Goal: Task Accomplishment & Management: Manage account settings

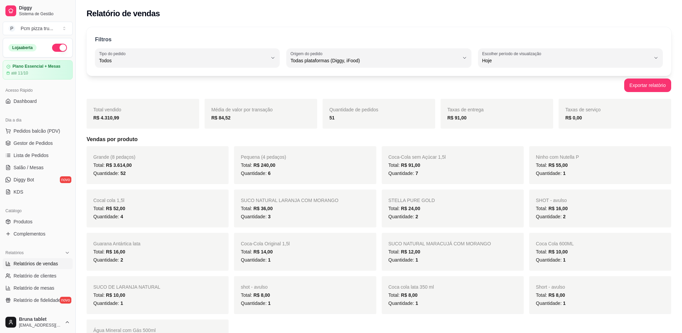
select select "ALL"
select select "0"
drag, startPoint x: 0, startPoint y: 0, endPoint x: 28, endPoint y: 141, distance: 143.4
click at [24, 140] on span "Gestor de Pedidos" at bounding box center [33, 143] width 39 height 7
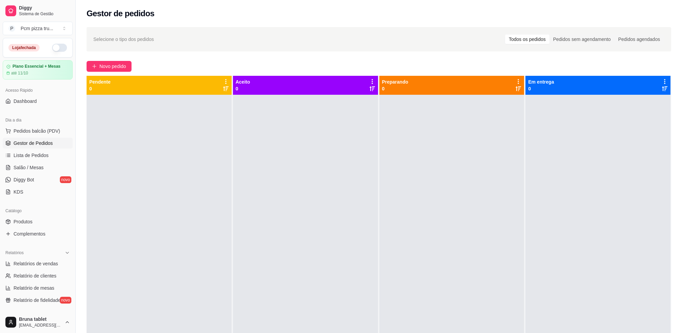
click at [52, 45] on button "button" at bounding box center [59, 48] width 15 height 8
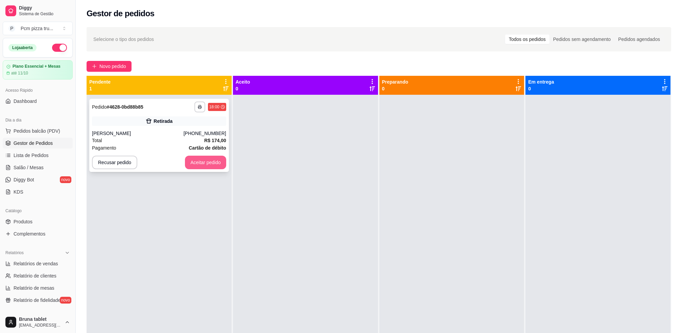
click at [204, 162] on button "Aceitar pedido" at bounding box center [205, 163] width 41 height 14
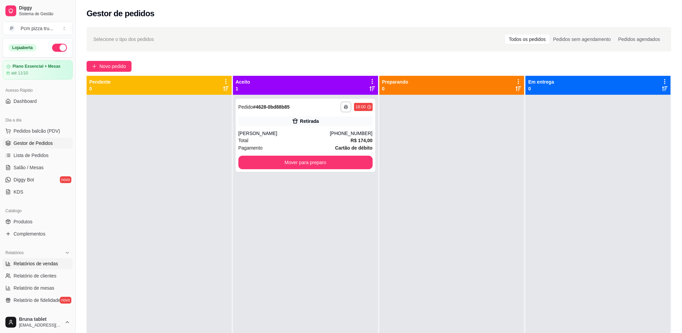
click at [44, 263] on span "Relatórios de vendas" at bounding box center [36, 263] width 45 height 7
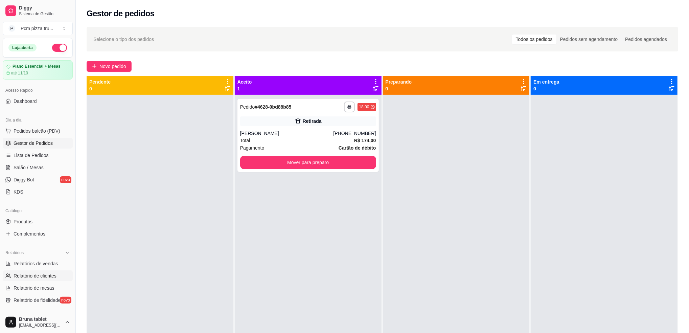
select select "ALL"
select select "0"
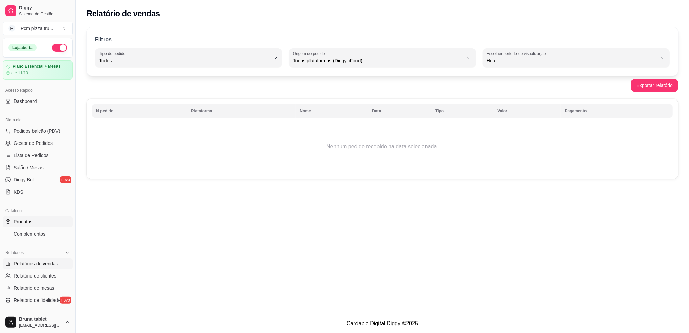
click at [54, 219] on link "Produtos" at bounding box center [38, 221] width 70 height 11
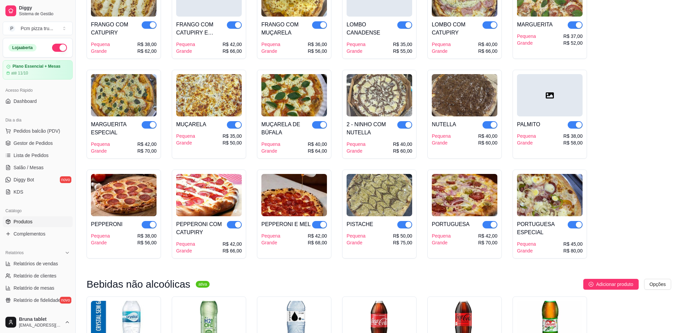
scroll to position [631, 0]
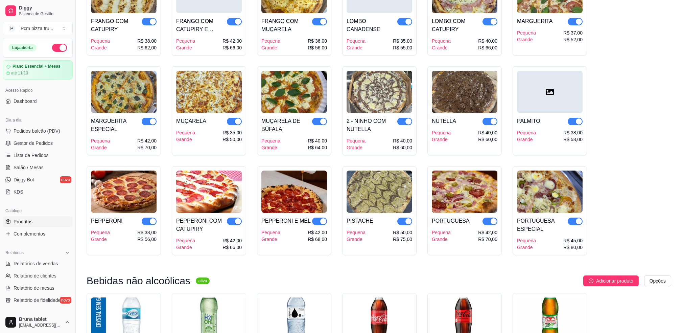
drag, startPoint x: 318, startPoint y: 223, endPoint x: 312, endPoint y: 225, distance: 6.4
click at [318, 223] on span "button" at bounding box center [319, 220] width 15 height 7
click at [235, 221] on div "button" at bounding box center [238, 221] width 6 height 6
click at [148, 225] on span "button" at bounding box center [149, 220] width 15 height 7
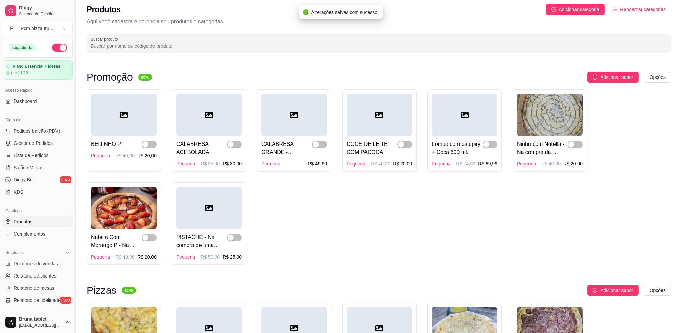
scroll to position [0, 0]
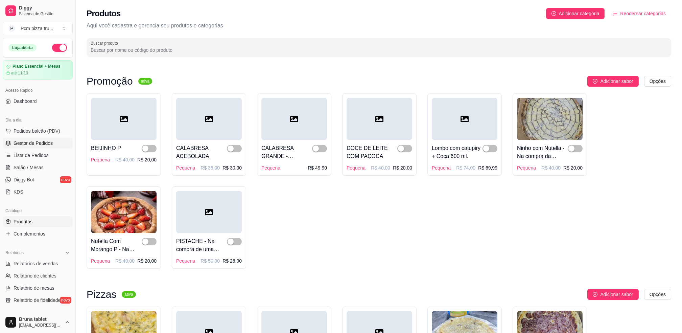
click at [30, 145] on span "Gestor de Pedidos" at bounding box center [33, 143] width 39 height 7
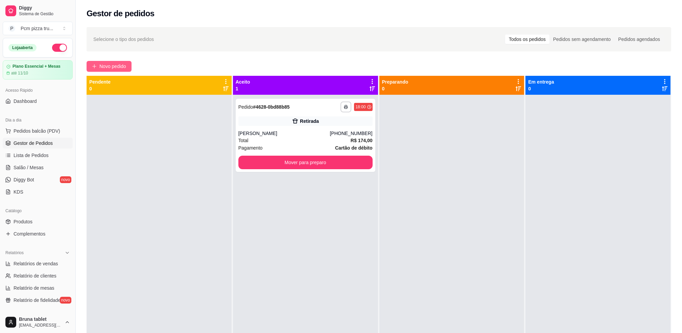
click at [98, 70] on button "Novo pedido" at bounding box center [109, 66] width 45 height 11
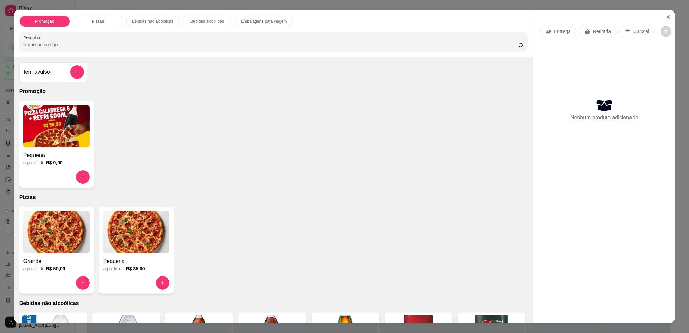
click at [69, 236] on img at bounding box center [56, 232] width 66 height 42
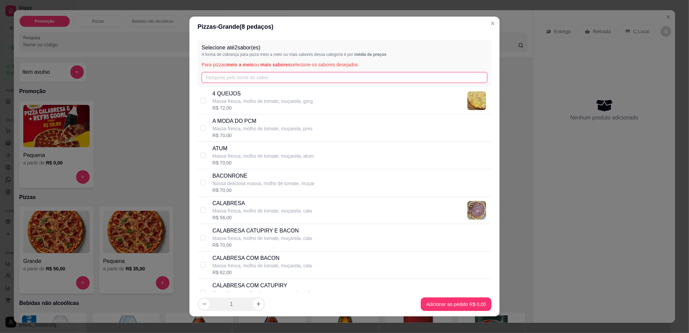
click at [248, 80] on input "text" at bounding box center [345, 77] width 286 height 11
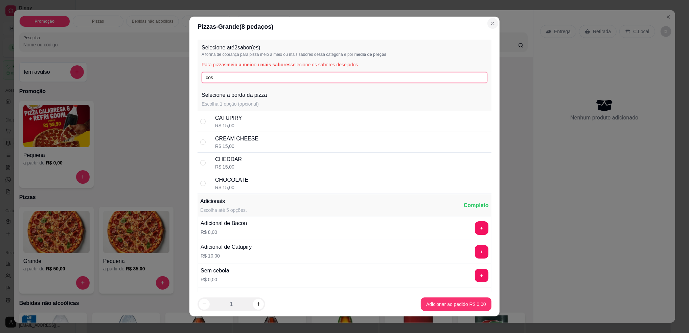
type input "cos"
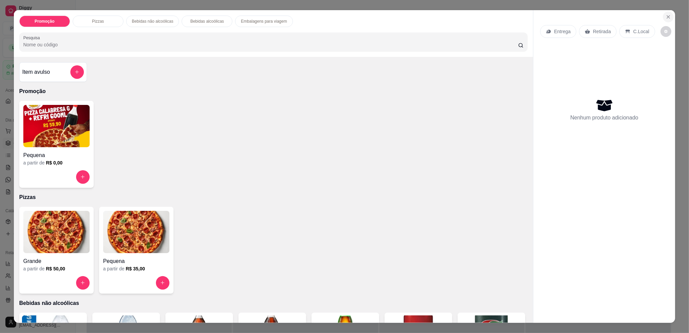
click at [663, 16] on button "Close" at bounding box center [668, 16] width 11 height 11
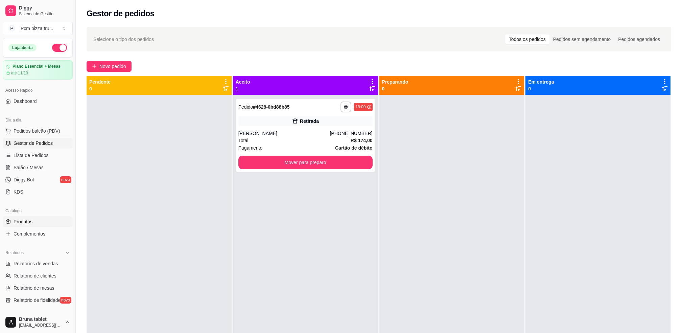
drag, startPoint x: 39, startPoint y: 223, endPoint x: 44, endPoint y: 221, distance: 5.9
click at [39, 223] on link "Produtos" at bounding box center [38, 221] width 70 height 11
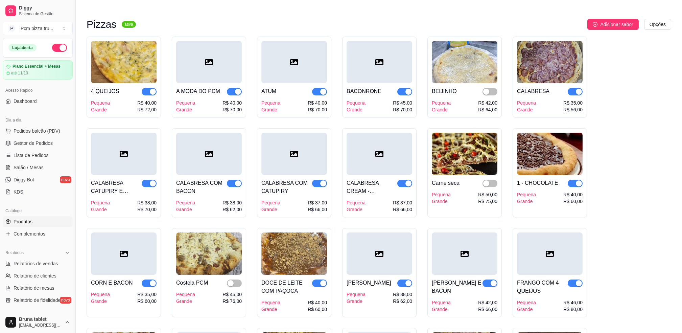
scroll to position [271, 0]
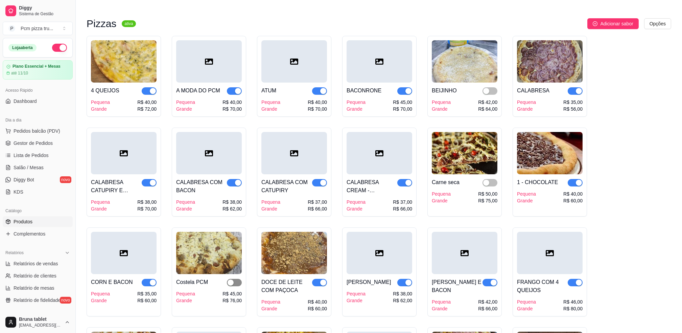
click at [231, 284] on div "button" at bounding box center [231, 282] width 6 height 6
click at [47, 142] on span "Gestor de Pedidos" at bounding box center [33, 143] width 39 height 7
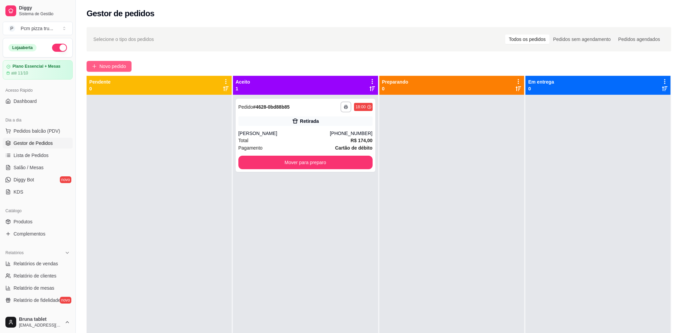
click at [120, 65] on span "Novo pedido" at bounding box center [112, 66] width 27 height 7
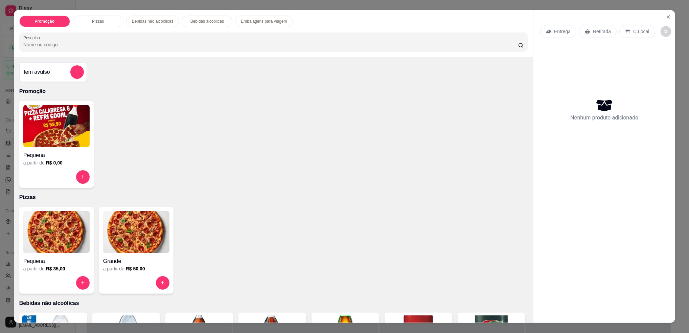
click at [54, 225] on img at bounding box center [56, 232] width 66 height 42
click at [121, 226] on img at bounding box center [136, 232] width 66 height 42
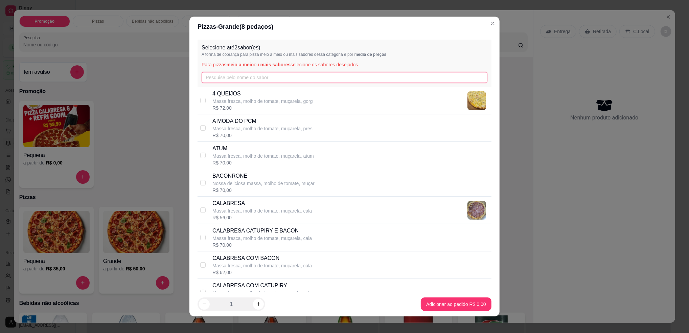
click at [214, 72] on input "text" at bounding box center [345, 77] width 286 height 11
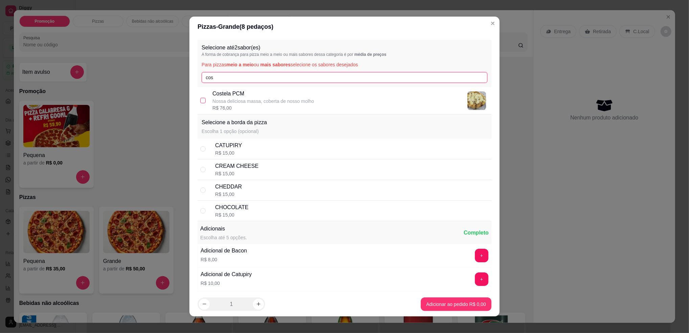
type input "cos"
click at [200, 103] on input "checkbox" at bounding box center [202, 100] width 5 height 5
checkbox input "true"
click at [217, 80] on input "cos" at bounding box center [345, 77] width 286 height 11
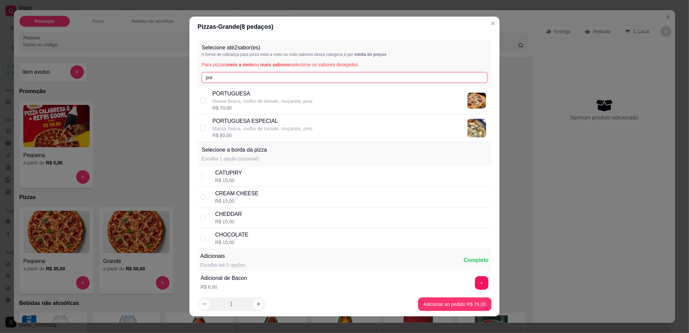
type input "por"
click at [230, 107] on div "R$ 70,00" at bounding box center [262, 108] width 100 height 7
checkbox input "true"
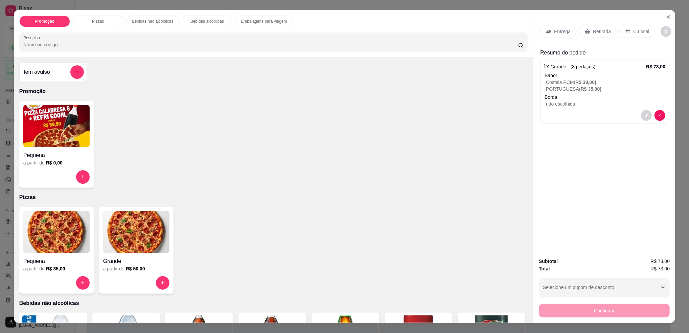
click at [601, 27] on div "Retirada" at bounding box center [598, 31] width 38 height 13
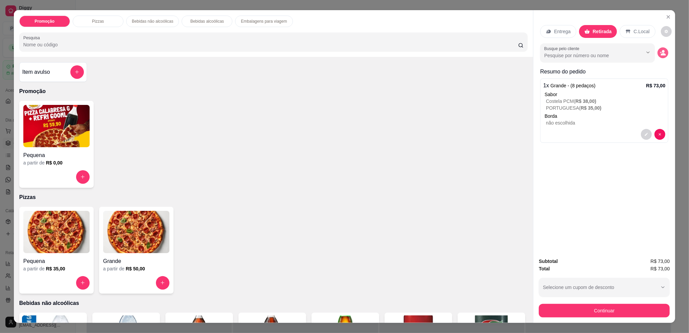
click at [664, 55] on button "decrease-product-quantity" at bounding box center [662, 52] width 11 height 11
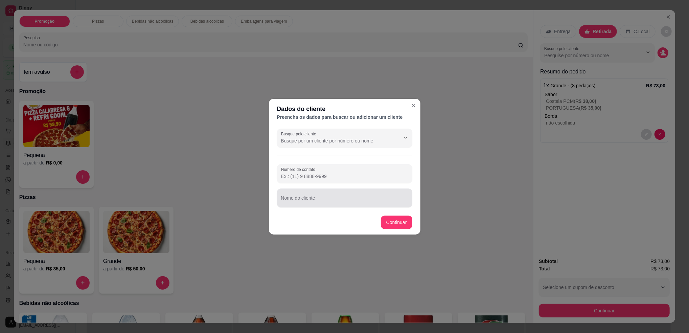
click at [299, 205] on div "Nome do cliente" at bounding box center [344, 197] width 135 height 19
type input "[PERSON_NAME]"
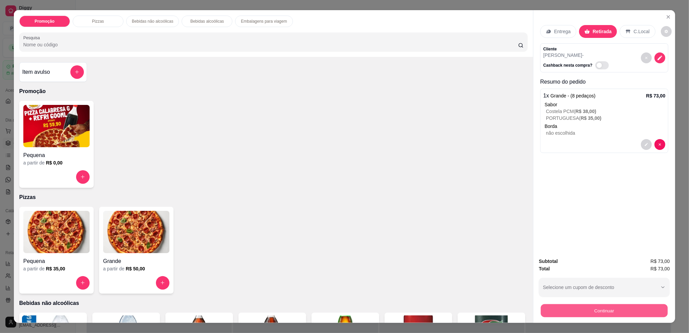
click at [572, 308] on button "Continuar" at bounding box center [604, 310] width 127 height 13
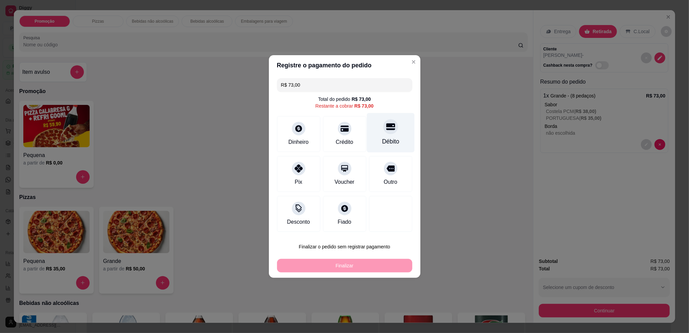
click at [386, 131] on icon at bounding box center [390, 126] width 9 height 9
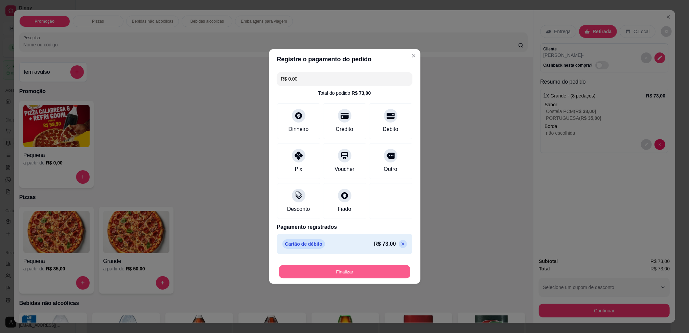
click at [375, 275] on button "Finalizar" at bounding box center [344, 271] width 131 height 13
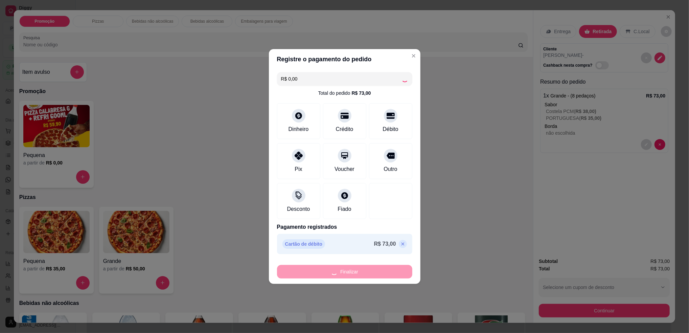
type input "-R$ 73,00"
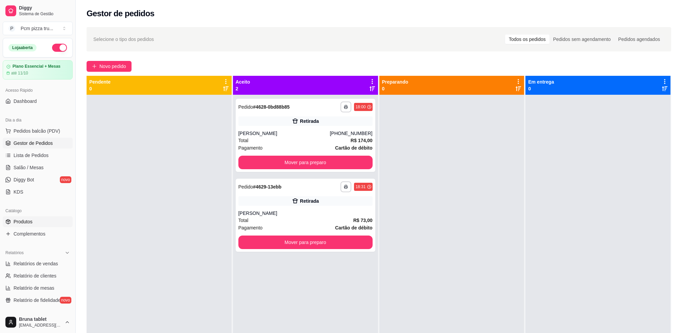
click at [49, 222] on link "Produtos" at bounding box center [38, 221] width 70 height 11
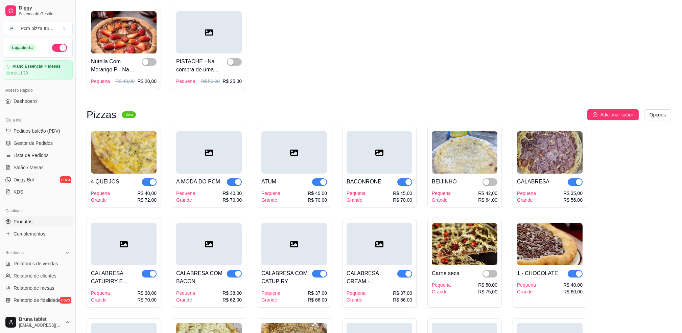
scroll to position [180, 0]
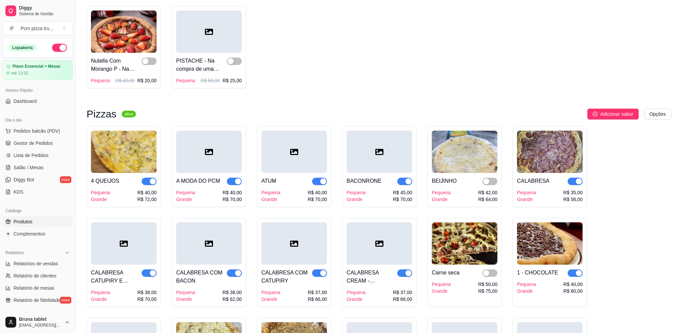
click at [407, 184] on div "button" at bounding box center [409, 181] width 6 height 6
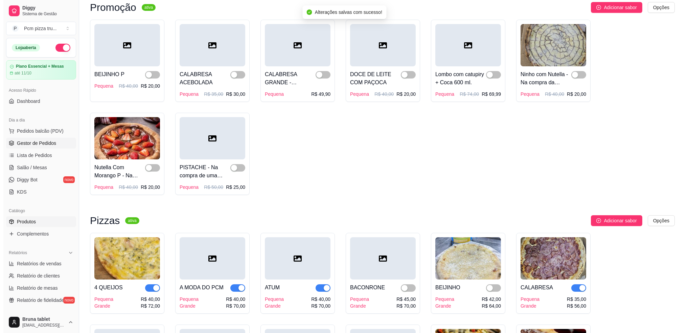
scroll to position [0, 0]
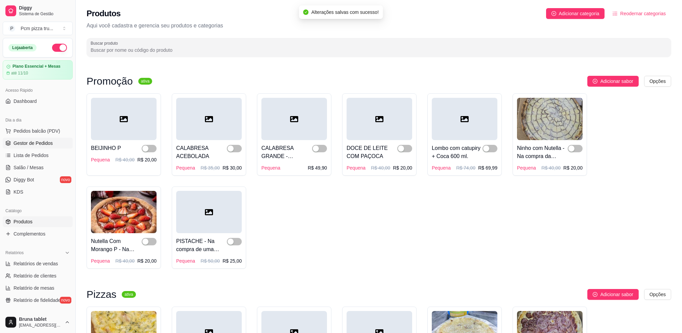
click at [40, 138] on link "Gestor de Pedidos" at bounding box center [38, 143] width 70 height 11
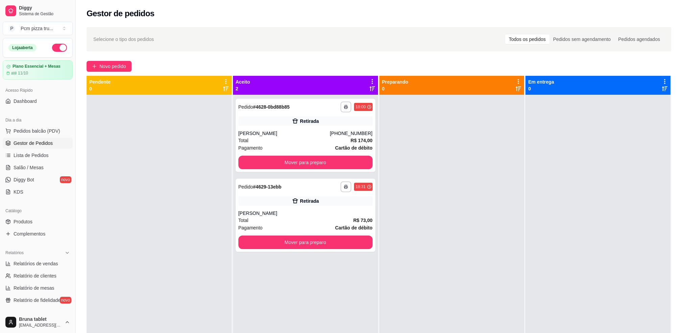
click at [59, 20] on div "Diggy Sistema de Gestão P Pcm pizza tru ..." at bounding box center [37, 19] width 75 height 38
click at [49, 5] on span "Diggy" at bounding box center [44, 8] width 51 height 6
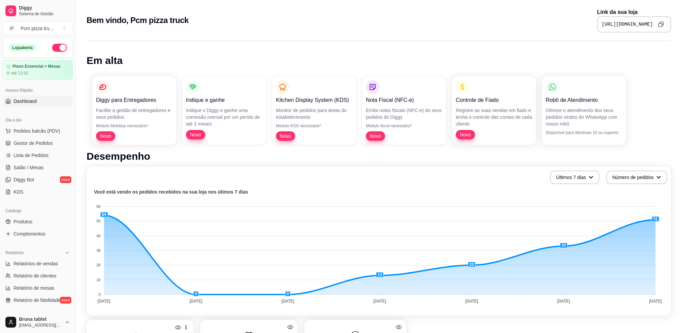
click at [658, 22] on icon "Copy to clipboard" at bounding box center [661, 24] width 6 height 6
click at [39, 143] on span "Gestor de Pedidos" at bounding box center [33, 143] width 39 height 7
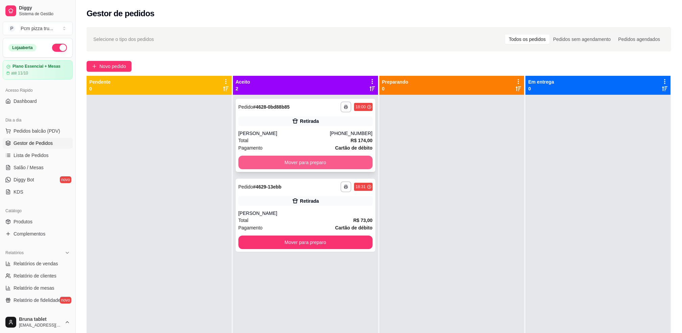
click at [307, 163] on button "Mover para preparo" at bounding box center [305, 163] width 134 height 14
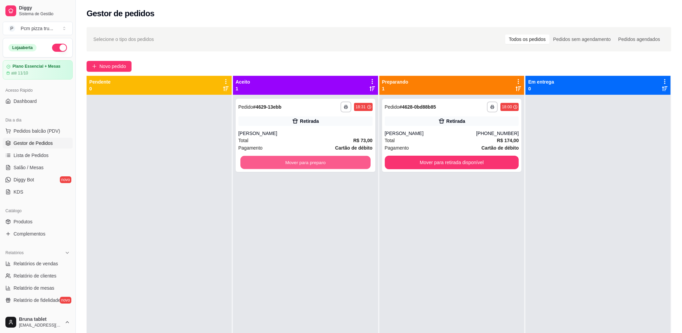
click at [307, 163] on button "Mover para preparo" at bounding box center [305, 162] width 130 height 13
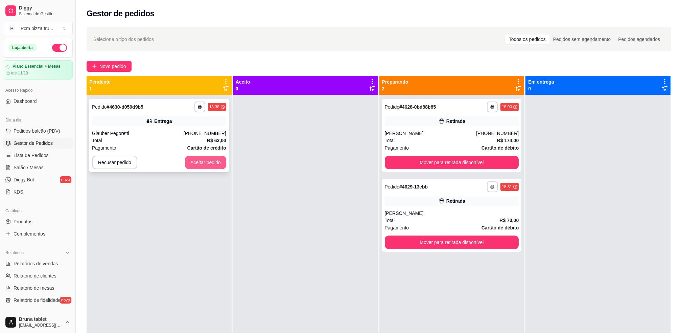
click at [212, 158] on button "Aceitar pedido" at bounding box center [205, 163] width 41 height 14
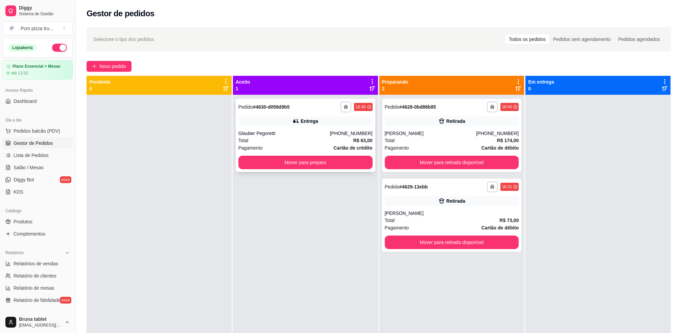
click at [291, 140] on div "Total R$ 63,00" at bounding box center [305, 140] width 134 height 7
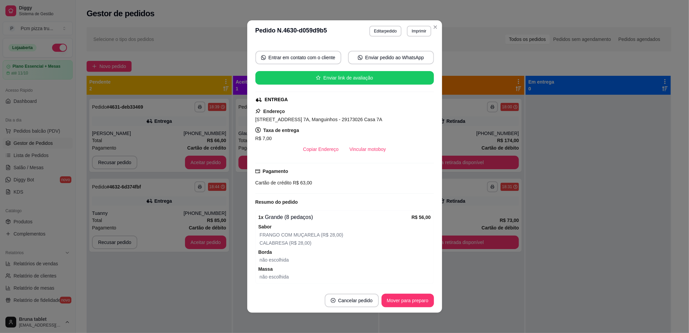
scroll to position [57, 0]
click at [299, 163] on div "Pagamento Cartão de crédito R$ 63,00" at bounding box center [344, 178] width 179 height 31
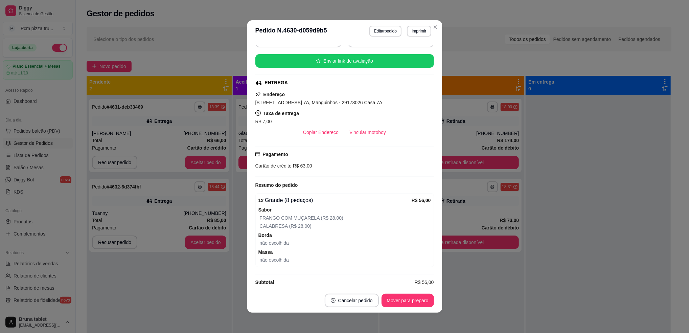
scroll to position [82, 0]
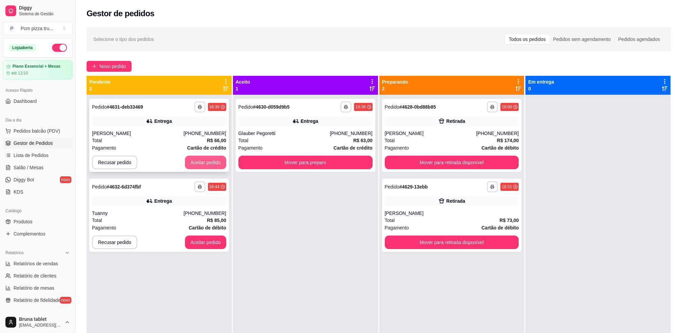
click at [208, 166] on button "Aceitar pedido" at bounding box center [205, 163] width 41 height 14
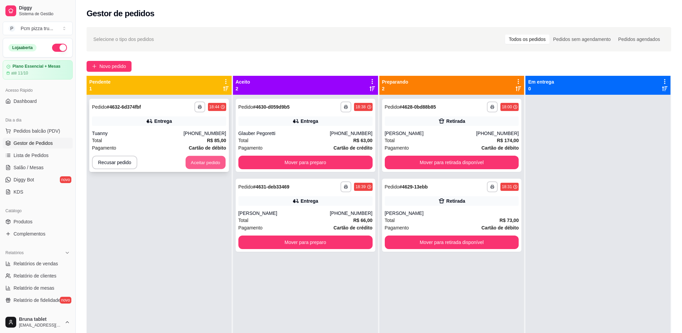
click at [222, 164] on button "Aceitar pedido" at bounding box center [206, 162] width 40 height 13
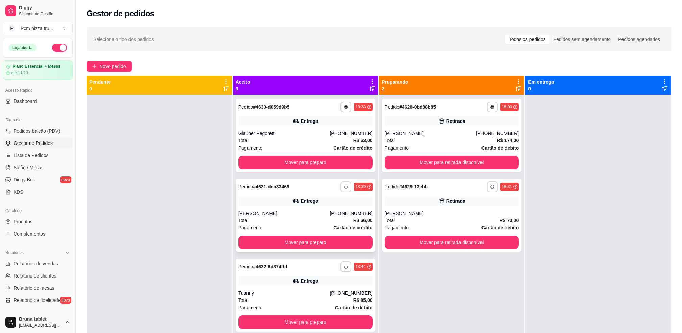
click at [345, 188] on icon "button" at bounding box center [346, 187] width 4 height 4
click at [345, 221] on button "IMPRESSORA" at bounding box center [325, 223] width 47 height 10
click at [344, 266] on icon "button" at bounding box center [345, 267] width 3 height 2
click at [337, 304] on button "IMPRESSORA" at bounding box center [325, 303] width 49 height 11
click at [422, 161] on button "Mover para retirada disponível" at bounding box center [452, 163] width 134 height 14
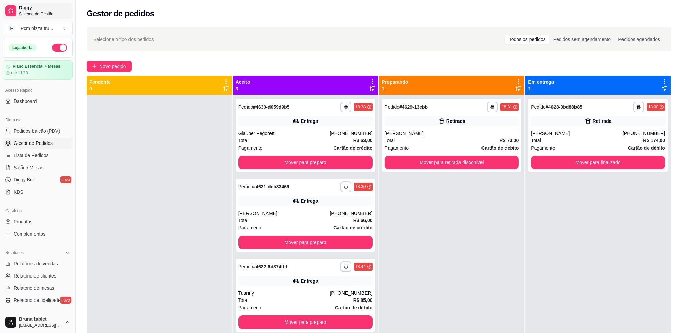
click at [57, 9] on span "Diggy" at bounding box center [44, 8] width 51 height 6
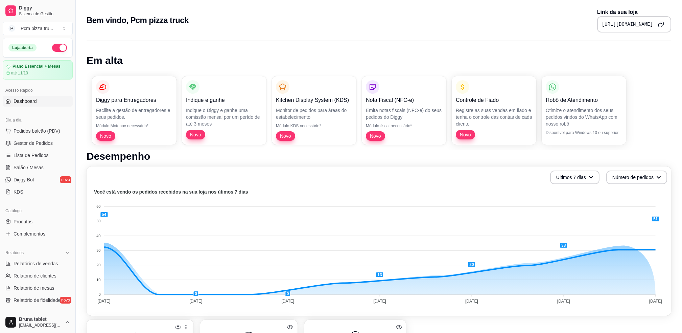
click at [658, 22] on button "Copy to clipboard" at bounding box center [661, 24] width 11 height 11
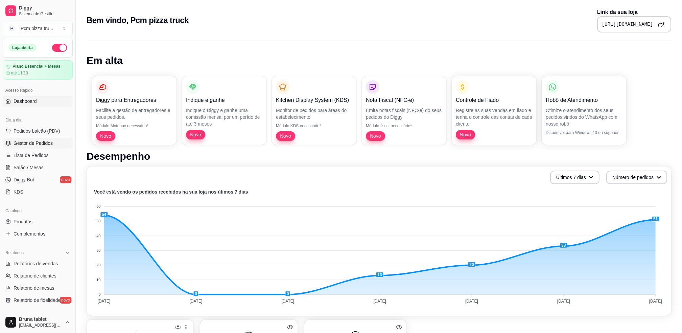
click at [57, 146] on link "Gestor de Pedidos" at bounding box center [38, 143] width 70 height 11
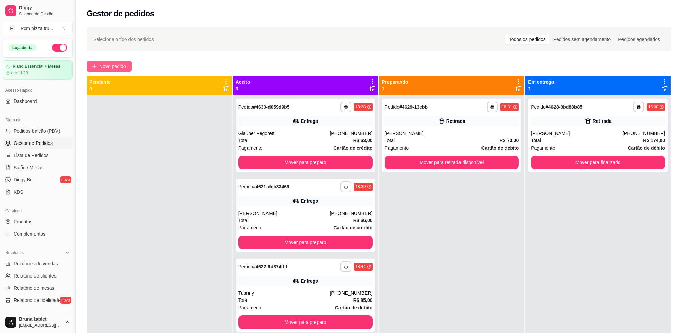
click at [126, 64] on span "Novo pedido" at bounding box center [112, 66] width 27 height 7
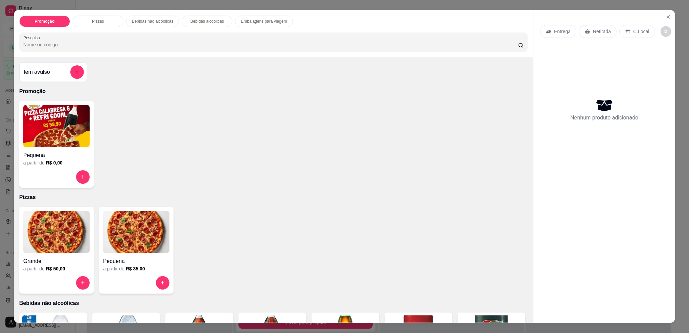
click at [164, 245] on img at bounding box center [136, 232] width 66 height 42
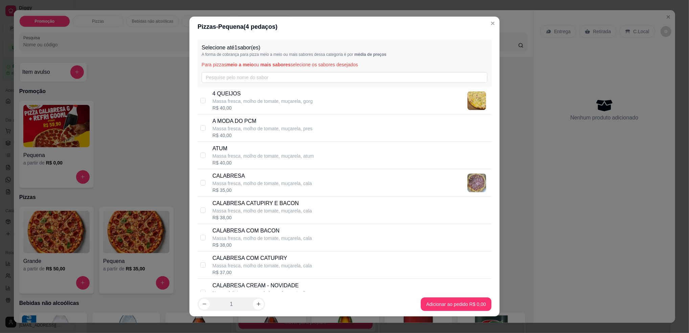
click at [225, 69] on div "Selecione até 1 sabor(es) A forma de cobrança para pizza meio a meio ou mais sa…" at bounding box center [345, 63] width 294 height 47
click at [228, 74] on input "text" at bounding box center [345, 77] width 286 height 11
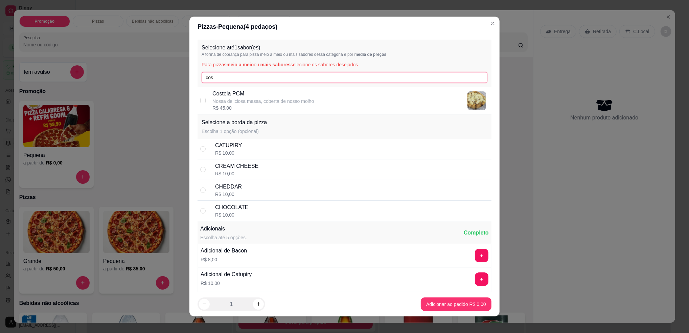
type input "cos"
click at [208, 91] on div "Costela PCM Nossa deliciosa massa, coberta de nosso molho R$ 45,00" at bounding box center [345, 100] width 294 height 27
checkbox input "true"
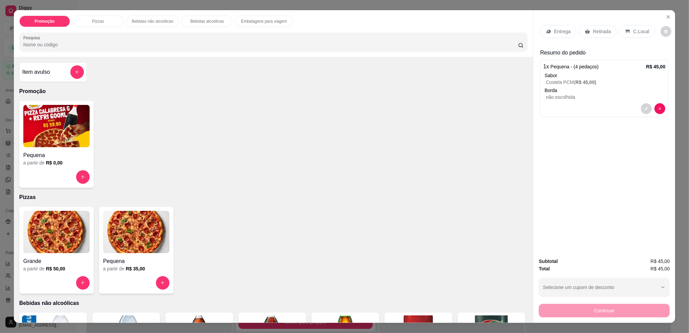
click at [585, 31] on icon at bounding box center [587, 31] width 5 height 4
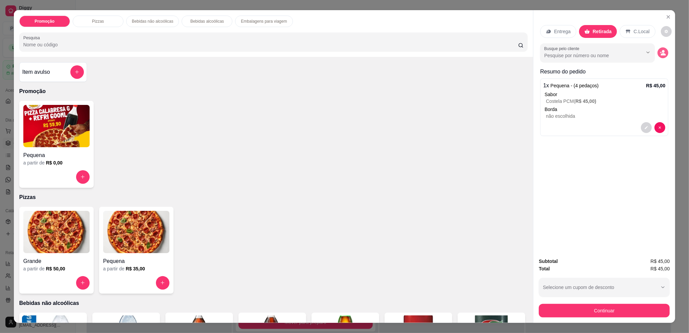
click at [661, 54] on icon "decrease-product-quantity" at bounding box center [663, 54] width 5 height 2
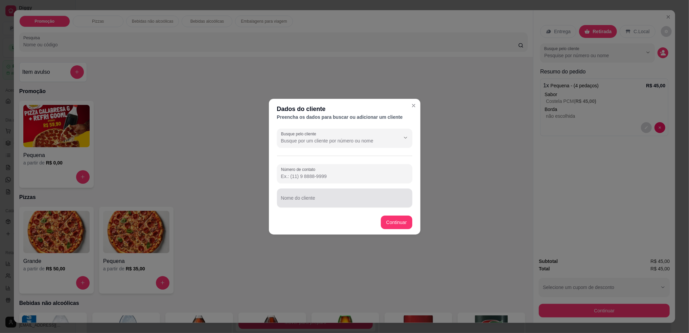
click at [342, 199] on input "Nome do cliente" at bounding box center [344, 200] width 127 height 7
type input "[PERSON_NAME]"
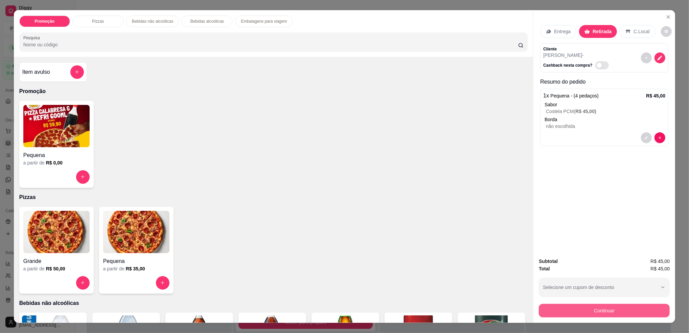
click at [551, 316] on button "Continuar" at bounding box center [604, 311] width 131 height 14
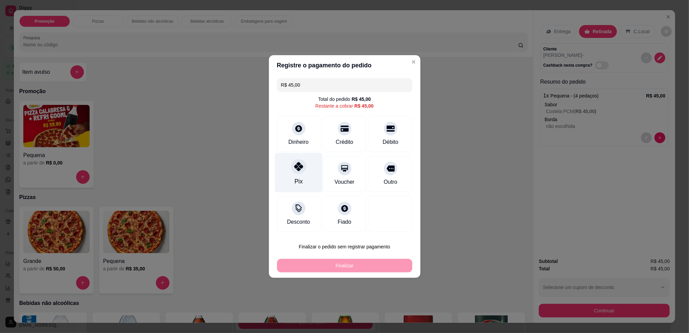
click at [294, 168] on icon at bounding box center [298, 166] width 9 height 9
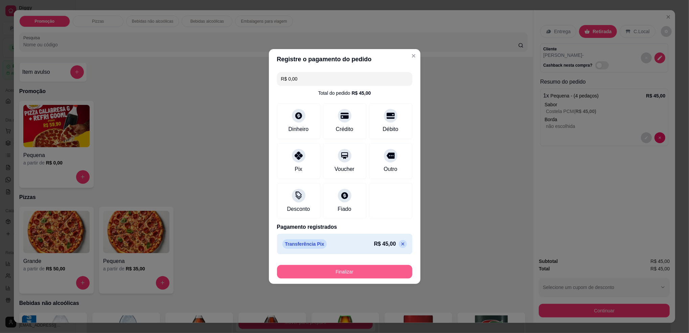
click at [348, 271] on button "Finalizar" at bounding box center [344, 272] width 135 height 14
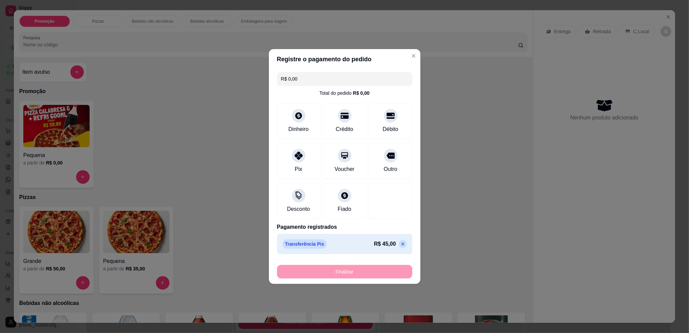
type input "-R$ 45,00"
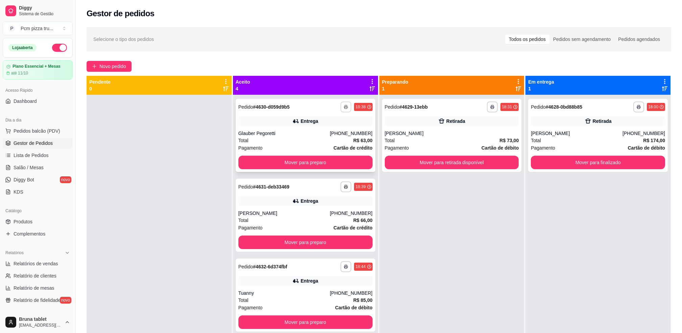
click at [344, 109] on icon "button" at bounding box center [346, 107] width 4 height 4
click at [341, 144] on button "IMPRESSORA" at bounding box center [325, 144] width 49 height 11
click at [345, 270] on button "button" at bounding box center [346, 266] width 11 height 11
click at [338, 302] on button "IMPRESSORA" at bounding box center [325, 303] width 49 height 11
click at [295, 160] on button "Mover para preparo" at bounding box center [305, 163] width 134 height 14
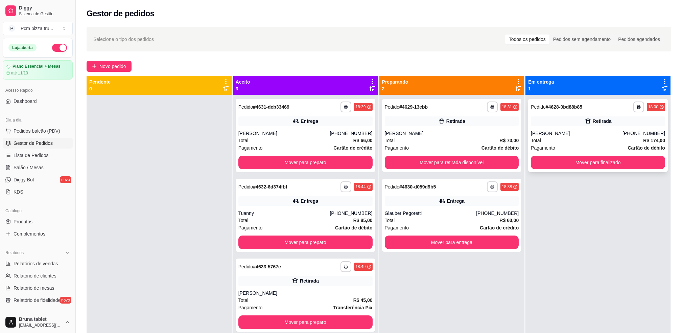
click at [548, 128] on div "**********" at bounding box center [598, 135] width 140 height 73
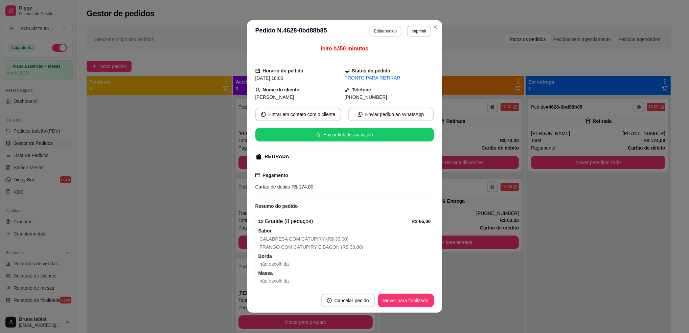
click at [376, 33] on button "Editar pedido" at bounding box center [385, 31] width 32 height 11
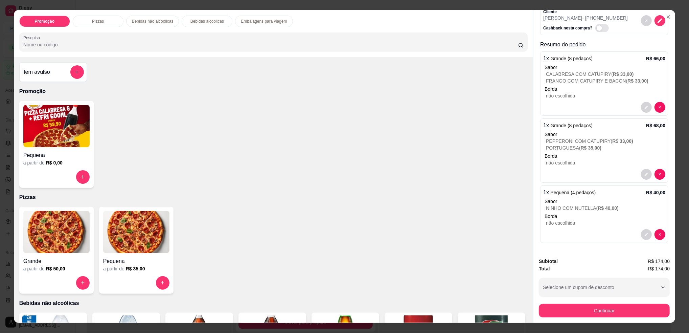
scroll to position [44, 0]
click at [641, 169] on button "decrease-product-quantity" at bounding box center [646, 174] width 10 height 10
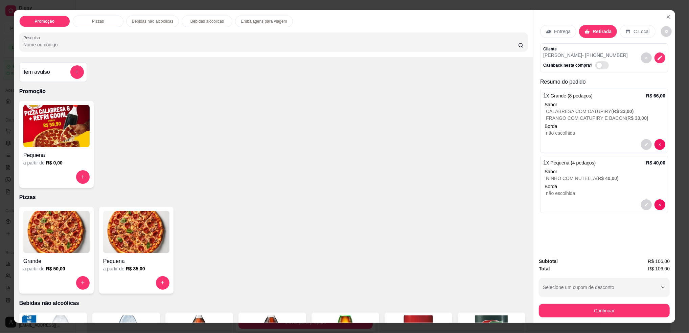
click at [67, 230] on img at bounding box center [56, 232] width 66 height 42
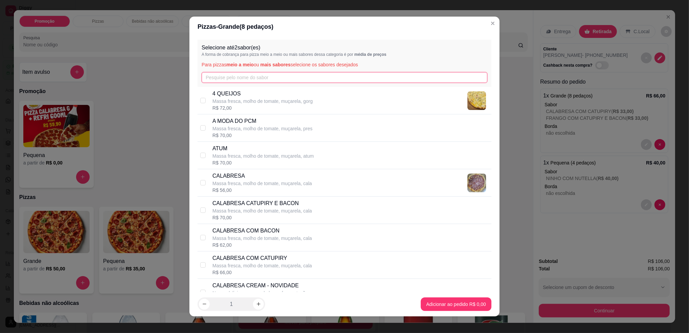
click at [267, 79] on input "text" at bounding box center [345, 77] width 286 height 11
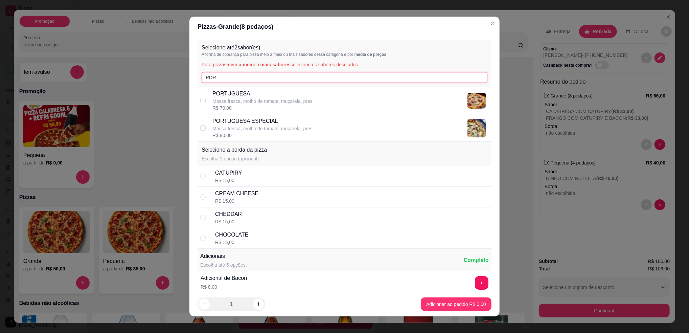
type input "POR"
click at [236, 98] on p "Massa fresca, molho de tomate, muçarela, pres" at bounding box center [262, 101] width 100 height 7
checkbox input "true"
click at [237, 81] on input "POR" at bounding box center [345, 77] width 286 height 11
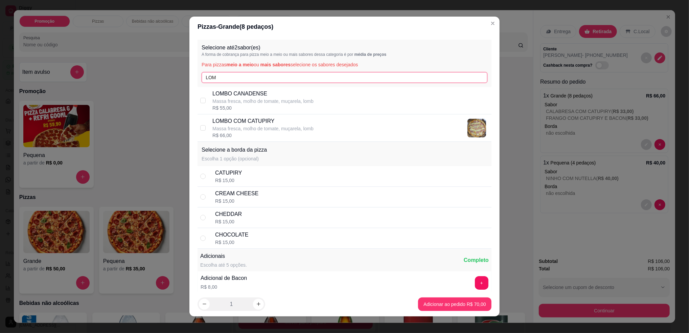
type input "LOM"
click at [268, 129] on p "Massa fresca, molho de tomate, muçarela, lomb" at bounding box center [262, 128] width 101 height 7
checkbox input "true"
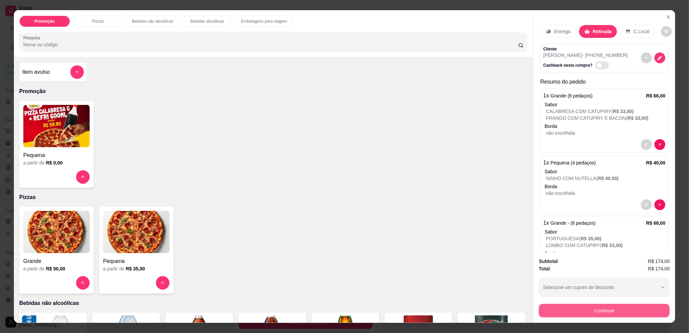
click at [592, 311] on button "Continuar" at bounding box center [604, 311] width 131 height 14
click at [666, 17] on icon "Close" at bounding box center [668, 16] width 5 height 5
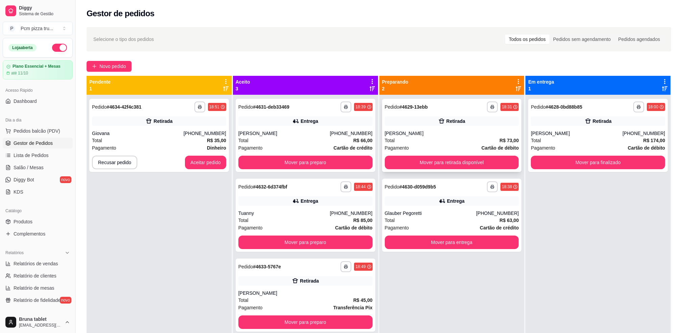
click at [469, 162] on button "Mover para retirada disponível" at bounding box center [452, 163] width 134 height 14
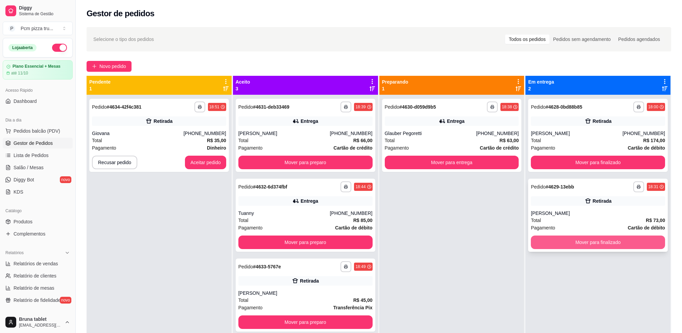
click at [565, 244] on button "Mover para finalizado" at bounding box center [598, 242] width 134 height 14
click at [442, 124] on icon at bounding box center [442, 121] width 7 height 7
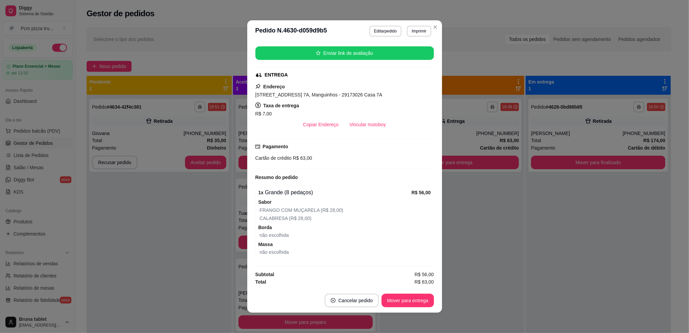
scroll to position [115, 0]
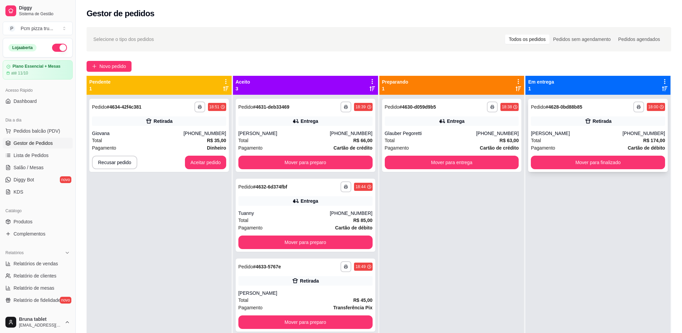
click at [587, 137] on div "Total R$ 174,00" at bounding box center [598, 140] width 134 height 7
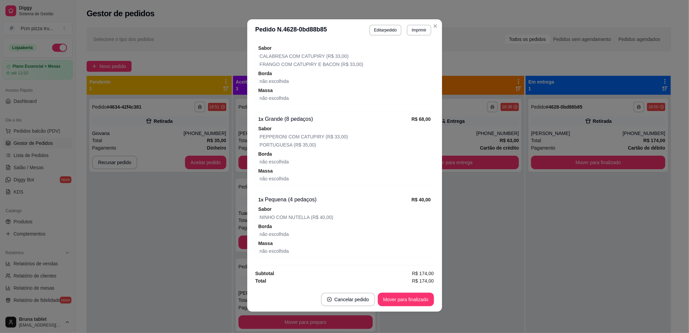
scroll to position [1, 0]
click at [416, 302] on button "Mover para finalizado" at bounding box center [406, 299] width 56 height 14
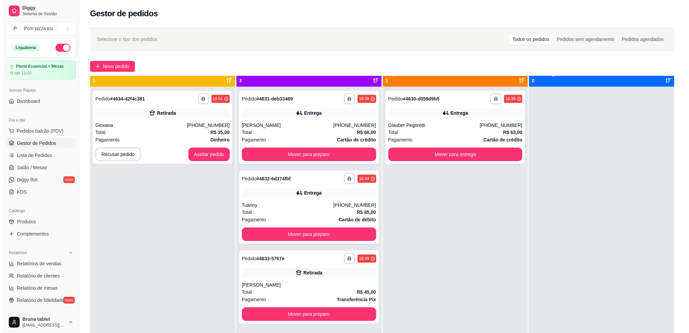
scroll to position [19, 0]
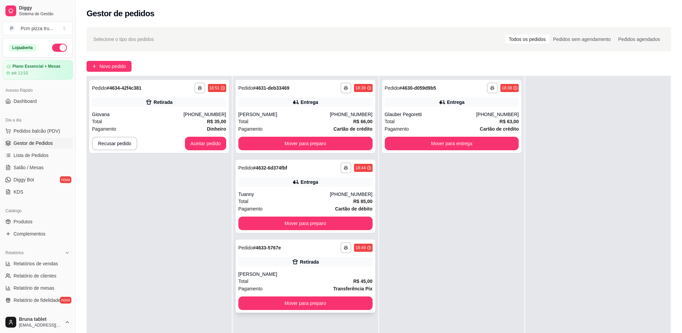
click at [331, 269] on div "**********" at bounding box center [306, 275] width 140 height 73
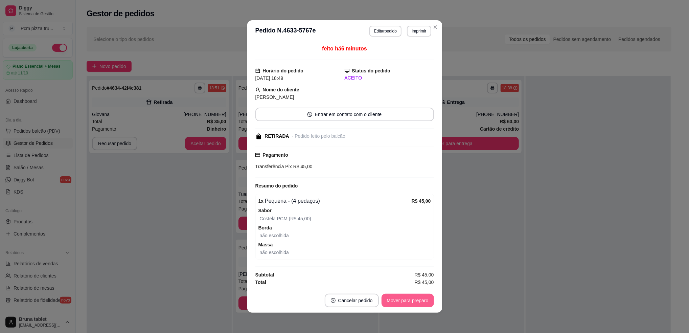
click at [402, 298] on button "Mover para preparo" at bounding box center [407, 301] width 52 height 14
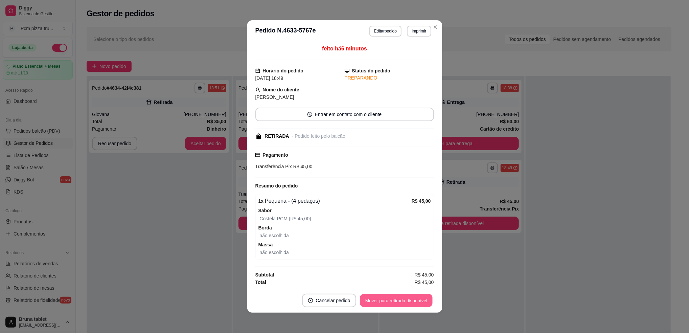
click at [403, 300] on button "Mover para retirada disponível" at bounding box center [396, 300] width 72 height 13
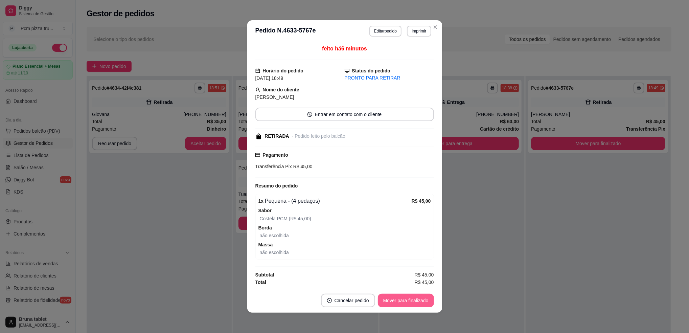
click at [403, 300] on button "Mover para finalizado" at bounding box center [406, 301] width 56 height 14
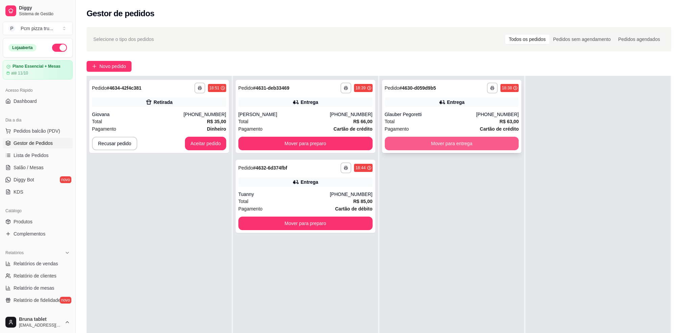
click at [475, 138] on button "Mover para entrega" at bounding box center [452, 144] width 134 height 14
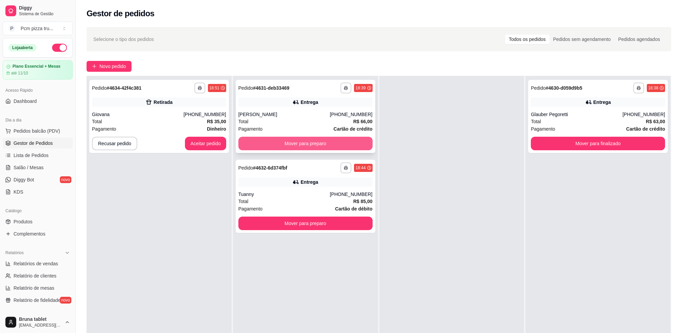
click at [344, 138] on button "Mover para preparo" at bounding box center [305, 144] width 134 height 14
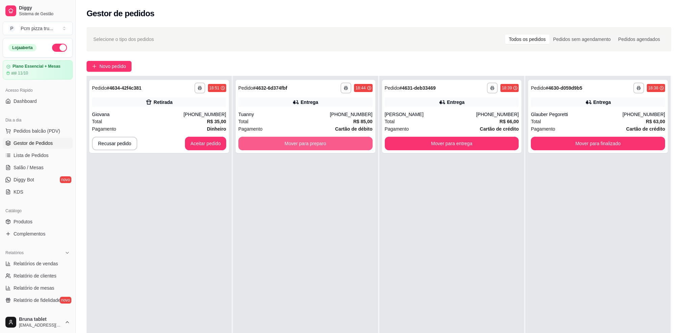
click at [344, 138] on button "Mover para preparo" at bounding box center [305, 144] width 134 height 14
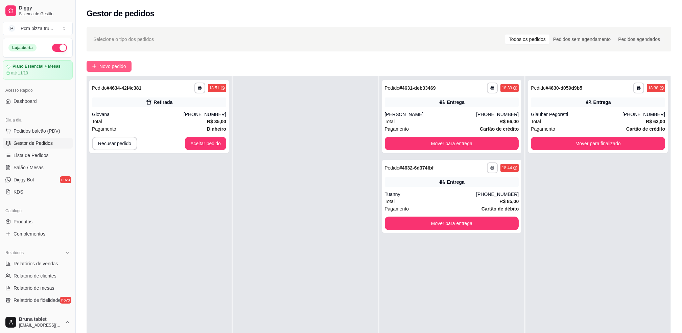
click at [125, 66] on span "Novo pedido" at bounding box center [112, 66] width 27 height 7
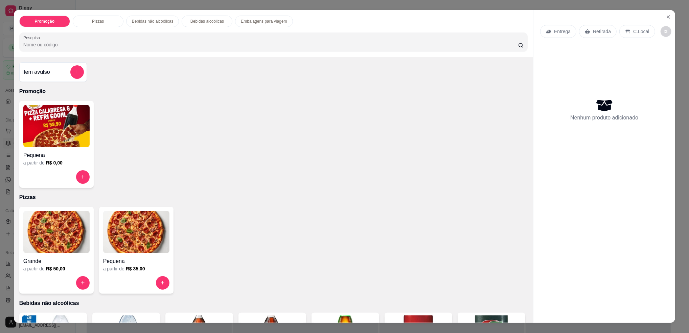
click at [54, 256] on div "Grande" at bounding box center [56, 259] width 66 height 12
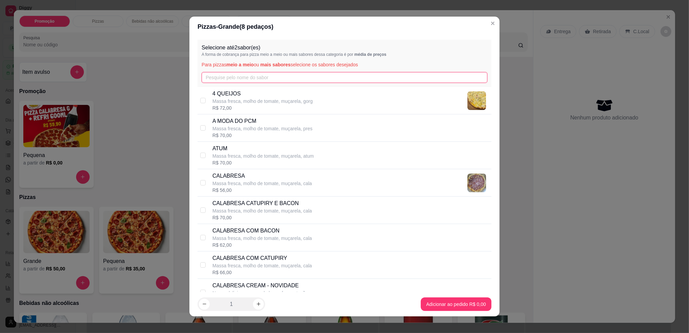
click at [225, 75] on input "text" at bounding box center [345, 77] width 286 height 11
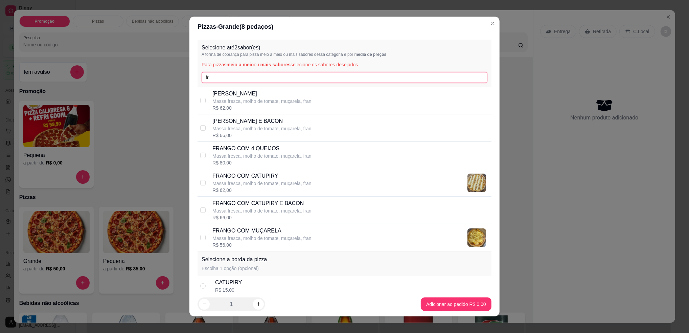
type input "fr"
click at [277, 208] on p "Massa fresca, molho de tomate, muçarela, fran" at bounding box center [261, 210] width 99 height 7
checkbox input "true"
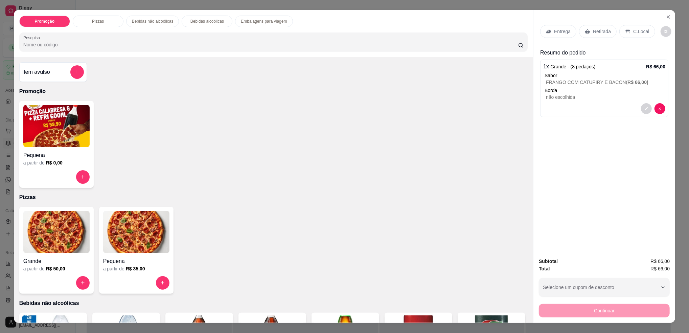
click at [599, 29] on p "Retirada" at bounding box center [602, 31] width 18 height 7
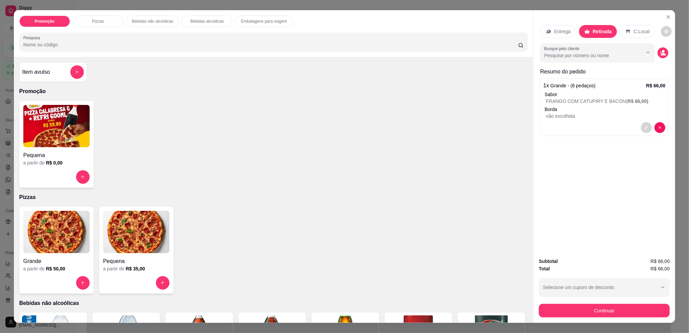
click at [615, 303] on div "Continuar" at bounding box center [604, 309] width 131 height 15
click at [607, 309] on button "Continuar" at bounding box center [604, 310] width 127 height 13
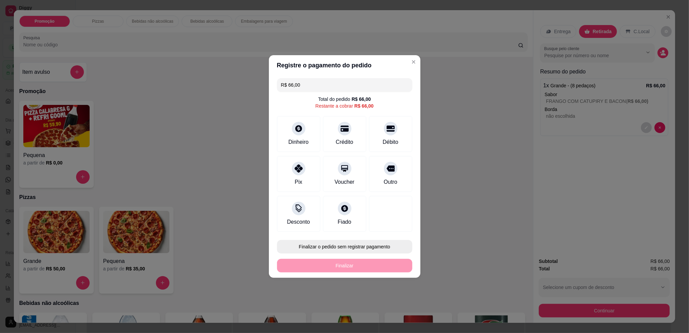
click at [327, 242] on button "Finalizar o pedido sem registrar pagamento" at bounding box center [344, 247] width 135 height 14
click at [379, 301] on button "Confirmar" at bounding box center [386, 302] width 25 height 10
type input "R$ 0,00"
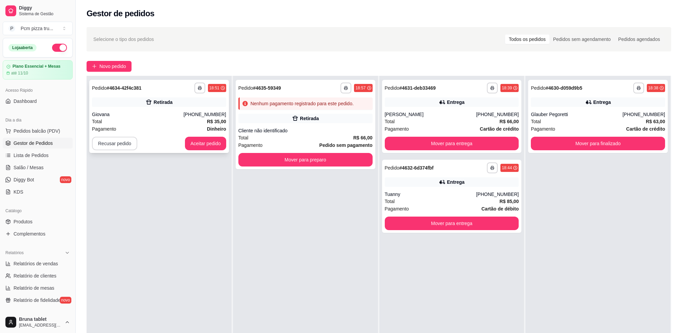
click at [124, 140] on button "Recusar pedido" at bounding box center [114, 144] width 45 height 14
click at [135, 129] on button "Sim" at bounding box center [132, 126] width 27 height 14
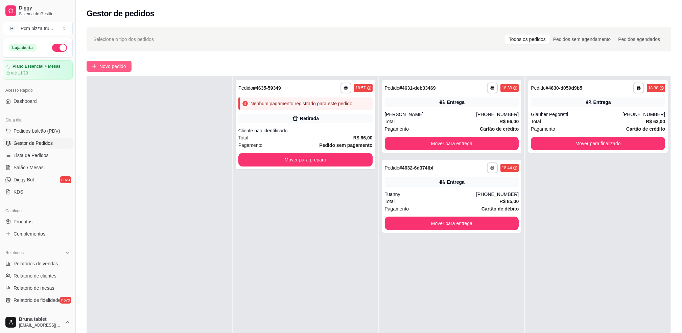
click at [128, 70] on button "Novo pedido" at bounding box center [109, 66] width 45 height 11
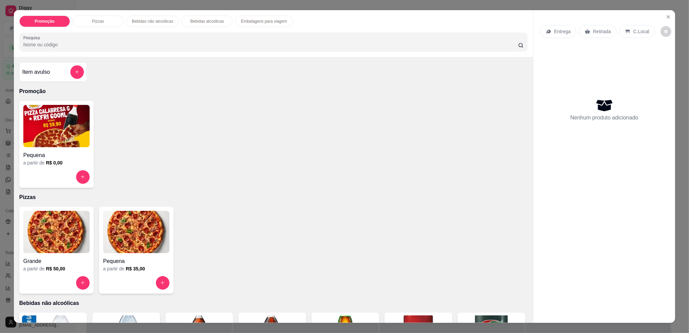
click at [71, 234] on img at bounding box center [56, 232] width 66 height 42
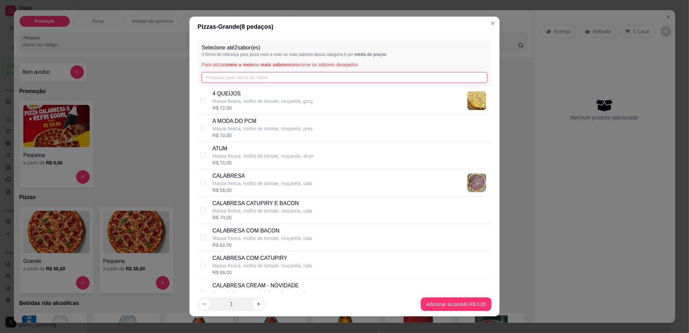
click at [261, 77] on input "text" at bounding box center [345, 77] width 286 height 11
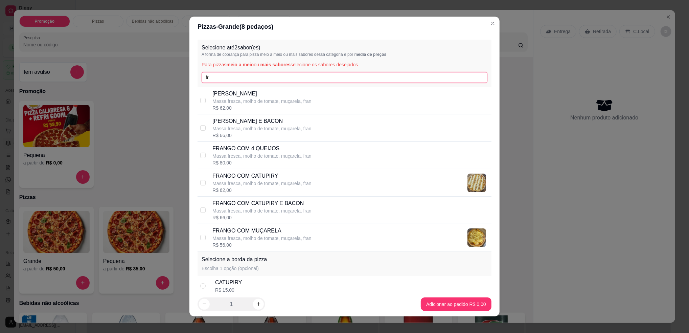
type input "fr"
click at [257, 131] on p "Massa fresca, molho de tomate, muçarela, fran" at bounding box center [261, 128] width 99 height 7
checkbox input "true"
click at [253, 79] on input "fr" at bounding box center [345, 77] width 286 height 11
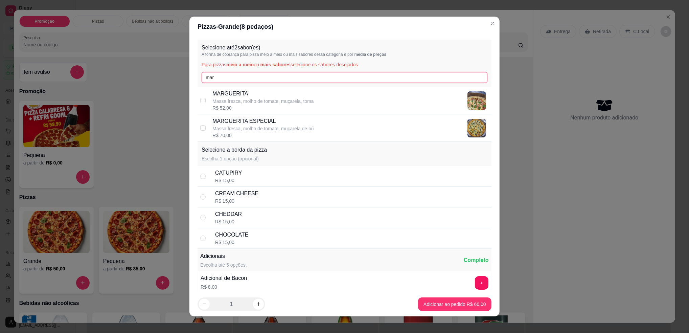
type input "mar"
click at [260, 102] on p "Massa fresca, molho de tomate, muçarela, toma" at bounding box center [262, 101] width 101 height 7
checkbox input "true"
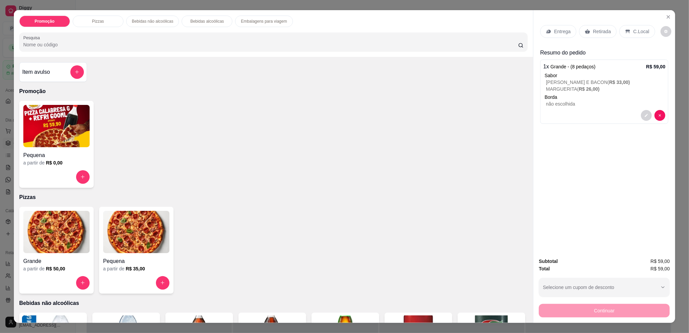
click at [633, 33] on p "C.Local" at bounding box center [641, 31] width 16 height 7
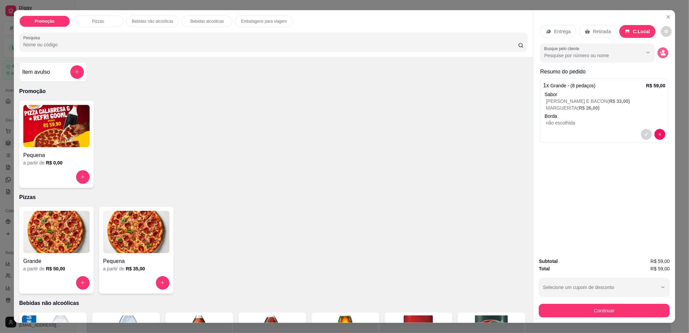
click at [661, 57] on button "decrease-product-quantity" at bounding box center [662, 52] width 11 height 11
click at [593, 34] on p "Retirada" at bounding box center [602, 31] width 18 height 7
click at [663, 50] on button "decrease-product-quantity" at bounding box center [662, 52] width 11 height 11
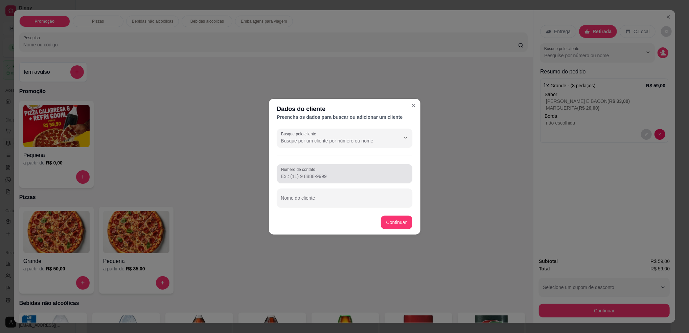
click at [334, 175] on input "Número de contato" at bounding box center [344, 176] width 127 height 7
paste input "[PHONE_NUMBER]"
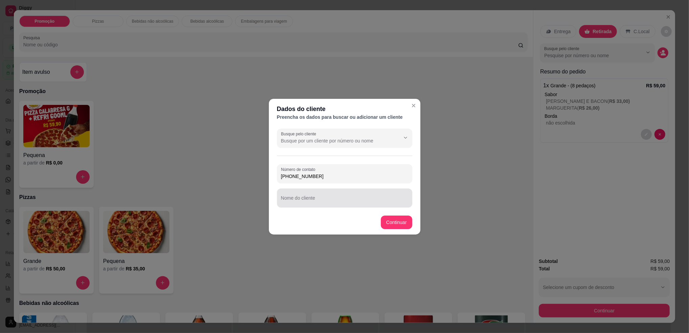
type input "[PHONE_NUMBER]"
click at [329, 198] on input "Nome do cliente" at bounding box center [344, 200] width 127 height 7
type input "ELIANE"
click at [404, 229] on footer "Continuar" at bounding box center [345, 222] width 152 height 24
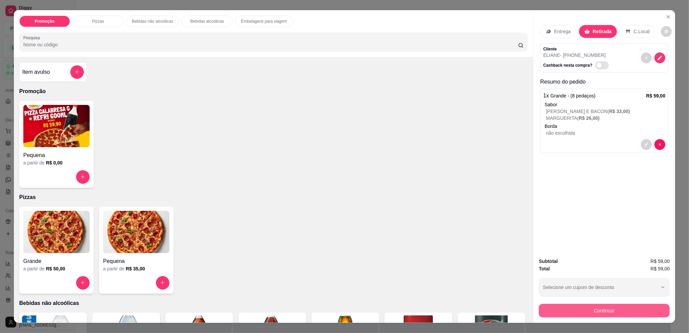
click at [578, 315] on button "Continuar" at bounding box center [604, 311] width 131 height 14
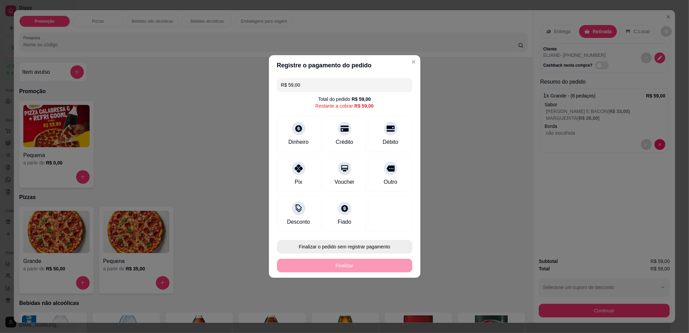
click at [349, 248] on button "Finalizar o pedido sem registrar pagamento" at bounding box center [344, 247] width 135 height 14
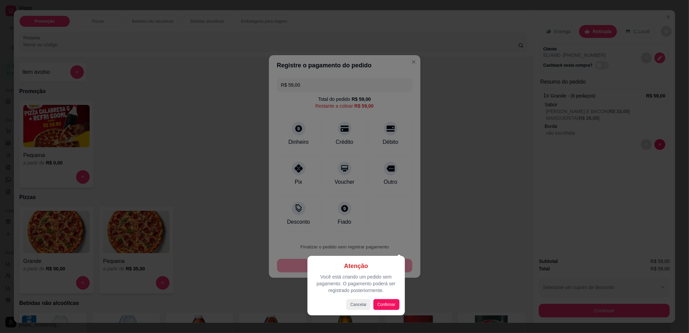
click at [373, 237] on div at bounding box center [344, 166] width 689 height 333
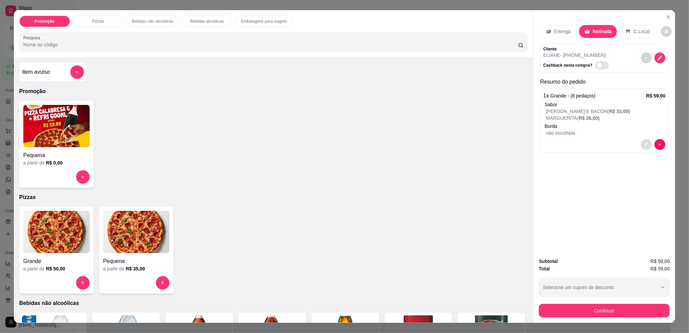
click at [646, 143] on button "decrease-product-quantity" at bounding box center [646, 144] width 11 height 11
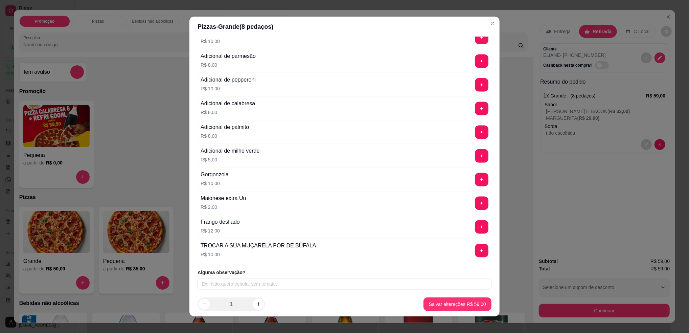
scroll to position [1109, 0]
click at [356, 285] on input "text" at bounding box center [345, 283] width 294 height 11
type input "SEM BACON"
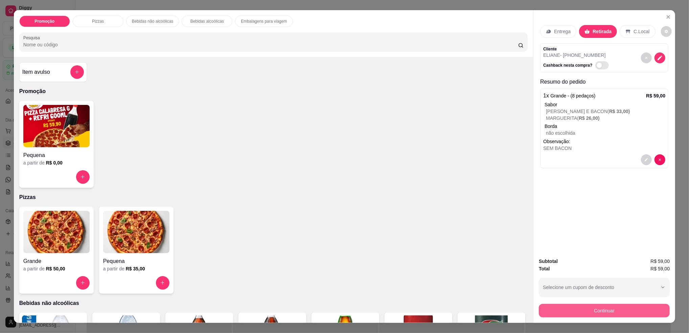
click at [583, 308] on button "Continuar" at bounding box center [604, 311] width 131 height 14
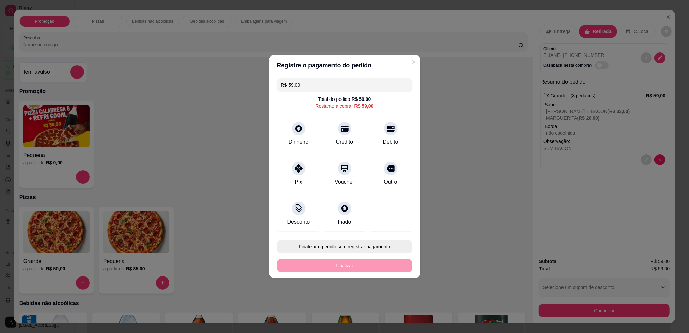
click at [306, 242] on button "Finalizar o pedido sem registrar pagamento" at bounding box center [344, 247] width 135 height 14
click at [391, 300] on button "Confirmar" at bounding box center [386, 302] width 25 height 10
type input "R$ 0,00"
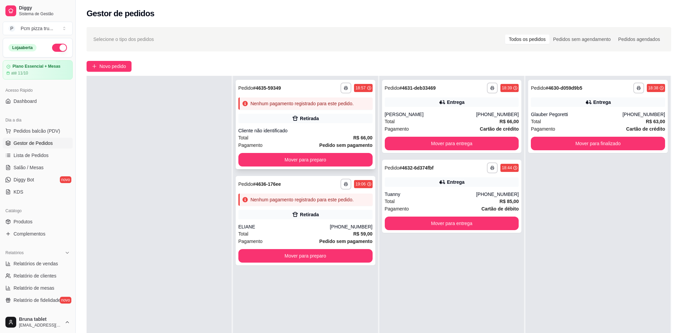
click at [335, 111] on div "**********" at bounding box center [306, 124] width 140 height 89
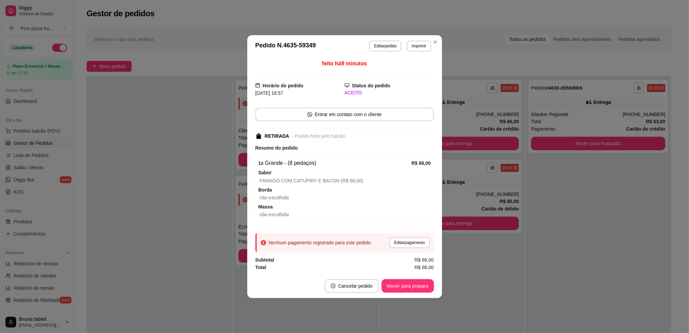
click at [400, 242] on button "Editar pagamento" at bounding box center [409, 242] width 40 height 11
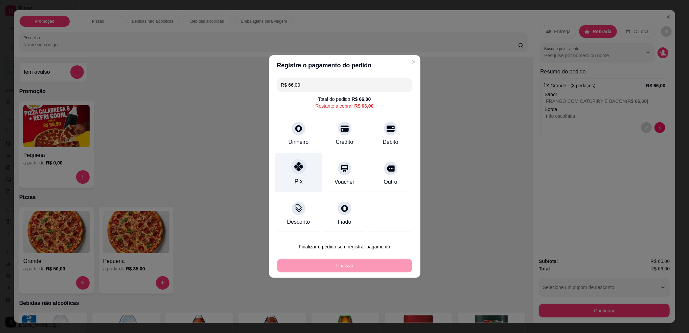
click at [296, 175] on div "Pix" at bounding box center [299, 173] width 48 height 40
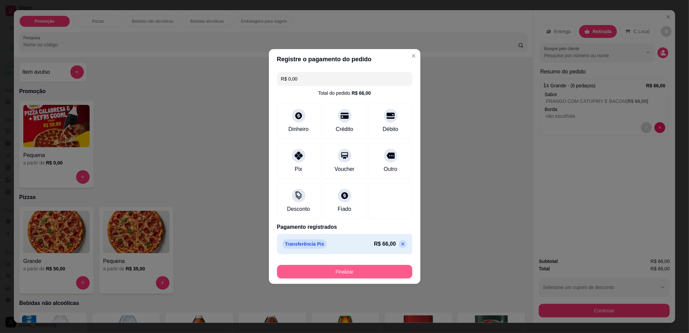
click at [377, 274] on button "Finalizar" at bounding box center [344, 272] width 135 height 14
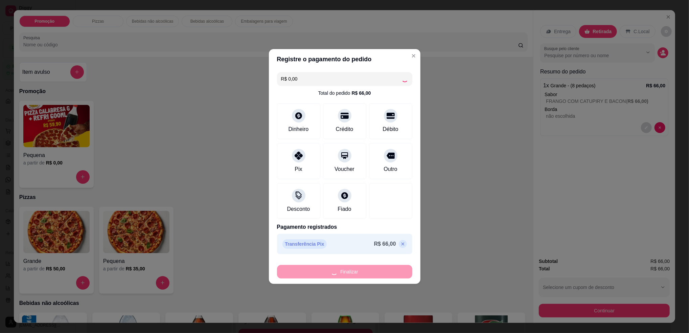
type input "-R$ 66,00"
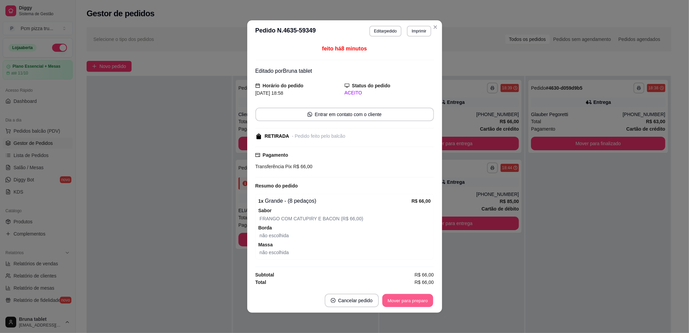
click at [394, 301] on button "Mover para preparo" at bounding box center [407, 300] width 51 height 13
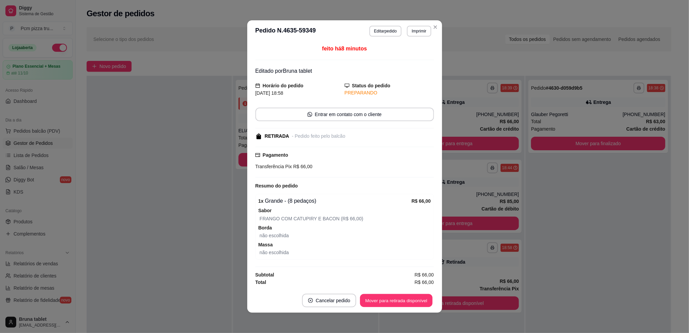
click at [394, 301] on button "Mover para retirada disponível" at bounding box center [396, 300] width 72 height 13
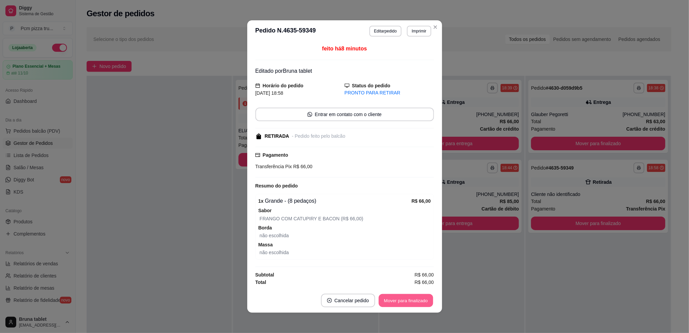
click at [394, 301] on button "Mover para finalizado" at bounding box center [405, 300] width 54 height 13
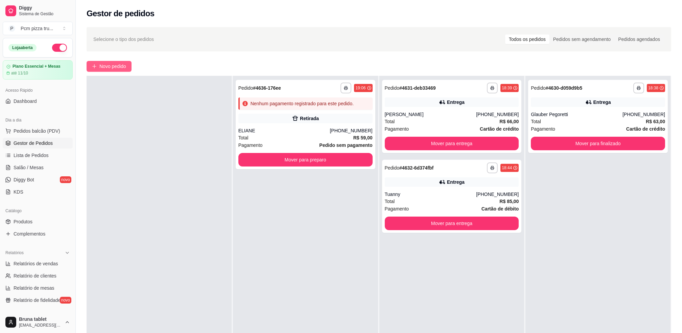
click at [123, 71] on button "Novo pedido" at bounding box center [109, 66] width 45 height 11
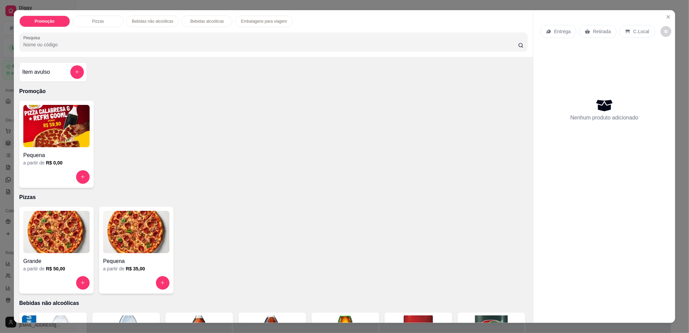
click at [51, 243] on img at bounding box center [56, 232] width 66 height 42
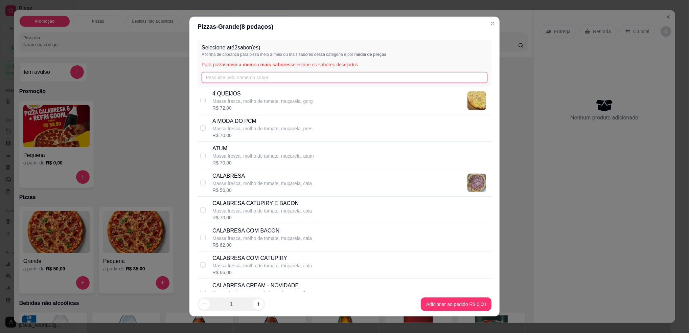
click at [235, 79] on input "text" at bounding box center [345, 77] width 286 height 11
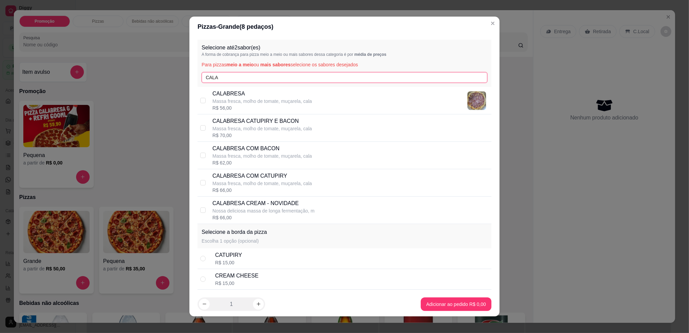
type input "CALA"
drag, startPoint x: 241, startPoint y: 93, endPoint x: 244, endPoint y: 85, distance: 8.5
click at [242, 93] on p "CALABRESA" at bounding box center [261, 94] width 99 height 8
checkbox input "true"
click at [242, 75] on input "CALA" at bounding box center [345, 77] width 286 height 11
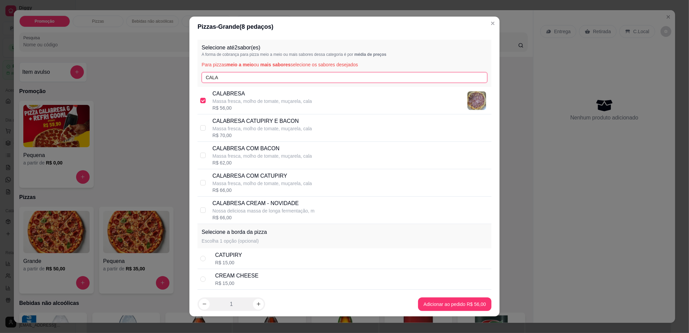
click at [242, 75] on input "CALA" at bounding box center [345, 77] width 286 height 11
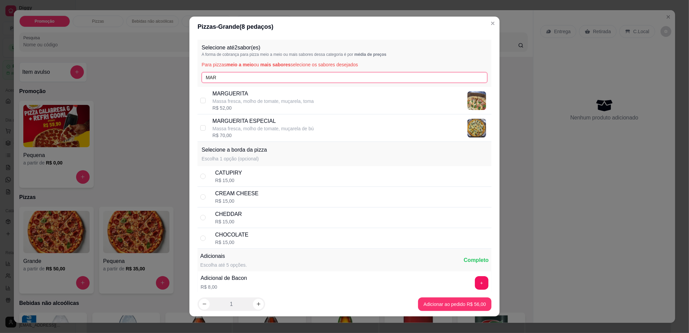
type input "MAR"
click at [232, 91] on p "MARGUERITA" at bounding box center [262, 94] width 101 height 8
checkbox input "true"
click at [426, 297] on footer "1 Adicionar ao pedido R$ 54,00" at bounding box center [344, 304] width 310 height 24
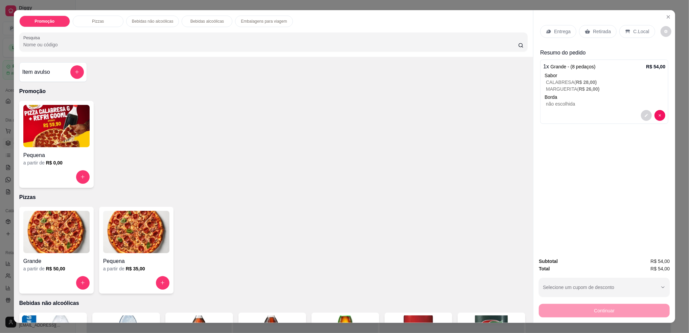
click at [633, 33] on p "C.Local" at bounding box center [641, 31] width 16 height 7
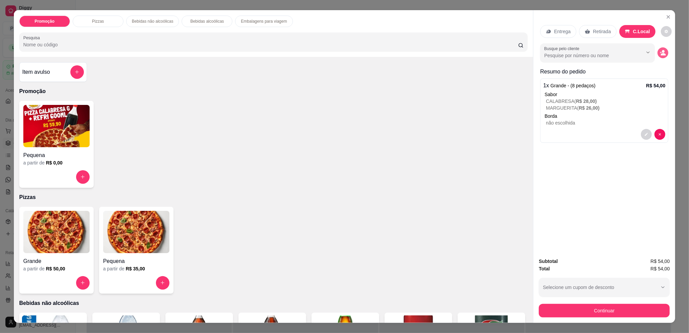
click at [662, 51] on circle "decrease-product-quantity" at bounding box center [663, 51] width 3 height 3
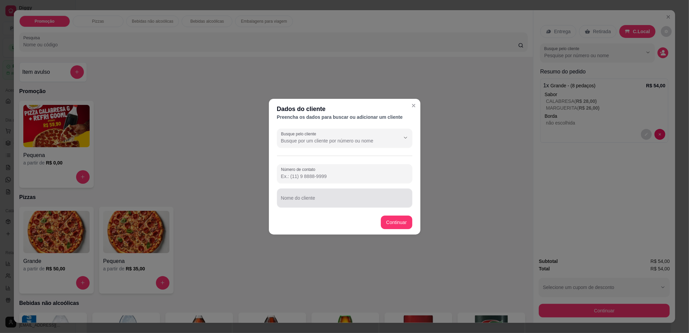
click at [328, 191] on div at bounding box center [344, 198] width 127 height 14
type input "[PERSON_NAME]"
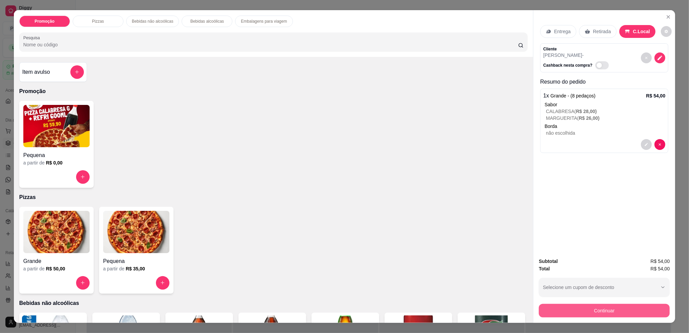
click at [566, 310] on button "Continuar" at bounding box center [604, 311] width 131 height 14
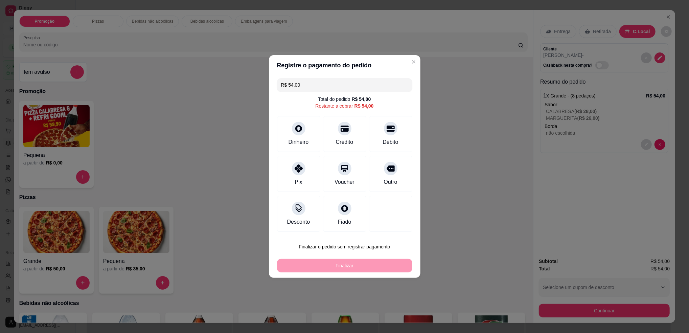
click at [322, 241] on button "Finalizar o pedido sem registrar pagamento" at bounding box center [344, 247] width 135 height 14
click at [388, 302] on button "Confirmar" at bounding box center [387, 302] width 24 height 10
type input "R$ 0,00"
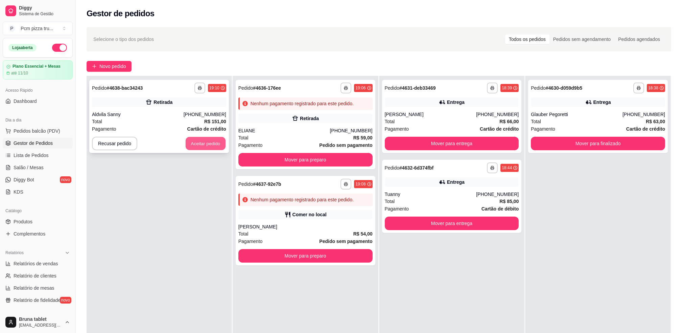
click at [215, 139] on button "Aceitar pedido" at bounding box center [206, 143] width 40 height 13
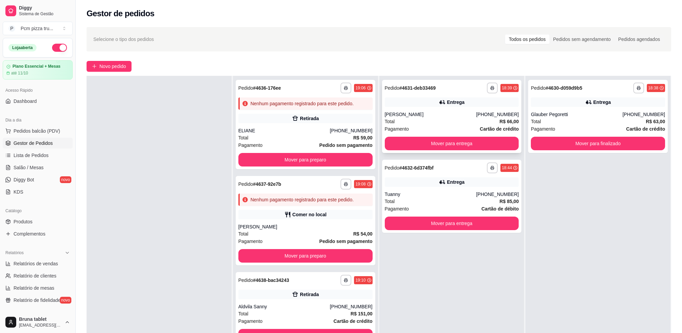
click at [488, 93] on div "**********" at bounding box center [452, 116] width 140 height 73
click at [490, 88] on icon "button" at bounding box center [492, 88] width 4 height 4
click at [479, 129] on button "IMPRESSORA" at bounding box center [469, 125] width 49 height 11
click at [490, 167] on icon "button" at bounding box center [492, 168] width 4 height 4
click at [475, 208] on button "IMPRESSORA" at bounding box center [469, 205] width 47 height 10
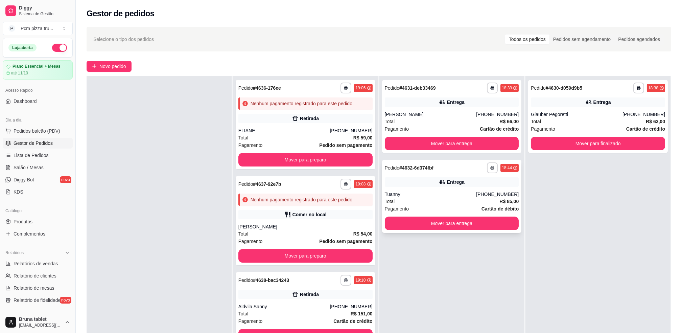
click at [473, 193] on div "Tuanny" at bounding box center [431, 194] width 92 height 7
click at [326, 161] on button "Mover para preparo" at bounding box center [305, 160] width 134 height 14
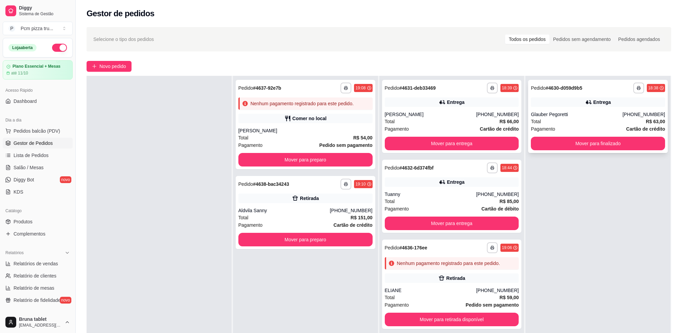
click at [561, 99] on div "Entrega" at bounding box center [598, 101] width 134 height 9
click at [575, 141] on button "Mover para finalizado" at bounding box center [598, 144] width 134 height 14
click at [459, 119] on div "Total R$ 66,00" at bounding box center [452, 121] width 134 height 7
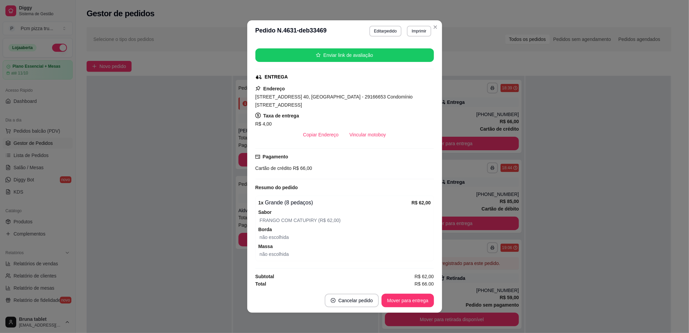
scroll to position [115, 0]
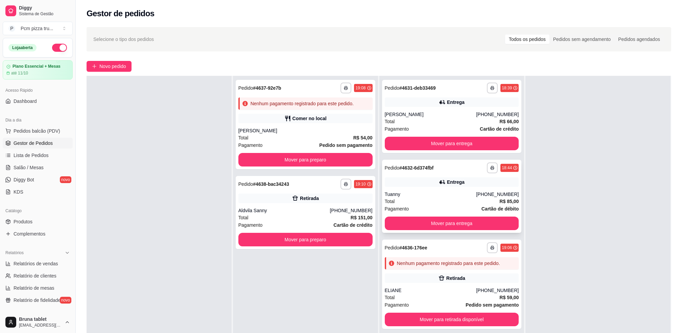
click at [480, 185] on div "Entrega" at bounding box center [452, 181] width 134 height 9
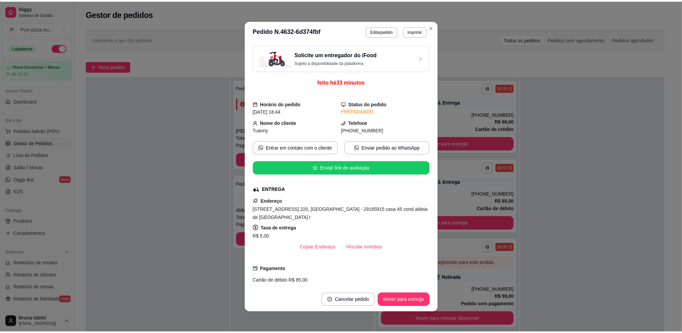
scroll to position [123, 0]
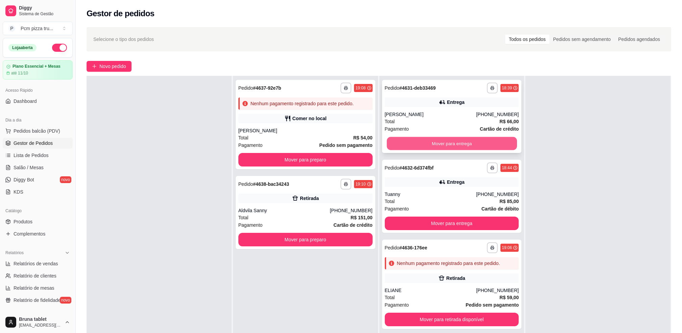
click at [475, 145] on button "Mover para entrega" at bounding box center [452, 143] width 130 height 13
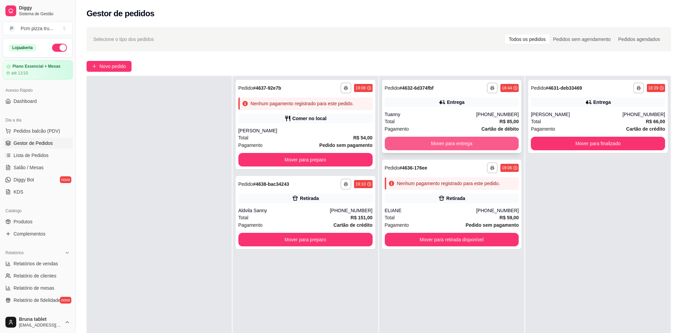
click at [467, 141] on button "Mover para entrega" at bounding box center [452, 144] width 134 height 14
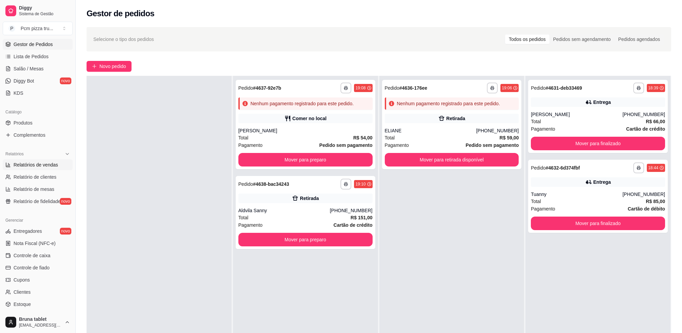
scroll to position [135, 0]
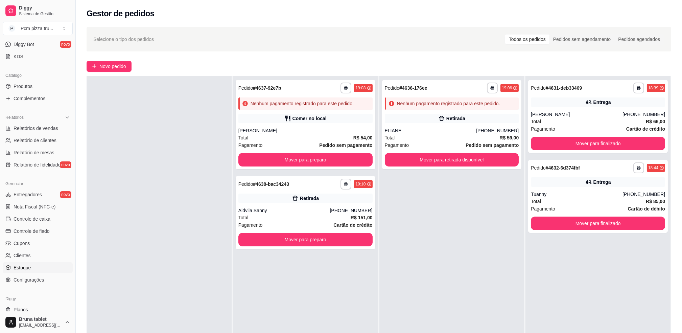
click at [35, 268] on link "Estoque" at bounding box center [38, 267] width 70 height 11
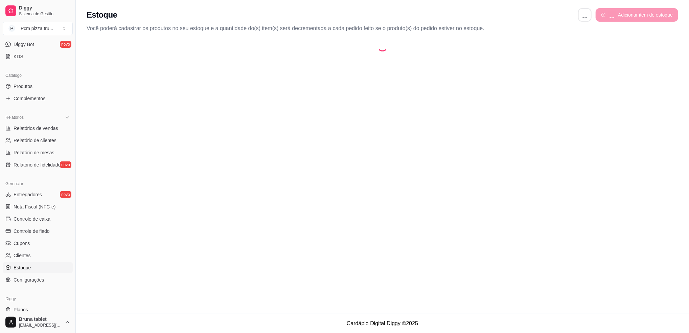
select select "QUANTITY_ORDER"
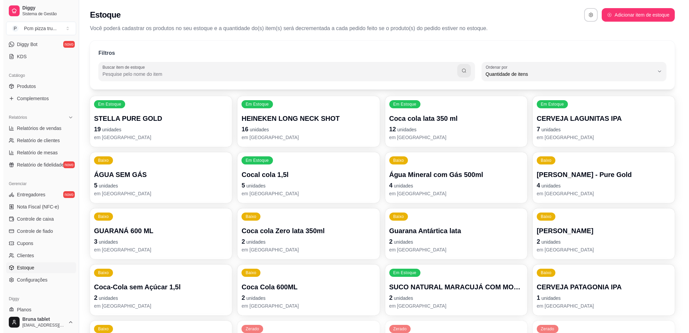
scroll to position [6, 0]
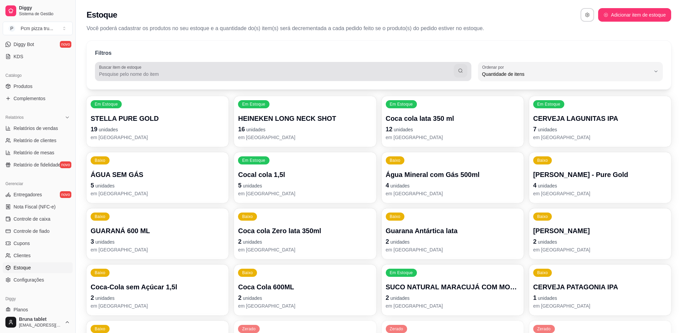
click at [199, 76] on input "Buscar item de estoque" at bounding box center [276, 74] width 355 height 7
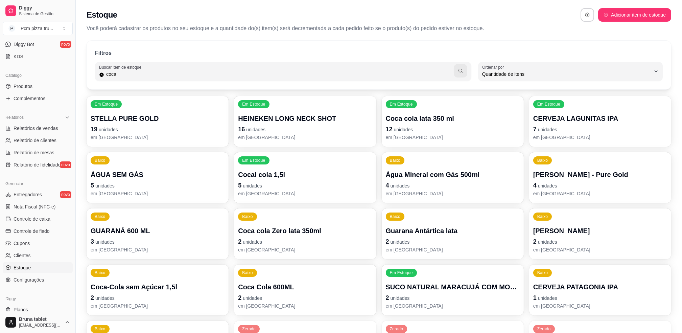
type input "coca"
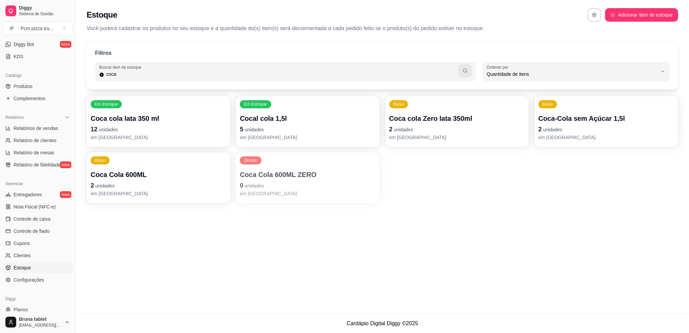
click at [277, 129] on p "5 unidades" at bounding box center [308, 128] width 136 height 9
click at [290, 124] on div "Quantidade em estoque 5" at bounding box center [344, 114] width 211 height 19
click at [491, 131] on p "2 unidades" at bounding box center [457, 128] width 136 height 9
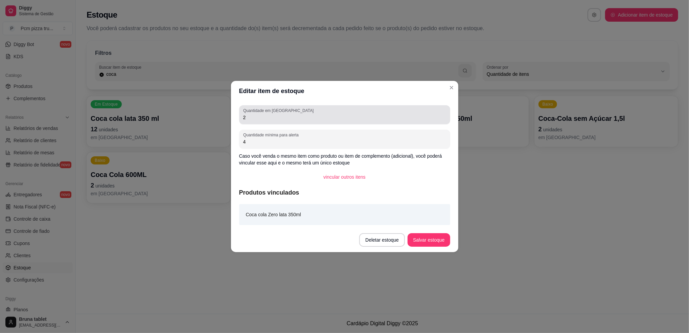
click at [310, 111] on div "2" at bounding box center [344, 115] width 203 height 14
type input "1"
click at [445, 235] on button "Salvar estoque" at bounding box center [429, 240] width 42 height 14
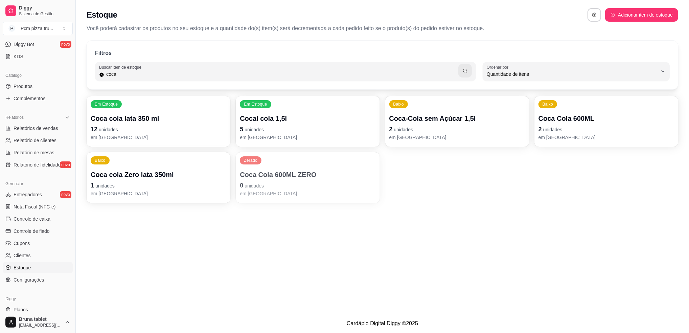
click at [334, 174] on p "Coca Cola 600ML ZERO" at bounding box center [308, 174] width 136 height 9
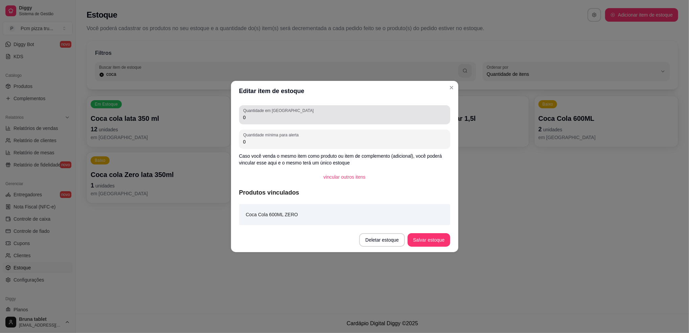
click at [254, 119] on input "0" at bounding box center [344, 117] width 203 height 7
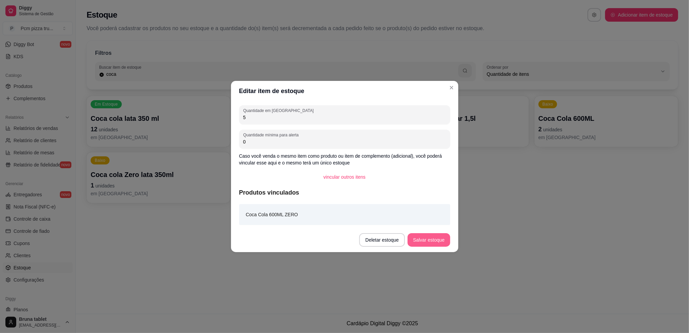
type input "5"
click at [433, 238] on button "Salvar estoque" at bounding box center [428, 239] width 41 height 13
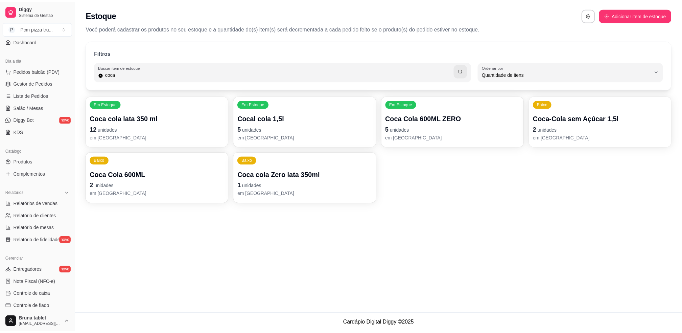
scroll to position [0, 0]
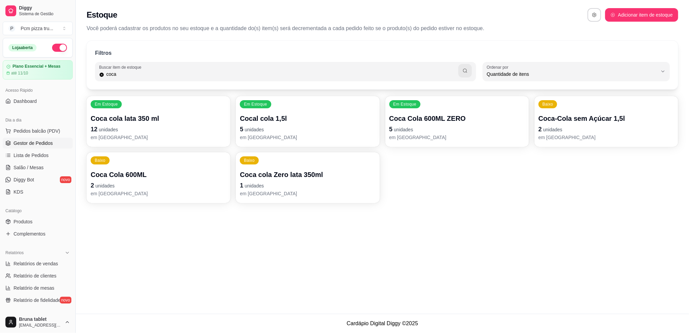
click at [32, 141] on span "Gestor de Pedidos" at bounding box center [33, 143] width 39 height 7
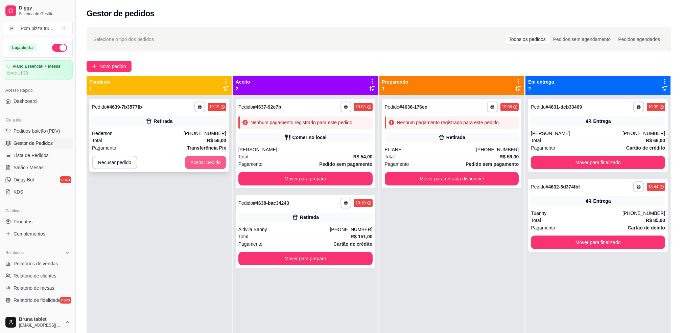
click at [199, 164] on button "Aceitar pedido" at bounding box center [205, 163] width 41 height 14
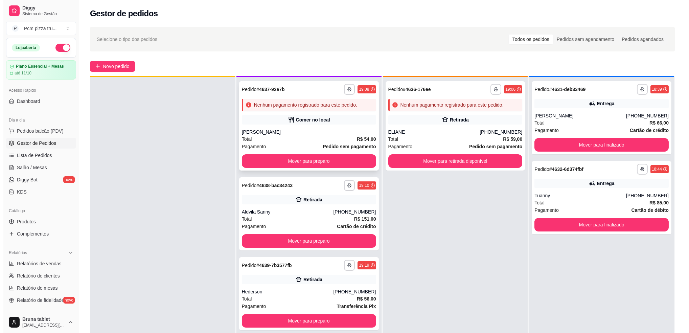
scroll to position [19, 0]
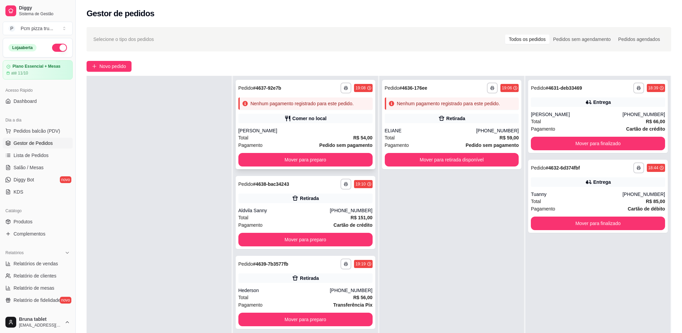
click at [323, 155] on button "Mover para preparo" at bounding box center [305, 160] width 134 height 14
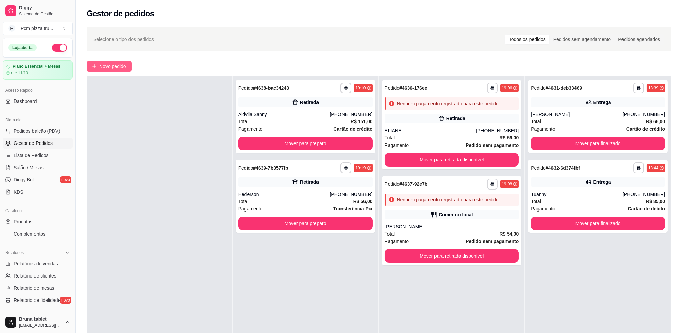
click at [109, 67] on span "Novo pedido" at bounding box center [112, 66] width 27 height 7
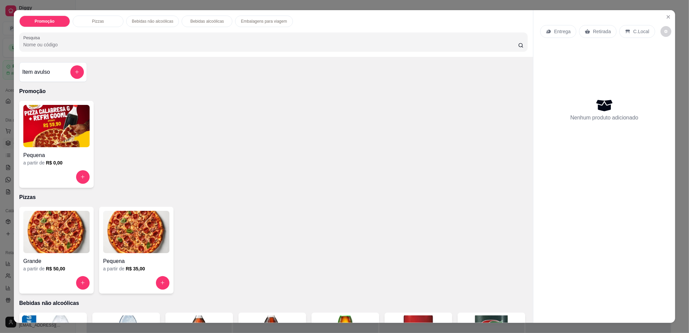
click at [116, 238] on img at bounding box center [136, 232] width 66 height 42
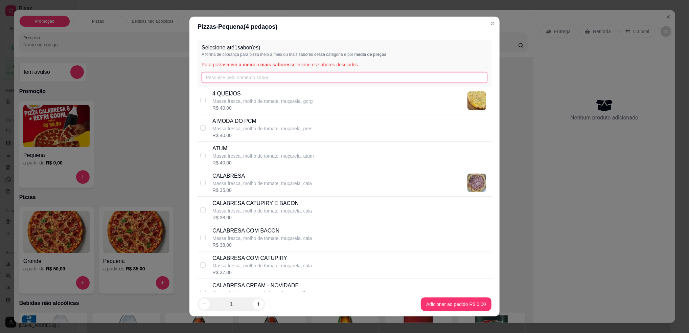
click at [249, 77] on input "text" at bounding box center [345, 77] width 286 height 11
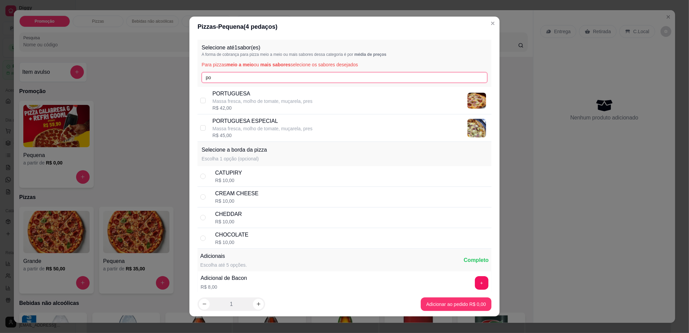
type input "po"
click at [268, 125] on p "Massa fresca, molho de tomate, muçarela, pres" at bounding box center [262, 128] width 100 height 7
checkbox input "true"
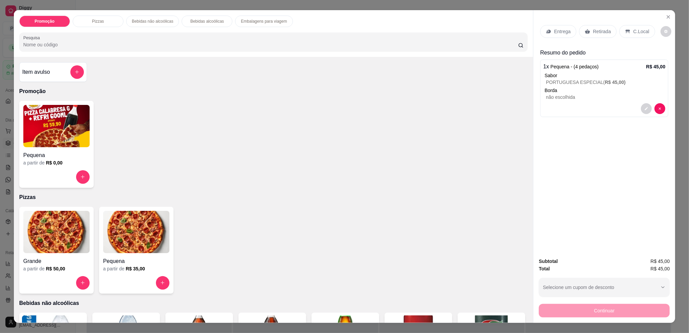
click at [599, 30] on p "Retirada" at bounding box center [602, 31] width 18 height 7
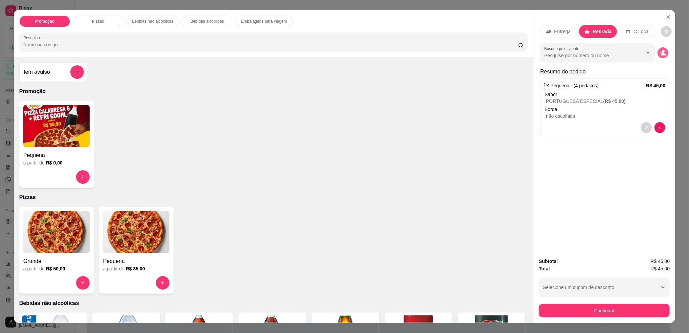
click at [660, 53] on icon "decrease-product-quantity" at bounding box center [663, 53] width 6 height 6
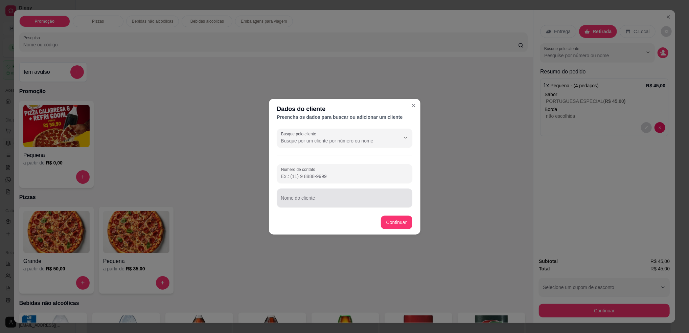
click at [305, 194] on div at bounding box center [344, 198] width 127 height 14
type input "TATIANE"
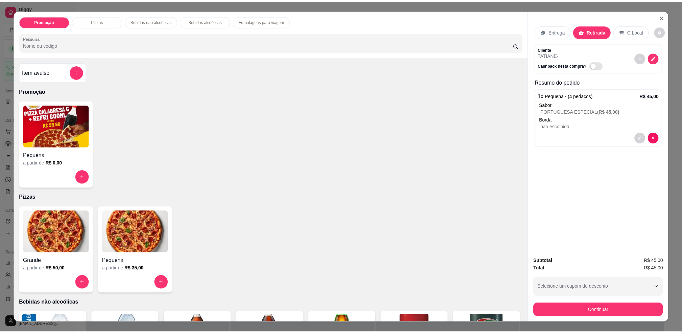
scroll to position [180, 0]
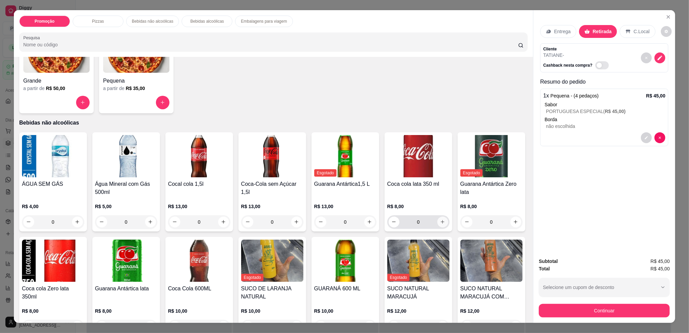
click at [440, 223] on icon "increase-product-quantity" at bounding box center [442, 221] width 5 height 5
type input "1"
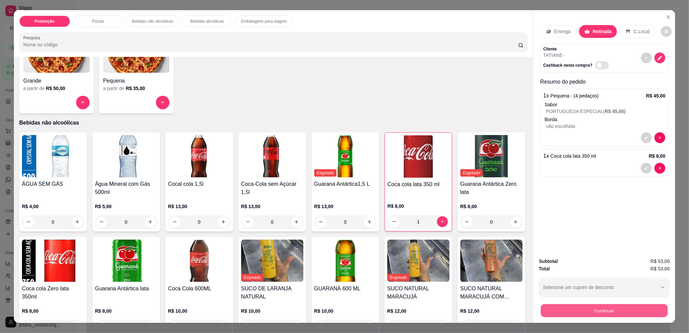
click at [552, 314] on button "Continuar" at bounding box center [604, 310] width 127 height 13
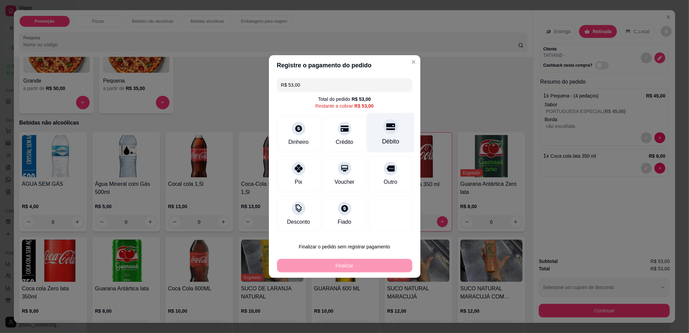
click at [390, 136] on div "Débito" at bounding box center [391, 133] width 48 height 40
type input "R$ 0,00"
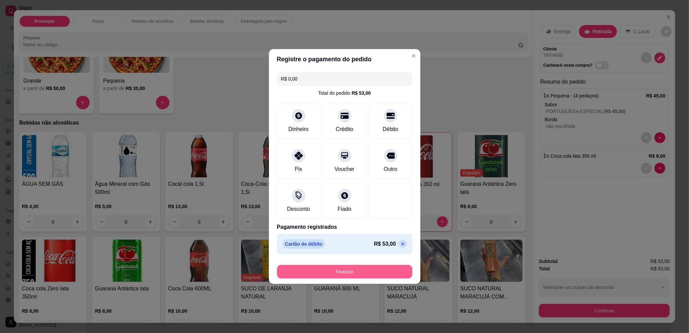
click at [345, 271] on button "Finalizar" at bounding box center [344, 272] width 135 height 14
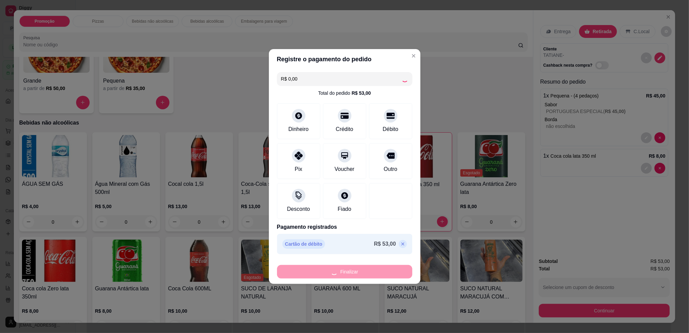
type input "0"
type input "-R$ 53,00"
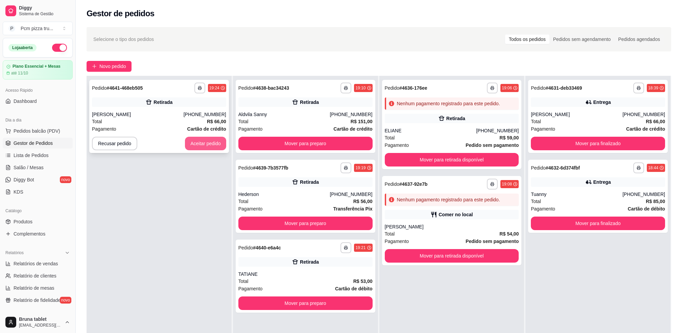
click at [195, 140] on button "Aceitar pedido" at bounding box center [205, 144] width 41 height 14
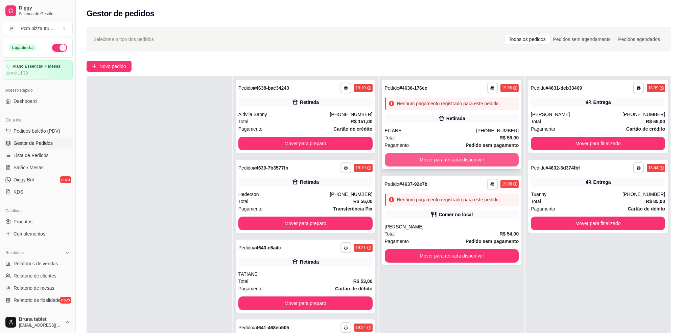
click at [434, 161] on button "Mover para retirada disponível" at bounding box center [452, 160] width 134 height 14
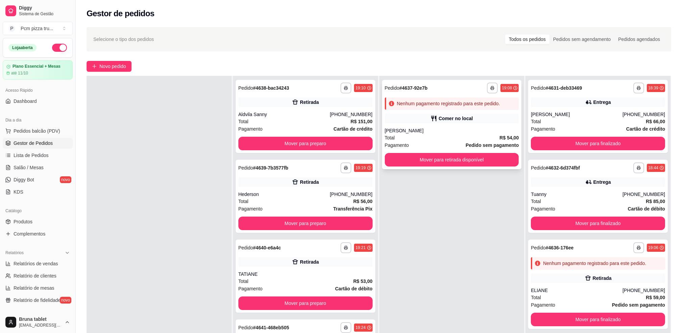
click at [423, 128] on div "[PERSON_NAME]" at bounding box center [452, 130] width 134 height 7
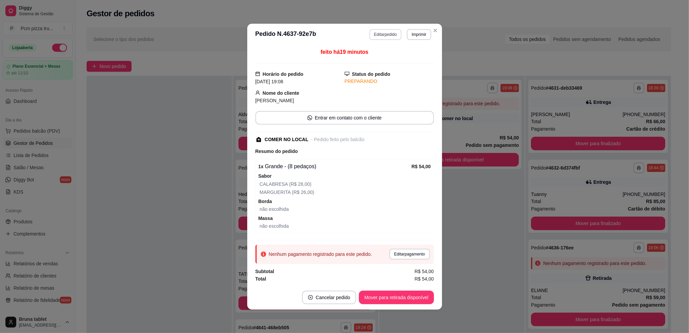
click at [385, 34] on button "Editar pedido" at bounding box center [385, 34] width 32 height 11
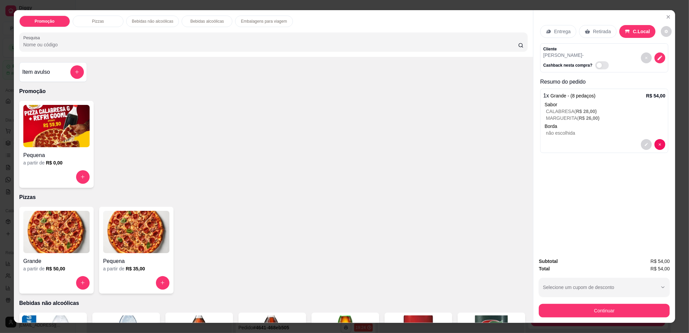
click at [56, 249] on img at bounding box center [56, 232] width 66 height 42
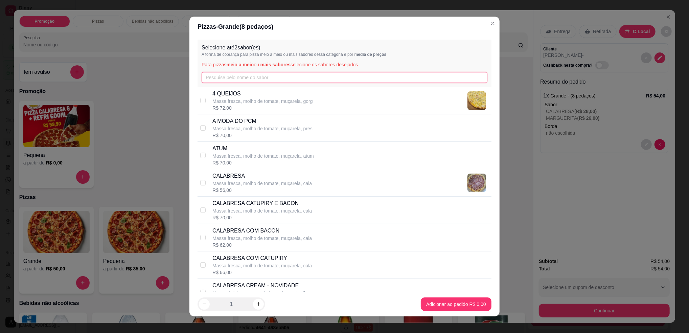
click at [316, 72] on input "text" at bounding box center [345, 77] width 286 height 11
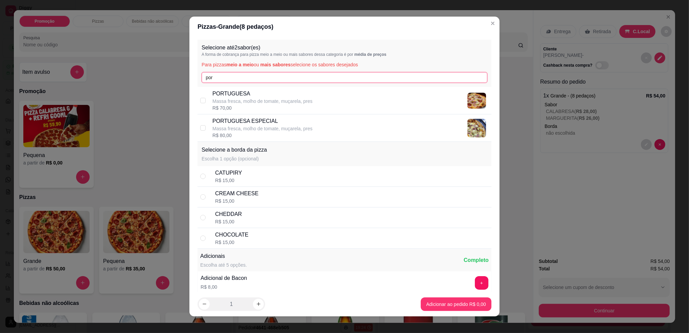
type input "por"
click at [316, 96] on div "PORTUGUESA Massa fresca, molho de tomate, muçarela, pres R$ 70,00" at bounding box center [350, 101] width 276 height 22
checkbox input "true"
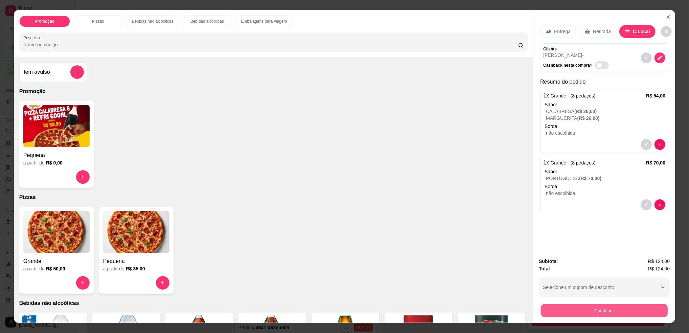
click at [560, 315] on button "Continuar" at bounding box center [604, 310] width 127 height 13
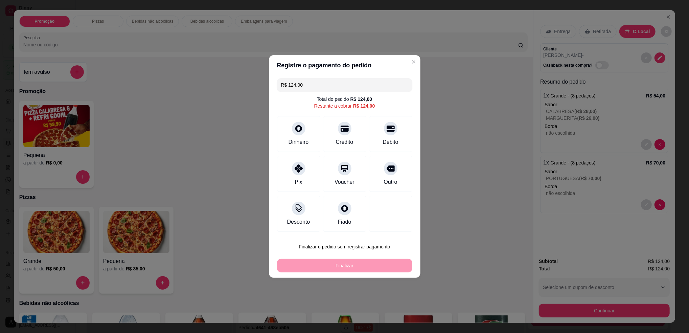
click at [324, 247] on button "Finalizar o pedido sem registrar pagamento" at bounding box center [344, 247] width 135 height 14
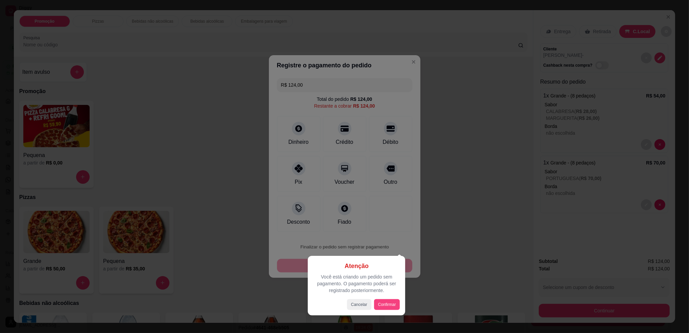
click at [379, 296] on div "Atenção Você está criando um pedido sem pagamento. O pagamento poderá ser regis…" at bounding box center [356, 285] width 87 height 49
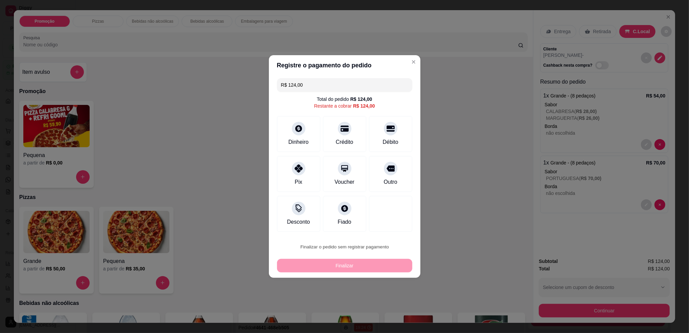
click at [385, 300] on button "Confirmar" at bounding box center [387, 302] width 25 height 10
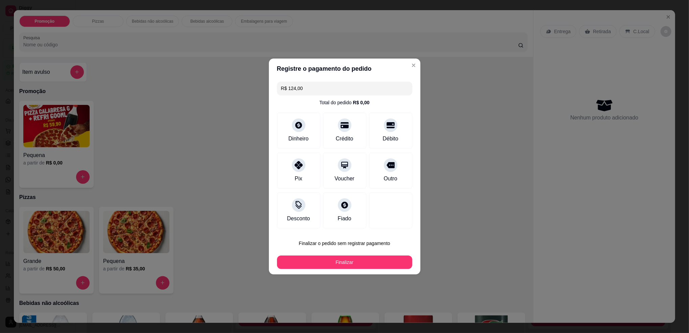
type input "R$ 0,00"
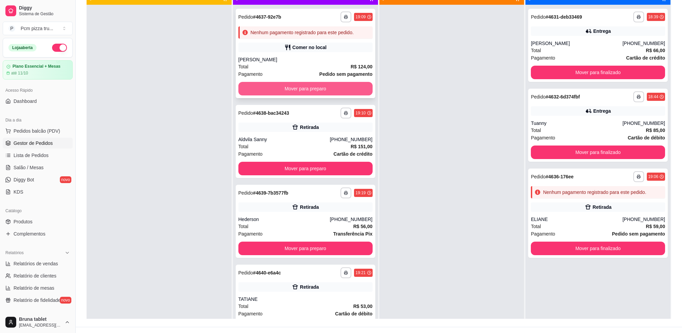
click at [267, 91] on button "Mover para preparo" at bounding box center [305, 89] width 134 height 14
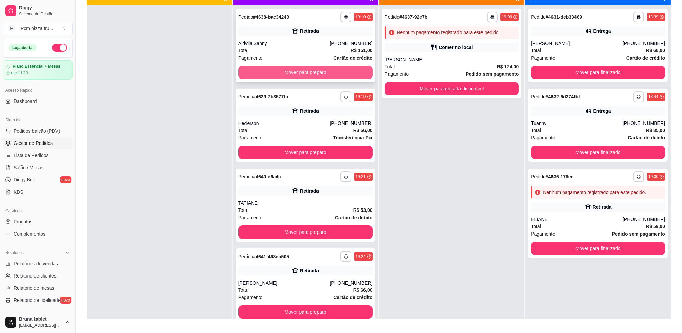
click at [276, 75] on button "Mover para preparo" at bounding box center [305, 73] width 134 height 14
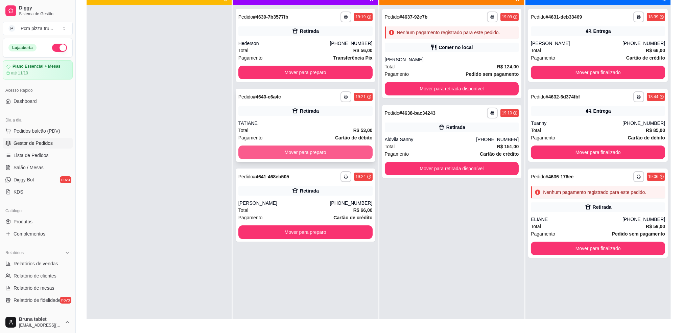
click at [331, 151] on button "Mover para preparo" at bounding box center [305, 152] width 134 height 14
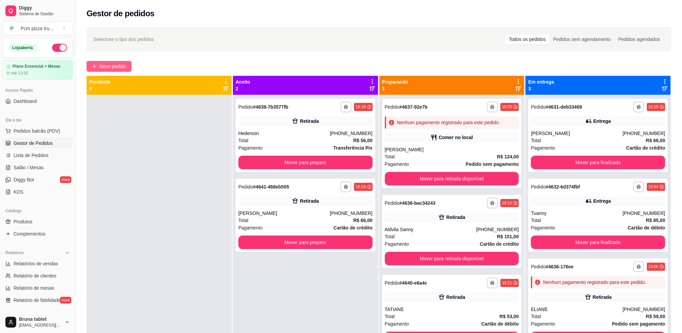
click at [118, 63] on span "Novo pedido" at bounding box center [112, 66] width 27 height 7
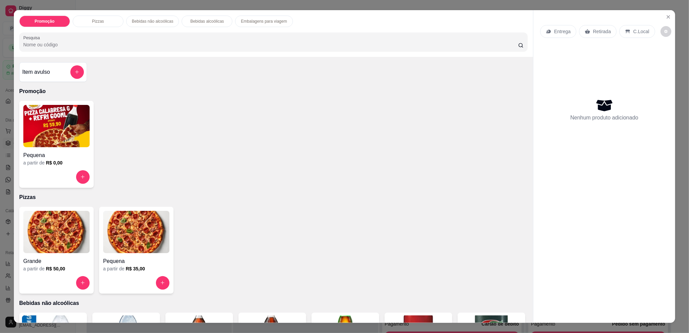
click at [54, 253] on img at bounding box center [56, 232] width 66 height 42
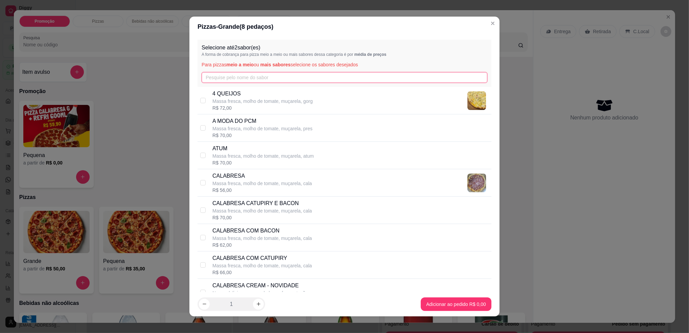
click at [231, 77] on input "text" at bounding box center [345, 77] width 286 height 11
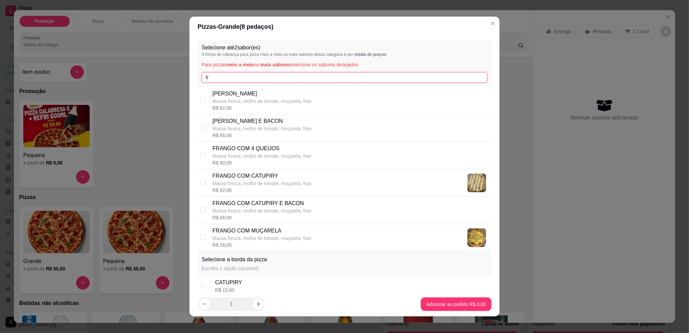
type input "fr"
click at [247, 176] on p "FRANGO COM CATUPIRY" at bounding box center [261, 176] width 99 height 8
checkbox input "true"
click at [276, 200] on p "FRANGO COM CATUPIRY E BACON" at bounding box center [261, 203] width 99 height 8
checkbox input "true"
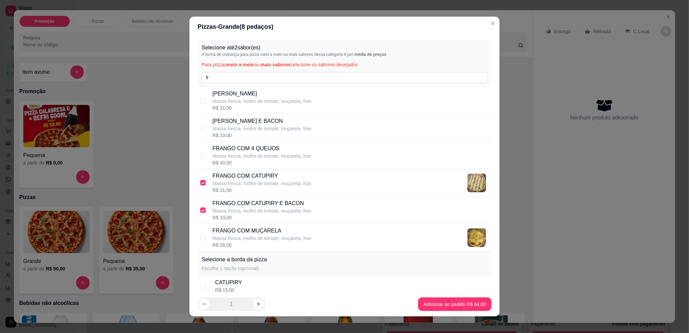
click at [202, 185] on div "FRANGO COM CATUPIRY Massa fresca, molho de tomate, muçarela, [PERSON_NAME]$ 31,…" at bounding box center [345, 182] width 294 height 27
checkbox input "false"
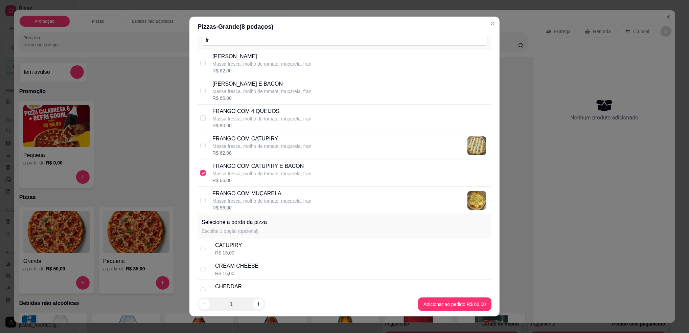
scroll to position [90, 0]
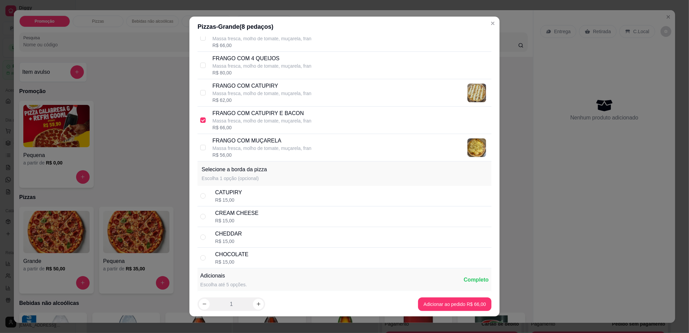
click at [244, 196] on div "CATUPIRY R$ 15,00" at bounding box center [352, 195] width 274 height 15
radio input "true"
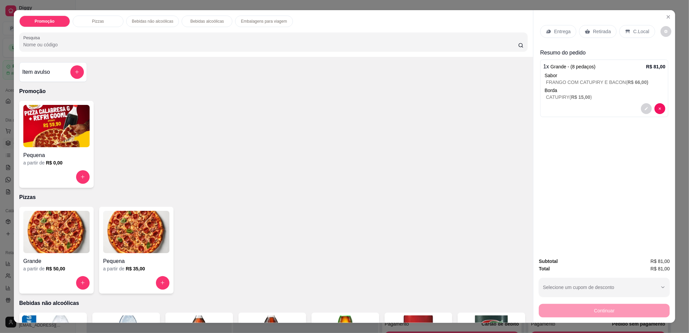
click at [603, 28] on p "Retirada" at bounding box center [602, 31] width 18 height 7
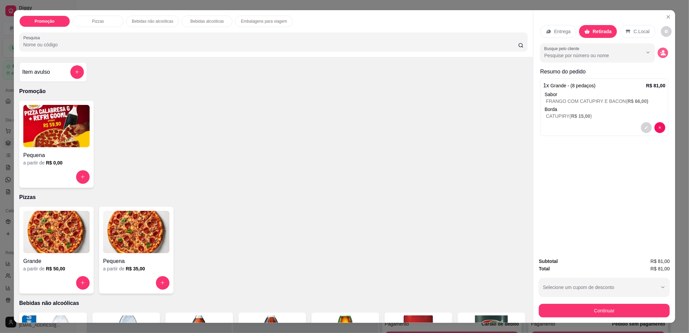
click at [663, 52] on button "decrease-product-quantity" at bounding box center [663, 52] width 10 height 10
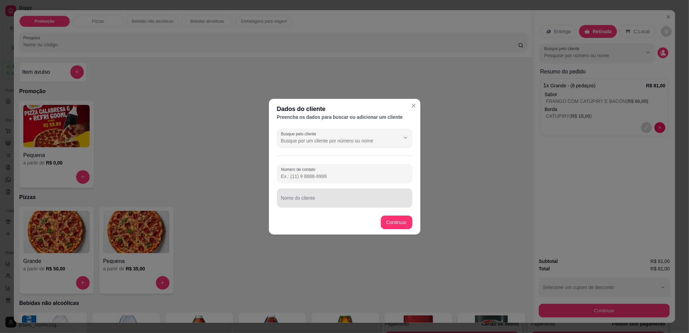
click at [339, 198] on input "Nome do cliente" at bounding box center [344, 200] width 127 height 7
type input "[PERSON_NAME]"
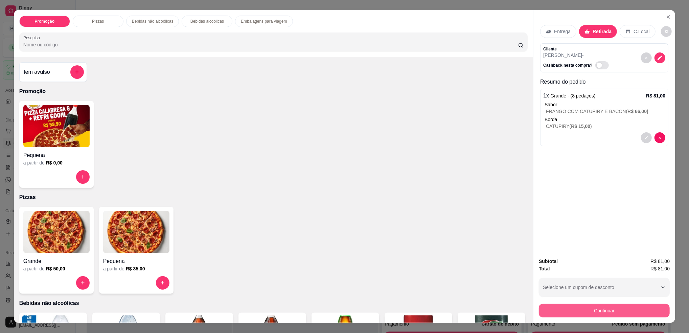
click at [556, 309] on button "Continuar" at bounding box center [604, 311] width 131 height 14
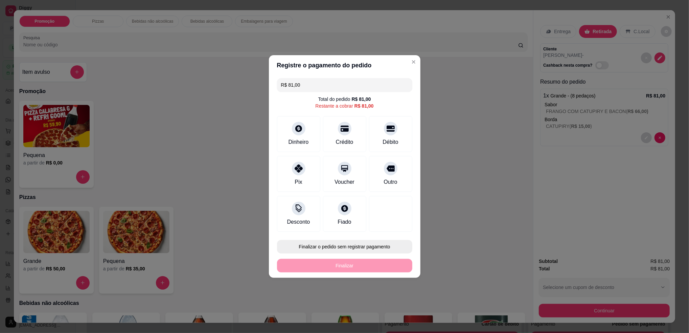
click at [329, 244] on button "Finalizar o pedido sem registrar pagamento" at bounding box center [344, 247] width 135 height 14
click at [388, 304] on button "Confirmar" at bounding box center [386, 302] width 25 height 10
type input "R$ 0,00"
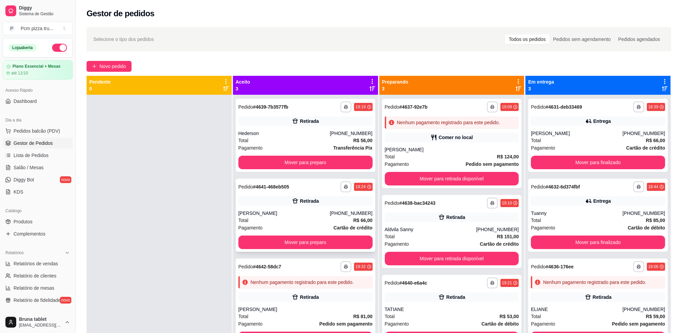
click at [284, 211] on div "[PERSON_NAME]" at bounding box center [284, 213] width 92 height 7
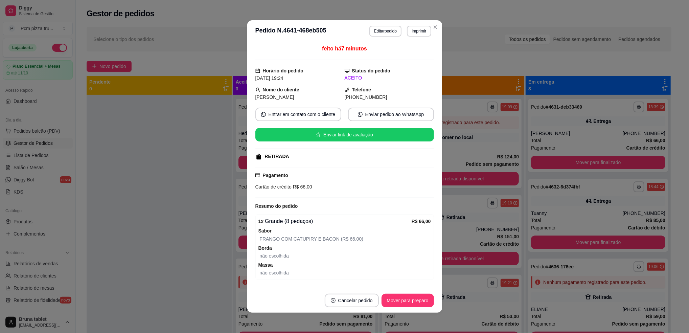
scroll to position [21, 0]
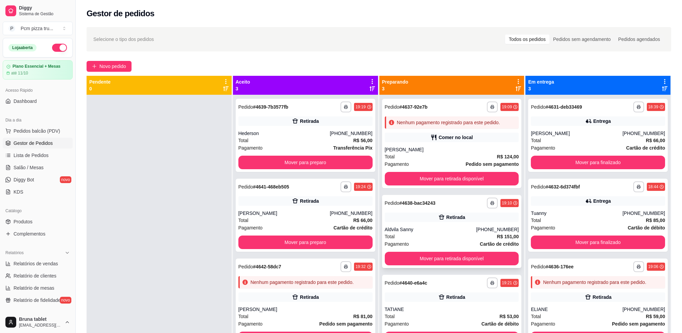
click at [426, 230] on div "Aldvila Sanny" at bounding box center [431, 229] width 92 height 7
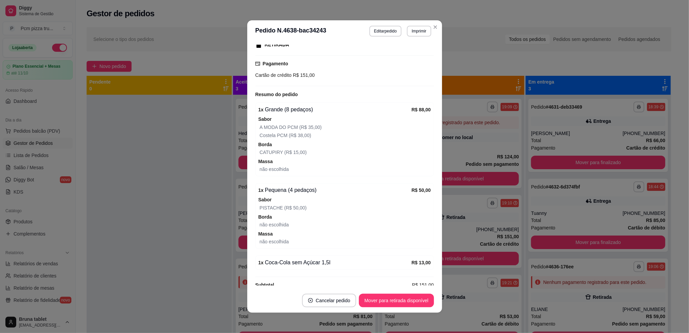
scroll to position [123, 0]
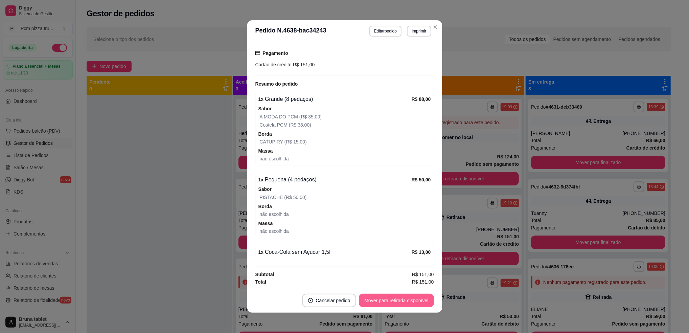
click at [392, 300] on button "Mover para retirada disponível" at bounding box center [396, 301] width 75 height 14
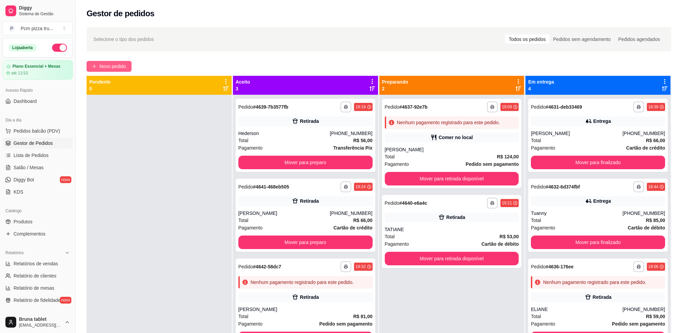
click at [119, 66] on span "Novo pedido" at bounding box center [112, 66] width 27 height 7
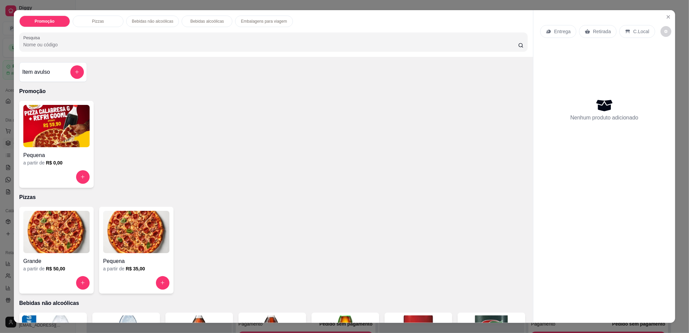
click at [61, 257] on h4 "Grande" at bounding box center [56, 261] width 66 height 8
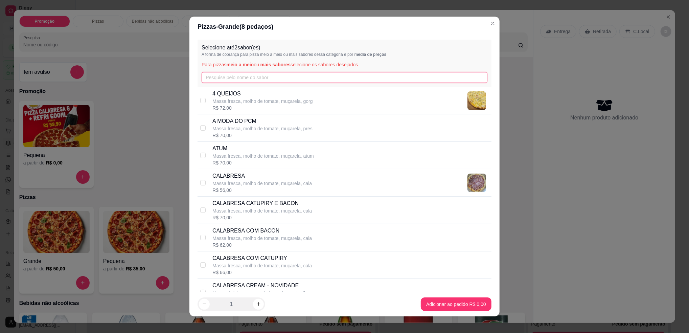
click at [263, 78] on input "text" at bounding box center [345, 77] width 286 height 11
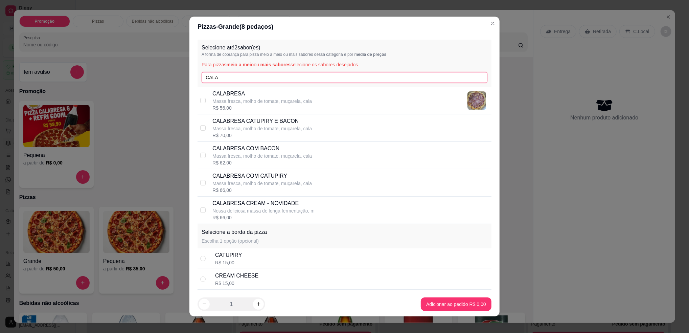
type input "CALA"
click at [273, 106] on div "R$ 56,00" at bounding box center [261, 108] width 99 height 7
checkbox input "true"
click at [276, 76] on input "CALA" at bounding box center [345, 77] width 286 height 11
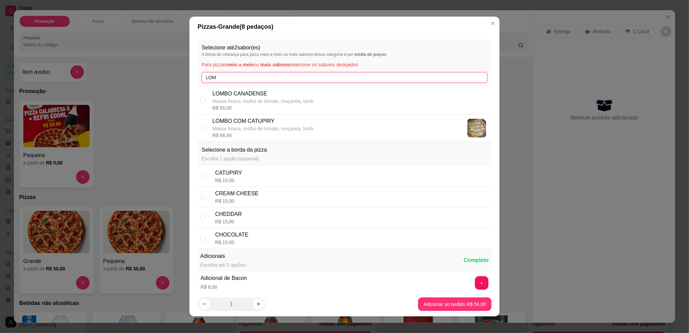
type input "LOM"
click at [281, 99] on p "Massa fresca, molho de tomate, muçarela, lomb" at bounding box center [262, 101] width 101 height 7
checkbox input "true"
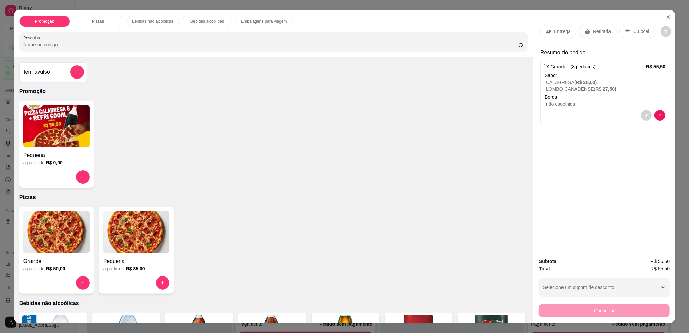
click at [628, 30] on div "C.Local" at bounding box center [637, 31] width 36 height 13
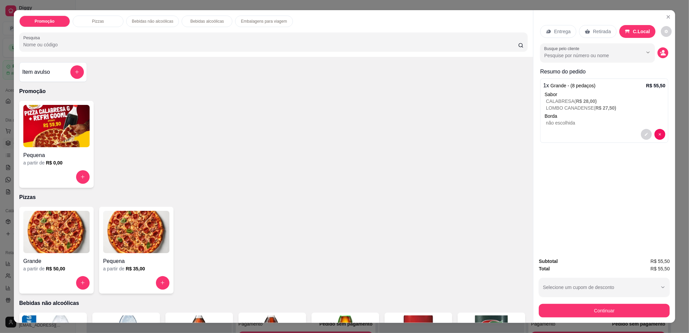
click at [661, 54] on icon "decrease-product-quantity" at bounding box center [663, 54] width 5 height 2
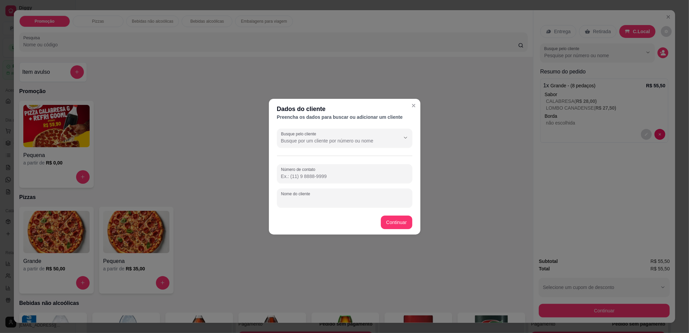
click at [371, 201] on input "Nome do cliente" at bounding box center [344, 200] width 127 height 7
type input "PALMEIRINDO"
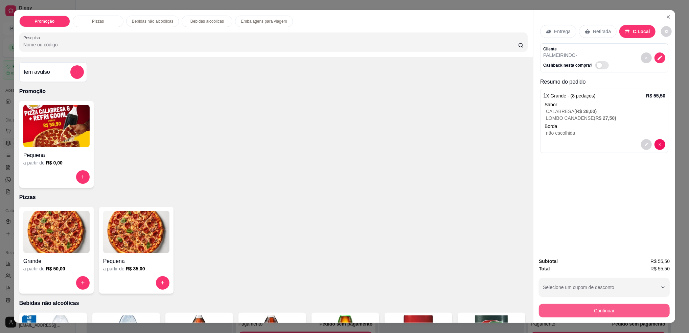
click at [559, 307] on button "Continuar" at bounding box center [604, 311] width 131 height 14
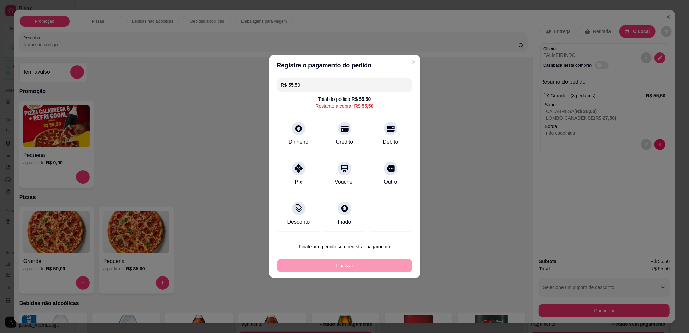
click at [352, 245] on button "Finalizar o pedido sem registrar pagamento" at bounding box center [344, 247] width 135 height 14
click at [393, 304] on button "Confirmar" at bounding box center [387, 302] width 25 height 10
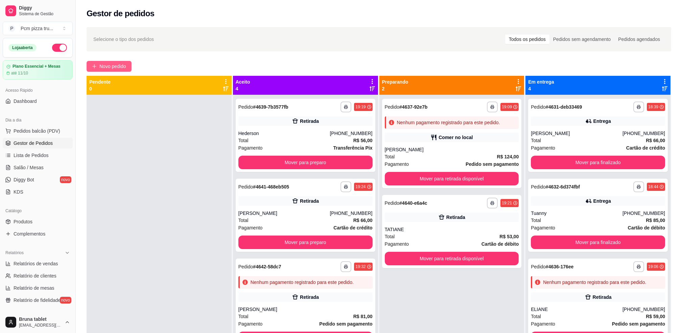
click at [124, 64] on span "Novo pedido" at bounding box center [112, 66] width 27 height 7
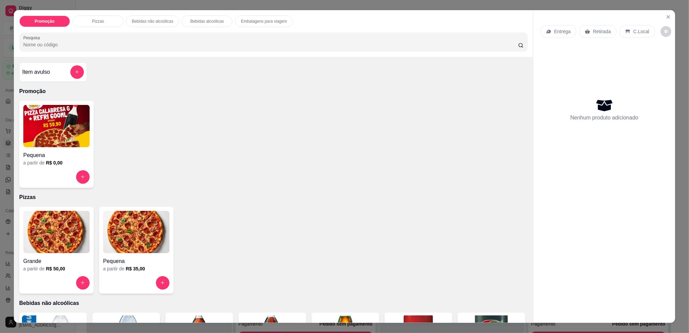
click at [40, 246] on img at bounding box center [56, 232] width 66 height 42
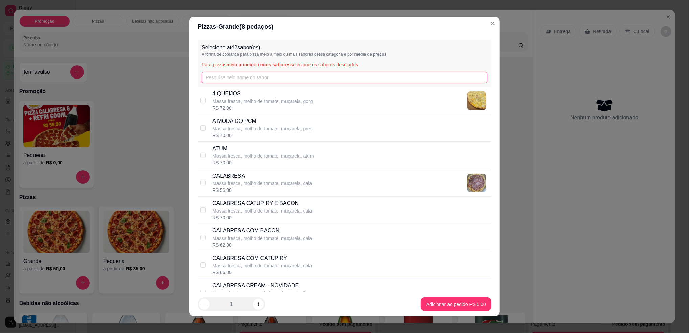
click at [209, 78] on input "text" at bounding box center [345, 77] width 286 height 11
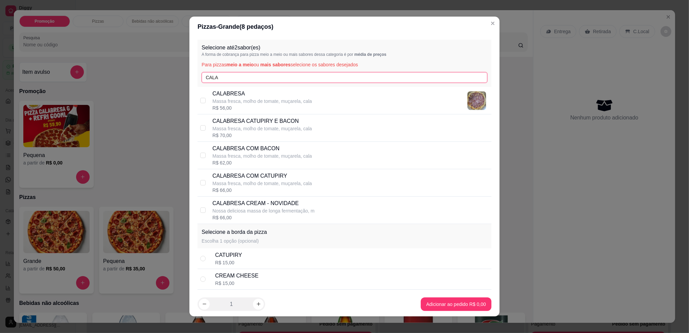
type input "CALA"
click at [251, 118] on p "CALABRESA CATUPIRY E BACON" at bounding box center [261, 121] width 99 height 8
checkbox input "true"
click at [256, 72] on input "CALA" at bounding box center [345, 77] width 286 height 11
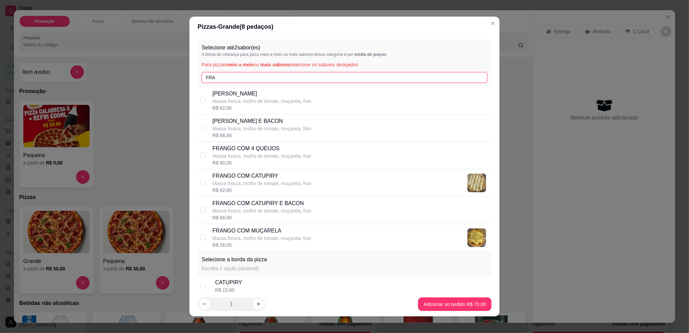
type input "FRA"
click at [240, 129] on p "Massa fresca, molho de tomate, muçarela, fran" at bounding box center [261, 128] width 99 height 7
checkbox input "true"
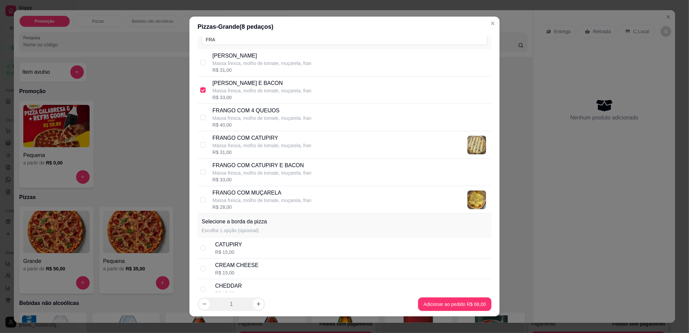
scroll to position [90, 0]
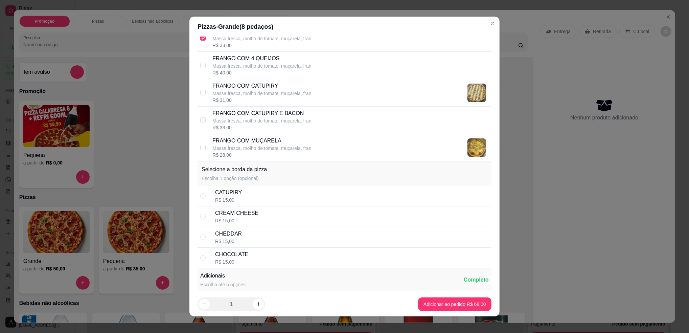
click at [252, 216] on div "CREAM CHEESE R$ 15,00" at bounding box center [352, 216] width 274 height 15
radio input "true"
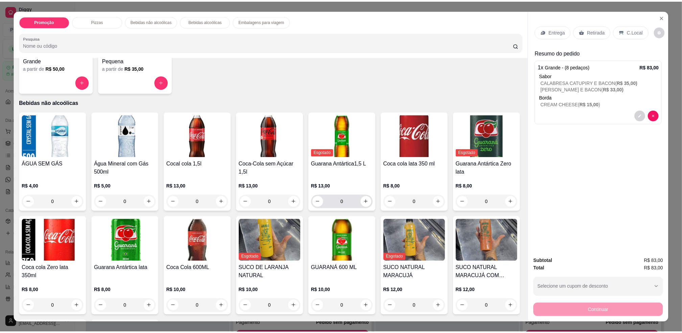
scroll to position [225, 0]
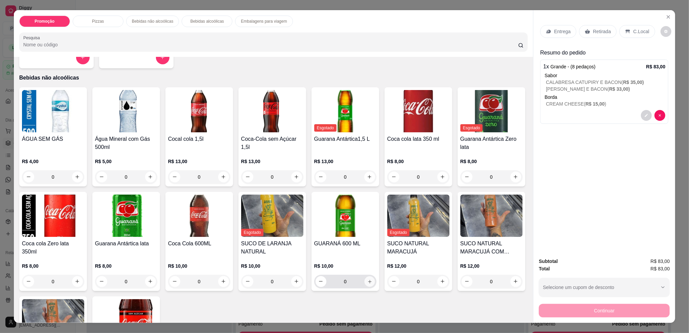
click at [375, 280] on button "increase-product-quantity" at bounding box center [369, 281] width 10 height 10
type input "1"
click at [625, 35] on div "C.Local" at bounding box center [637, 31] width 36 height 13
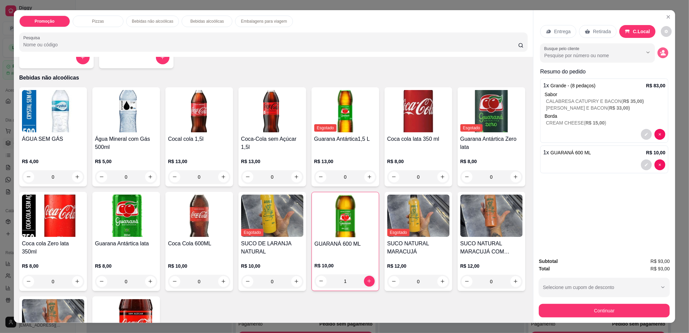
click at [660, 50] on icon "decrease-product-quantity" at bounding box center [663, 53] width 6 height 6
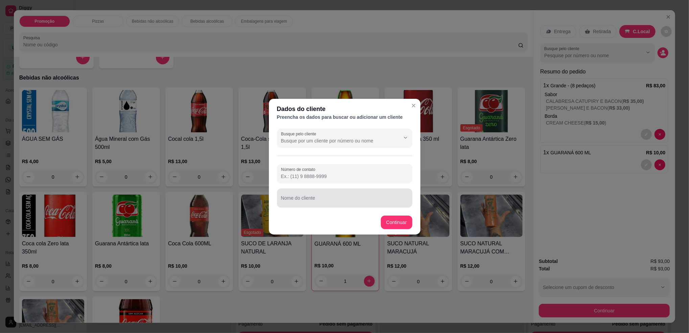
click at [348, 204] on input "Nome do cliente" at bounding box center [344, 200] width 127 height 7
type input "MESA PAULO"
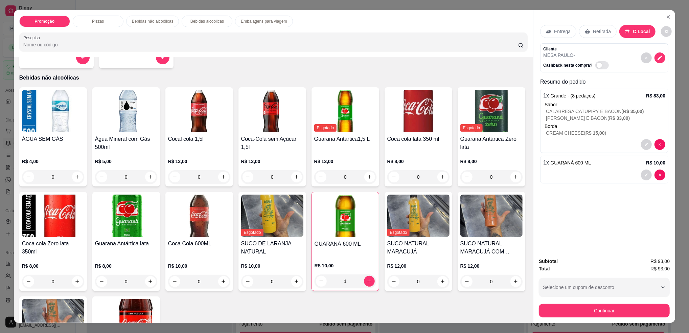
click at [570, 313] on button "Continuar" at bounding box center [604, 311] width 131 height 14
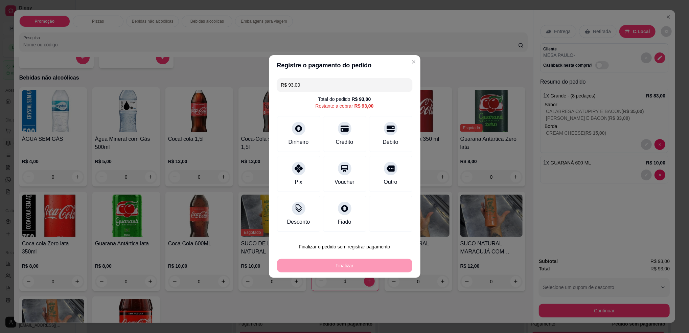
click at [371, 248] on button "Finalizar o pedido sem registrar pagamento" at bounding box center [344, 247] width 135 height 14
click at [389, 304] on button "Confirmar" at bounding box center [387, 302] width 25 height 10
type input "0"
type input "R$ 0,00"
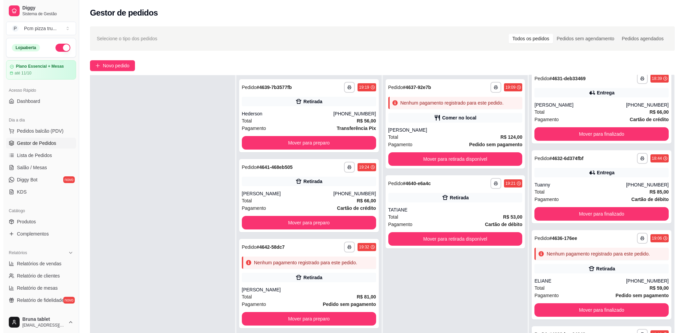
scroll to position [90, 0]
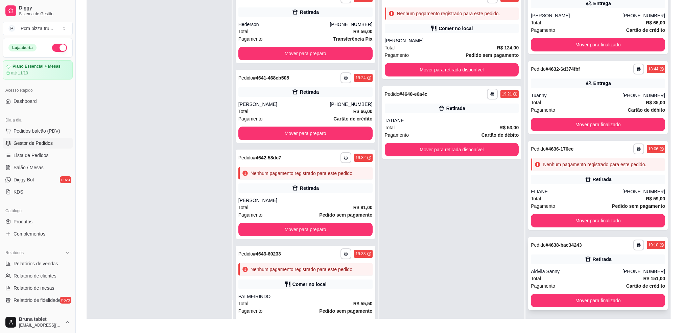
click at [569, 263] on div "Retirada" at bounding box center [598, 258] width 134 height 9
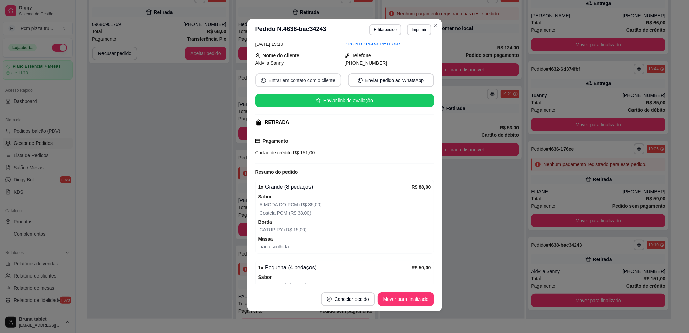
scroll to position [0, 0]
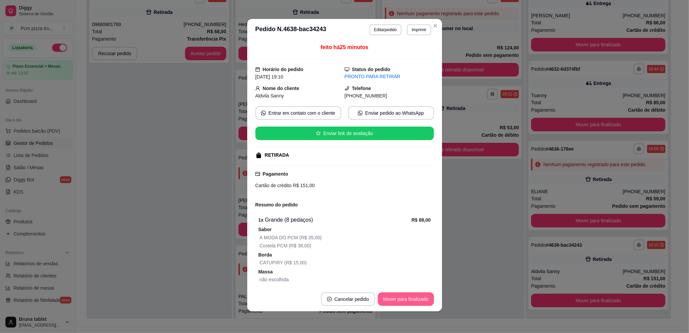
click at [404, 287] on footer "Cancelar pedido Mover para finalizado" at bounding box center [344, 299] width 195 height 24
click at [407, 297] on button "Mover para finalizado" at bounding box center [405, 299] width 54 height 13
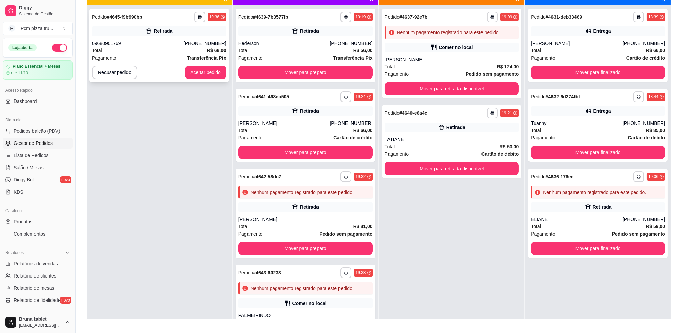
click at [158, 55] on div "Pagamento Transferência Pix" at bounding box center [159, 57] width 134 height 7
click at [199, 71] on button "Aceitar pedido" at bounding box center [205, 73] width 41 height 14
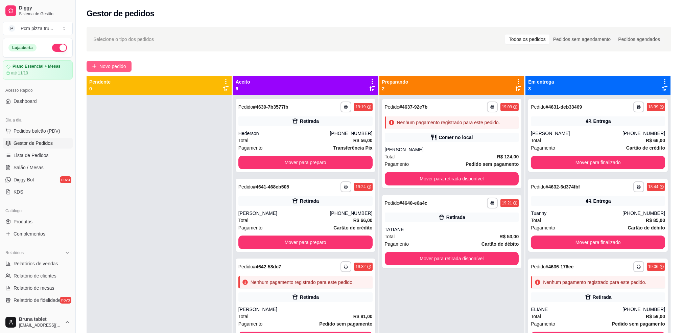
click at [110, 62] on button "Novo pedido" at bounding box center [109, 66] width 45 height 11
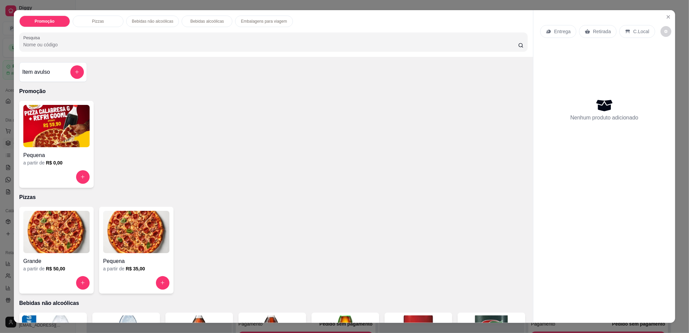
click at [108, 5] on div "Promoção Pizzas Bebidas não alcoólicas Bebidas alcoólicas Embalagens para viage…" at bounding box center [344, 166] width 689 height 333
click at [663, 20] on button "Close" at bounding box center [668, 16] width 11 height 11
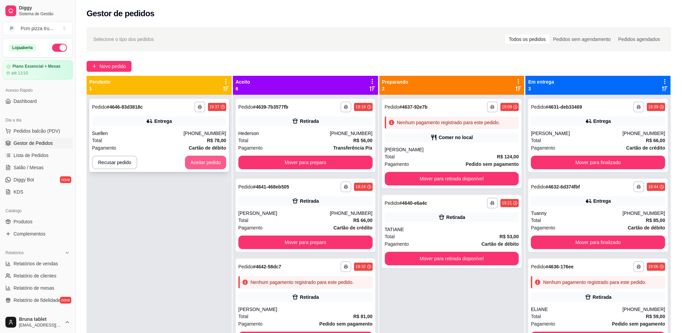
click at [216, 165] on button "Aceitar pedido" at bounding box center [205, 163] width 41 height 14
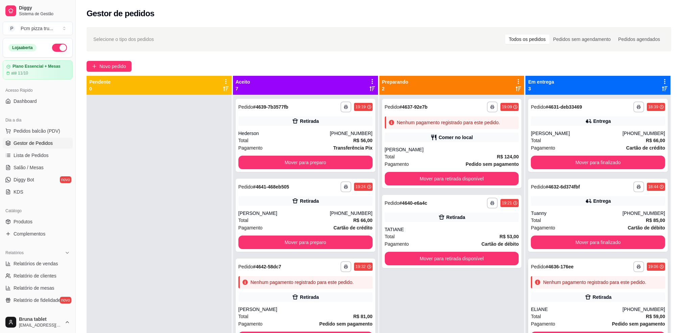
click at [582, 304] on div "**********" at bounding box center [598, 302] width 140 height 89
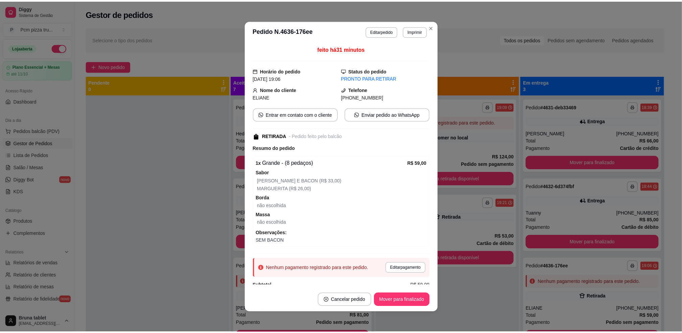
scroll to position [11, 0]
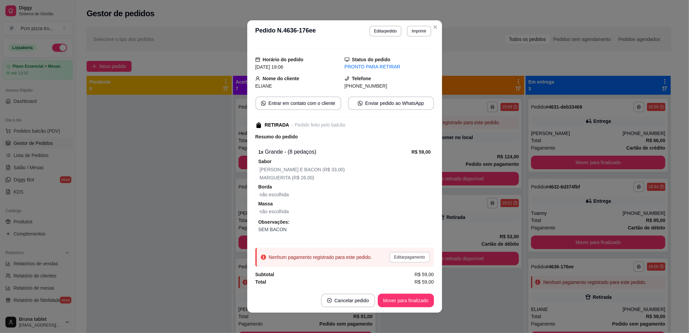
click at [411, 252] on button "Editar pagamento" at bounding box center [409, 257] width 40 height 11
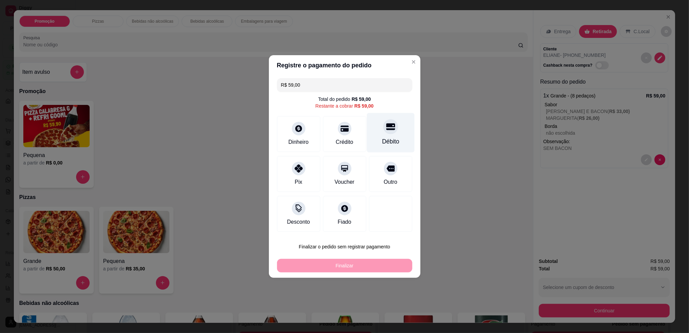
click at [387, 130] on icon at bounding box center [390, 126] width 9 height 7
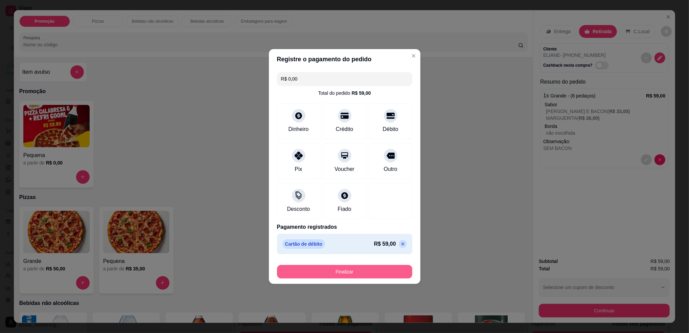
click at [374, 267] on button "Finalizar" at bounding box center [344, 272] width 135 height 14
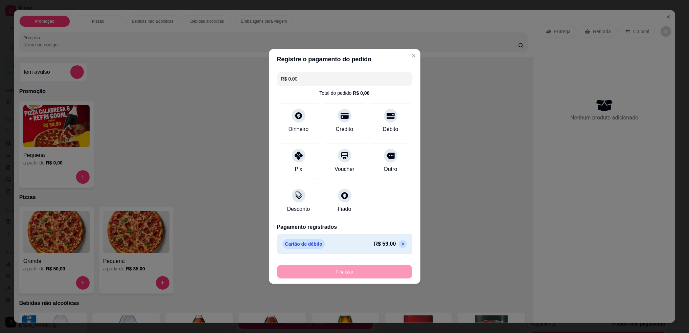
type input "-R$ 59,00"
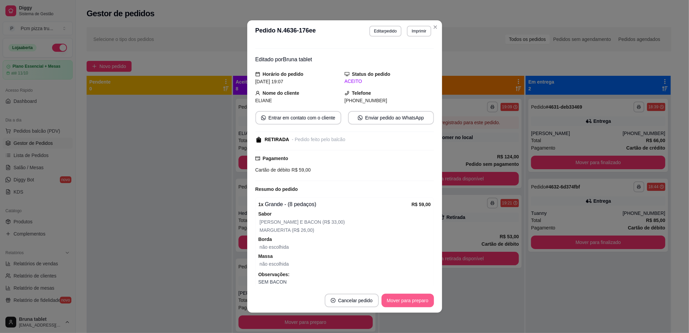
click at [403, 298] on button "Mover para preparo" at bounding box center [407, 301] width 52 height 14
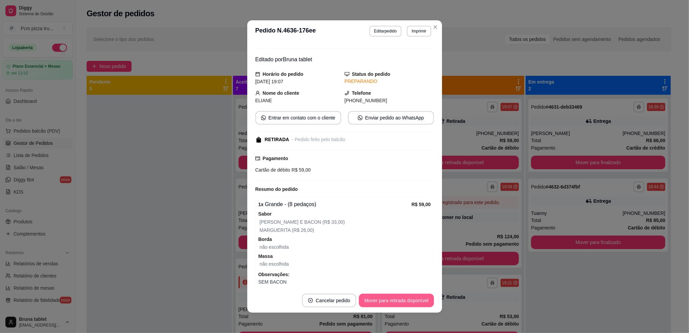
click at [403, 298] on button "Mover para retirada disponível" at bounding box center [396, 301] width 75 height 14
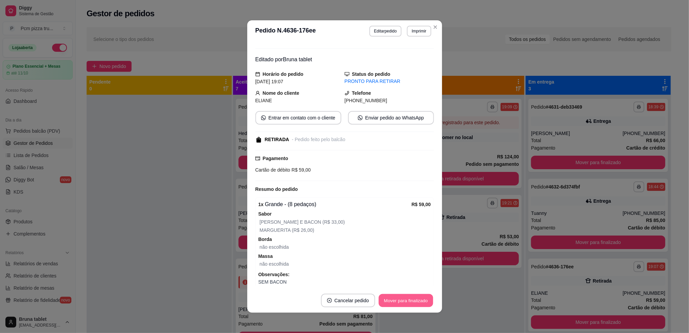
click at [403, 298] on button "Mover para finalizado" at bounding box center [405, 300] width 54 height 13
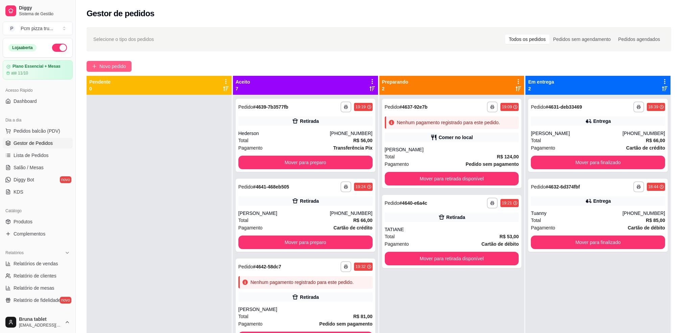
click at [112, 64] on span "Novo pedido" at bounding box center [112, 66] width 27 height 7
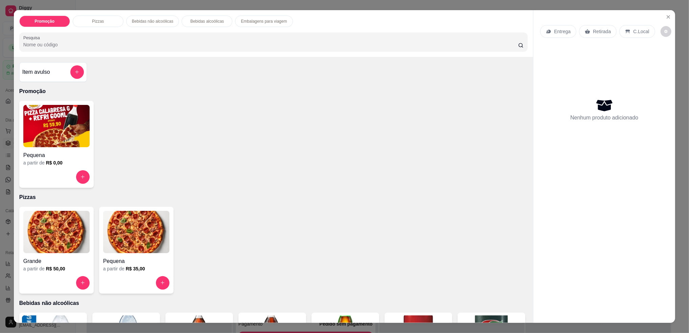
click at [124, 245] on img at bounding box center [136, 232] width 66 height 42
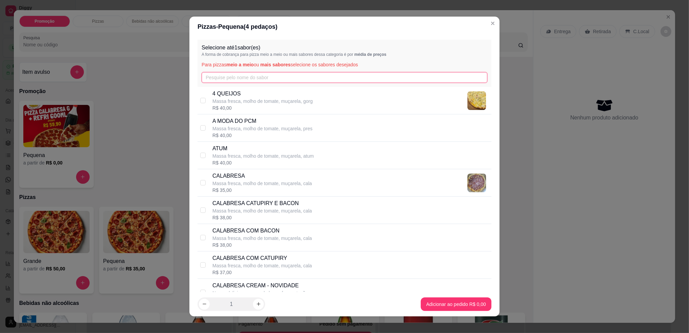
click at [279, 80] on input "text" at bounding box center [345, 77] width 286 height 11
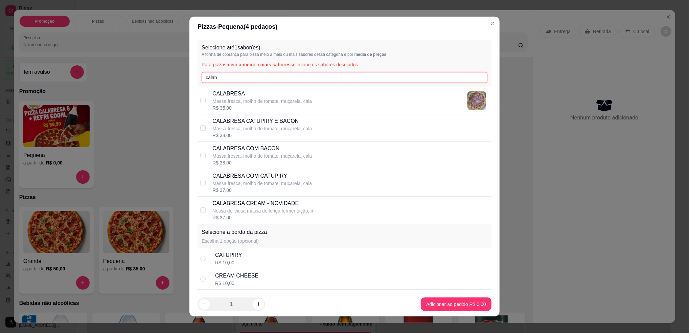
type input "calab"
click at [252, 156] on p "Massa fresca, molho de tomate, muçarela, cala" at bounding box center [261, 156] width 99 height 7
checkbox input "true"
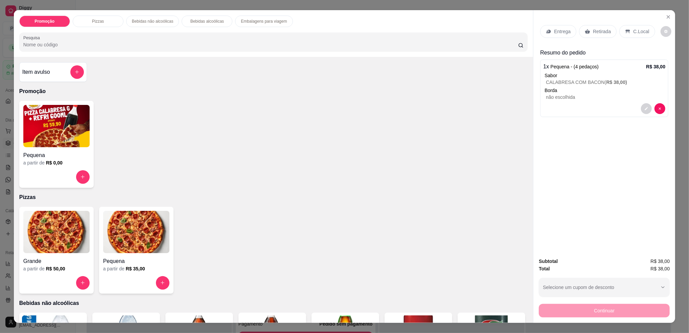
click at [602, 31] on p "Retirada" at bounding box center [602, 31] width 18 height 7
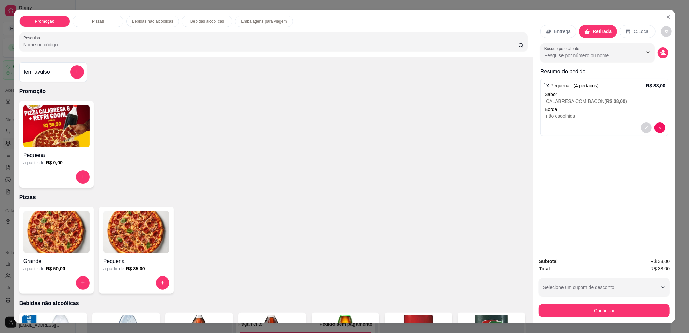
click at [658, 57] on button "decrease-product-quantity" at bounding box center [662, 52] width 11 height 11
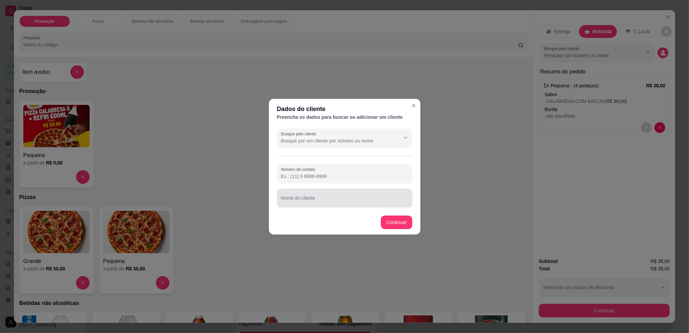
click at [296, 196] on div "Nome do cliente" at bounding box center [344, 197] width 135 height 19
type input "[PERSON_NAME]"
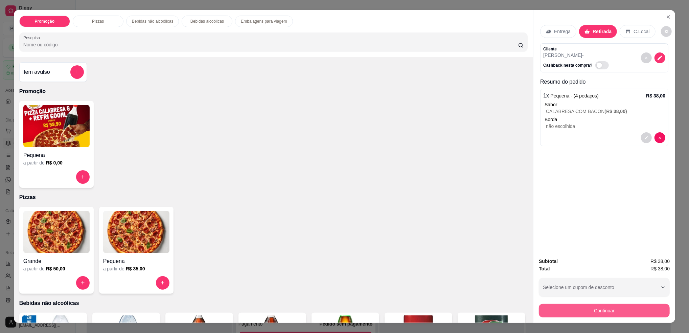
click at [631, 311] on button "Continuar" at bounding box center [604, 311] width 131 height 14
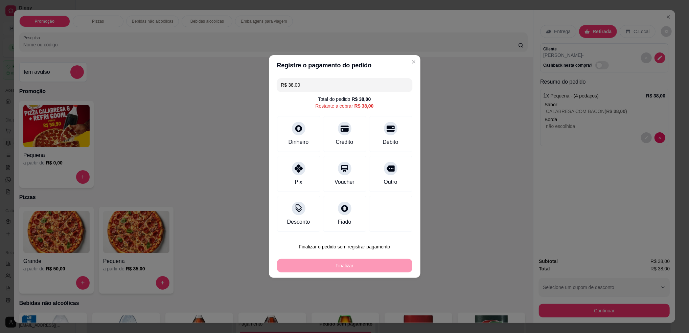
click at [358, 245] on button "Finalizar o pedido sem registrar pagamento" at bounding box center [344, 247] width 135 height 14
click at [389, 300] on button "Confirmar" at bounding box center [386, 302] width 25 height 10
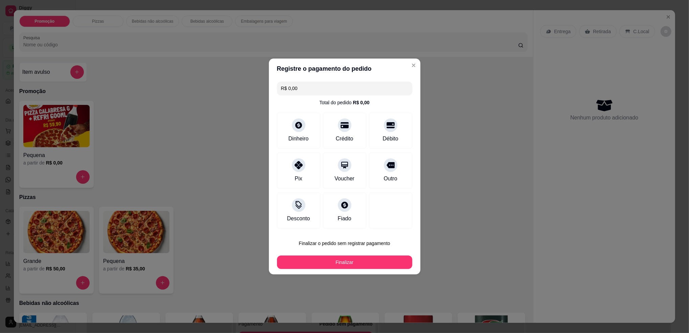
type input "R$ 0,00"
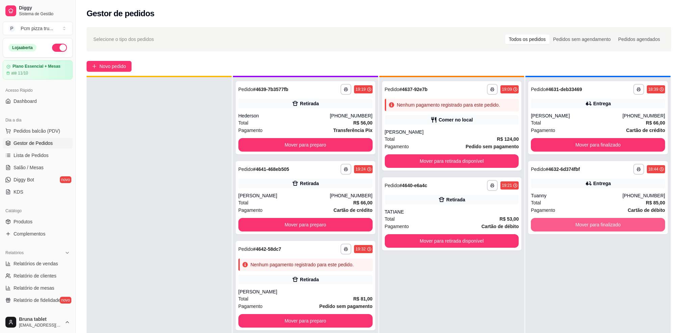
scroll to position [19, 0]
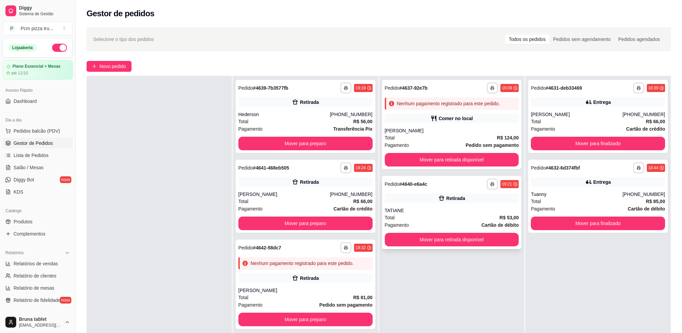
click at [435, 213] on div "TATIANE" at bounding box center [452, 210] width 134 height 7
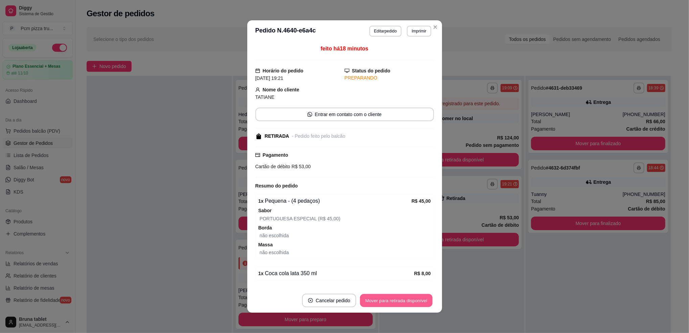
click at [407, 299] on button "Mover para retirada disponível" at bounding box center [396, 300] width 72 height 13
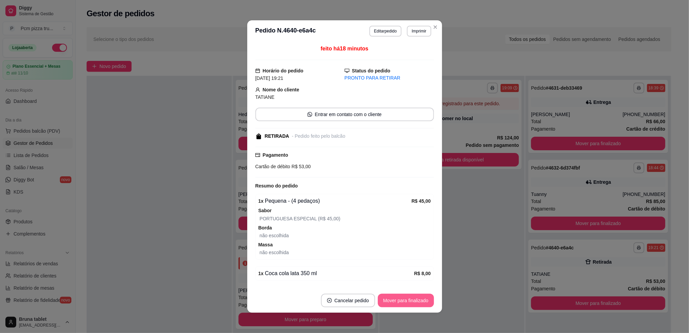
click at [417, 302] on button "Mover para finalizado" at bounding box center [406, 301] width 56 height 14
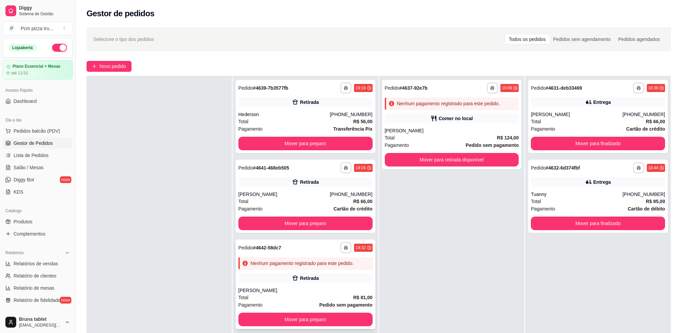
scroll to position [0, 0]
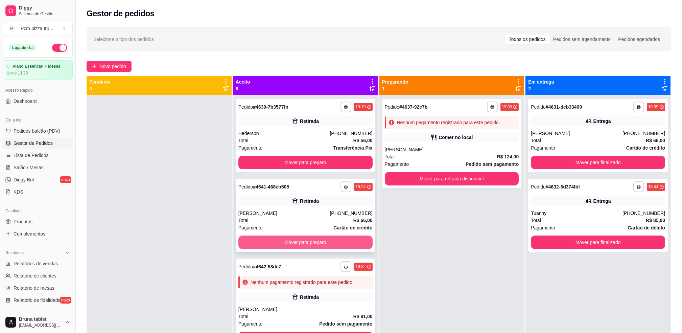
click at [295, 241] on button "Mover para preparo" at bounding box center [305, 242] width 134 height 14
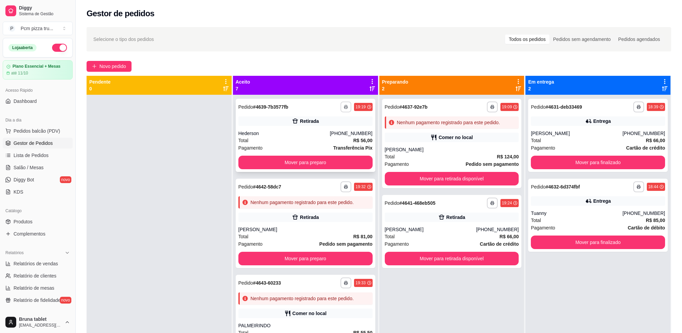
click at [344, 106] on icon "button" at bounding box center [346, 107] width 4 height 4
click at [327, 147] on button "IMPRESSORA" at bounding box center [318, 144] width 49 height 11
click at [309, 135] on div "Hederson" at bounding box center [284, 133] width 92 height 7
click at [266, 141] on div "Total R$ 56,00" at bounding box center [305, 140] width 134 height 7
click at [344, 107] on icon "button" at bounding box center [346, 107] width 4 height 4
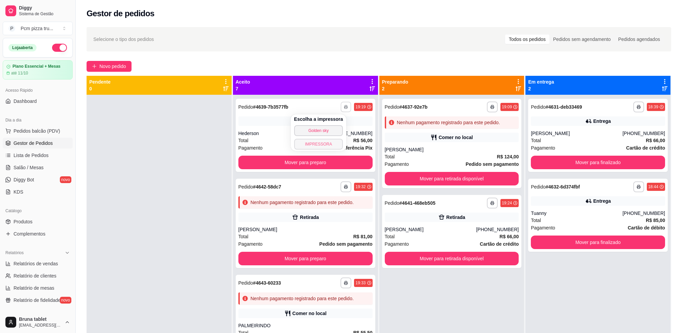
click at [326, 140] on button "IMPRESSORA" at bounding box center [318, 144] width 49 height 11
click at [407, 234] on div "Total R$ 66,00" at bounding box center [452, 236] width 134 height 7
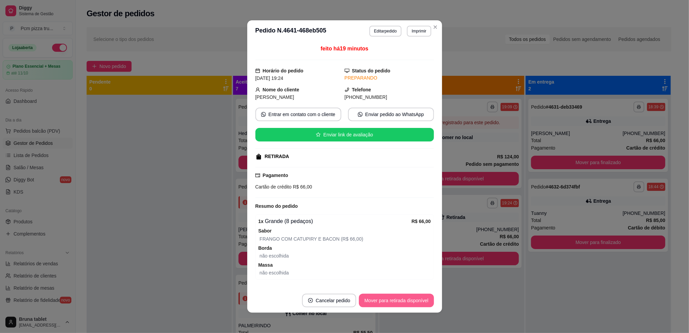
click at [391, 301] on button "Mover para retirada disponível" at bounding box center [396, 301] width 75 height 14
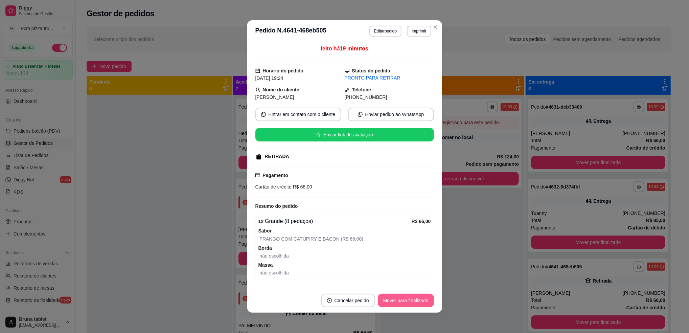
click at [403, 300] on button "Mover para finalizado" at bounding box center [406, 301] width 56 height 14
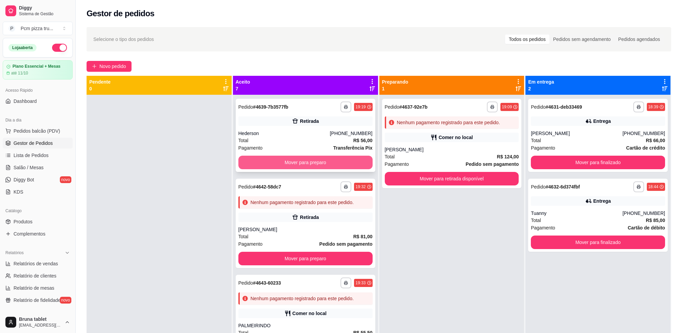
click at [300, 164] on button "Mover para preparo" at bounding box center [305, 163] width 134 height 14
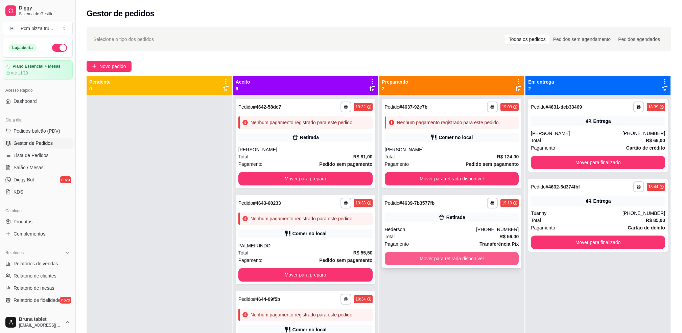
click at [459, 258] on button "Mover para retirada disponível" at bounding box center [452, 259] width 134 height 14
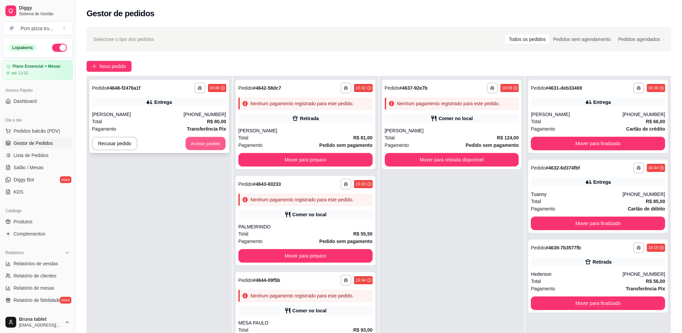
click at [212, 141] on button "Aceitar pedido" at bounding box center [206, 143] width 40 height 13
click at [203, 139] on button "Aceitar pedido" at bounding box center [205, 144] width 41 height 14
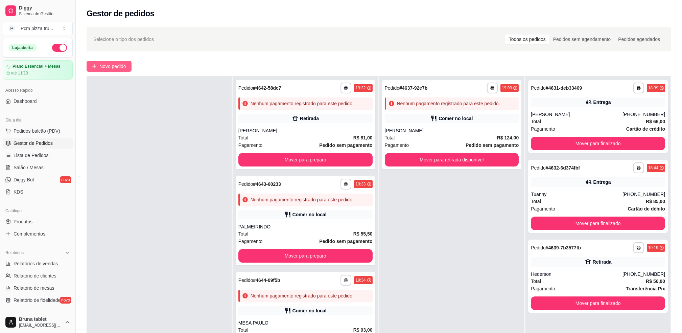
click at [127, 71] on button "Novo pedido" at bounding box center [109, 66] width 45 height 11
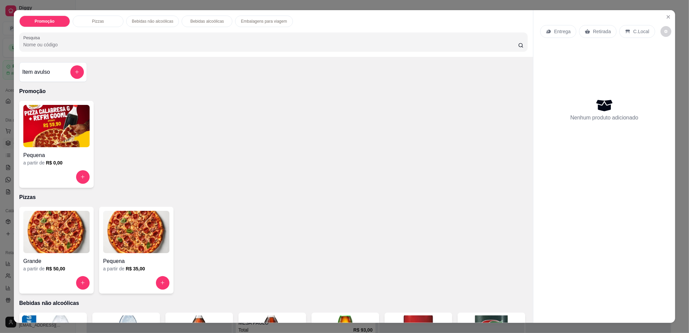
click at [141, 242] on img at bounding box center [136, 232] width 66 height 42
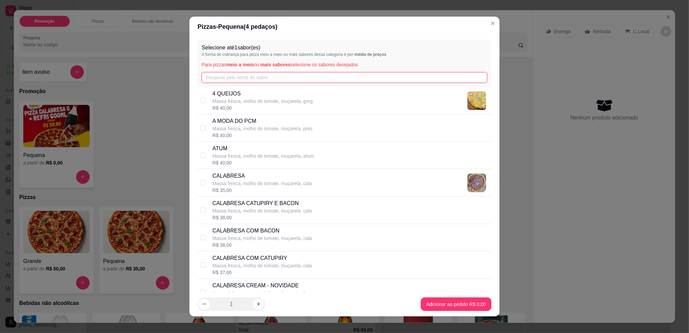
click at [262, 77] on input "text" at bounding box center [345, 77] width 286 height 11
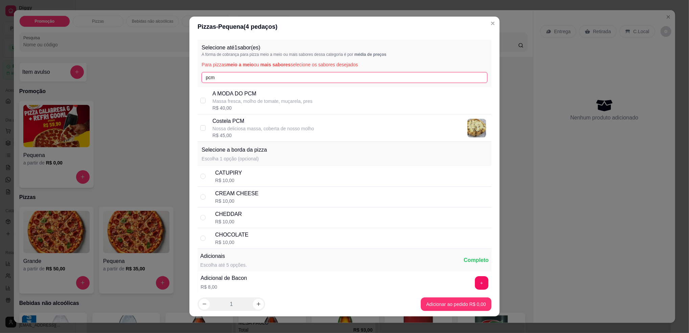
type input "pcm"
click at [249, 95] on p "A MODA DO PCM" at bounding box center [262, 94] width 100 height 8
checkbox input "true"
click at [233, 77] on input "pcm" at bounding box center [345, 77] width 286 height 11
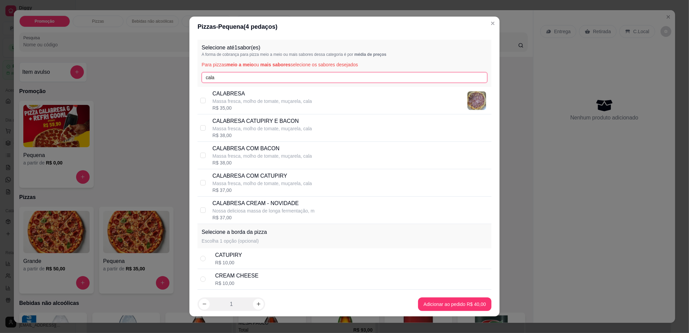
type input "cala"
click at [269, 153] on p "Massa fresca, molho de tomate, muçarela, cala" at bounding box center [261, 156] width 99 height 7
checkbox input "true"
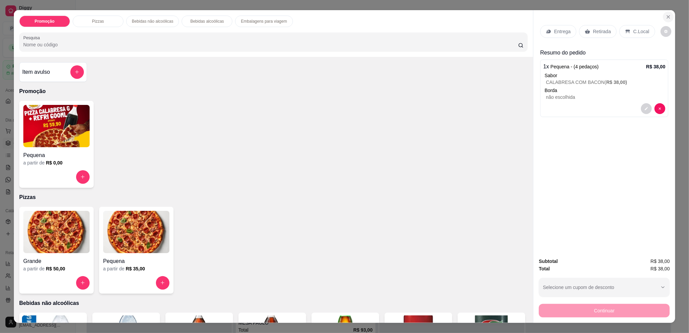
click at [667, 15] on icon "Close" at bounding box center [668, 16] width 5 height 5
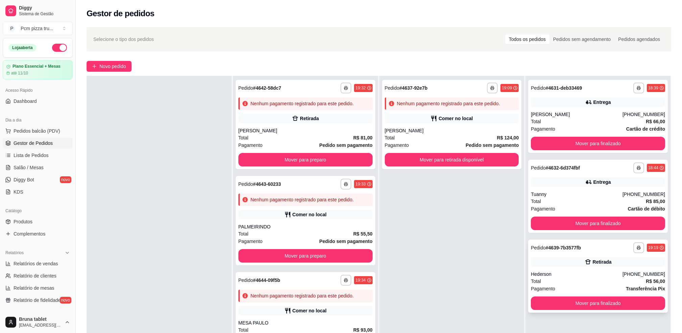
click at [573, 275] on div "Hederson" at bounding box center [577, 274] width 92 height 7
click at [319, 144] on strong "Pedido sem pagamento" at bounding box center [345, 144] width 53 height 5
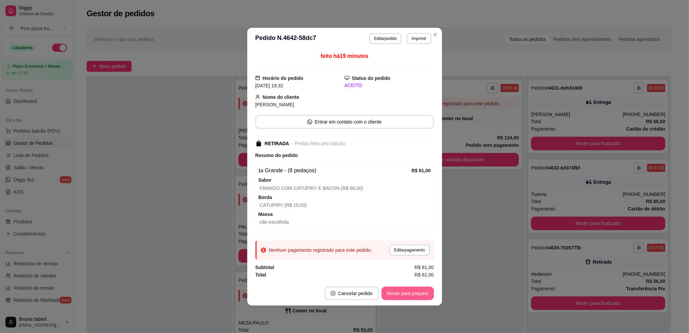
click at [409, 295] on button "Mover para preparo" at bounding box center [407, 293] width 52 height 14
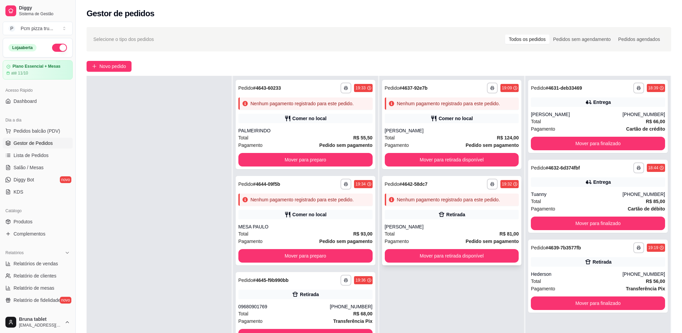
click at [457, 234] on div "Total R$ 81,00" at bounding box center [452, 233] width 134 height 7
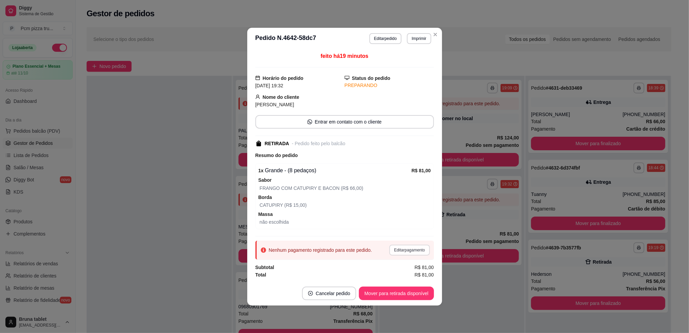
click at [412, 250] on button "Editar pagamento" at bounding box center [409, 250] width 40 height 11
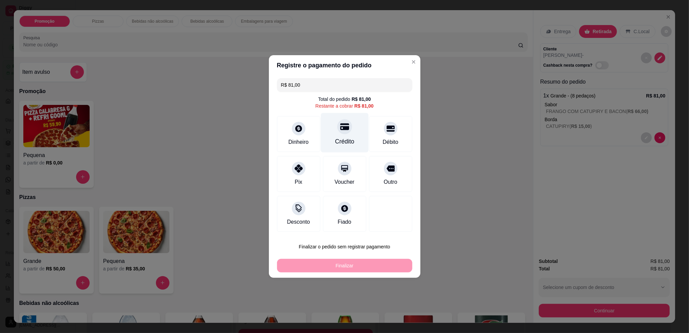
click at [340, 130] on icon at bounding box center [344, 126] width 9 height 7
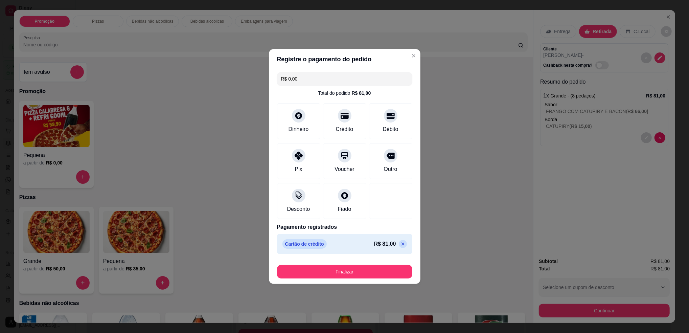
click at [377, 279] on footer "Finalizar" at bounding box center [345, 270] width 152 height 27
click at [373, 274] on button "Finalizar" at bounding box center [344, 272] width 135 height 14
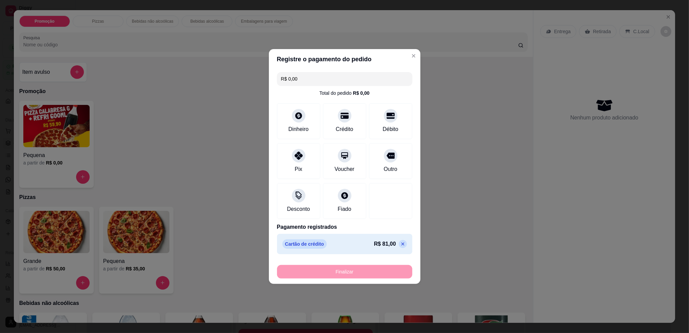
type input "-R$ 81,00"
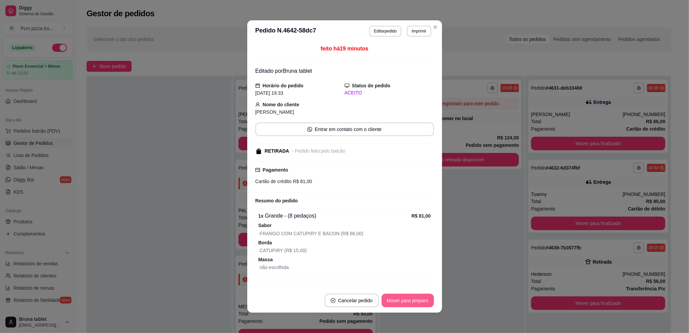
click at [409, 299] on button "Mover para preparo" at bounding box center [407, 301] width 52 height 14
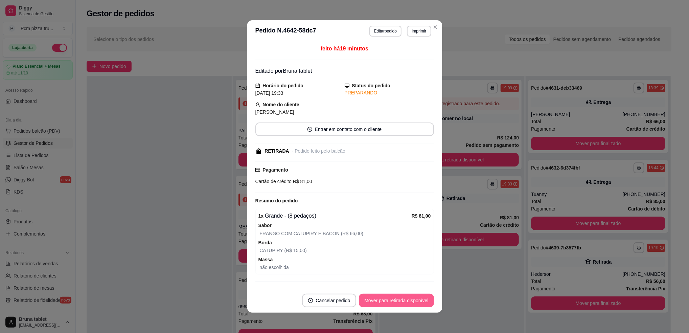
click at [409, 299] on button "Mover para retirada disponível" at bounding box center [396, 301] width 75 height 14
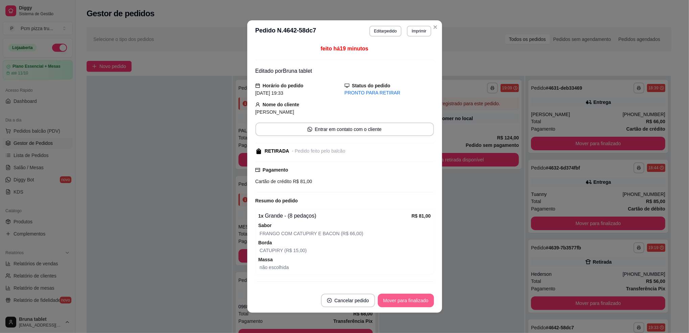
click at [409, 299] on button "Mover para finalizado" at bounding box center [406, 301] width 56 height 14
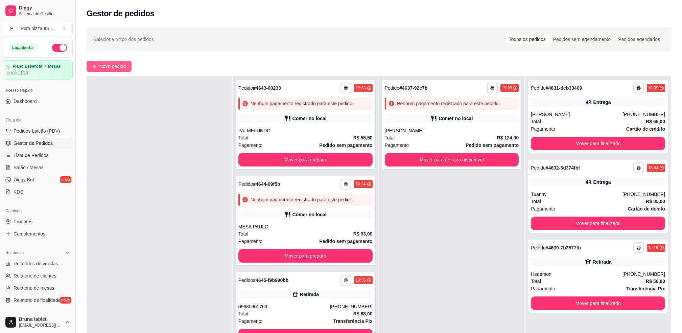
click at [117, 61] on button "Novo pedido" at bounding box center [109, 66] width 45 height 11
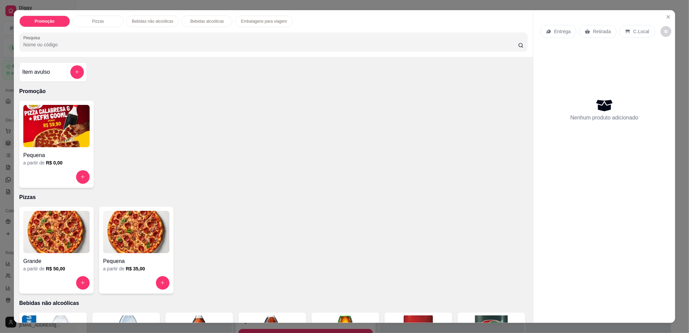
click at [156, 225] on img at bounding box center [136, 232] width 66 height 42
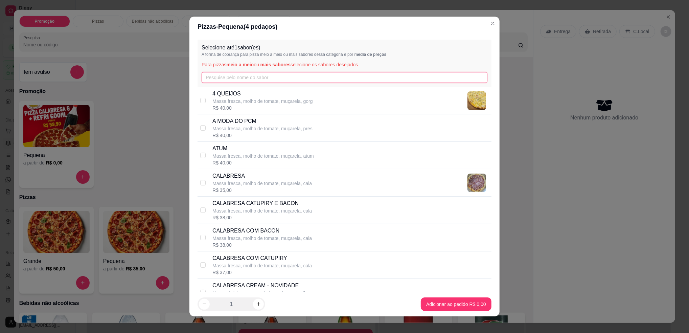
click at [230, 82] on input "text" at bounding box center [345, 77] width 286 height 11
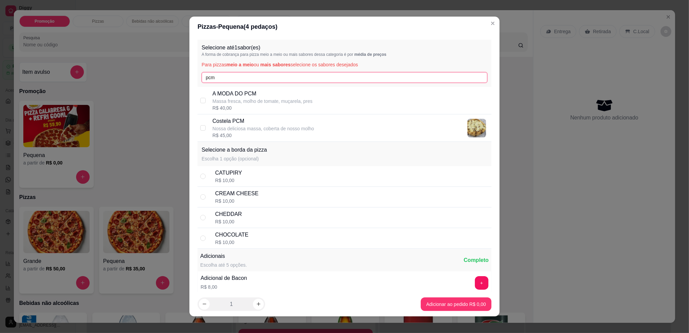
type input "pcm"
click at [266, 109] on div "R$ 40,00" at bounding box center [262, 108] width 100 height 7
checkbox input "true"
click at [245, 80] on input "pcm" at bounding box center [345, 77] width 286 height 11
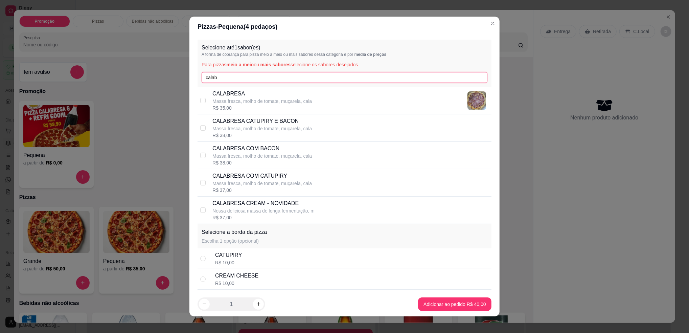
type input "calab"
click at [272, 155] on p "Massa fresca, molho de tomate, muçarela, cala" at bounding box center [261, 156] width 99 height 7
checkbox input "true"
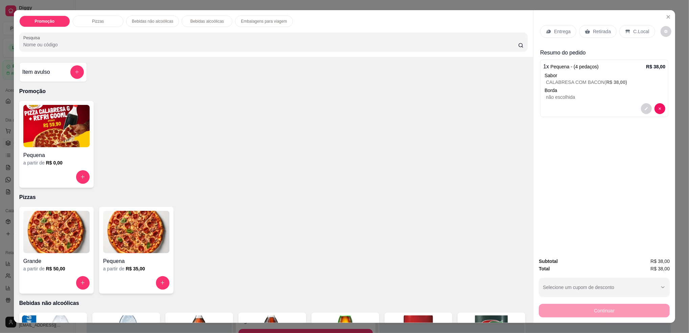
click at [626, 87] on p "Borda" at bounding box center [605, 90] width 121 height 7
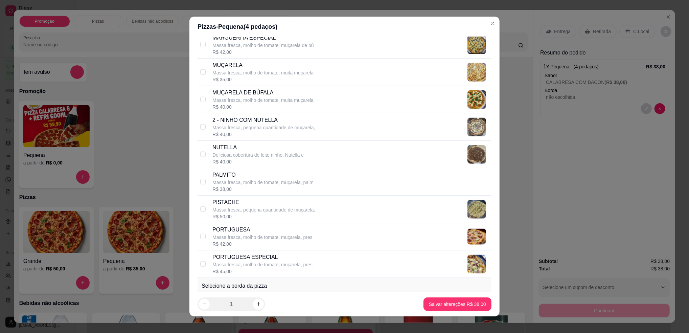
scroll to position [857, 0]
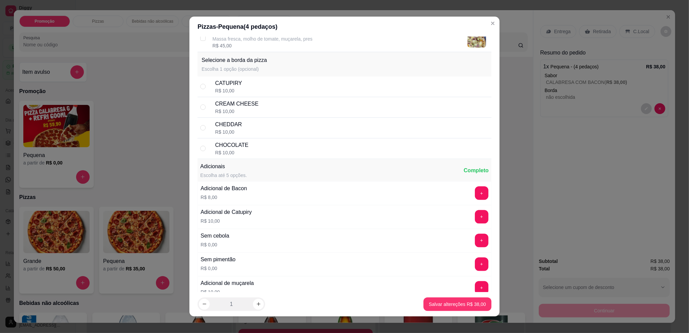
click at [246, 151] on div "CHOCOLATE R$ 10,00" at bounding box center [352, 148] width 274 height 15
radio input "true"
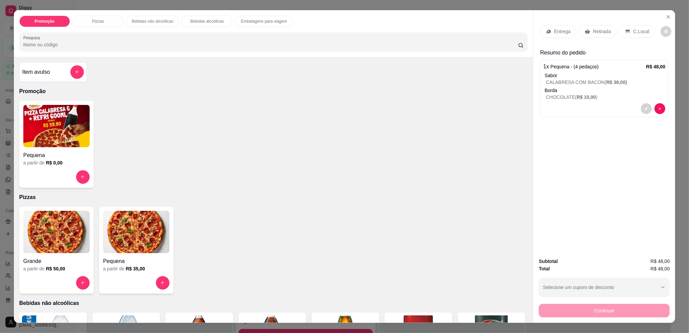
click at [599, 34] on p "Retirada" at bounding box center [602, 31] width 18 height 7
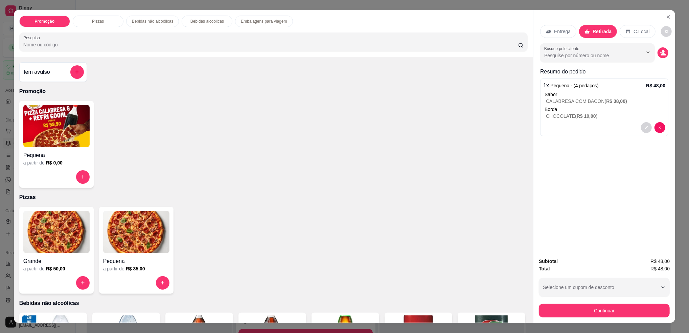
click at [660, 55] on icon "decrease-product-quantity" at bounding box center [663, 53] width 6 height 6
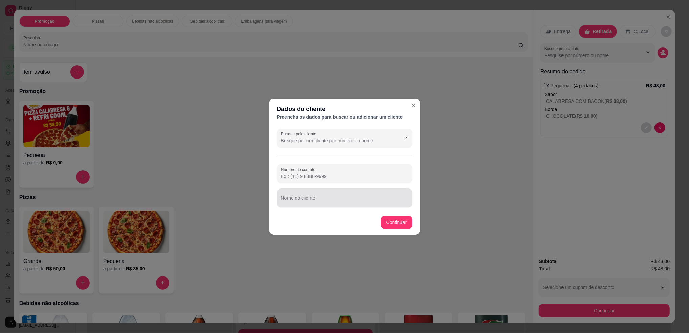
click at [325, 205] on div "Nome do cliente" at bounding box center [344, 197] width 135 height 19
type input "Rubia"
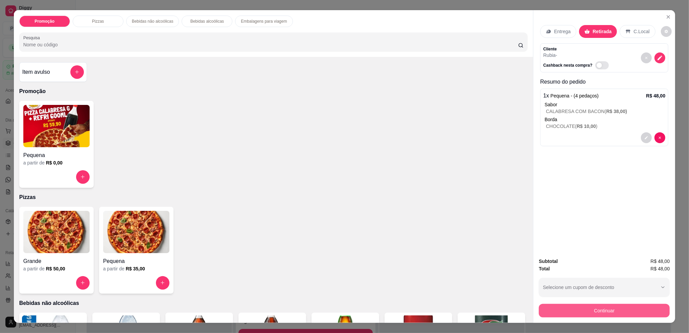
click at [615, 310] on button "Continuar" at bounding box center [604, 311] width 131 height 14
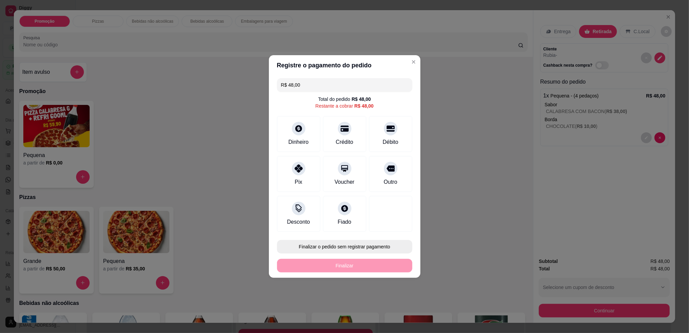
click at [334, 250] on button "Finalizar o pedido sem registrar pagamento" at bounding box center [344, 247] width 135 height 14
click at [392, 306] on button "Confirmar" at bounding box center [386, 302] width 25 height 10
type input "R$ 0,00"
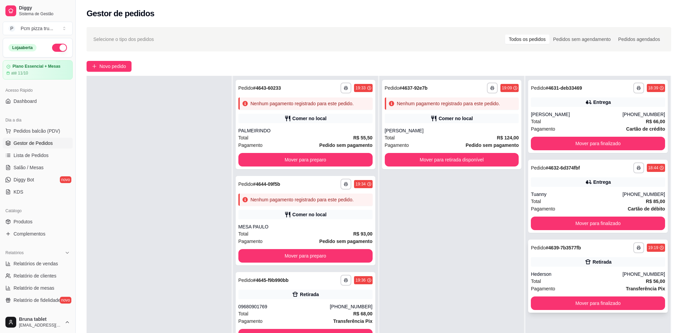
click at [566, 272] on div "Hederson" at bounding box center [577, 274] width 92 height 7
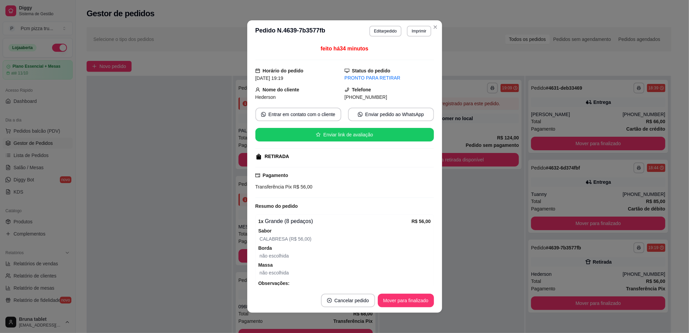
click at [389, 25] on header "**********" at bounding box center [344, 31] width 195 height 22
click at [389, 26] on button "Editar pedido" at bounding box center [385, 31] width 32 height 11
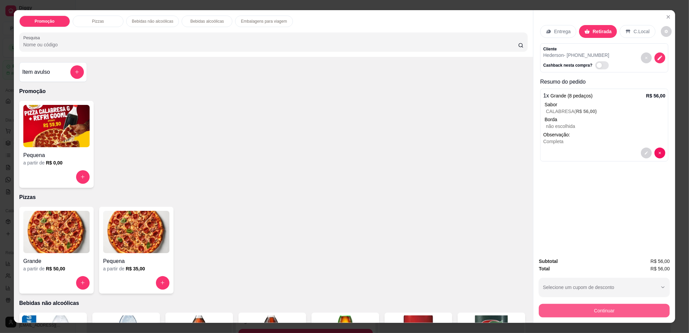
click at [584, 313] on button "Continuar" at bounding box center [604, 311] width 131 height 14
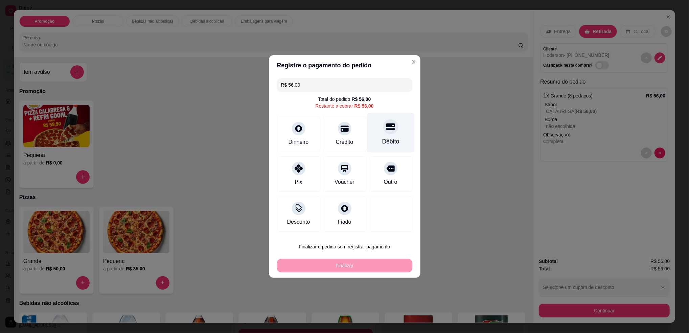
click at [387, 138] on div "Débito" at bounding box center [390, 141] width 17 height 9
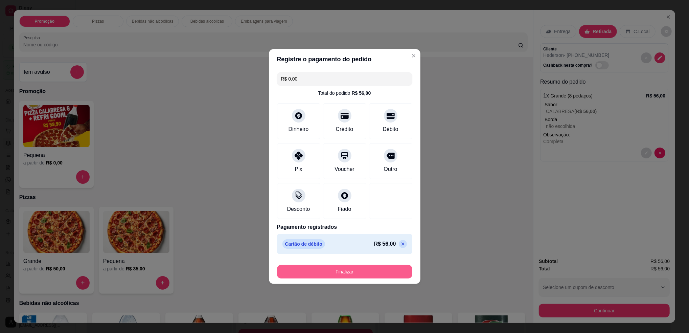
click at [370, 268] on button "Finalizar" at bounding box center [344, 272] width 135 height 14
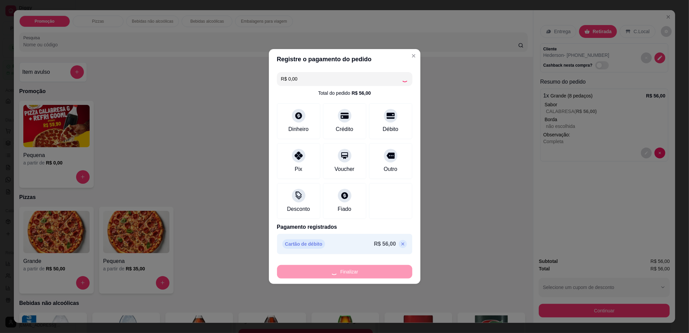
type input "-R$ 56,00"
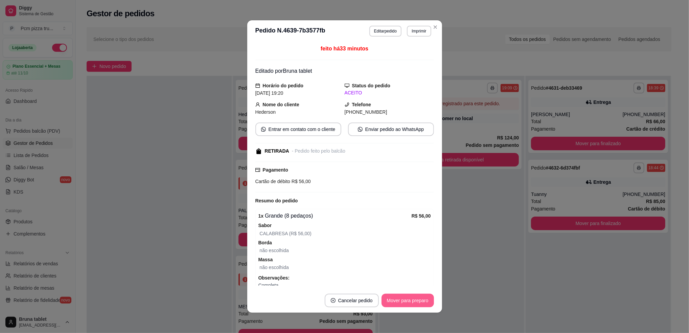
click at [404, 297] on button "Mover para preparo" at bounding box center [407, 301] width 52 height 14
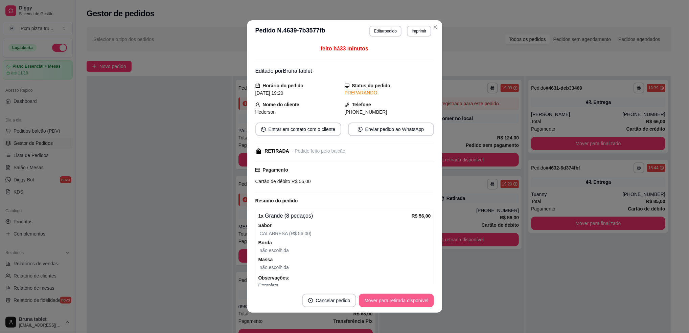
click at [407, 296] on button "Mover para retirada disponível" at bounding box center [396, 301] width 75 height 14
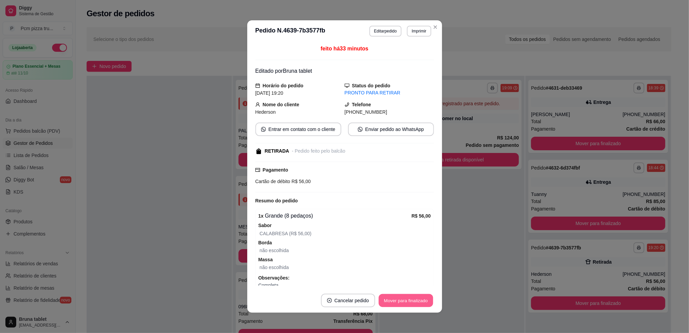
click at [407, 296] on button "Mover para finalizado" at bounding box center [405, 300] width 54 height 13
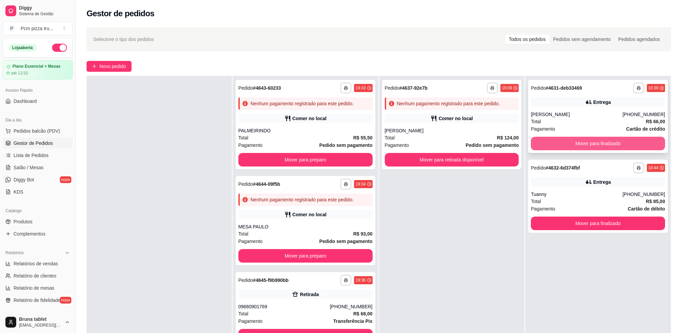
click at [577, 141] on button "Mover para finalizado" at bounding box center [598, 144] width 134 height 14
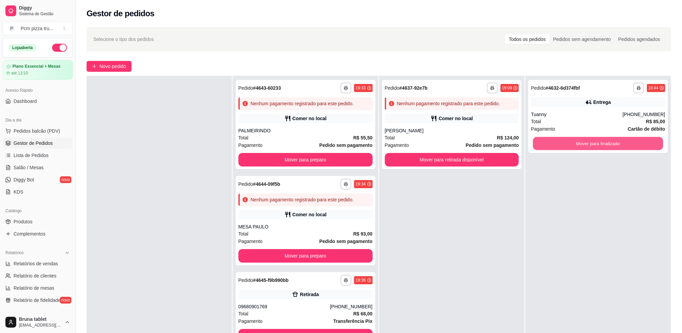
click at [577, 141] on button "Mover para finalizado" at bounding box center [598, 143] width 130 height 13
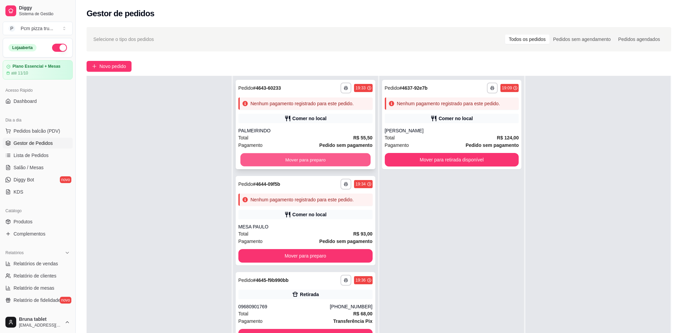
click at [299, 162] on button "Mover para preparo" at bounding box center [305, 159] width 130 height 13
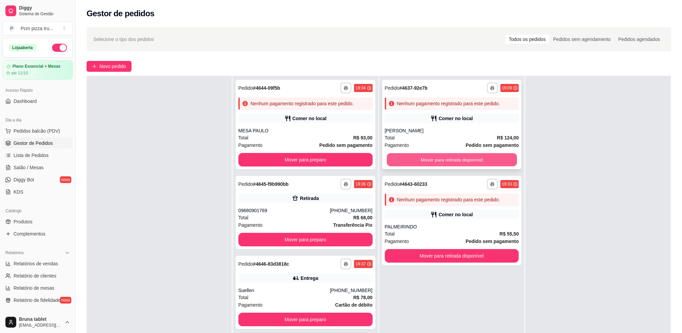
click at [489, 153] on button "Mover para retirada disponível" at bounding box center [452, 159] width 130 height 13
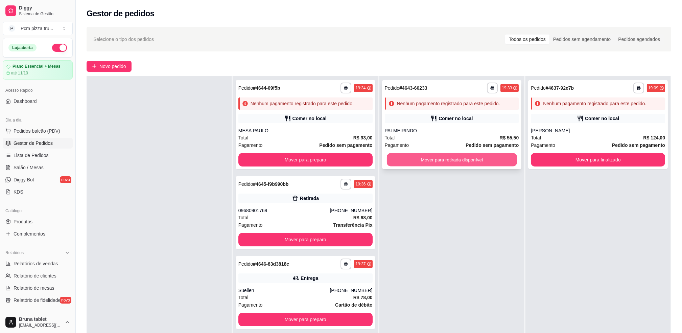
click at [451, 157] on button "Mover para retirada disponível" at bounding box center [452, 159] width 130 height 13
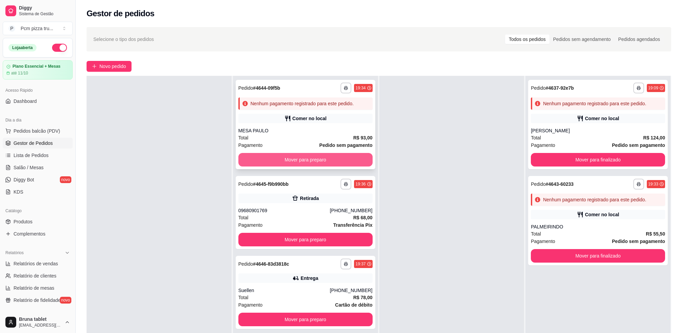
click at [344, 160] on button "Mover para preparo" at bounding box center [305, 160] width 134 height 14
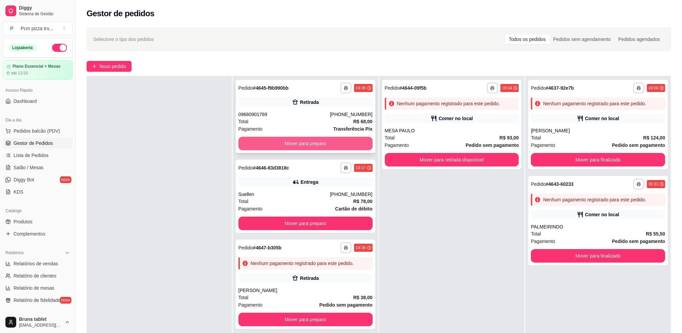
click at [327, 146] on button "Mover para preparo" at bounding box center [305, 144] width 134 height 14
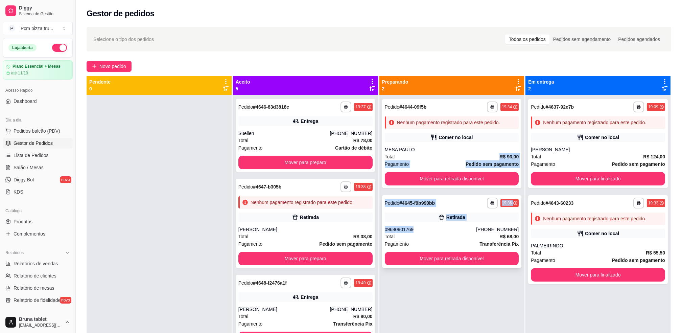
drag, startPoint x: 434, startPoint y: 206, endPoint x: 442, endPoint y: 231, distance: 25.6
click at [442, 231] on div "**********" at bounding box center [451, 261] width 145 height 333
click at [95, 153] on div at bounding box center [159, 261] width 145 height 333
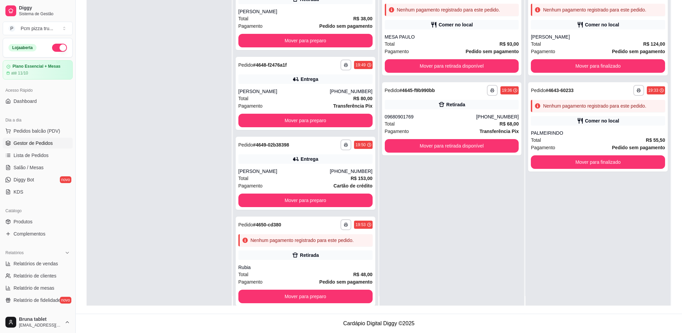
scroll to position [19, 0]
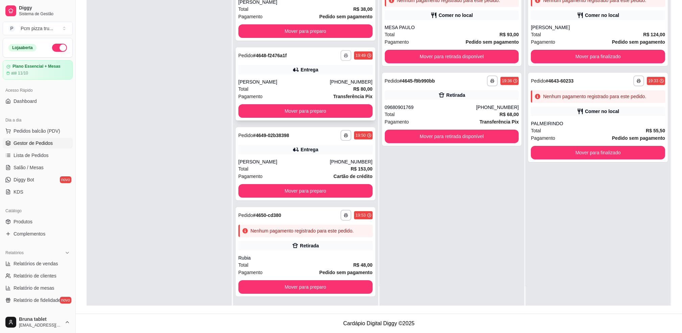
click at [344, 56] on icon "button" at bounding box center [346, 55] width 4 height 4
click at [325, 91] on button "IMPRESSORA" at bounding box center [318, 92] width 49 height 11
click at [341, 135] on button "button" at bounding box center [346, 135] width 11 height 11
click at [325, 173] on button "IMPRESSORA" at bounding box center [318, 172] width 49 height 11
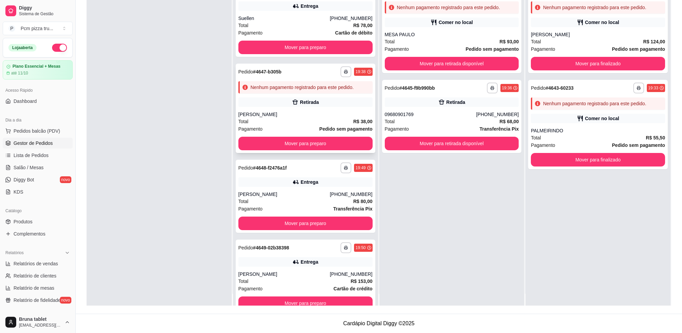
scroll to position [0, 0]
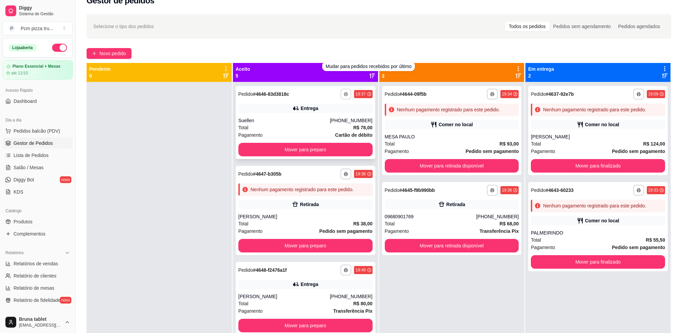
click at [341, 90] on button "button" at bounding box center [346, 94] width 11 height 11
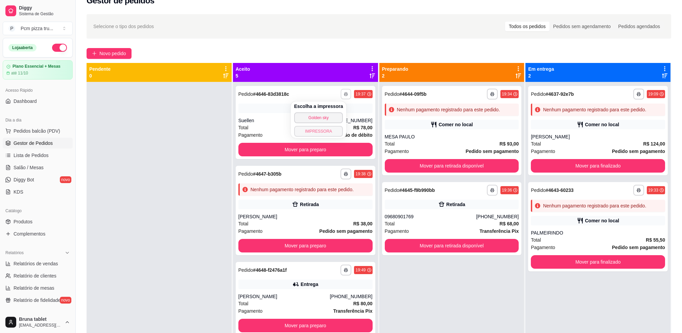
click at [332, 129] on button "IMPRESSORA" at bounding box center [318, 131] width 49 height 11
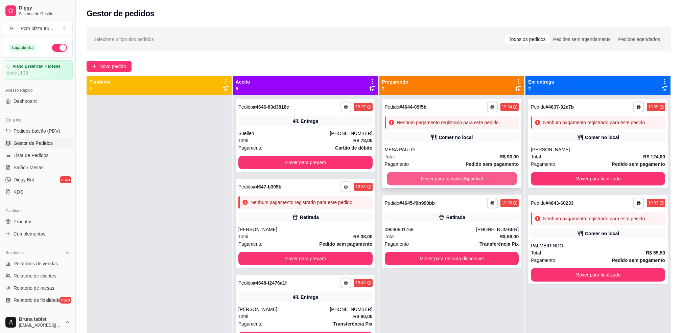
click at [510, 174] on button "Mover para retirada disponível" at bounding box center [452, 178] width 130 height 13
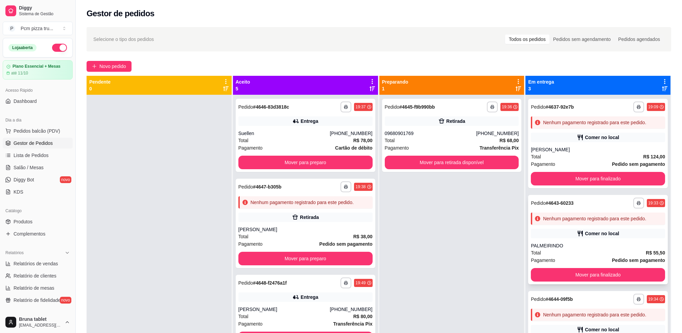
click at [575, 245] on div "PALMEIRINDO" at bounding box center [598, 245] width 134 height 7
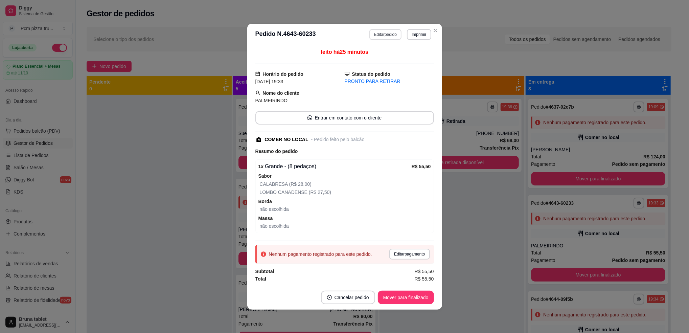
click at [380, 30] on button "Editar pedido" at bounding box center [385, 34] width 32 height 11
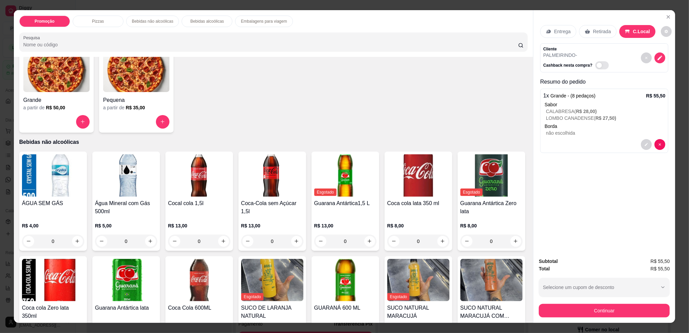
scroll to position [180, 0]
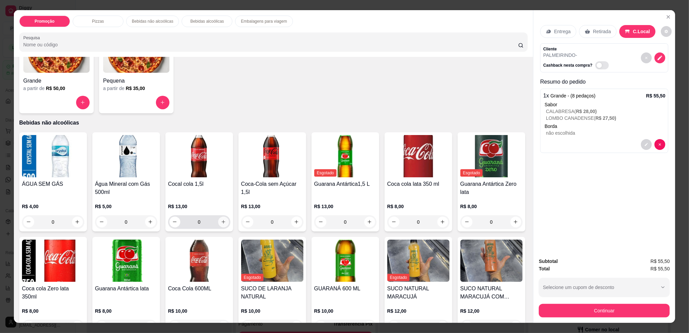
click at [221, 220] on icon "increase-product-quantity" at bounding box center [223, 221] width 5 height 5
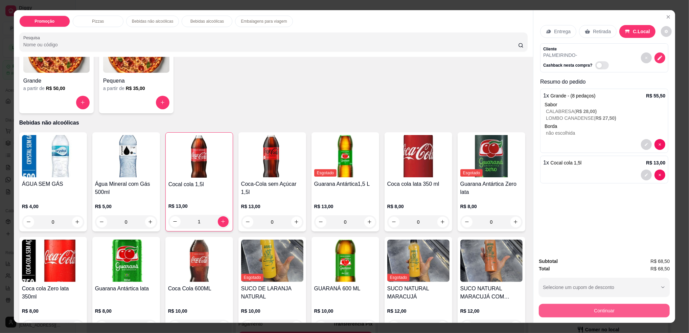
click at [577, 313] on button "Continuar" at bounding box center [604, 311] width 131 height 14
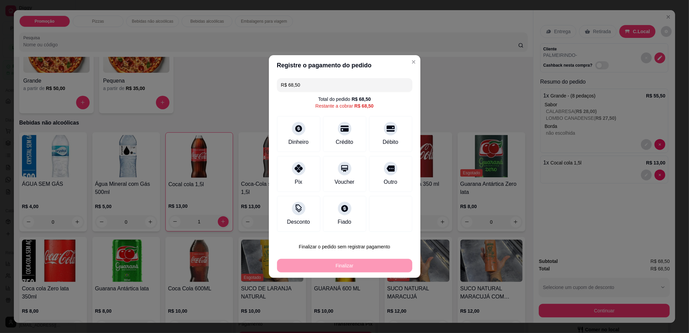
click at [369, 244] on button "Finalizar o pedido sem registrar pagamento" at bounding box center [344, 247] width 135 height 14
click at [390, 306] on button "Confirmar" at bounding box center [387, 302] width 25 height 10
type input "0"
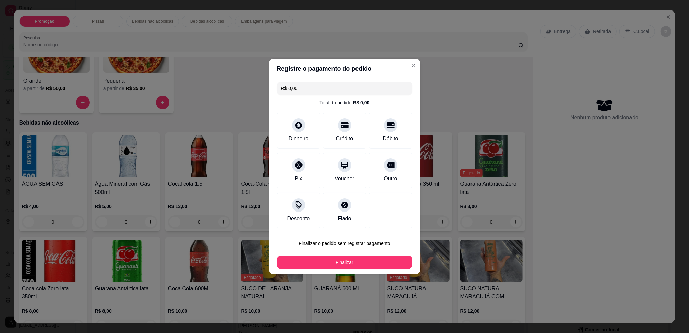
type input "R$ 0,00"
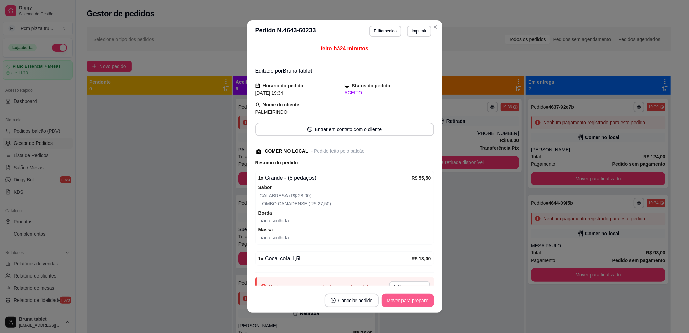
click at [387, 300] on button "Mover para preparo" at bounding box center [407, 301] width 52 height 14
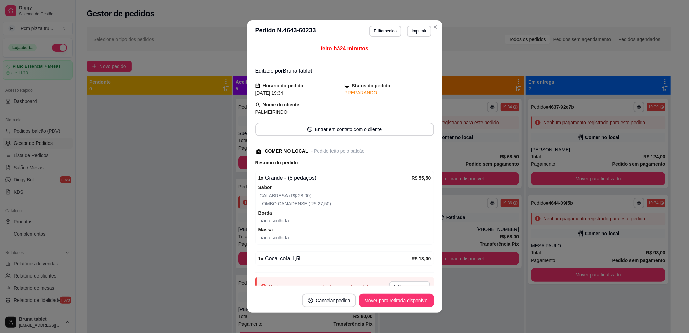
click at [388, 301] on button "Mover para retirada disponível" at bounding box center [396, 301] width 75 height 14
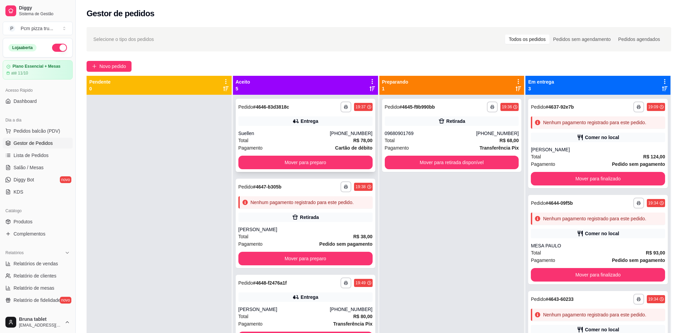
click at [331, 132] on div "[PHONE_NUMBER]" at bounding box center [351, 133] width 43 height 7
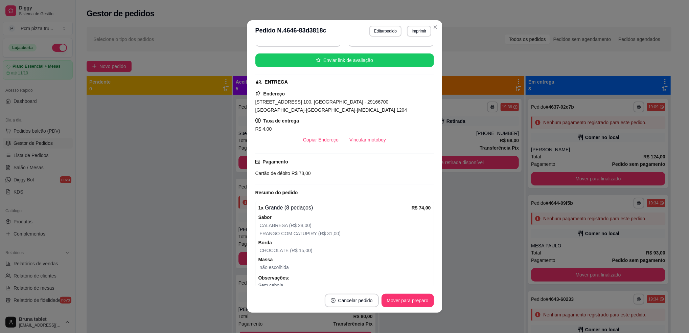
scroll to position [141, 0]
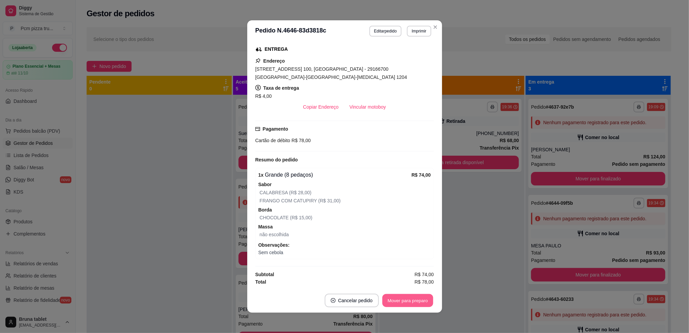
click at [421, 303] on button "Mover para preparo" at bounding box center [407, 300] width 51 height 13
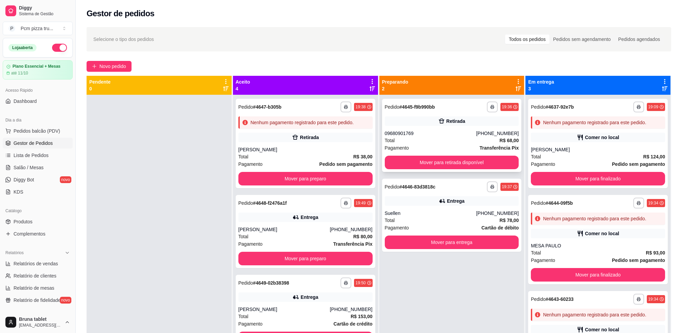
click at [467, 127] on div "**********" at bounding box center [452, 135] width 140 height 73
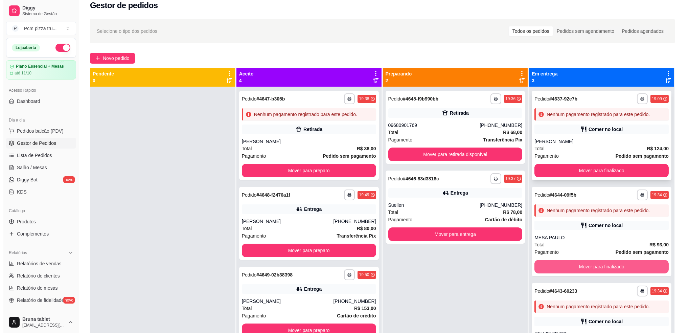
scroll to position [0, 0]
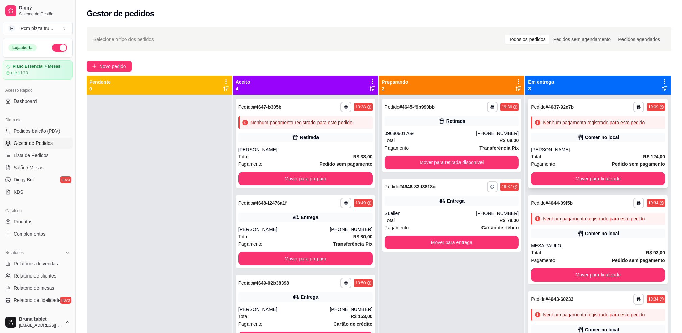
click at [585, 135] on div "Comer no local" at bounding box center [602, 137] width 34 height 7
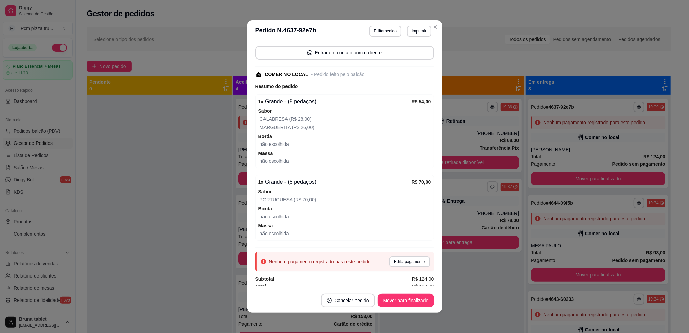
scroll to position [82, 0]
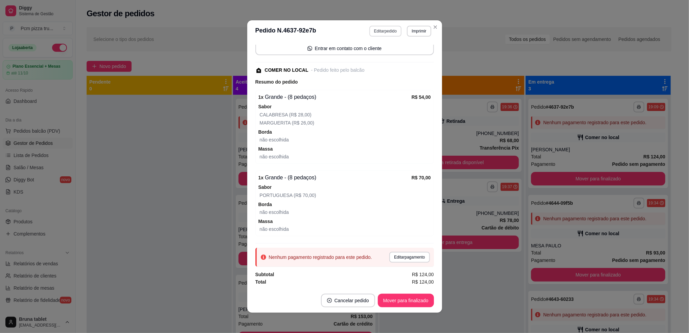
click at [387, 28] on button "Editar pedido" at bounding box center [385, 31] width 32 height 11
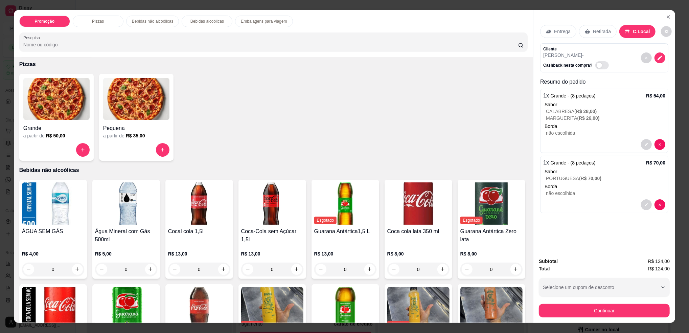
scroll to position [135, 0]
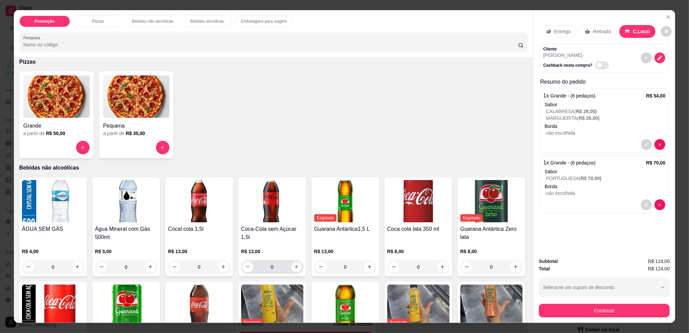
click at [294, 264] on icon "increase-product-quantity" at bounding box center [296, 266] width 5 height 5
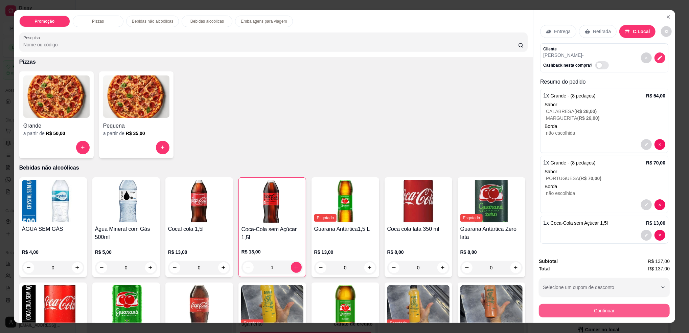
click at [634, 313] on button "Continuar" at bounding box center [604, 311] width 131 height 14
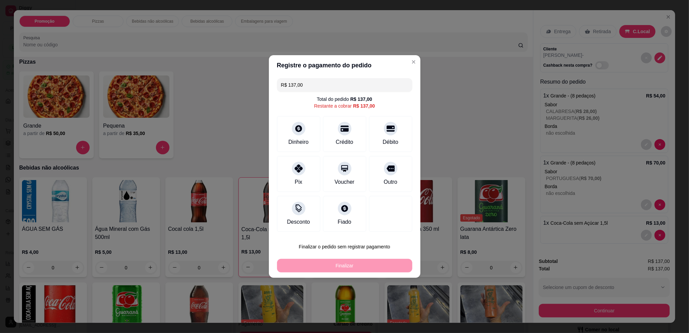
click at [354, 249] on button "Finalizar o pedido sem registrar pagamento" at bounding box center [344, 247] width 135 height 14
click at [381, 306] on button "Confirmar" at bounding box center [387, 302] width 25 height 10
type input "0"
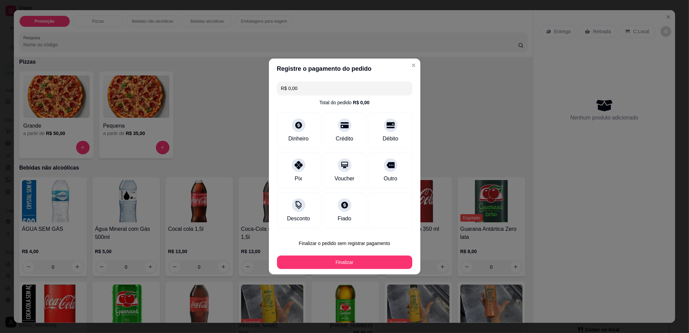
type input "R$ 0,00"
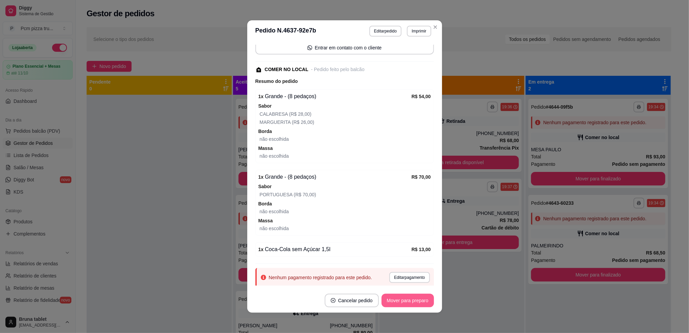
click at [396, 297] on button "Mover para preparo" at bounding box center [407, 301] width 52 height 14
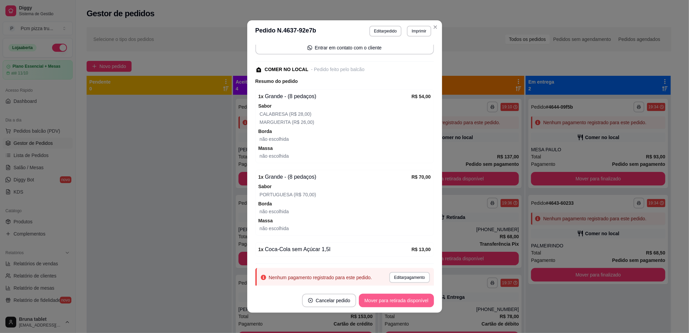
click at [397, 297] on button "Mover para retirada disponível" at bounding box center [396, 301] width 75 height 14
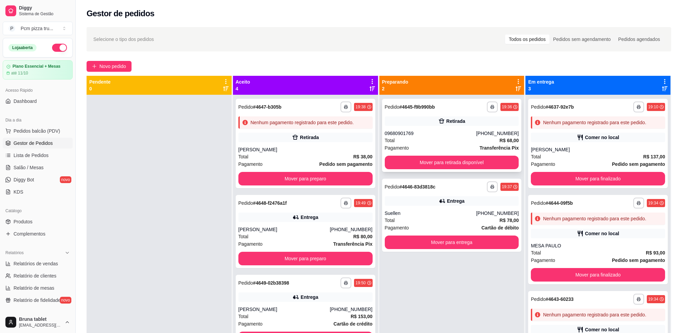
click at [484, 134] on div "[PHONE_NUMBER]" at bounding box center [497, 133] width 43 height 7
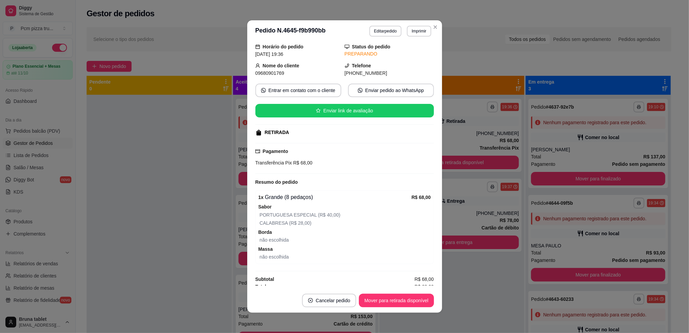
scroll to position [29, 0]
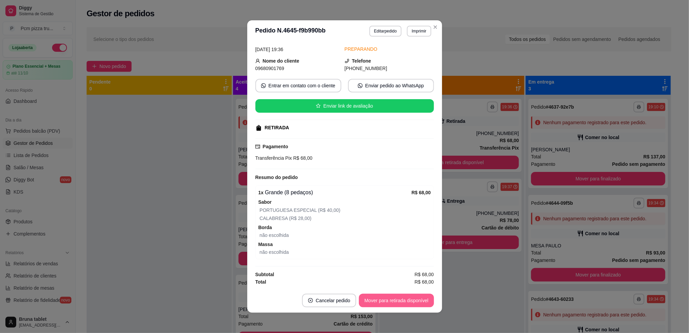
click at [401, 296] on button "Mover para retirada disponível" at bounding box center [396, 301] width 75 height 14
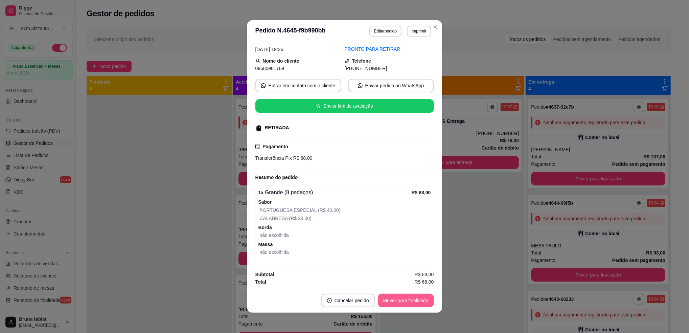
click at [418, 297] on button "Mover para finalizado" at bounding box center [406, 301] width 56 height 14
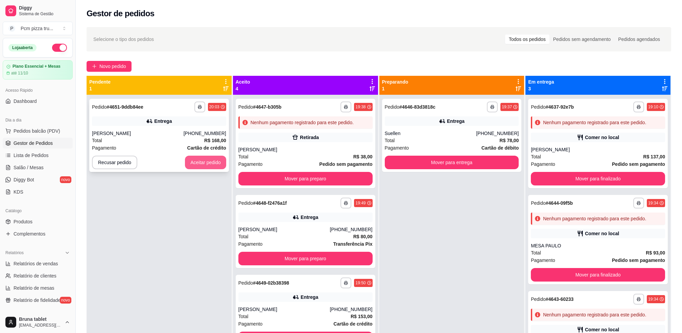
click at [190, 166] on button "Aceitar pedido" at bounding box center [205, 163] width 41 height 14
click at [212, 155] on div "**********" at bounding box center [159, 135] width 140 height 73
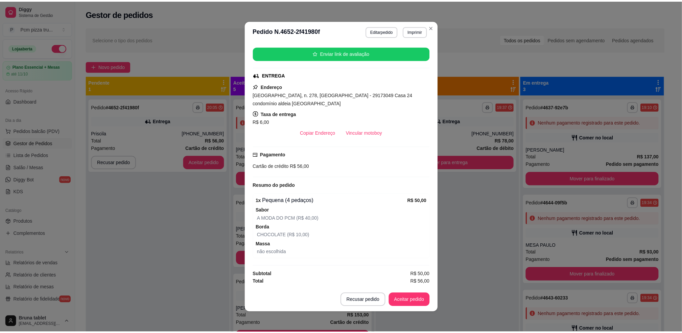
scroll to position [1, 0]
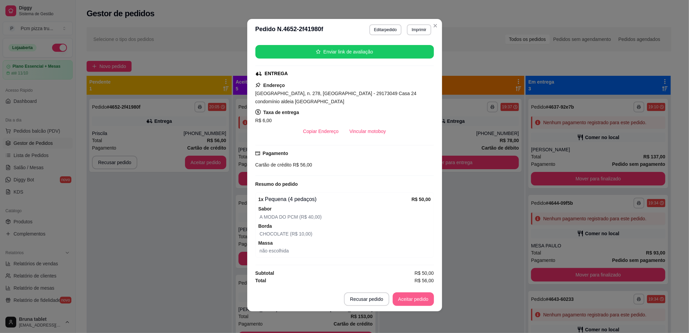
click at [404, 297] on button "Aceitar pedido" at bounding box center [413, 299] width 41 height 14
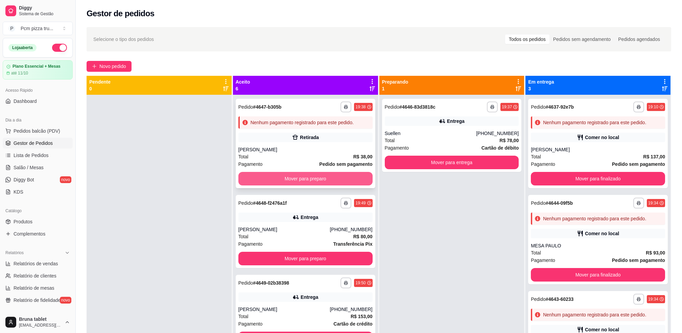
click at [326, 176] on button "Mover para preparo" at bounding box center [305, 179] width 134 height 14
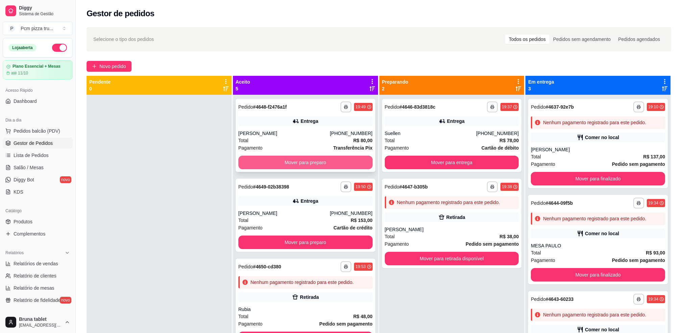
click at [327, 160] on button "Mover para preparo" at bounding box center [305, 163] width 134 height 14
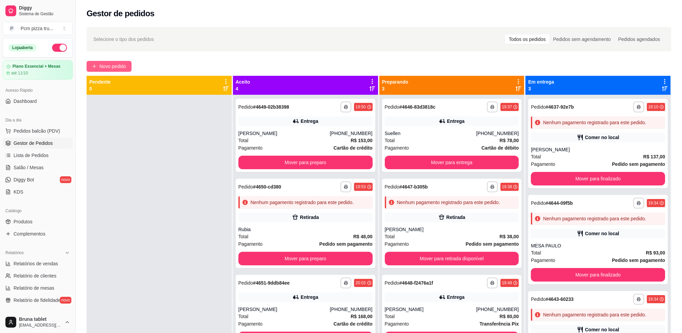
click at [95, 66] on icon "plus" at bounding box center [94, 66] width 5 height 5
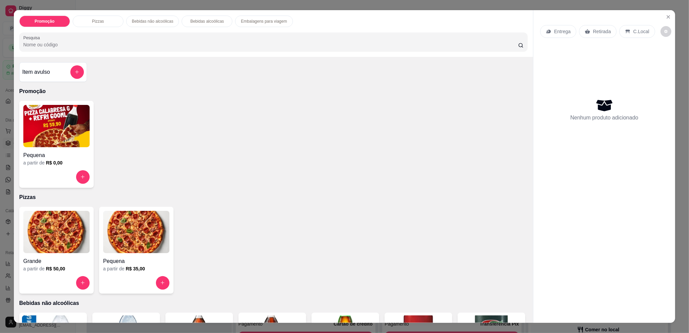
click at [130, 248] on img at bounding box center [136, 232] width 66 height 42
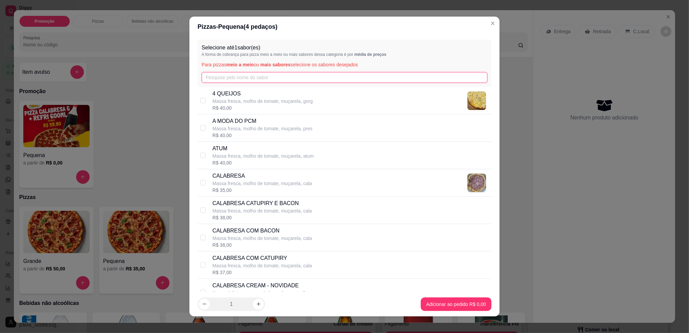
click at [302, 79] on input "text" at bounding box center [345, 77] width 286 height 11
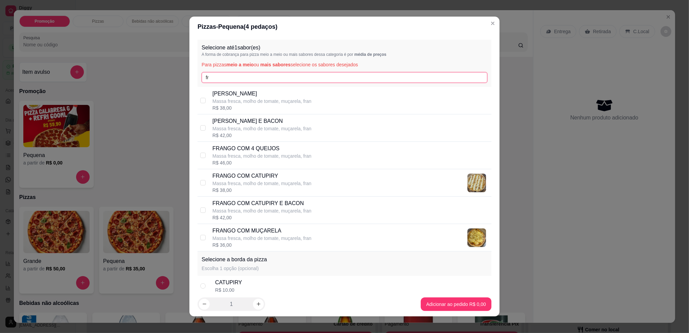
type input "fr"
click at [283, 158] on p "Massa fresca, molho de tomate, muçarela, fran" at bounding box center [261, 156] width 99 height 7
checkbox input "true"
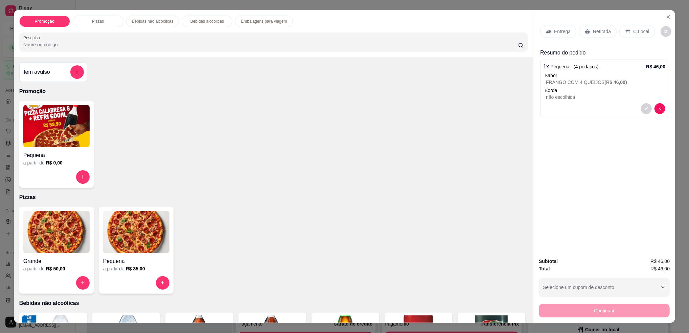
click at [638, 32] on p "C.Local" at bounding box center [641, 31] width 16 height 7
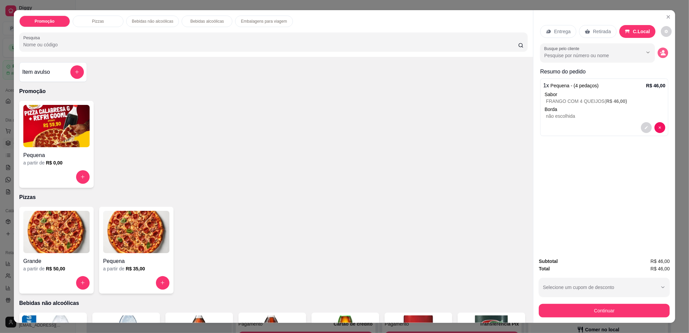
click at [661, 57] on button "decrease-product-quantity" at bounding box center [663, 52] width 10 height 10
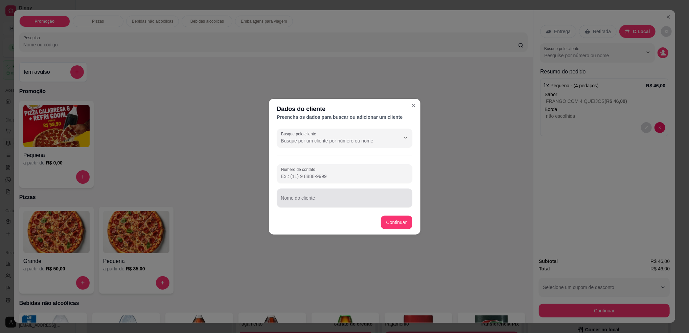
click at [316, 202] on input "Nome do cliente" at bounding box center [344, 200] width 127 height 7
type input "[PERSON_NAME]"
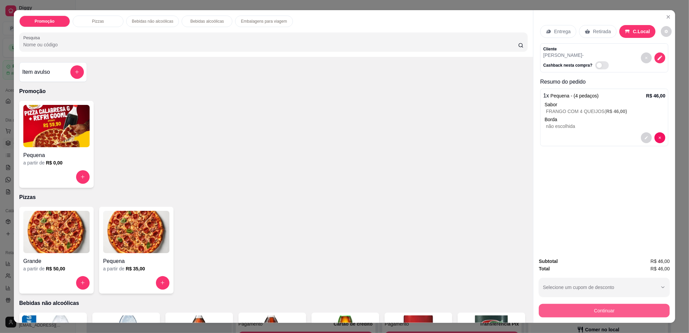
click at [561, 318] on div "Subtotal R$ 46,00 Total R$ 46,00 Selecione um cupom de desconto 50OFF 20TOU SUS…" at bounding box center [604, 287] width 142 height 71
click at [540, 306] on button "Continuar" at bounding box center [604, 311] width 131 height 14
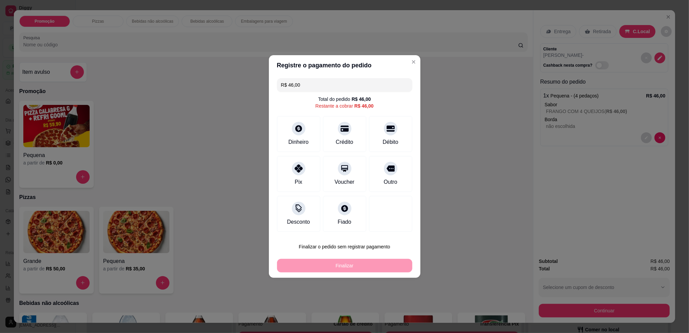
click at [358, 247] on button "Finalizar o pedido sem registrar pagamento" at bounding box center [344, 247] width 135 height 14
click at [397, 303] on button "Confirmar" at bounding box center [387, 302] width 25 height 10
type input "R$ 0,00"
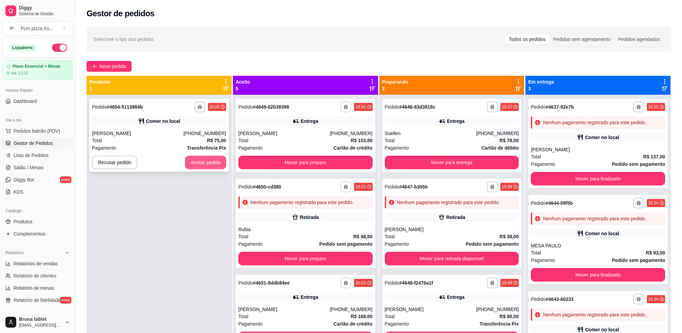
click at [199, 161] on button "Aceitar pedido" at bounding box center [205, 163] width 41 height 14
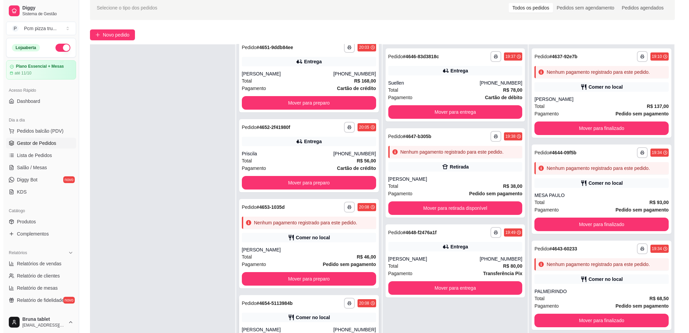
scroll to position [103, 0]
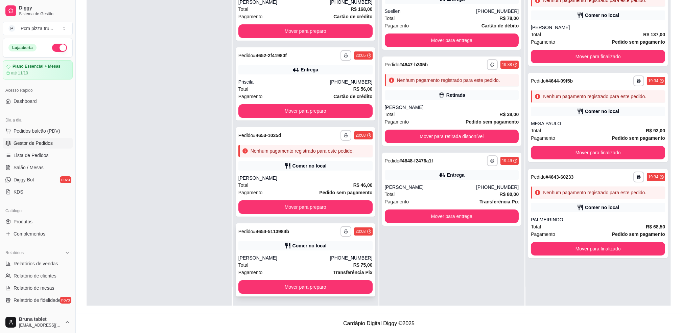
click at [314, 255] on div "[PERSON_NAME]" at bounding box center [284, 257] width 92 height 7
click at [278, 189] on div "Pagamento Pedido sem pagamento" at bounding box center [305, 192] width 134 height 7
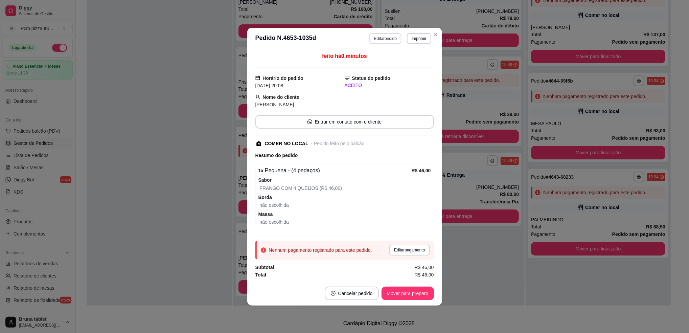
click at [394, 39] on button "Editar pedido" at bounding box center [385, 38] width 32 height 11
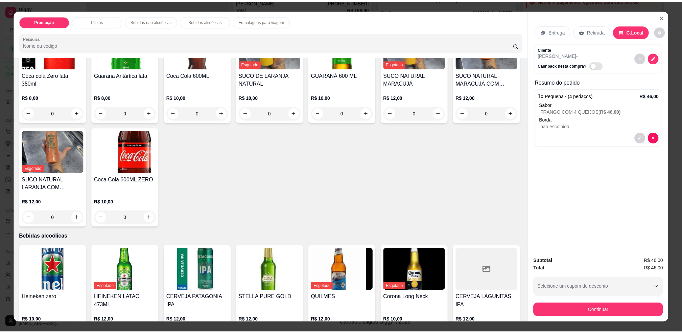
scroll to position [349, 0]
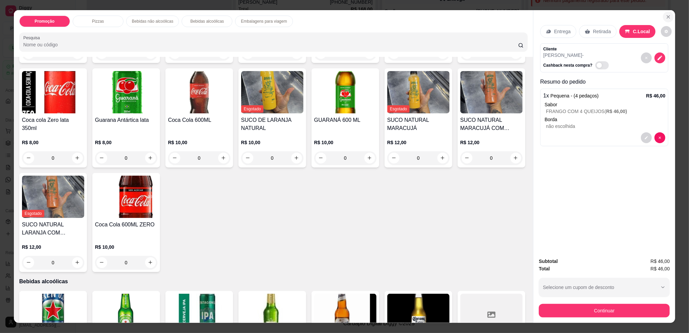
click at [669, 19] on button "Close" at bounding box center [668, 16] width 11 height 11
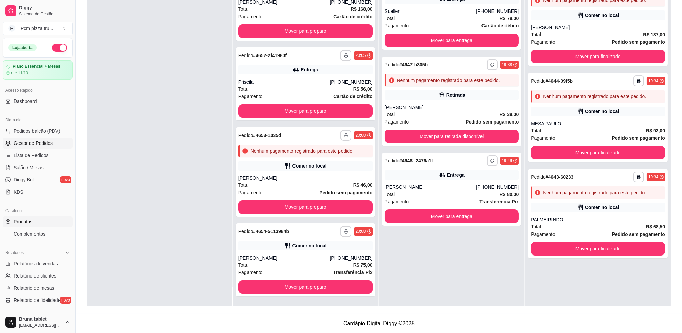
click at [46, 218] on link "Produtos" at bounding box center [38, 221] width 70 height 11
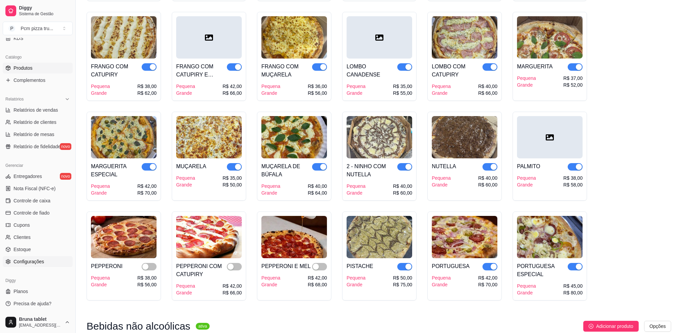
scroll to position [586, 0]
click at [45, 250] on link "Estoque" at bounding box center [38, 249] width 70 height 11
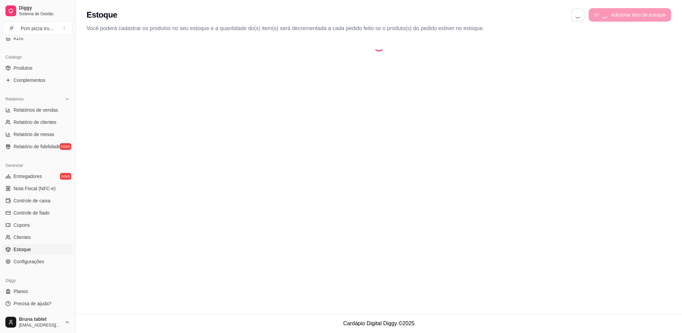
select select "QUANTITY_ORDER"
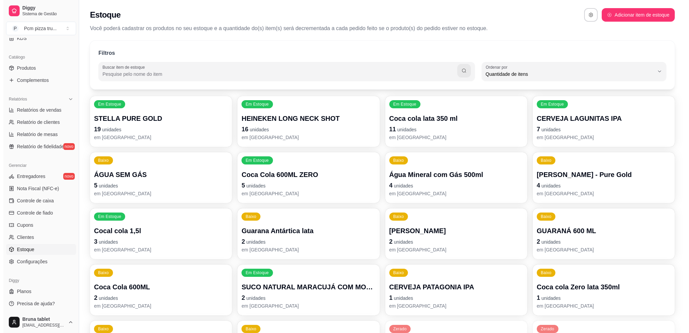
scroll to position [6, 0]
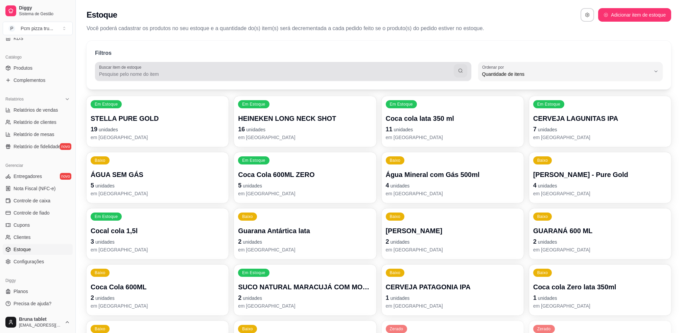
click at [209, 74] on input "Buscar item de estoque" at bounding box center [276, 74] width 355 height 7
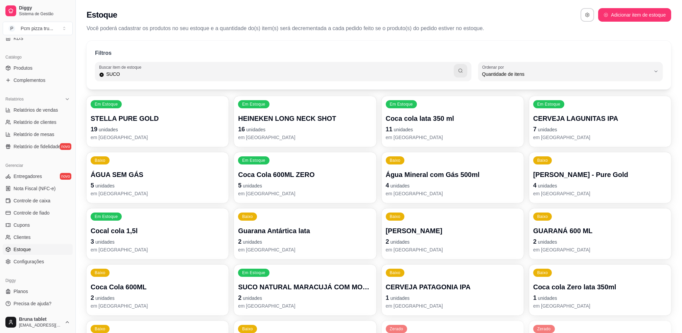
type input "SUCO"
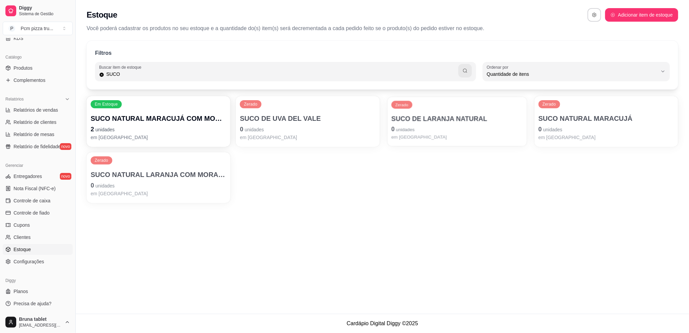
click at [446, 128] on p "0 unidades" at bounding box center [457, 128] width 132 height 9
click at [158, 186] on p "0 unidades" at bounding box center [159, 185] width 136 height 9
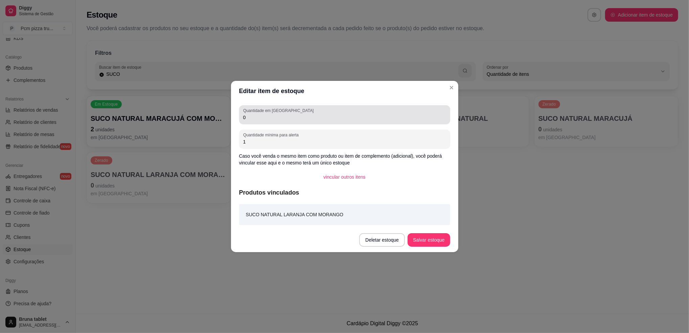
click at [345, 118] on input "0" at bounding box center [344, 117] width 203 height 7
type input "1"
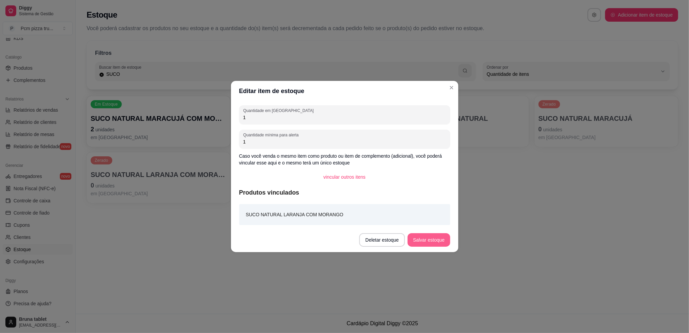
click at [417, 239] on button "Salvar estoque" at bounding box center [429, 240] width 42 height 14
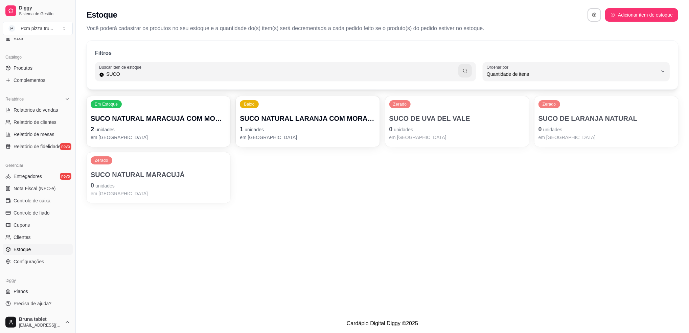
click at [187, 182] on p "0 unidades" at bounding box center [159, 185] width 136 height 9
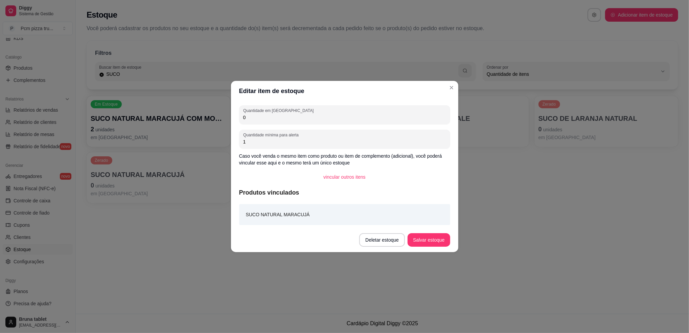
click at [272, 119] on input "0" at bounding box center [344, 117] width 203 height 7
type input "4"
click at [431, 241] on button "Salvar estoque" at bounding box center [429, 240] width 42 height 14
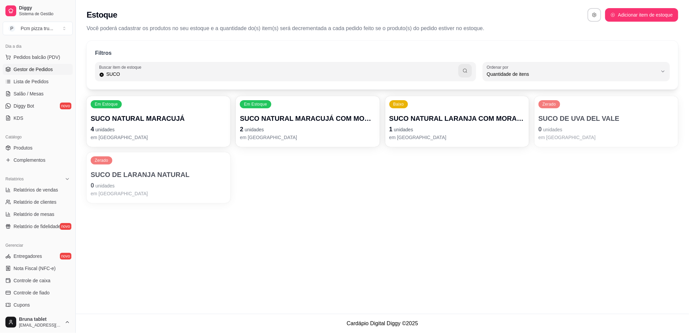
scroll to position [63, 0]
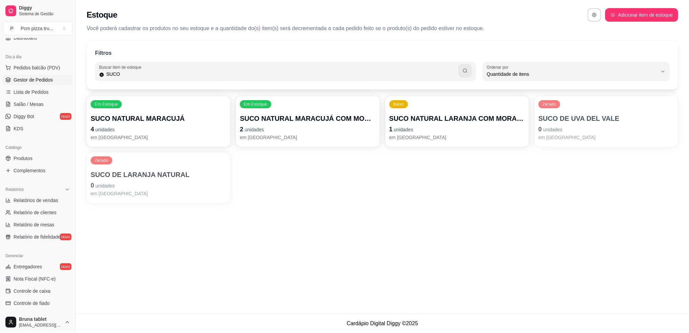
click at [47, 77] on span "Gestor de Pedidos" at bounding box center [33, 79] width 39 height 7
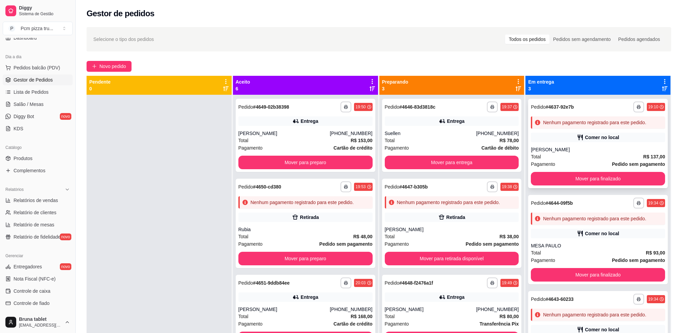
click at [575, 131] on div "**********" at bounding box center [598, 143] width 140 height 89
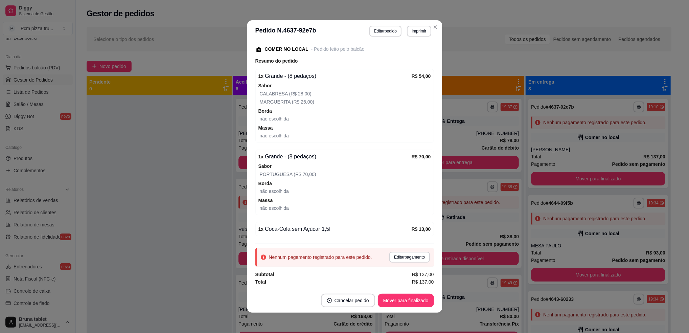
scroll to position [1, 0]
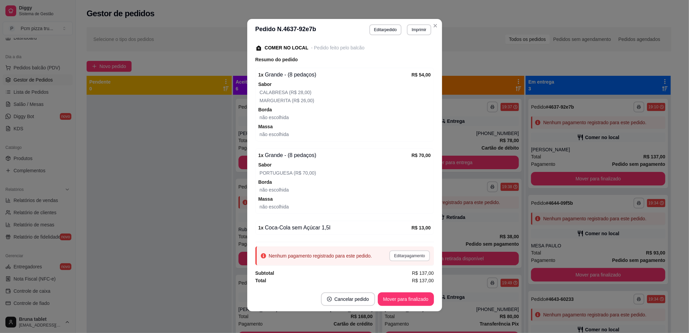
click at [402, 253] on button "Editar pagamento" at bounding box center [409, 255] width 40 height 11
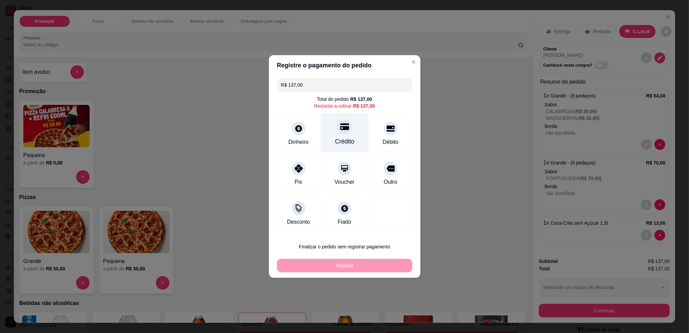
click at [336, 136] on div "Crédito" at bounding box center [345, 133] width 48 height 40
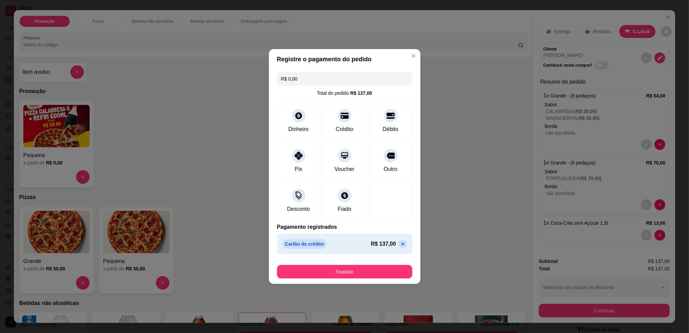
click at [311, 77] on input "R$ 0,00" at bounding box center [344, 79] width 127 height 14
click at [400, 241] on div "Cartão de crédito R$ 137,00" at bounding box center [344, 244] width 135 height 20
click at [400, 246] on icon at bounding box center [402, 243] width 5 height 5
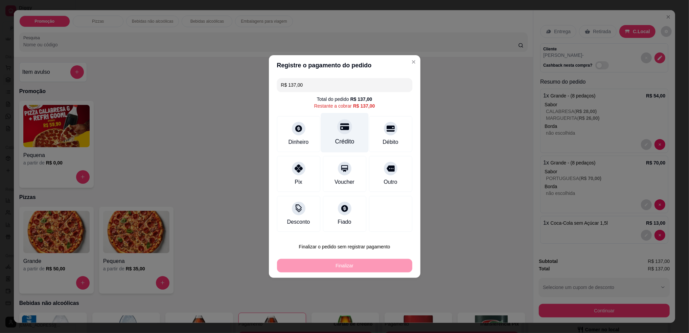
click at [347, 135] on div "Crédito" at bounding box center [345, 133] width 48 height 40
type input "R$ 0,00"
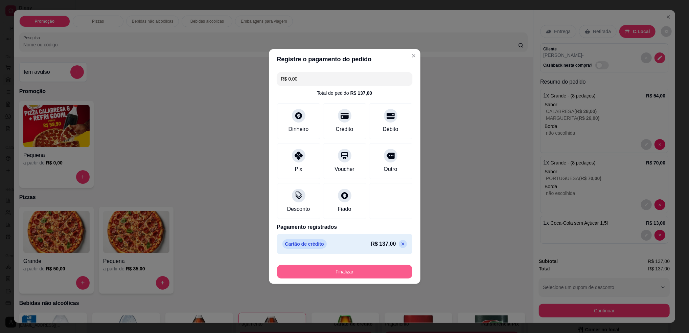
click at [360, 272] on button "Finalizar" at bounding box center [344, 272] width 135 height 14
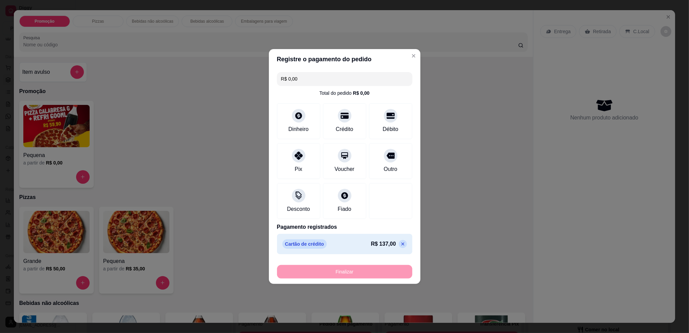
type input "0"
type input "-R$ 137,00"
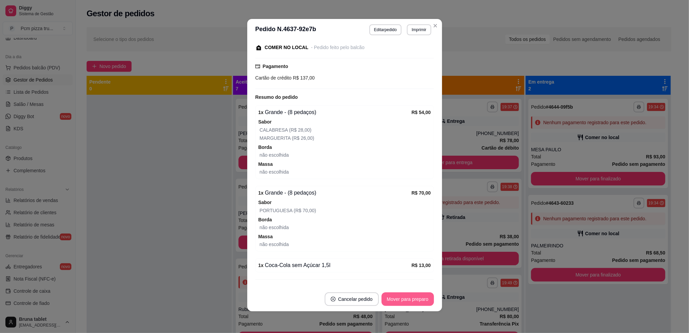
click at [397, 299] on button "Mover para preparo" at bounding box center [407, 299] width 52 height 14
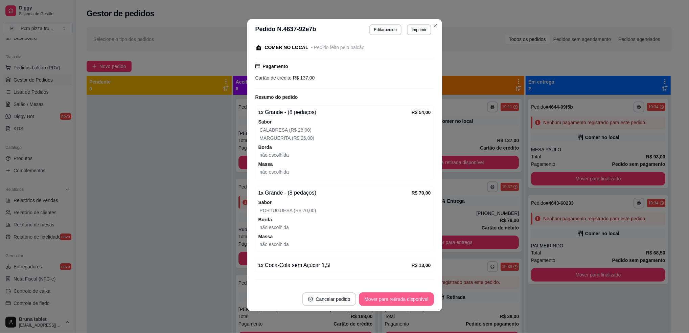
click at [397, 299] on button "Mover para retirada disponível" at bounding box center [396, 299] width 75 height 14
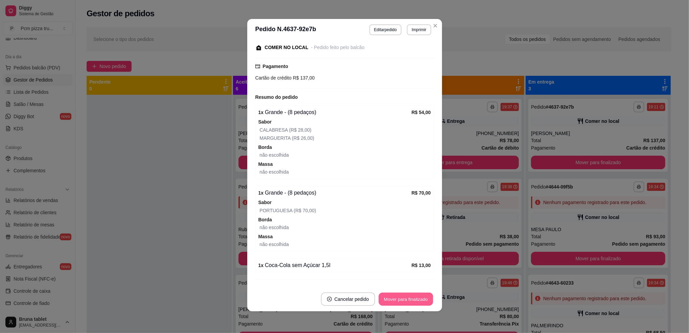
click at [397, 299] on button "Mover para finalizado" at bounding box center [405, 299] width 54 height 13
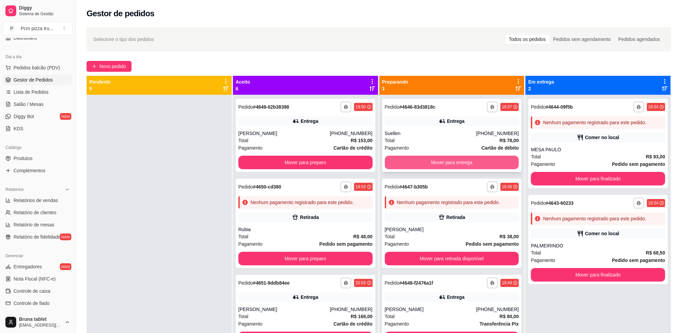
click at [454, 157] on button "Mover para entrega" at bounding box center [452, 163] width 134 height 14
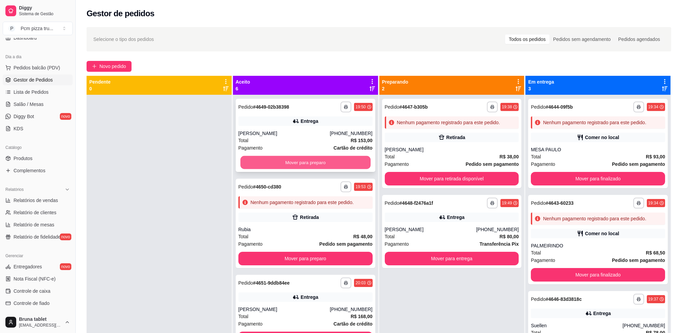
click at [296, 162] on button "Mover para preparo" at bounding box center [305, 162] width 130 height 13
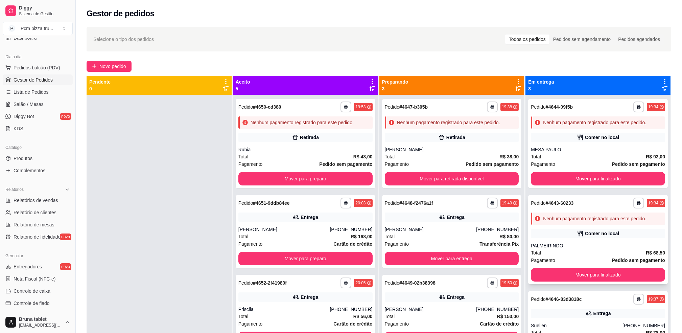
click at [643, 240] on div "**********" at bounding box center [598, 239] width 140 height 89
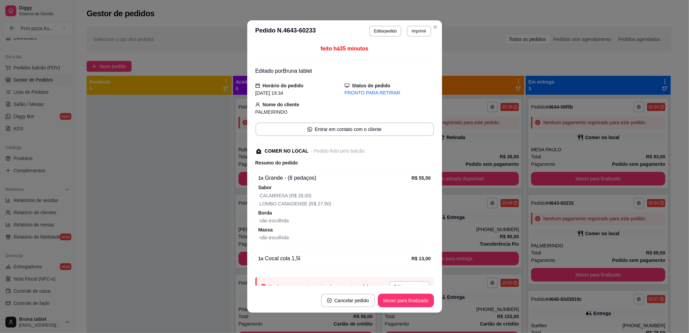
scroll to position [1, 0]
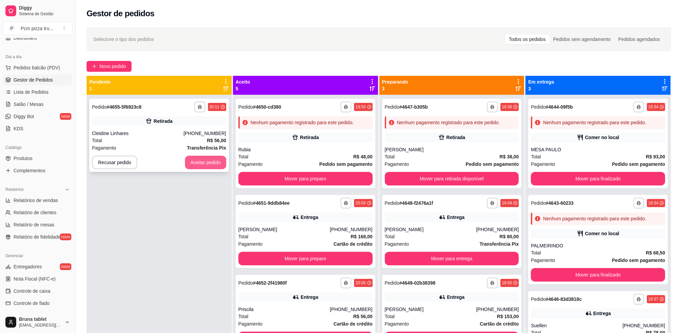
click at [196, 165] on button "Aceitar pedido" at bounding box center [205, 163] width 41 height 14
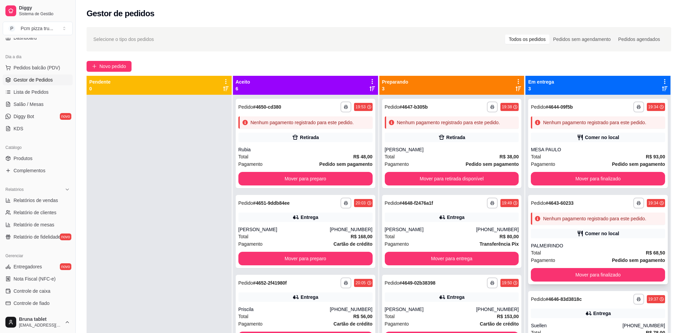
click at [543, 212] on div "Nenhum pagamento registrado para este pedido." at bounding box center [598, 218] width 134 height 12
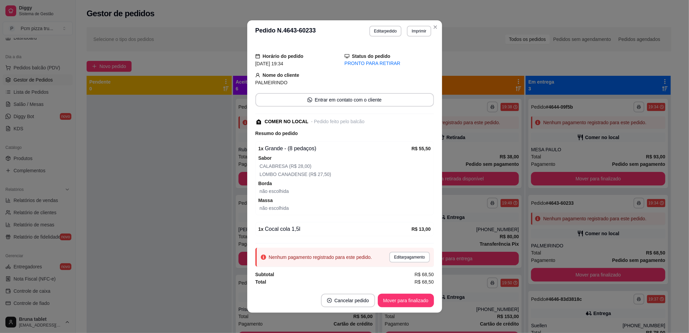
scroll to position [30, 0]
click at [404, 262] on button "Editar pagamento" at bounding box center [409, 257] width 40 height 11
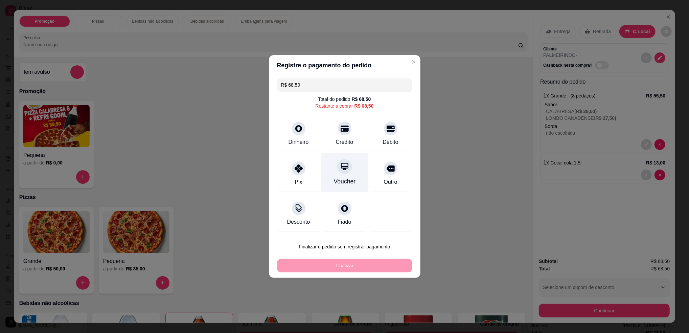
click at [349, 136] on div "Crédito" at bounding box center [344, 134] width 43 height 36
type input "R$ 0,00"
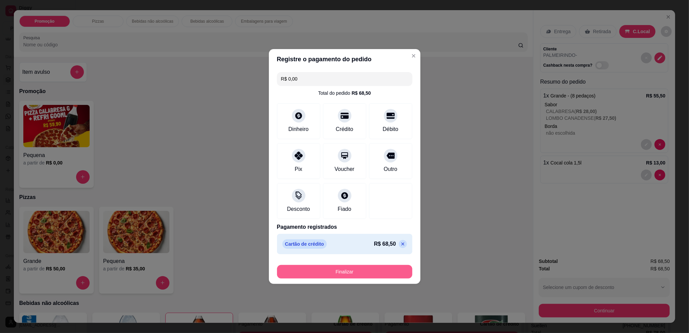
click at [352, 271] on button "Finalizar" at bounding box center [344, 272] width 135 height 14
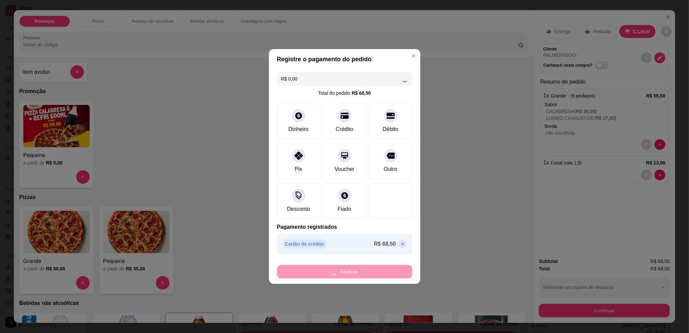
type input "0"
type input "-R$ 68,50"
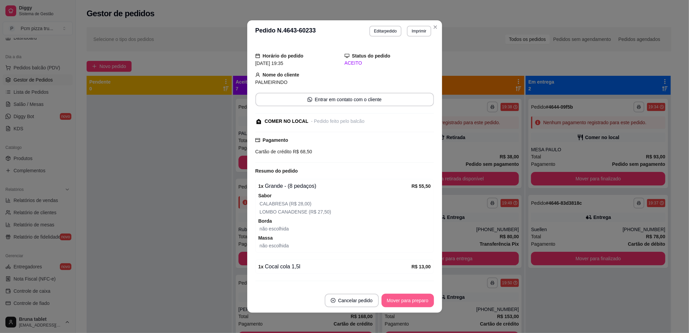
click at [399, 302] on button "Mover para preparo" at bounding box center [407, 301] width 52 height 14
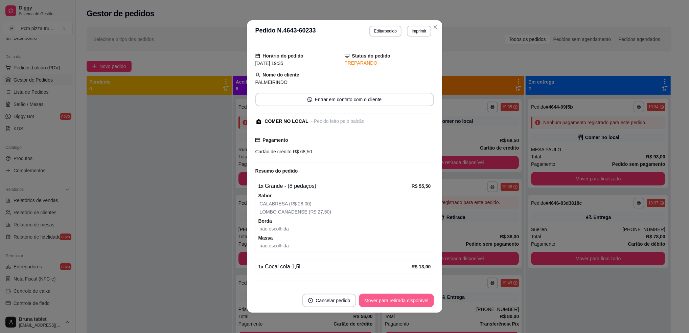
click at [399, 302] on button "Mover para retirada disponível" at bounding box center [396, 301] width 75 height 14
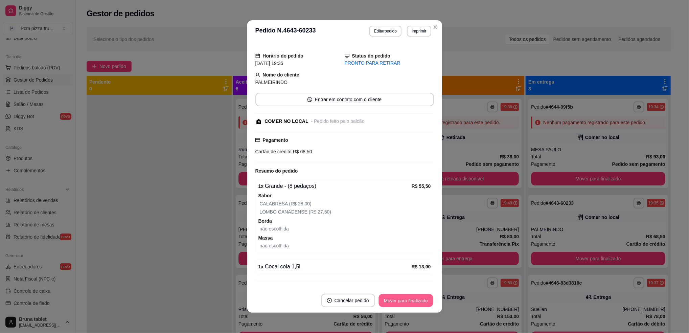
click at [399, 302] on button "Mover para finalizado" at bounding box center [405, 300] width 54 height 13
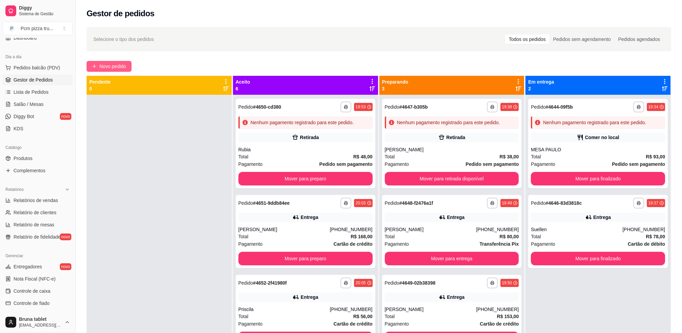
click at [119, 66] on span "Novo pedido" at bounding box center [112, 66] width 27 height 7
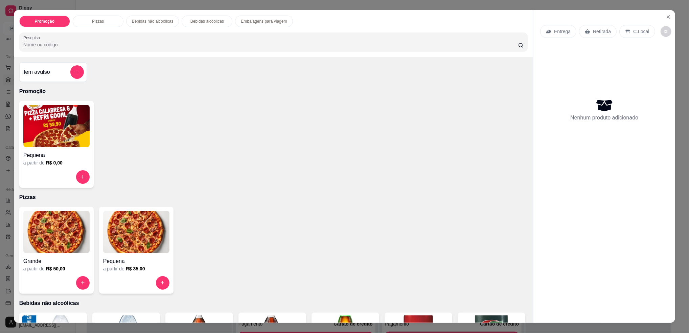
click at [53, 244] on img at bounding box center [56, 232] width 66 height 42
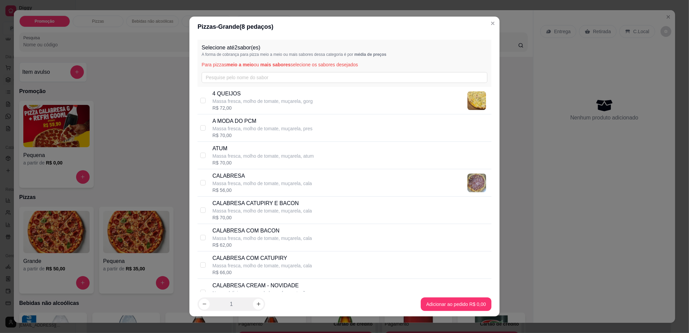
click at [250, 129] on p "Massa fresca, molho de tomate, muçarela, pres" at bounding box center [262, 128] width 100 height 7
checkbox input "true"
click at [261, 76] on input "text" at bounding box center [345, 77] width 286 height 11
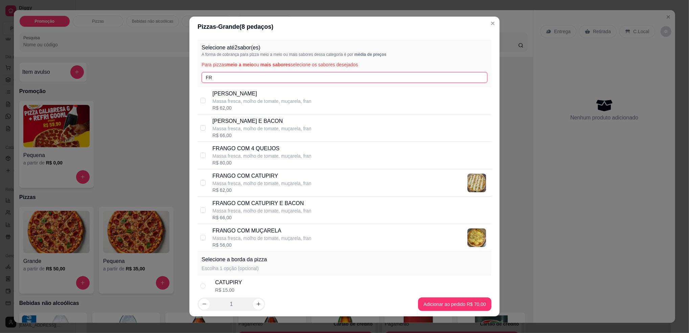
type input "FR"
click at [242, 229] on p "FRANGO COM MUÇARELA" at bounding box center [261, 231] width 99 height 8
checkbox input "true"
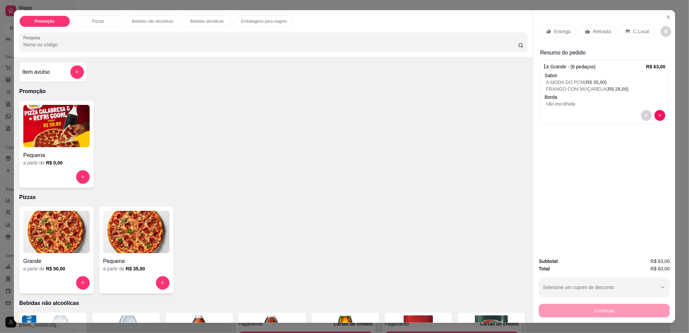
click at [598, 32] on p "Retirada" at bounding box center [602, 31] width 18 height 7
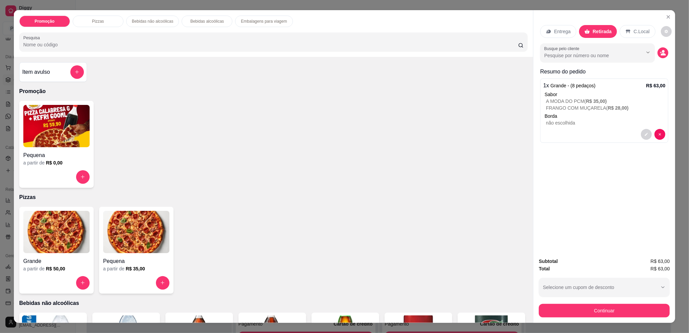
click at [659, 57] on button "decrease-product-quantity" at bounding box center [662, 52] width 11 height 11
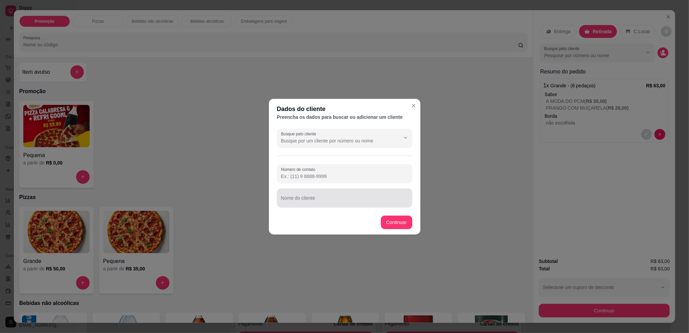
click at [351, 193] on div at bounding box center [344, 198] width 127 height 14
type input "PAULO"
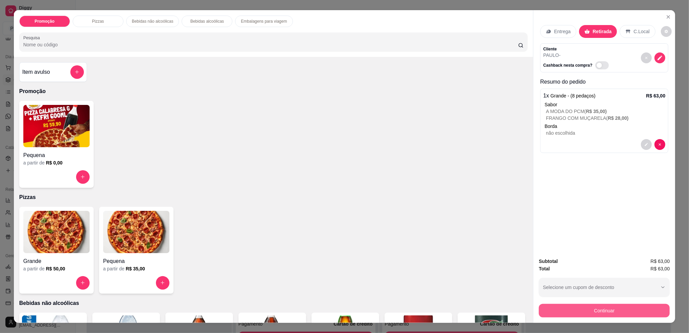
click at [603, 310] on button "Continuar" at bounding box center [604, 311] width 131 height 14
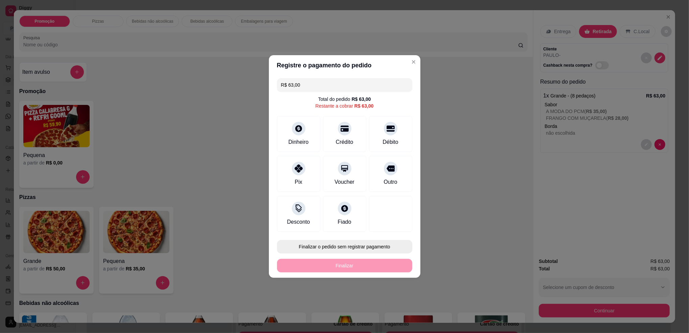
click at [369, 244] on button "Finalizar o pedido sem registrar pagamento" at bounding box center [344, 247] width 135 height 14
click at [395, 303] on button "Confirmar" at bounding box center [387, 302] width 24 height 10
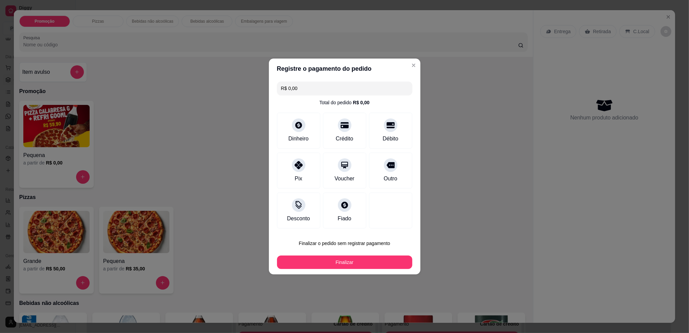
type input "R$ 0,00"
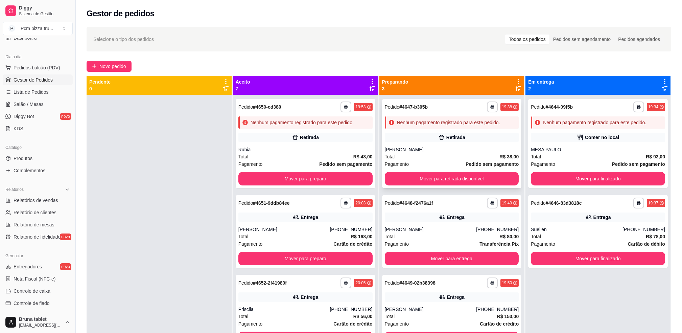
click at [441, 147] on div "[PERSON_NAME]" at bounding box center [452, 149] width 134 height 7
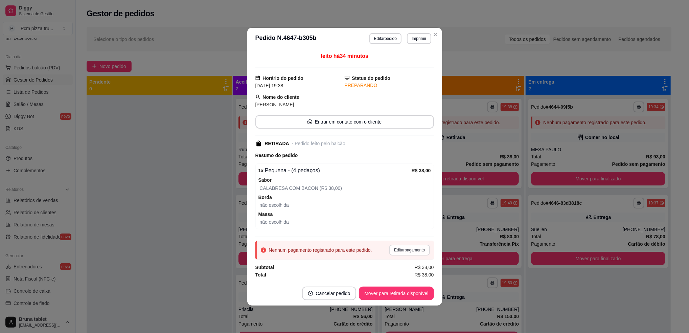
click at [406, 250] on button "Editar pagamento" at bounding box center [409, 250] width 40 height 11
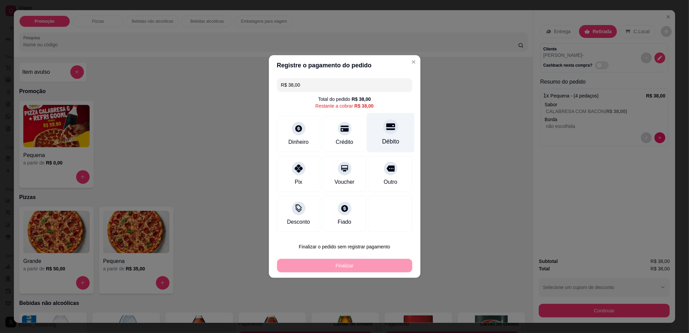
click at [386, 130] on icon at bounding box center [390, 126] width 9 height 7
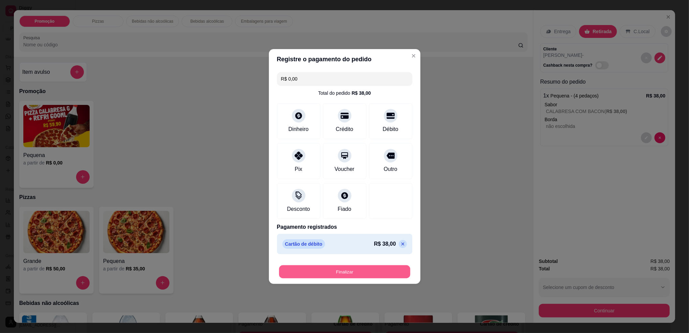
click at [337, 270] on button "Finalizar" at bounding box center [344, 271] width 131 height 13
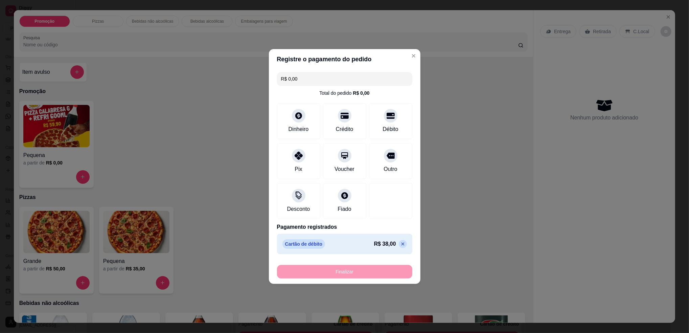
type input "-R$ 38,00"
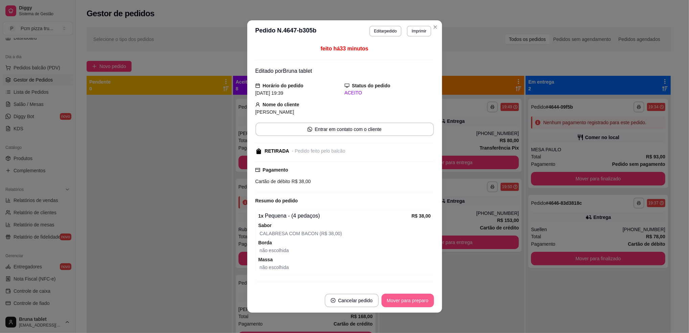
click at [416, 302] on button "Mover para preparo" at bounding box center [407, 301] width 52 height 14
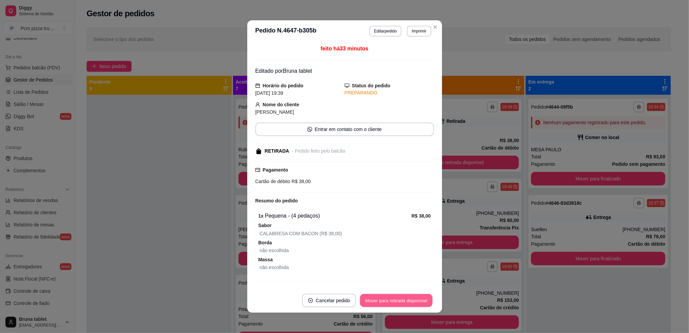
click at [417, 302] on button "Mover para retirada disponível" at bounding box center [396, 300] width 72 height 13
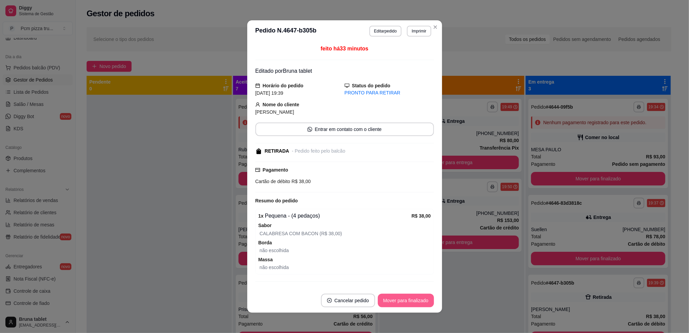
click at [417, 302] on button "Mover para finalizado" at bounding box center [406, 301] width 56 height 14
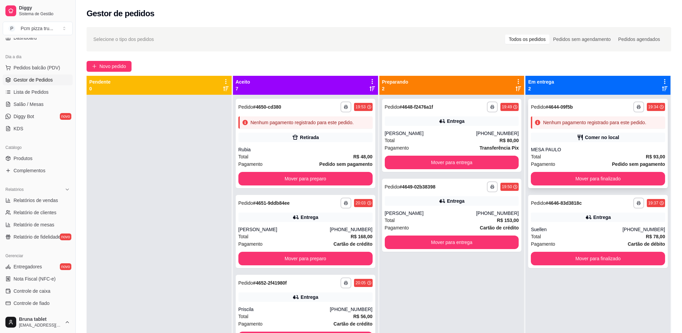
click at [560, 136] on div "Comer no local" at bounding box center [598, 137] width 134 height 9
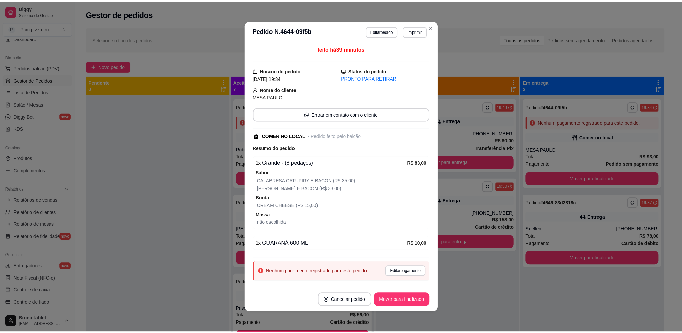
scroll to position [1, 0]
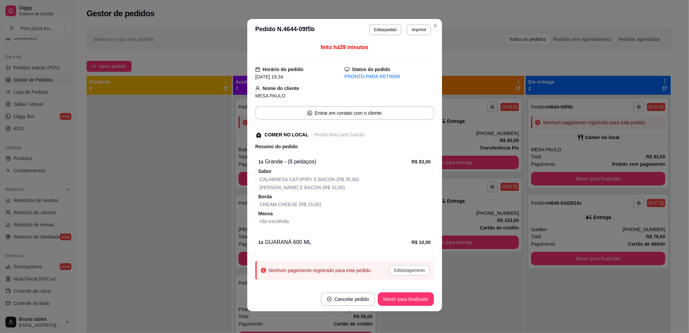
click at [399, 273] on button "Editar pagamento" at bounding box center [409, 270] width 40 height 11
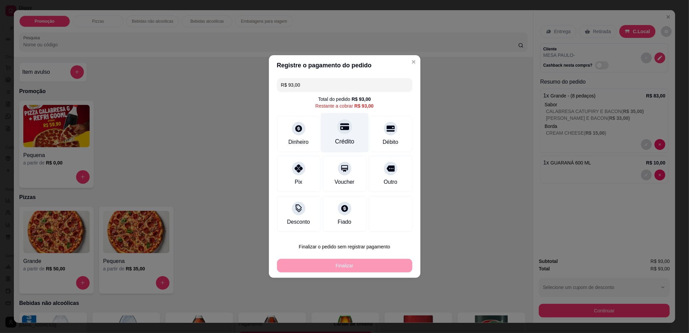
click at [332, 134] on div "Crédito" at bounding box center [345, 133] width 48 height 40
type input "R$ 0,00"
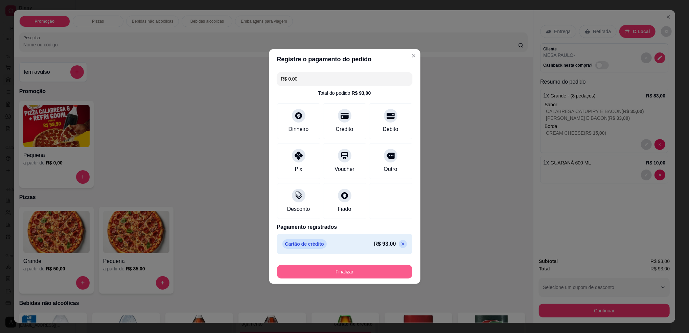
click at [387, 272] on button "Finalizar" at bounding box center [344, 272] width 135 height 14
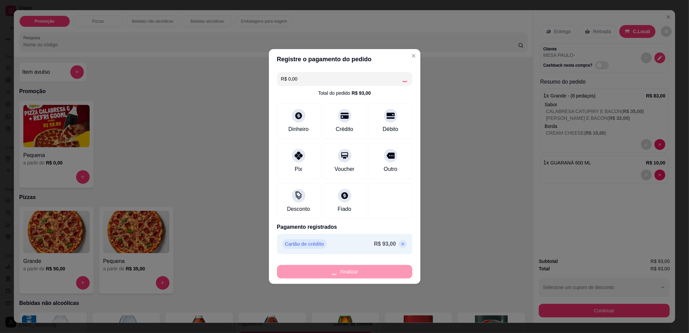
type input "0"
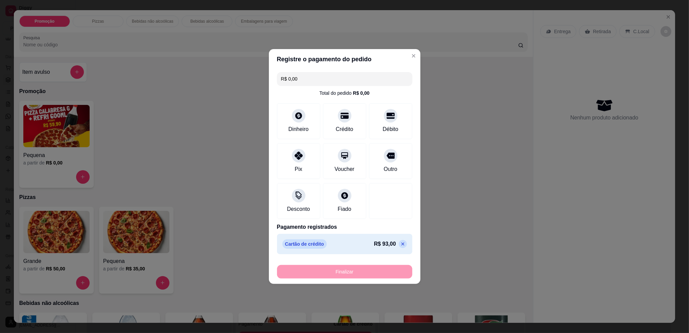
type input "-R$ 93,00"
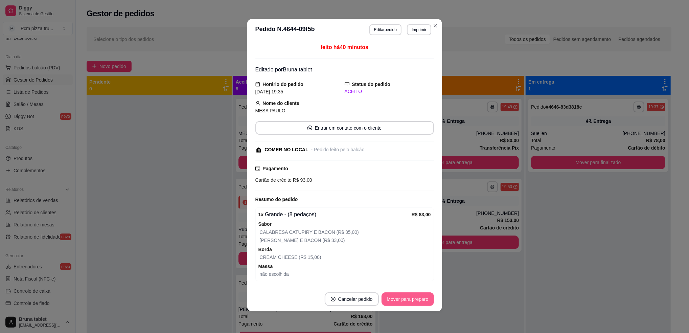
click at [415, 298] on button "Mover para preparo" at bounding box center [407, 299] width 52 height 14
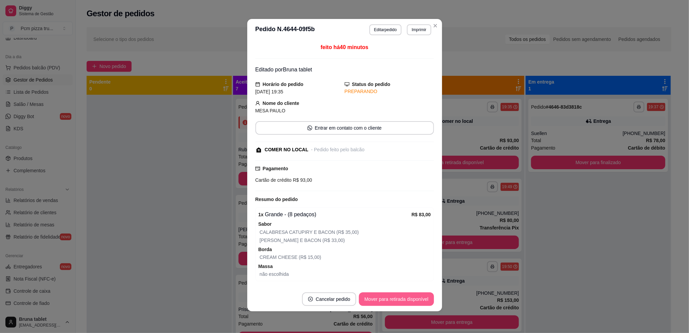
click at [415, 298] on button "Mover para retirada disponível" at bounding box center [396, 299] width 75 height 14
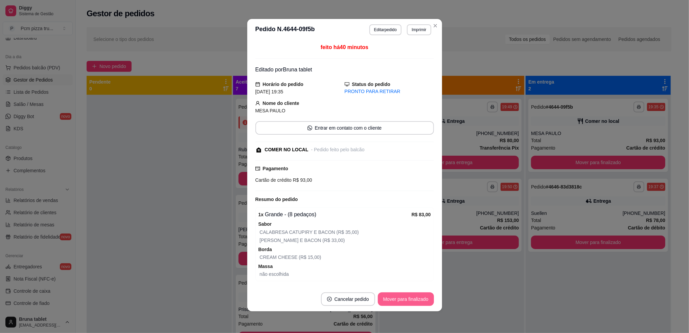
click at [415, 298] on button "Mover para finalizado" at bounding box center [406, 299] width 56 height 14
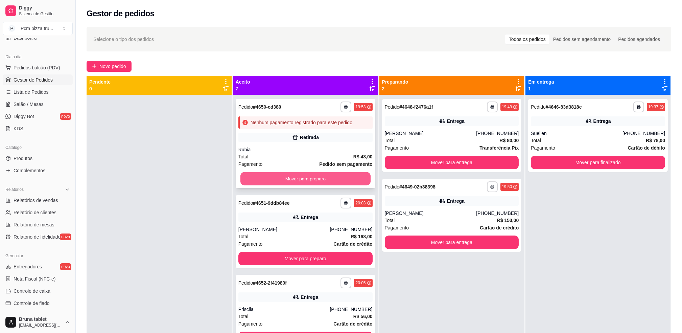
click at [304, 174] on button "Mover para preparo" at bounding box center [305, 178] width 130 height 13
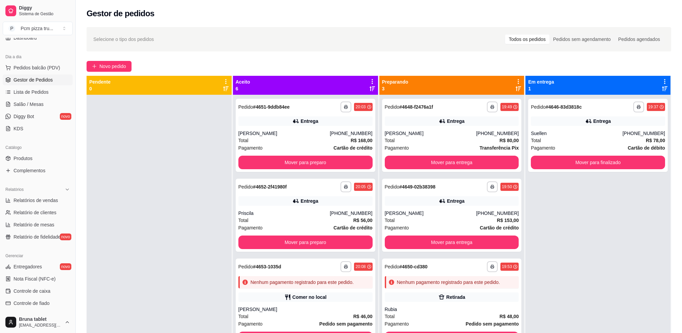
drag, startPoint x: 145, startPoint y: 99, endPoint x: 118, endPoint y: 120, distance: 34.8
click at [118, 120] on div at bounding box center [159, 261] width 145 height 333
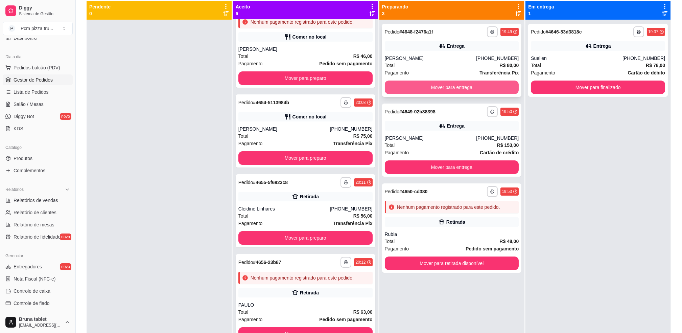
scroll to position [13, 0]
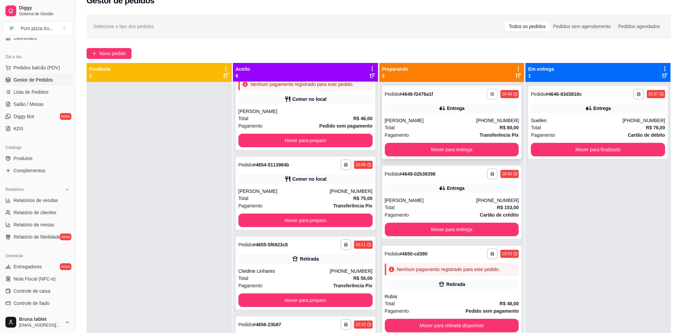
click at [490, 92] on button "button" at bounding box center [492, 94] width 11 height 11
click at [484, 132] on button "IMPRESSORA" at bounding box center [469, 131] width 49 height 11
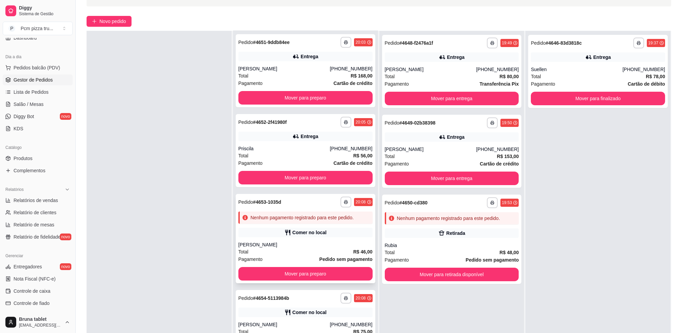
scroll to position [0, 0]
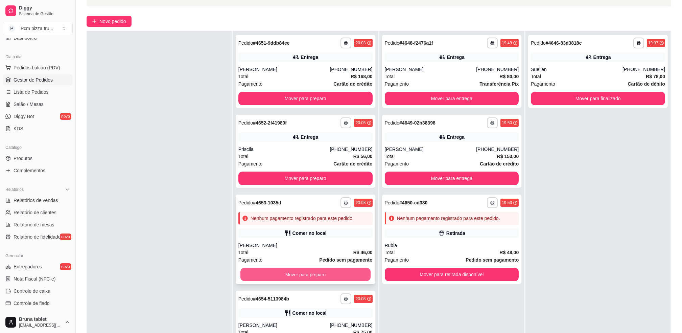
click at [321, 270] on button "Mover para preparo" at bounding box center [305, 274] width 130 height 13
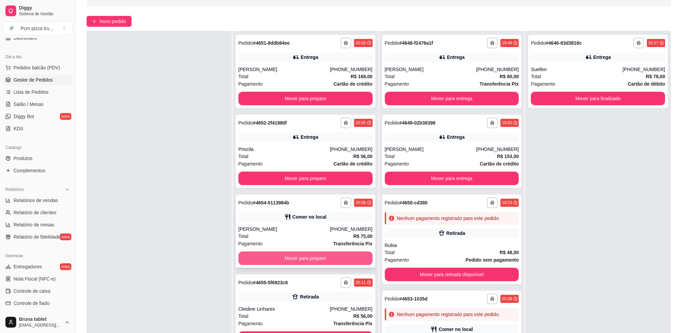
click at [319, 259] on button "Mover para preparo" at bounding box center [305, 258] width 134 height 14
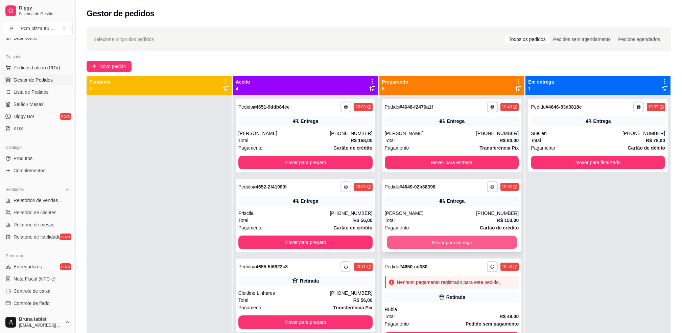
click at [448, 239] on button "Mover para entrega" at bounding box center [452, 242] width 130 height 13
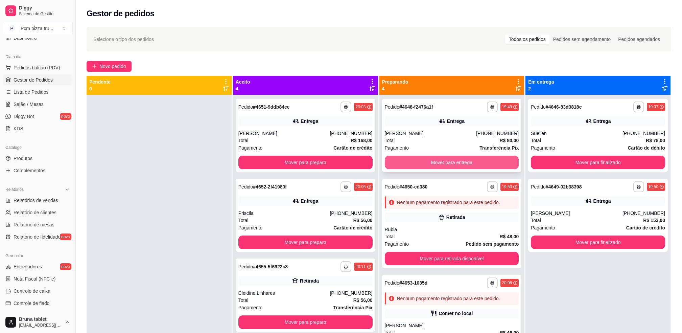
click at [420, 129] on div "**********" at bounding box center [452, 135] width 140 height 73
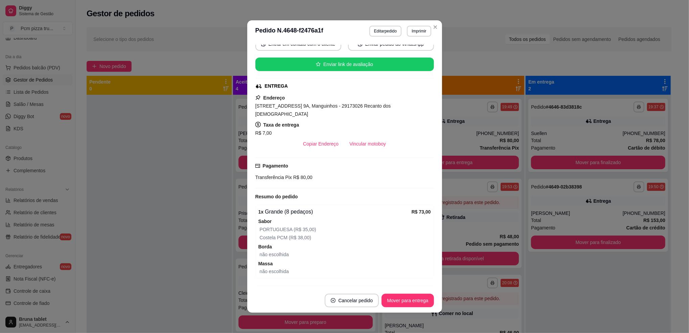
scroll to position [115, 0]
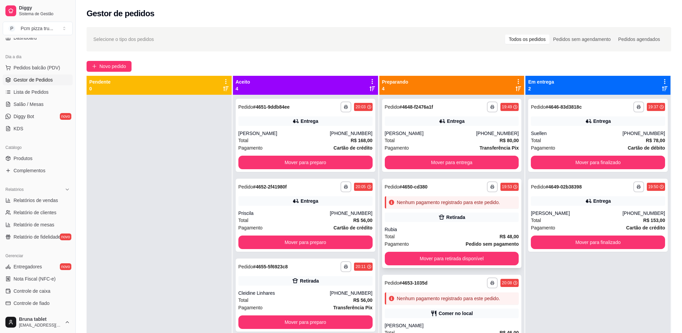
click at [468, 221] on div "Retirada" at bounding box center [452, 216] width 134 height 9
click at [571, 212] on div "[PERSON_NAME]" at bounding box center [577, 213] width 92 height 7
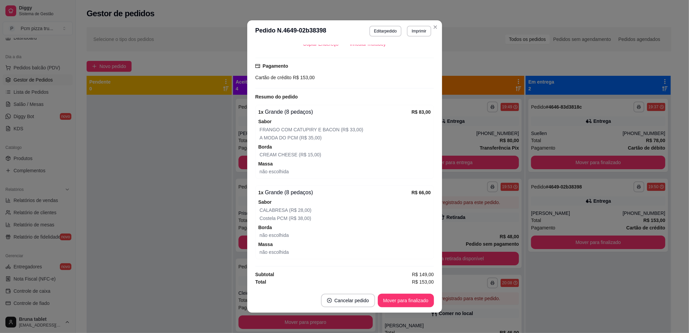
scroll to position [1, 0]
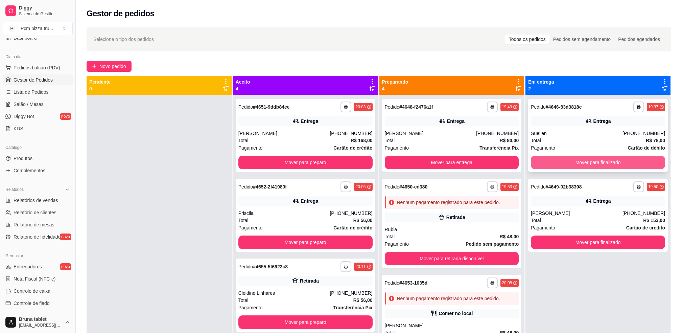
click at [551, 159] on button "Mover para finalizado" at bounding box center [598, 163] width 134 height 14
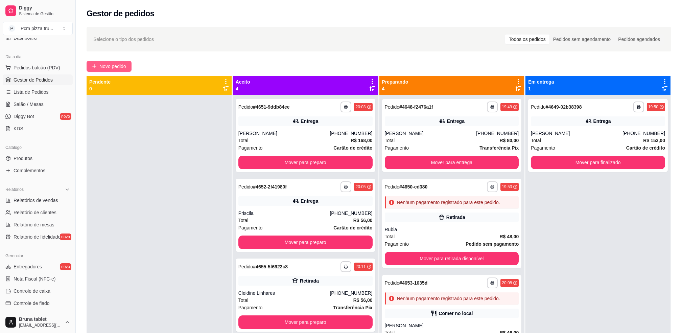
click at [91, 69] on button "Novo pedido" at bounding box center [109, 66] width 45 height 11
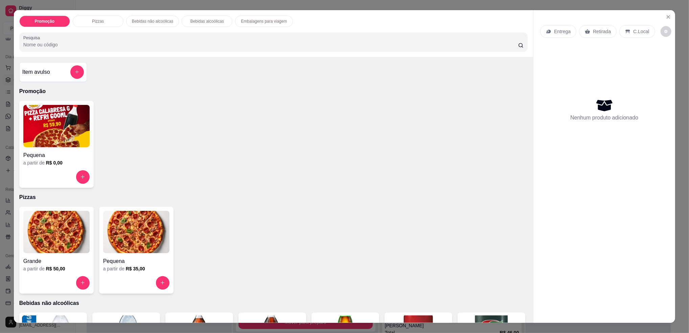
click at [47, 247] on img at bounding box center [56, 232] width 66 height 42
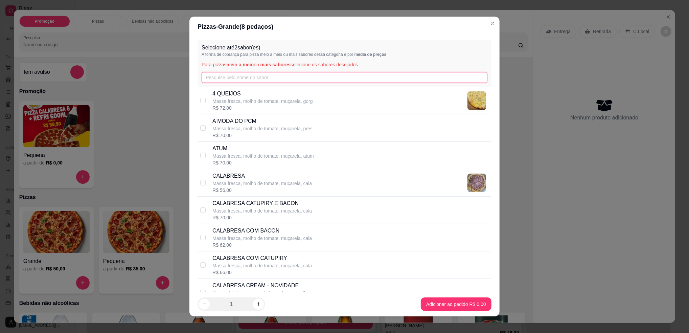
click at [268, 79] on input "text" at bounding box center [345, 77] width 286 height 11
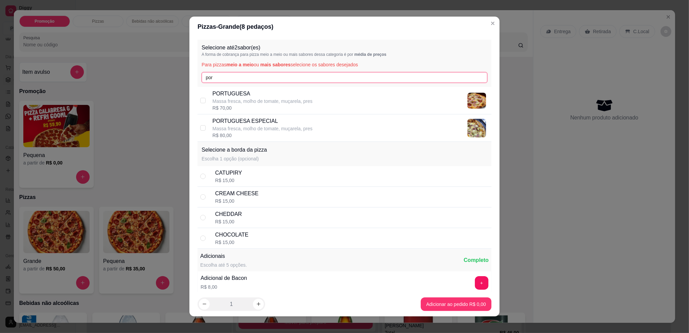
type input "por"
click at [280, 131] on p "Massa fresca, molho de tomate, muçarela, pres" at bounding box center [262, 128] width 100 height 7
checkbox input "true"
click at [287, 75] on input "por" at bounding box center [345, 77] width 286 height 11
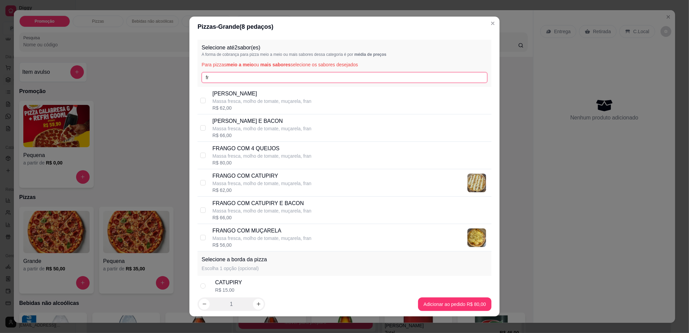
type input "fr"
click at [271, 177] on p "FRANGO COM CATUPIRY" at bounding box center [261, 176] width 99 height 8
checkbox input "true"
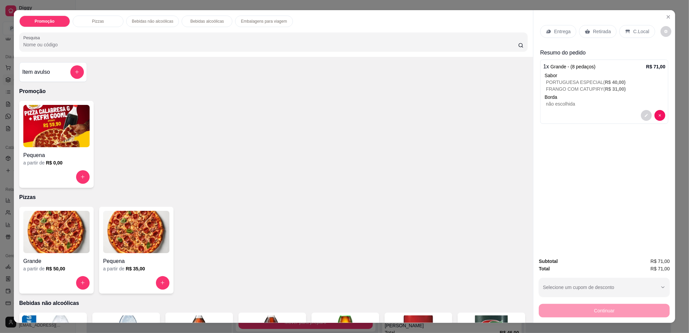
click at [594, 25] on div "Retirada" at bounding box center [598, 31] width 38 height 13
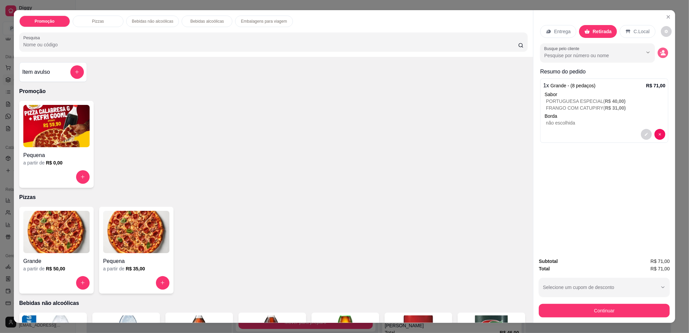
click at [661, 53] on icon "decrease-product-quantity" at bounding box center [663, 54] width 5 height 2
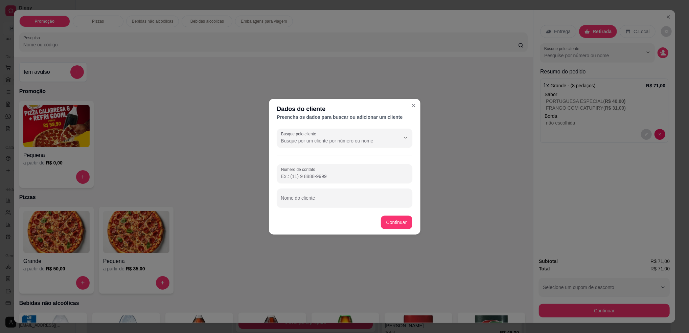
click at [300, 199] on div "Nome do cliente" at bounding box center [344, 197] width 135 height 19
type input "VAGNER"
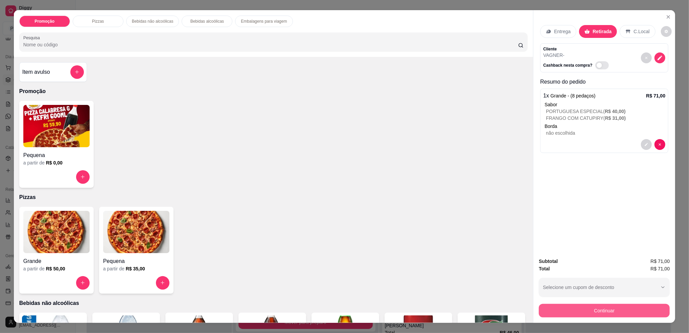
click at [574, 313] on button "Continuar" at bounding box center [604, 311] width 131 height 14
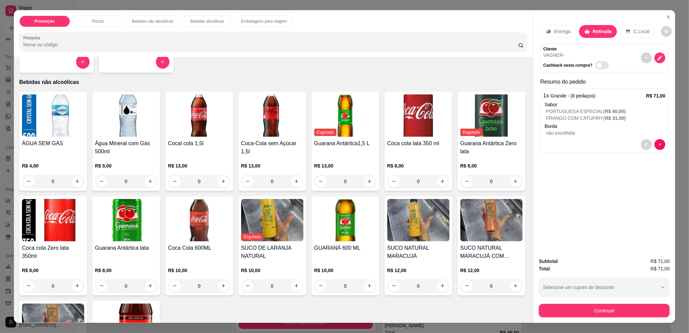
scroll to position [225, 0]
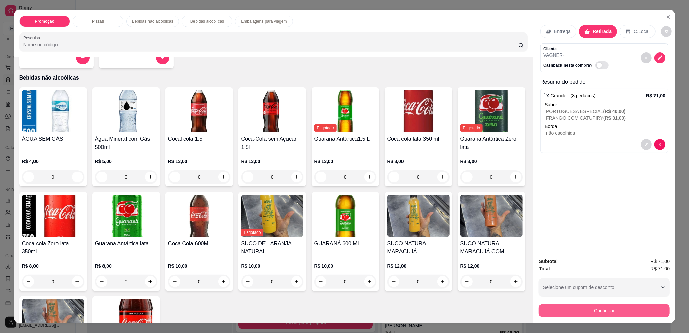
click at [594, 311] on button "Continuar" at bounding box center [604, 311] width 131 height 14
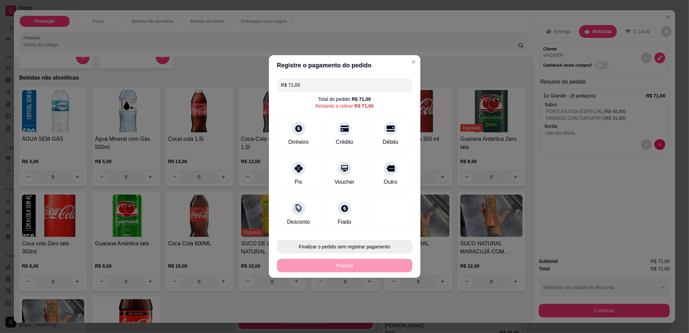
click at [342, 248] on button "Finalizar o pedido sem registrar pagamento" at bounding box center [344, 247] width 135 height 14
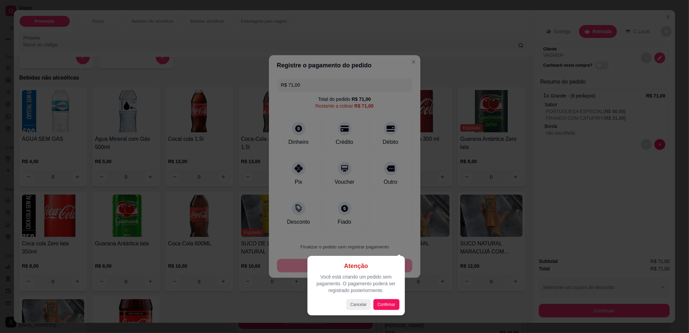
click at [424, 299] on div at bounding box center [344, 166] width 689 height 333
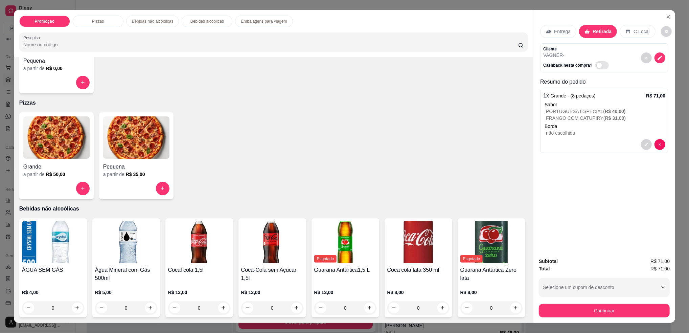
scroll to position [90, 0]
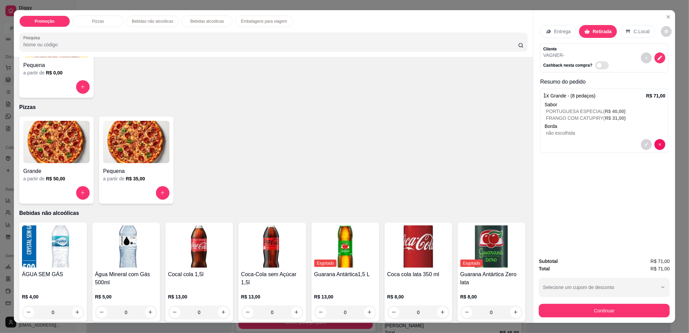
click at [127, 117] on div "Pequena a partir de R$ 35,00" at bounding box center [136, 160] width 74 height 87
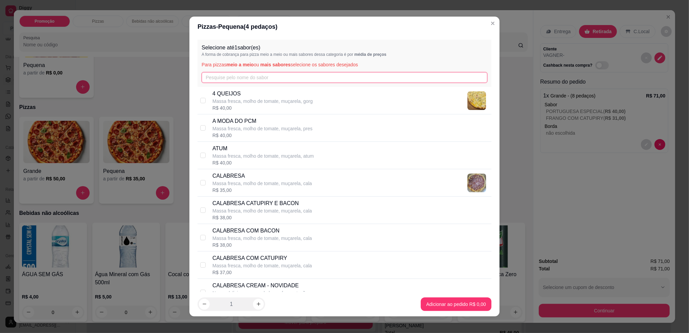
click at [221, 81] on input "text" at bounding box center [345, 77] width 286 height 11
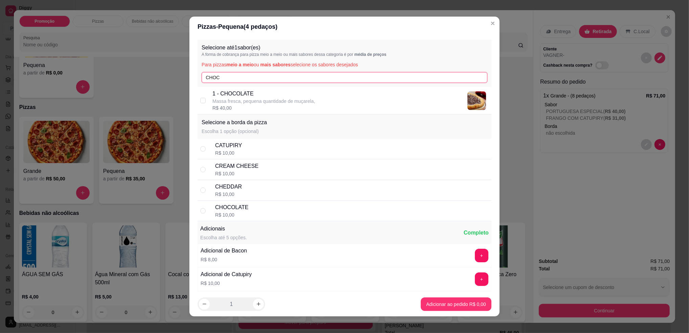
type input "CHOC"
click at [267, 98] on p "Massa fresca, pequena quantidade de muçarela," at bounding box center [263, 101] width 103 height 7
checkbox input "true"
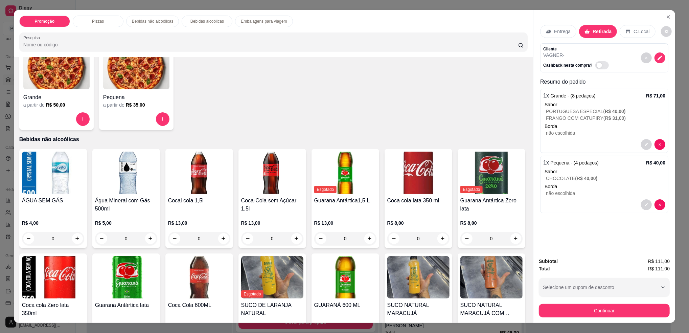
scroll to position [180, 0]
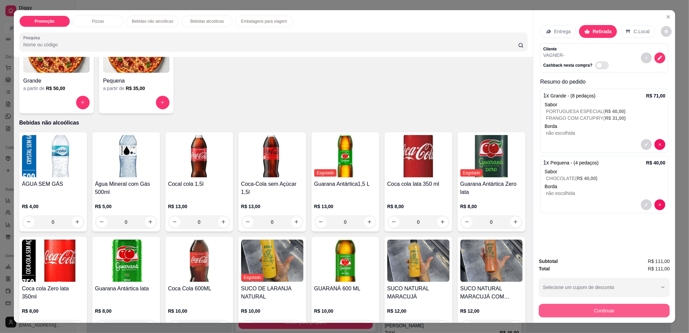
click at [574, 313] on button "Continuar" at bounding box center [604, 311] width 131 height 14
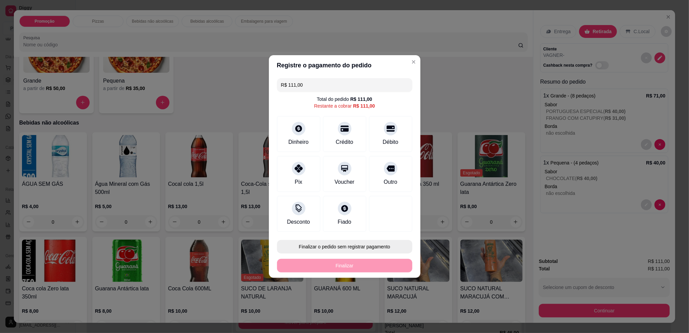
click at [325, 250] on button "Finalizar o pedido sem registrar pagamento" at bounding box center [344, 247] width 135 height 14
click at [390, 305] on button "Confirmar" at bounding box center [387, 302] width 25 height 10
type input "R$ 0,00"
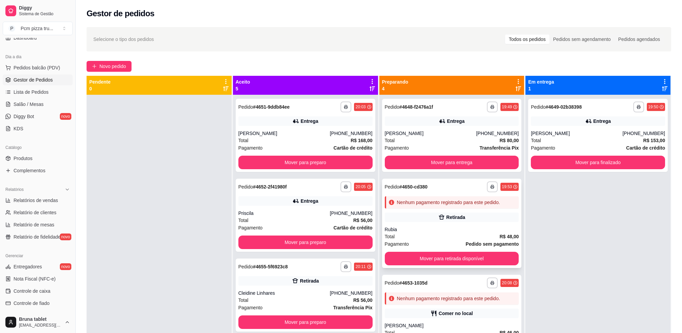
click at [453, 210] on div "**********" at bounding box center [452, 223] width 140 height 89
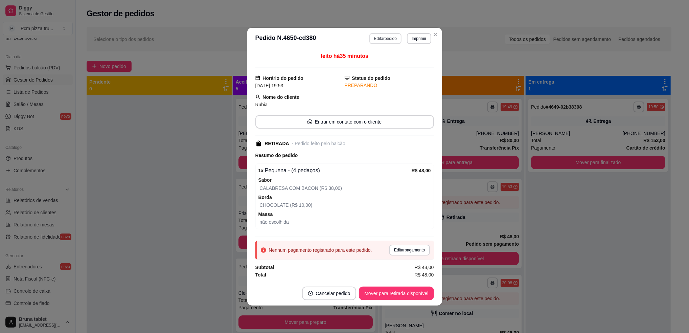
click at [383, 35] on button "Editar pedido" at bounding box center [385, 38] width 32 height 11
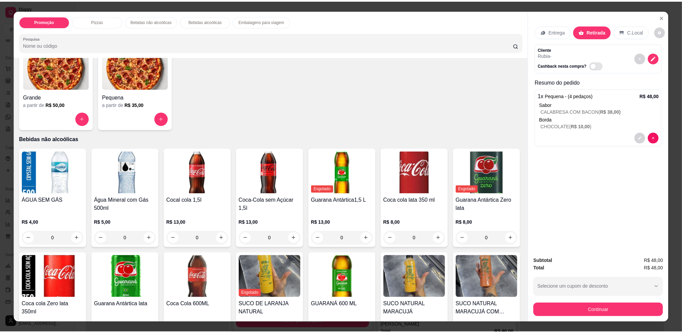
scroll to position [225, 0]
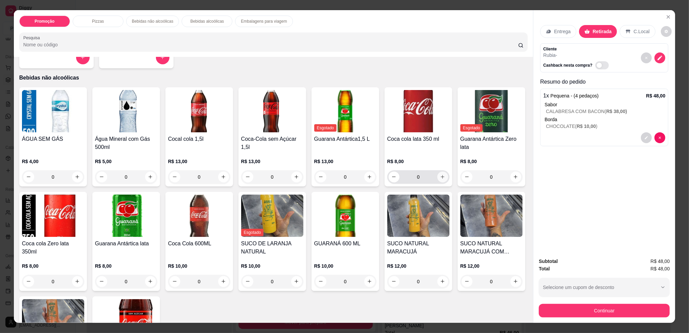
click at [443, 176] on button "increase-product-quantity" at bounding box center [442, 176] width 11 height 11
type input "1"
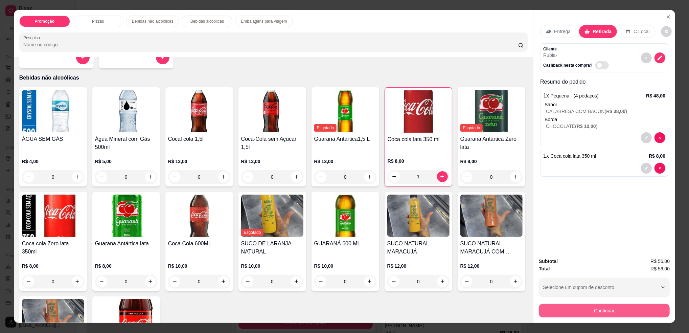
click at [629, 311] on button "Continuar" at bounding box center [604, 311] width 131 height 14
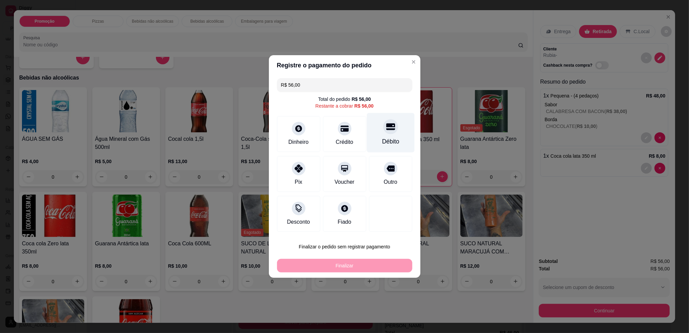
click at [382, 146] on div "Débito" at bounding box center [390, 141] width 17 height 9
type input "R$ 0,00"
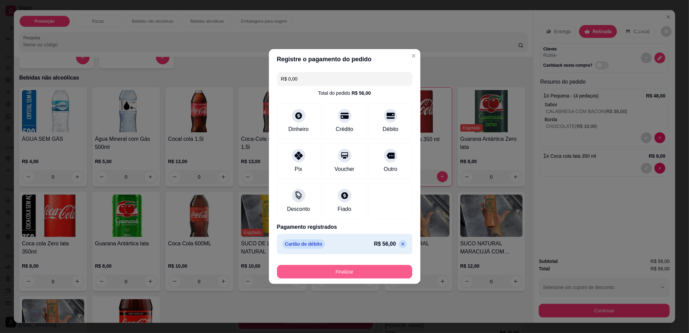
click at [375, 273] on button "Finalizar" at bounding box center [344, 272] width 135 height 14
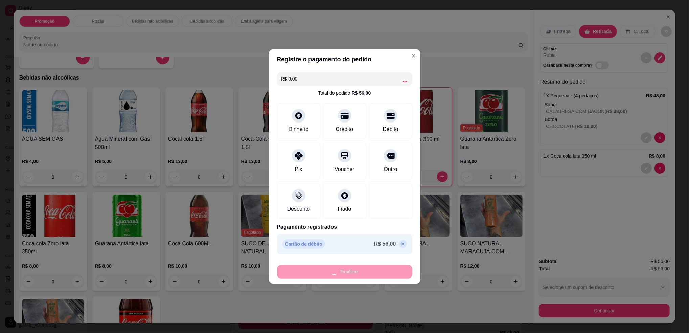
type input "0"
type input "-R$ 56,00"
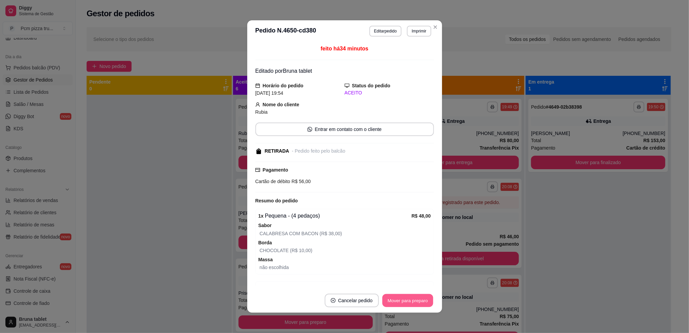
click at [407, 300] on button "Mover para preparo" at bounding box center [407, 300] width 51 height 13
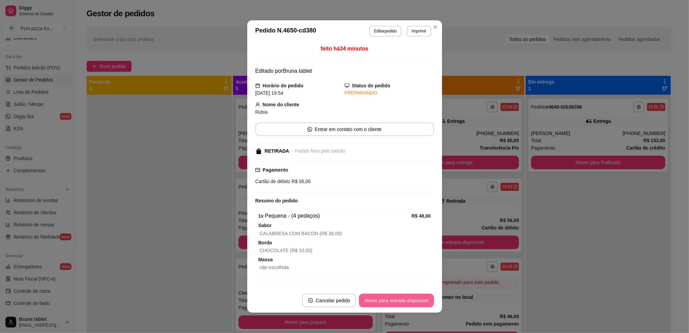
click at [407, 300] on button "Mover para retirada disponível" at bounding box center [396, 301] width 75 height 14
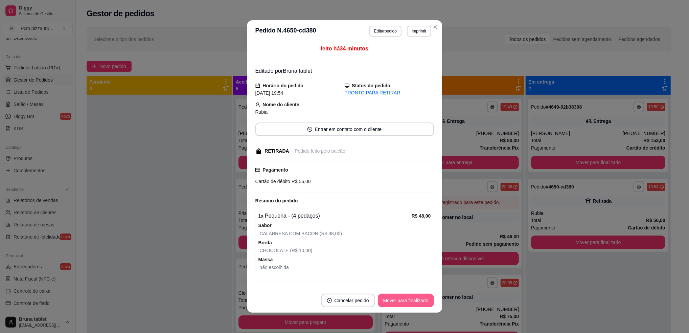
click at [407, 300] on button "Mover para finalizado" at bounding box center [406, 301] width 56 height 14
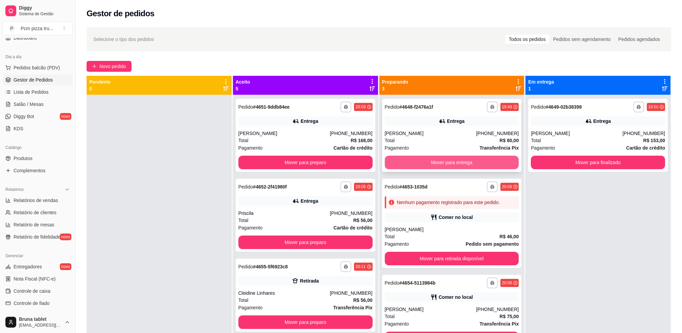
click at [453, 160] on button "Mover para entrega" at bounding box center [452, 163] width 134 height 14
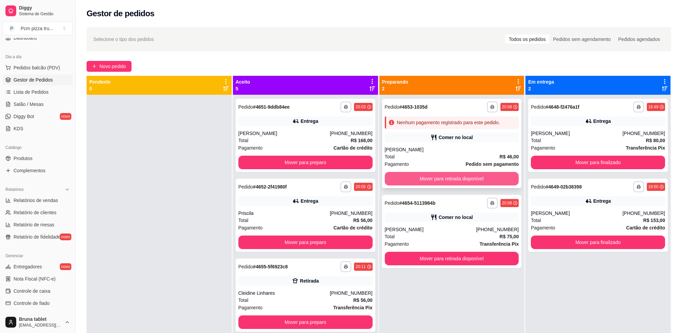
click at [427, 178] on button "Mover para retirada disponível" at bounding box center [452, 179] width 134 height 14
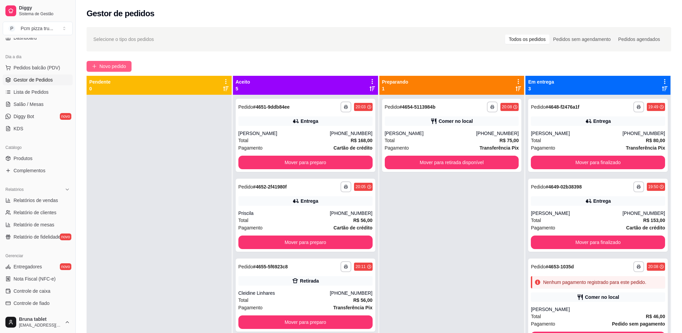
click at [121, 67] on span "Novo pedido" at bounding box center [112, 66] width 27 height 7
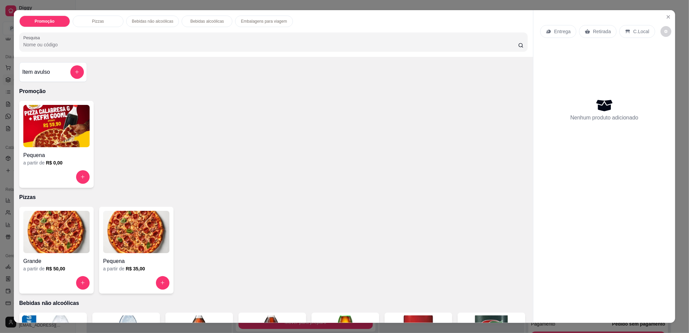
click at [149, 233] on img at bounding box center [136, 232] width 66 height 42
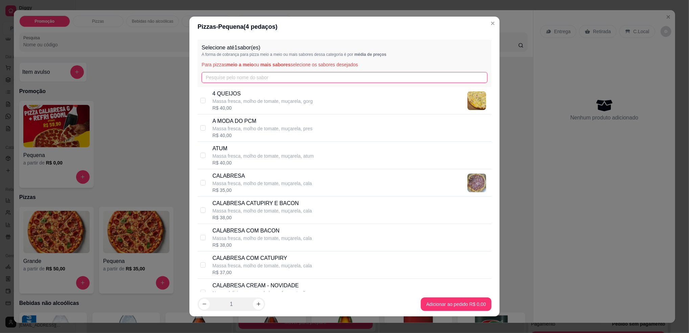
click at [235, 75] on input "text" at bounding box center [345, 77] width 286 height 11
click at [244, 106] on div "R$ 40,00" at bounding box center [262, 108] width 100 height 7
checkbox input "true"
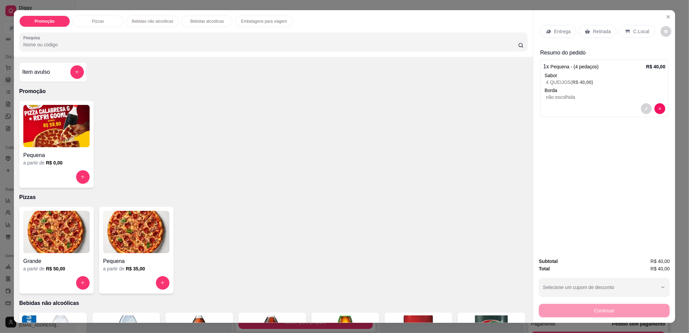
click at [593, 33] on p "Retirada" at bounding box center [602, 31] width 18 height 7
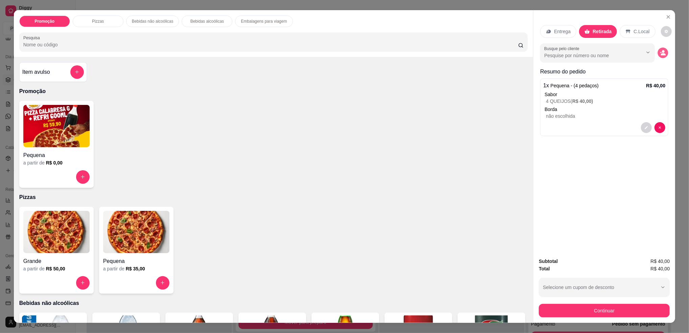
click at [661, 53] on icon "decrease-product-quantity" at bounding box center [663, 54] width 5 height 2
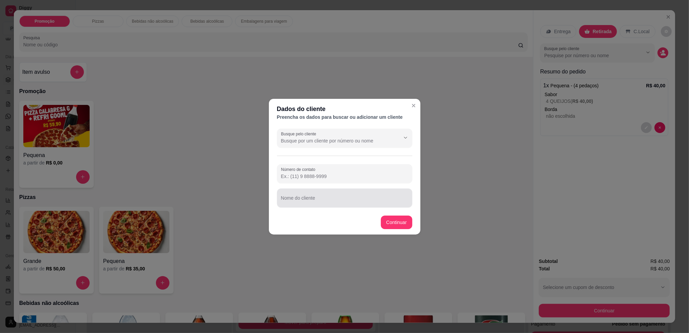
click at [378, 196] on div at bounding box center [344, 198] width 127 height 14
type input "EZEQUIEL"
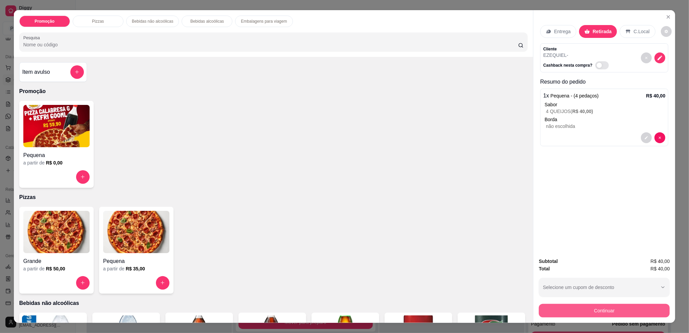
click at [551, 311] on button "Continuar" at bounding box center [604, 311] width 131 height 14
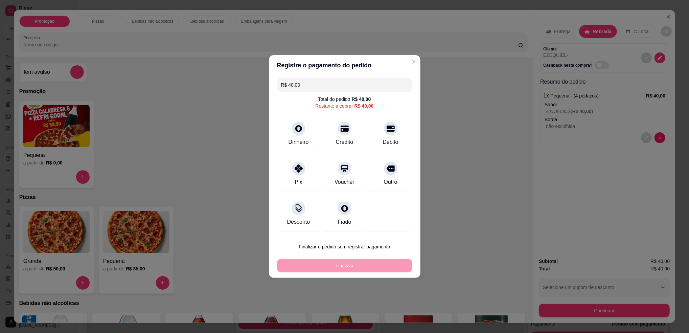
click at [368, 244] on button "Finalizar o pedido sem registrar pagamento" at bounding box center [344, 247] width 135 height 14
click at [392, 305] on button "Confirmar" at bounding box center [387, 302] width 25 height 10
type input "R$ 0,00"
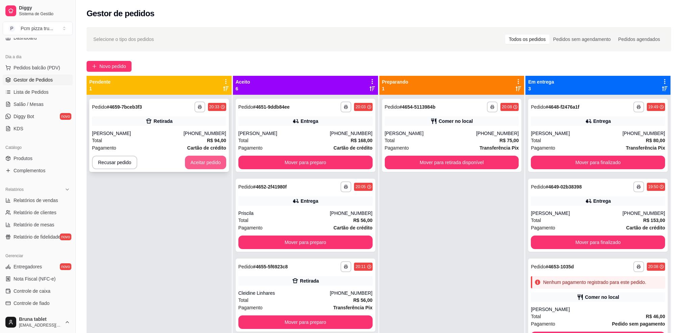
click at [196, 161] on button "Aceitar pedido" at bounding box center [205, 163] width 41 height 14
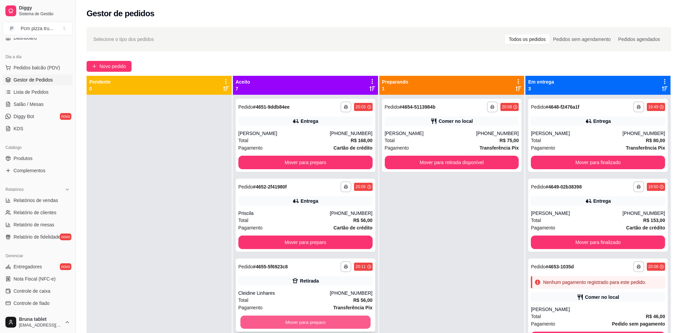
click at [336, 322] on button "Mover para preparo" at bounding box center [305, 322] width 130 height 13
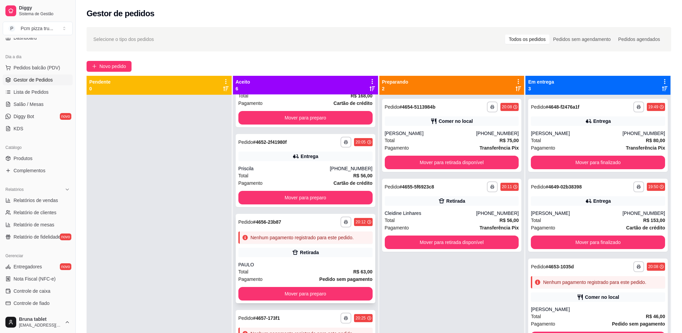
scroll to position [45, 0]
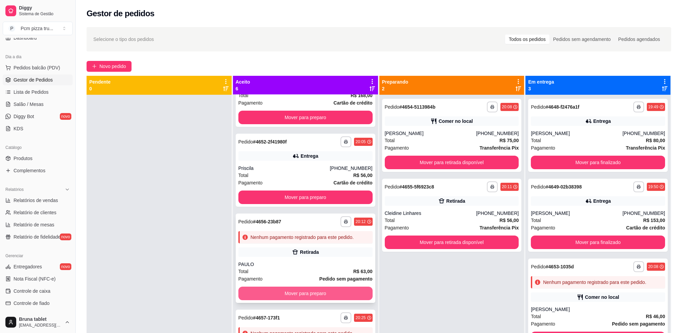
click at [345, 295] on button "Mover para preparo" at bounding box center [305, 293] width 134 height 14
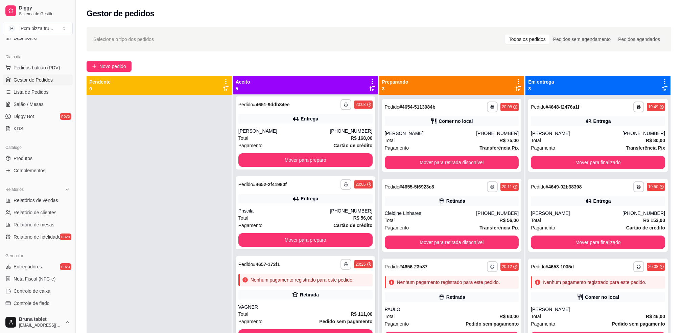
scroll to position [0, 0]
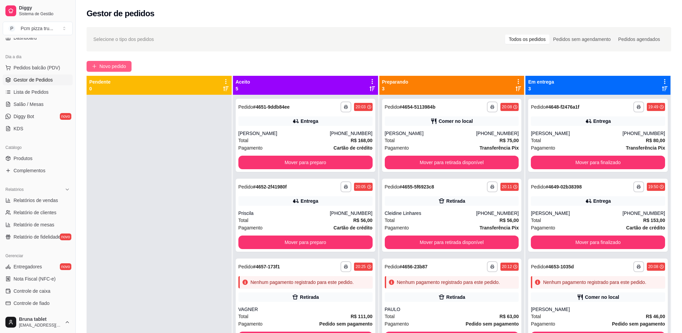
click at [93, 69] on button "Novo pedido" at bounding box center [109, 66] width 45 height 11
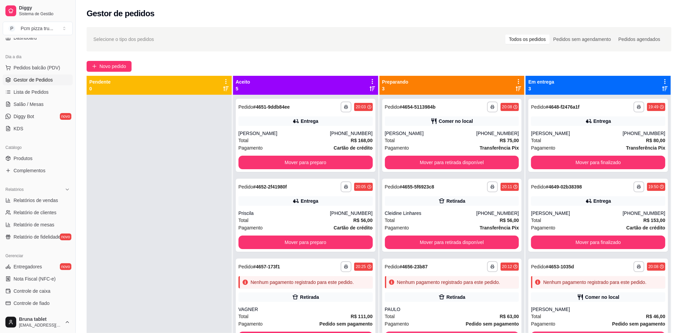
click at [112, 231] on img at bounding box center [136, 232] width 66 height 42
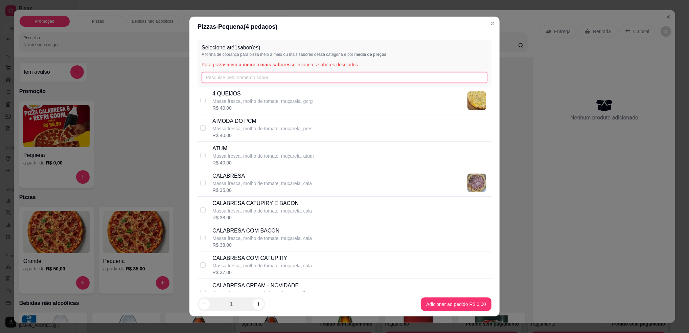
click at [230, 78] on input "text" at bounding box center [345, 77] width 286 height 11
click at [334, 80] on input "text" at bounding box center [345, 77] width 286 height 11
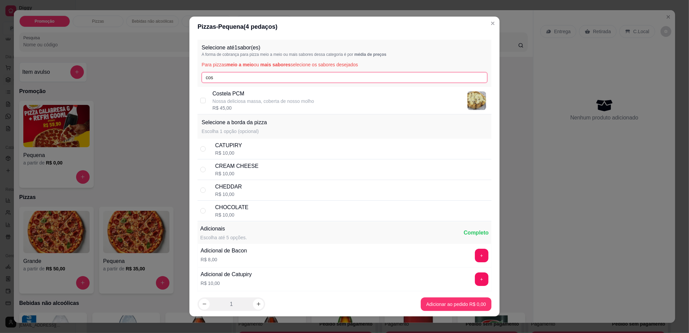
type input "cos"
click at [329, 102] on div "Costela PCM Nossa deliciosa massa, coberta de nosso molho R$ 45,00" at bounding box center [350, 101] width 276 height 22
checkbox input "true"
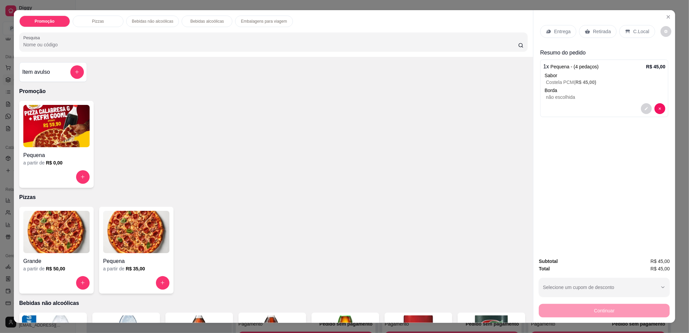
click at [601, 25] on div "Retirada" at bounding box center [598, 31] width 38 height 13
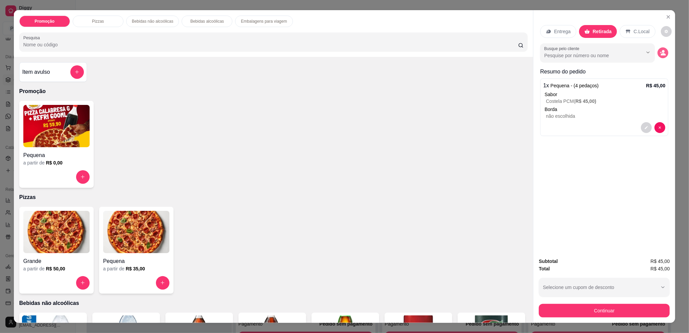
click at [664, 55] on button "decrease-product-quantity" at bounding box center [662, 52] width 11 height 11
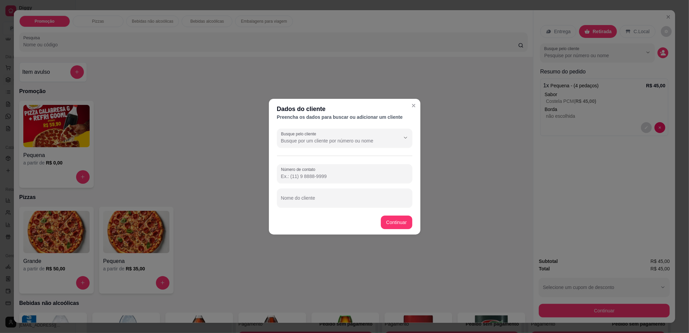
click at [369, 199] on input "Nome do cliente" at bounding box center [344, 200] width 127 height 7
type input "[PERSON_NAME]"
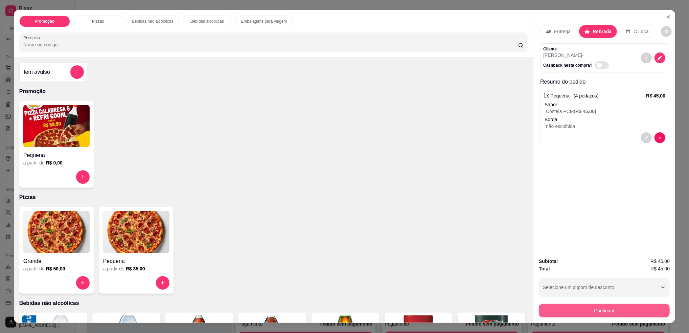
click at [554, 309] on button "Continuar" at bounding box center [604, 311] width 131 height 14
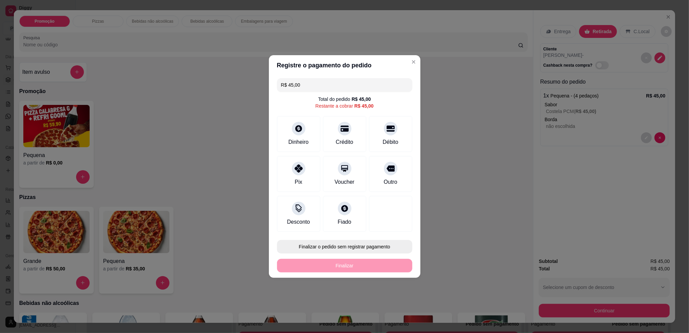
click at [368, 245] on button "Finalizar o pedido sem registrar pagamento" at bounding box center [344, 247] width 135 height 14
click at [386, 307] on button "Confirmar" at bounding box center [387, 302] width 25 height 10
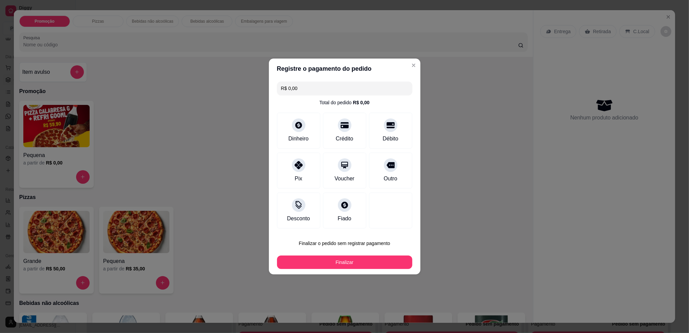
type input "R$ 0,00"
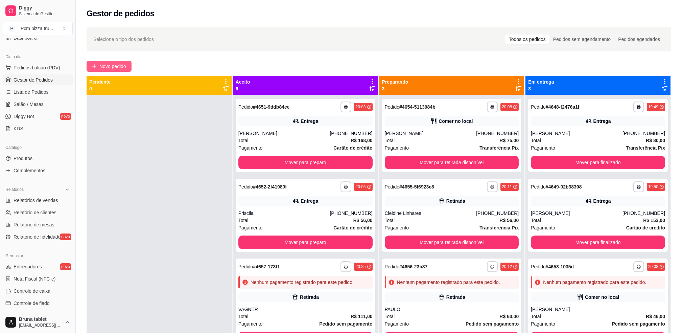
click at [104, 66] on span "Novo pedido" at bounding box center [112, 66] width 27 height 7
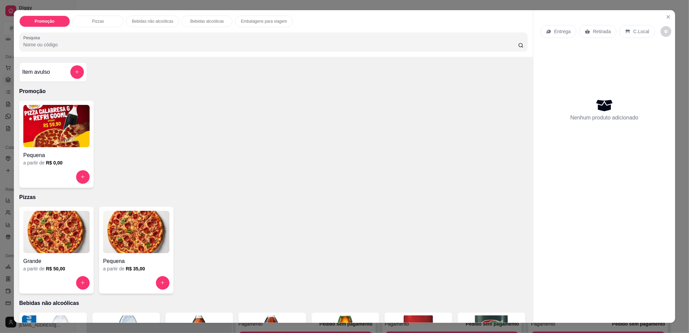
click at [148, 236] on img at bounding box center [136, 232] width 66 height 42
click at [264, 76] on input "text" at bounding box center [344, 77] width 286 height 11
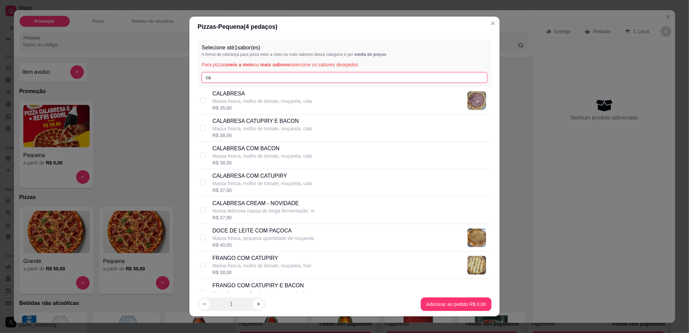
type input "ca"
click at [275, 131] on p "Massa fresca, molho de tomate, muçarela, cala" at bounding box center [261, 128] width 99 height 7
checkbox input "true"
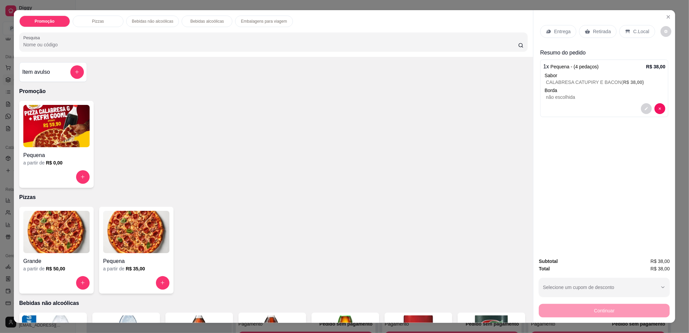
click at [604, 29] on p "Retirada" at bounding box center [602, 31] width 18 height 7
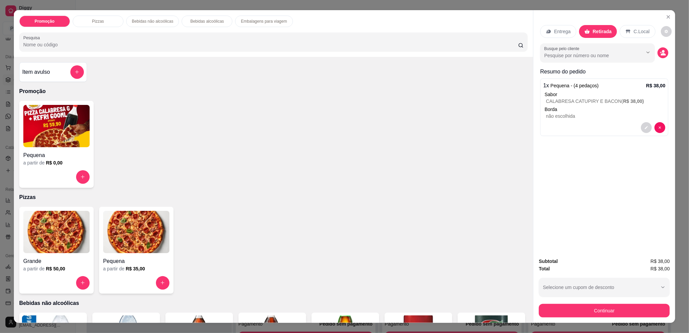
click at [621, 27] on div "C.Local" at bounding box center [638, 31] width 36 height 13
click at [658, 54] on button "decrease-product-quantity" at bounding box center [663, 52] width 10 height 10
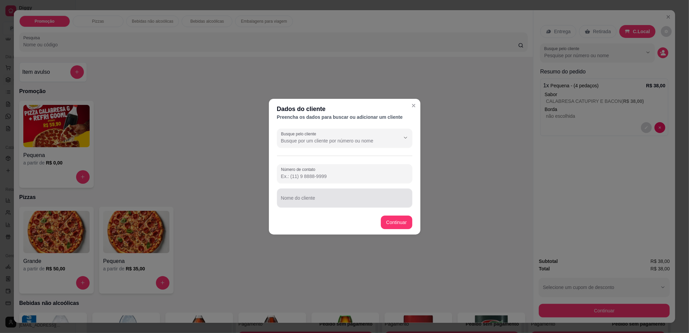
click at [342, 202] on input "Nome do cliente" at bounding box center [344, 200] width 127 height 7
type input "[PERSON_NAME]"
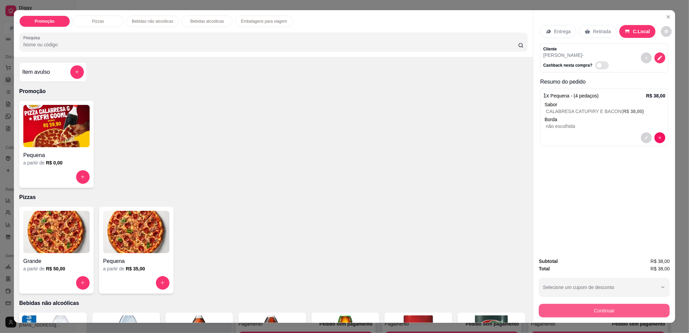
click at [600, 304] on button "Continuar" at bounding box center [604, 311] width 131 height 14
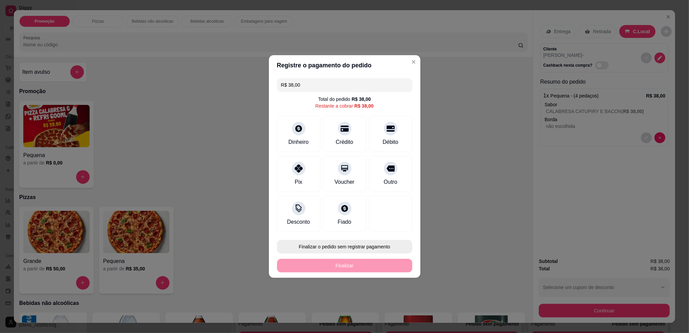
click at [373, 241] on button "Finalizar o pedido sem registrar pagamento" at bounding box center [344, 247] width 135 height 14
click at [385, 303] on button "Confirmar" at bounding box center [386, 302] width 25 height 10
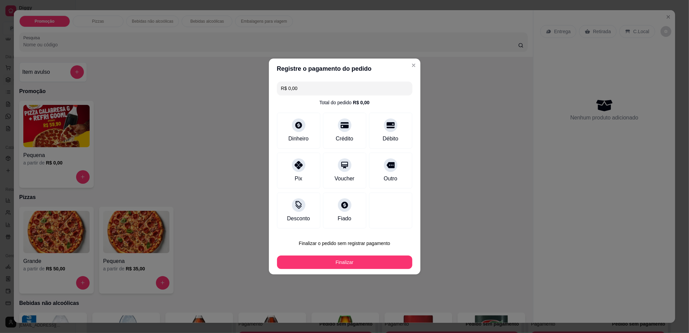
type input "R$ 0,00"
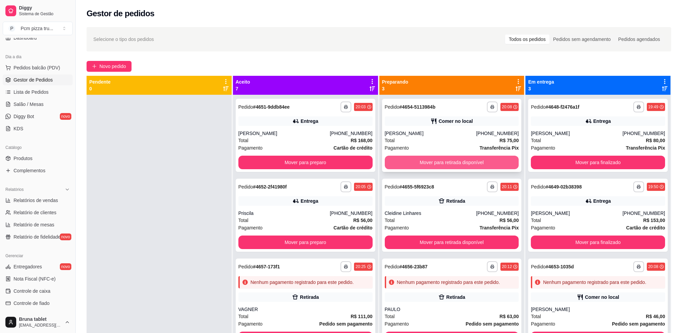
click at [448, 164] on button "Mover para retirada disponível" at bounding box center [452, 163] width 134 height 14
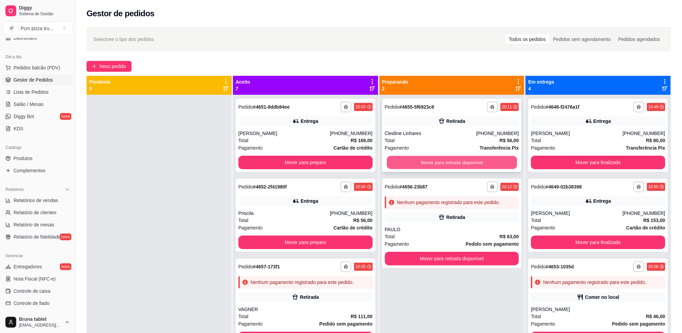
click at [446, 168] on button "Mover para retirada disponível" at bounding box center [452, 162] width 130 height 13
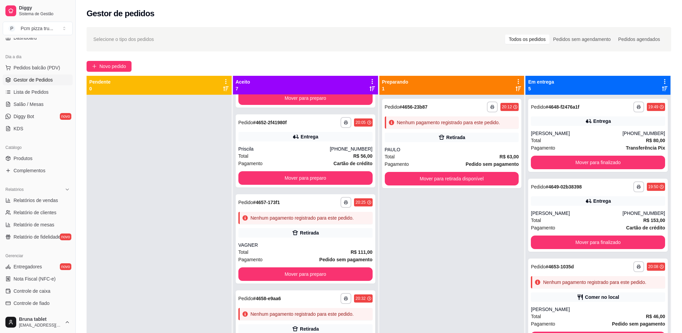
scroll to position [45, 0]
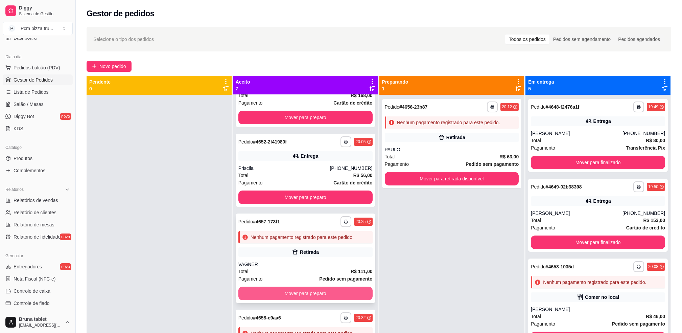
click at [307, 288] on button "Mover para preparo" at bounding box center [305, 293] width 134 height 14
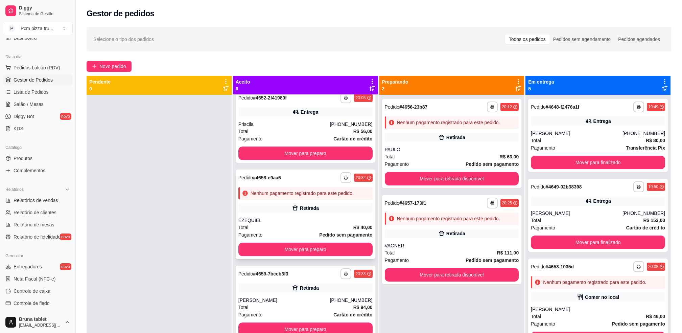
scroll to position [90, 0]
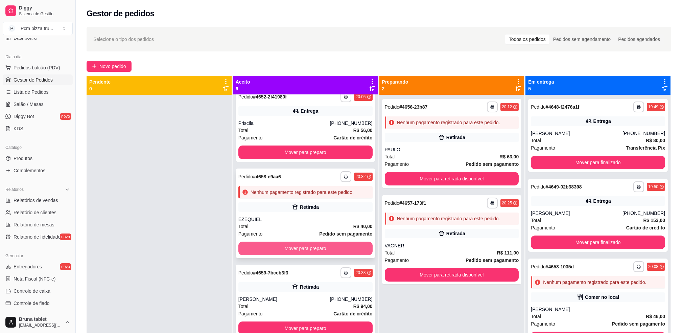
click at [304, 248] on button "Mover para preparo" at bounding box center [305, 248] width 134 height 14
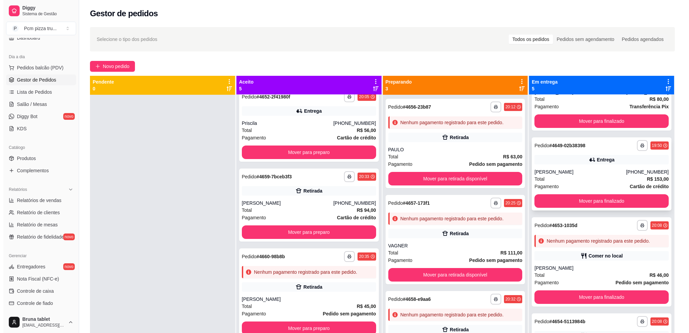
scroll to position [45, 0]
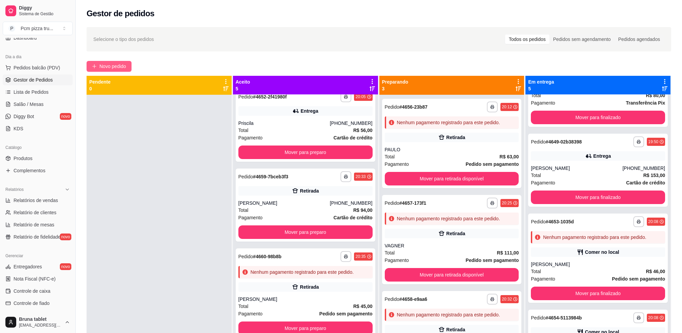
click at [117, 65] on span "Novo pedido" at bounding box center [112, 66] width 27 height 7
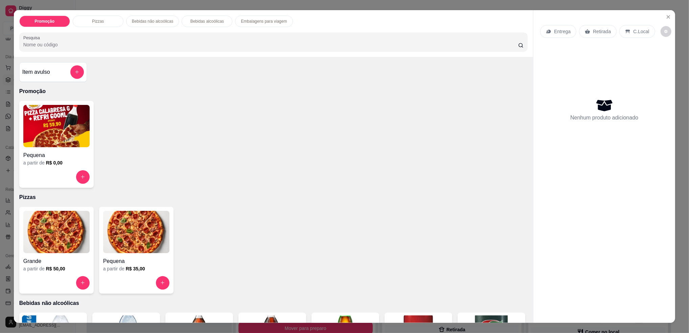
click at [68, 252] on img at bounding box center [56, 232] width 66 height 42
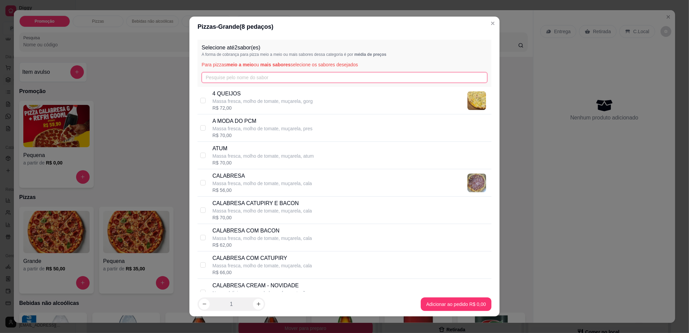
click at [245, 78] on input "text" at bounding box center [345, 77] width 286 height 11
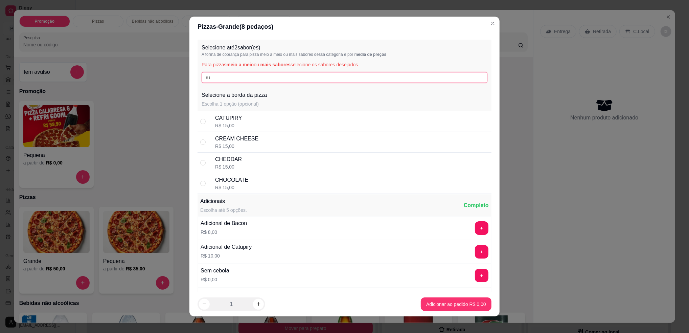
type input "r"
type input "c"
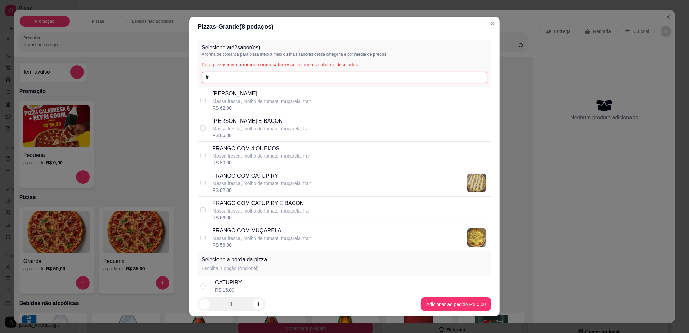
type input "fr"
click at [285, 182] on p "Massa fresca, molho de tomate, muçarela, fran" at bounding box center [261, 183] width 99 height 7
checkbox input "true"
click at [250, 75] on input "fr" at bounding box center [345, 77] width 286 height 11
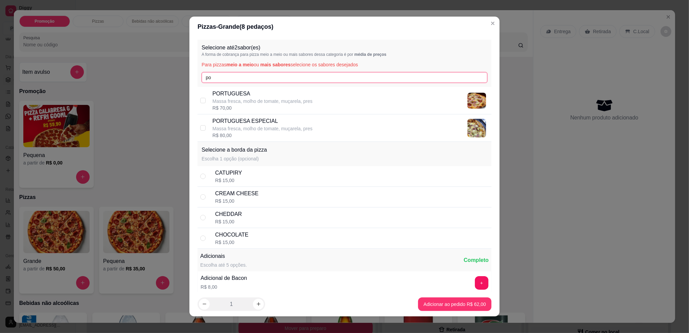
type input "po"
click at [256, 96] on p "PORTUGUESA" at bounding box center [262, 94] width 100 height 8
checkbox input "true"
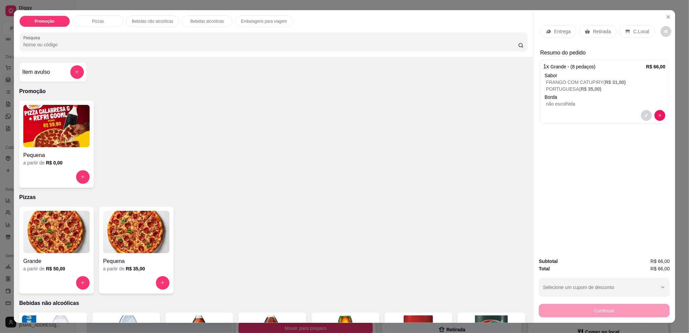
click at [545, 28] on div "Entrega" at bounding box center [558, 31] width 36 height 13
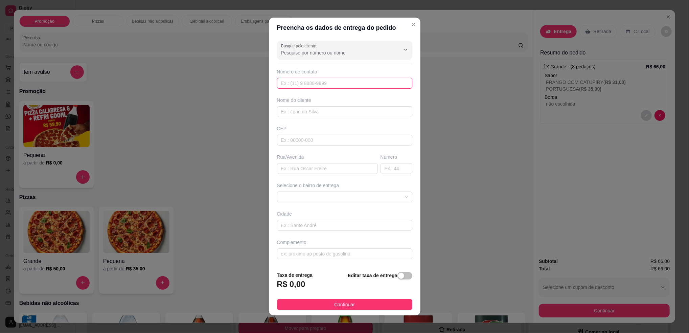
click at [340, 84] on input "text" at bounding box center [344, 83] width 135 height 11
paste input "447 44275-6402"
type input "447 44275-6402"
click at [339, 109] on input "text" at bounding box center [344, 111] width 135 height 11
click at [338, 196] on span at bounding box center [344, 197] width 127 height 10
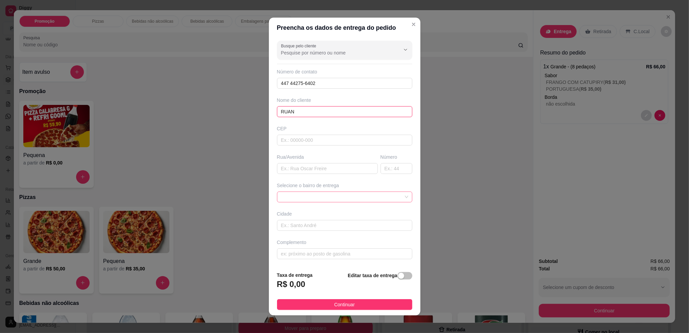
type input "RUAN"
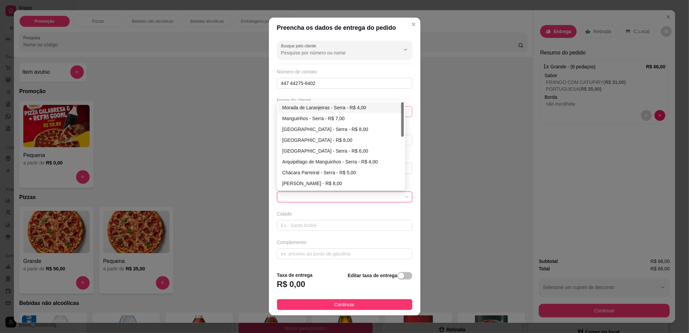
click at [304, 109] on div "Morada de Laranjeiras - Serra - R$ 4,00" at bounding box center [341, 107] width 118 height 7
type input "Serra"
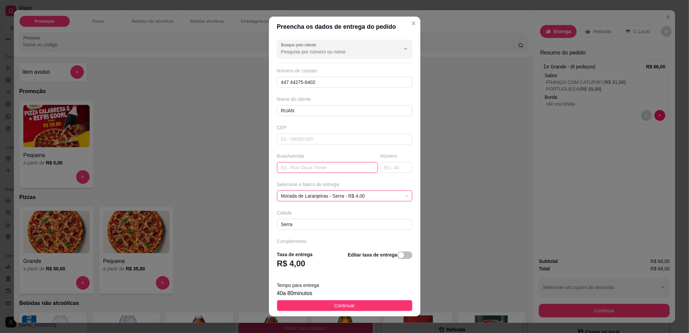
click at [328, 169] on input "text" at bounding box center [327, 167] width 101 height 11
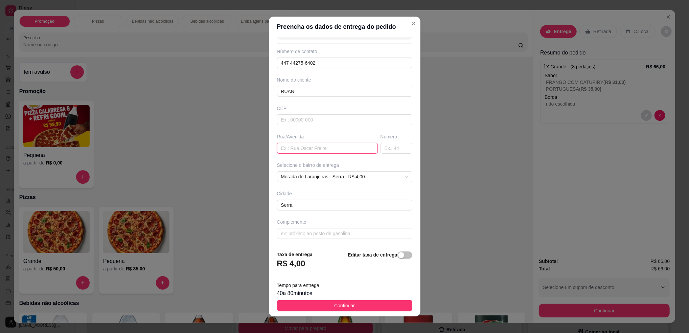
scroll to position [20, 0]
click at [334, 230] on input "text" at bounding box center [344, 233] width 135 height 11
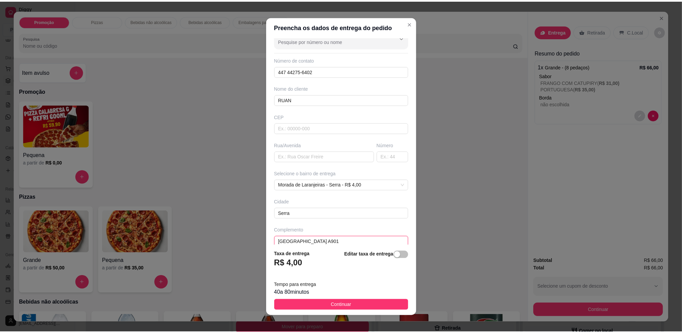
scroll to position [0, 0]
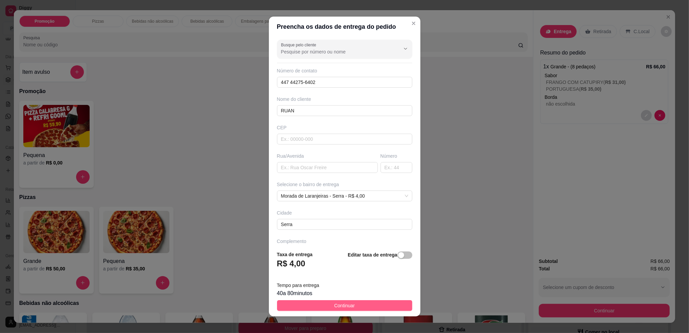
type input "VILA DE REGENCIAS AP 901"
click at [352, 304] on button "Continuar" at bounding box center [344, 305] width 135 height 11
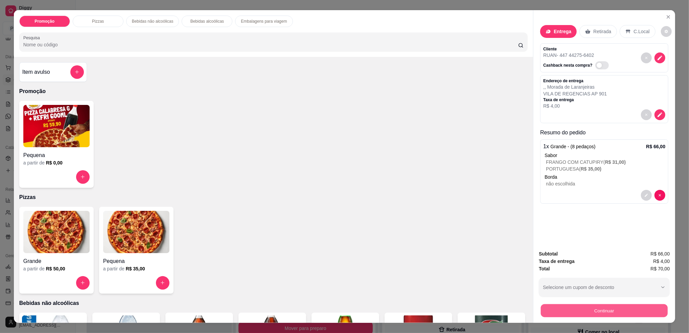
click at [583, 307] on button "Continuar" at bounding box center [604, 310] width 127 height 13
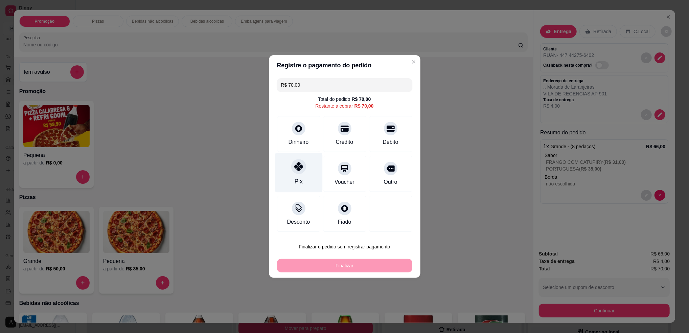
click at [302, 173] on div "Pix" at bounding box center [299, 173] width 48 height 40
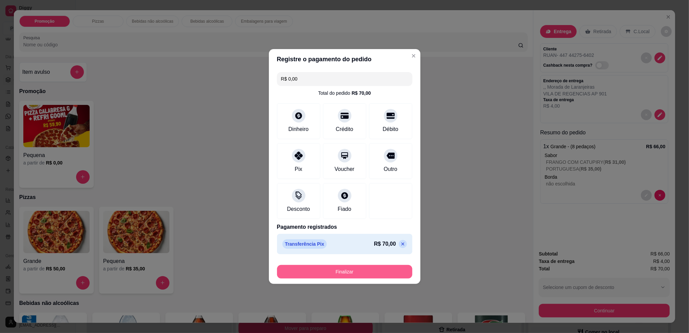
click at [343, 274] on button "Finalizar" at bounding box center [344, 272] width 135 height 14
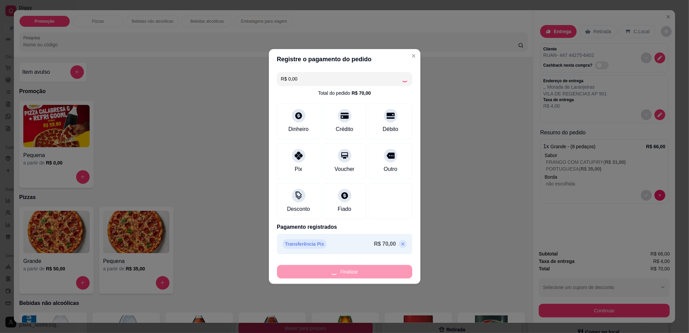
type input "-R$ 70,00"
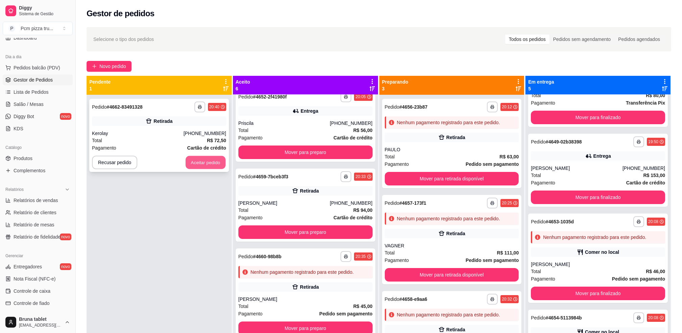
click at [220, 165] on button "Aceitar pedido" at bounding box center [206, 162] width 40 height 13
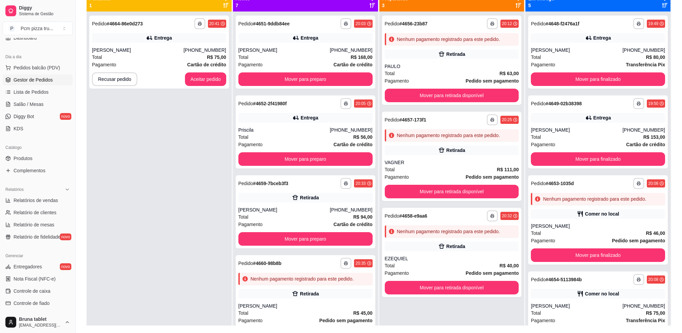
scroll to position [58, 0]
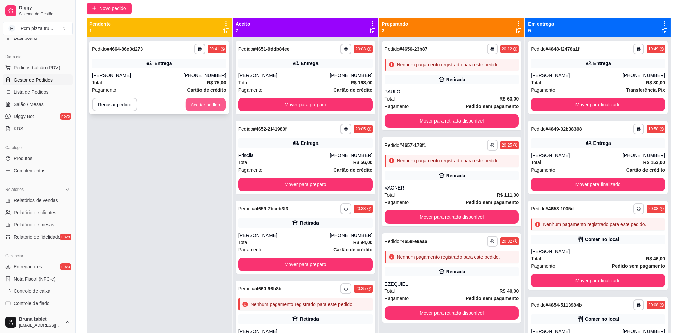
click at [206, 109] on button "Aceitar pedido" at bounding box center [206, 104] width 40 height 13
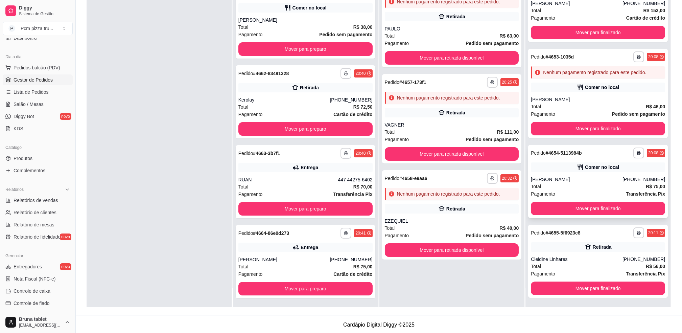
scroll to position [103, 0]
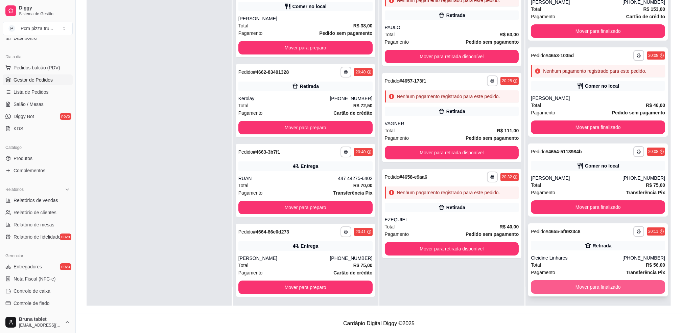
click at [590, 287] on button "Mover para finalizado" at bounding box center [598, 287] width 134 height 14
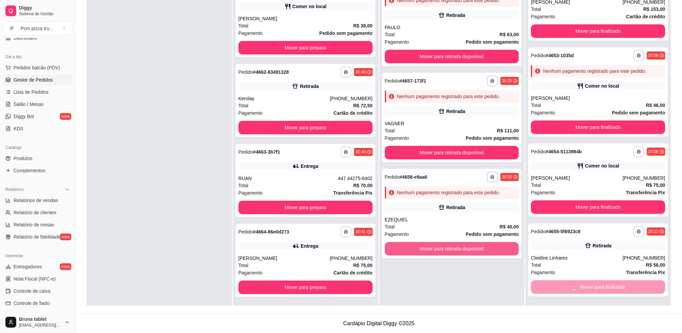
scroll to position [9, 0]
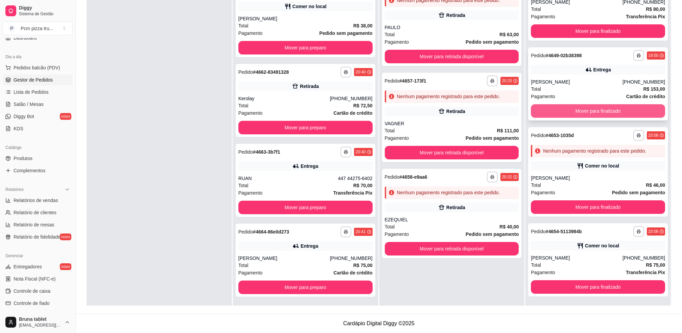
click at [563, 106] on button "Mover para finalizado" at bounding box center [598, 111] width 134 height 14
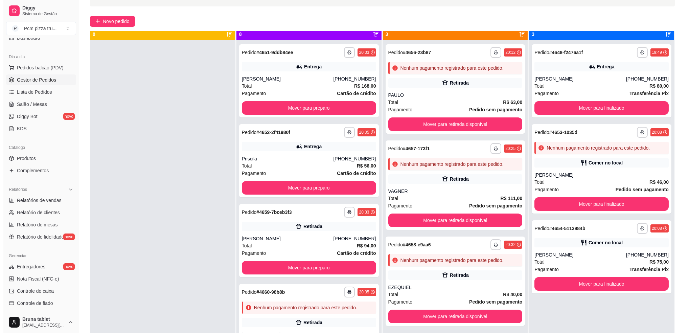
scroll to position [19, 0]
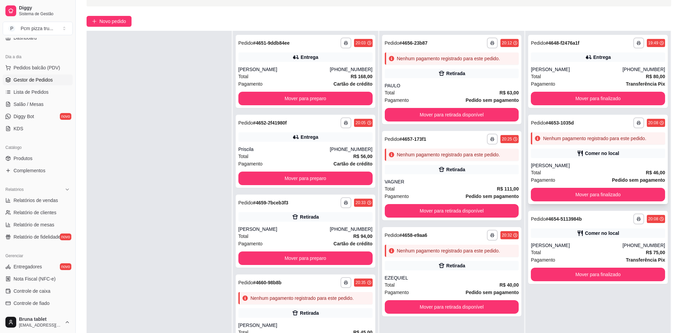
click at [588, 157] on div "Comer no local" at bounding box center [598, 152] width 134 height 9
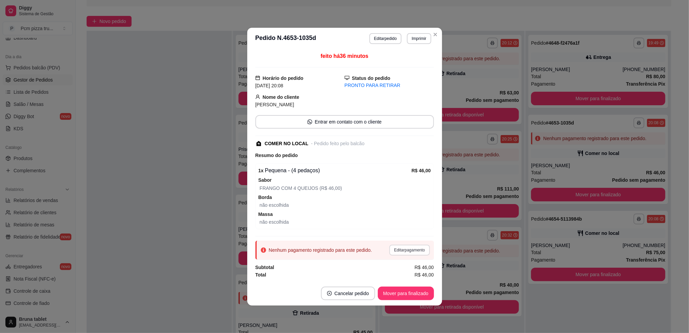
click at [416, 251] on button "Editar pagamento" at bounding box center [409, 250] width 40 height 11
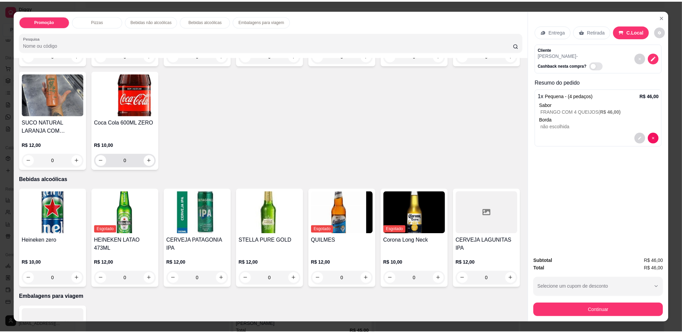
scroll to position [361, 0]
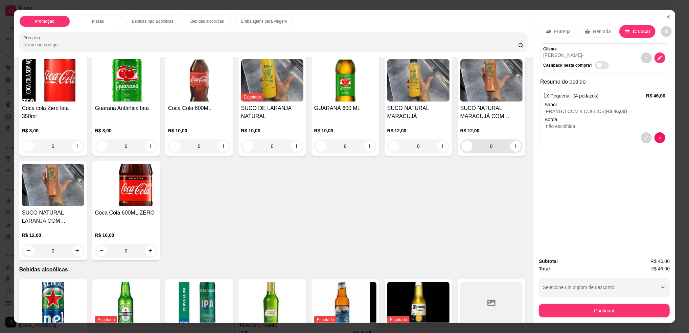
click at [460, 153] on div "0" at bounding box center [491, 146] width 62 height 14
click at [514, 148] on icon "increase-product-quantity" at bounding box center [516, 146] width 4 height 4
type input "1"
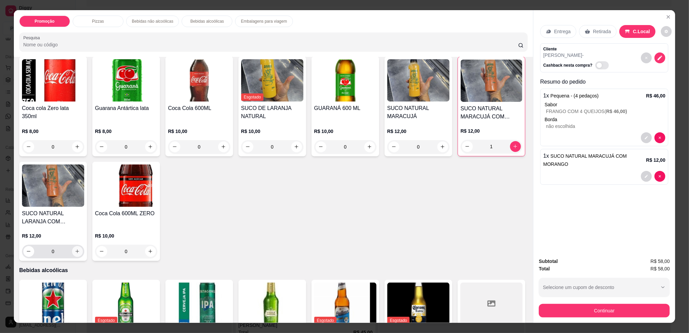
click at [80, 250] on icon "increase-product-quantity" at bounding box center [77, 251] width 5 height 5
type input "1"
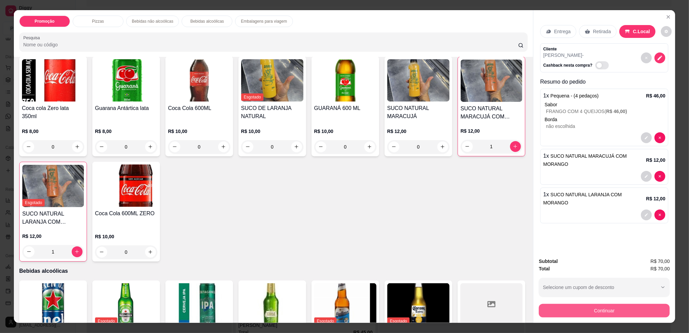
click at [608, 307] on button "Continuar" at bounding box center [604, 311] width 131 height 14
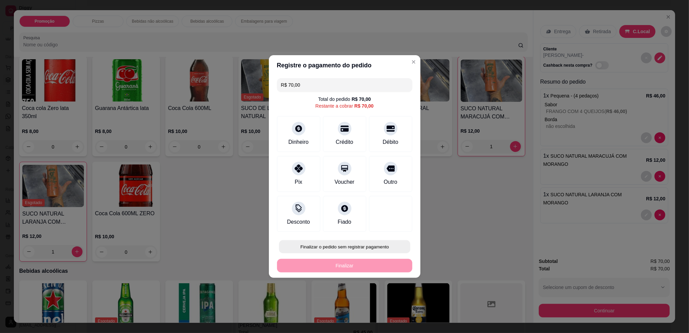
click at [369, 247] on button "Finalizar o pedido sem registrar pagamento" at bounding box center [344, 246] width 131 height 13
click at [391, 304] on button "Confirmar" at bounding box center [386, 302] width 25 height 10
type input "0"
type input "R$ 0,00"
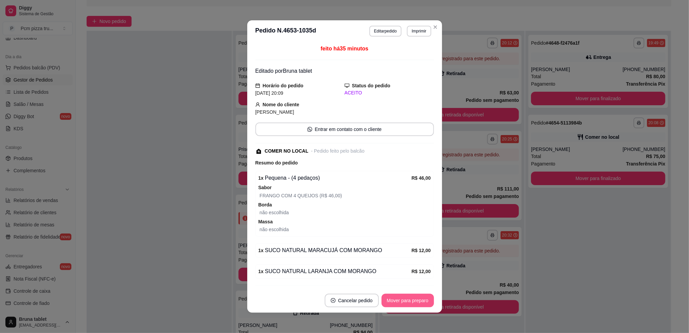
click at [400, 297] on button "Mover para preparo" at bounding box center [407, 301] width 52 height 14
click at [410, 301] on button "Mover para retirada disponível" at bounding box center [396, 301] width 75 height 14
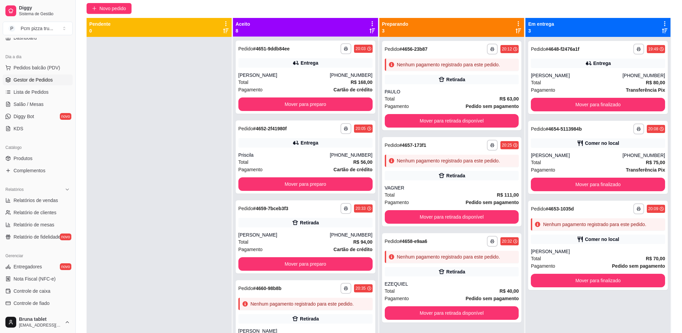
scroll to position [0, 0]
click at [52, 199] on span "Relatórios de vendas" at bounding box center [36, 200] width 45 height 7
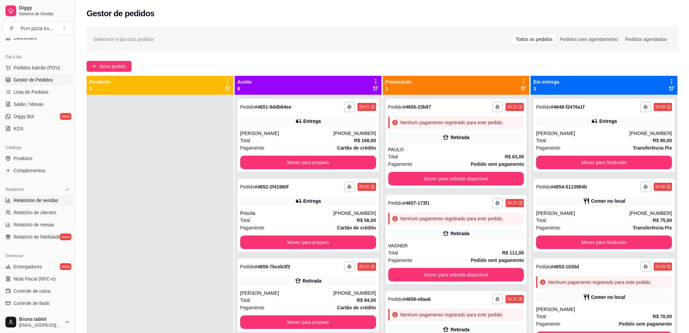
select select "ALL"
select select "0"
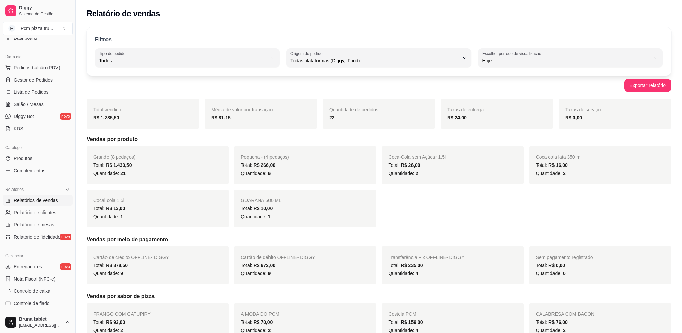
click at [40, 85] on ul "Pedidos balcão (PDV) Gestor de Pedidos Lista de Pedidos Salão / Mesas Diggy Bot…" at bounding box center [38, 98] width 70 height 72
click at [39, 75] on link "Gestor de Pedidos" at bounding box center [38, 79] width 70 height 11
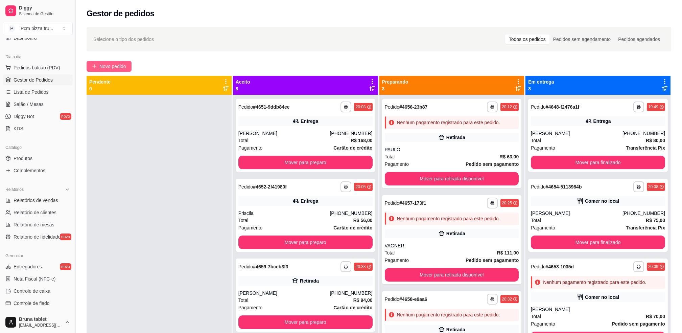
click at [131, 65] on button "Novo pedido" at bounding box center [109, 66] width 45 height 11
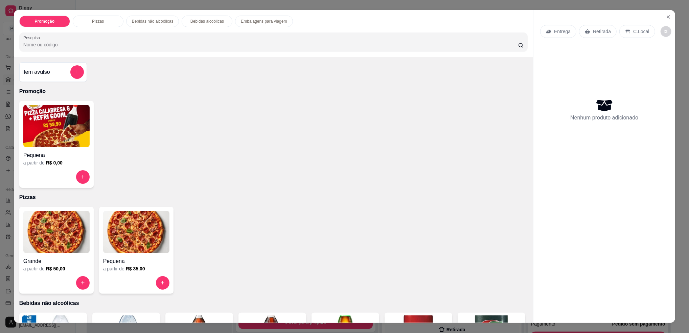
click at [137, 223] on img at bounding box center [136, 232] width 66 height 42
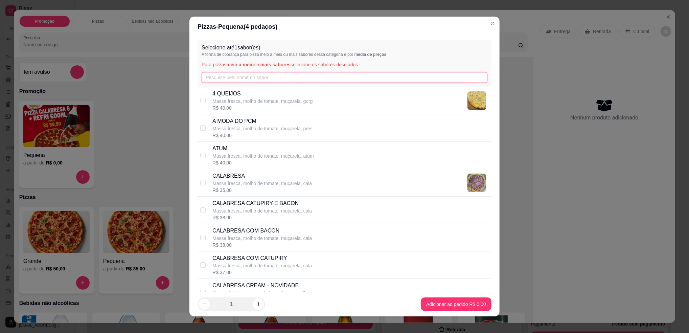
click at [260, 75] on input "text" at bounding box center [345, 77] width 286 height 11
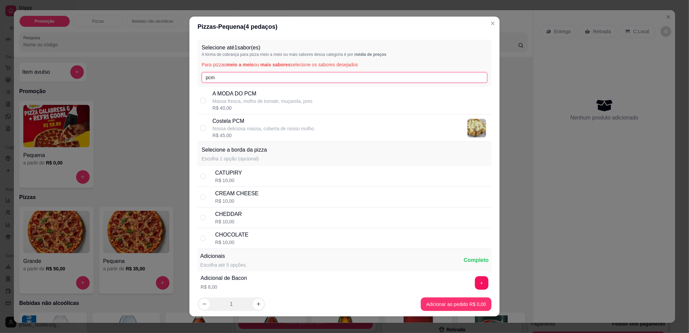
type input "pcm"
click at [276, 95] on p "A MODA DO PCM" at bounding box center [262, 94] width 100 height 8
checkbox input "true"
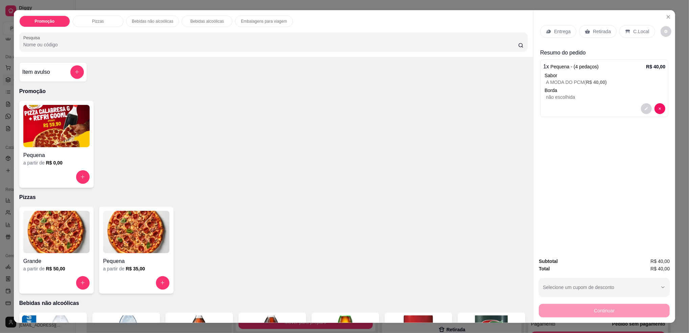
click at [595, 33] on p "Retirada" at bounding box center [602, 31] width 18 height 7
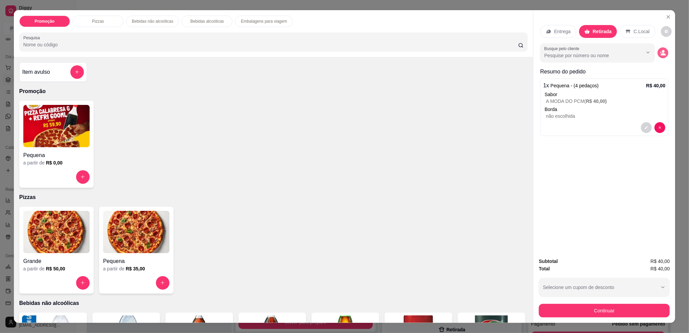
click at [663, 55] on button "decrease-product-quantity" at bounding box center [662, 52] width 11 height 11
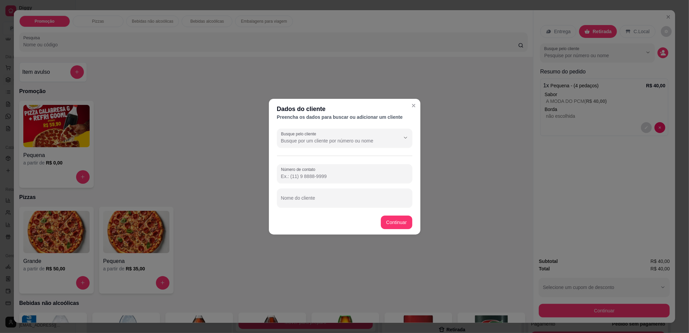
click at [344, 211] on footer "Continuar" at bounding box center [345, 222] width 152 height 24
click at [333, 199] on input "Nome do cliente" at bounding box center [344, 200] width 127 height 7
type input "Kelen"
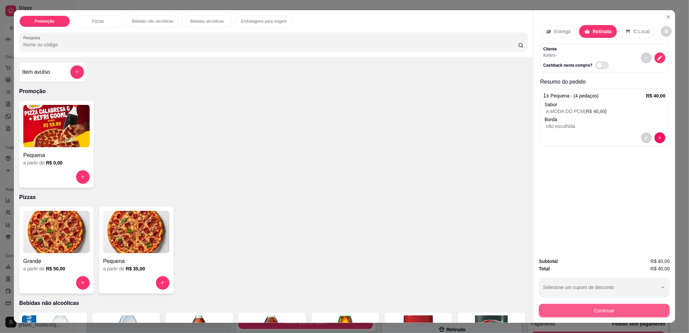
click at [599, 310] on button "Continuar" at bounding box center [604, 311] width 131 height 14
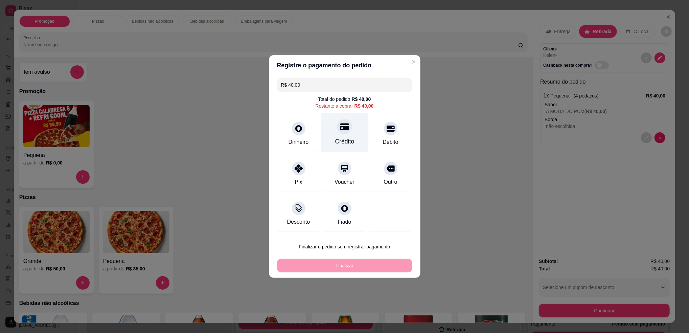
click at [336, 136] on div "Crédito" at bounding box center [345, 133] width 48 height 40
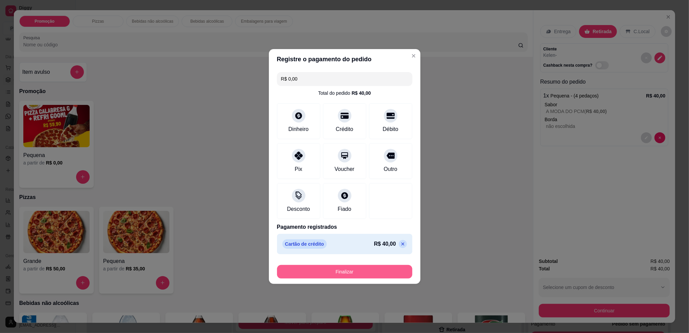
click at [362, 270] on button "Finalizar" at bounding box center [344, 272] width 135 height 14
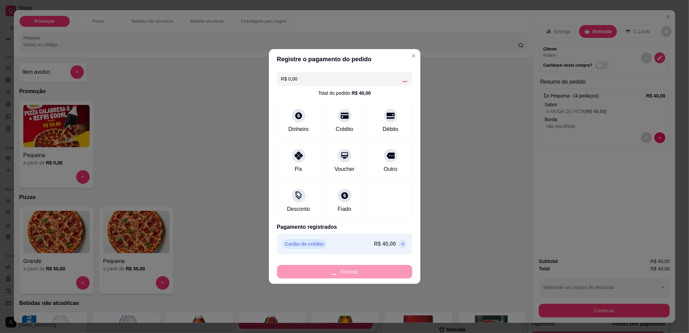
type input "-R$ 40,00"
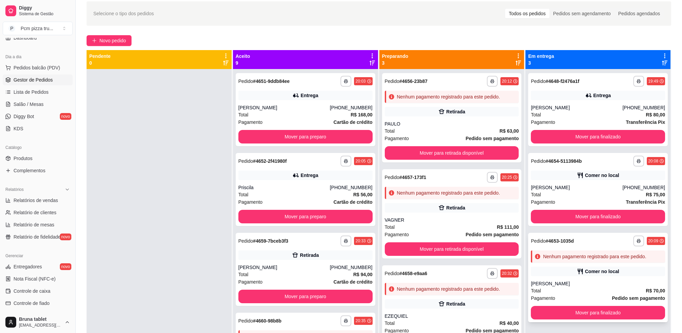
scroll to position [13, 0]
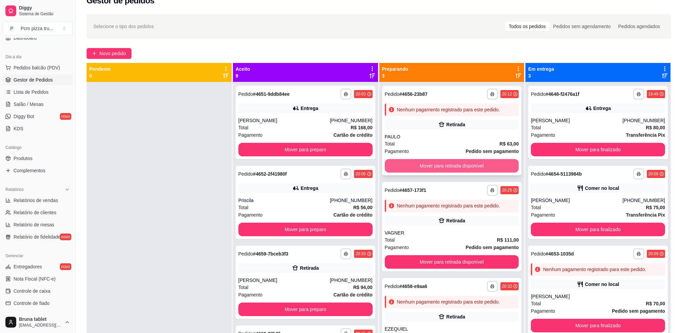
click at [482, 166] on button "Mover para retirada disponível" at bounding box center [452, 166] width 134 height 14
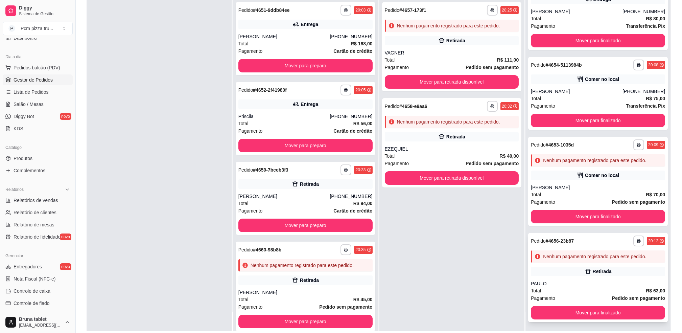
scroll to position [103, 0]
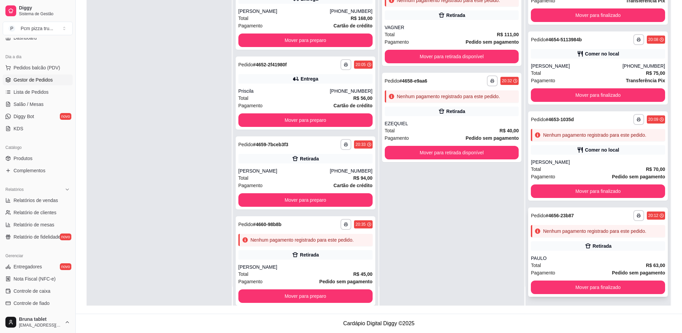
click at [570, 269] on div "Pagamento Pedido sem pagamento" at bounding box center [598, 272] width 134 height 7
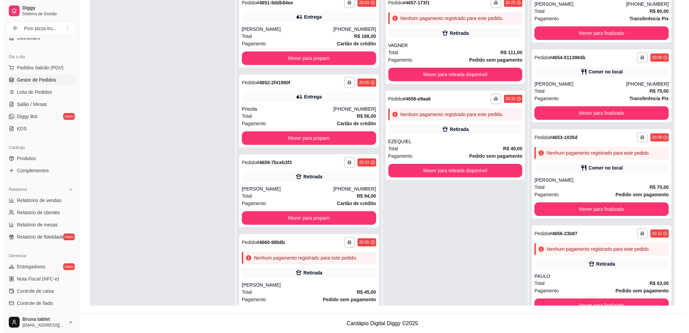
scroll to position [0, 0]
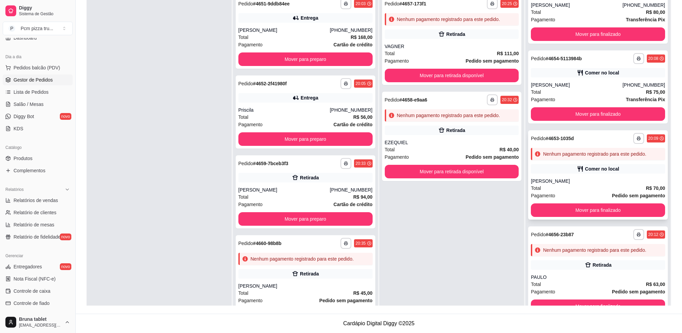
click at [554, 179] on div "[PERSON_NAME]" at bounding box center [598, 181] width 134 height 7
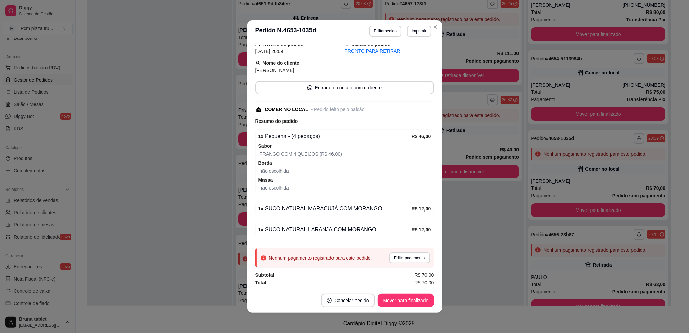
scroll to position [42, 0]
click at [399, 256] on button "Editar pagamento" at bounding box center [409, 257] width 40 height 11
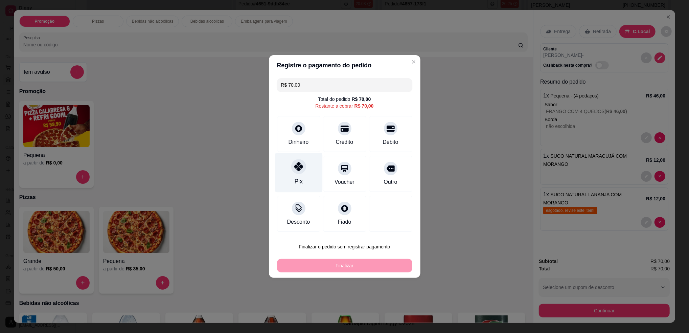
click at [298, 176] on div "Pix" at bounding box center [299, 173] width 48 height 40
type input "R$ 0,00"
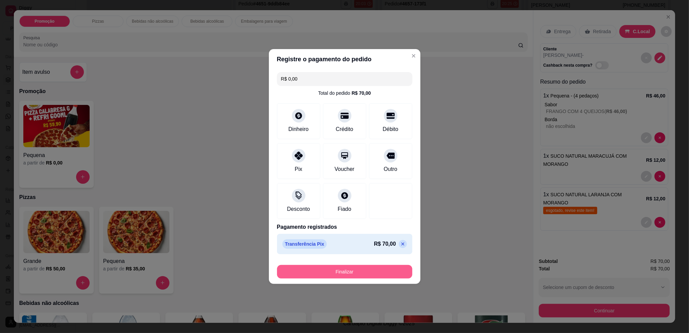
click at [379, 268] on button "Finalizar" at bounding box center [344, 272] width 135 height 14
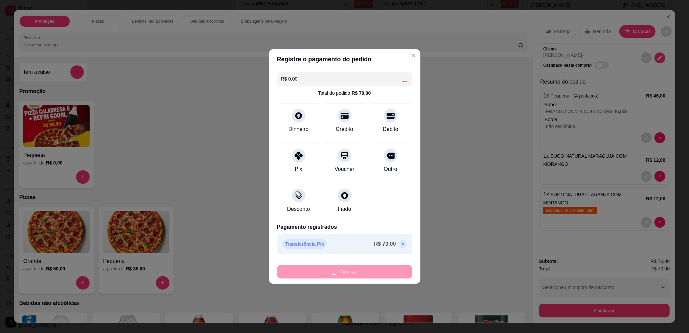
type input "0"
type input "-R$ 70,00"
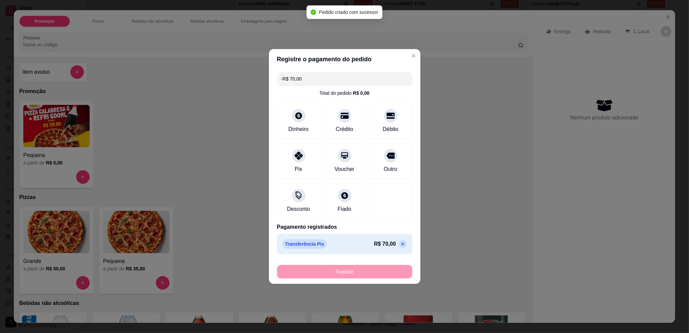
scroll to position [0, 0]
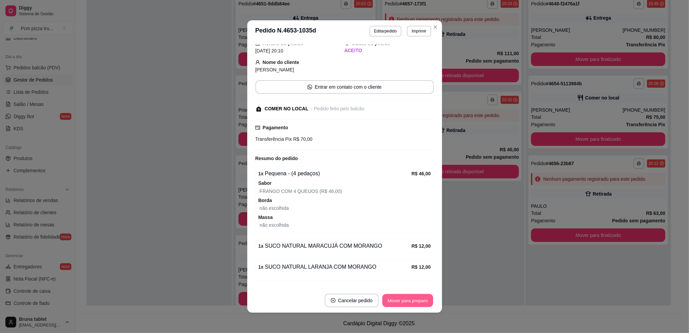
click at [396, 305] on button "Mover para preparo" at bounding box center [407, 300] width 51 height 13
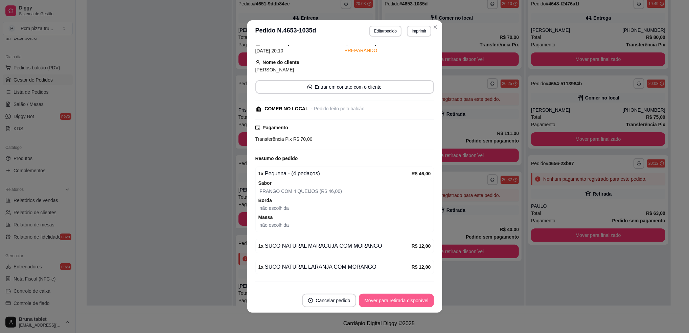
click at [408, 301] on button "Mover para retirada disponível" at bounding box center [396, 301] width 75 height 14
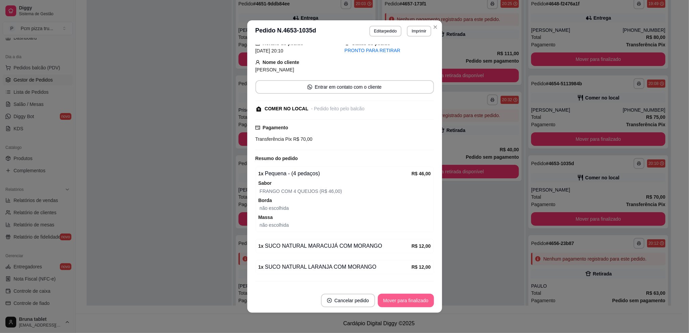
click at [408, 301] on button "Mover para finalizado" at bounding box center [406, 301] width 56 height 14
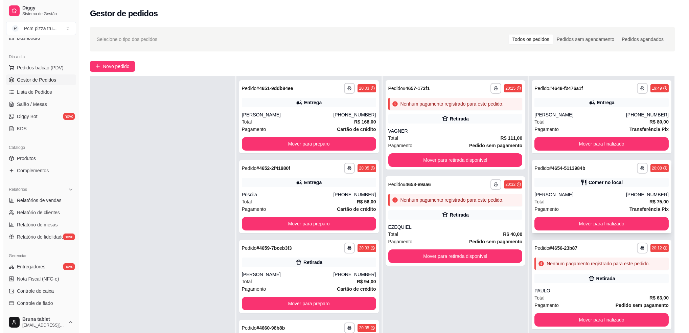
scroll to position [19, 0]
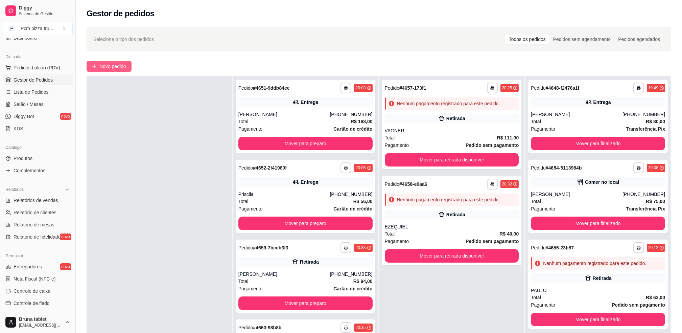
click at [117, 65] on span "Novo pedido" at bounding box center [112, 66] width 27 height 7
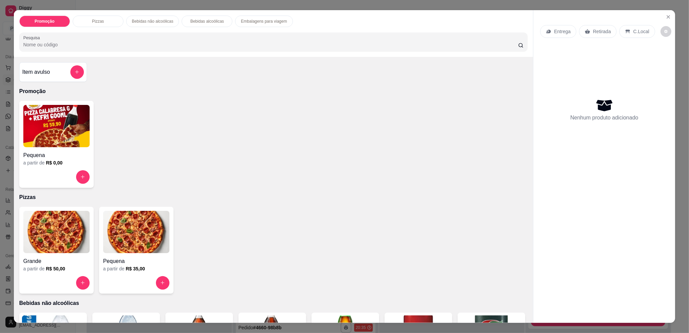
click at [59, 259] on h4 "Grande" at bounding box center [56, 261] width 66 height 8
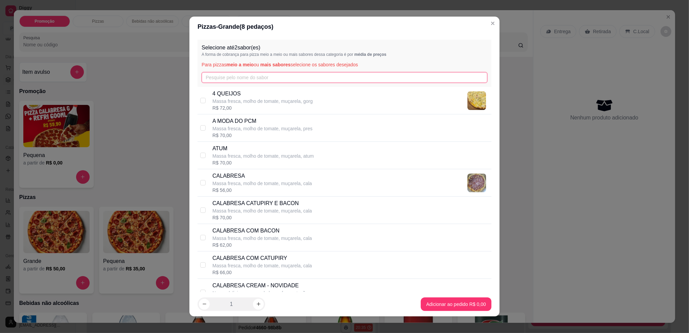
click at [234, 77] on input "text" at bounding box center [345, 77] width 286 height 11
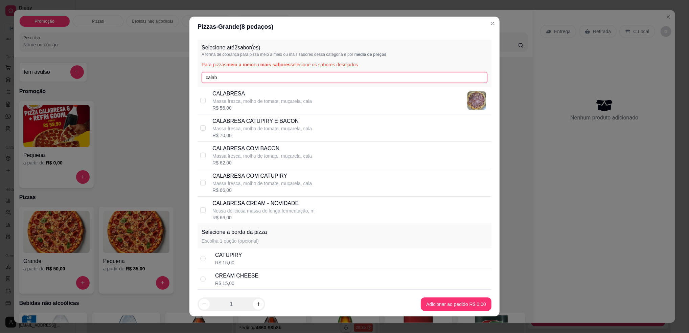
type input "calab"
click at [256, 101] on p "Massa fresca, molho de tomate, muçarela, cala" at bounding box center [261, 101] width 99 height 7
checkbox input "true"
click at [210, 80] on input "calab" at bounding box center [345, 77] width 286 height 11
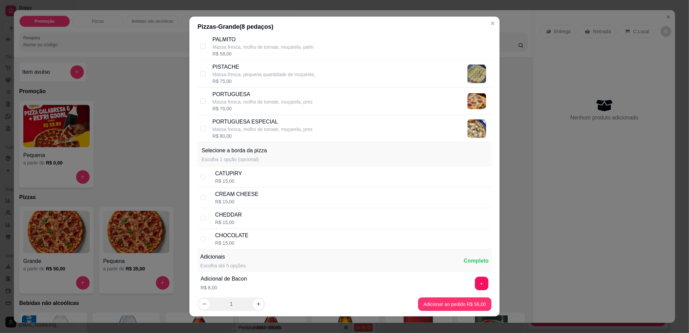
scroll to position [902, 0]
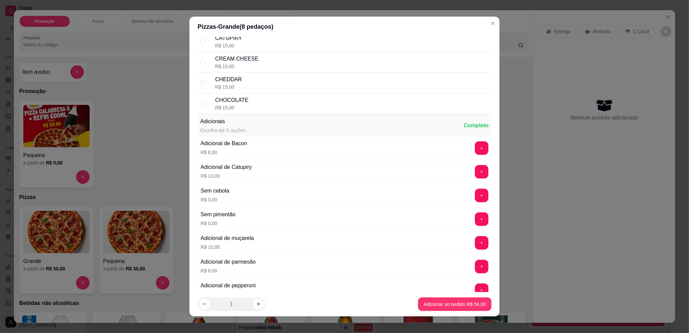
click at [220, 46] on div "R$ 15,00" at bounding box center [228, 45] width 27 height 7
radio input "true"
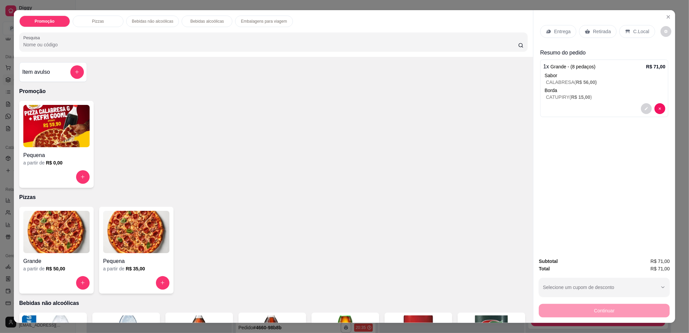
click at [633, 28] on p "C.Local" at bounding box center [641, 31] width 16 height 7
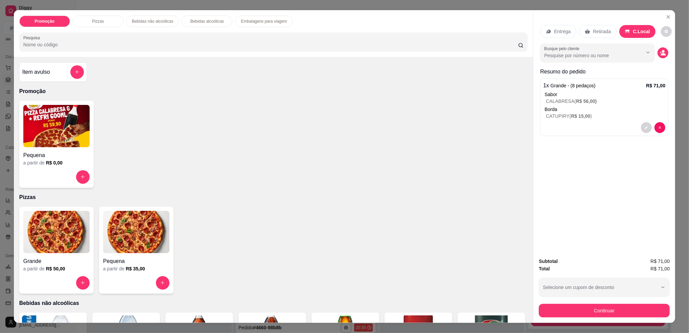
click at [660, 55] on icon "decrease-product-quantity" at bounding box center [663, 53] width 6 height 6
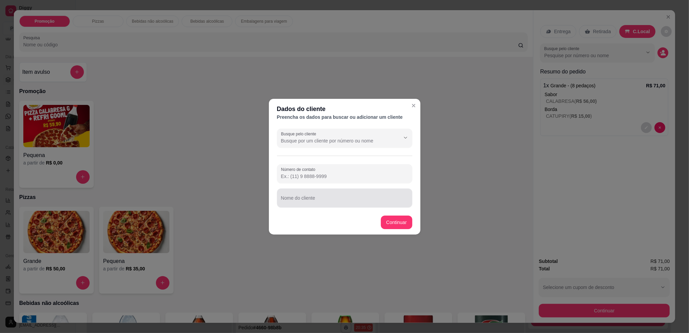
click at [327, 196] on div at bounding box center [344, 198] width 127 height 14
type input "MESA FERNANDO"
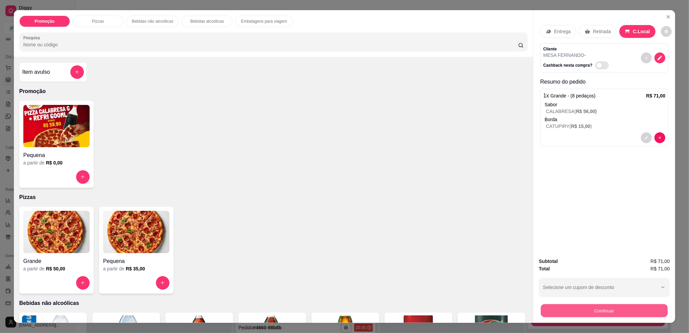
click at [593, 309] on button "Continuar" at bounding box center [604, 310] width 127 height 13
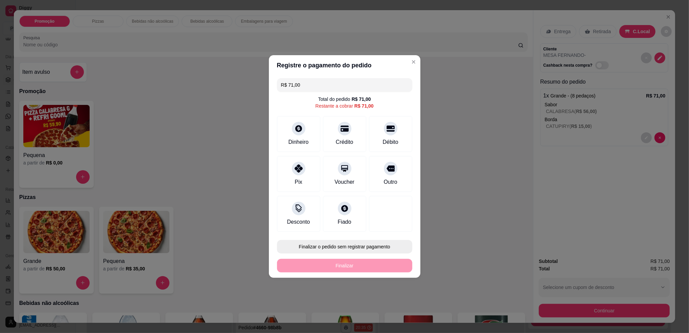
click at [352, 245] on button "Finalizar o pedido sem registrar pagamento" at bounding box center [344, 247] width 135 height 14
click at [393, 302] on button "Confirmar" at bounding box center [387, 302] width 25 height 10
type input "R$ 0,00"
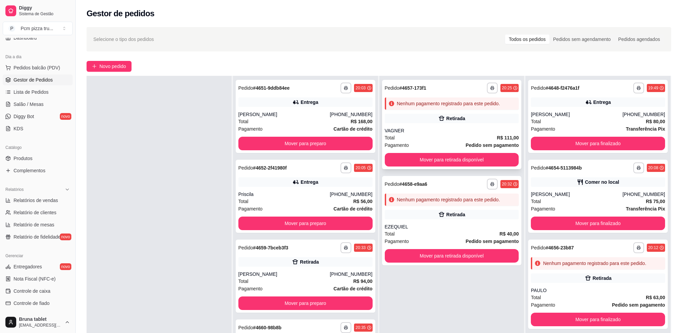
click at [442, 146] on div "Pagamento Pedido sem pagamento" at bounding box center [452, 144] width 134 height 7
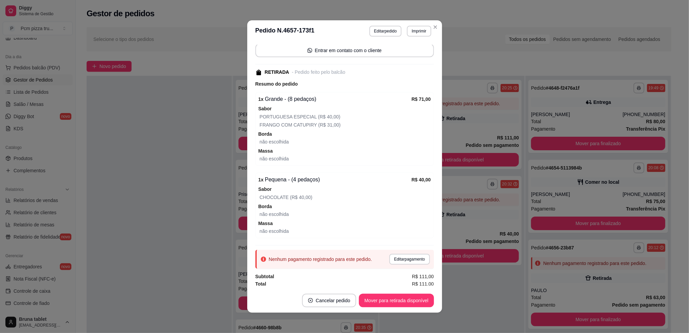
scroll to position [66, 0]
click at [399, 258] on button "Editar pagamento" at bounding box center [409, 257] width 40 height 11
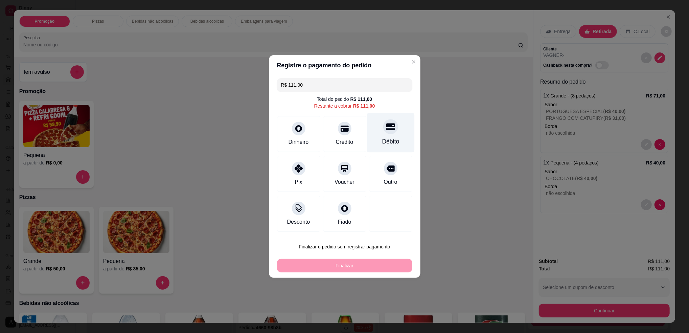
click at [384, 134] on div at bounding box center [390, 126] width 15 height 15
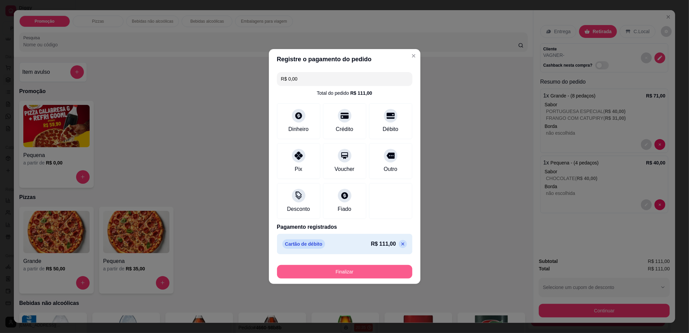
click at [375, 277] on button "Finalizar" at bounding box center [344, 272] width 135 height 14
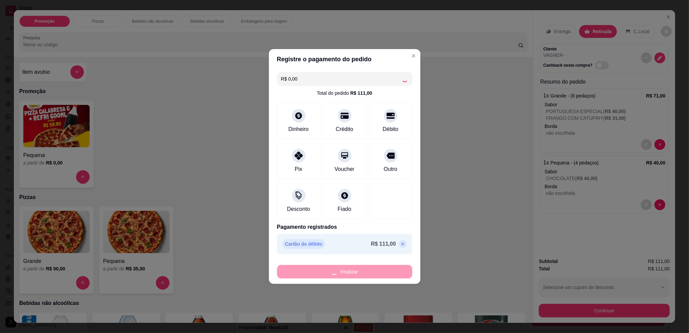
type input "-R$ 111,00"
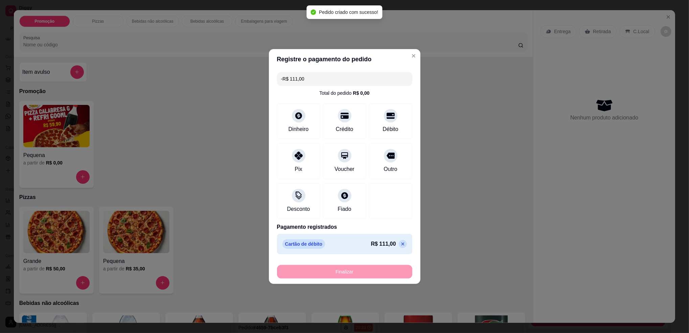
scroll to position [81, 0]
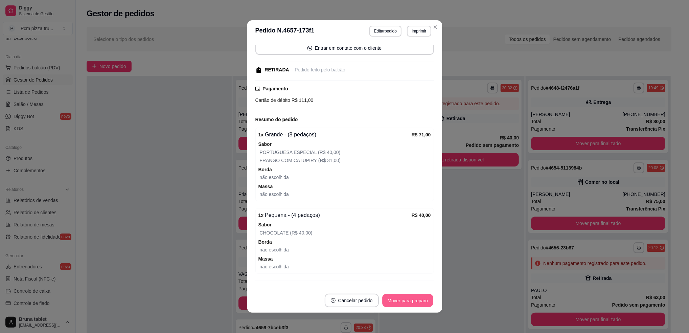
click at [394, 299] on button "Mover para preparo" at bounding box center [407, 300] width 51 height 13
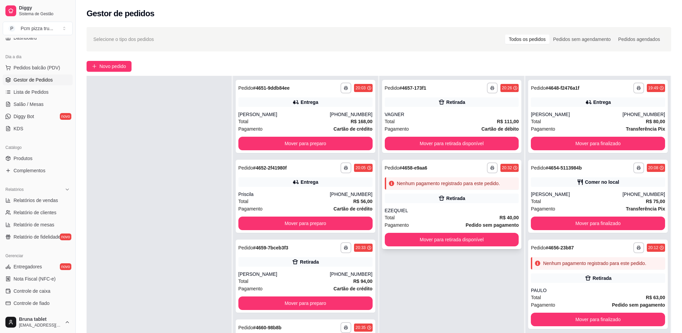
click at [418, 211] on div "EZEQUIEL" at bounding box center [452, 210] width 134 height 7
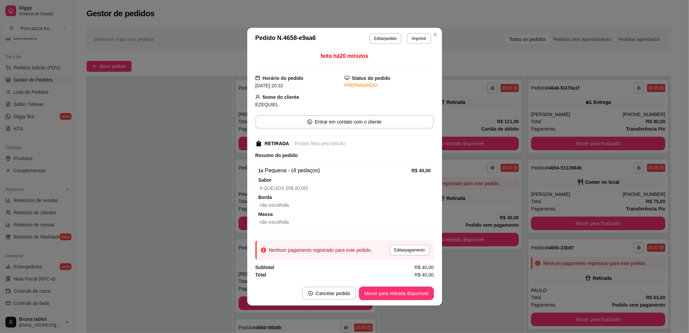
click at [390, 37] on button "Editar pedido" at bounding box center [385, 38] width 32 height 11
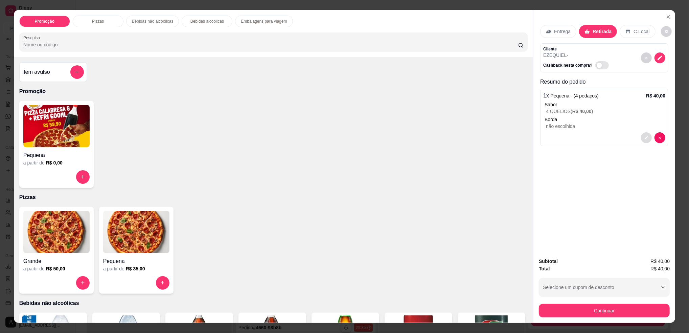
click at [644, 140] on button "decrease-product-quantity" at bounding box center [646, 137] width 11 height 11
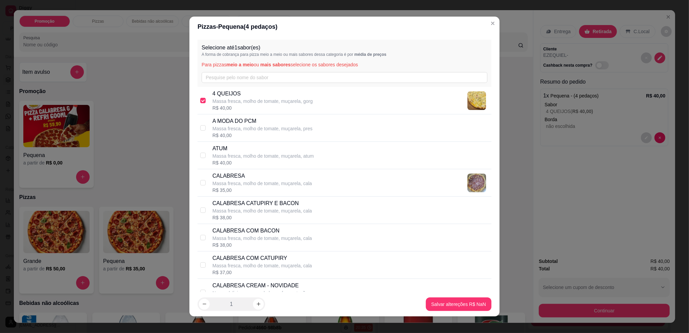
click at [203, 106] on div "4 QUEIJOS Massa fresca, molho de tomate, muçarela, gorg R$ 40,00" at bounding box center [345, 100] width 294 height 27
checkbox input "false"
click at [296, 82] on input "text" at bounding box center [345, 77] width 286 height 11
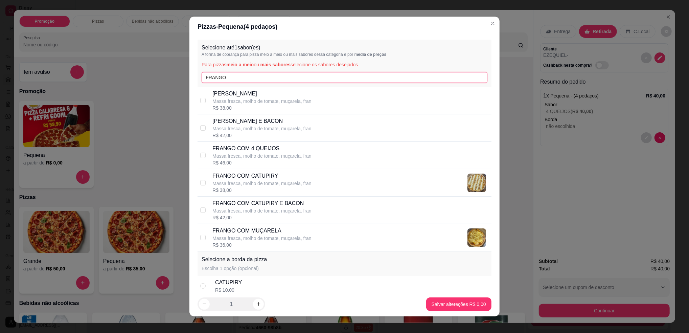
type input "FRANGO"
click at [305, 156] on p "Massa fresca, molho de tomate, muçarela, fran" at bounding box center [261, 156] width 99 height 7
checkbox input "true"
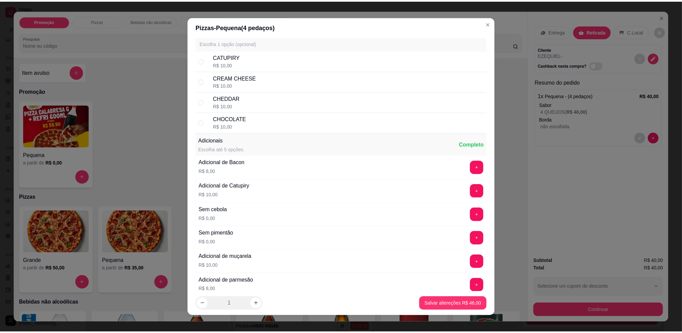
scroll to position [180, 0]
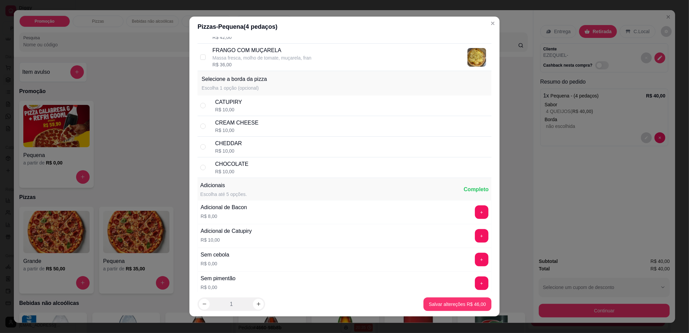
click at [242, 125] on div "CREAM CHEESE" at bounding box center [236, 123] width 43 height 8
radio input "true"
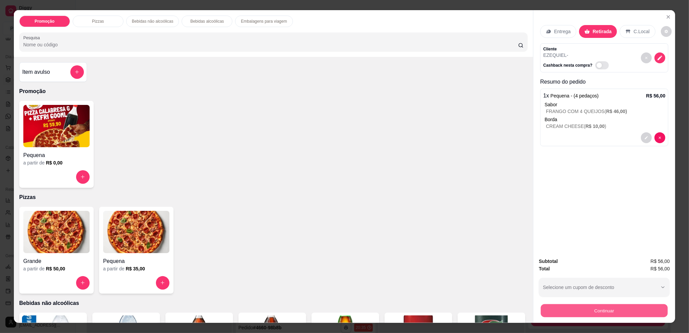
click at [594, 308] on button "Continuar" at bounding box center [604, 310] width 127 height 13
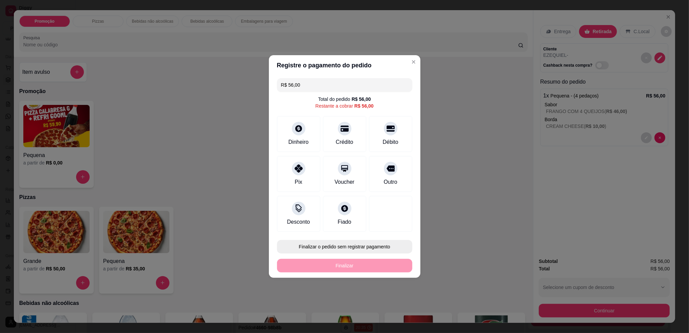
click at [371, 248] on button "Finalizar o pedido sem registrar pagamento" at bounding box center [344, 247] width 135 height 14
click at [392, 303] on button "Confirmar" at bounding box center [387, 302] width 24 height 10
type input "R$ 0,00"
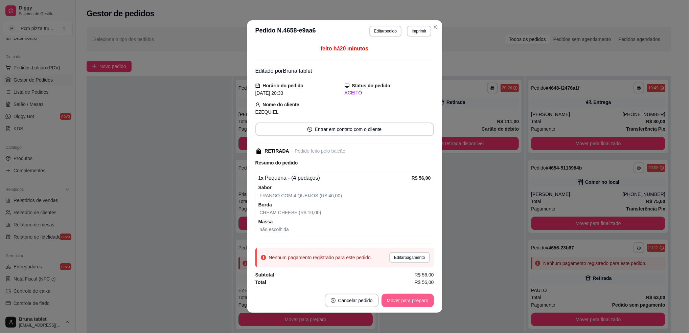
click at [390, 301] on button "Mover para preparo" at bounding box center [407, 301] width 52 height 14
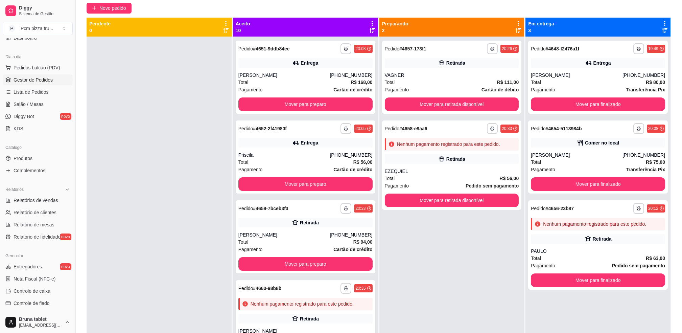
scroll to position [58, 0]
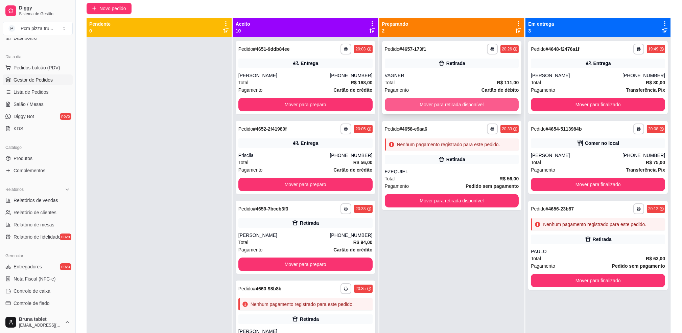
click at [469, 99] on button "Mover para retirada disponível" at bounding box center [452, 105] width 134 height 14
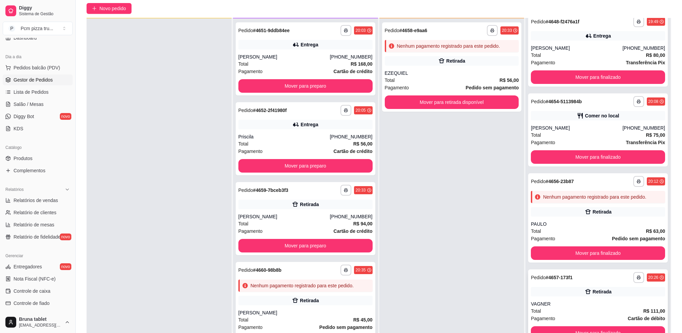
scroll to position [19, 0]
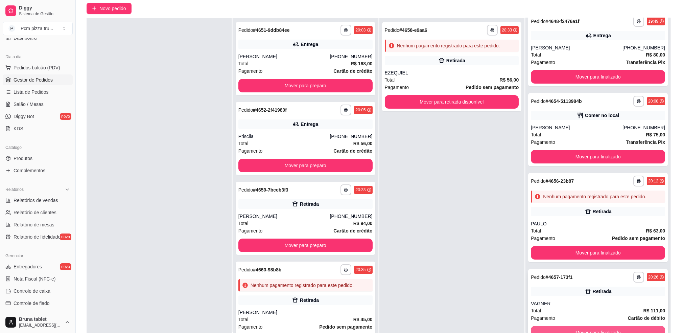
click at [603, 328] on button "Mover para finalizado" at bounding box center [598, 333] width 134 height 14
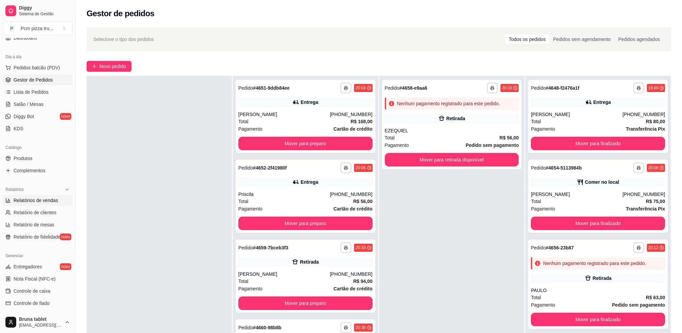
click at [37, 200] on span "Relatórios de vendas" at bounding box center [36, 200] width 45 height 7
select select "ALL"
select select "0"
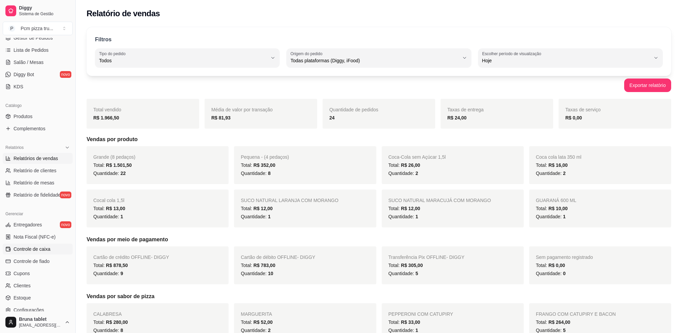
scroll to position [109, 0]
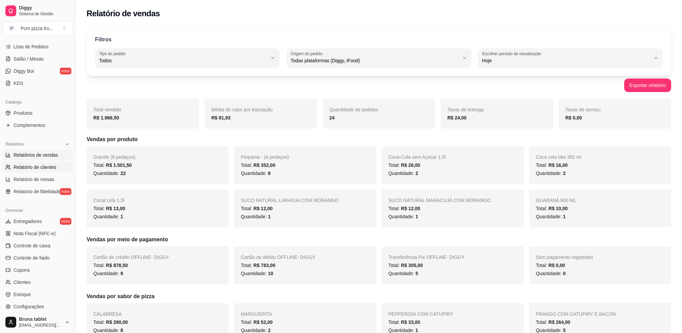
click at [37, 166] on span "Relatório de clientes" at bounding box center [35, 167] width 43 height 7
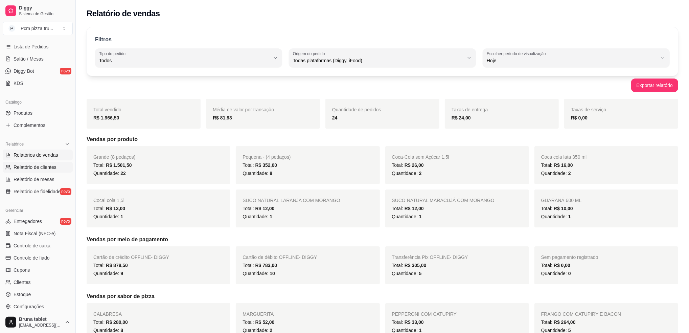
select select "30"
select select "HIGHEST_TOTAL_SPENT_WITH_ORDERS"
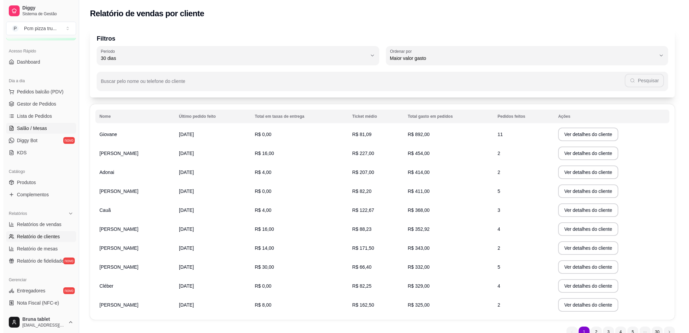
scroll to position [18, 0]
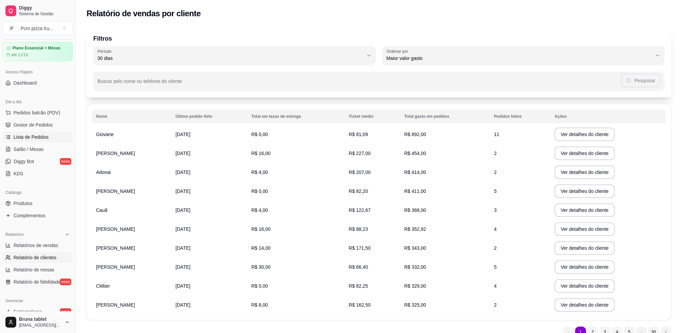
click at [41, 136] on span "Lista de Pedidos" at bounding box center [31, 137] width 35 height 7
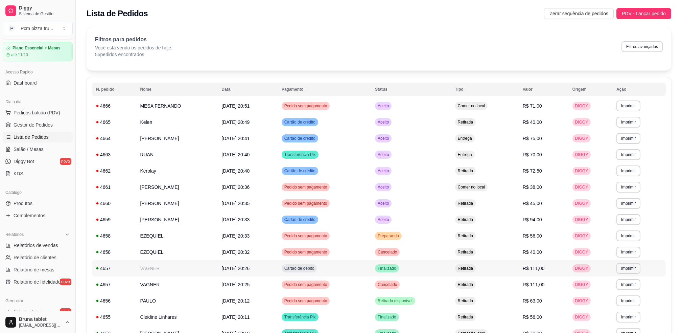
click at [175, 267] on td "VAGNER" at bounding box center [177, 268] width 82 height 16
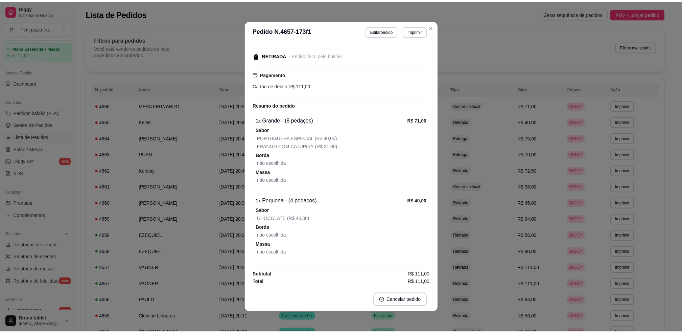
scroll to position [61, 0]
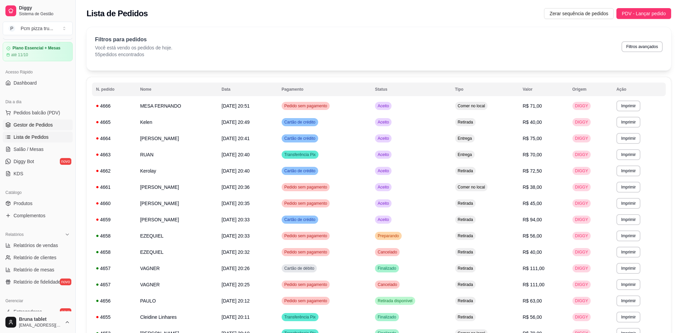
click at [35, 124] on span "Gestor de Pedidos" at bounding box center [33, 124] width 39 height 7
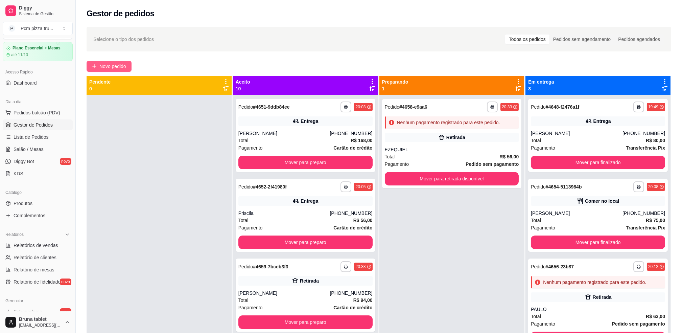
click at [107, 67] on span "Novo pedido" at bounding box center [112, 66] width 27 height 7
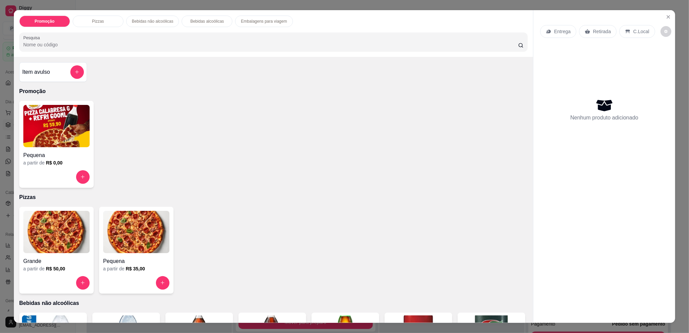
click at [111, 247] on img at bounding box center [136, 232] width 66 height 42
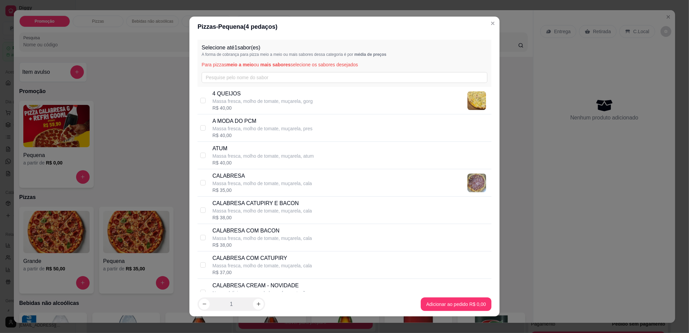
click at [212, 83] on div "Selecione até 1 sabor(es) A forma de cobrança para pizza meio a meio ou mais sa…" at bounding box center [345, 63] width 294 height 47
click at [216, 81] on input "text" at bounding box center [345, 77] width 286 height 11
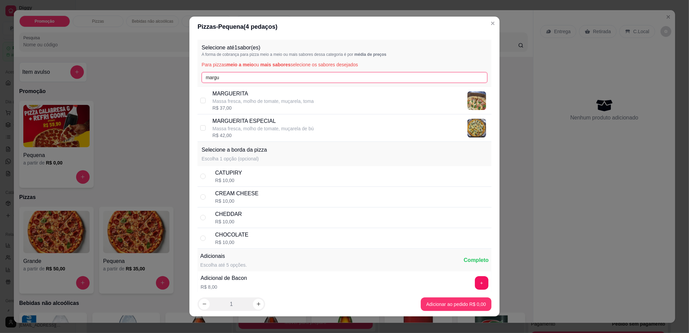
type input "margu"
click at [248, 93] on p "MARGUERITA" at bounding box center [262, 94] width 101 height 8
checkbox input "true"
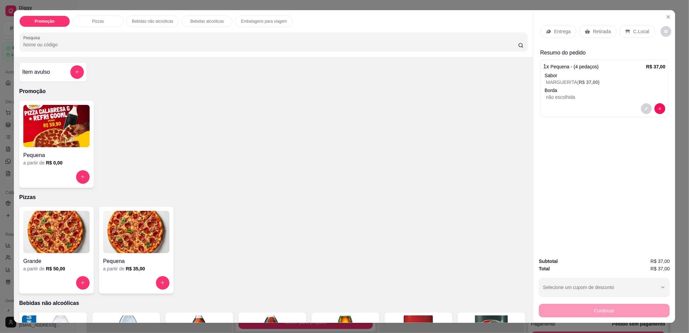
click at [604, 31] on p "Retirada" at bounding box center [602, 31] width 18 height 7
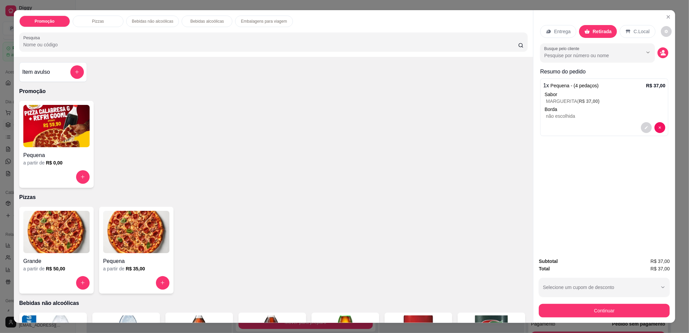
click at [653, 51] on div "Busque pelo cliente" at bounding box center [604, 52] width 128 height 19
click at [657, 51] on button "decrease-product-quantity" at bounding box center [662, 52] width 11 height 11
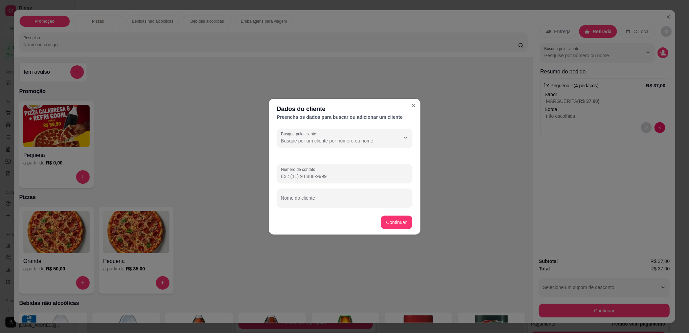
drag, startPoint x: 368, startPoint y: 183, endPoint x: 366, endPoint y: 186, distance: 3.9
click at [368, 183] on div "Número de contato" at bounding box center [344, 173] width 135 height 19
click at [363, 191] on div at bounding box center [344, 198] width 127 height 14
type input "[PERSON_NAME]"
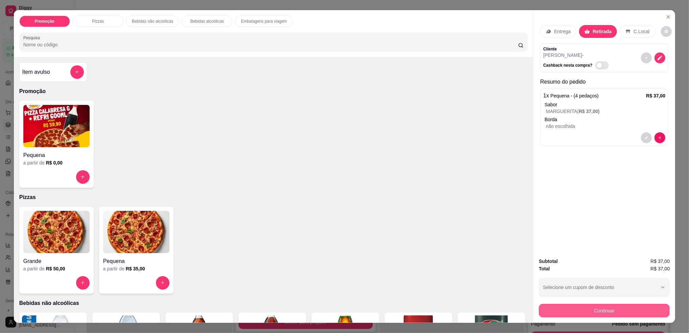
click at [628, 313] on button "Continuar" at bounding box center [604, 311] width 131 height 14
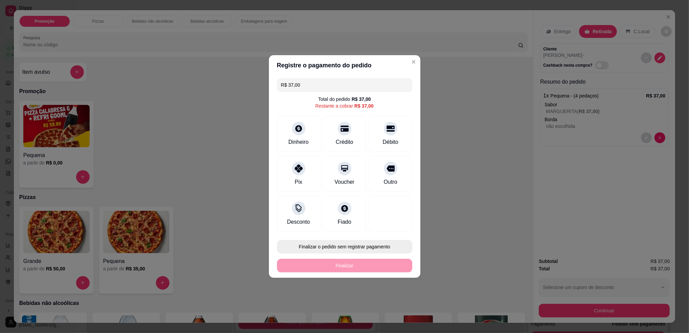
click at [356, 247] on button "Finalizar o pedido sem registrar pagamento" at bounding box center [344, 247] width 135 height 14
click at [394, 300] on button "Confirmar" at bounding box center [386, 302] width 25 height 10
type input "R$ 0,00"
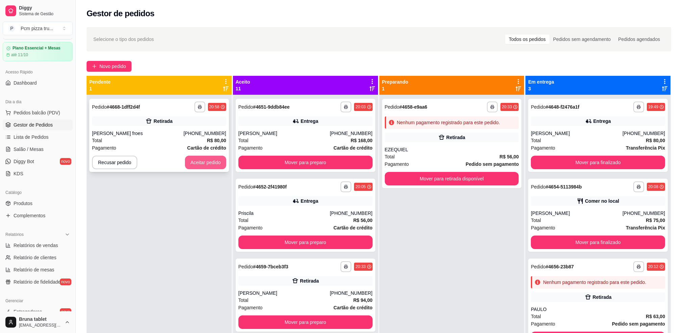
click at [191, 162] on button "Aceitar pedido" at bounding box center [205, 163] width 41 height 14
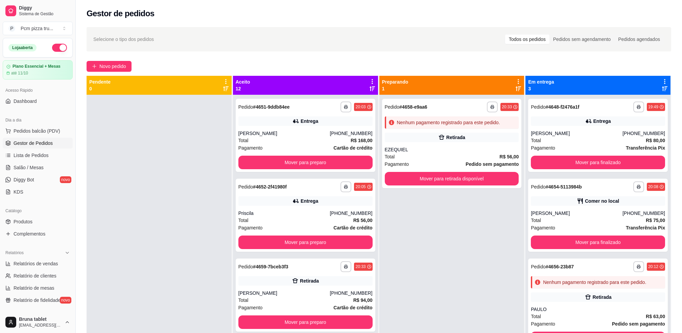
click at [60, 46] on button "button" at bounding box center [59, 48] width 15 height 8
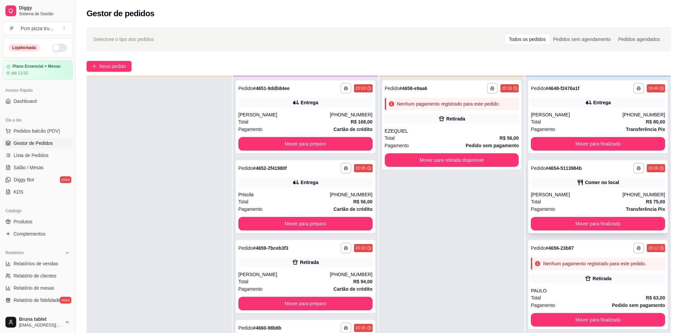
scroll to position [19, 0]
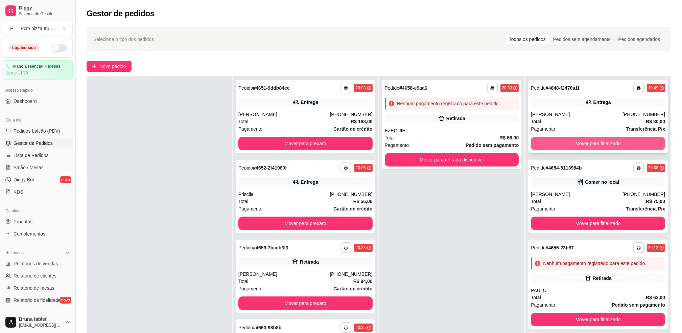
click at [583, 144] on button "Mover para finalizado" at bounding box center [598, 144] width 134 height 14
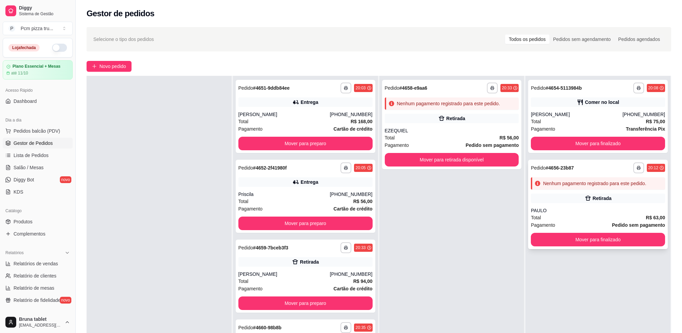
click at [598, 216] on div "Total R$ 63,00" at bounding box center [598, 217] width 134 height 7
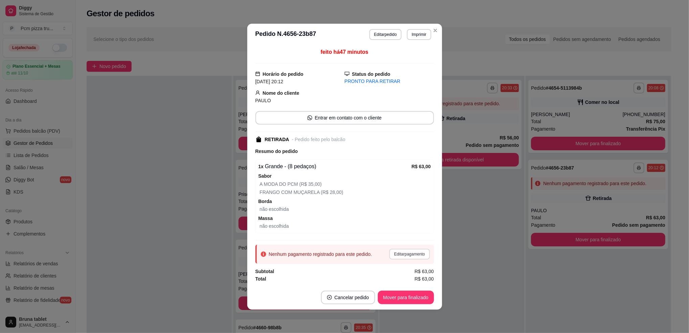
click at [406, 256] on button "Editar pagamento" at bounding box center [409, 254] width 40 height 11
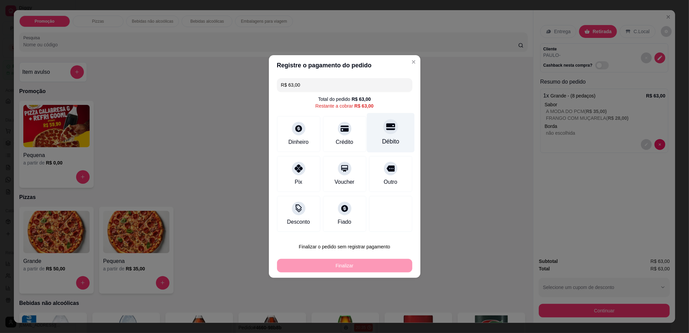
click at [377, 126] on div "Débito" at bounding box center [391, 133] width 48 height 40
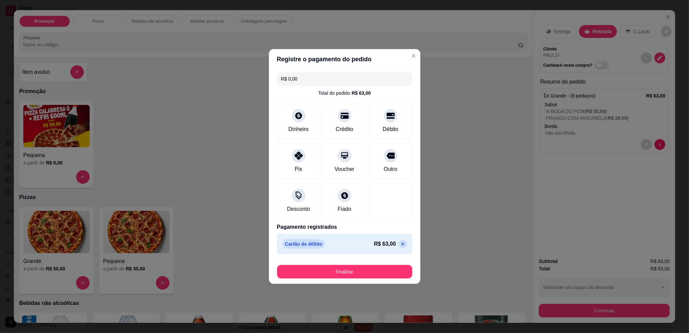
click at [370, 267] on button "Finalizar" at bounding box center [344, 272] width 135 height 14
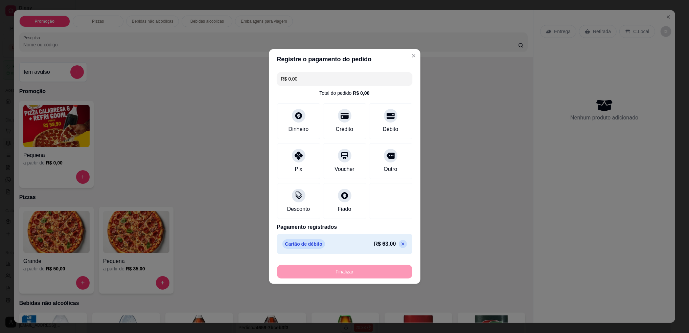
type input "-R$ 63,00"
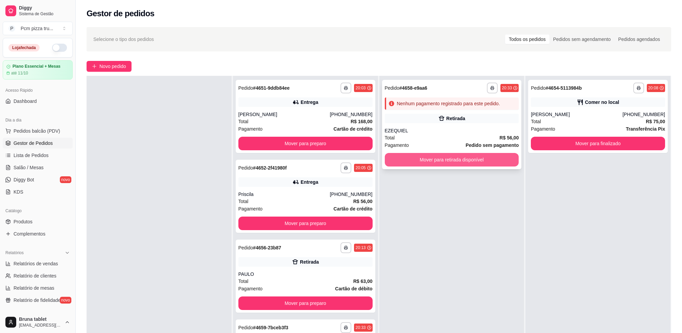
click at [449, 161] on button "Mover para retirada disponível" at bounding box center [452, 160] width 134 height 14
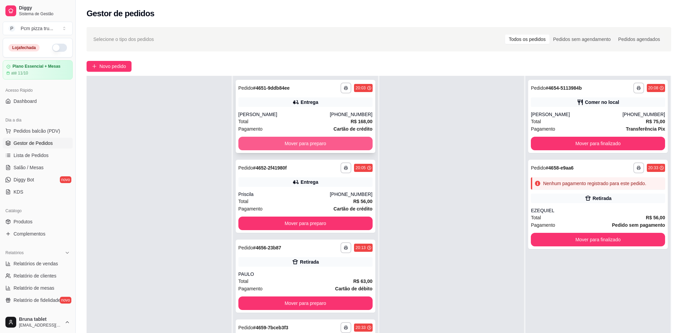
click at [320, 142] on button "Mover para preparo" at bounding box center [305, 144] width 134 height 14
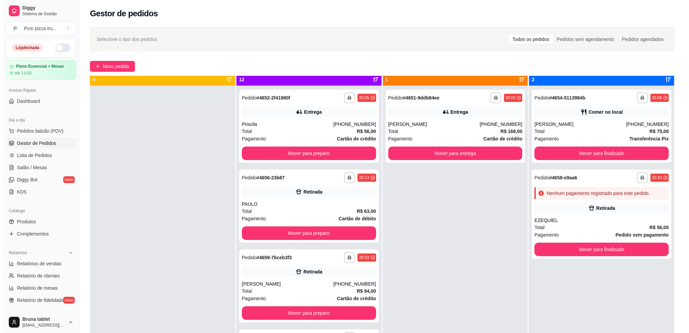
scroll to position [0, 0]
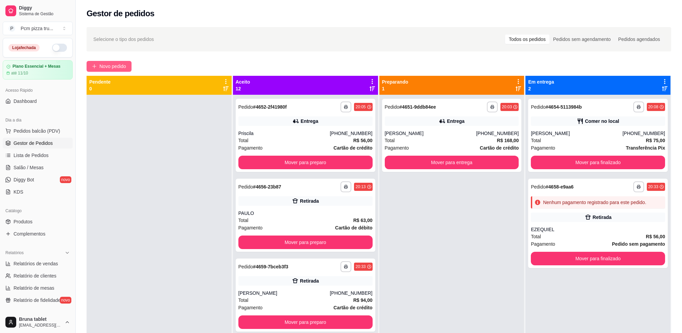
click at [117, 66] on span "Novo pedido" at bounding box center [112, 66] width 27 height 7
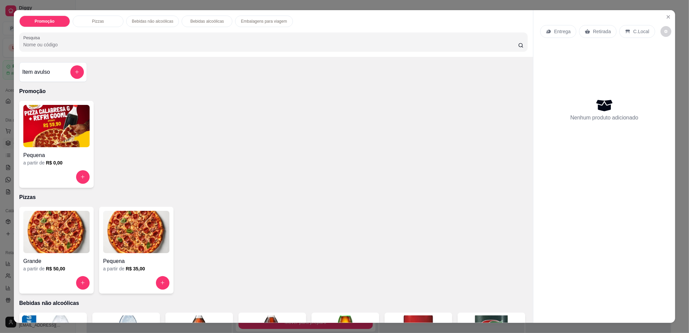
click at [70, 226] on img at bounding box center [56, 232] width 66 height 42
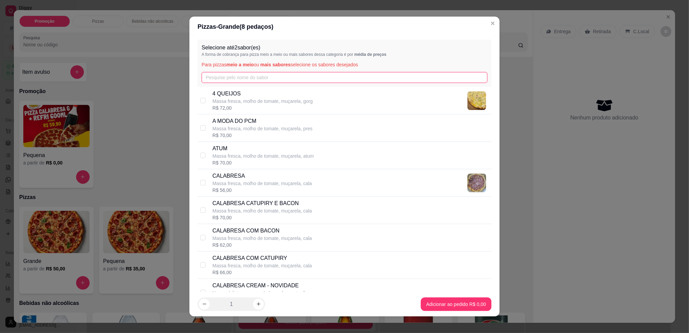
click at [246, 75] on input "text" at bounding box center [345, 77] width 286 height 11
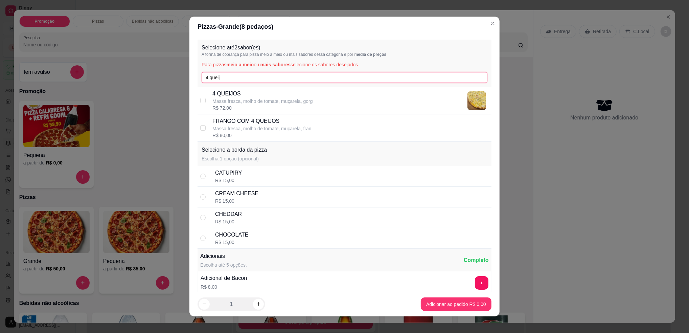
type input "4 queij"
click at [254, 87] on div "4 QUEIJOS Massa fresca, molho de tomate, muçarela, gorg R$ 72,00" at bounding box center [345, 100] width 294 height 27
checkbox input "true"
click at [247, 80] on input "4 queij" at bounding box center [345, 77] width 286 height 11
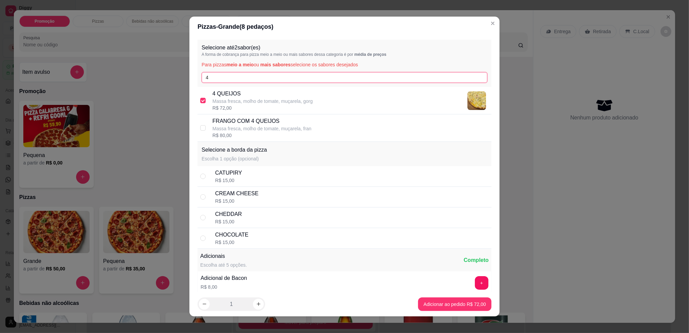
type input "4"
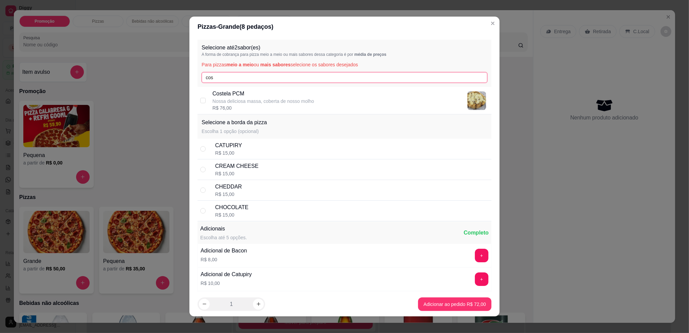
type input "cos"
click at [225, 95] on p "Costela PCM" at bounding box center [262, 94] width 101 height 8
checkbox input "true"
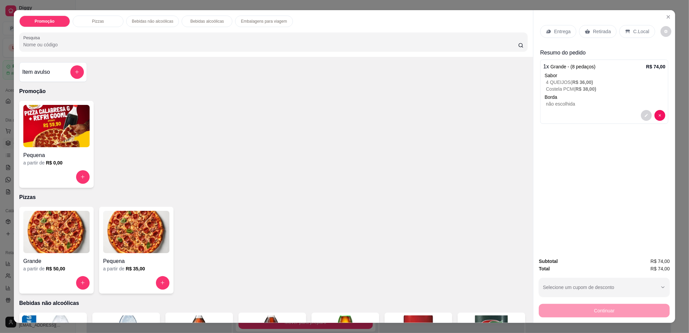
click at [594, 33] on p "Retirada" at bounding box center [602, 31] width 18 height 7
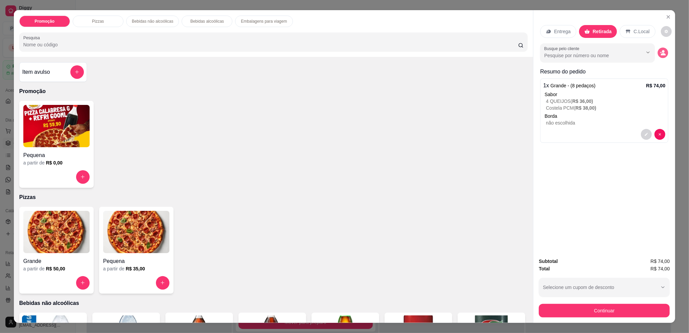
click at [660, 50] on icon "decrease-product-quantity" at bounding box center [663, 53] width 6 height 6
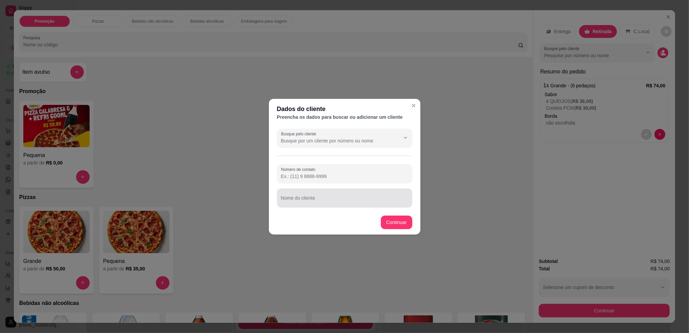
click at [361, 195] on div at bounding box center [344, 198] width 127 height 14
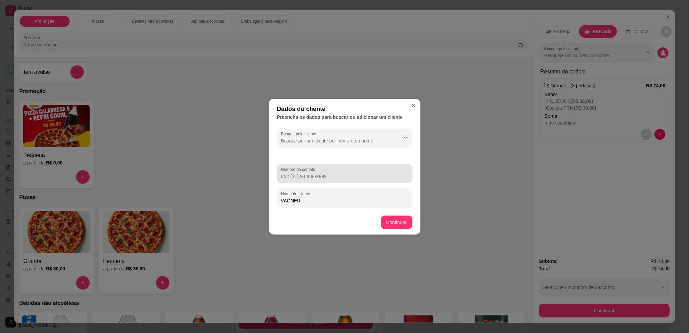
type input "VAGNER"
click at [334, 173] on input "Número de contato" at bounding box center [344, 176] width 127 height 7
type input "[PHONE_NUMBER]"
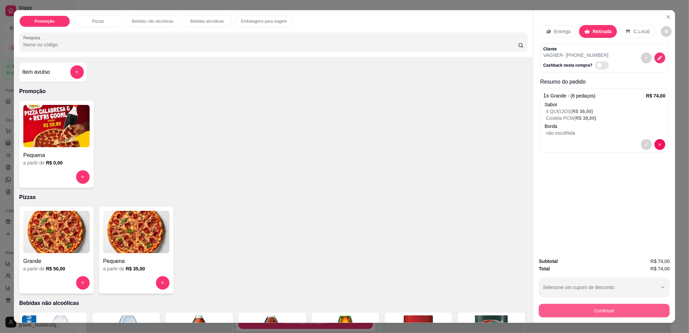
click at [562, 304] on button "Continuar" at bounding box center [604, 311] width 131 height 14
click at [567, 307] on button "Continuar" at bounding box center [604, 311] width 131 height 14
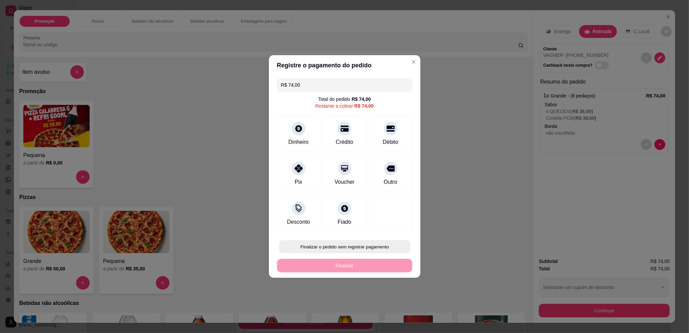
click at [376, 242] on button "Finalizar o pedido sem registrar pagamento" at bounding box center [344, 246] width 131 height 13
click at [392, 304] on button "Confirmar" at bounding box center [386, 302] width 24 height 10
type input "R$ 0,00"
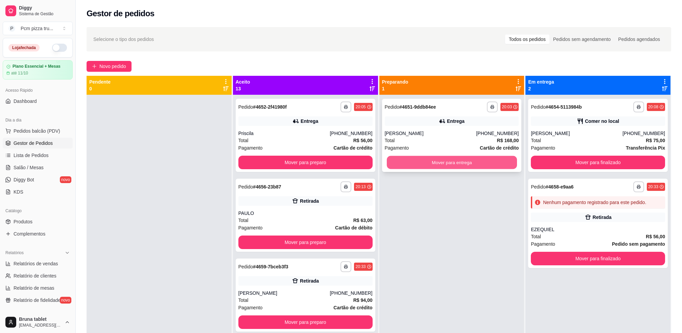
click at [479, 157] on button "Mover para entrega" at bounding box center [452, 162] width 130 height 13
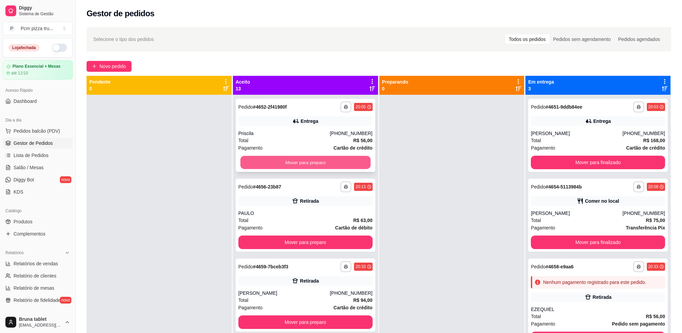
click at [350, 159] on button "Mover para preparo" at bounding box center [305, 162] width 130 height 13
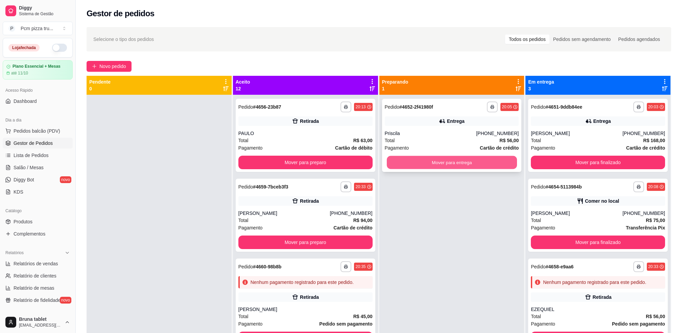
click at [400, 162] on button "Mover para entrega" at bounding box center [452, 162] width 130 height 13
click at [391, 168] on button "Mover para entrega" at bounding box center [452, 162] width 130 height 13
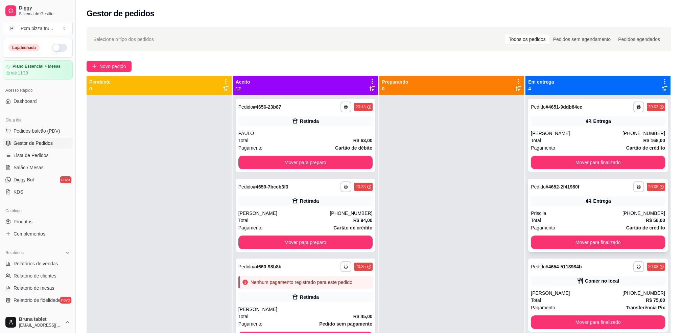
click at [574, 210] on div "Priscila" at bounding box center [577, 213] width 92 height 7
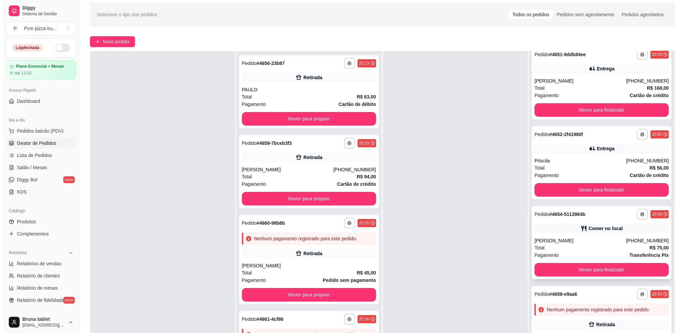
scroll to position [103, 0]
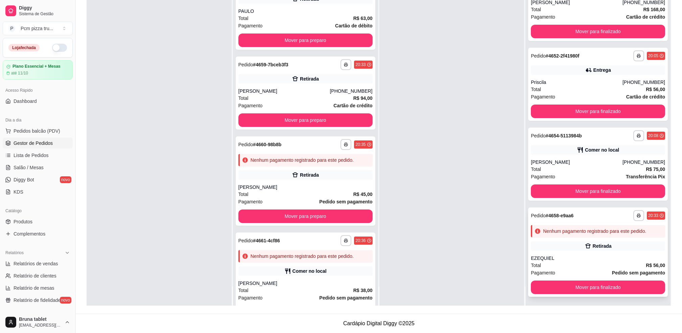
click at [584, 262] on div "Total R$ 56,00" at bounding box center [598, 264] width 134 height 7
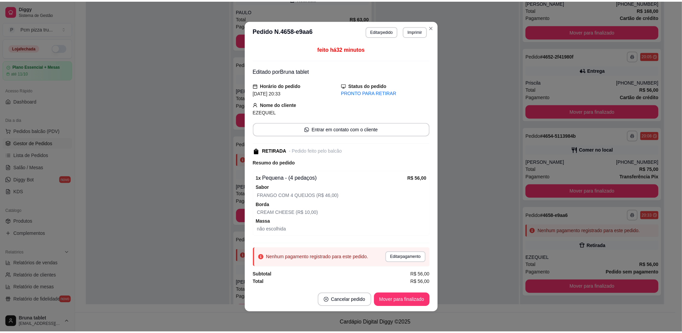
scroll to position [1, 0]
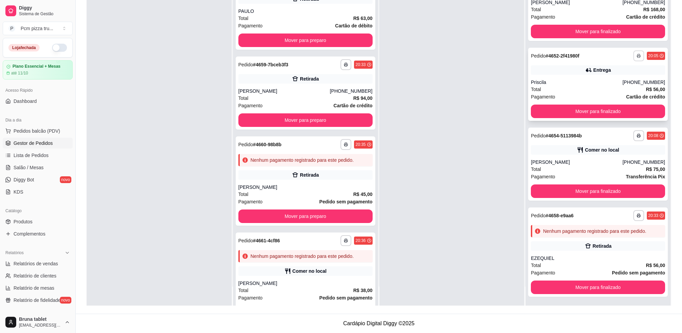
click at [633, 60] on button "button" at bounding box center [638, 55] width 11 height 11
click at [618, 93] on button "IMPRESSORA" at bounding box center [607, 92] width 49 height 11
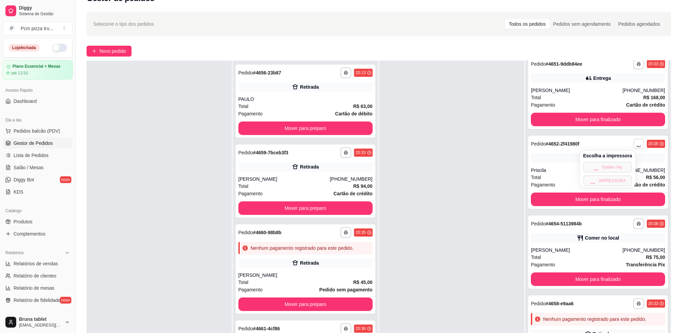
scroll to position [0, 0]
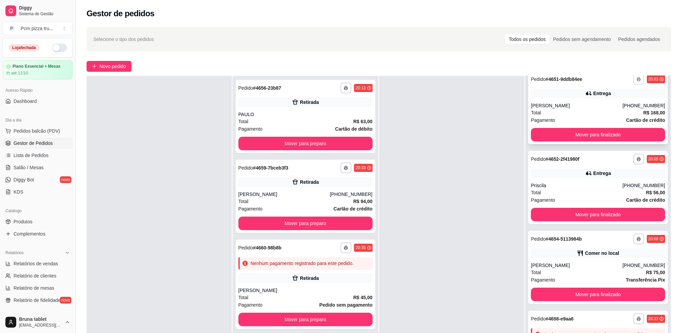
click at [637, 77] on icon "button" at bounding box center [639, 79] width 4 height 4
click at [611, 115] on button "IMPRESSORA" at bounding box center [607, 116] width 49 height 11
click at [45, 14] on span "Sistema de Gestão" at bounding box center [44, 13] width 51 height 5
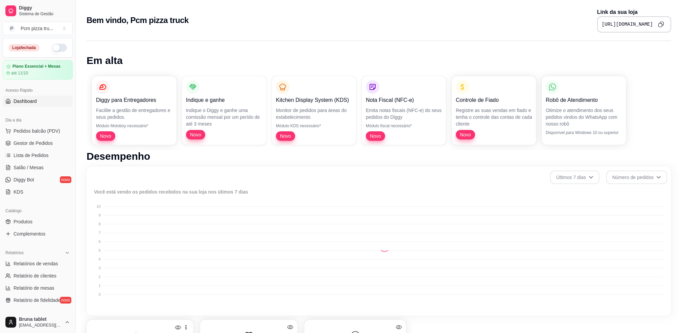
click at [658, 23] on icon "Copy to clipboard" at bounding box center [661, 24] width 6 height 6
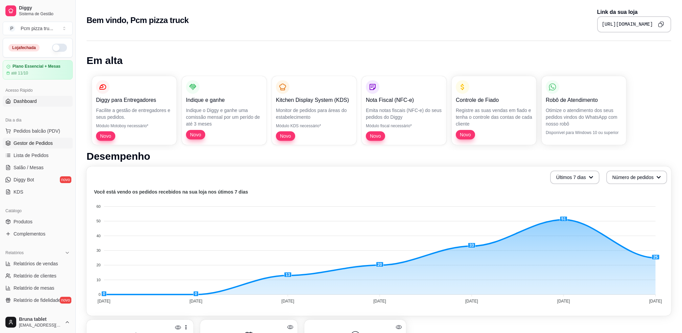
drag, startPoint x: 30, startPoint y: 143, endPoint x: 30, endPoint y: 135, distance: 7.8
click at [29, 143] on span "Gestor de Pedidos" at bounding box center [33, 143] width 39 height 7
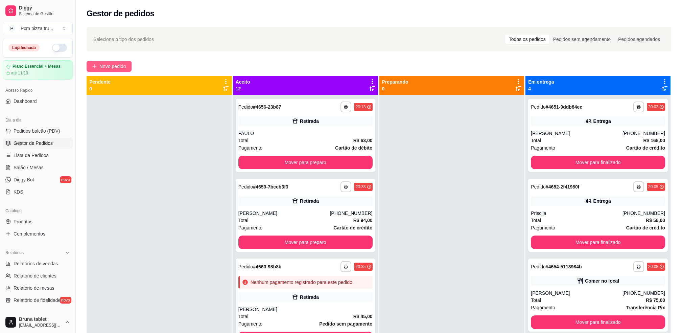
click at [123, 67] on span "Novo pedido" at bounding box center [112, 66] width 27 height 7
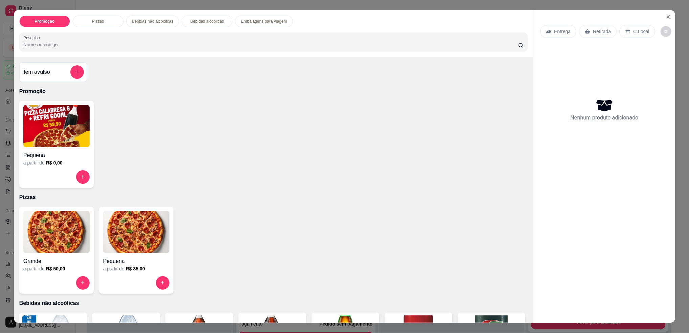
click at [69, 231] on img at bounding box center [56, 232] width 66 height 42
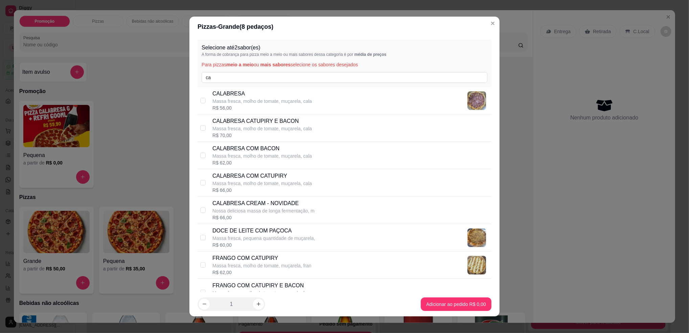
type input "ca"
click at [265, 94] on p "CALABRESA" at bounding box center [261, 94] width 99 height 8
checkbox input "true"
click at [288, 79] on input "ca" at bounding box center [345, 77] width 286 height 11
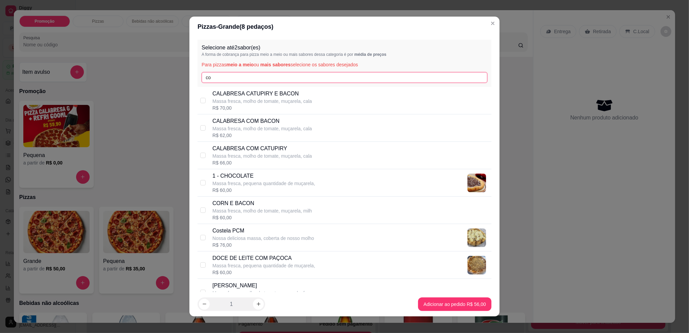
type input "co"
click at [284, 231] on p "Costela PCM" at bounding box center [262, 231] width 101 height 8
checkbox input "true"
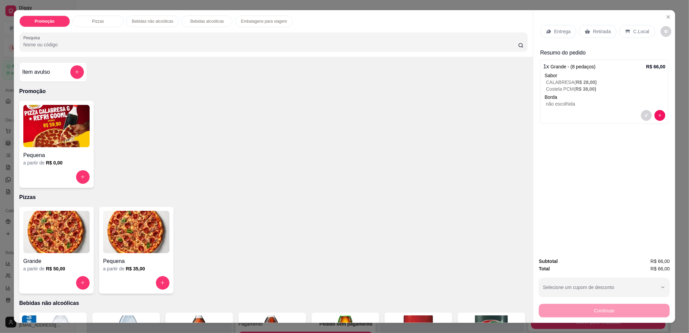
click at [603, 32] on p "Retirada" at bounding box center [602, 31] width 18 height 7
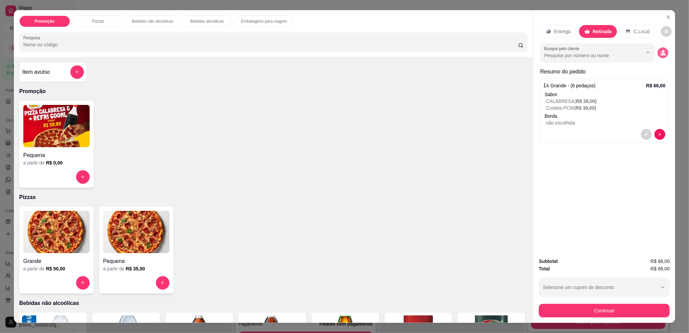
click at [661, 54] on icon "decrease-product-quantity" at bounding box center [663, 54] width 5 height 2
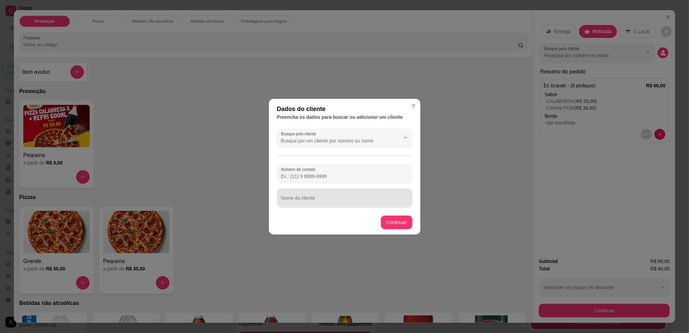
click at [388, 194] on div at bounding box center [344, 198] width 127 height 14
type input "ISA"
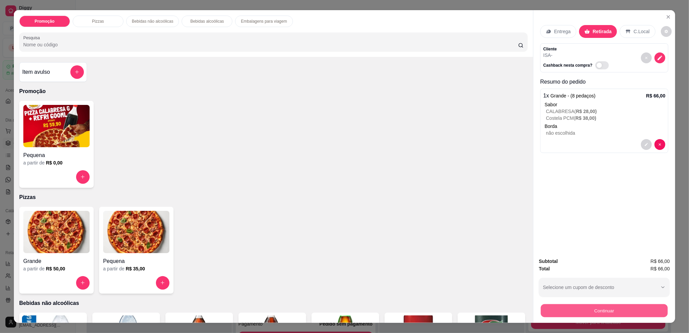
click at [572, 309] on button "Continuar" at bounding box center [604, 310] width 127 height 13
click at [337, 249] on button "Finalizar o pedido sem registrar pagamento" at bounding box center [344, 247] width 135 height 14
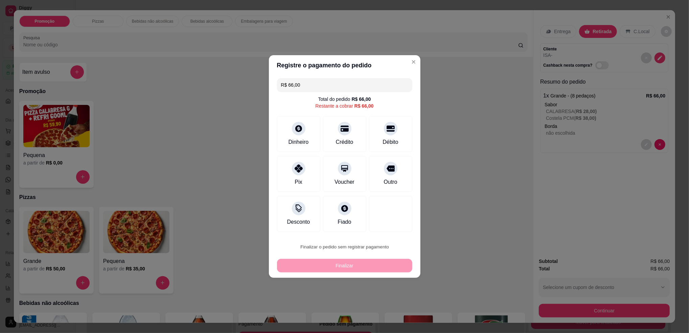
click at [381, 302] on button "Confirmar" at bounding box center [387, 302] width 25 height 10
type input "R$ 0,00"
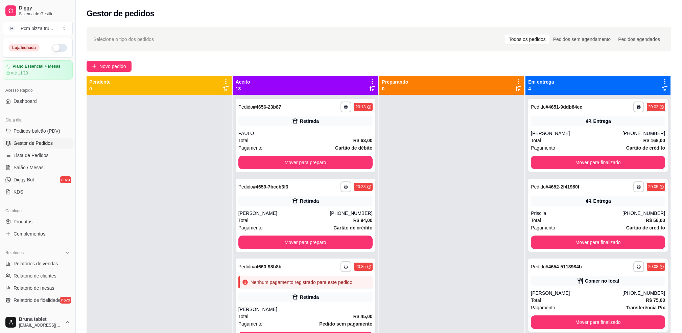
click at [53, 45] on button "button" at bounding box center [59, 48] width 15 height 8
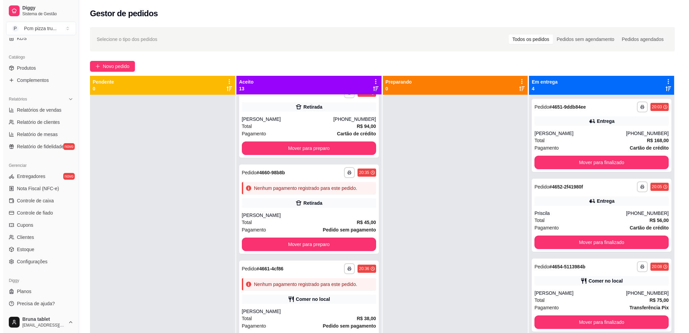
scroll to position [271, 0]
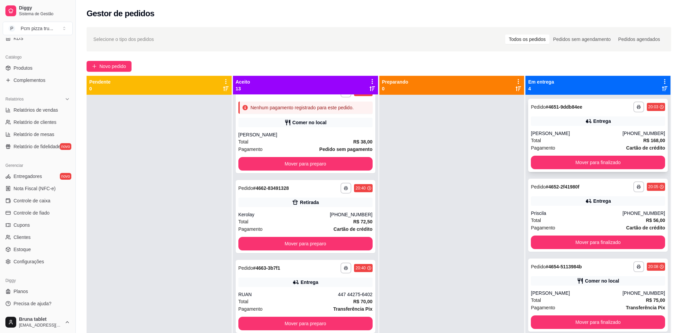
click at [578, 131] on div "[PERSON_NAME]" at bounding box center [577, 133] width 92 height 7
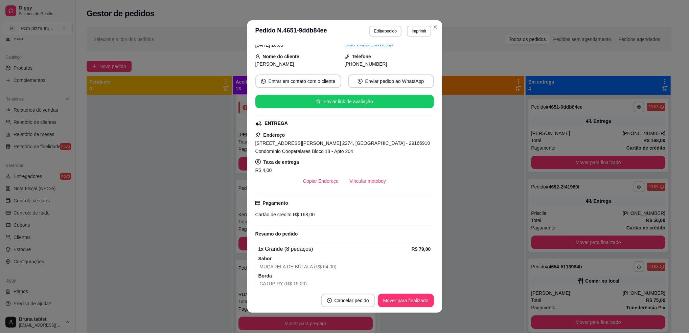
scroll to position [135, 0]
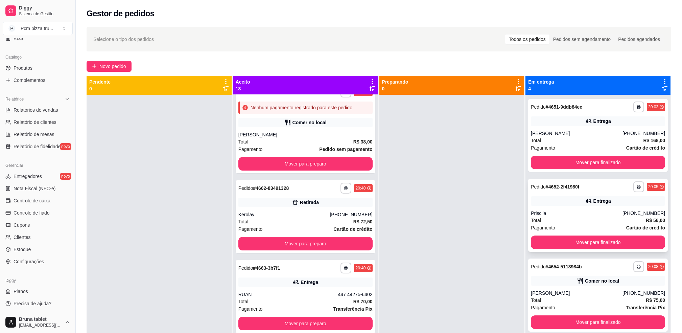
click at [575, 204] on div "Entrega" at bounding box center [598, 200] width 134 height 9
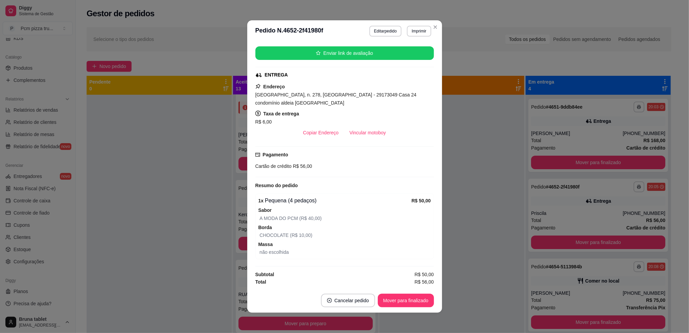
scroll to position [115, 0]
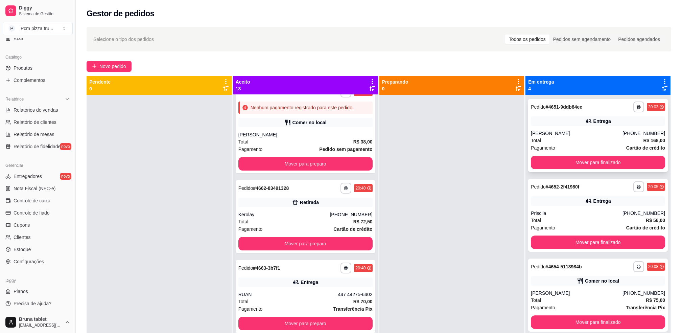
click at [531, 135] on div "[PERSON_NAME]" at bounding box center [577, 133] width 92 height 7
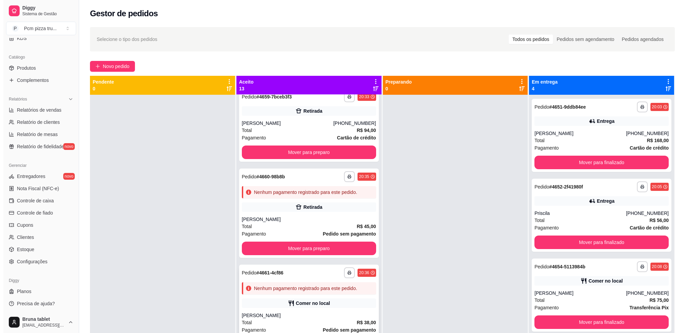
scroll to position [0, 0]
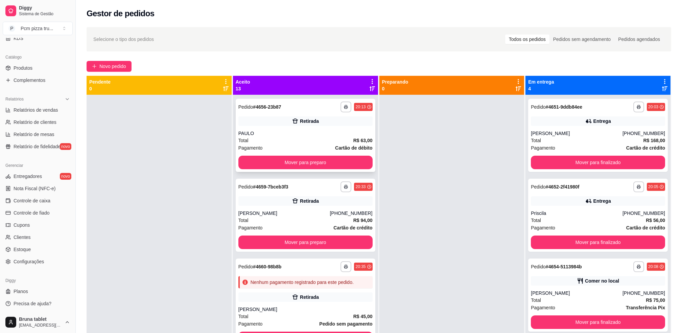
click at [331, 133] on div "PAULO" at bounding box center [305, 133] width 134 height 7
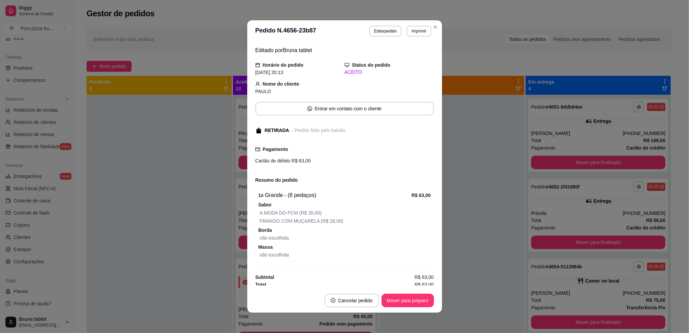
scroll to position [24, 0]
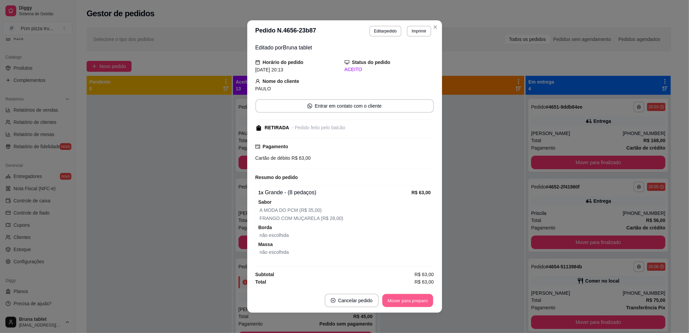
click at [413, 298] on button "Mover para preparo" at bounding box center [407, 300] width 51 height 13
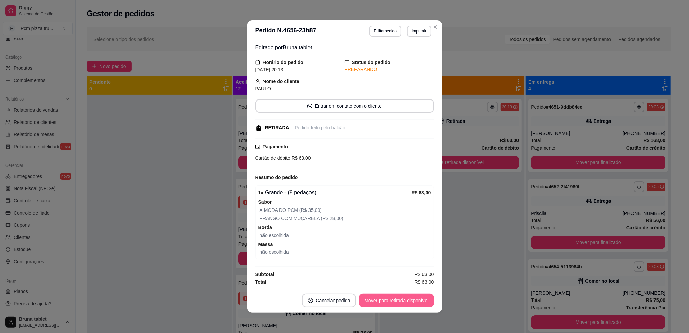
click at [413, 299] on button "Mover para retirada disponível" at bounding box center [396, 301] width 75 height 14
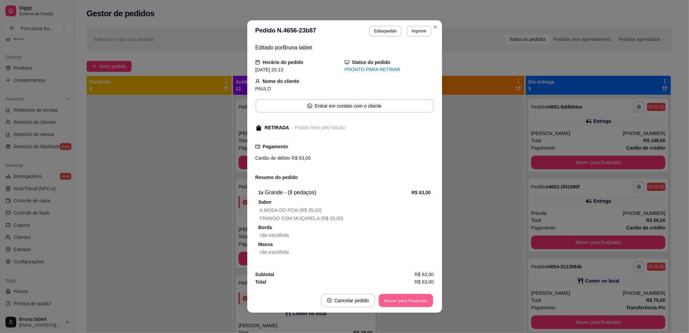
click at [413, 299] on button "Mover para finalizado" at bounding box center [405, 300] width 54 height 13
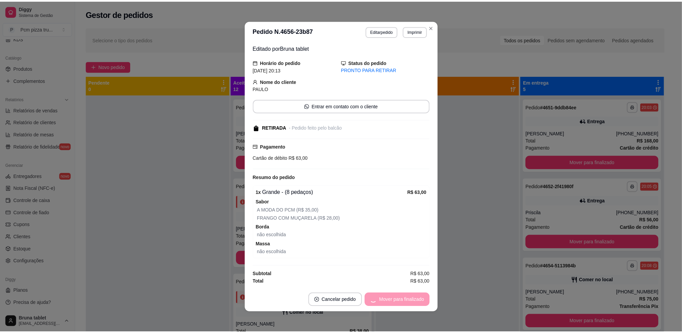
scroll to position [0, 0]
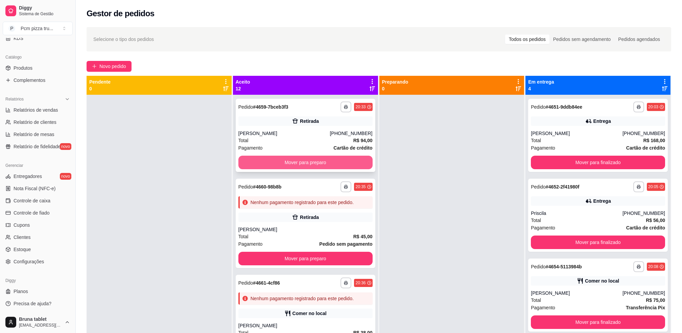
click at [276, 161] on button "Mover para preparo" at bounding box center [305, 163] width 134 height 14
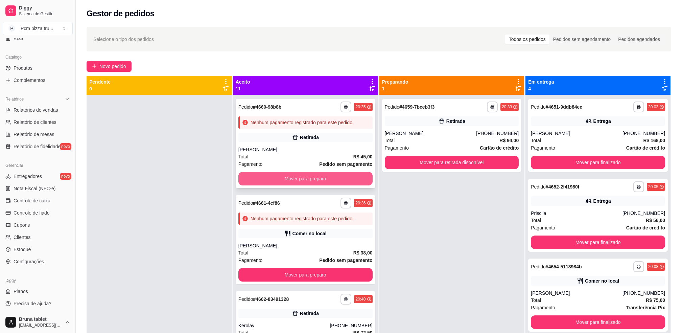
click at [277, 180] on button "Mover para preparo" at bounding box center [305, 179] width 134 height 14
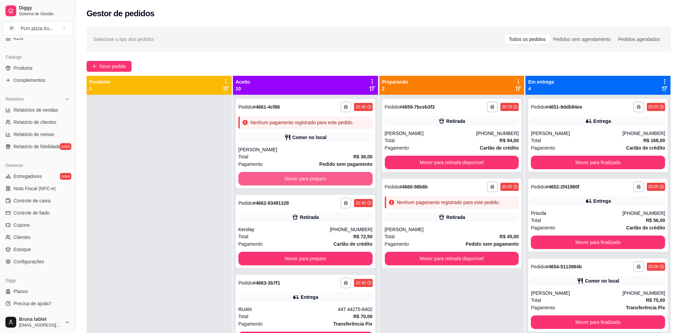
click at [277, 180] on button "Mover para preparo" at bounding box center [305, 179] width 134 height 14
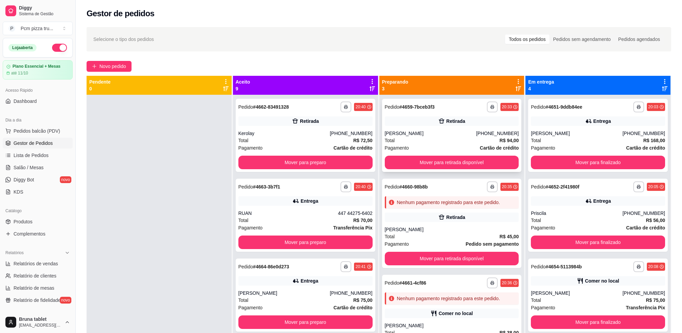
click at [423, 123] on div "Retirada" at bounding box center [452, 120] width 134 height 9
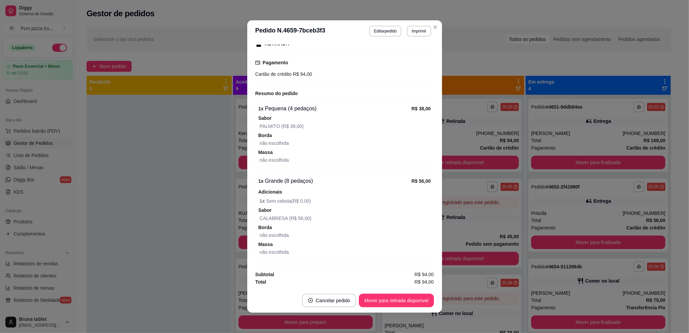
scroll to position [1, 0]
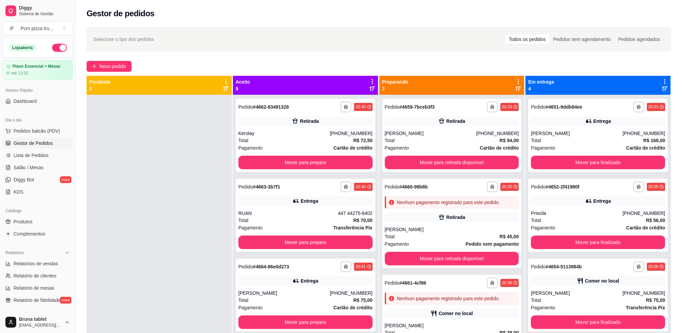
click at [117, 58] on div "**********" at bounding box center [379, 220] width 606 height 394
click at [117, 64] on span "Novo pedido" at bounding box center [112, 66] width 27 height 7
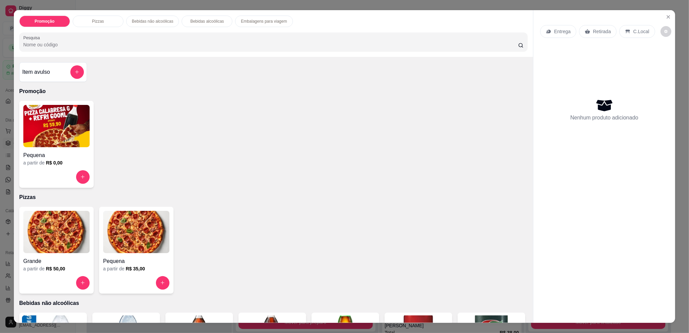
scroll to position [90, 0]
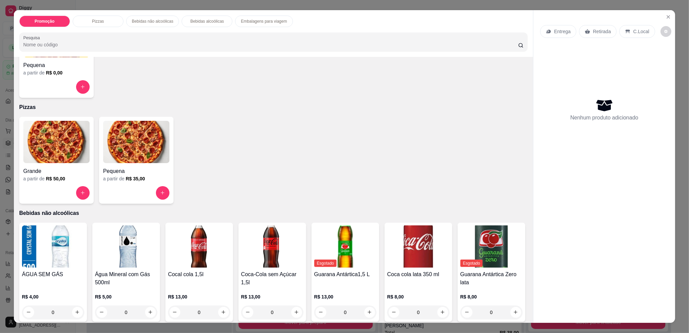
click at [138, 169] on h4 "Pequena" at bounding box center [136, 171] width 66 height 8
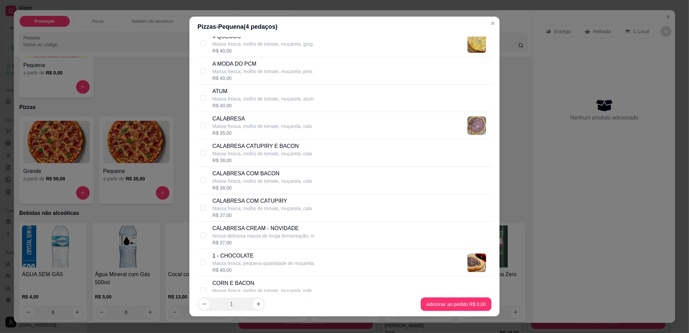
scroll to position [0, 0]
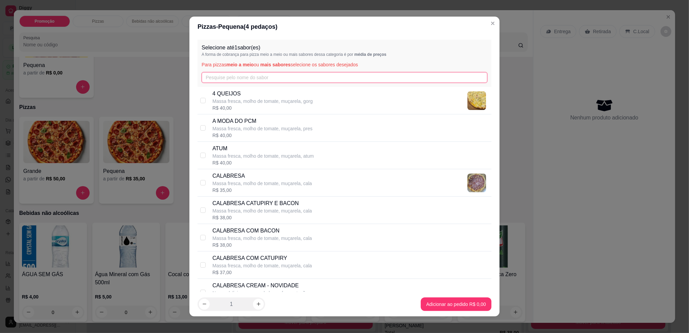
click at [290, 77] on input "text" at bounding box center [345, 77] width 286 height 11
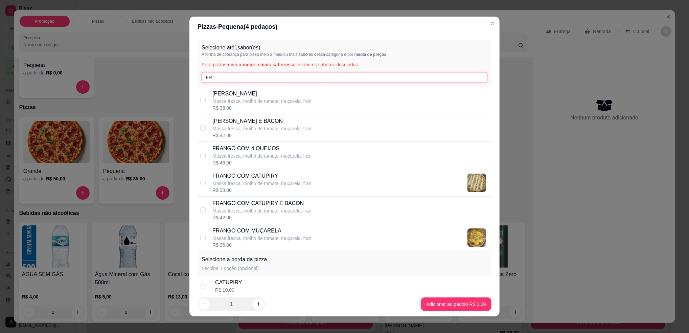
type input "F"
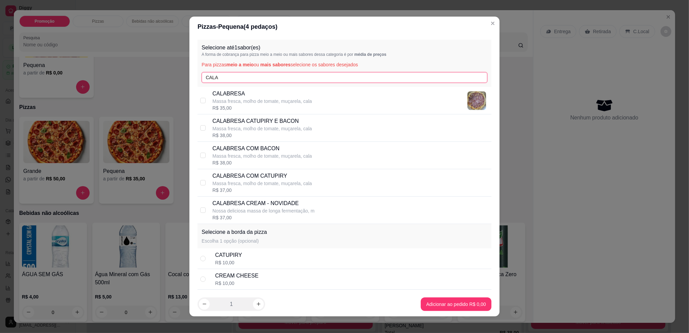
type input "CALA"
click at [257, 159] on p "Massa fresca, molho de tomate, muçarela, cala" at bounding box center [261, 156] width 99 height 7
checkbox input "true"
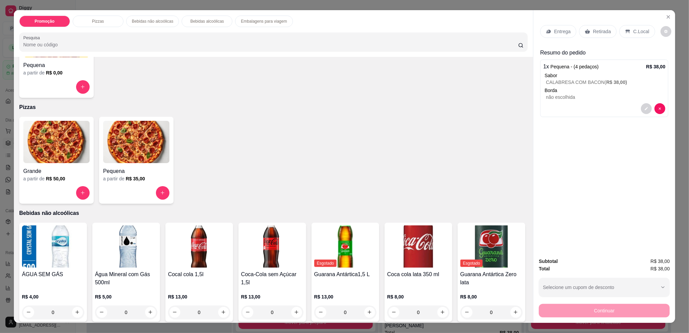
click at [603, 28] on p "Retirada" at bounding box center [602, 31] width 18 height 7
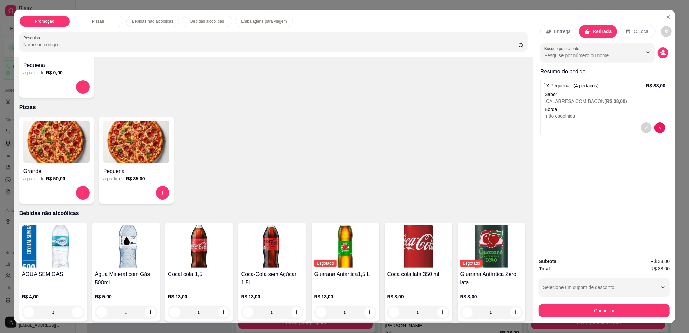
click at [657, 54] on button "decrease-product-quantity" at bounding box center [662, 52] width 11 height 11
click at [355, 197] on input "Nome do cliente" at bounding box center [344, 200] width 127 height 7
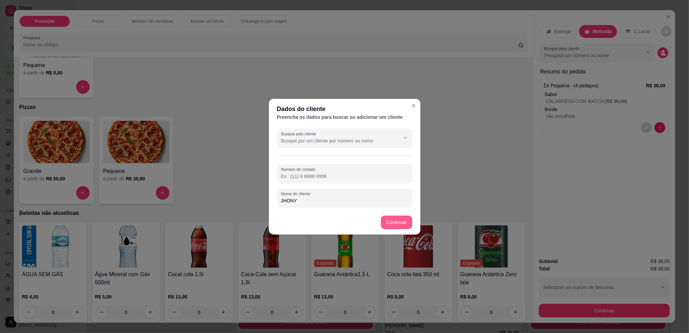
type input "JHONY"
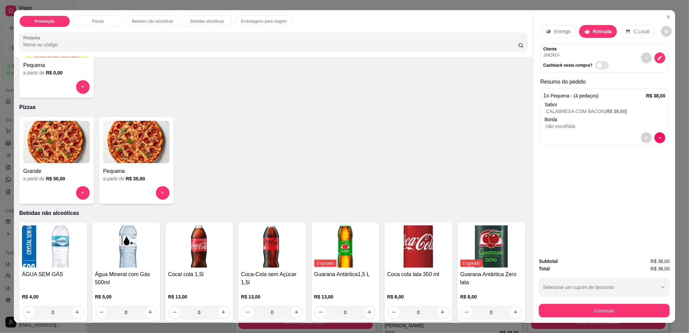
click at [645, 137] on icon "decrease-product-quantity" at bounding box center [646, 137] width 3 height 3
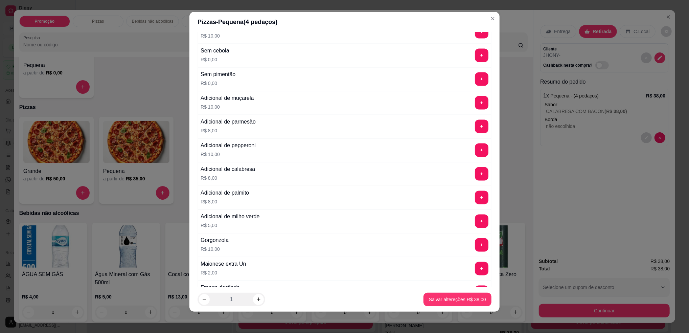
scroll to position [1109, 0]
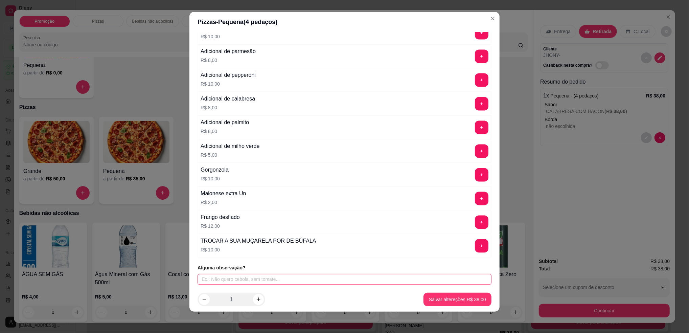
click at [367, 275] on input "text" at bounding box center [345, 279] width 294 height 11
type input "MASSA FINA"
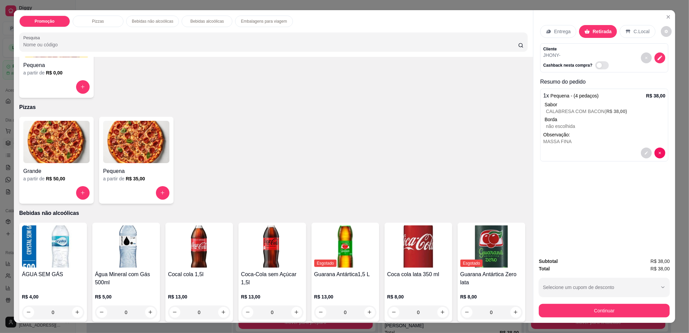
click at [555, 304] on button "Continuar" at bounding box center [604, 311] width 131 height 14
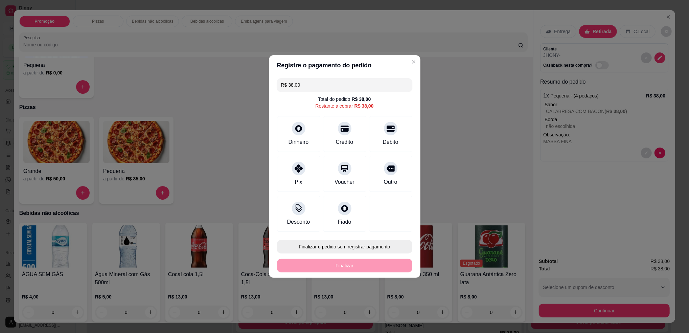
click at [368, 248] on button "Finalizar o pedido sem registrar pagamento" at bounding box center [344, 247] width 135 height 14
click at [393, 303] on button "Confirmar" at bounding box center [387, 302] width 25 height 10
type input "R$ 0,00"
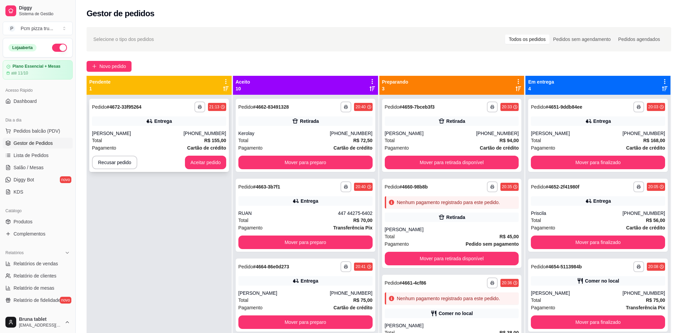
click at [215, 163] on button "Aceitar pedido" at bounding box center [205, 163] width 41 height 14
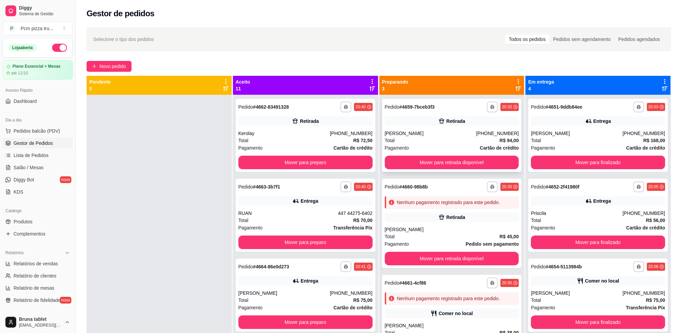
click at [462, 137] on div "Total R$ 94,00" at bounding box center [452, 140] width 134 height 7
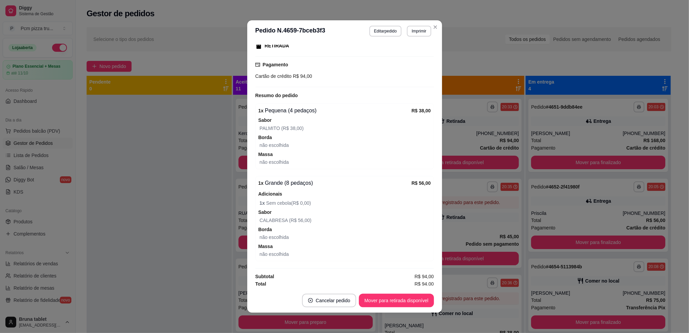
scroll to position [113, 0]
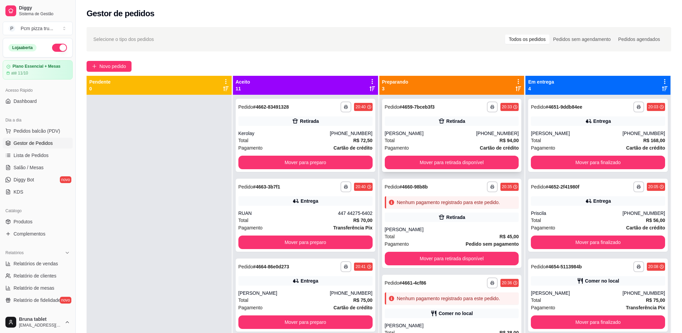
click at [390, 117] on div "Retirada" at bounding box center [452, 120] width 134 height 9
click at [471, 218] on div "Retirada" at bounding box center [452, 216] width 134 height 9
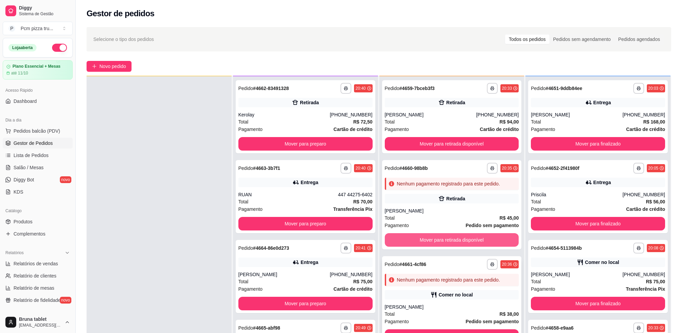
scroll to position [19, 0]
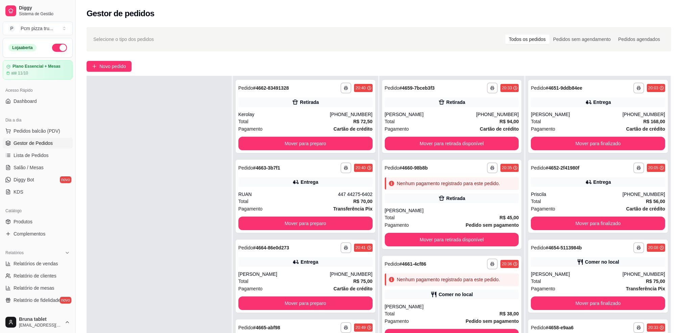
click at [425, 285] on div "Nenhum pagamento registrado para este pedido." at bounding box center [452, 279] width 134 height 12
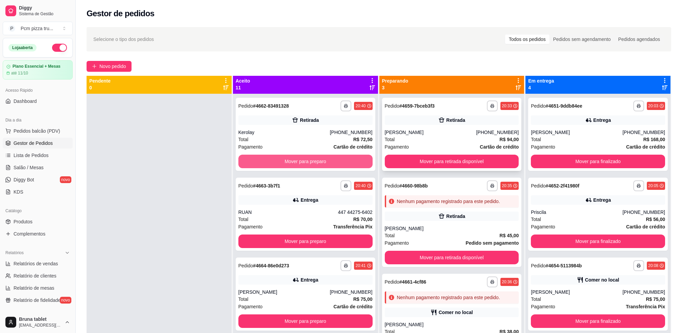
scroll to position [0, 0]
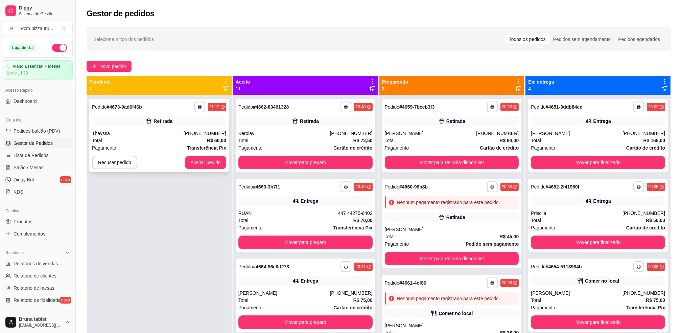
click at [202, 155] on div "**********" at bounding box center [159, 135] width 140 height 73
click at [210, 162] on button "Aceitar pedido" at bounding box center [205, 163] width 41 height 14
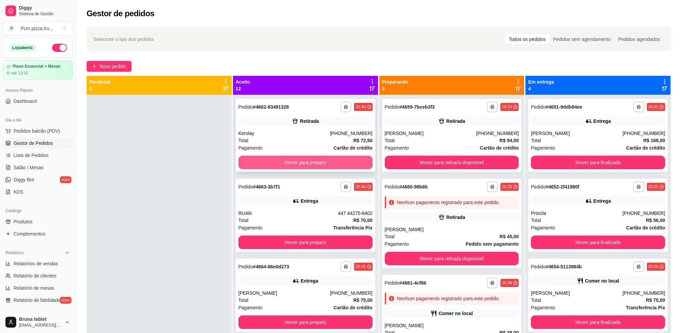
click at [307, 163] on button "Mover para preparo" at bounding box center [305, 163] width 134 height 14
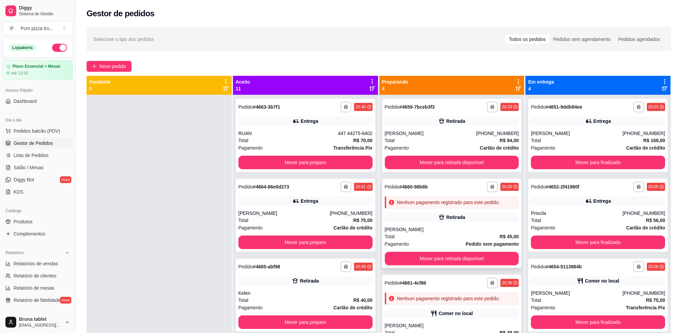
click at [453, 219] on div "Retirada" at bounding box center [455, 217] width 19 height 7
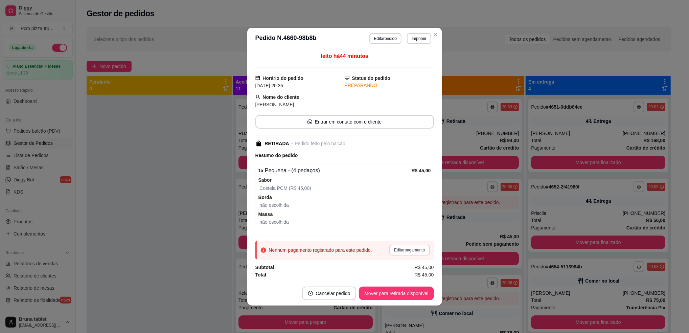
click at [422, 254] on button "Editar pagamento" at bounding box center [409, 250] width 40 height 11
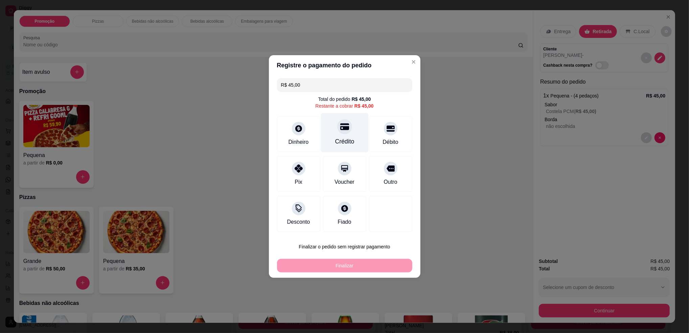
click at [353, 134] on div "Crédito" at bounding box center [345, 133] width 48 height 40
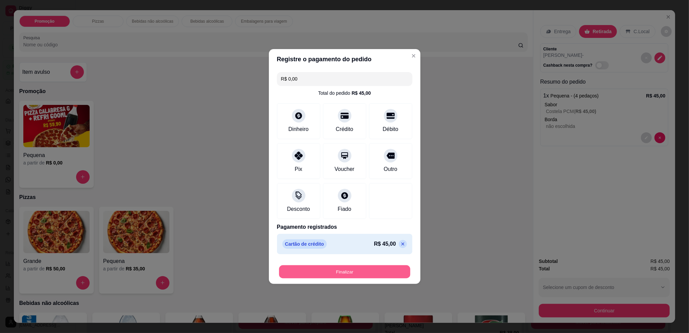
click at [352, 272] on button "Finalizar" at bounding box center [344, 271] width 131 height 13
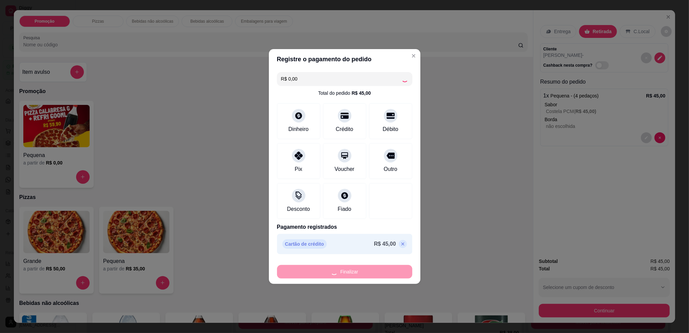
type input "-R$ 45,00"
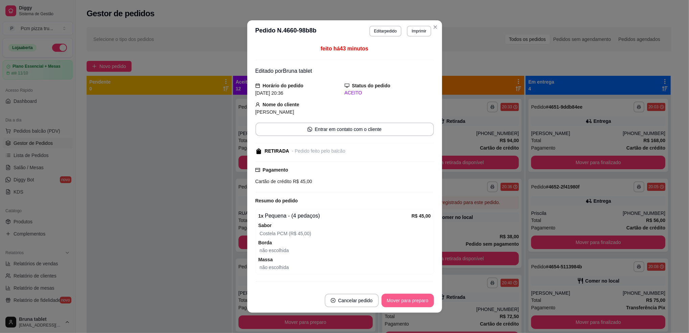
click at [396, 297] on button "Mover para preparo" at bounding box center [407, 301] width 52 height 14
click at [396, 297] on button "Mover para retirada disponível" at bounding box center [396, 301] width 75 height 14
click at [396, 297] on button "Mover para finalizado" at bounding box center [406, 301] width 56 height 14
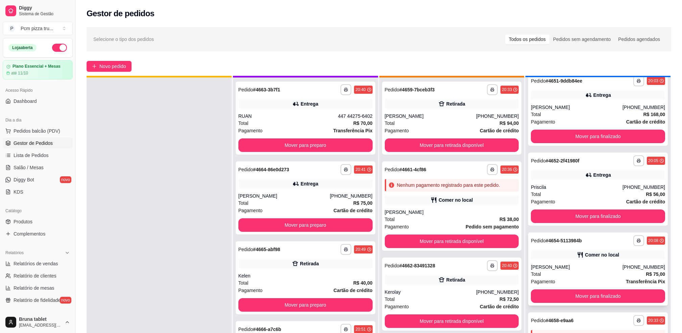
scroll to position [19, 0]
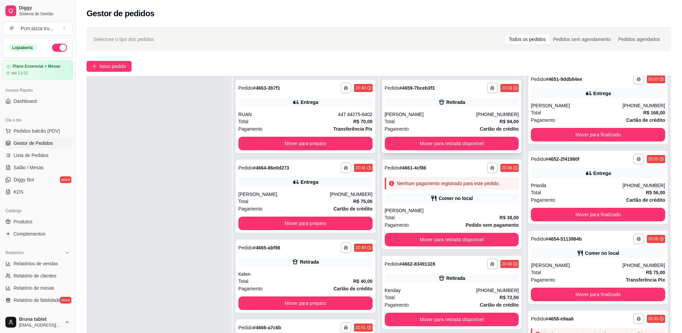
click at [464, 141] on button "Mover para retirada disponível" at bounding box center [452, 144] width 134 height 14
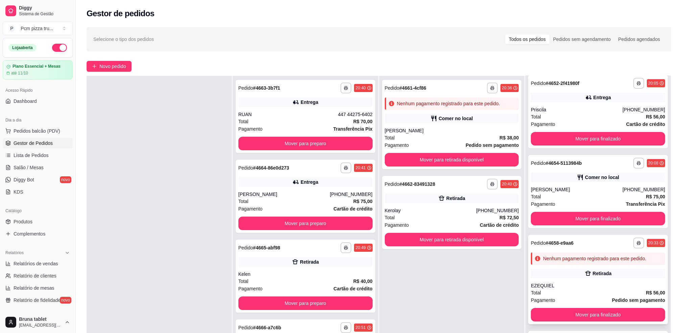
scroll to position [89, 0]
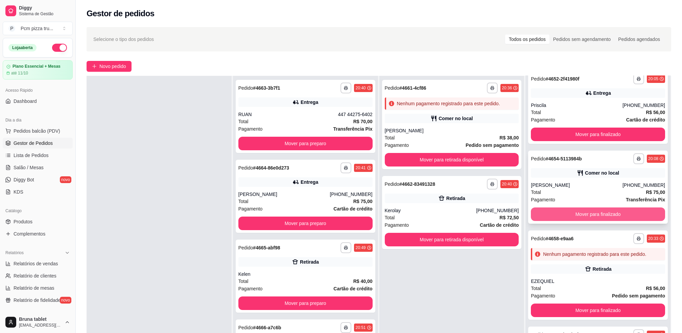
click at [569, 212] on button "Mover para finalizado" at bounding box center [598, 214] width 134 height 14
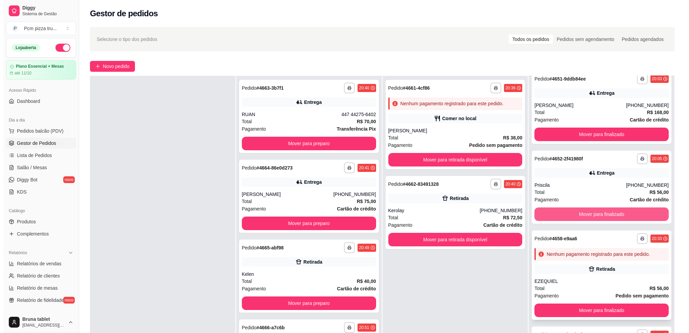
scroll to position [9, 0]
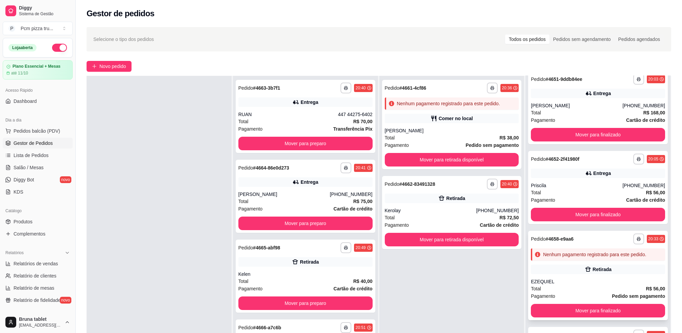
click at [579, 261] on div "**********" at bounding box center [598, 275] width 140 height 89
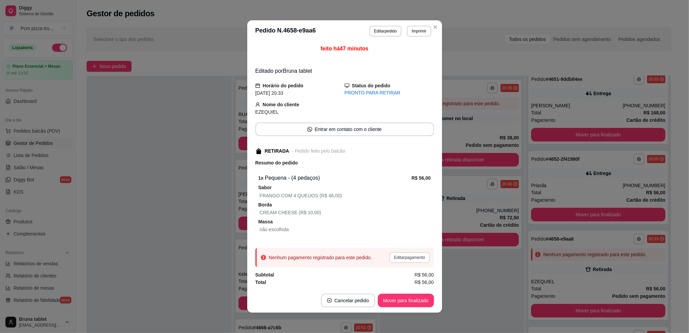
click at [393, 260] on button "Editar pagamento" at bounding box center [409, 257] width 40 height 11
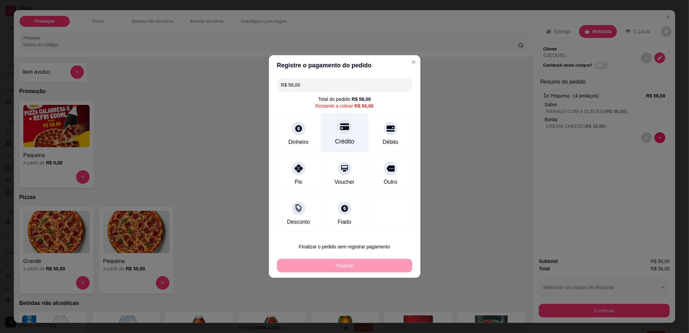
click at [348, 140] on div "Crédito" at bounding box center [344, 141] width 19 height 9
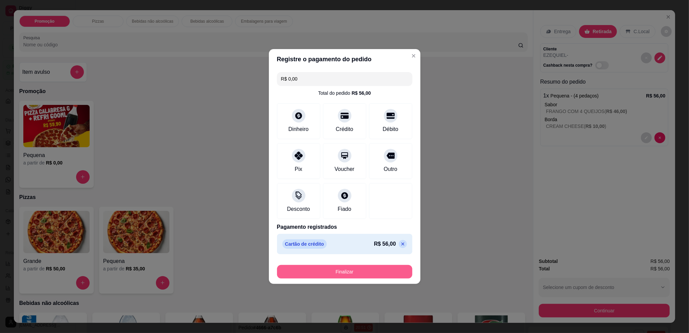
click at [362, 273] on button "Finalizar" at bounding box center [344, 272] width 135 height 14
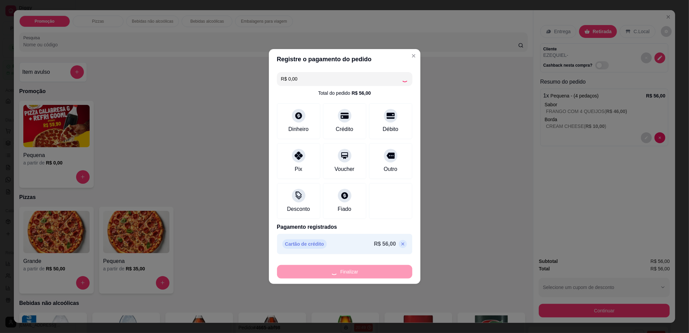
type input "-R$ 56,00"
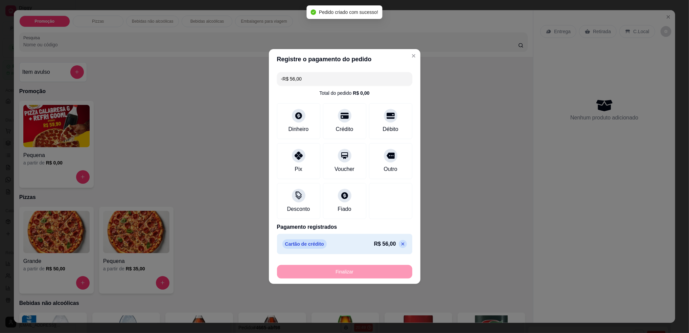
scroll to position [0, 0]
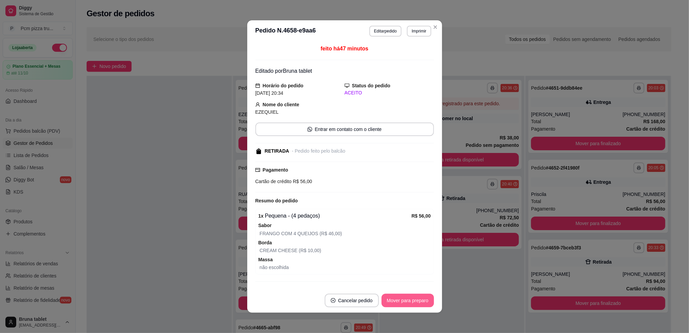
click at [404, 295] on button "Mover para preparo" at bounding box center [407, 301] width 52 height 14
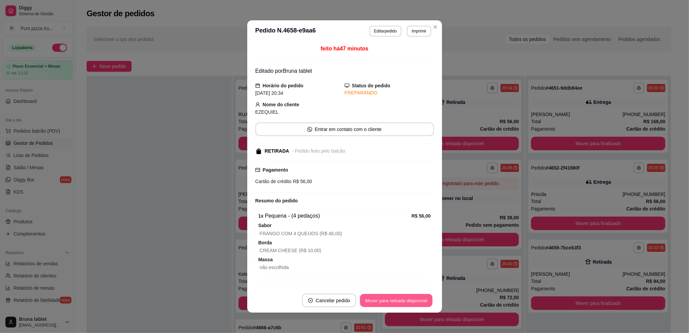
click at [410, 300] on button "Mover para retirada disponível" at bounding box center [396, 300] width 72 height 13
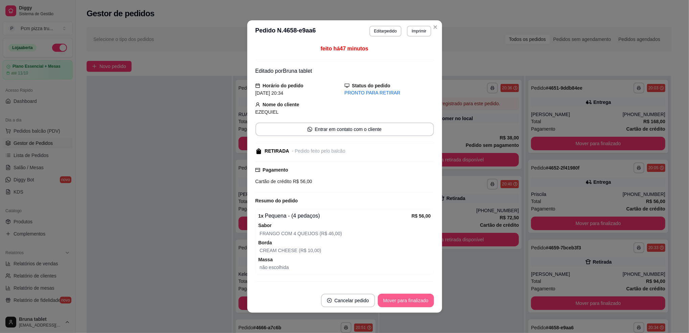
click at [410, 300] on button "Mover para finalizado" at bounding box center [406, 301] width 56 height 14
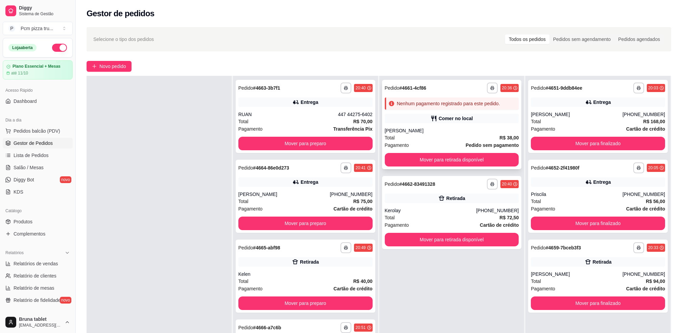
click at [434, 131] on div "[PERSON_NAME]" at bounding box center [452, 130] width 134 height 7
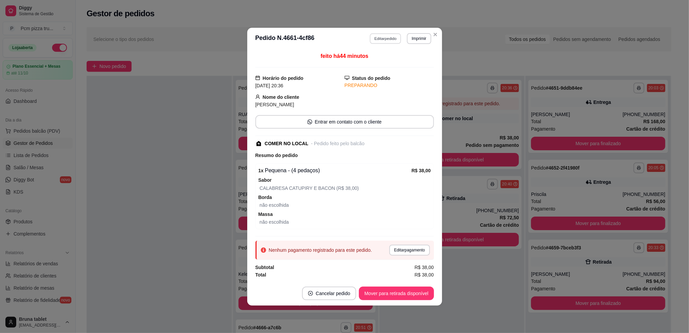
click at [394, 36] on button "Editar pedido" at bounding box center [385, 38] width 31 height 10
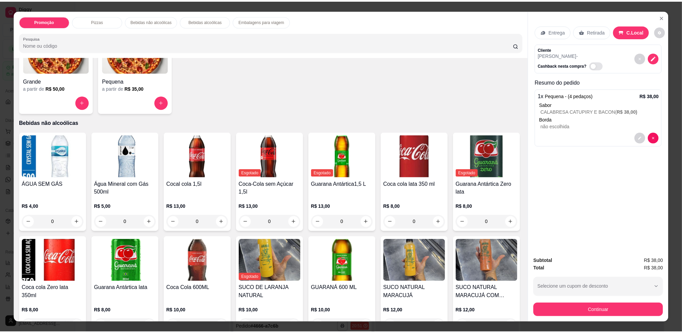
scroll to position [225, 0]
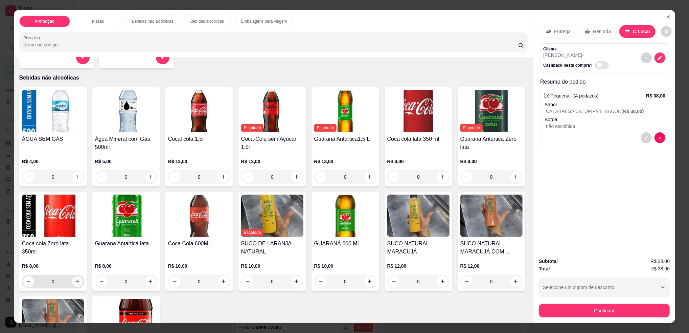
click at [80, 281] on icon "increase-product-quantity" at bounding box center [77, 281] width 5 height 5
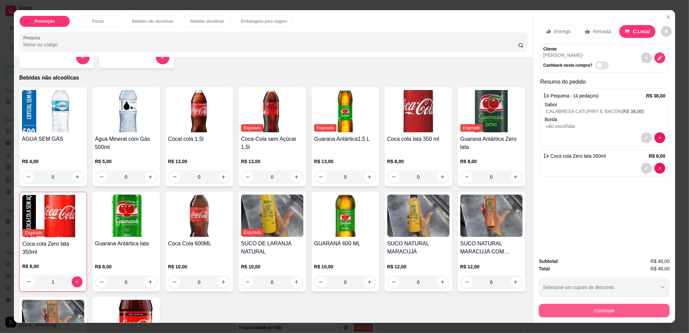
click at [558, 308] on button "Continuar" at bounding box center [604, 311] width 131 height 14
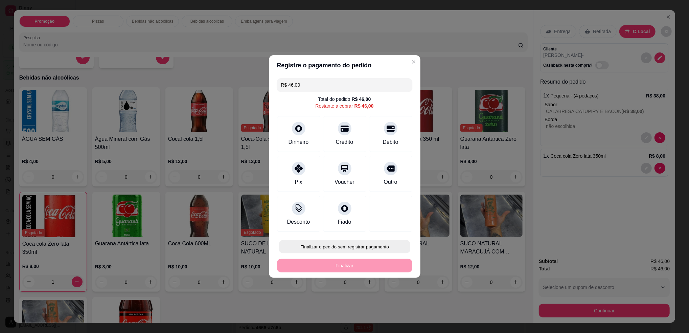
click at [301, 243] on button "Finalizar o pedido sem registrar pagamento" at bounding box center [344, 246] width 131 height 13
click at [388, 303] on button "Confirmar" at bounding box center [387, 302] width 25 height 10
type input "0"
type input "R$ 0,00"
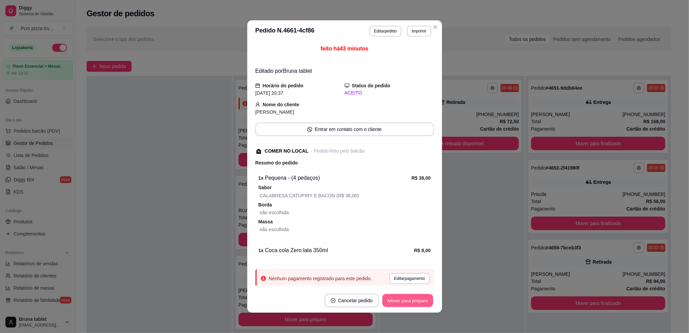
click at [399, 299] on button "Mover para preparo" at bounding box center [407, 300] width 51 height 13
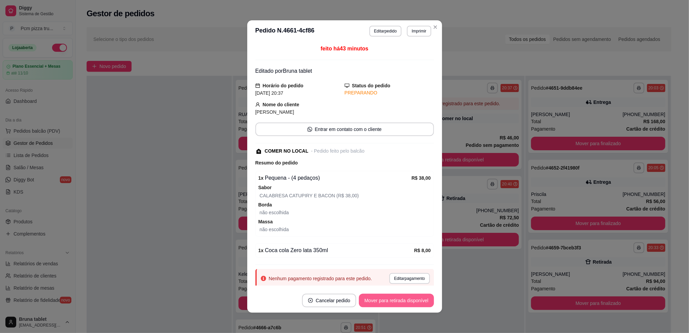
click at [399, 299] on button "Mover para retirada disponível" at bounding box center [396, 301] width 75 height 14
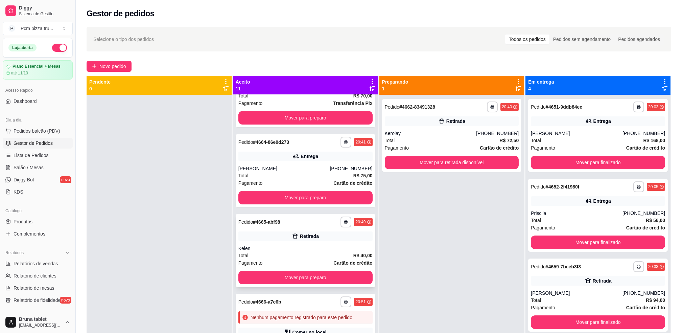
scroll to position [45, 0]
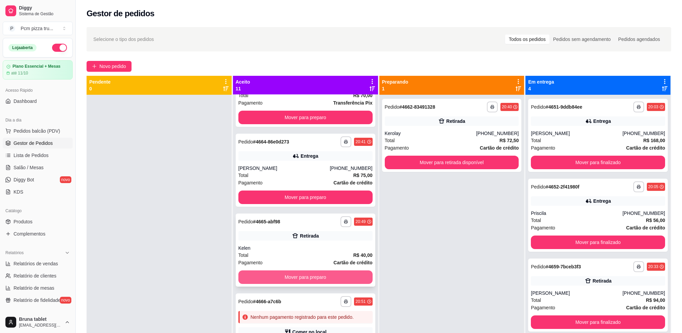
click at [288, 273] on button "Mover para preparo" at bounding box center [305, 277] width 134 height 14
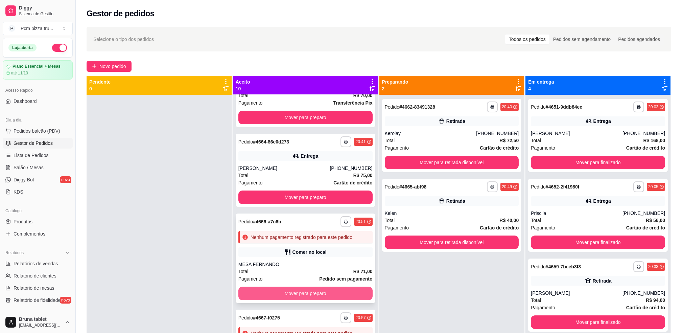
click at [291, 288] on button "Mover para preparo" at bounding box center [305, 293] width 134 height 14
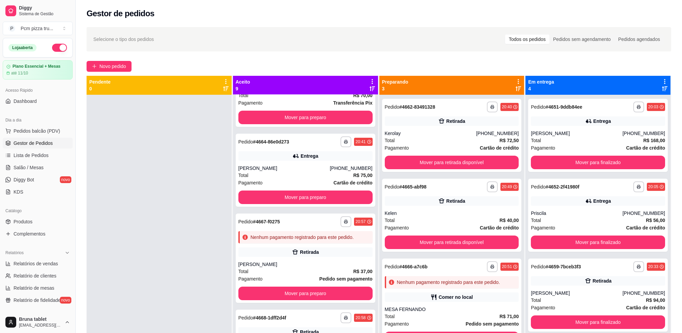
click at [203, 255] on div at bounding box center [159, 261] width 145 height 333
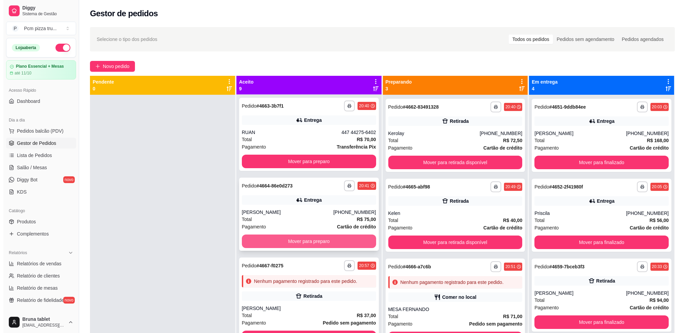
scroll to position [0, 0]
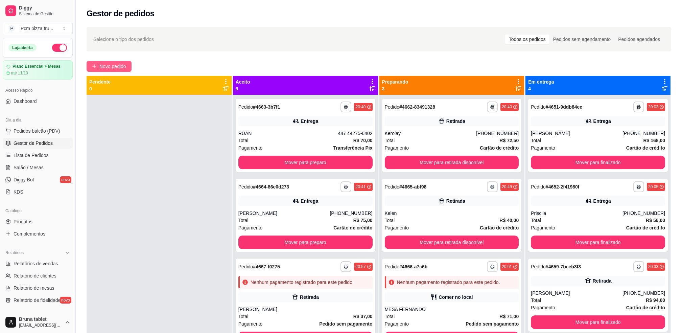
click at [121, 64] on span "Novo pedido" at bounding box center [112, 66] width 27 height 7
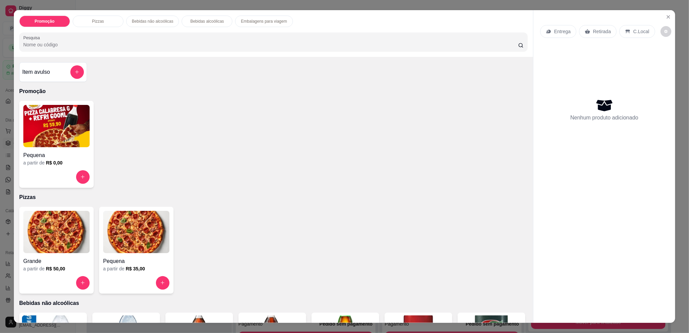
click at [58, 248] on img at bounding box center [56, 232] width 66 height 42
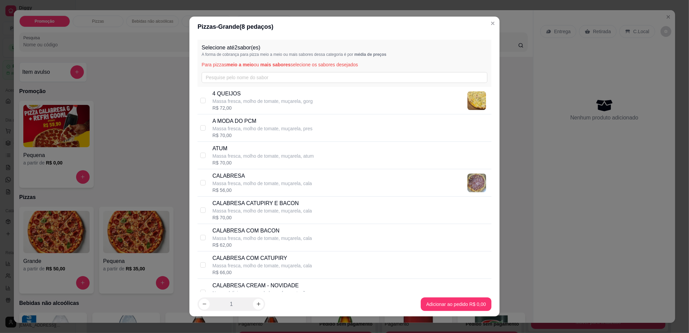
click at [247, 63] on span "meio a meio" at bounding box center [239, 64] width 27 height 5
click at [248, 74] on input "text" at bounding box center [345, 77] width 286 height 11
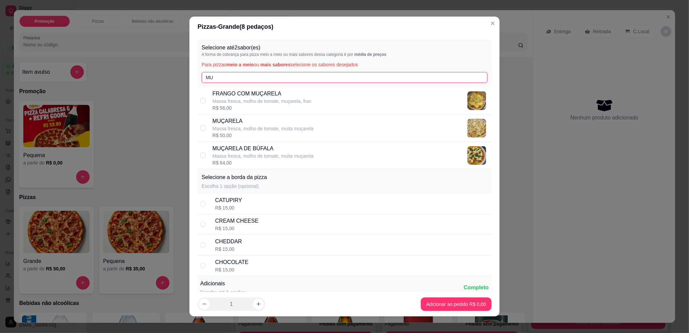
type input "MU"
click at [267, 121] on p "MUÇARELA" at bounding box center [262, 121] width 101 height 8
checkbox input "true"
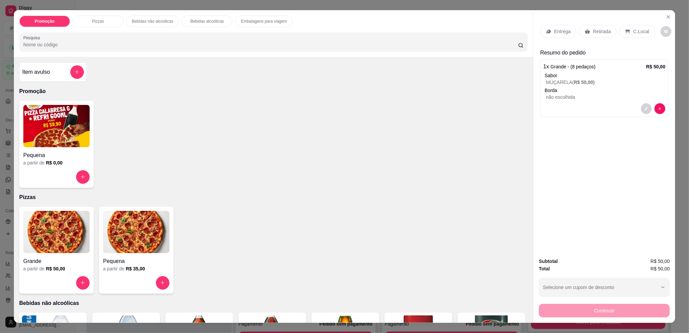
click at [596, 31] on p "Retirada" at bounding box center [602, 31] width 18 height 7
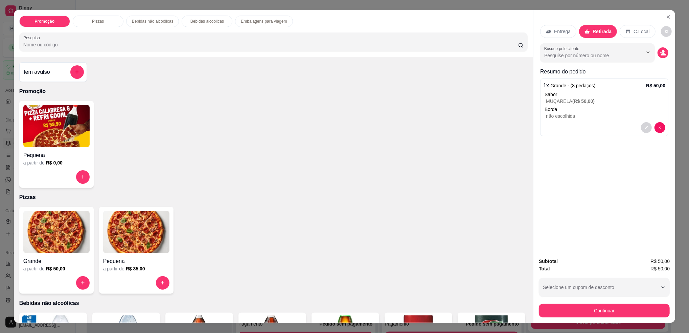
click at [660, 57] on button "decrease-product-quantity" at bounding box center [662, 52] width 11 height 11
click at [663, 51] on button "decrease-product-quantity" at bounding box center [662, 52] width 11 height 11
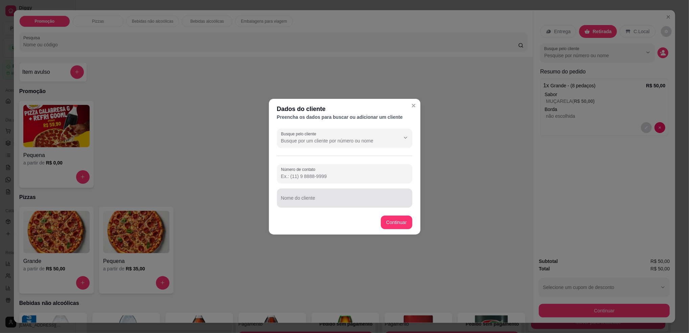
click at [351, 202] on input "Nome do cliente" at bounding box center [344, 200] width 127 height 7
type input "JOADSON"
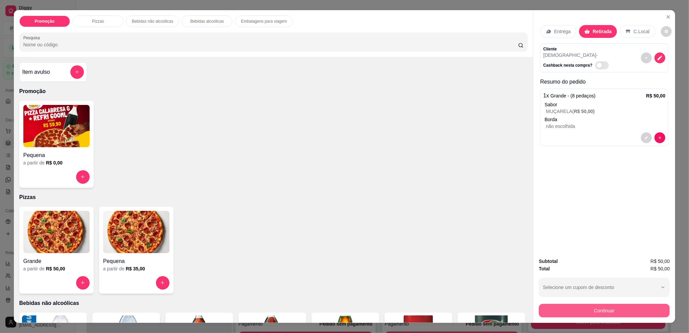
click at [566, 309] on button "Continuar" at bounding box center [604, 311] width 131 height 14
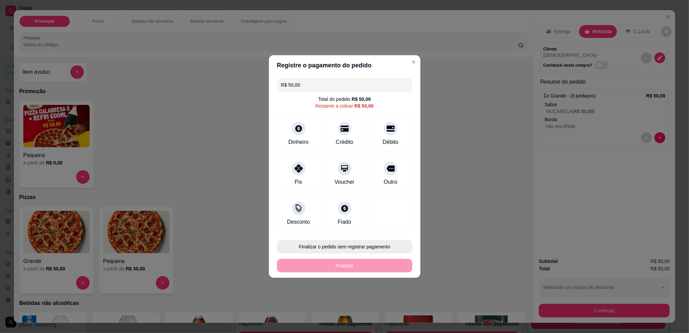
click at [347, 244] on button "Finalizar o pedido sem registrar pagamento" at bounding box center [344, 247] width 135 height 14
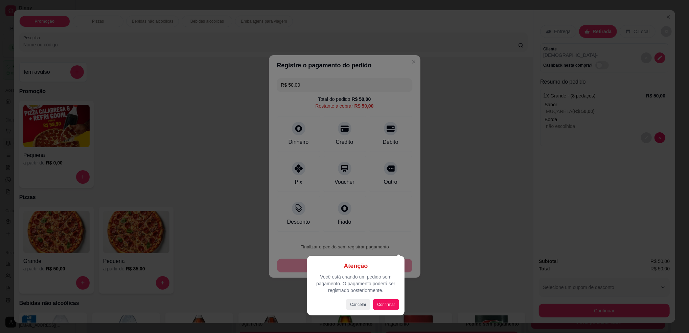
click at [373, 247] on div at bounding box center [344, 166] width 689 height 333
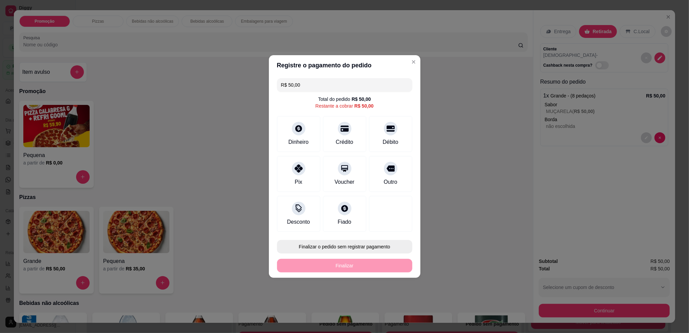
click at [363, 244] on button "Finalizar o pedido sem registrar pagamento" at bounding box center [344, 247] width 135 height 14
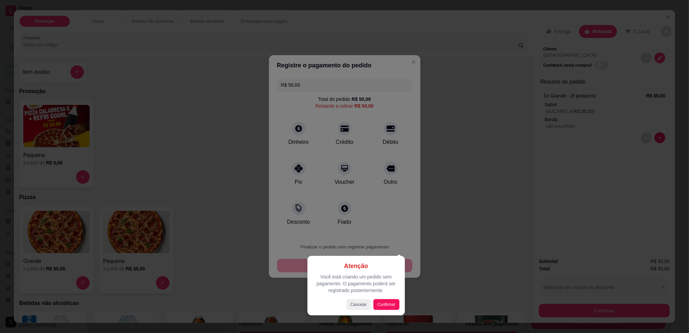
click at [391, 229] on div at bounding box center [344, 166] width 689 height 333
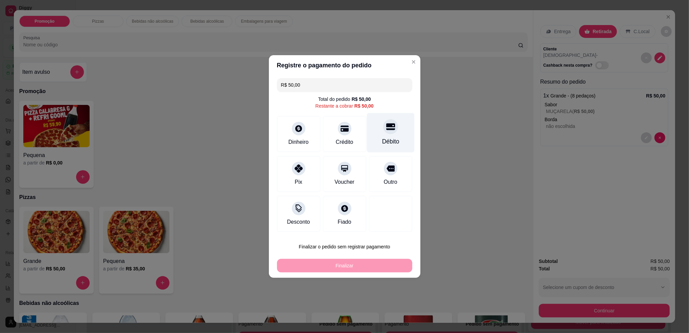
click at [383, 134] on div "Débito" at bounding box center [391, 133] width 48 height 40
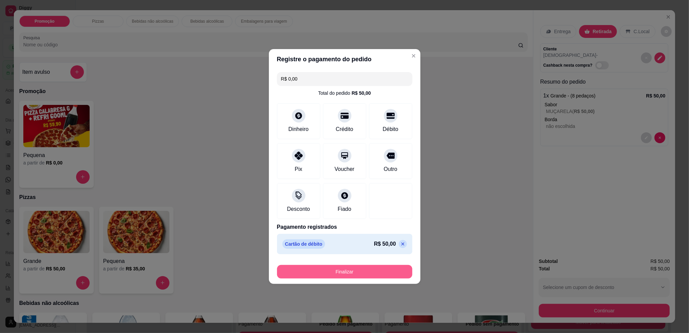
click at [354, 271] on button "Finalizar" at bounding box center [344, 272] width 135 height 14
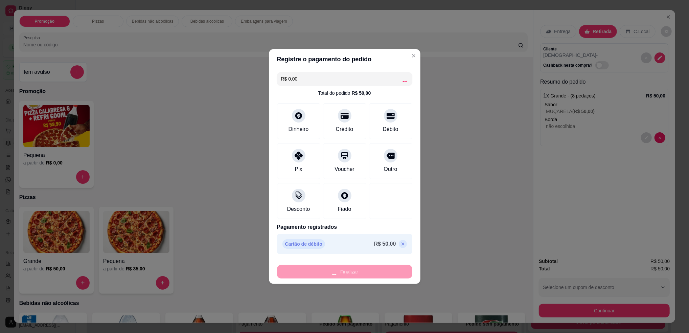
type input "-R$ 50,00"
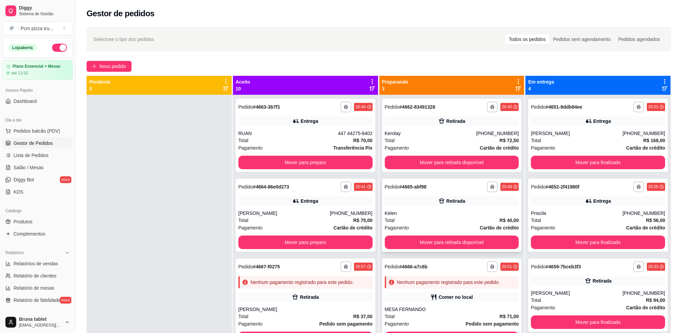
click at [416, 199] on div "Retirada" at bounding box center [452, 200] width 134 height 9
click at [438, 118] on icon at bounding box center [441, 121] width 7 height 7
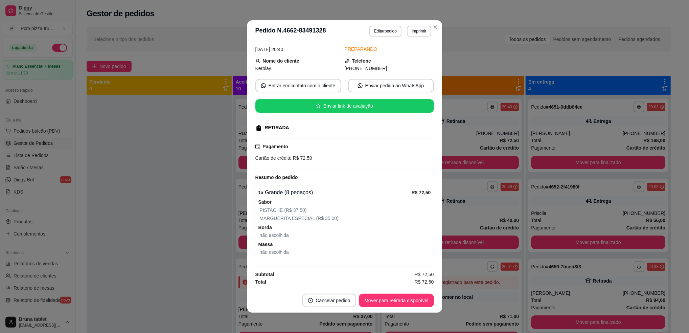
scroll to position [1, 0]
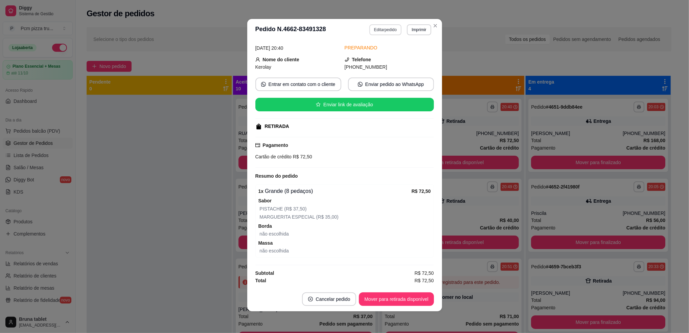
click at [386, 31] on button "Editar pedido" at bounding box center [385, 29] width 32 height 11
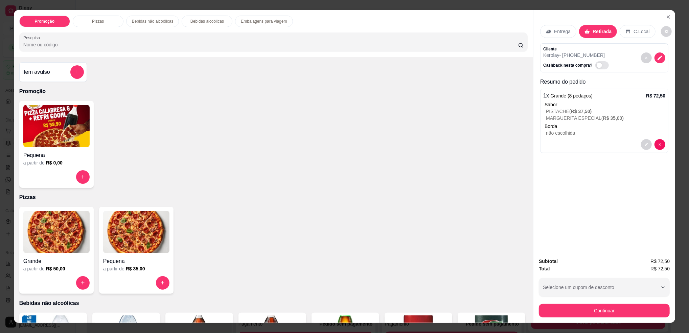
scroll to position [135, 0]
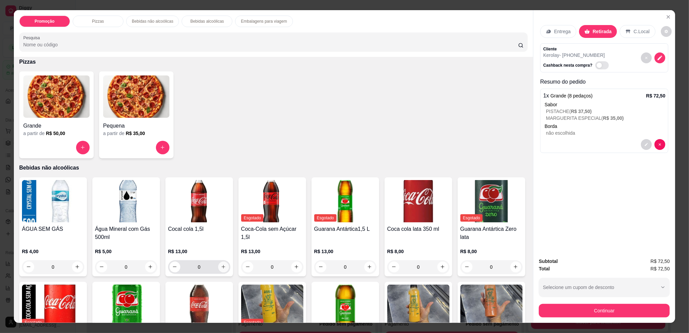
click at [221, 266] on icon "increase-product-quantity" at bounding box center [223, 266] width 5 height 5
type input "1"
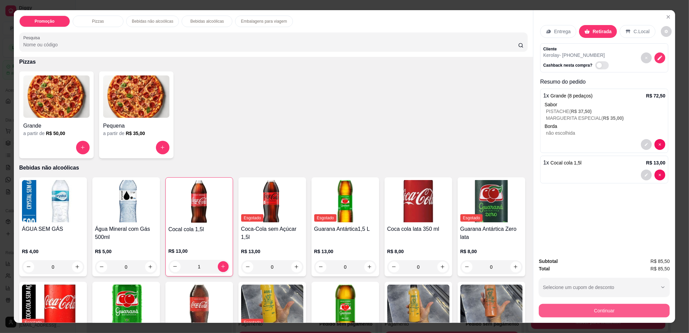
click at [576, 312] on button "Continuar" at bounding box center [604, 311] width 131 height 14
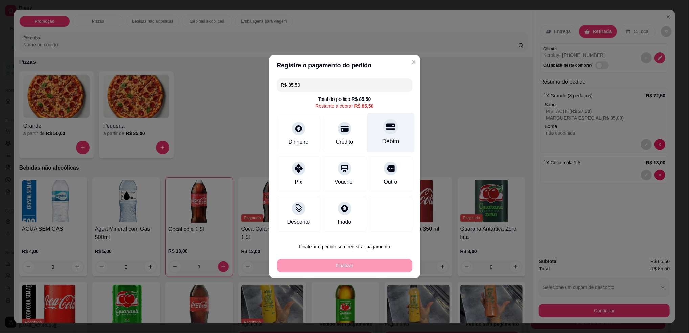
click at [376, 135] on div "Débito" at bounding box center [391, 133] width 48 height 40
type input "R$ 0,00"
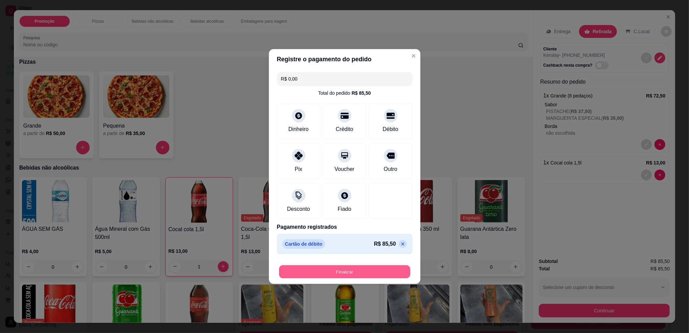
click at [353, 275] on button "Finalizar" at bounding box center [344, 271] width 131 height 13
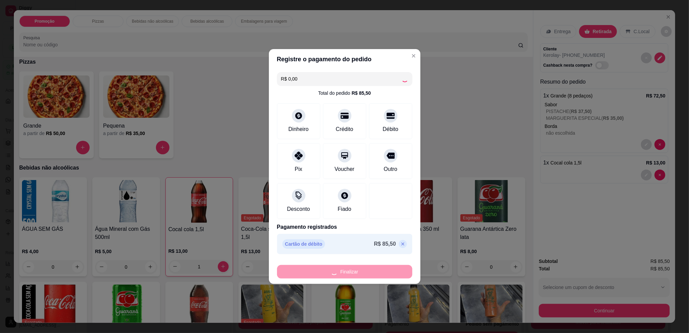
type input "0"
type input "-R$ 85,50"
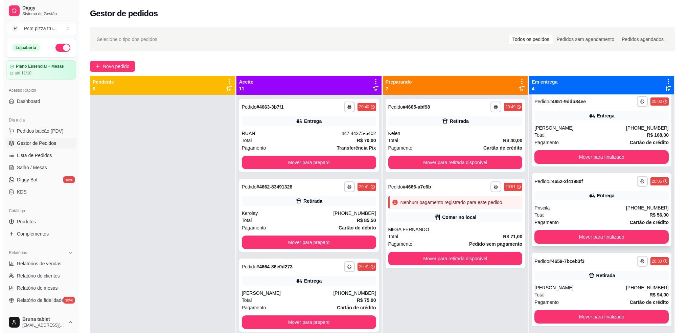
scroll to position [9, 0]
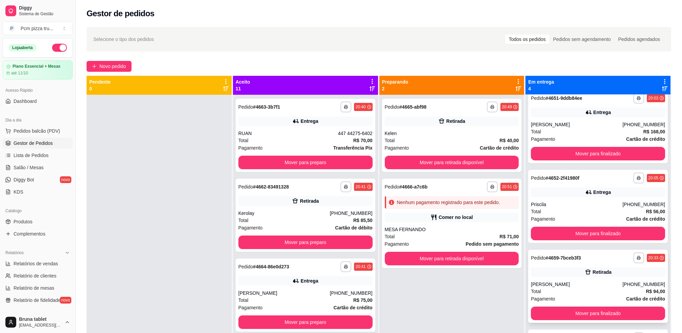
click at [585, 283] on div "[PERSON_NAME]" at bounding box center [577, 284] width 92 height 7
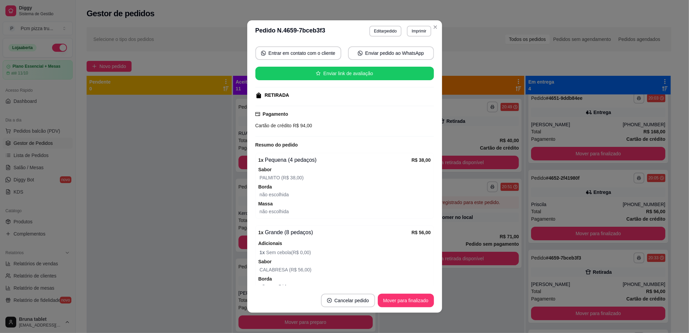
scroll to position [113, 0]
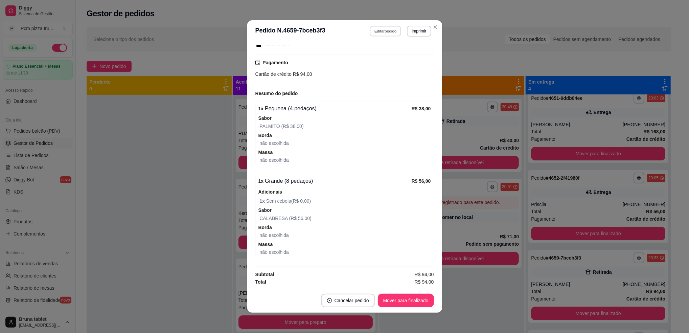
click at [388, 33] on button "Editar pedido" at bounding box center [385, 31] width 31 height 10
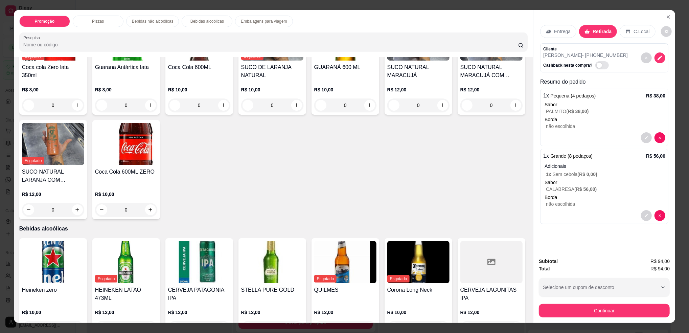
scroll to position [406, 0]
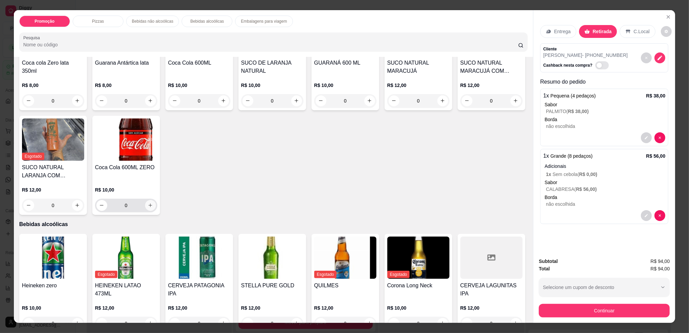
click at [153, 205] on icon "increase-product-quantity" at bounding box center [150, 205] width 5 height 5
type input "1"
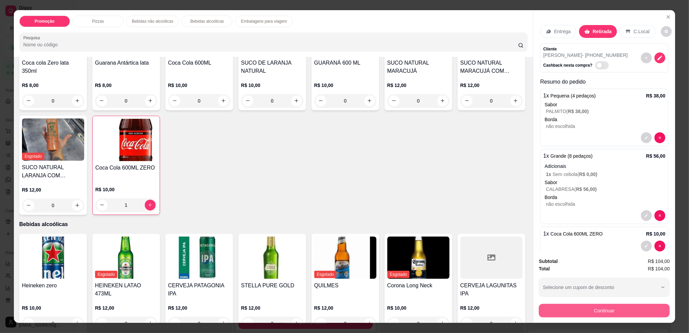
click at [570, 306] on button "Continuar" at bounding box center [604, 311] width 131 height 14
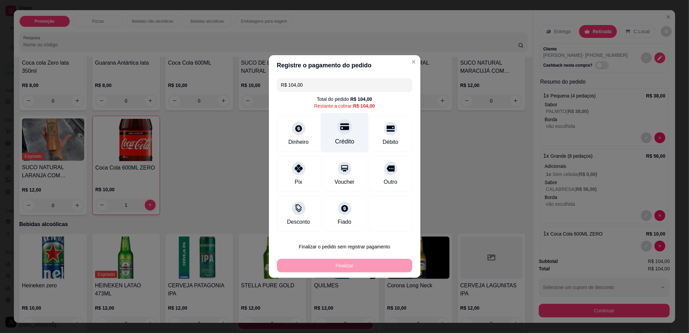
click at [340, 126] on icon at bounding box center [344, 126] width 9 height 9
type input "R$ 0,00"
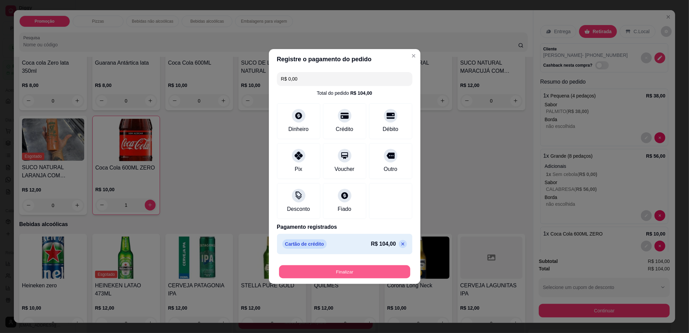
click at [367, 269] on button "Finalizar" at bounding box center [344, 271] width 131 height 13
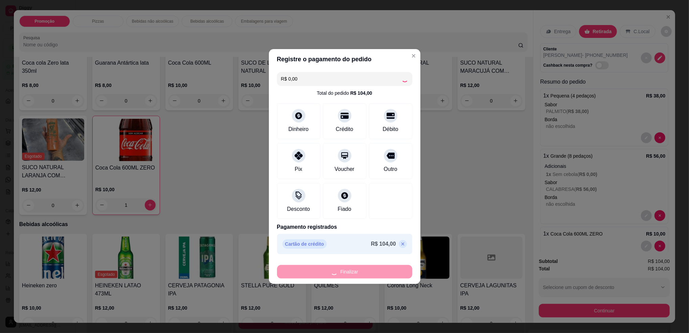
type input "0"
type input "-R$ 104,00"
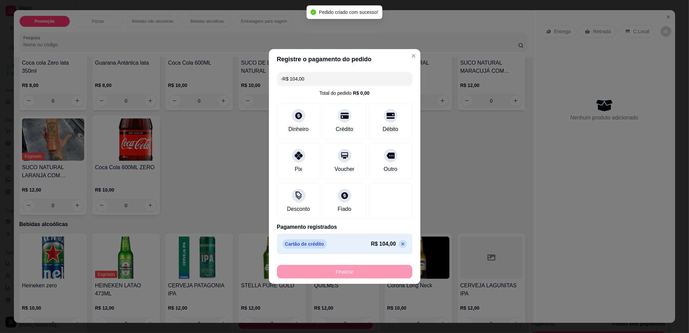
scroll to position [108, 0]
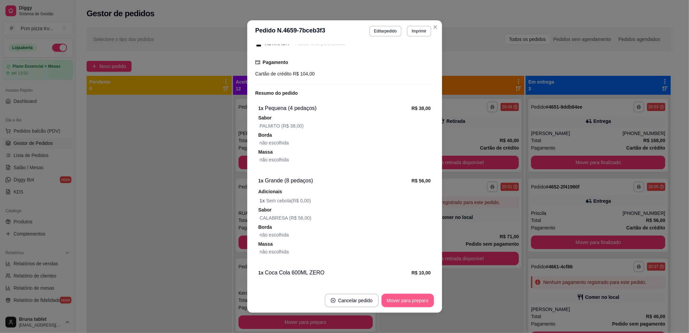
click at [403, 303] on button "Mover para preparo" at bounding box center [407, 301] width 52 height 14
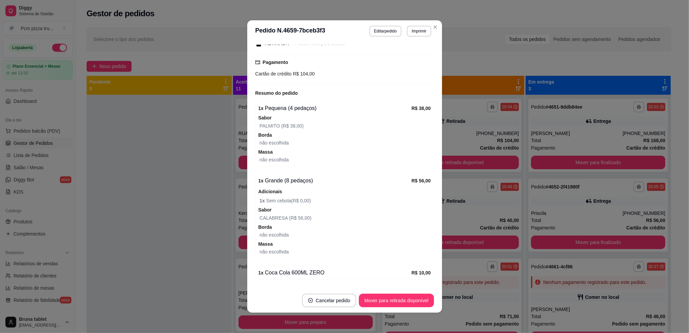
click at [404, 300] on button "Mover para retirada disponível" at bounding box center [396, 301] width 75 height 14
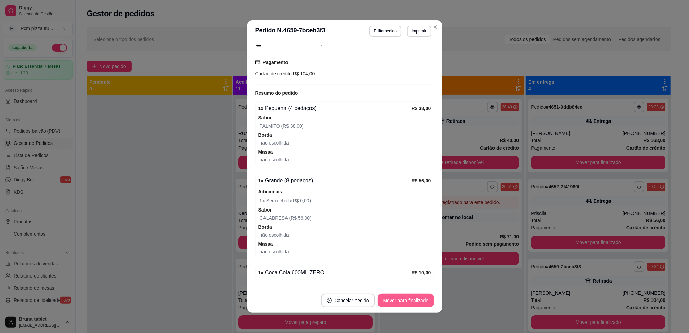
click at [404, 300] on button "Mover para finalizado" at bounding box center [406, 301] width 56 height 14
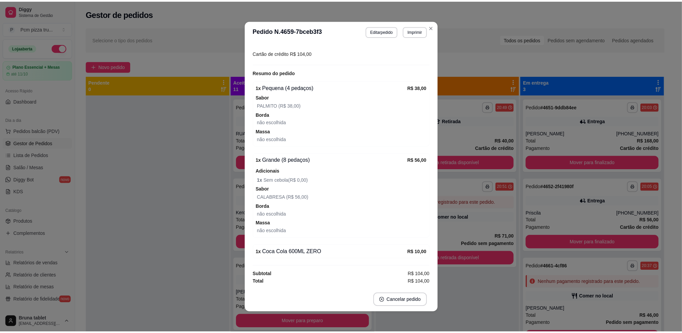
scroll to position [85, 0]
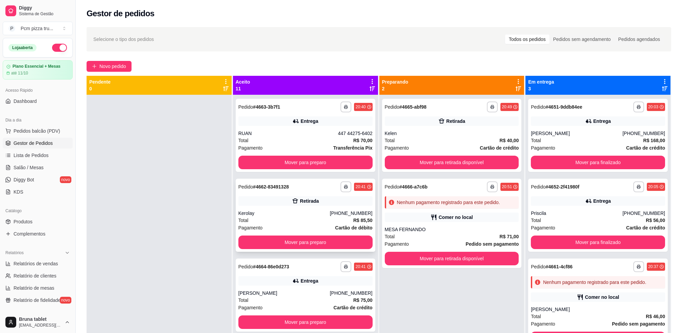
click at [318, 212] on div "Kerolay" at bounding box center [284, 213] width 92 height 7
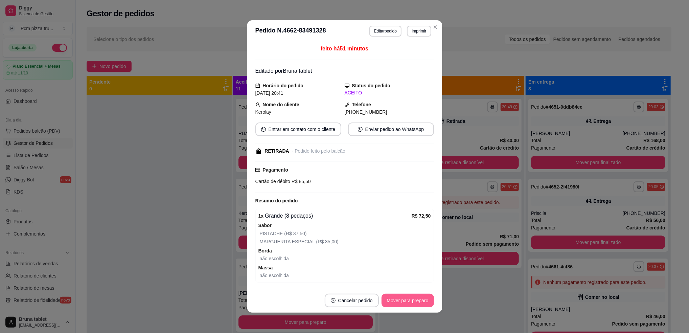
click at [387, 302] on button "Mover para preparo" at bounding box center [407, 301] width 52 height 14
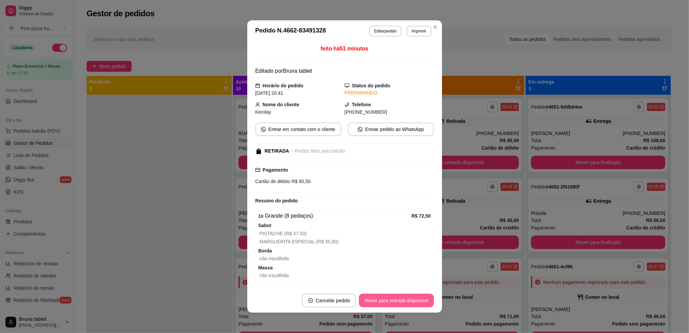
click at [387, 302] on button "Mover para retirada disponível" at bounding box center [396, 301] width 75 height 14
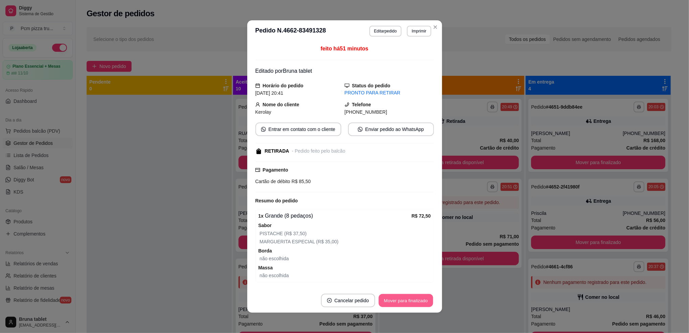
click at [387, 302] on button "Mover para finalizado" at bounding box center [405, 300] width 54 height 13
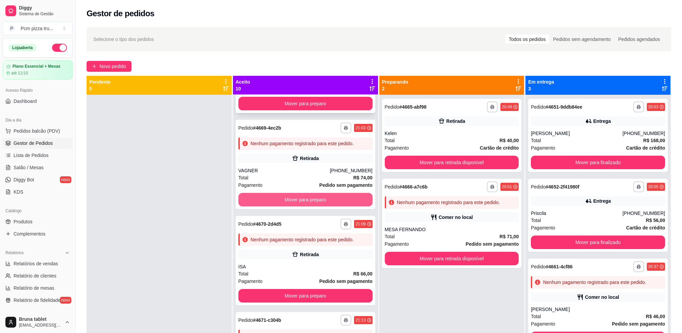
scroll to position [316, 0]
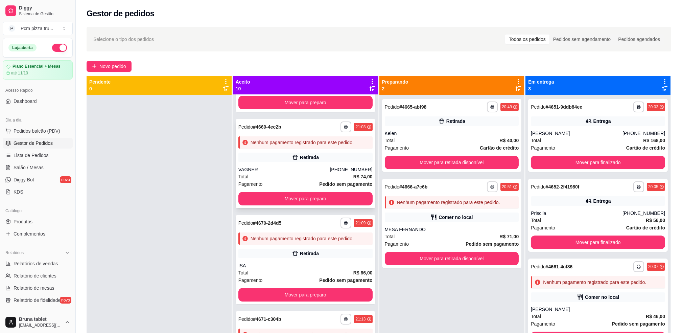
click at [305, 159] on div "Retirada" at bounding box center [309, 157] width 19 height 7
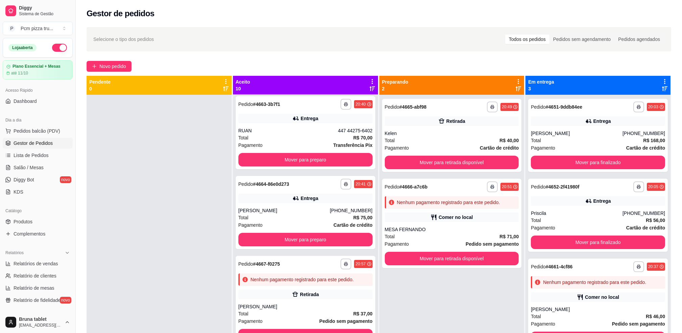
scroll to position [0, 0]
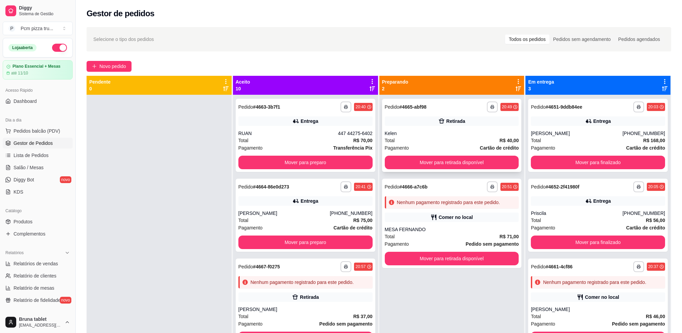
click at [465, 139] on div "Total R$ 40,00" at bounding box center [452, 140] width 134 height 7
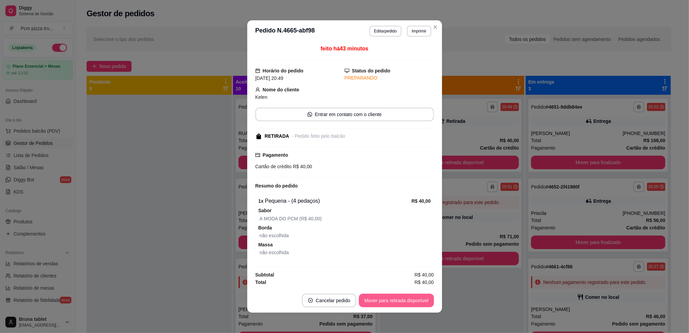
click at [406, 299] on button "Mover para retirada disponível" at bounding box center [396, 301] width 75 height 14
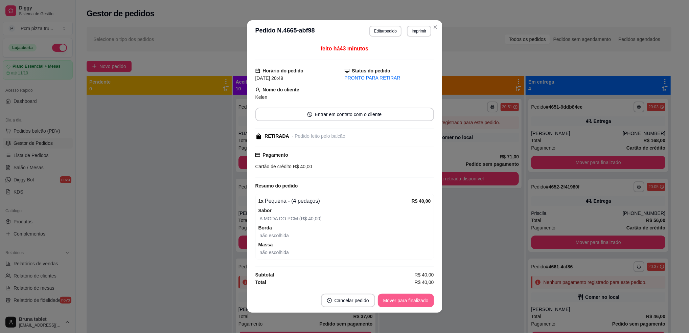
click at [408, 299] on button "Mover para finalizado" at bounding box center [406, 301] width 56 height 14
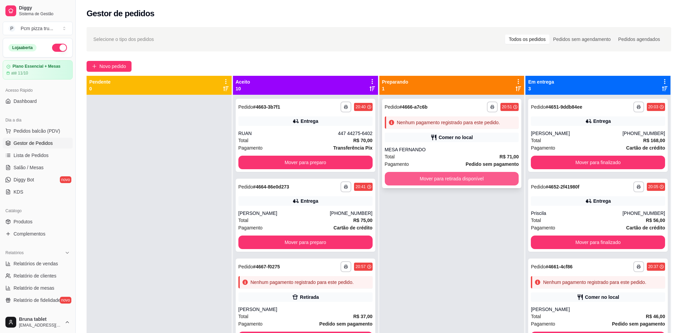
click at [467, 179] on button "Mover para retirada disponível" at bounding box center [452, 179] width 134 height 14
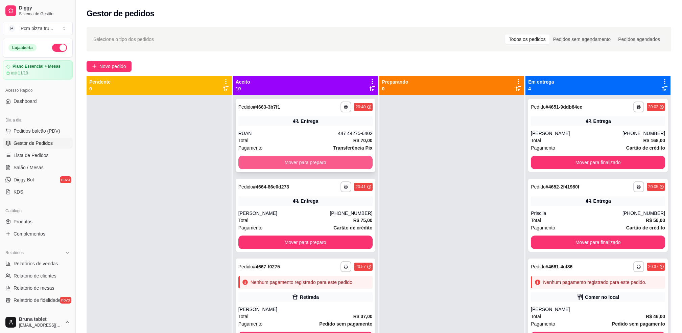
click at [343, 158] on button "Mover para preparo" at bounding box center [305, 163] width 134 height 14
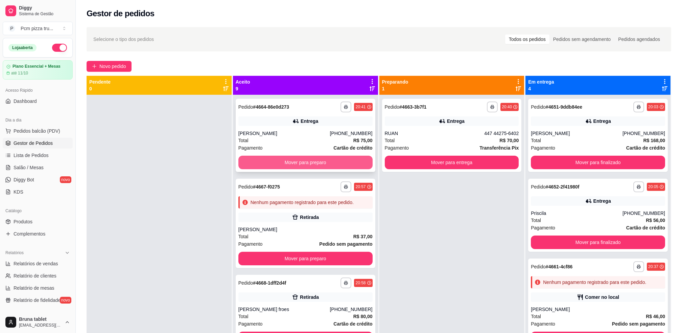
click at [340, 161] on button "Mover para preparo" at bounding box center [305, 163] width 134 height 14
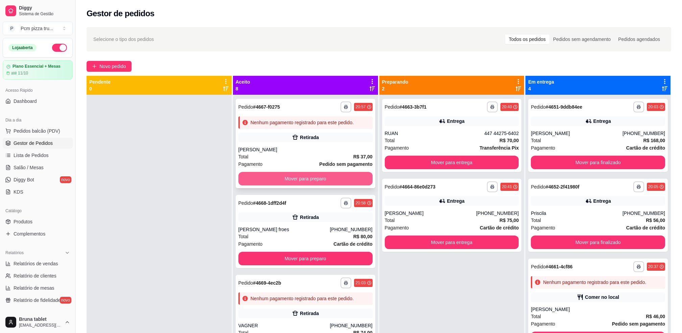
click at [343, 178] on button "Mover para preparo" at bounding box center [305, 179] width 134 height 14
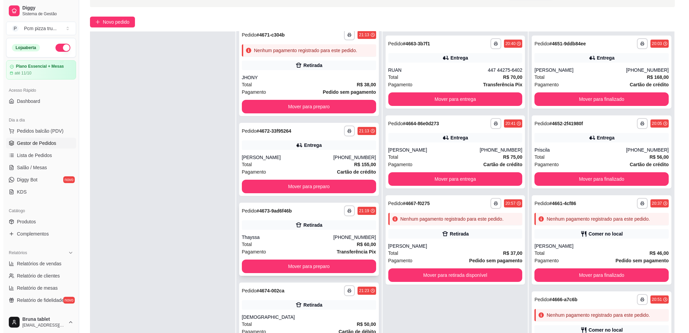
scroll to position [45, 0]
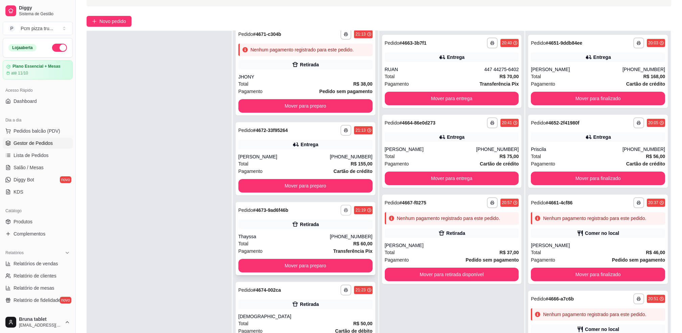
click at [344, 209] on icon "button" at bounding box center [346, 210] width 4 height 4
click at [327, 248] on button "IMPRESSORA" at bounding box center [318, 246] width 49 height 11
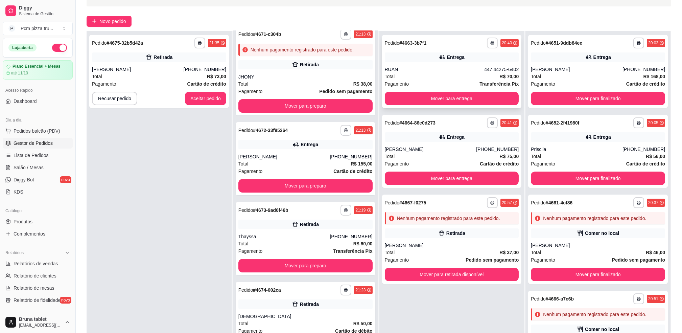
click at [490, 41] on icon "button" at bounding box center [492, 43] width 4 height 4
click at [481, 75] on button "IMPRESSORA" at bounding box center [469, 80] width 49 height 11
click at [491, 123] on button "button" at bounding box center [492, 122] width 10 height 10
click at [486, 159] on button "IMPRESSORA" at bounding box center [469, 160] width 47 height 10
click at [585, 230] on div "Comer no local" at bounding box center [602, 233] width 34 height 7
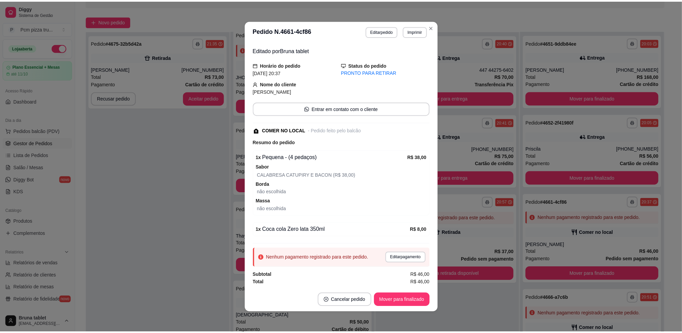
scroll to position [22, 0]
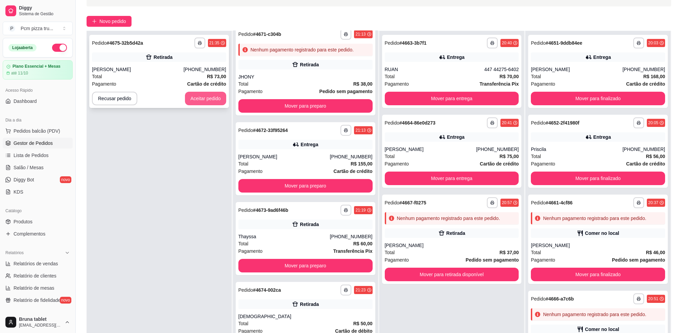
click at [216, 95] on button "Aceitar pedido" at bounding box center [205, 99] width 41 height 14
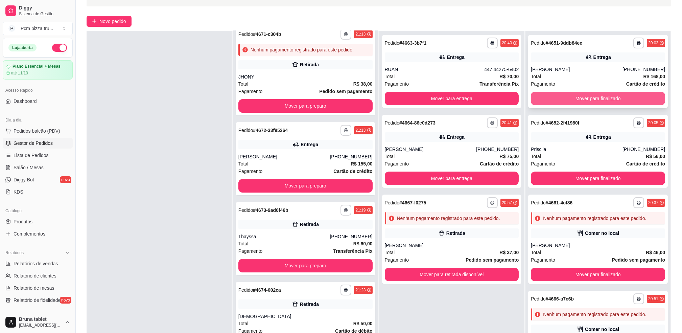
click at [572, 94] on button "Mover para finalizado" at bounding box center [598, 99] width 134 height 14
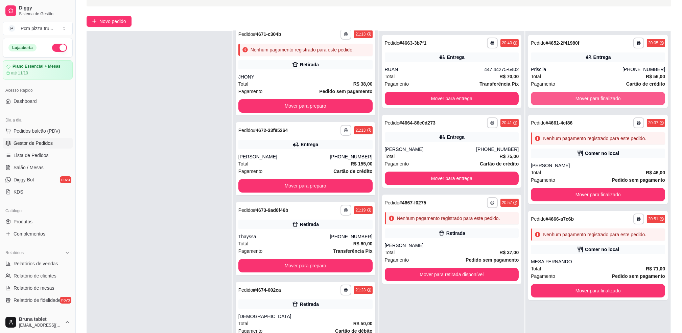
click at [573, 94] on button "Mover para finalizado" at bounding box center [598, 99] width 134 height 14
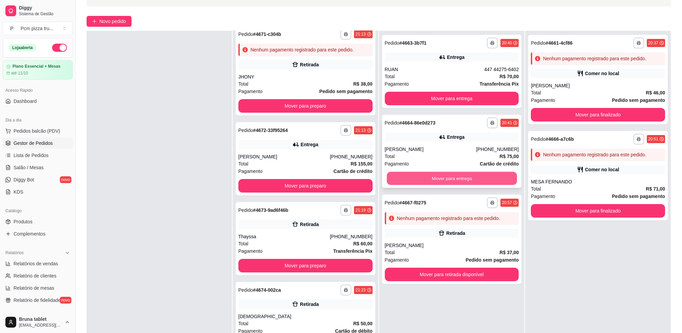
click at [465, 175] on button "Mover para entrega" at bounding box center [452, 178] width 130 height 13
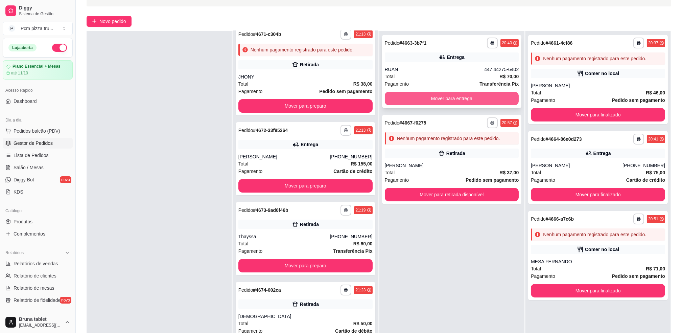
click at [457, 99] on button "Mover para entrega" at bounding box center [452, 99] width 134 height 14
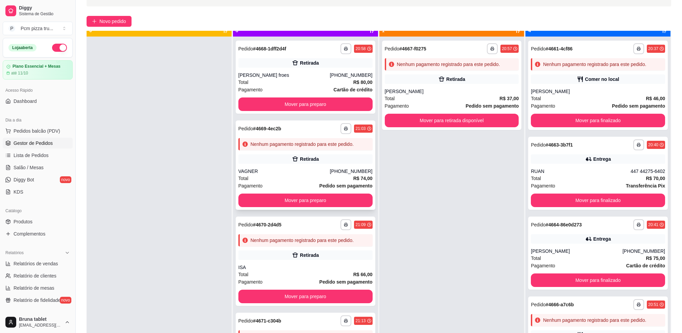
scroll to position [0, 0]
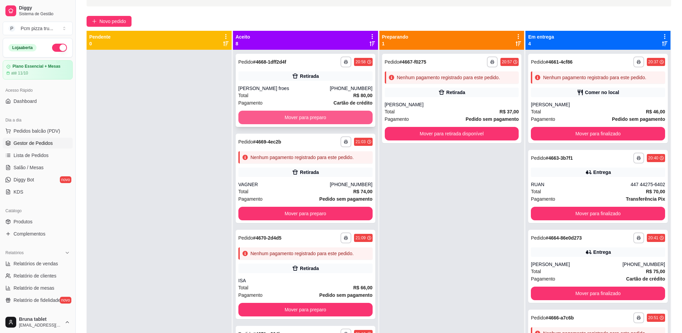
click at [326, 121] on button "Mover para preparo" at bounding box center [305, 118] width 134 height 14
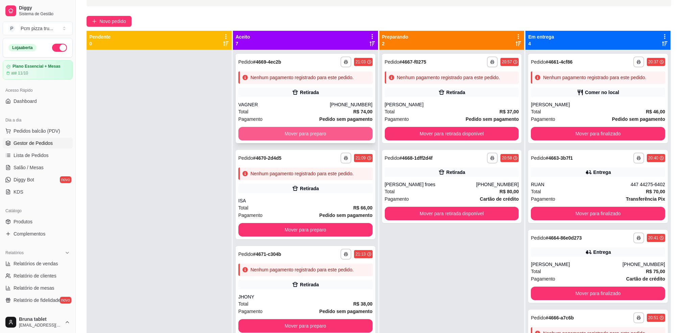
click at [324, 134] on button "Mover para preparo" at bounding box center [305, 134] width 134 height 14
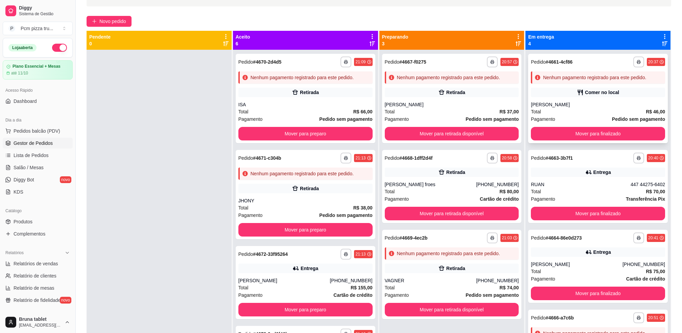
click at [566, 92] on div "Comer no local" at bounding box center [598, 92] width 134 height 9
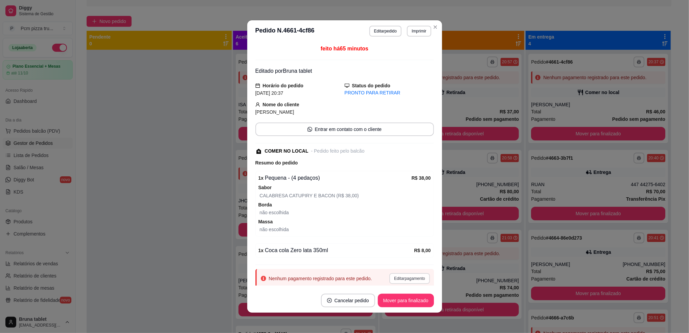
click at [410, 277] on button "Editar pagamento" at bounding box center [409, 278] width 40 height 11
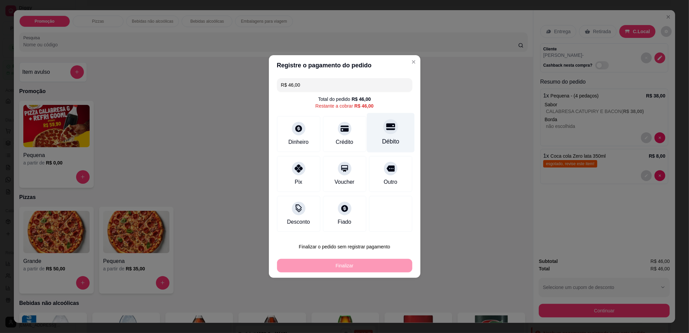
click at [382, 141] on div "Débito" at bounding box center [390, 141] width 17 height 9
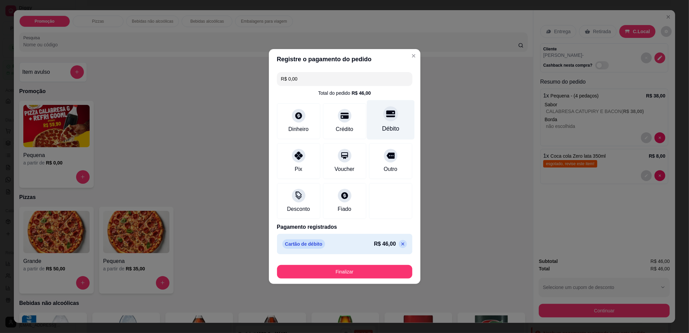
type input "R$ 0,00"
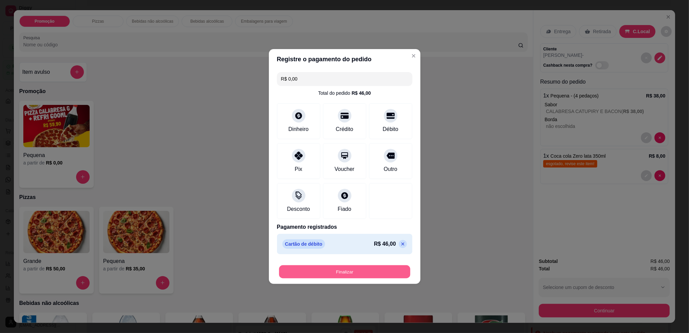
click at [394, 271] on button "Finalizar" at bounding box center [344, 271] width 131 height 13
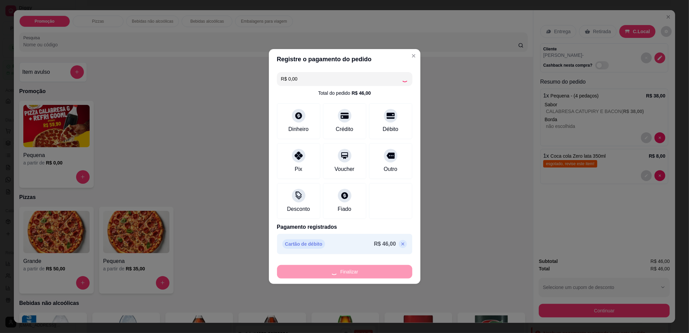
type input "0"
type input "-R$ 46,00"
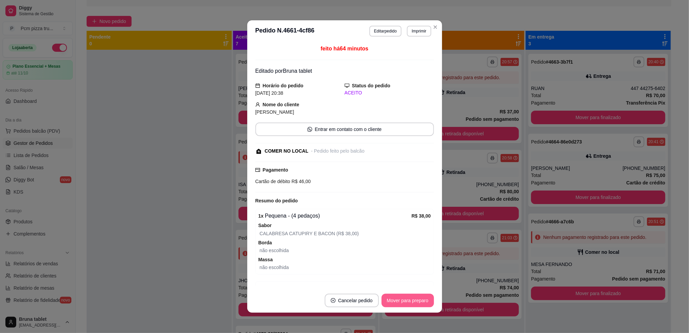
click at [409, 298] on button "Mover para preparo" at bounding box center [407, 301] width 52 height 14
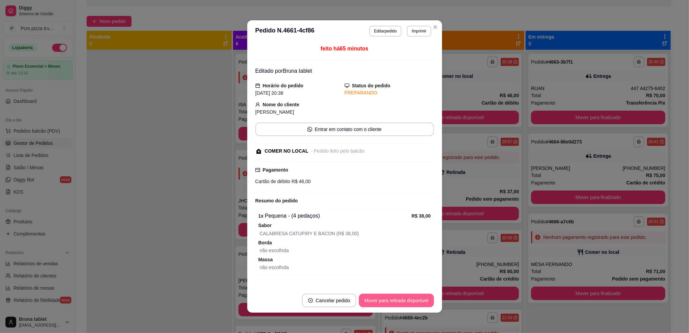
click at [410, 300] on button "Mover para retirada disponível" at bounding box center [396, 301] width 75 height 14
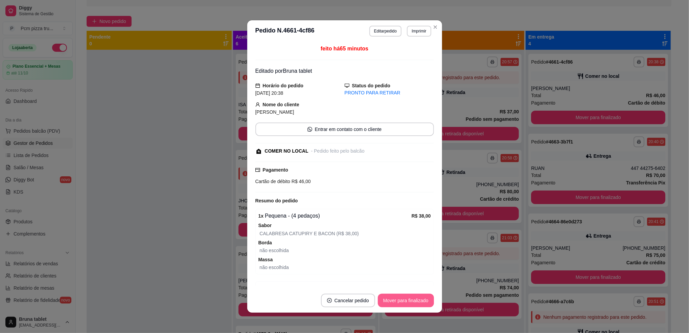
click at [410, 300] on button "Mover para finalizado" at bounding box center [406, 301] width 56 height 14
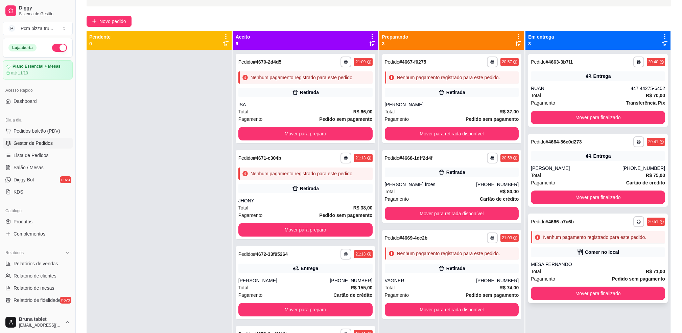
click at [545, 242] on div "Nenhum pagamento registrado para este pedido." at bounding box center [598, 237] width 134 height 12
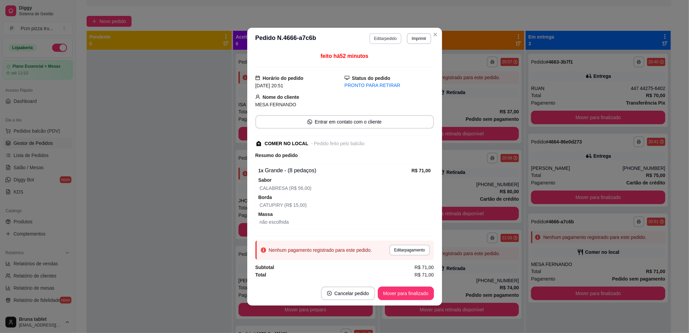
click at [390, 36] on button "Editar pedido" at bounding box center [385, 38] width 32 height 11
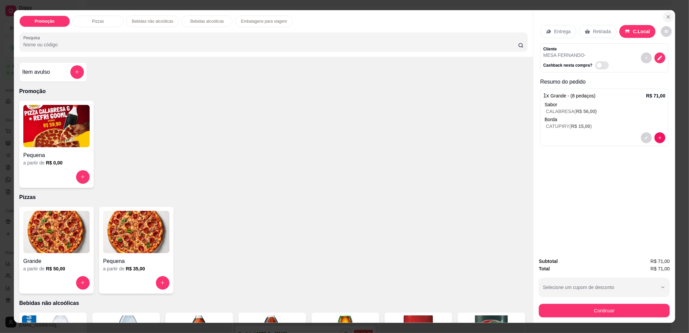
click at [663, 18] on button "Close" at bounding box center [668, 16] width 11 height 11
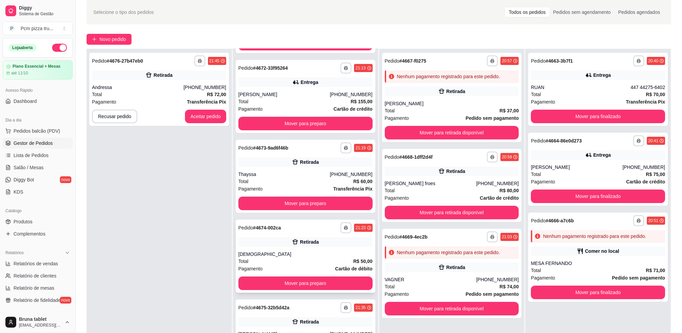
scroll to position [103, 0]
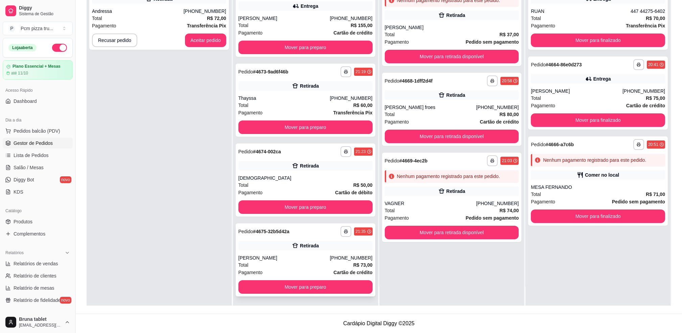
click at [315, 261] on div "Total R$ 73,00" at bounding box center [305, 264] width 134 height 7
click at [249, 250] on div "Retirada" at bounding box center [305, 245] width 134 height 9
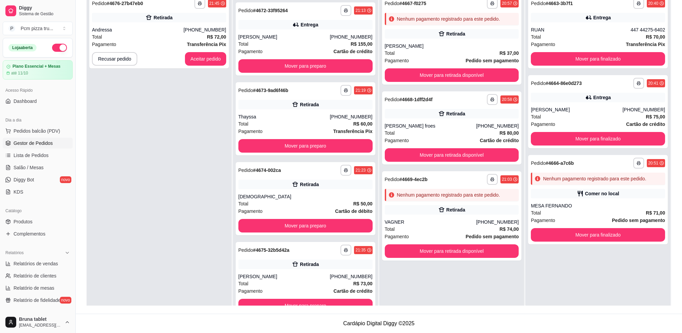
scroll to position [0, 0]
click at [214, 62] on button "Aceitar pedido" at bounding box center [205, 59] width 41 height 14
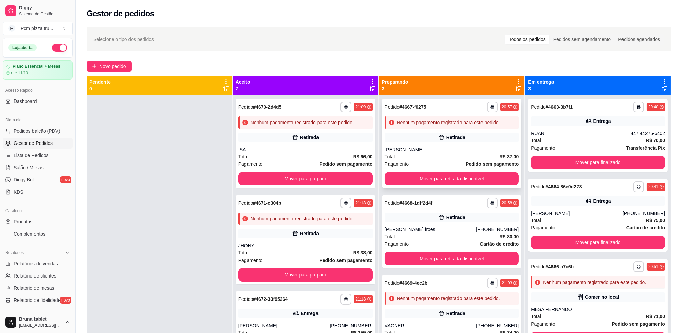
click at [481, 128] on div "Nenhum pagamento registrado para este pedido." at bounding box center [452, 122] width 134 height 12
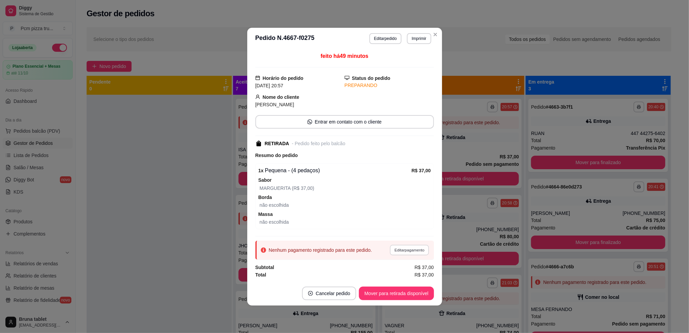
click at [402, 246] on button "Editar pagamento" at bounding box center [409, 250] width 39 height 10
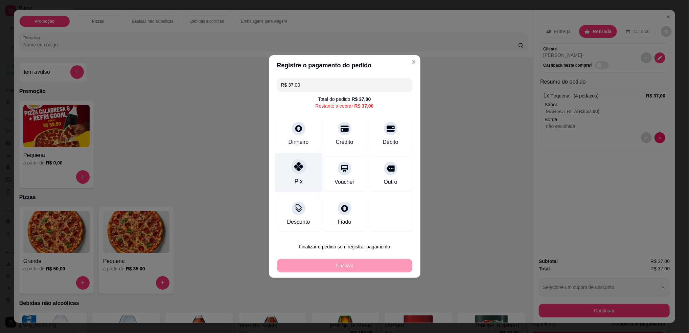
click at [280, 174] on div "Pix" at bounding box center [299, 173] width 48 height 40
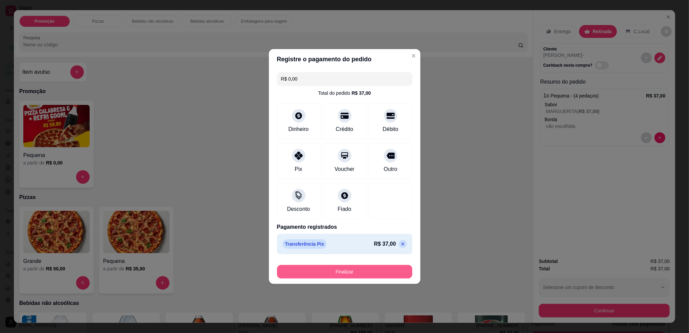
click at [326, 274] on button "Finalizar" at bounding box center [344, 272] width 135 height 14
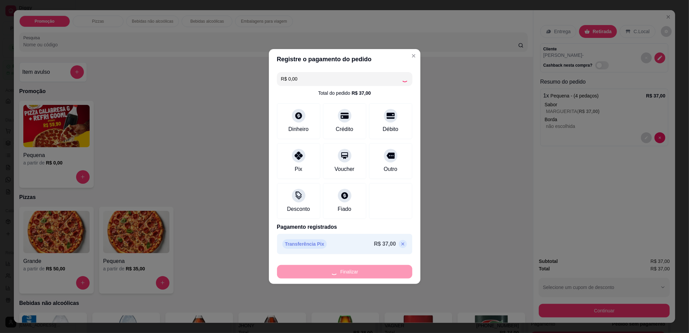
type input "-R$ 37,00"
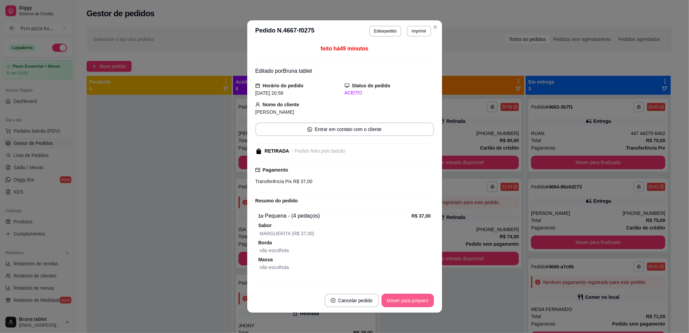
click at [399, 296] on button "Mover para preparo" at bounding box center [407, 301] width 52 height 14
click at [403, 301] on button "Mover para finalizado" at bounding box center [406, 301] width 56 height 14
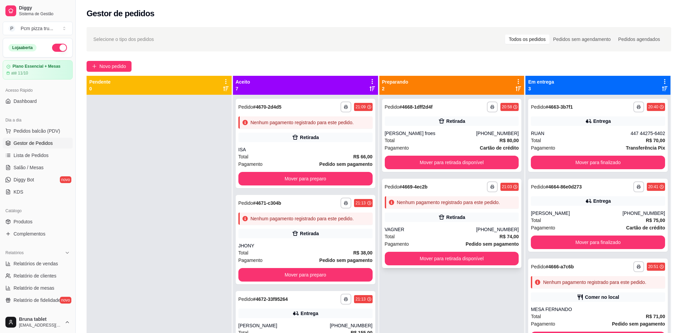
click at [450, 221] on div "Retirada" at bounding box center [452, 216] width 134 height 9
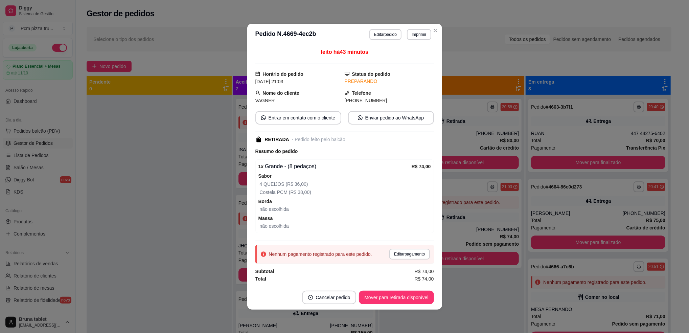
click at [408, 255] on button "Editar pagamento" at bounding box center [409, 254] width 40 height 11
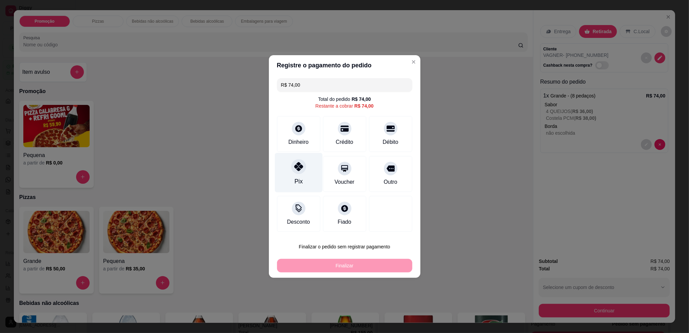
click at [296, 162] on div at bounding box center [298, 166] width 15 height 15
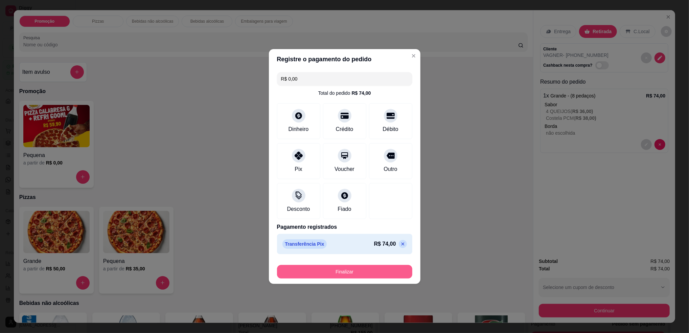
click at [352, 272] on button "Finalizar" at bounding box center [344, 272] width 135 height 14
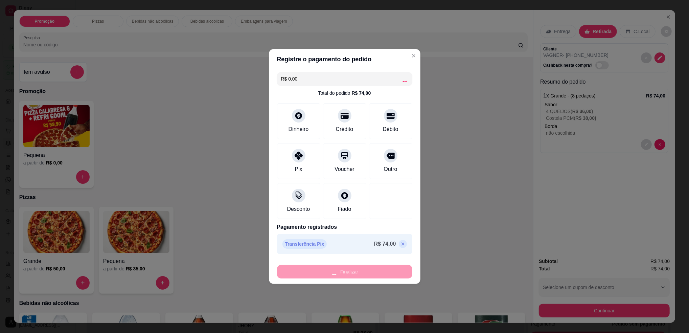
type input "-R$ 74,00"
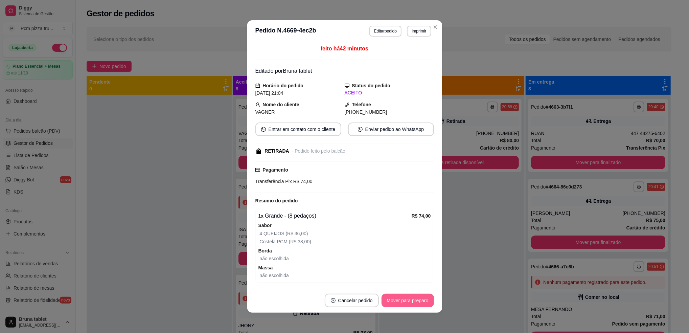
click at [401, 302] on button "Mover para preparo" at bounding box center [407, 301] width 52 height 14
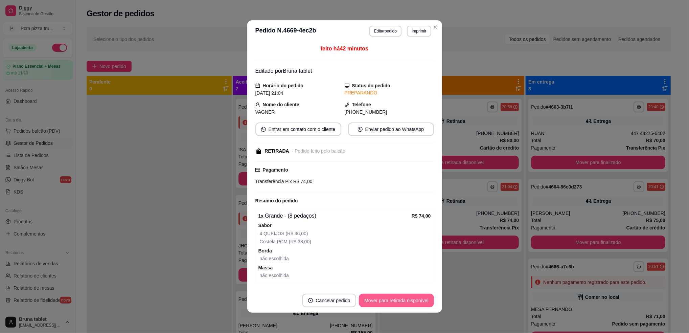
click at [401, 302] on button "Mover para retirada disponível" at bounding box center [396, 301] width 75 height 14
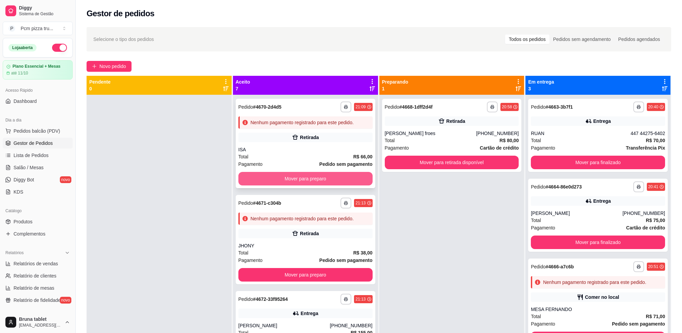
click at [328, 179] on button "Mover para preparo" at bounding box center [305, 179] width 134 height 14
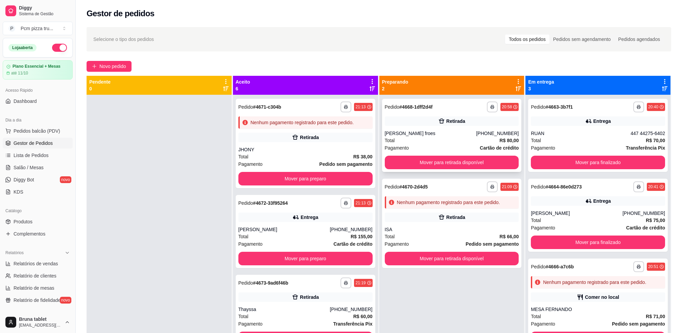
click at [393, 120] on div "Retirada" at bounding box center [452, 120] width 134 height 9
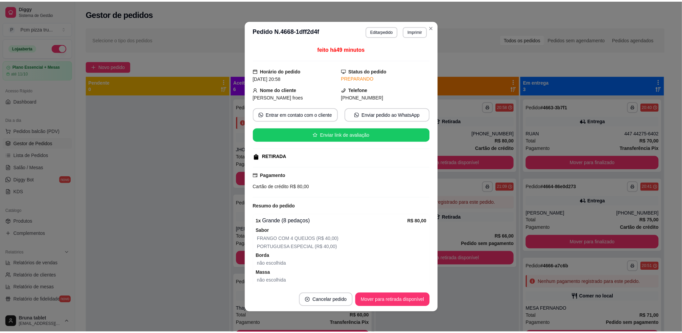
scroll to position [29, 0]
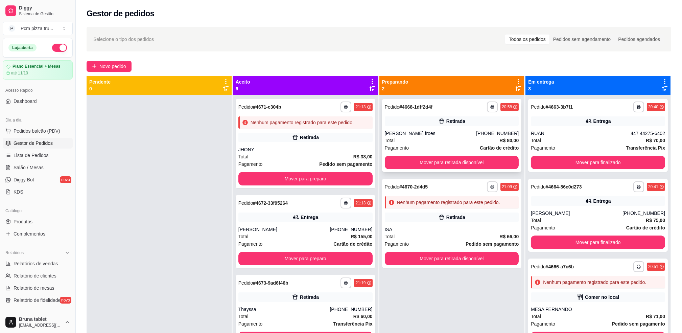
click at [420, 121] on div "Retirada" at bounding box center [452, 120] width 134 height 9
click at [304, 179] on button "Mover para preparo" at bounding box center [305, 179] width 134 height 14
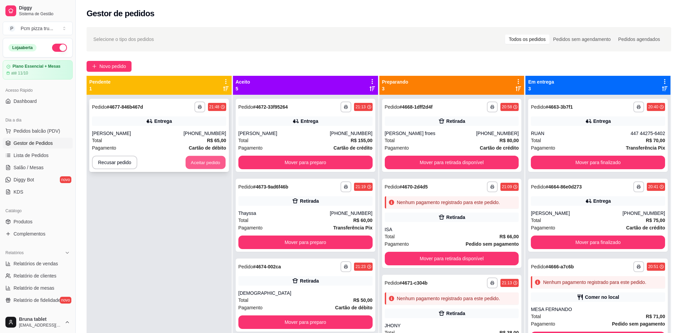
click at [207, 165] on button "Aceitar pedido" at bounding box center [206, 162] width 40 height 13
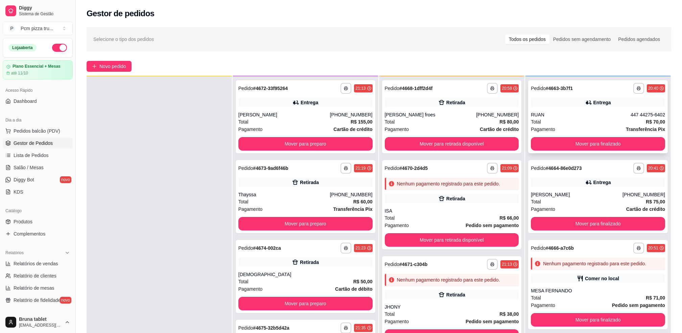
scroll to position [19, 0]
click at [584, 114] on div "RUAN" at bounding box center [581, 114] width 100 height 7
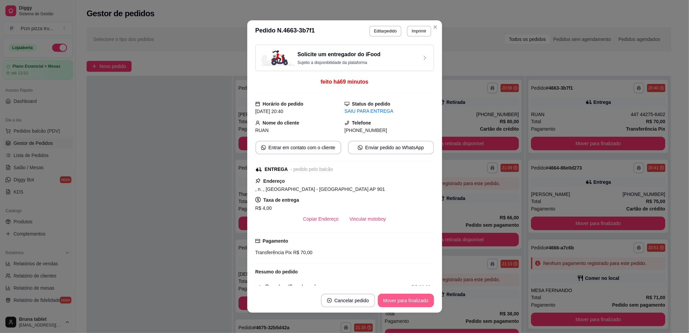
click at [399, 304] on button "Mover para finalizado" at bounding box center [406, 301] width 56 height 14
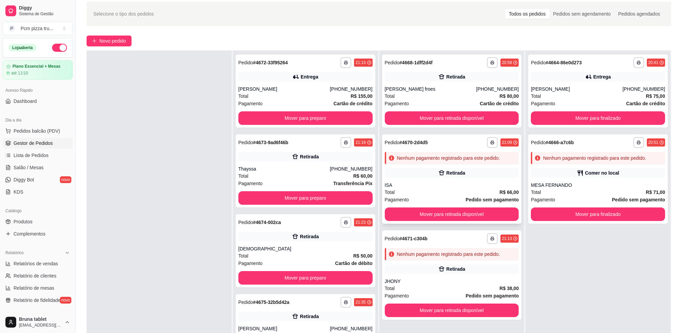
scroll to position [90, 0]
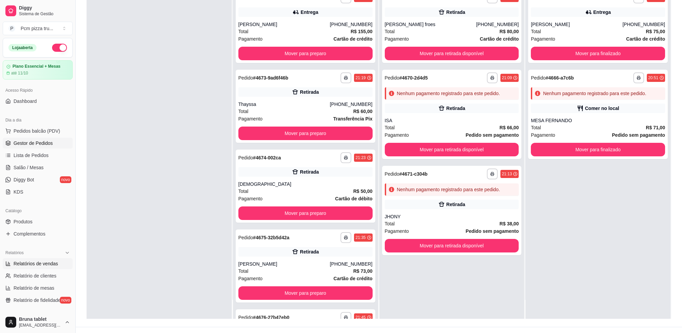
click at [42, 260] on span "Relatórios de vendas" at bounding box center [36, 263] width 45 height 7
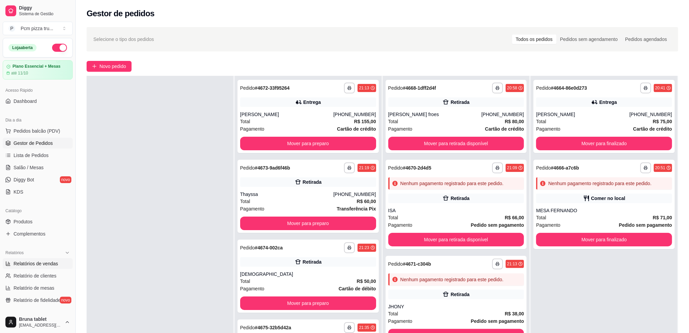
select select "ALL"
select select "0"
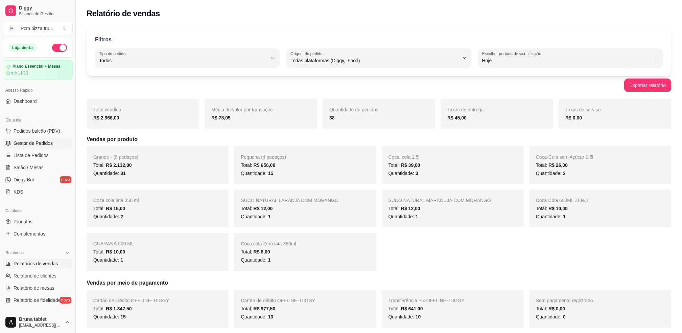
click at [29, 138] on link "Gestor de Pedidos" at bounding box center [38, 143] width 70 height 11
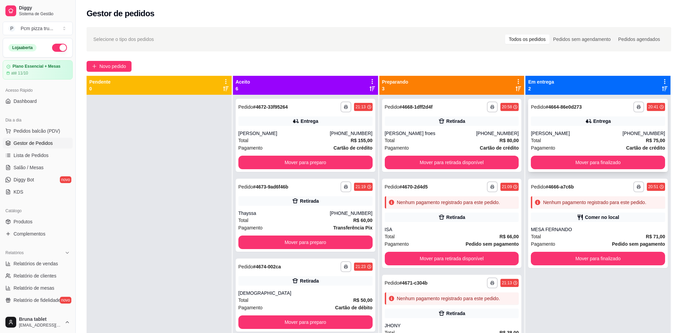
click at [582, 125] on div "Entrega" at bounding box center [598, 120] width 134 height 9
click at [560, 214] on div "Comer no local" at bounding box center [598, 216] width 134 height 9
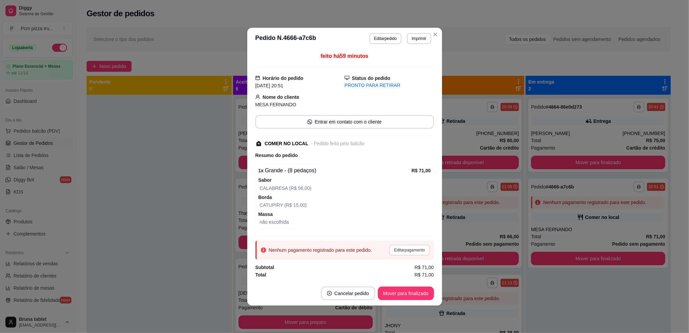
click at [408, 253] on button "Editar pagamento" at bounding box center [409, 250] width 40 height 11
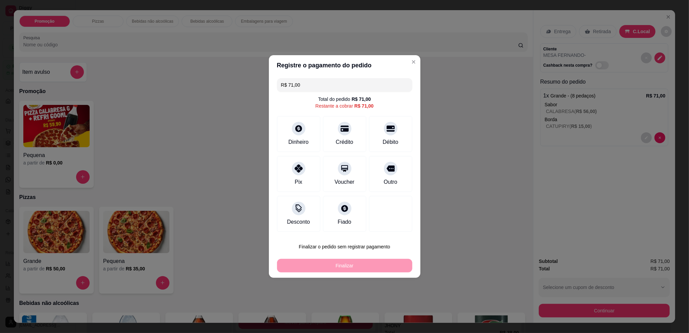
click at [401, 64] on header "Registre o pagamento do pedido" at bounding box center [345, 65] width 152 height 20
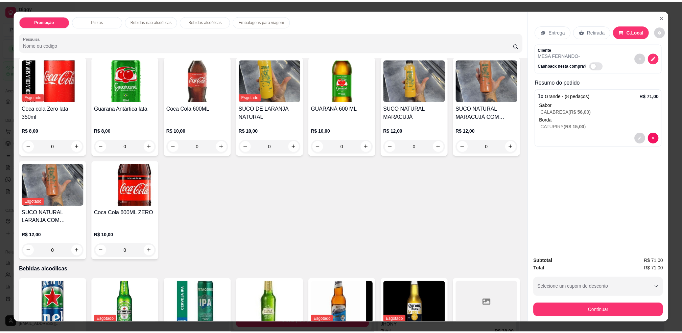
scroll to position [225, 0]
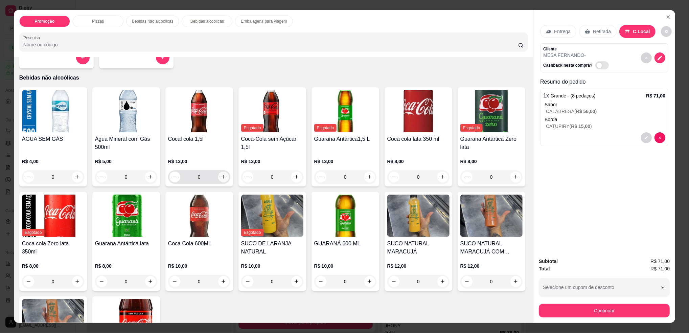
click at [221, 175] on icon "increase-product-quantity" at bounding box center [223, 176] width 5 height 5
type input "1"
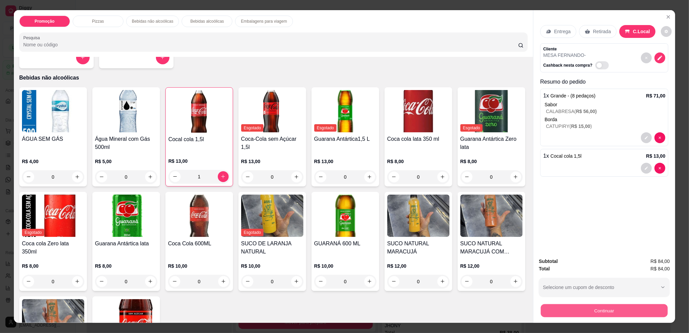
click at [559, 312] on button "Continuar" at bounding box center [604, 310] width 127 height 13
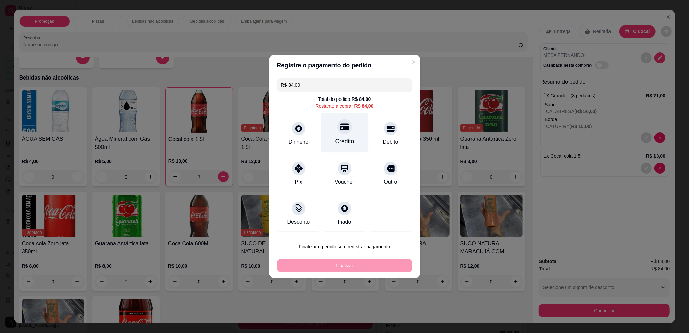
click at [333, 134] on div "Crédito" at bounding box center [345, 133] width 48 height 40
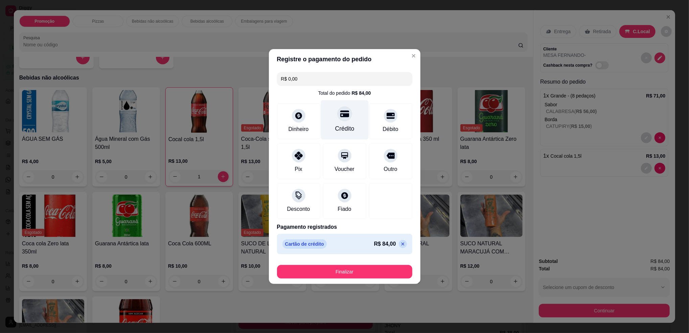
type input "R$ 0,00"
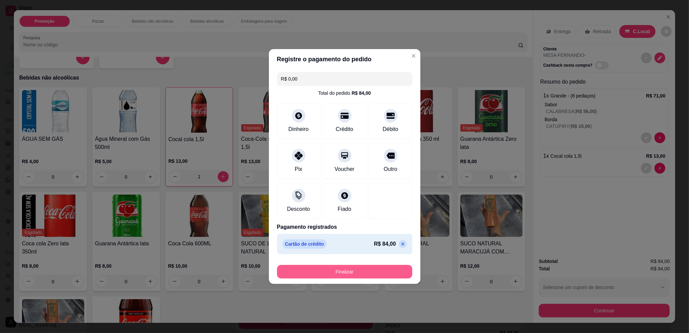
click at [357, 274] on button "Finalizar" at bounding box center [344, 272] width 135 height 14
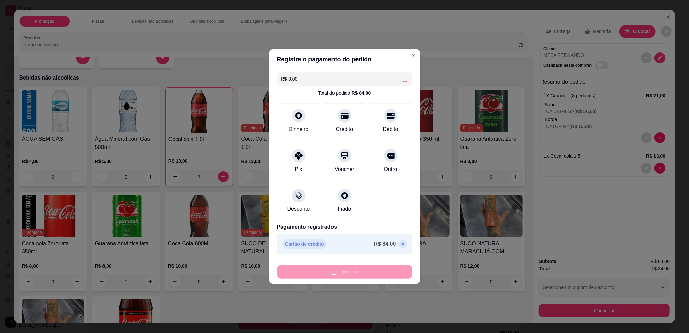
type input "0"
type input "-R$ 84,00"
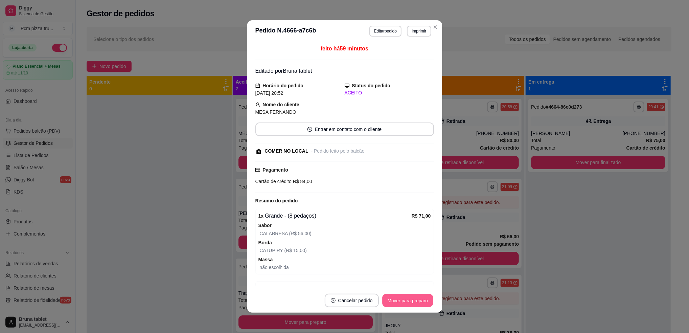
click at [409, 295] on button "Mover para preparo" at bounding box center [407, 300] width 51 height 13
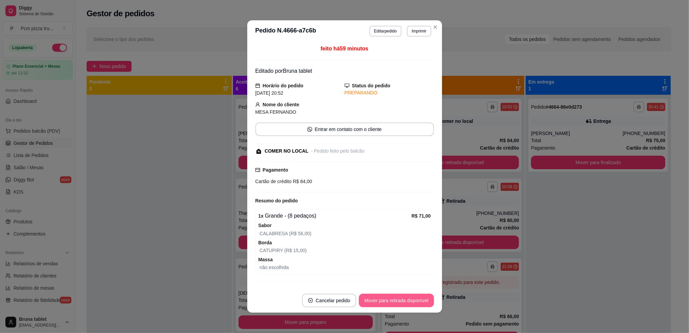
click at [425, 299] on button "Mover para retirada disponível" at bounding box center [396, 301] width 75 height 14
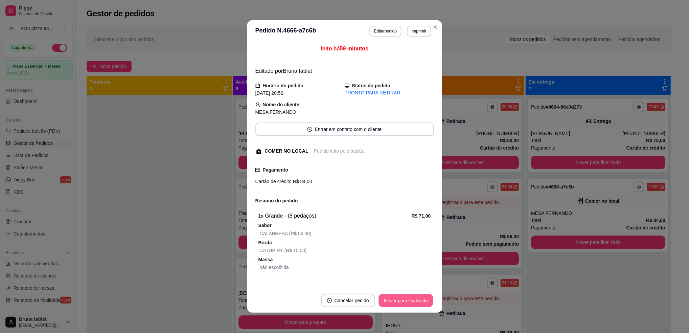
click at [410, 301] on button "Mover para finalizado" at bounding box center [405, 300] width 54 height 13
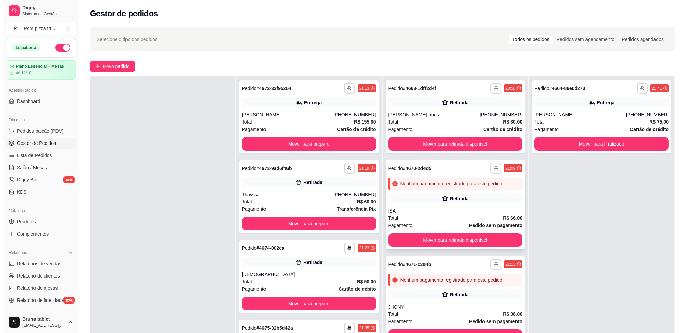
scroll to position [19, 0]
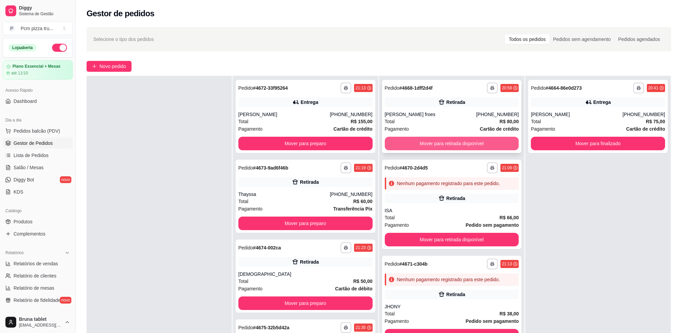
click at [451, 144] on button "Mover para retirada disponível" at bounding box center [452, 144] width 134 height 14
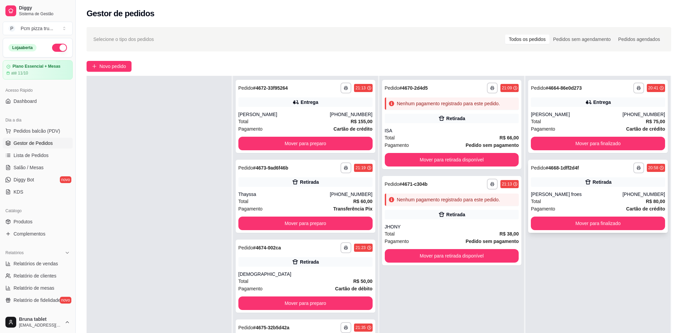
click at [558, 193] on div "[PERSON_NAME] froes" at bounding box center [577, 194] width 92 height 7
click at [569, 202] on div "Total R$ 80,00" at bounding box center [598, 201] width 134 height 7
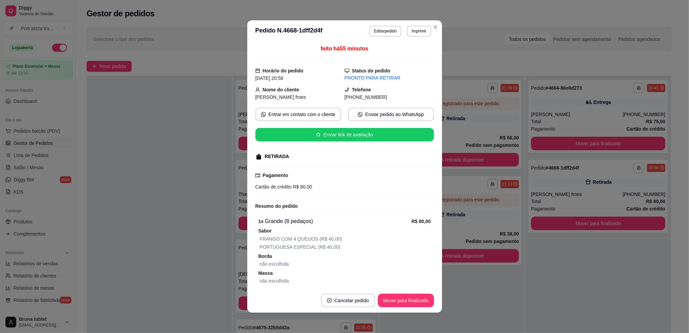
click at [353, 99] on span "(27) 9 9673-6383" at bounding box center [366, 96] width 43 height 5
copy div "(27) 9 9673-6383 Entrar em contato com o cliente Enviar pedido ao WhatsApp Envi…"
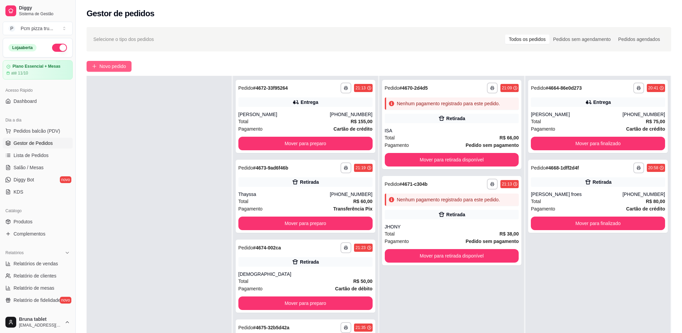
click at [96, 64] on icon "plus" at bounding box center [94, 66] width 5 height 5
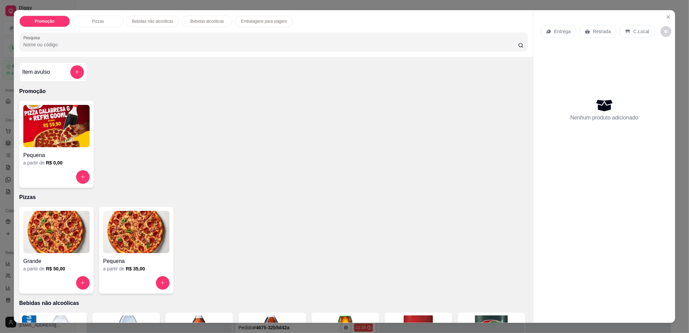
click at [48, 244] on img at bounding box center [56, 232] width 66 height 42
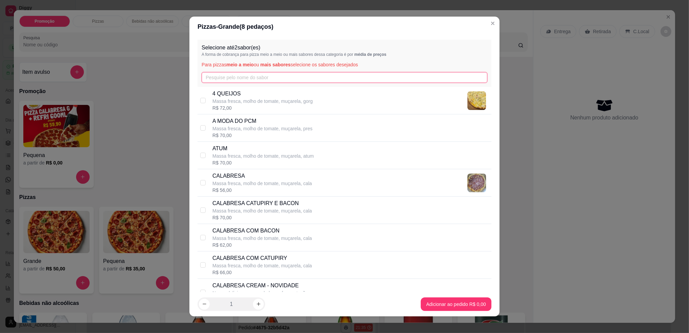
click at [235, 82] on input "text" at bounding box center [345, 77] width 286 height 11
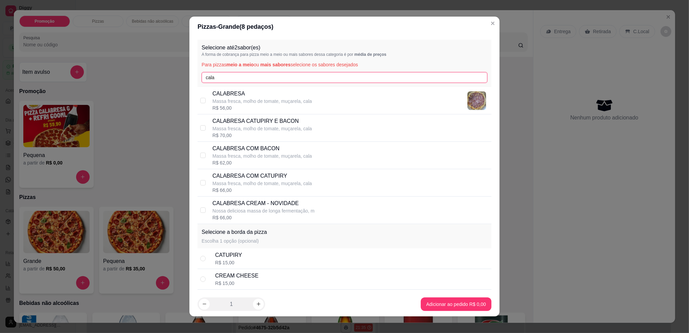
type input "cala"
click at [254, 151] on p "CALABRESA COM BACON" at bounding box center [261, 148] width 99 height 8
checkbox input "true"
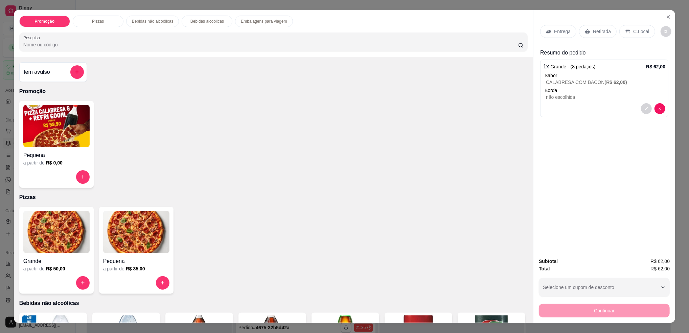
click at [633, 30] on p "C.Local" at bounding box center [641, 31] width 16 height 7
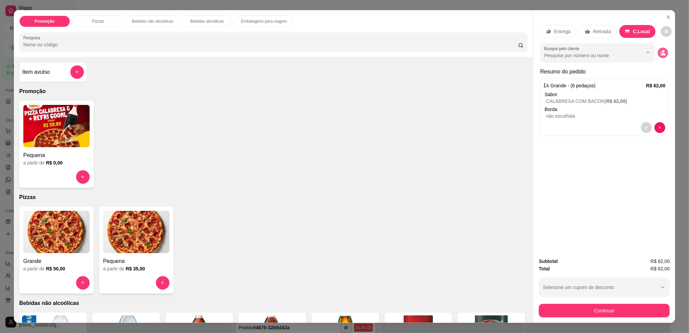
click at [660, 50] on icon "decrease-product-quantity" at bounding box center [663, 53] width 6 height 6
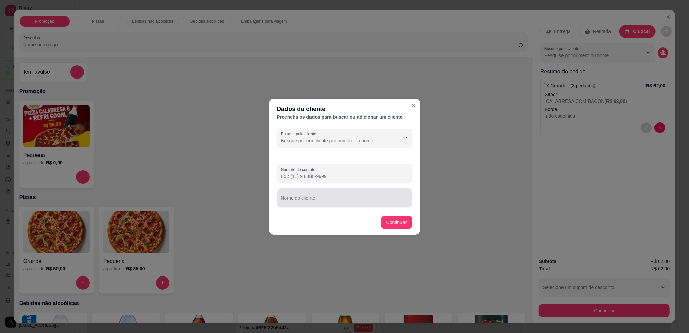
click at [330, 204] on div at bounding box center [344, 198] width 127 height 14
type input "[PERSON_NAME]"
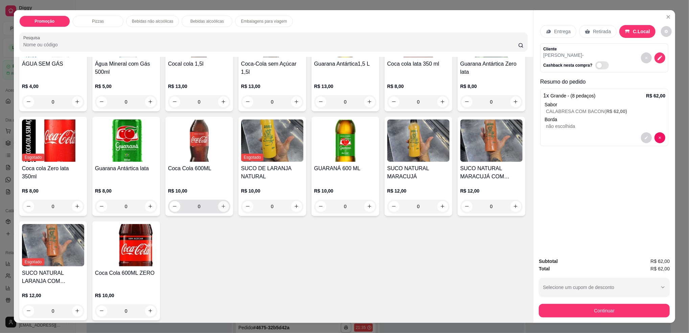
scroll to position [316, 0]
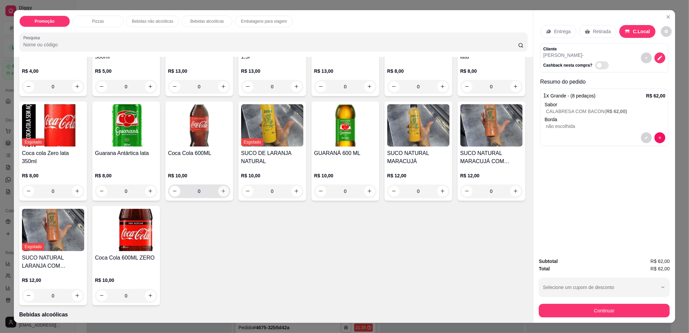
click at [226, 191] on icon "increase-product-quantity" at bounding box center [223, 190] width 5 height 5
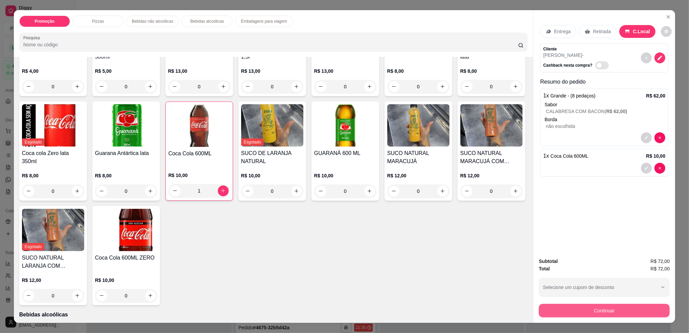
click at [595, 310] on button "Continuar" at bounding box center [604, 311] width 131 height 14
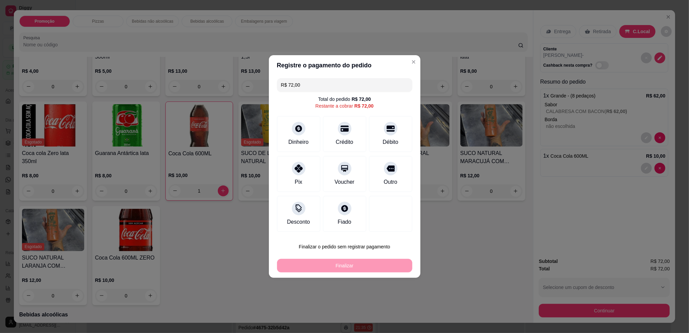
click at [369, 238] on footer "Finalizar o pedido sem registrar pagamento Finalizar" at bounding box center [345, 255] width 152 height 43
click at [385, 249] on button "Finalizar o pedido sem registrar pagamento" at bounding box center [344, 247] width 135 height 14
click at [393, 299] on button "Confirmar" at bounding box center [386, 302] width 25 height 10
type input "0"
type input "R$ 0,00"
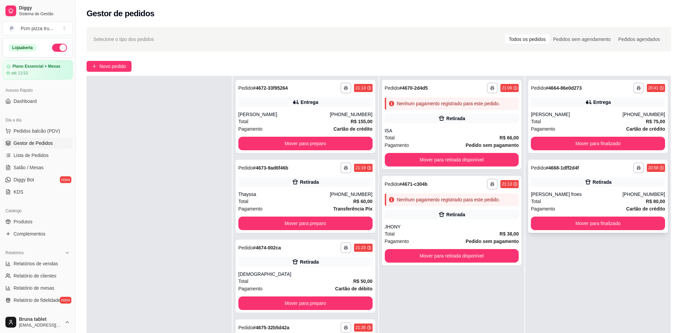
click at [594, 187] on div "**********" at bounding box center [598, 196] width 140 height 73
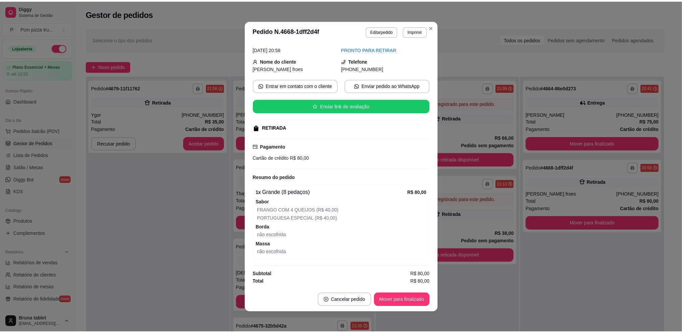
scroll to position [1, 0]
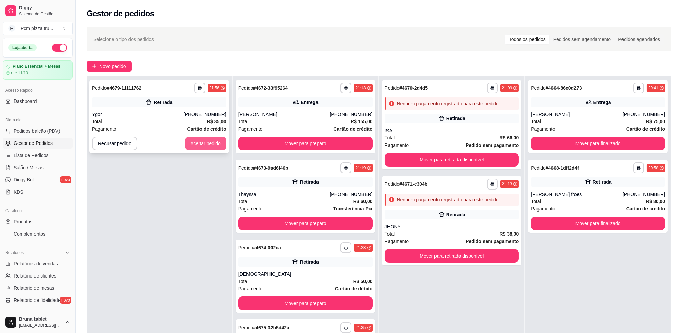
click at [202, 141] on button "Aceitar pedido" at bounding box center [205, 144] width 41 height 14
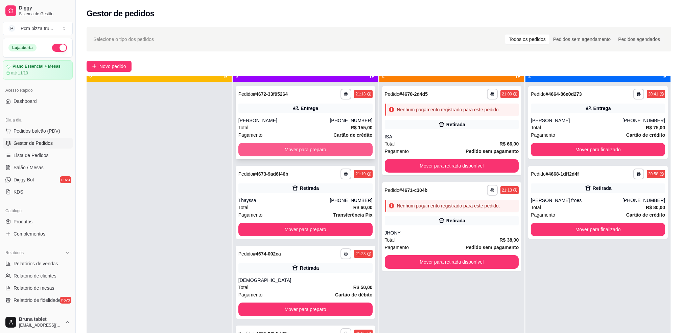
scroll to position [0, 0]
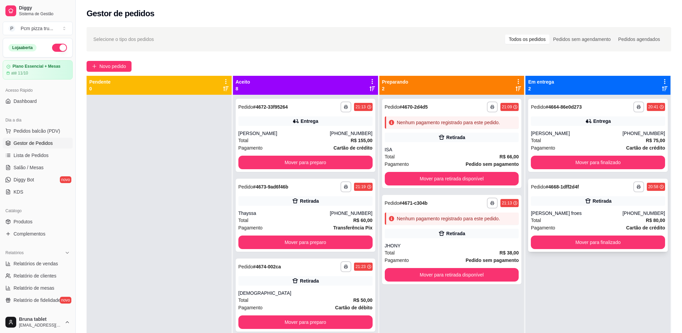
click at [554, 223] on div "Total R$ 80,00" at bounding box center [598, 219] width 134 height 7
click at [341, 105] on button "button" at bounding box center [346, 106] width 11 height 11
click at [332, 146] on button "IMPRESSORA" at bounding box center [318, 144] width 49 height 11
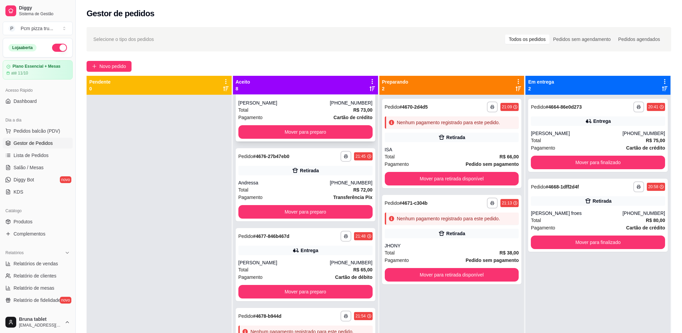
scroll to position [271, 0]
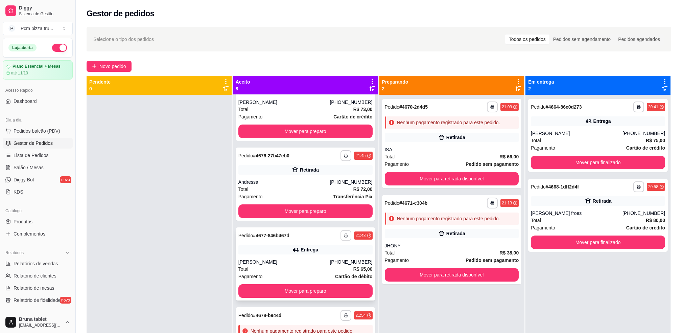
click at [345, 236] on rect "button" at bounding box center [346, 236] width 2 height 1
click at [326, 274] on button "IMPRESSORA" at bounding box center [318, 272] width 47 height 10
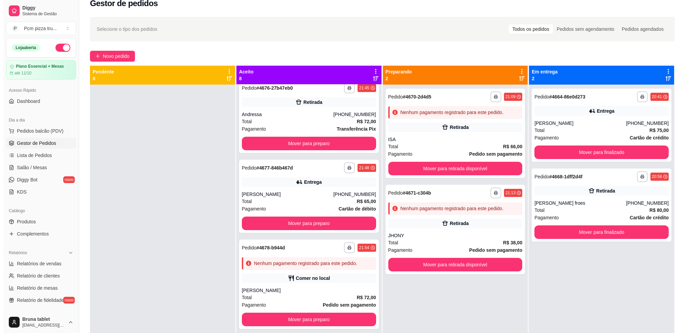
scroll to position [0, 0]
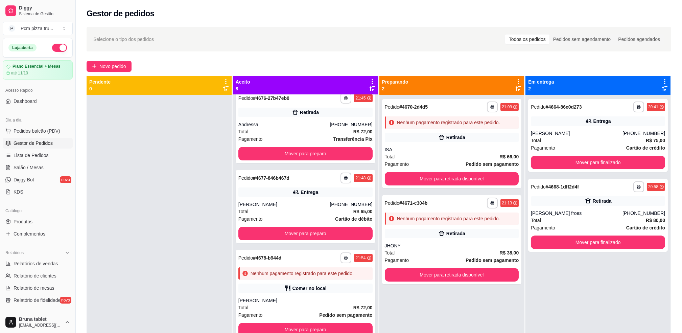
click at [53, 48] on button "button" at bounding box center [59, 48] width 15 height 8
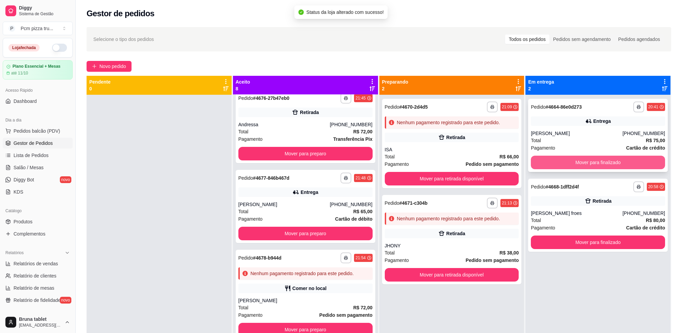
click at [580, 161] on button "Mover para finalizado" at bounding box center [598, 163] width 134 height 14
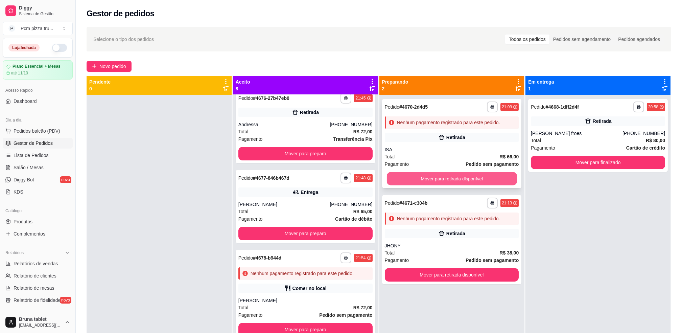
click at [463, 173] on button "Mover para retirada disponível" at bounding box center [452, 178] width 130 height 13
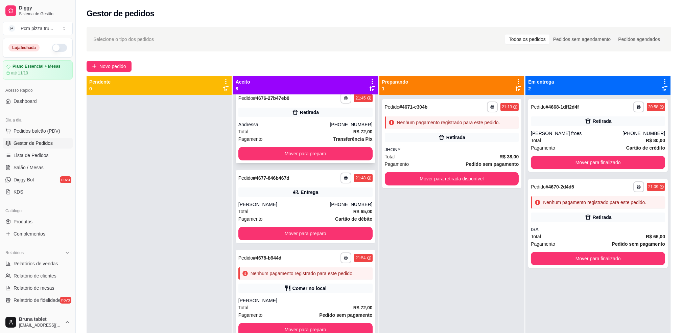
click at [320, 122] on div "Andressa" at bounding box center [284, 124] width 92 height 7
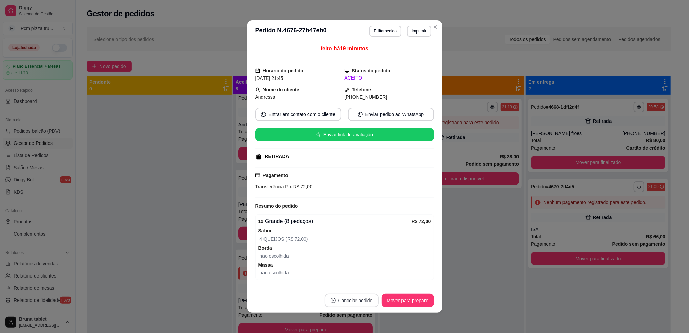
click at [351, 301] on button "Cancelar pedido" at bounding box center [352, 301] width 54 height 14
click at [374, 285] on button "Sim" at bounding box center [367, 283] width 26 height 13
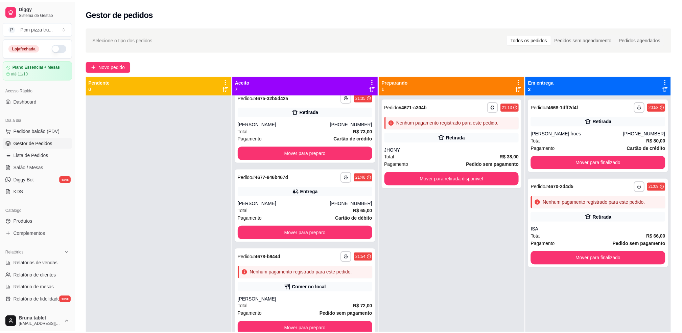
scroll to position [248, 0]
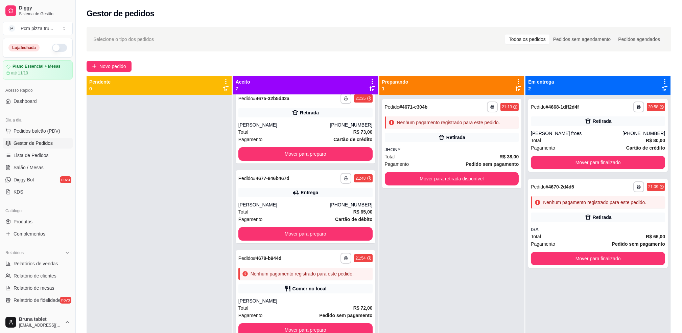
click at [137, 204] on div at bounding box center [159, 261] width 145 height 333
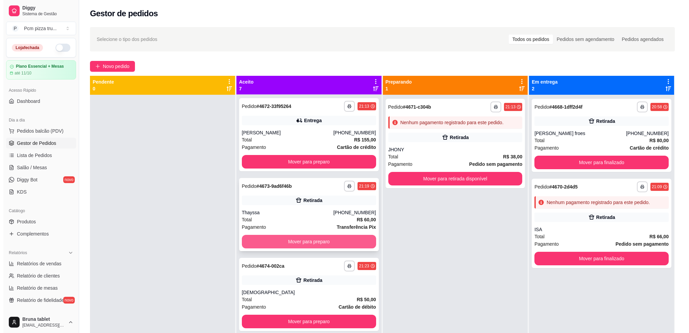
scroll to position [0, 0]
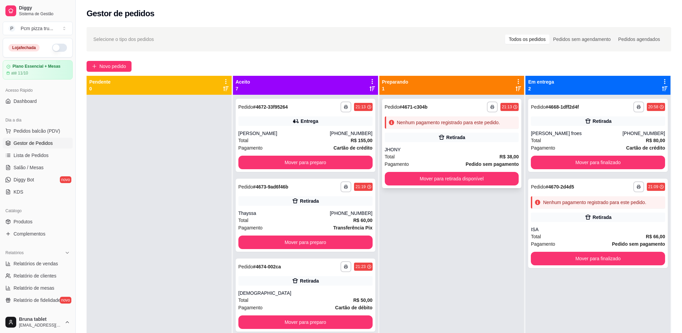
click at [433, 160] on div "Total R$ 38,00" at bounding box center [452, 156] width 134 height 7
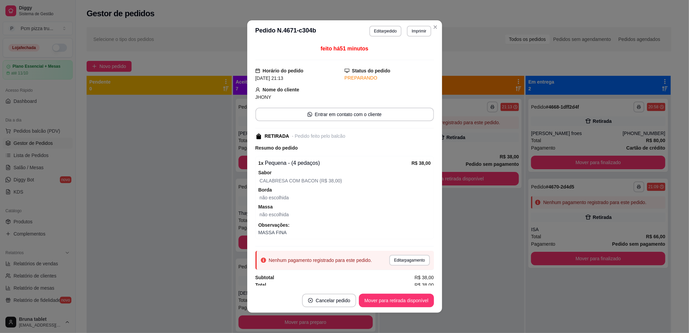
scroll to position [3, 0]
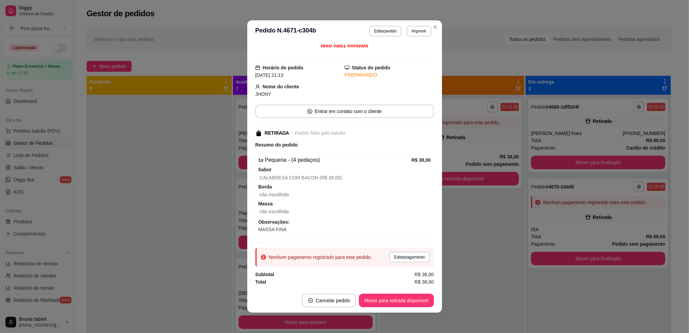
click at [386, 33] on button "Editar pedido" at bounding box center [385, 31] width 32 height 11
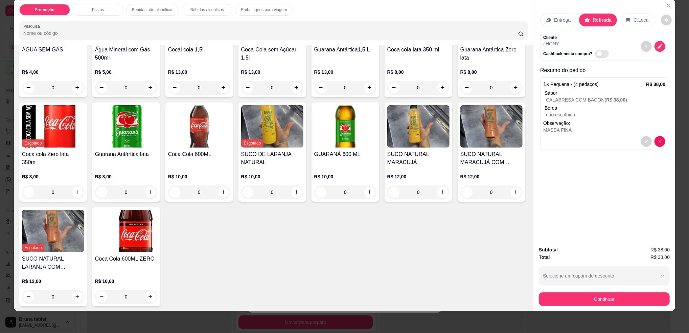
scroll to position [258, 0]
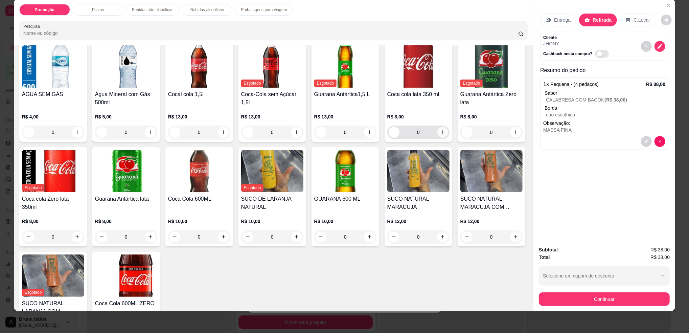
click at [440, 133] on icon "increase-product-quantity" at bounding box center [442, 132] width 5 height 5
type input "1"
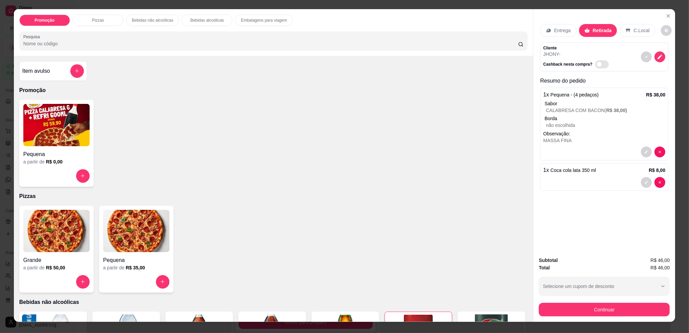
scroll to position [0, 0]
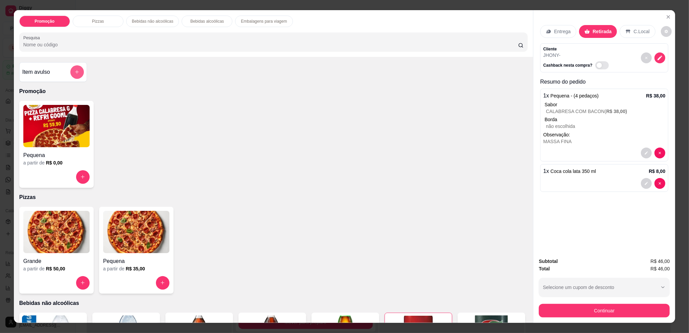
click at [74, 74] on icon "add-separate-item" at bounding box center [76, 71] width 5 height 5
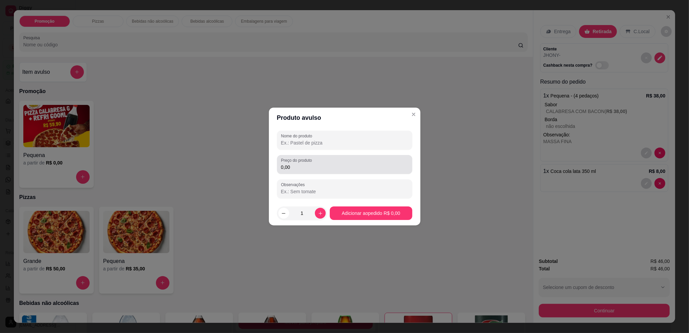
click at [298, 169] on input "0,00" at bounding box center [344, 167] width 127 height 7
type input "8,00"
click at [320, 215] on icon "increase-product-quantity" at bounding box center [320, 213] width 5 height 5
type input "2"
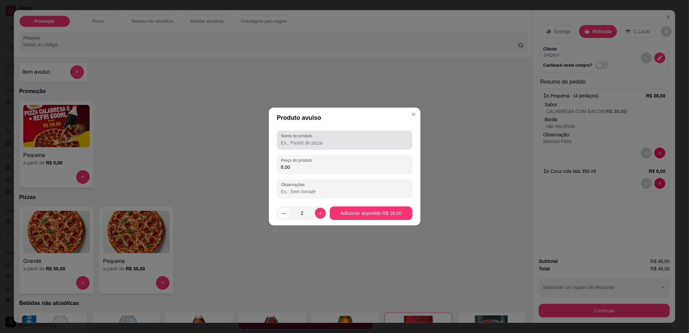
click at [325, 140] on input "Nome do produto" at bounding box center [344, 142] width 127 height 7
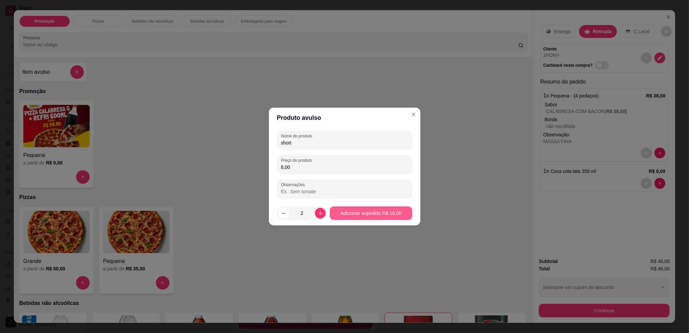
type input "short"
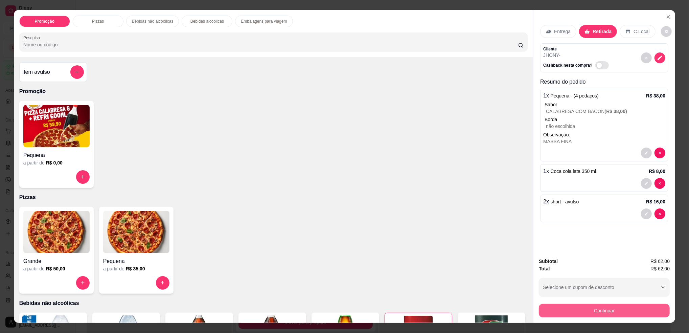
click at [587, 309] on button "Continuar" at bounding box center [604, 311] width 131 height 14
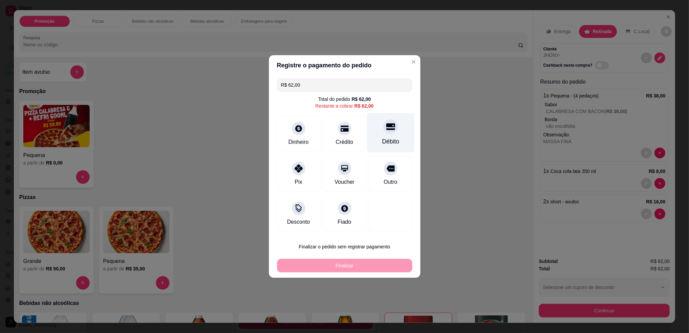
click at [392, 137] on div "Débito" at bounding box center [390, 141] width 17 height 9
type input "R$ 0,00"
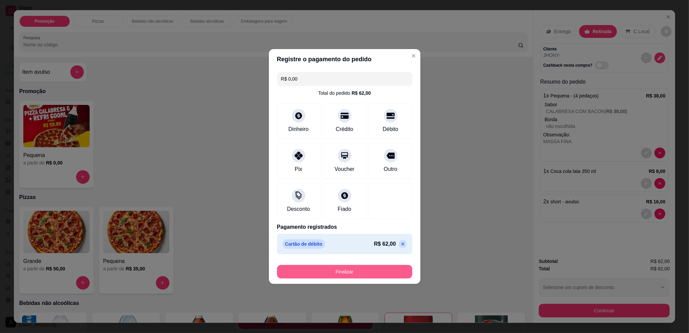
click at [374, 270] on button "Finalizar" at bounding box center [344, 272] width 135 height 14
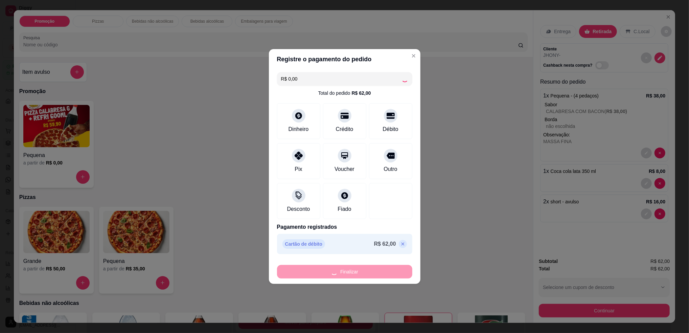
type input "0"
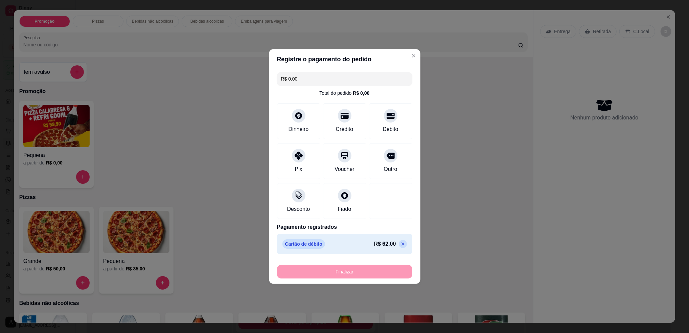
type input "-R$ 62,00"
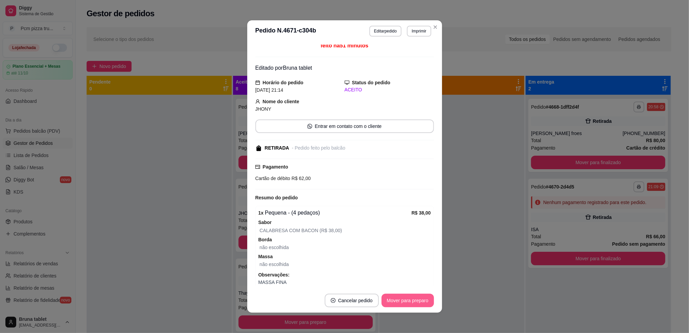
click at [418, 294] on button "Mover para preparo" at bounding box center [407, 301] width 52 height 14
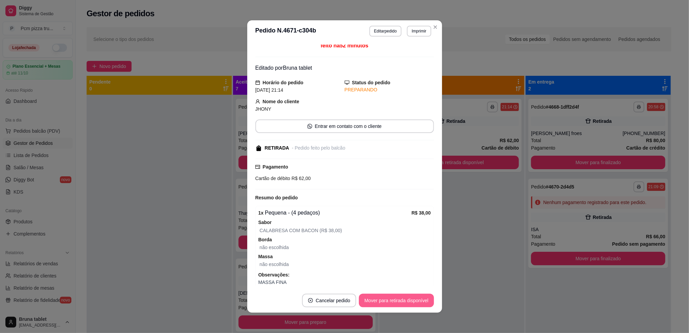
click at [418, 297] on button "Mover para retirada disponível" at bounding box center [396, 301] width 75 height 14
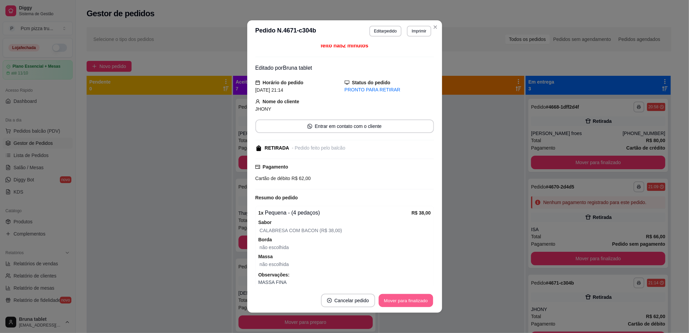
click at [418, 297] on button "Mover para finalizado" at bounding box center [405, 300] width 54 height 13
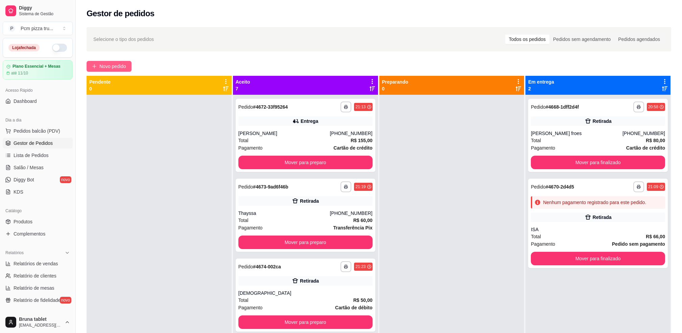
click at [109, 64] on span "Novo pedido" at bounding box center [112, 66] width 27 height 7
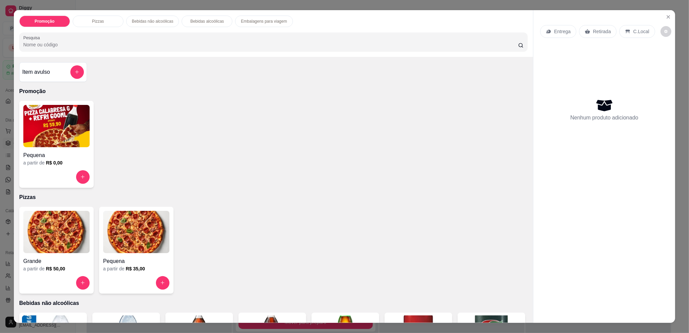
click at [134, 233] on img at bounding box center [136, 232] width 66 height 42
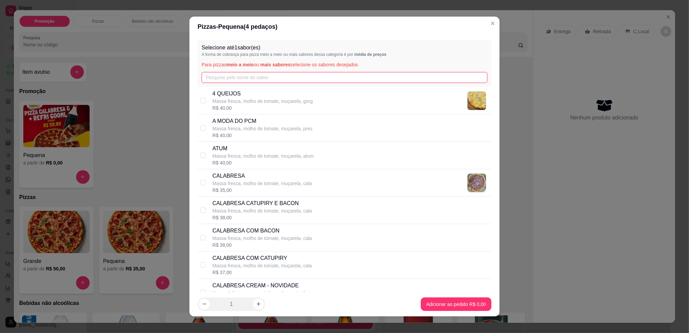
click at [240, 76] on input "text" at bounding box center [345, 77] width 286 height 11
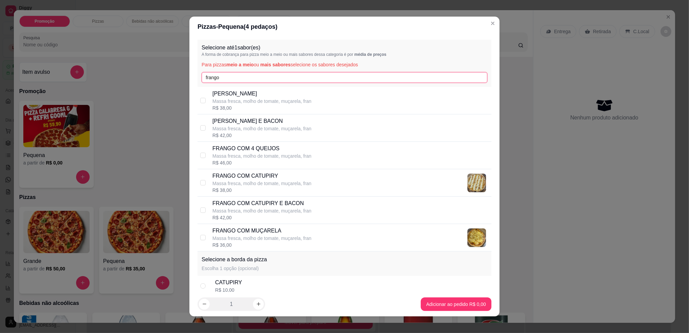
type input "frango"
click at [263, 236] on p "Massa fresca, molho de tomate, muçarela, fran" at bounding box center [261, 238] width 99 height 7
checkbox input "true"
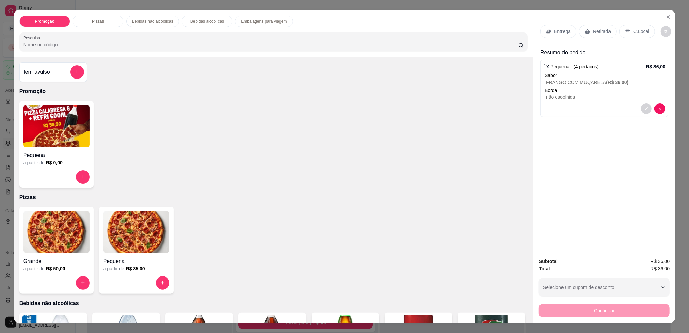
click at [633, 28] on p "C.Local" at bounding box center [641, 31] width 16 height 7
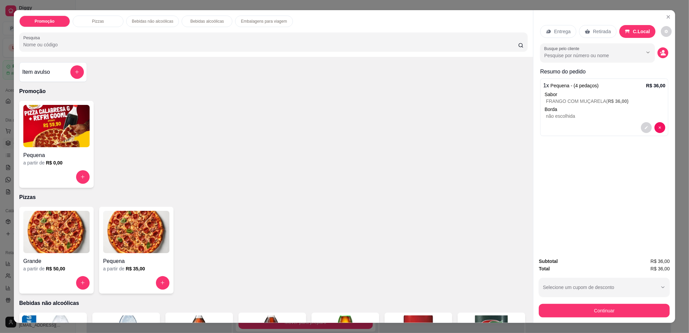
click at [599, 32] on p "Retirada" at bounding box center [602, 31] width 18 height 7
click at [661, 52] on icon "decrease-product-quantity" at bounding box center [663, 53] width 6 height 6
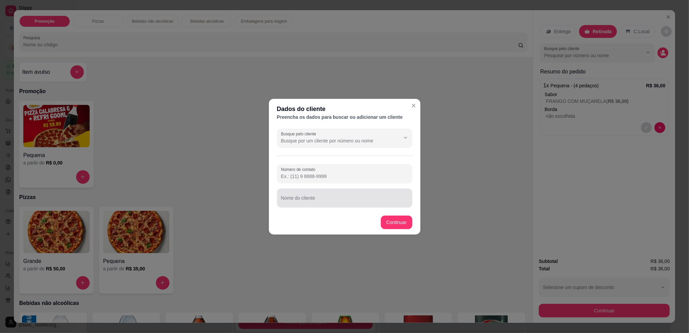
click at [315, 198] on div "Nome do cliente" at bounding box center [344, 197] width 135 height 19
type input "EDMAR"
click at [401, 229] on footer "Continuar" at bounding box center [345, 222] width 152 height 24
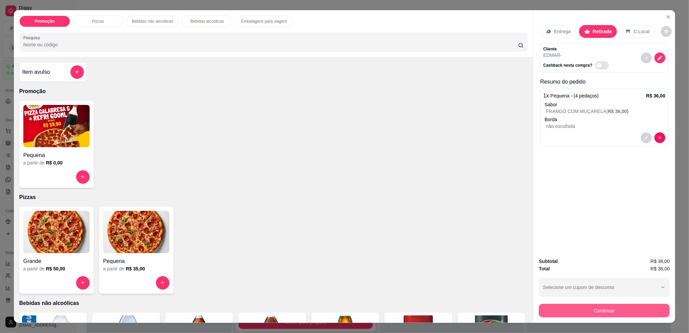
click at [579, 315] on button "Continuar" at bounding box center [604, 311] width 131 height 14
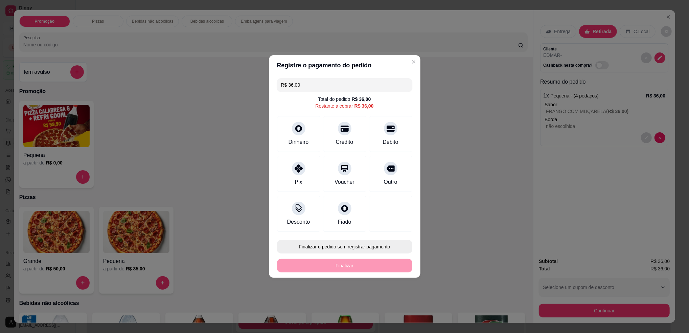
click at [384, 242] on button "Finalizar o pedido sem registrar pagamento" at bounding box center [344, 247] width 135 height 14
click at [393, 306] on button "Confirmar" at bounding box center [386, 302] width 24 height 10
type input "R$ 0,00"
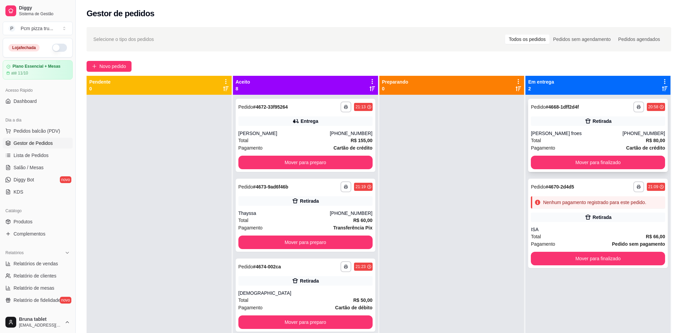
click at [561, 139] on div "Total R$ 80,00" at bounding box center [598, 140] width 134 height 7
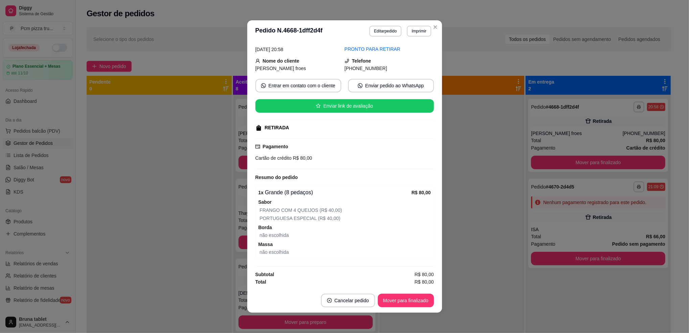
scroll to position [29, 0]
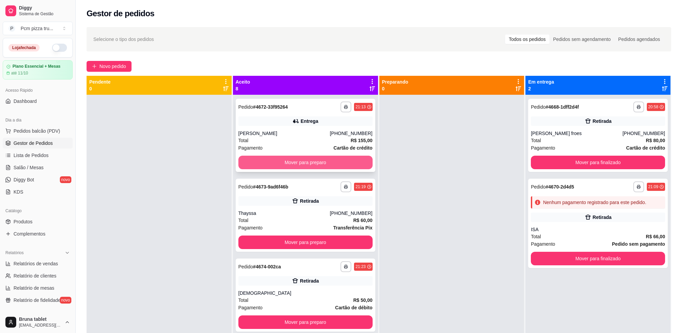
click at [248, 159] on button "Mover para preparo" at bounding box center [305, 163] width 134 height 14
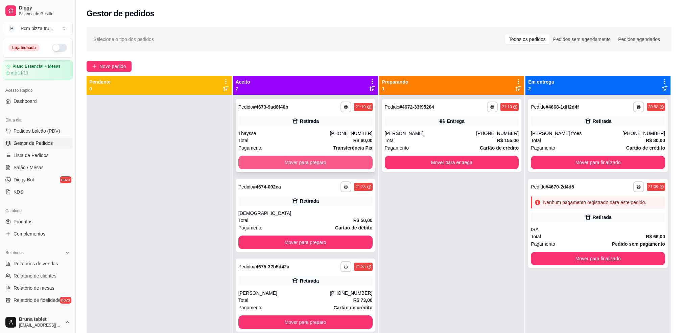
click at [252, 159] on button "Mover para preparo" at bounding box center [305, 163] width 134 height 14
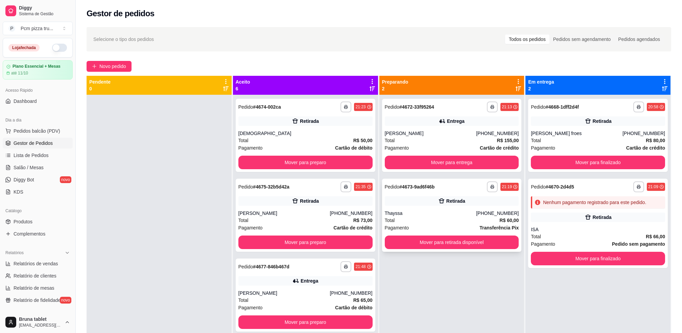
click at [426, 208] on div "**********" at bounding box center [452, 215] width 140 height 73
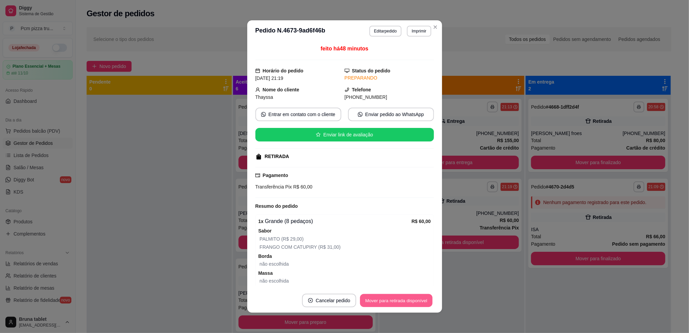
click at [421, 301] on button "Mover para retirada disponível" at bounding box center [396, 300] width 72 height 13
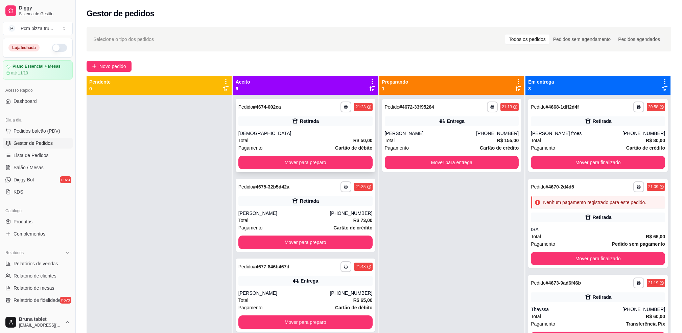
click at [320, 117] on div "Retirada" at bounding box center [305, 120] width 134 height 9
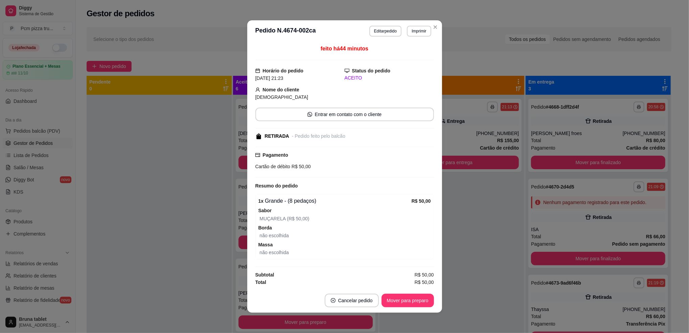
click at [403, 299] on button "Mover para preparo" at bounding box center [407, 301] width 52 height 14
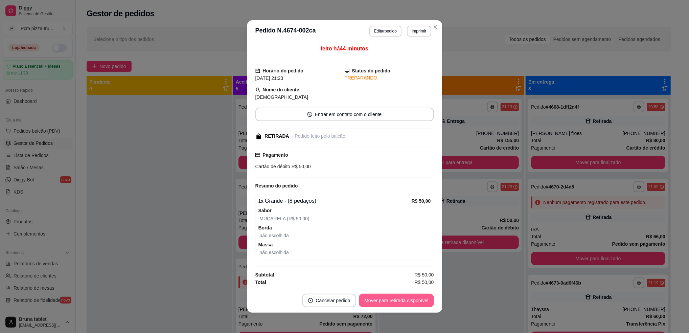
click at [403, 299] on button "Mover para retirada disponível" at bounding box center [396, 301] width 75 height 14
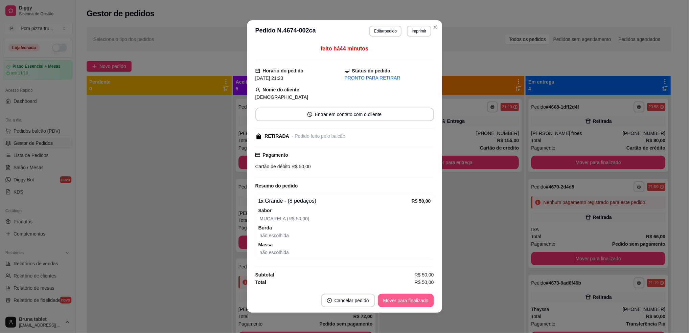
click at [403, 299] on button "Mover para finalizado" at bounding box center [406, 301] width 56 height 14
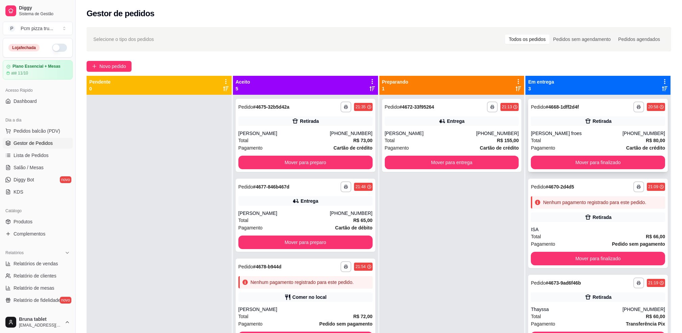
click at [575, 124] on div "Retirada" at bounding box center [598, 120] width 134 height 9
click at [52, 48] on button "button" at bounding box center [59, 48] width 15 height 8
click at [564, 156] on button "Mover para finalizado" at bounding box center [598, 163] width 134 height 14
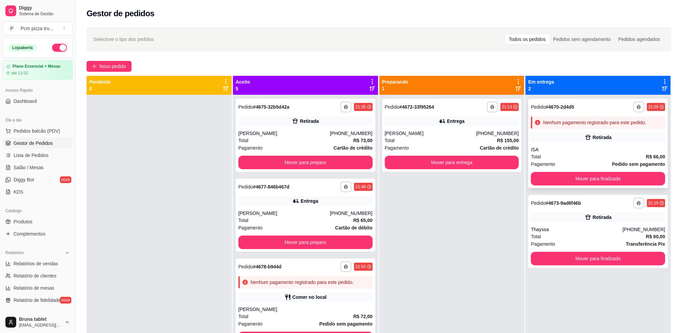
click at [593, 139] on div "Retirada" at bounding box center [602, 137] width 19 height 7
click at [528, 223] on div "**********" at bounding box center [598, 231] width 140 height 73
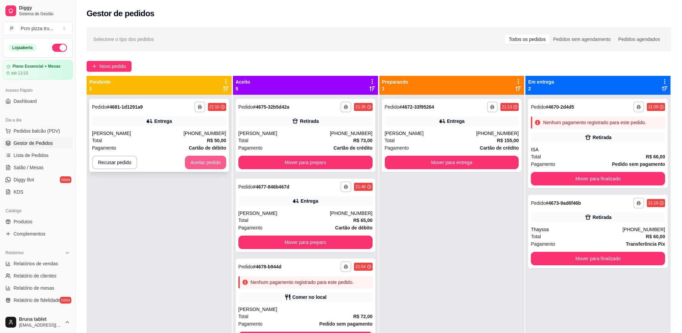
click at [196, 166] on button "Aceitar pedido" at bounding box center [205, 163] width 41 height 14
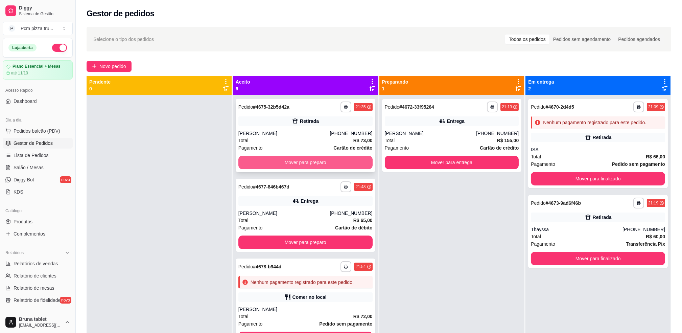
click at [308, 158] on button "Mover para preparo" at bounding box center [305, 163] width 134 height 14
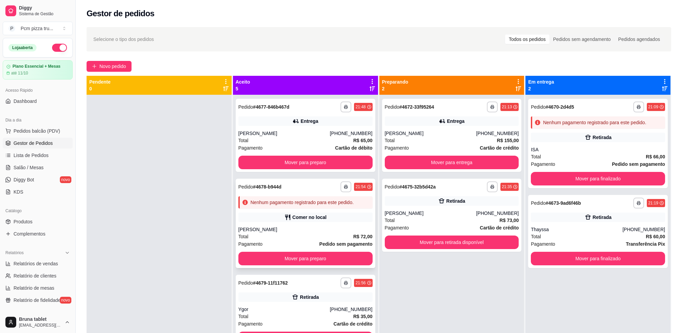
click at [314, 209] on div "**********" at bounding box center [306, 223] width 140 height 89
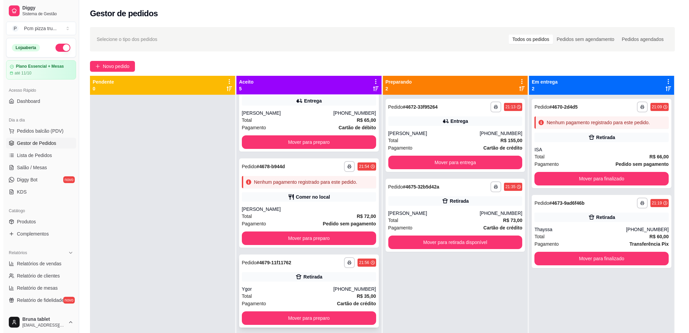
scroll to position [45, 0]
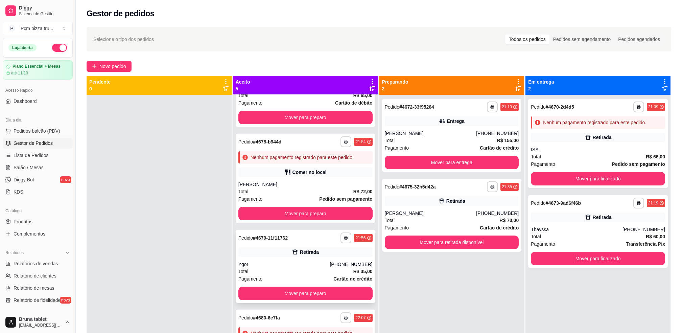
click at [309, 259] on div "**********" at bounding box center [306, 266] width 140 height 73
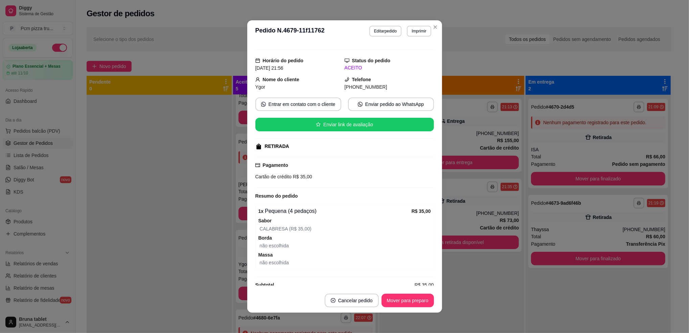
scroll to position [21, 0]
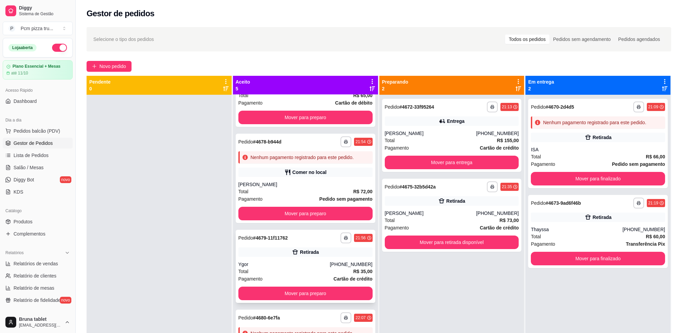
click at [274, 251] on div "Retirada" at bounding box center [305, 251] width 134 height 9
click at [412, 116] on div "**********" at bounding box center [452, 135] width 140 height 73
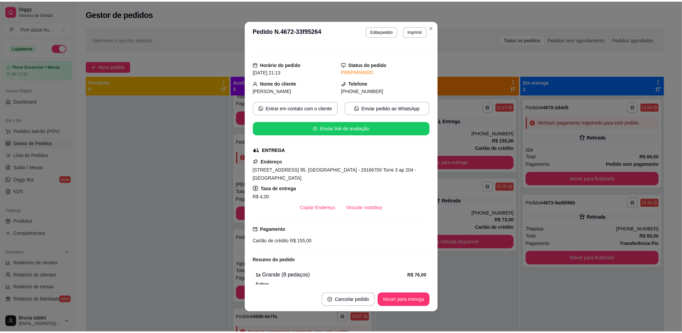
scroll to position [135, 0]
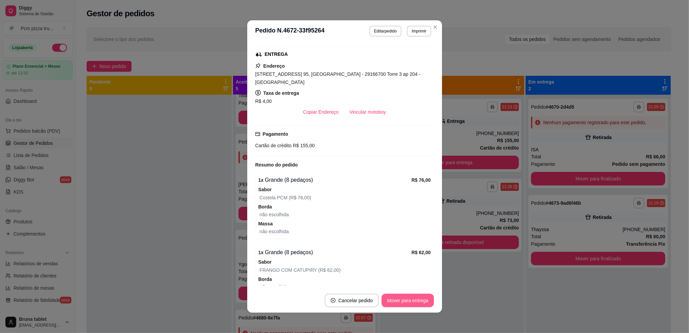
click at [407, 296] on button "Mover para entrega" at bounding box center [407, 301] width 52 height 14
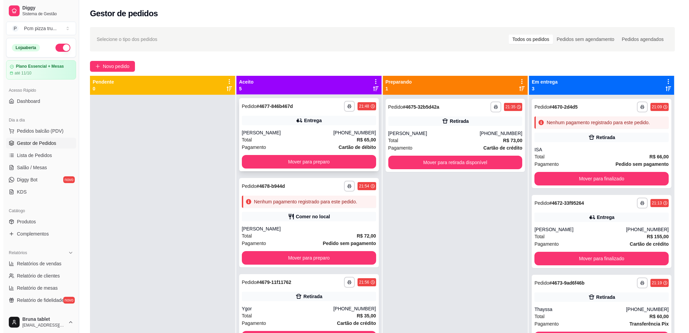
scroll to position [0, 0]
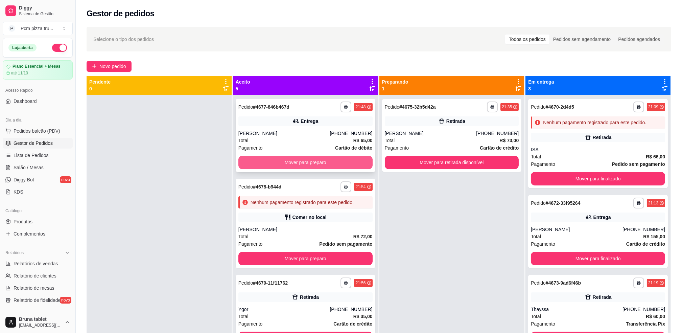
click at [304, 162] on button "Mover para preparo" at bounding box center [305, 163] width 134 height 14
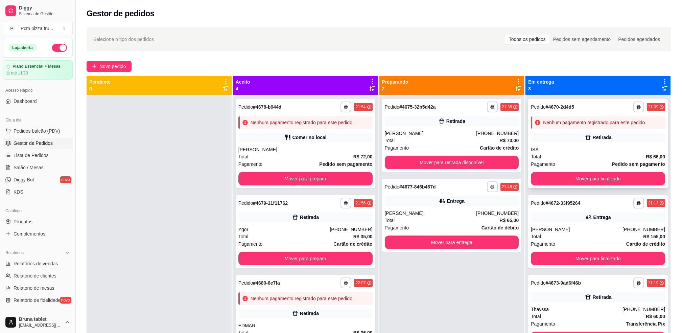
click at [556, 151] on div "ISA" at bounding box center [598, 149] width 134 height 7
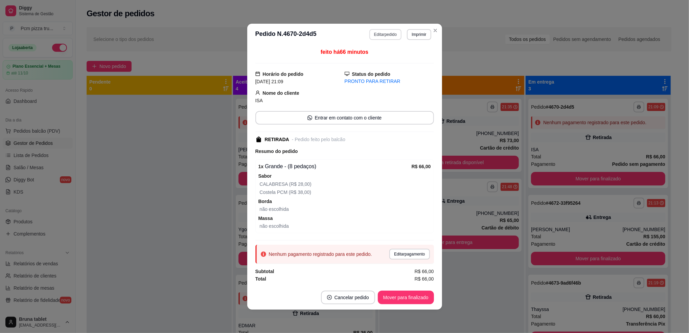
click at [388, 34] on button "Editar pedido" at bounding box center [385, 34] width 32 height 11
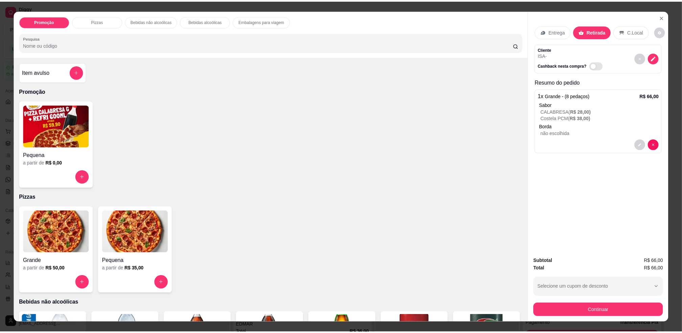
scroll to position [135, 0]
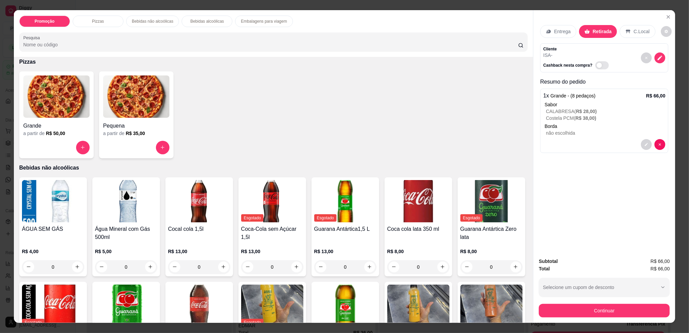
click at [130, 98] on img at bounding box center [136, 96] width 66 height 42
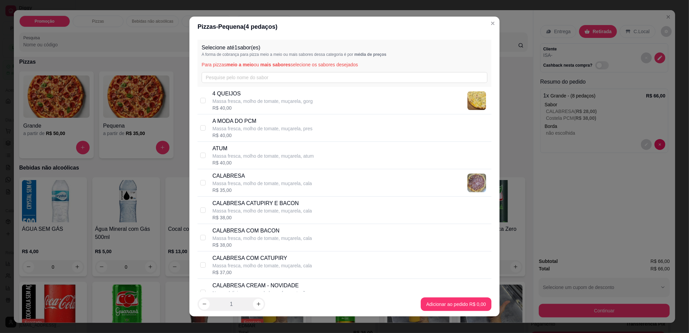
click at [264, 131] on p "Massa fresca, molho de tomate, muçarela, pres" at bounding box center [262, 128] width 100 height 7
checkbox input "true"
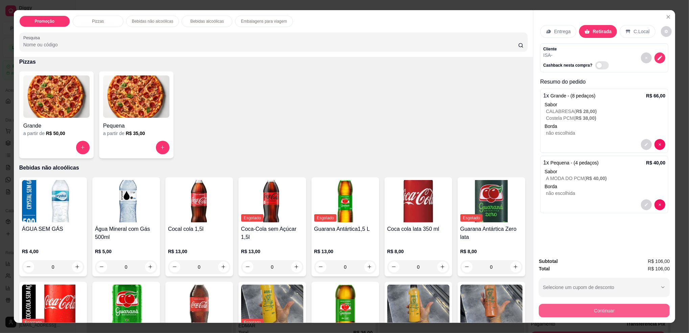
click at [598, 309] on button "Continuar" at bounding box center [604, 311] width 131 height 14
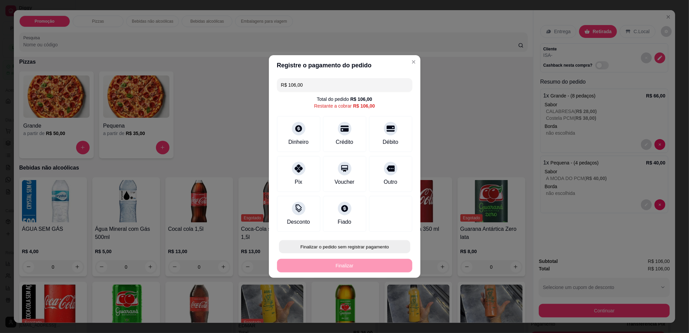
click at [373, 248] on button "Finalizar o pedido sem registrar pagamento" at bounding box center [344, 246] width 131 height 13
click at [382, 306] on button "Confirmar" at bounding box center [386, 302] width 25 height 10
type input "R$ 0,00"
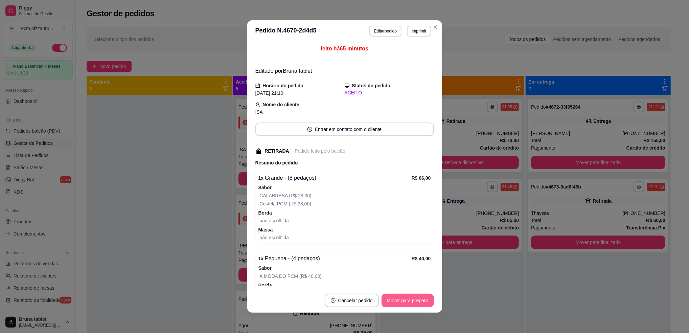
click at [404, 298] on button "Mover para preparo" at bounding box center [407, 301] width 52 height 14
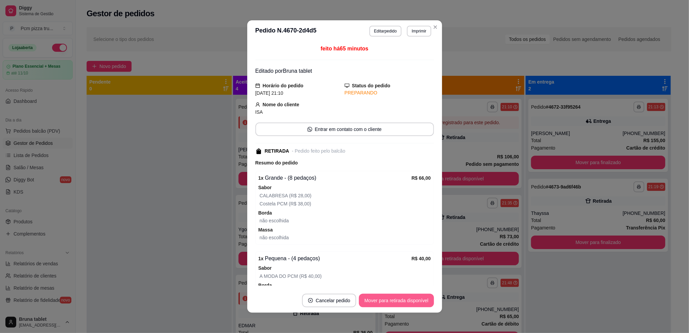
click at [404, 299] on button "Mover para retirada disponível" at bounding box center [396, 301] width 75 height 14
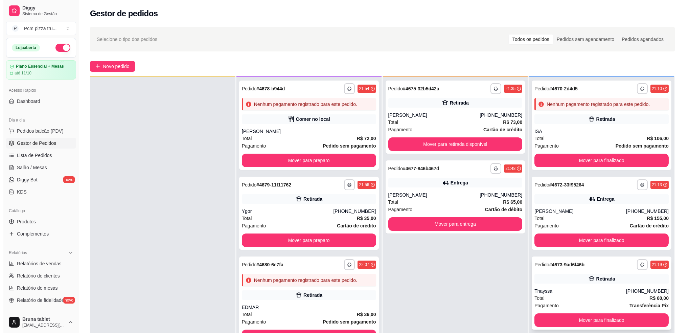
scroll to position [19, 0]
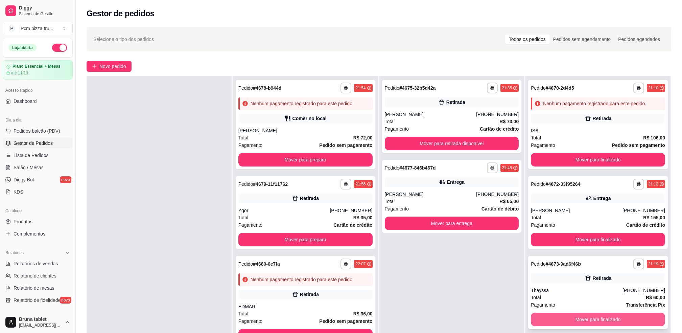
click at [575, 322] on button "Mover para finalizado" at bounding box center [598, 320] width 134 height 14
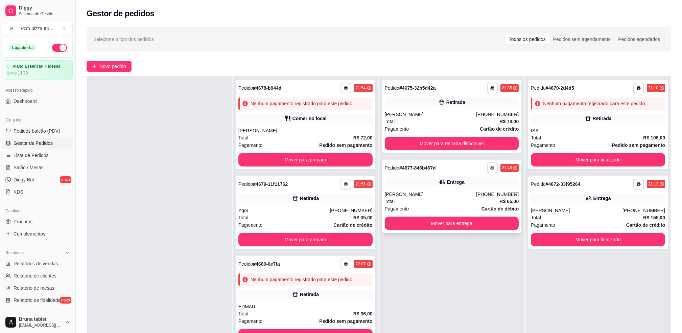
click at [457, 192] on div "Vanessa" at bounding box center [431, 194] width 92 height 7
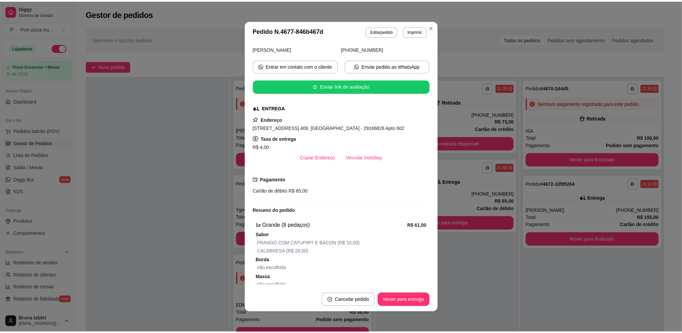
scroll to position [0, 0]
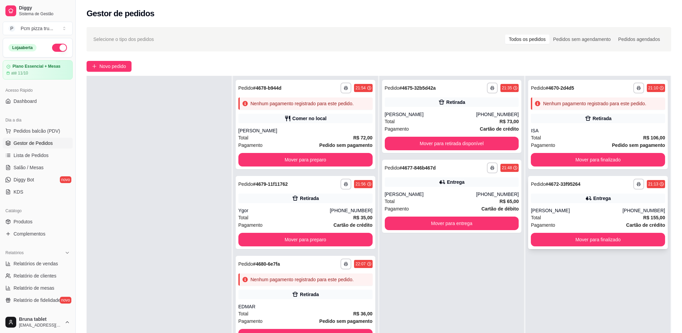
click at [590, 203] on div "**********" at bounding box center [598, 212] width 140 height 73
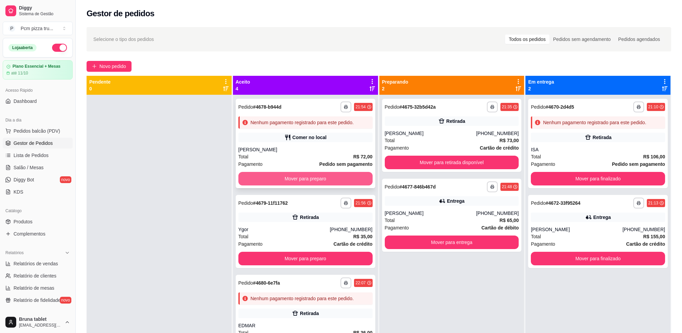
click at [301, 177] on button "Mover para preparo" at bounding box center [305, 179] width 134 height 14
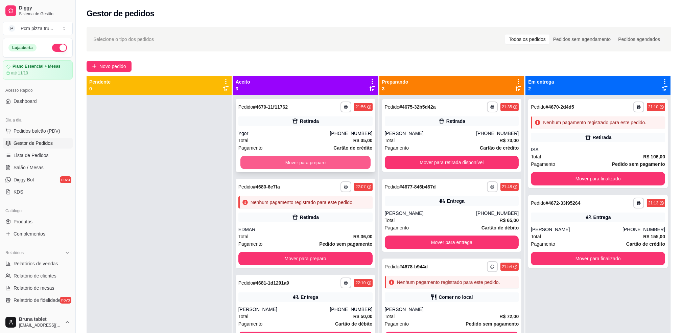
click at [302, 163] on button "Mover para preparo" at bounding box center [305, 162] width 130 height 13
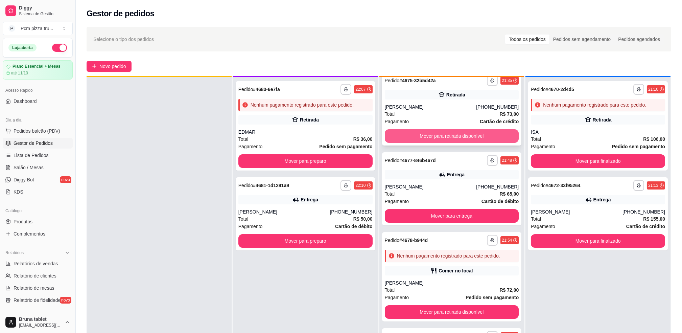
scroll to position [19, 0]
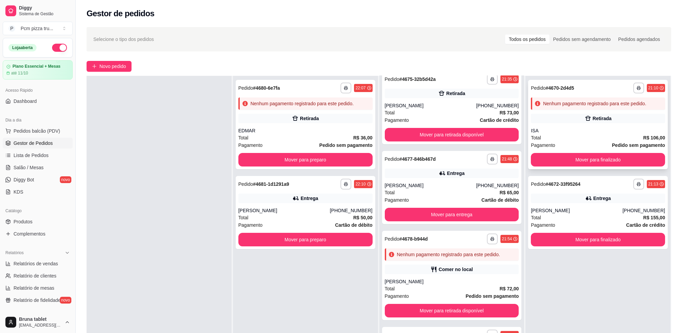
click at [584, 123] on div "Retirada" at bounding box center [598, 118] width 134 height 9
click at [428, 210] on button "Mover para entrega" at bounding box center [452, 215] width 134 height 14
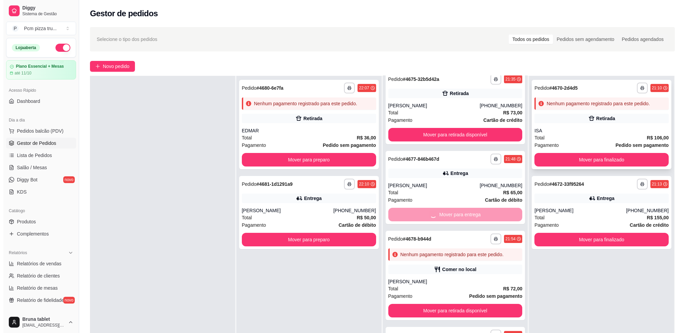
scroll to position [0, 0]
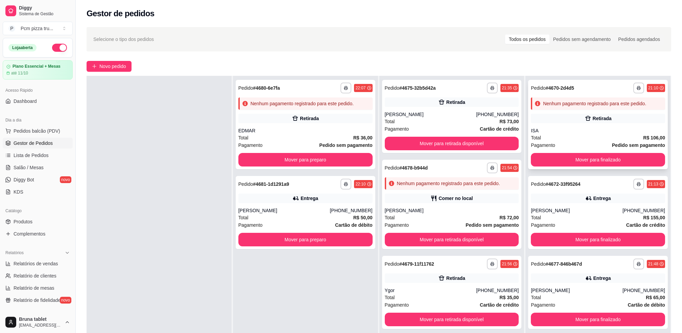
click at [601, 114] on div "Retirada" at bounding box center [598, 118] width 134 height 9
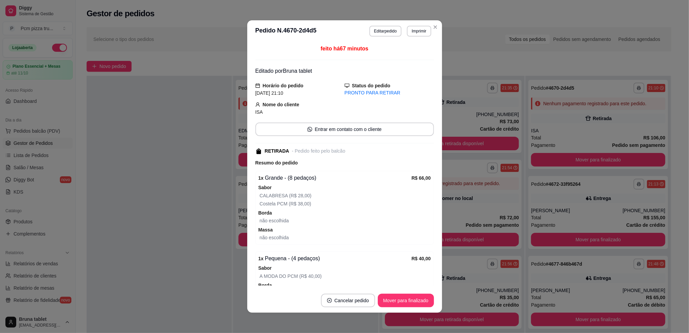
drag, startPoint x: 433, startPoint y: 207, endPoint x: 456, endPoint y: 189, distance: 29.3
click at [435, 207] on div "feito há 67 minutos Editado por Bruna tablet Horário do pedido 05/10/2025 21:10…" at bounding box center [344, 165] width 195 height 246
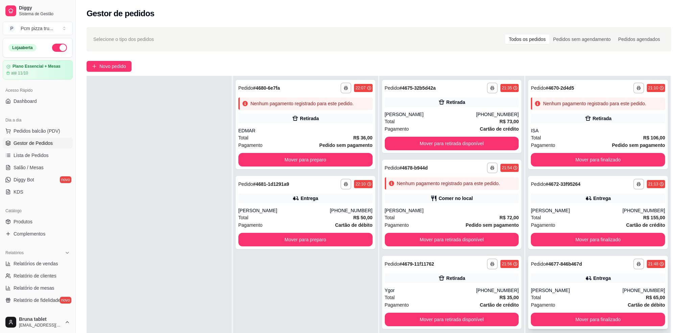
click at [605, 284] on div "**********" at bounding box center [598, 292] width 140 height 73
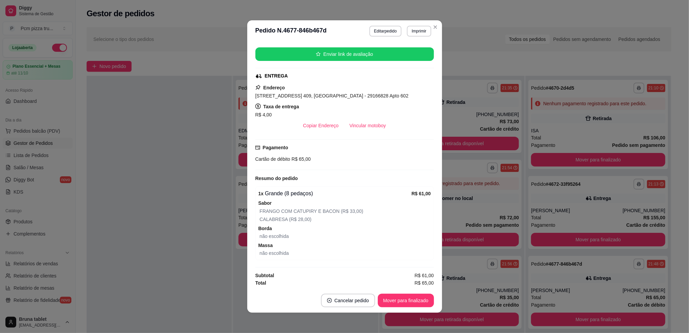
scroll to position [115, 0]
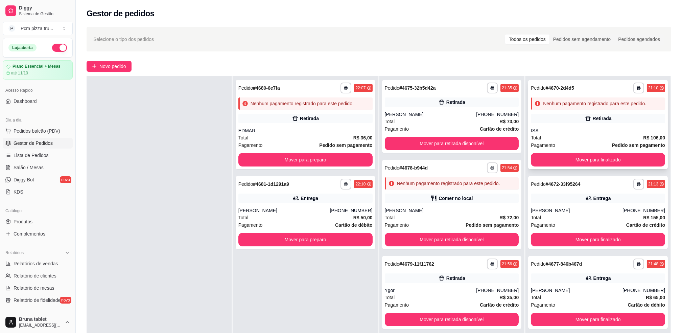
click at [620, 117] on div "Retirada" at bounding box center [598, 118] width 134 height 9
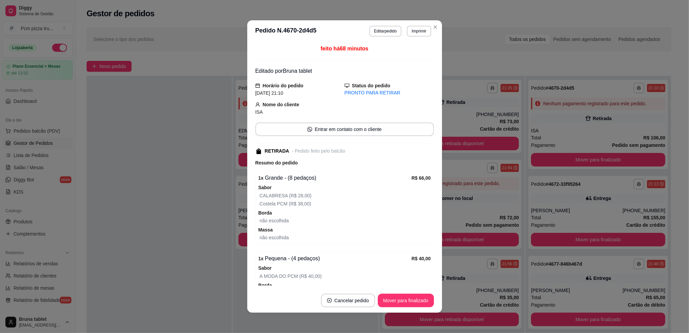
click at [370, 201] on div "Costela PCM (R$ 38,00)" at bounding box center [345, 204] width 171 height 8
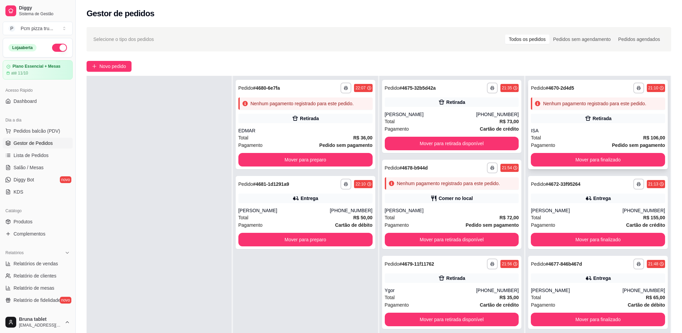
click at [611, 125] on div "**********" at bounding box center [598, 124] width 140 height 89
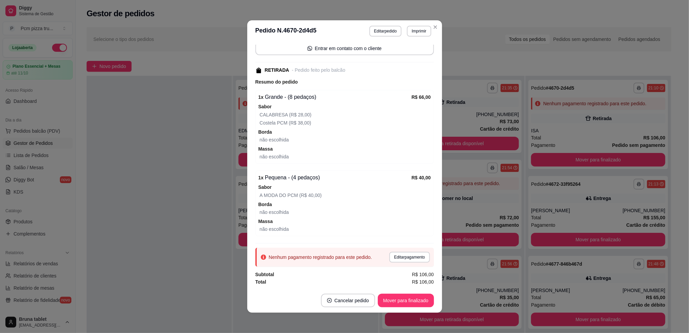
scroll to position [1, 0]
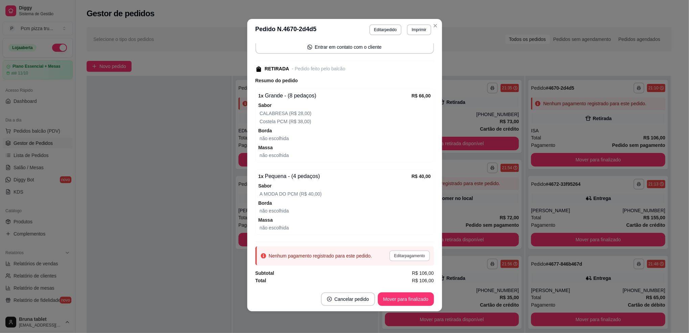
click at [408, 254] on button "Editar pagamento" at bounding box center [409, 255] width 40 height 11
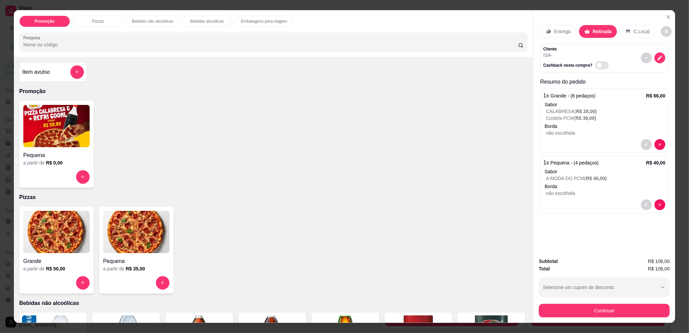
click at [408, 60] on div "Item avulso Promoção Pequena a partir de R$ 0,00 Pizzas Grande a partir de R$ 5…" at bounding box center [273, 190] width 519 height 266
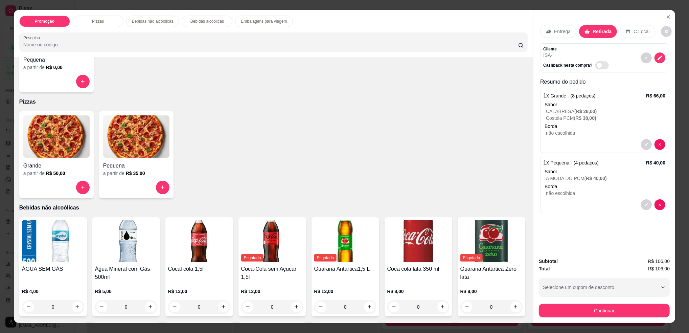
scroll to position [135, 0]
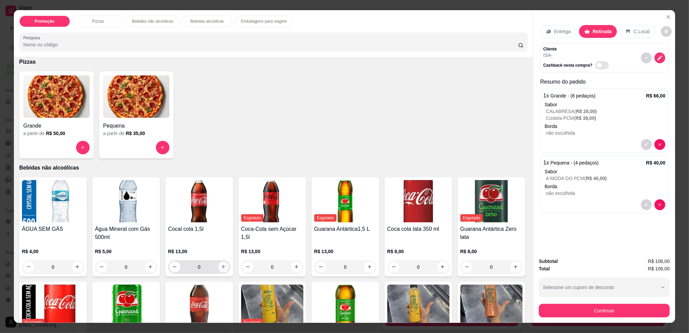
click at [221, 267] on icon "increase-product-quantity" at bounding box center [223, 266] width 5 height 5
type input "1"
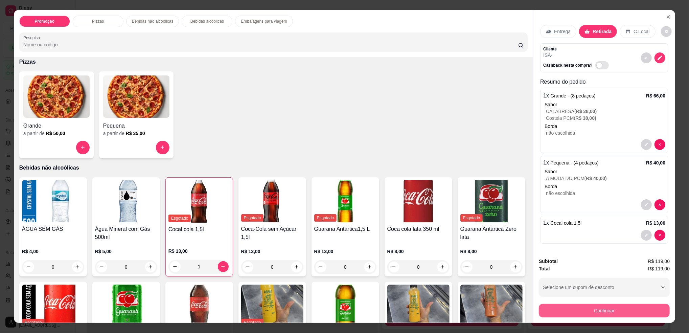
click at [582, 313] on button "Continuar" at bounding box center [604, 311] width 131 height 14
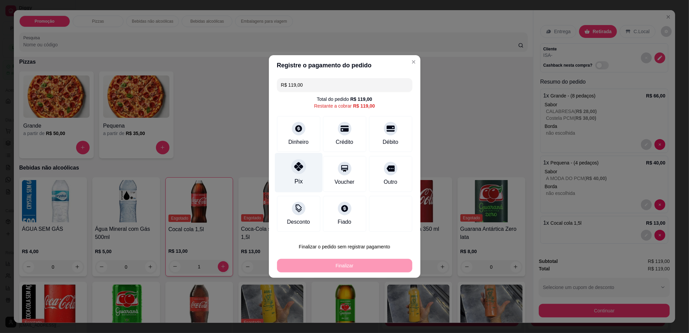
drag, startPoint x: 288, startPoint y: 170, endPoint x: 298, endPoint y: 170, distance: 10.2
click at [288, 170] on div "Pix" at bounding box center [299, 173] width 48 height 40
type input "R$ 0,00"
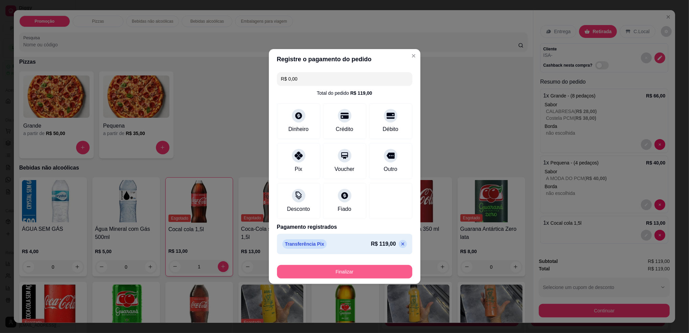
click at [397, 276] on button "Finalizar" at bounding box center [344, 272] width 135 height 14
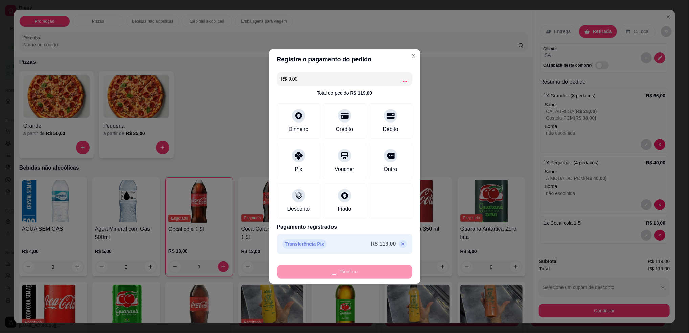
type input "0"
type input "-R$ 119,00"
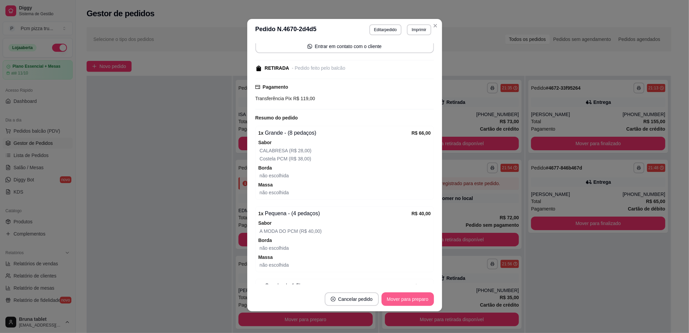
click at [406, 297] on button "Mover para preparo" at bounding box center [407, 299] width 52 height 14
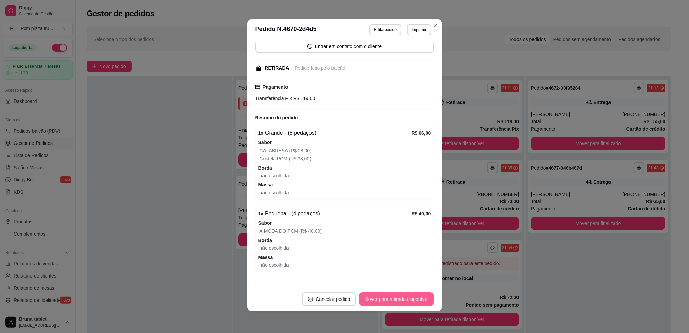
click at [406, 298] on button "Mover para retirada disponível" at bounding box center [396, 299] width 75 height 14
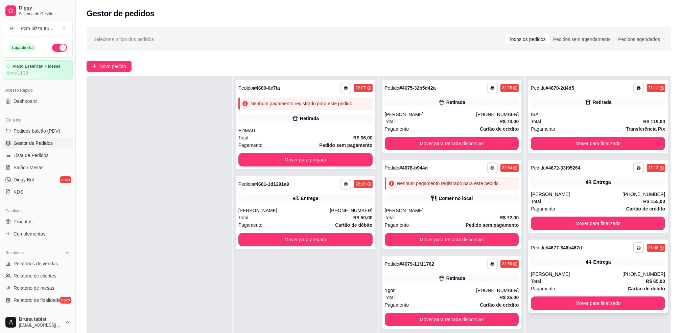
click at [585, 271] on div "Vanessa" at bounding box center [577, 274] width 92 height 7
click at [444, 115] on div "Karina Tabosa" at bounding box center [431, 114] width 92 height 7
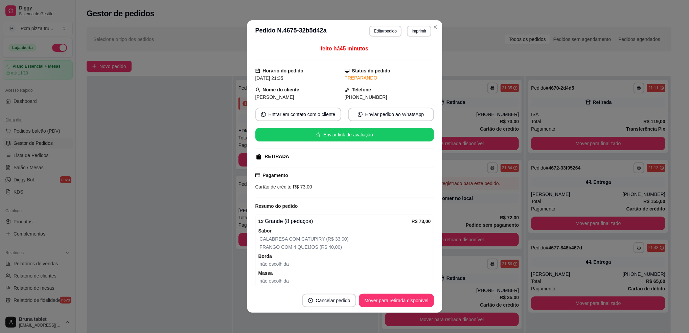
scroll to position [29, 0]
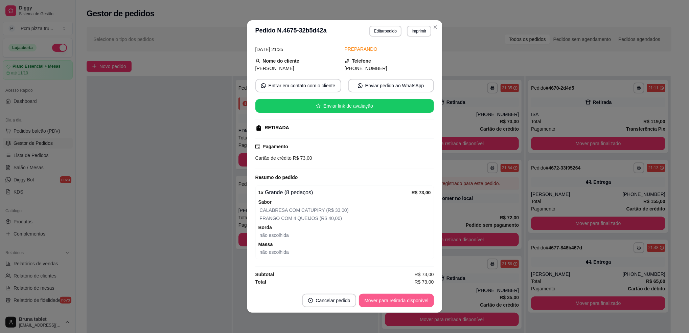
click at [413, 302] on button "Mover para retirada disponível" at bounding box center [396, 301] width 75 height 14
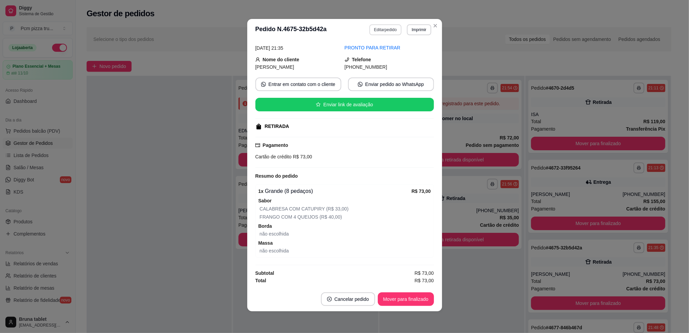
click at [392, 31] on button "Editar pedido" at bounding box center [385, 29] width 32 height 11
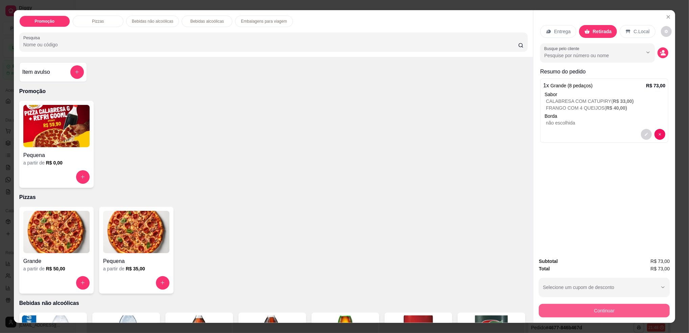
click at [598, 306] on button "Continuar" at bounding box center [604, 311] width 131 height 14
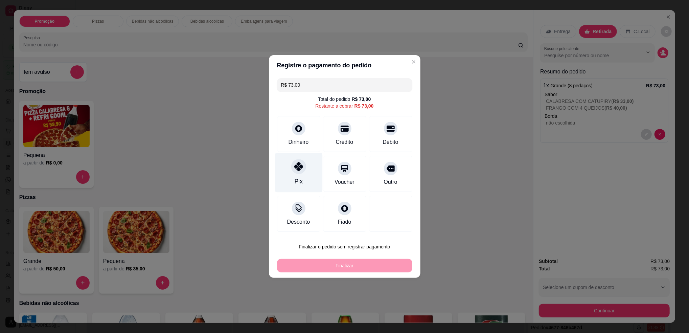
click at [306, 171] on div "Pix" at bounding box center [299, 173] width 48 height 40
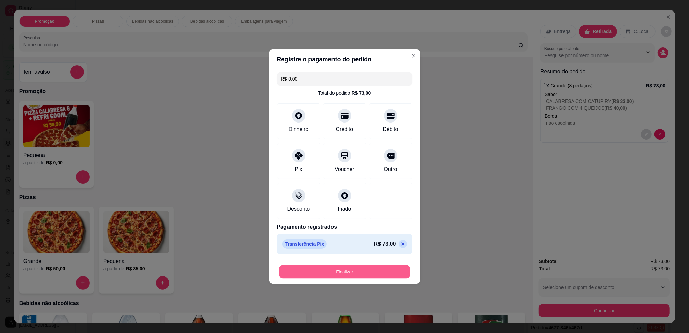
click at [343, 275] on button "Finalizar" at bounding box center [344, 271] width 131 height 13
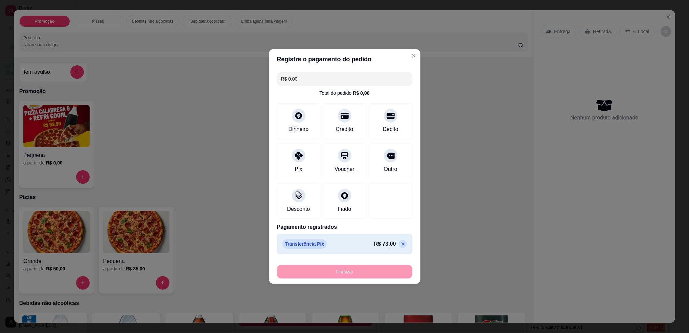
type input "-R$ 73,00"
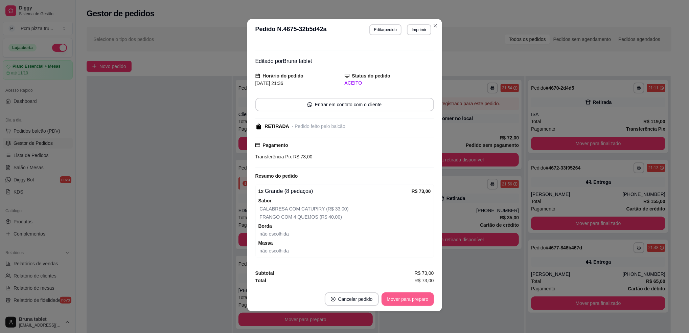
click at [409, 299] on button "Mover para preparo" at bounding box center [407, 299] width 52 height 14
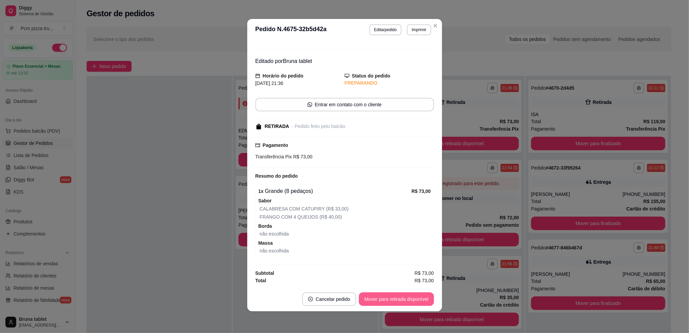
click at [409, 299] on button "Mover para retirada disponível" at bounding box center [396, 299] width 75 height 14
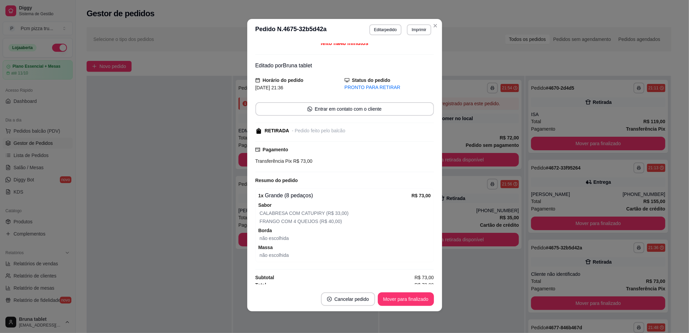
scroll to position [0, 0]
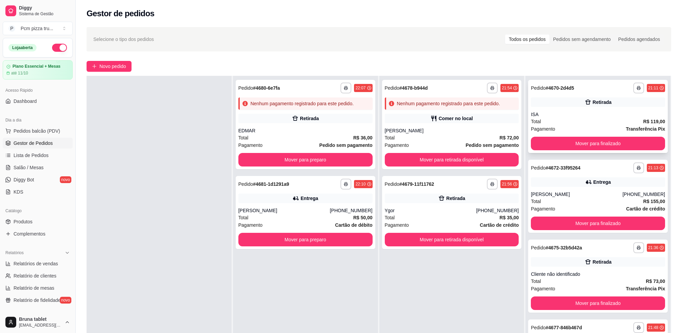
click at [548, 109] on div "**********" at bounding box center [598, 116] width 140 height 73
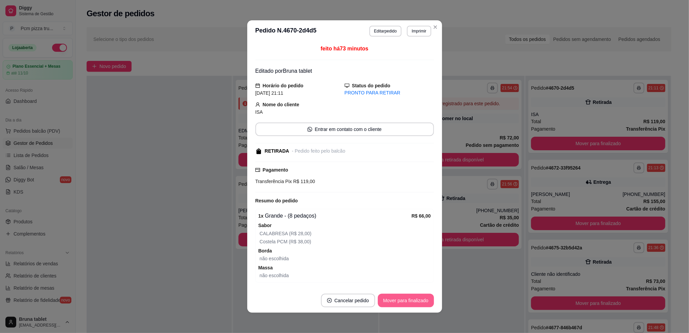
click at [390, 299] on button "Mover para finalizado" at bounding box center [406, 301] width 56 height 14
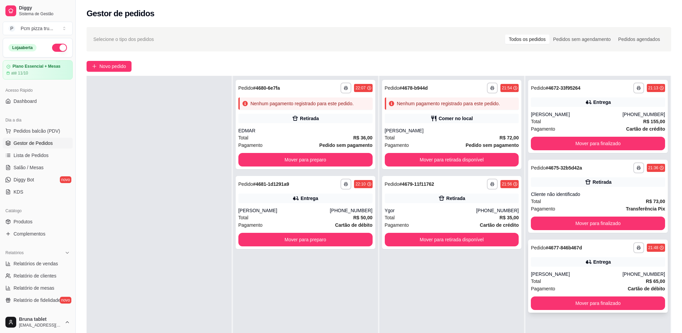
click at [554, 271] on div "Vanessa" at bounding box center [577, 274] width 92 height 7
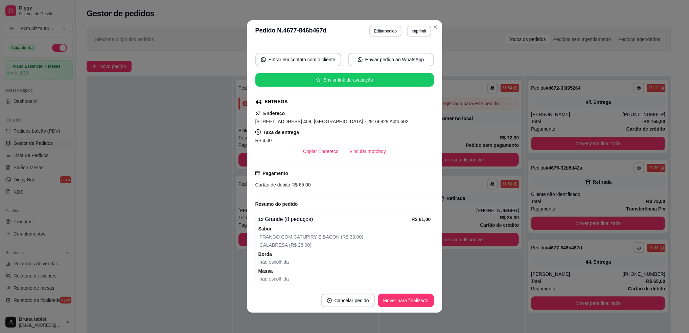
scroll to position [115, 0]
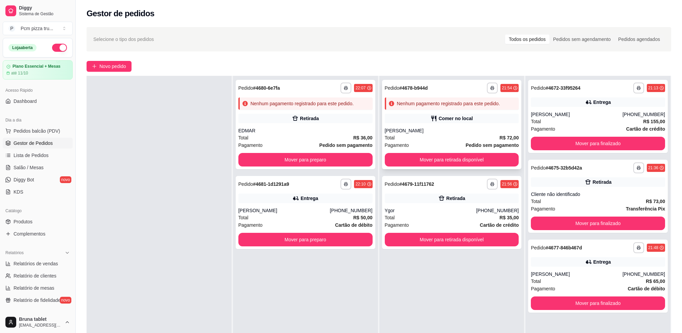
click at [450, 120] on div "Comer no local" at bounding box center [456, 118] width 34 height 7
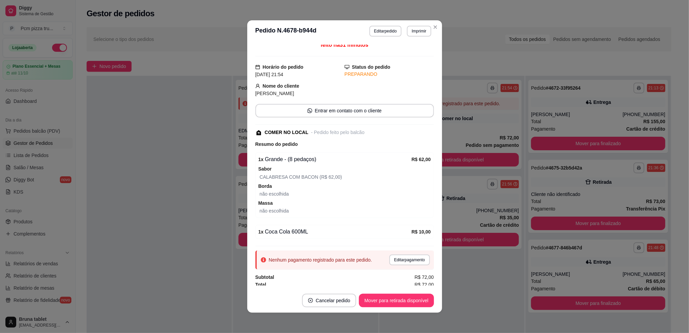
scroll to position [7, 0]
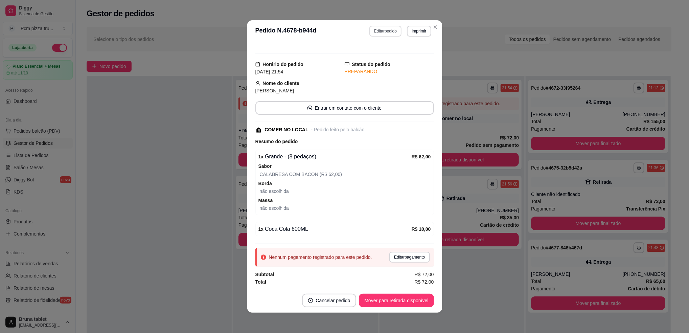
click at [383, 27] on button "Editar pedido" at bounding box center [385, 31] width 32 height 11
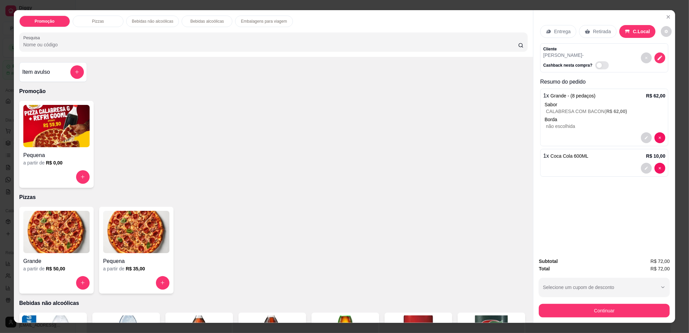
scroll to position [135, 0]
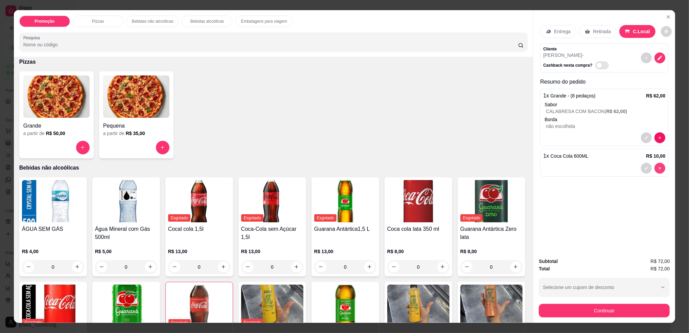
type input "0"
click at [611, 309] on button "Continuar" at bounding box center [604, 311] width 131 height 14
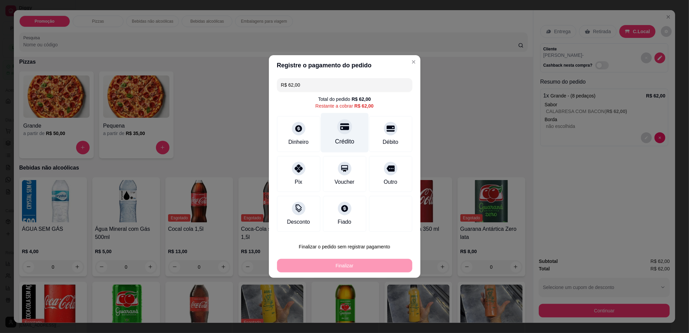
click at [337, 134] on div at bounding box center [344, 126] width 15 height 15
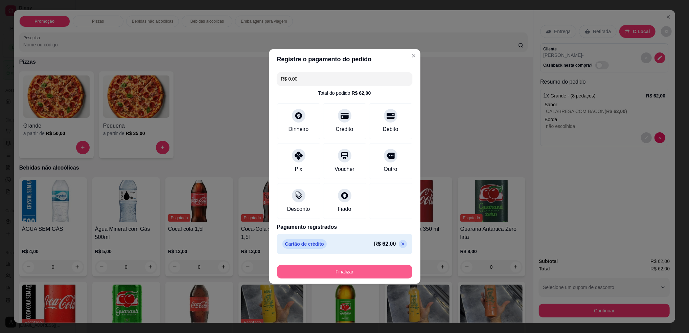
click at [352, 269] on button "Finalizar" at bounding box center [344, 272] width 135 height 14
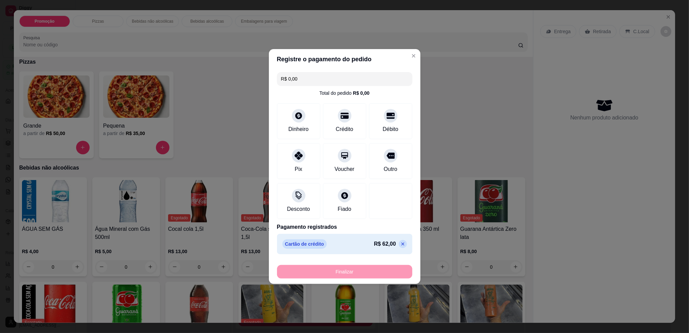
type input "-R$ 62,00"
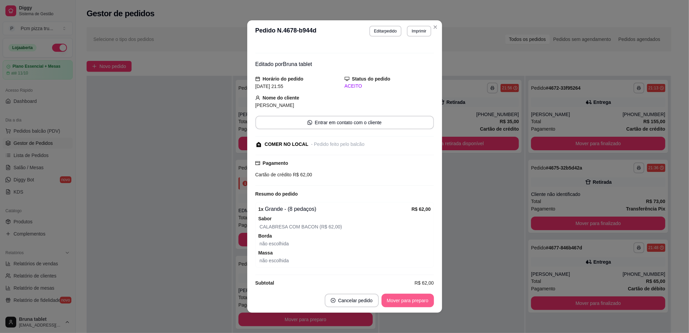
click at [411, 303] on button "Mover para preparo" at bounding box center [407, 301] width 52 height 14
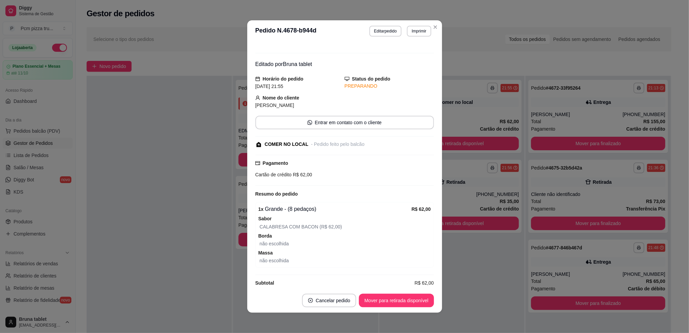
click at [410, 300] on button "Mover para retirada disponível" at bounding box center [396, 301] width 75 height 14
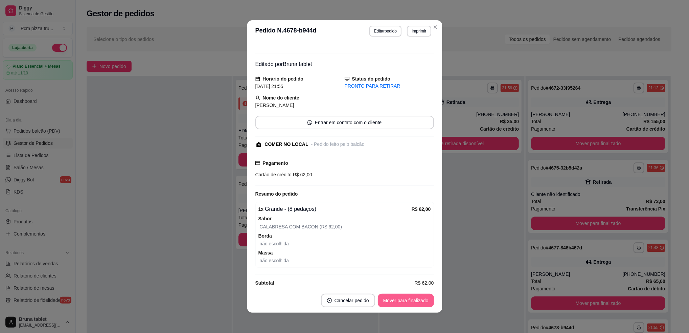
click at [410, 300] on button "Mover para finalizado" at bounding box center [406, 301] width 56 height 14
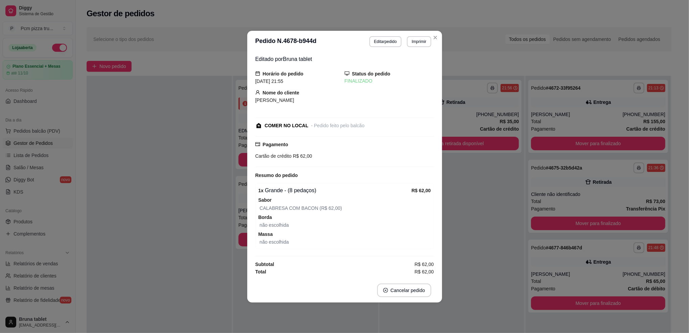
scroll to position [0, 0]
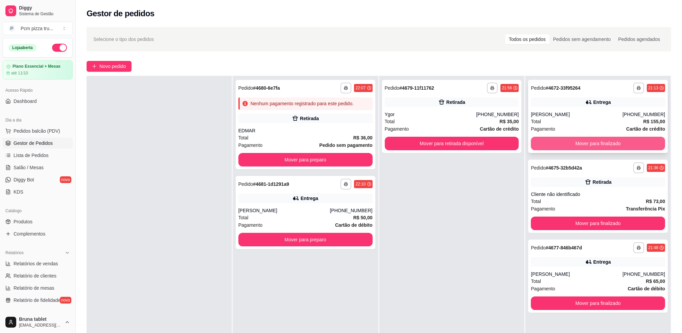
click at [548, 143] on button "Mover para finalizado" at bounding box center [598, 144] width 134 height 14
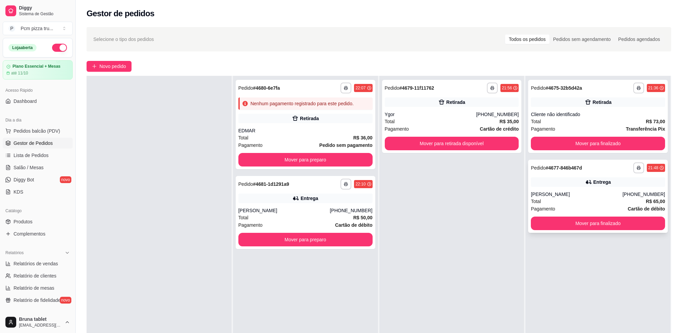
click at [554, 183] on div "Entrega" at bounding box center [598, 181] width 134 height 9
click at [557, 114] on div "Cliente não identificado" at bounding box center [598, 114] width 134 height 7
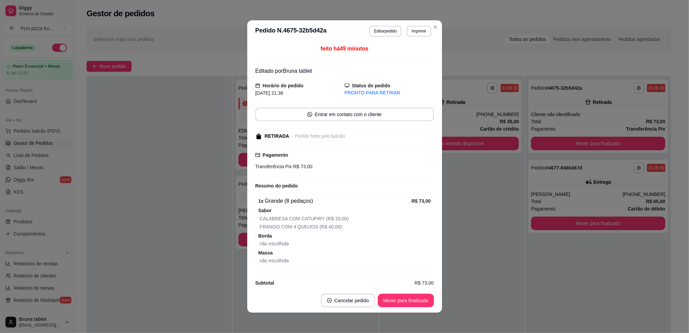
scroll to position [9, 0]
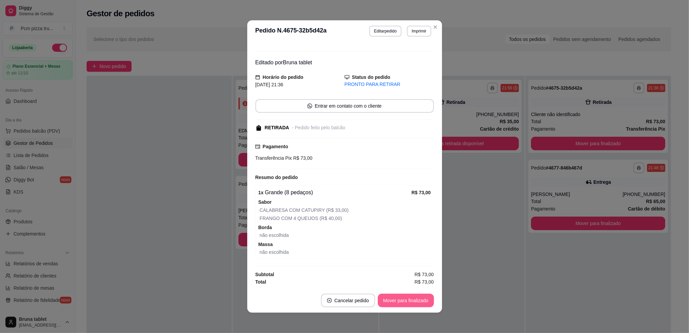
click at [393, 300] on button "Mover para finalizado" at bounding box center [406, 301] width 56 height 14
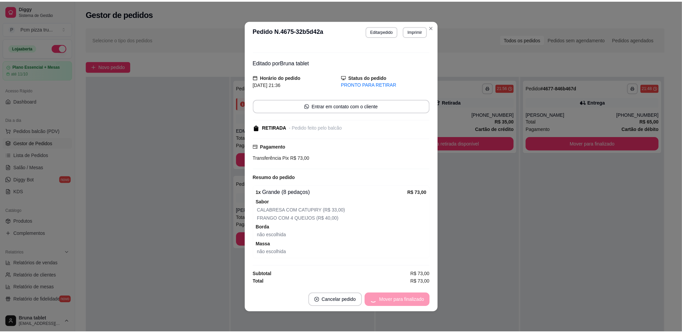
scroll to position [0, 0]
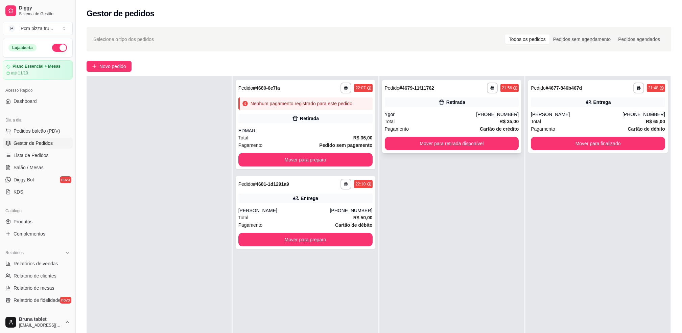
click at [421, 112] on div "Ygor" at bounding box center [431, 114] width 92 height 7
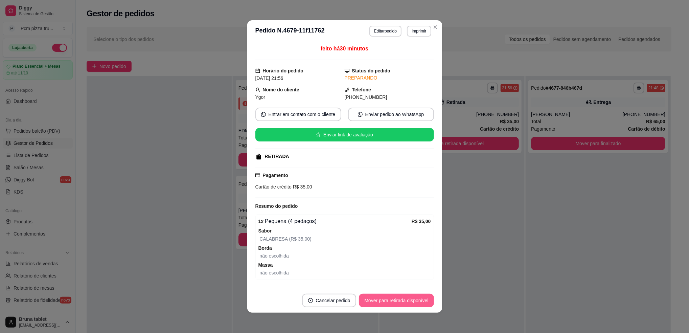
click at [404, 302] on button "Mover para retirada disponível" at bounding box center [396, 301] width 75 height 14
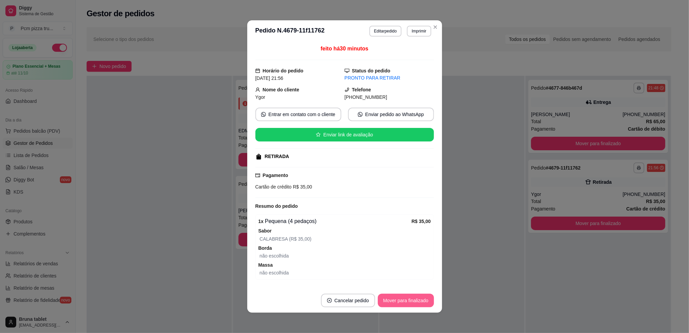
click at [407, 299] on button "Mover para finalizado" at bounding box center [406, 301] width 56 height 14
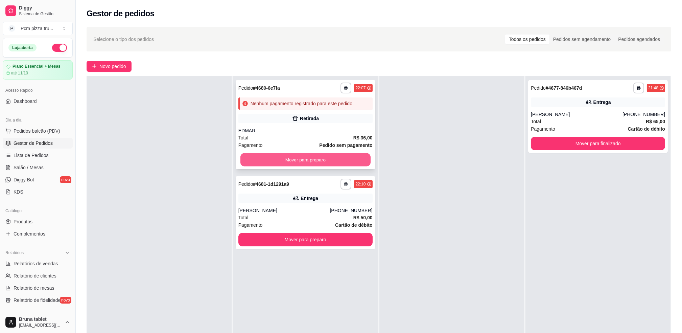
click at [289, 158] on button "Mover para preparo" at bounding box center [305, 159] width 130 height 13
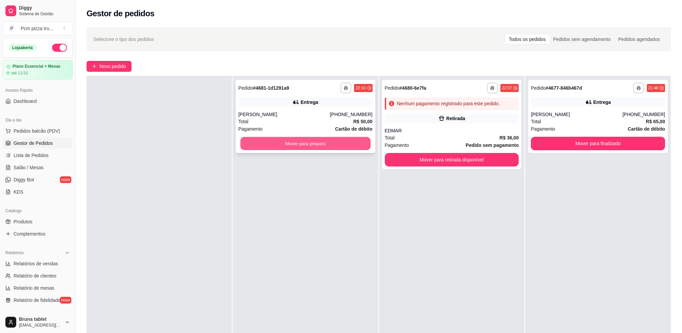
click at [291, 142] on button "Mover para preparo" at bounding box center [305, 143] width 130 height 13
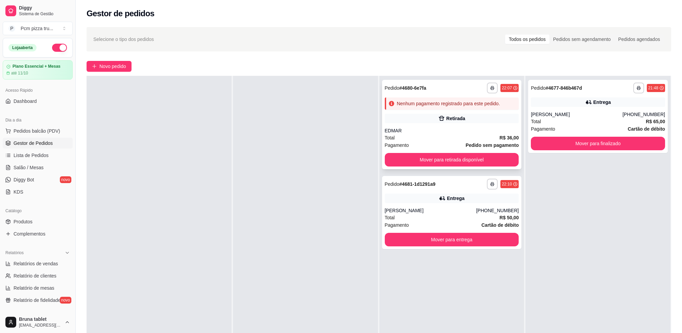
click at [397, 129] on div "EDMAR" at bounding box center [452, 130] width 134 height 7
click at [419, 233] on button "Mover para entrega" at bounding box center [452, 240] width 134 height 14
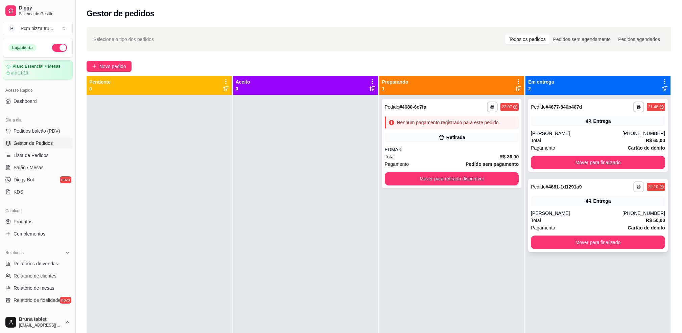
click at [637, 185] on icon "button" at bounding box center [639, 187] width 4 height 4
click at [621, 227] on button "IMPRESSORA" at bounding box center [614, 223] width 49 height 11
click at [461, 178] on button "Mover para retirada disponível" at bounding box center [452, 179] width 134 height 14
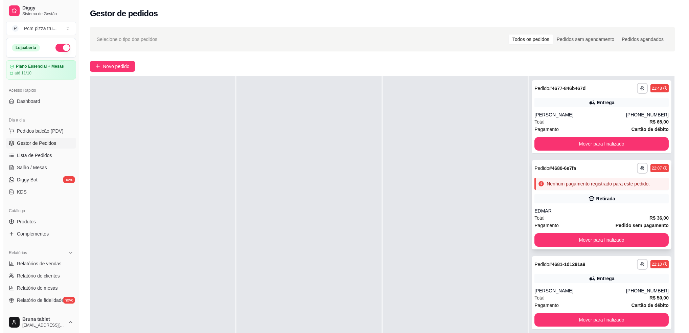
scroll to position [19, 0]
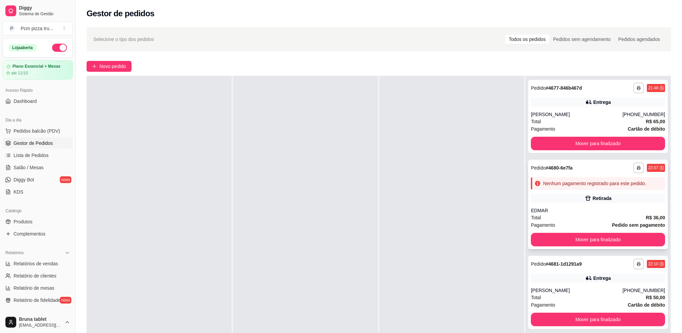
click at [576, 206] on div "**********" at bounding box center [598, 204] width 140 height 89
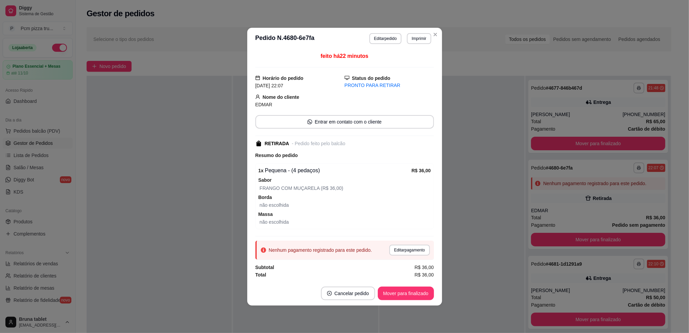
click at [380, 31] on header "**********" at bounding box center [344, 39] width 195 height 22
click at [387, 37] on button "Editar pedido" at bounding box center [385, 38] width 32 height 11
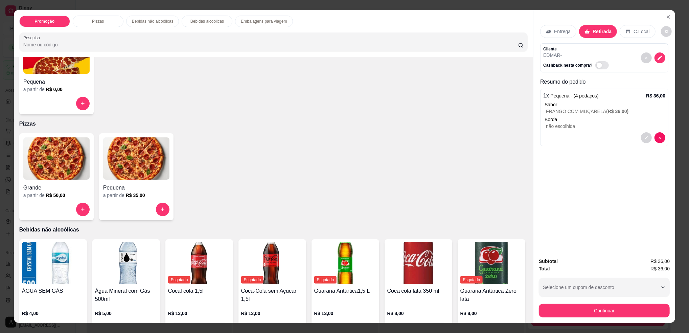
scroll to position [225, 0]
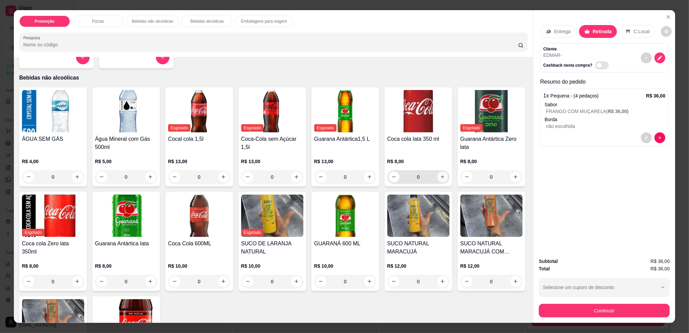
click at [442, 176] on button "increase-product-quantity" at bounding box center [442, 176] width 11 height 11
type input "1"
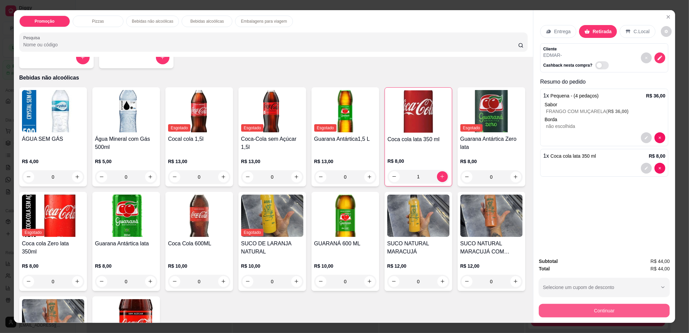
click at [601, 314] on button "Continuar" at bounding box center [604, 311] width 131 height 14
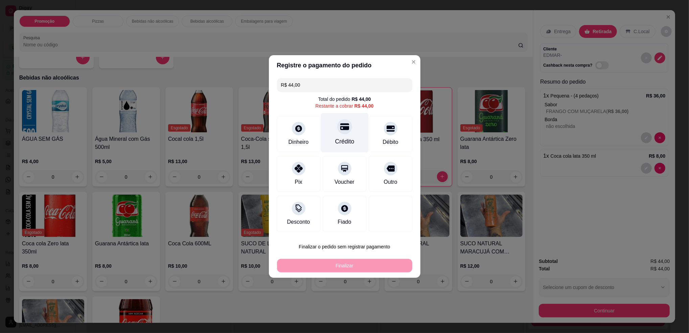
click at [331, 136] on div "Crédito" at bounding box center [345, 133] width 48 height 40
type input "R$ 0,00"
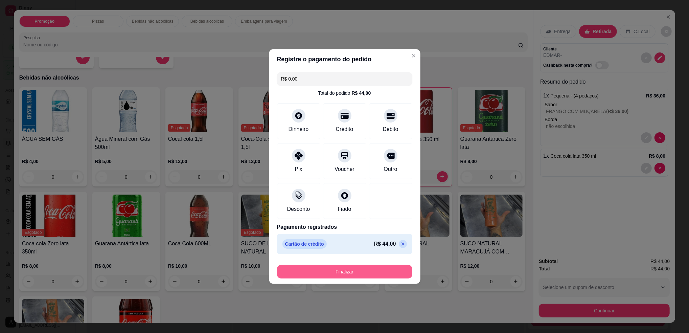
click at [334, 273] on button "Finalizar" at bounding box center [344, 272] width 135 height 14
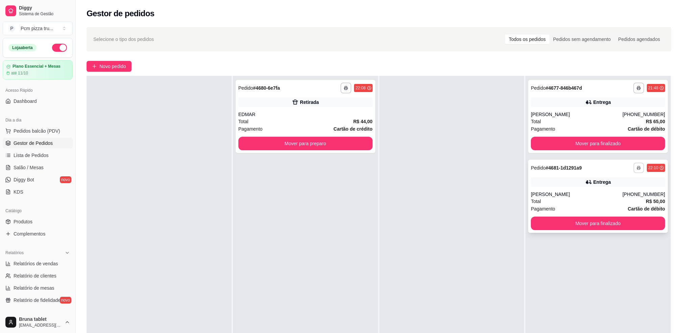
click at [635, 167] on button "button" at bounding box center [638, 167] width 10 height 10
click at [607, 208] on button "IMPRESSORA" at bounding box center [614, 205] width 49 height 11
click at [313, 117] on div "EDMAR" at bounding box center [305, 114] width 134 height 7
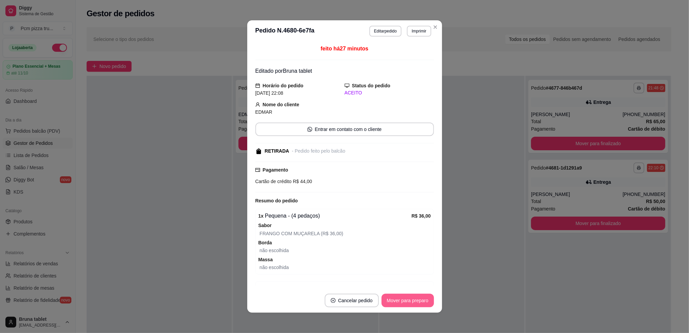
click at [417, 304] on button "Mover para preparo" at bounding box center [407, 301] width 52 height 14
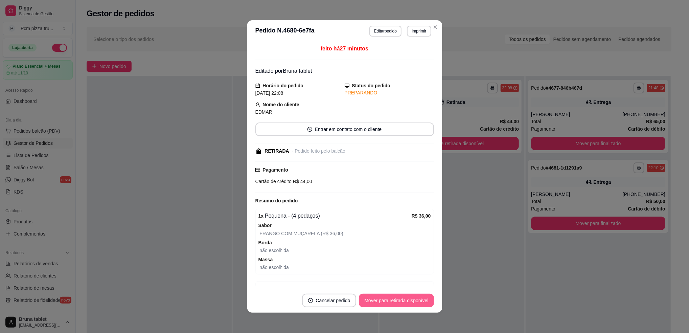
click at [418, 300] on button "Mover para retirada disponível" at bounding box center [396, 301] width 75 height 14
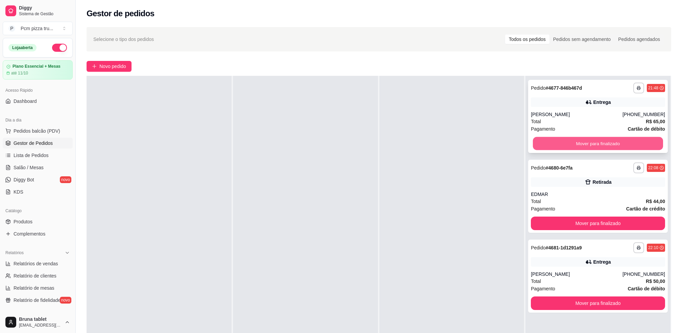
click at [551, 141] on button "Mover para finalizado" at bounding box center [598, 143] width 130 height 13
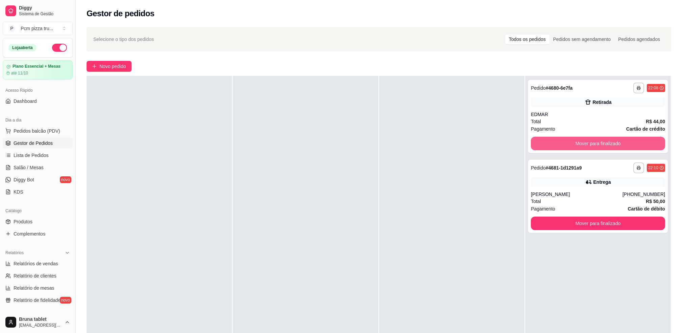
click at [551, 141] on button "Mover para finalizado" at bounding box center [598, 144] width 134 height 14
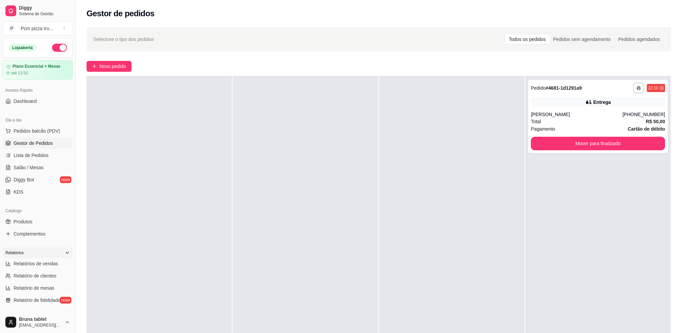
click at [36, 256] on div "Relatórios" at bounding box center [38, 252] width 70 height 11
click at [36, 254] on div "Relatórios" at bounding box center [38, 252] width 70 height 11
click at [118, 63] on span "Novo pedido" at bounding box center [112, 66] width 27 height 7
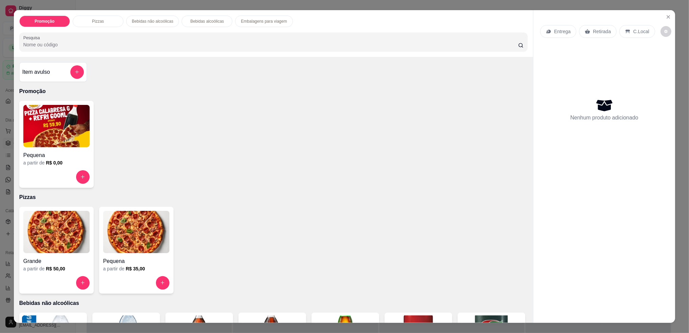
click at [132, 232] on img at bounding box center [136, 232] width 66 height 42
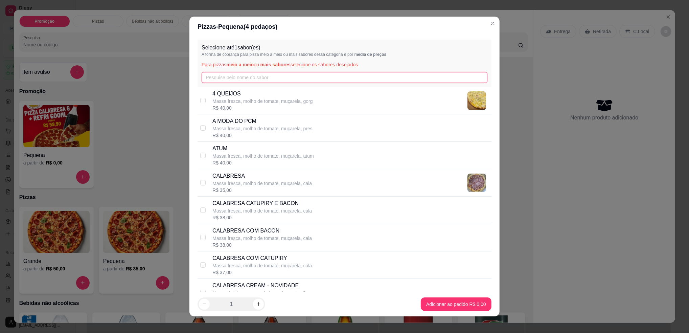
click at [247, 77] on input "text" at bounding box center [345, 77] width 286 height 11
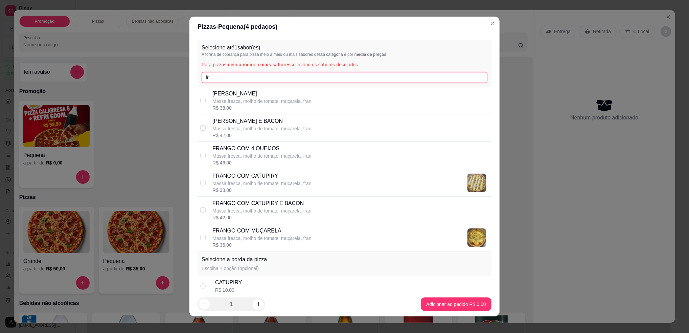
type input "fr"
click at [288, 204] on p "FRANGO COM CATUPIRY E BACON" at bounding box center [261, 203] width 99 height 8
checkbox input "true"
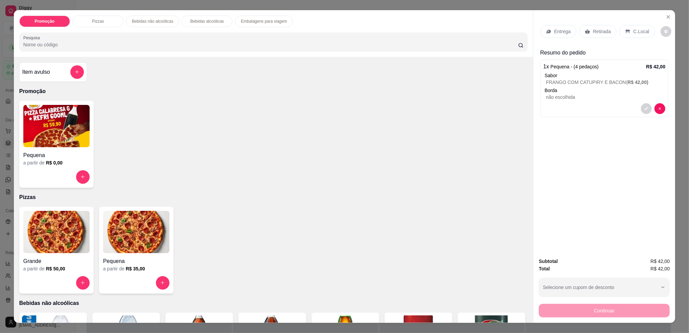
click at [600, 31] on p "Retirada" at bounding box center [602, 31] width 18 height 7
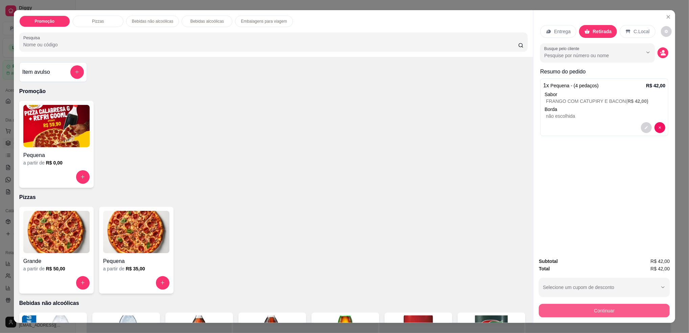
click at [609, 310] on button "Continuar" at bounding box center [604, 311] width 131 height 14
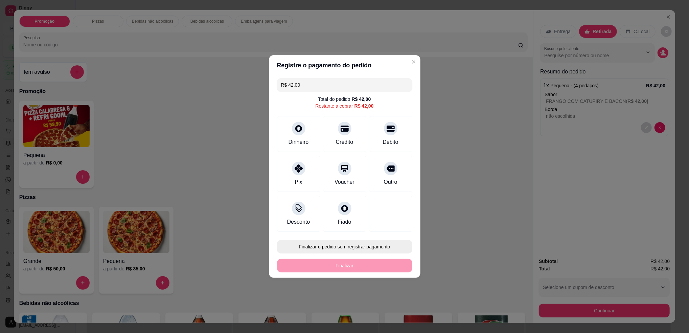
click at [377, 246] on button "Finalizar o pedido sem registrar pagamento" at bounding box center [344, 247] width 135 height 14
click at [379, 301] on button "Confirmar" at bounding box center [387, 302] width 24 height 10
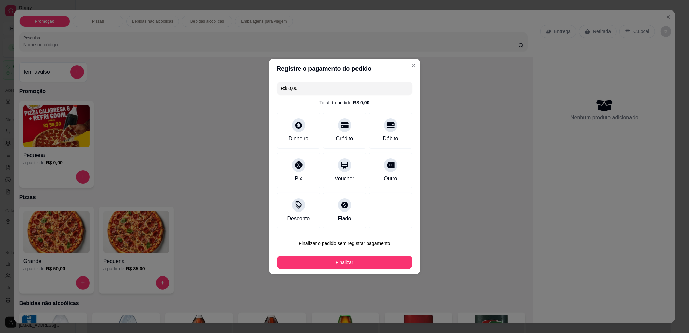
type input "R$ 0,00"
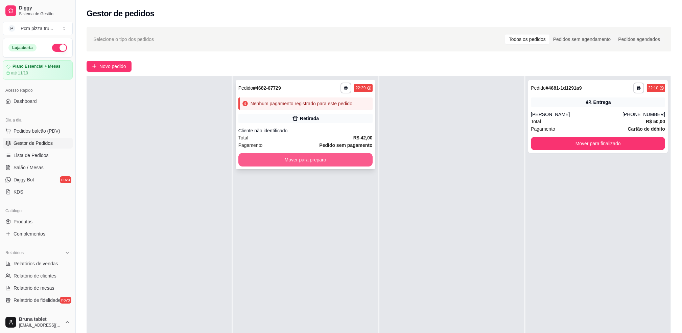
click at [314, 157] on button "Mover para preparo" at bounding box center [305, 160] width 134 height 14
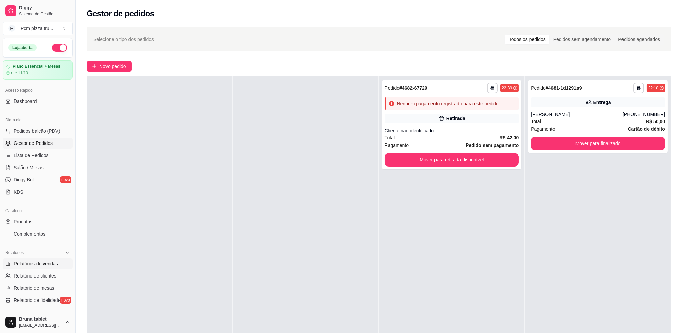
click at [56, 258] on link "Relatórios de vendas" at bounding box center [38, 263] width 70 height 11
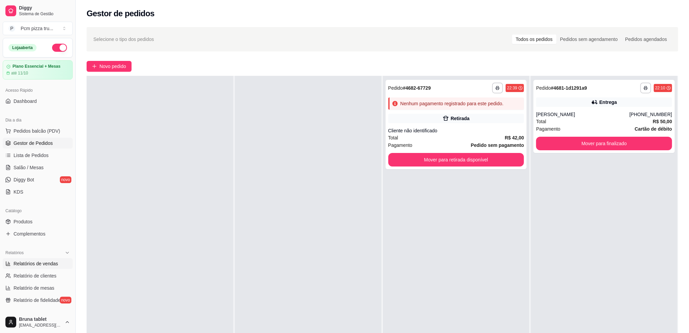
select select "ALL"
select select "0"
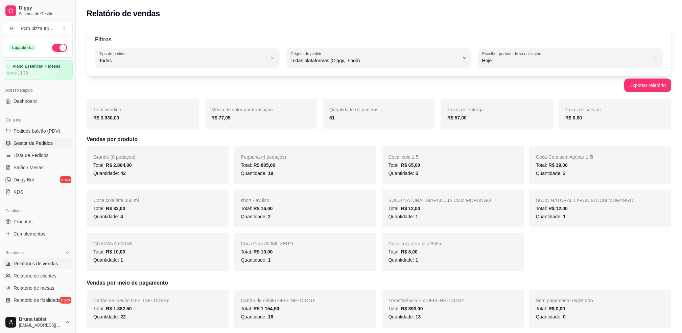
click at [45, 141] on span "Gestor de Pedidos" at bounding box center [33, 143] width 39 height 7
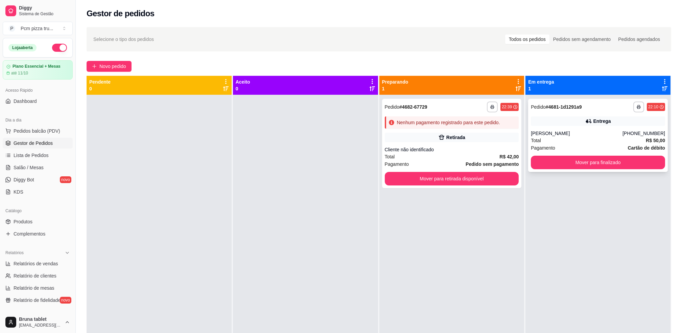
click at [551, 120] on div "Entrega" at bounding box center [598, 120] width 134 height 9
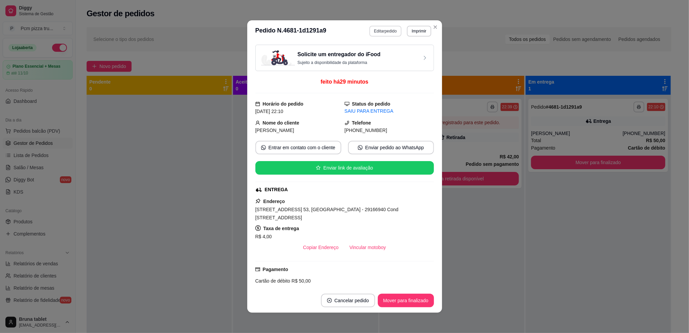
click at [381, 28] on button "Editar pedido" at bounding box center [385, 31] width 32 height 11
select select "686aabb30be04bd335813d2a"
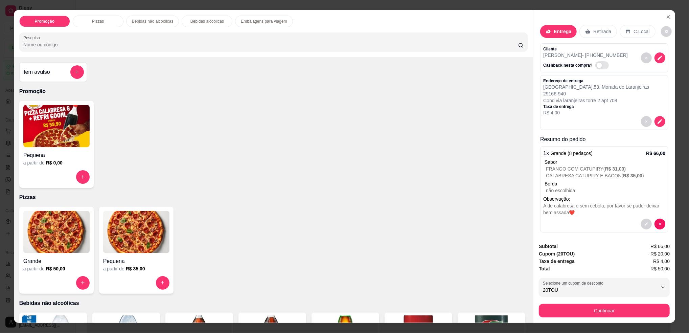
click at [608, 59] on div "Cliente Gabriela - (27) 99773-5421 Cashback nesta compra?" at bounding box center [604, 57] width 128 height 29
click at [657, 55] on icon "decrease-product-quantity" at bounding box center [660, 58] width 6 height 6
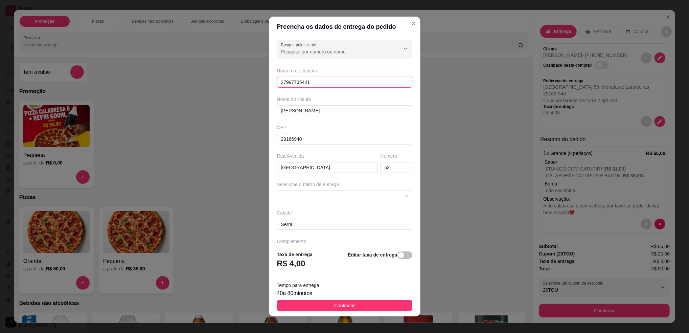
click at [298, 85] on input "27997735421" at bounding box center [344, 82] width 135 height 11
click at [353, 308] on button "Continuar" at bounding box center [344, 305] width 135 height 11
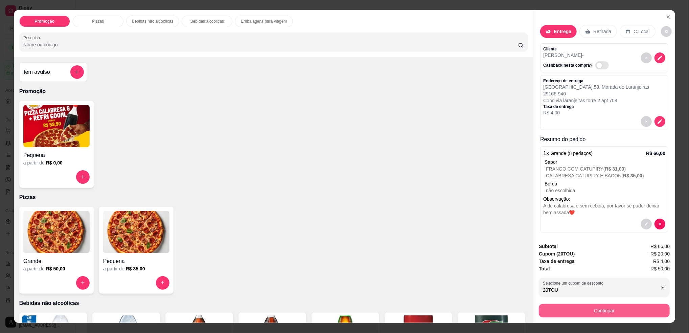
click at [580, 311] on button "Continuar" at bounding box center [604, 311] width 131 height 14
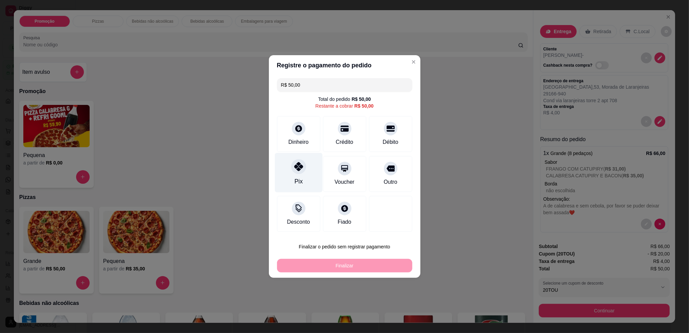
click at [297, 181] on div "Pix" at bounding box center [298, 181] width 8 height 9
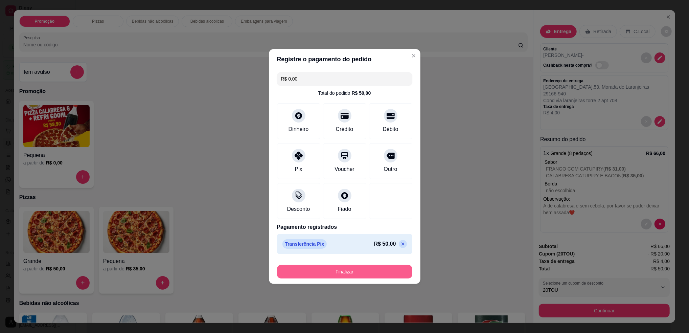
click at [337, 273] on button "Finalizar" at bounding box center [344, 272] width 135 height 14
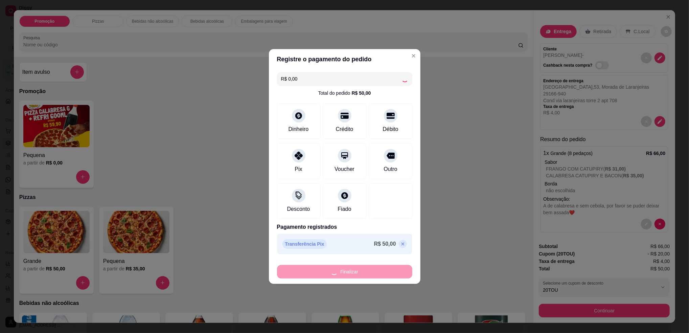
type input "-R$ 50,00"
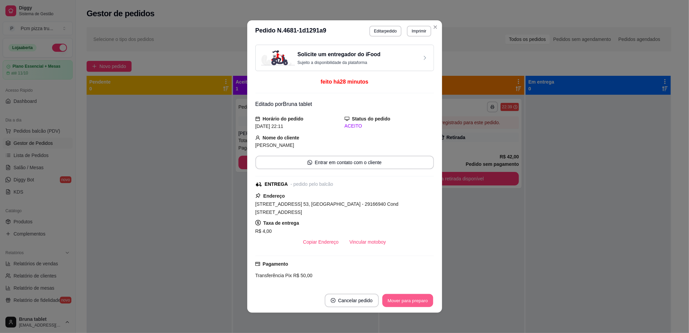
click at [407, 301] on button "Mover para preparo" at bounding box center [407, 300] width 51 height 13
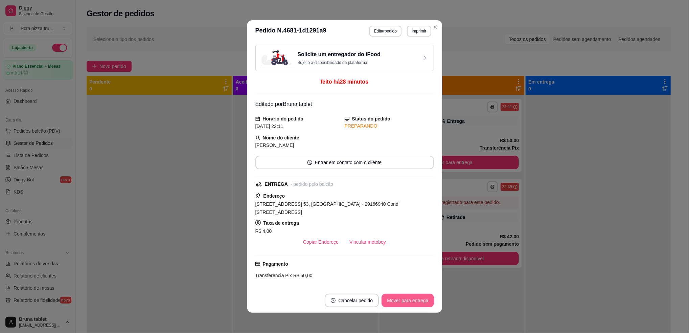
click at [407, 301] on button "Mover para entrega" at bounding box center [407, 301] width 52 height 14
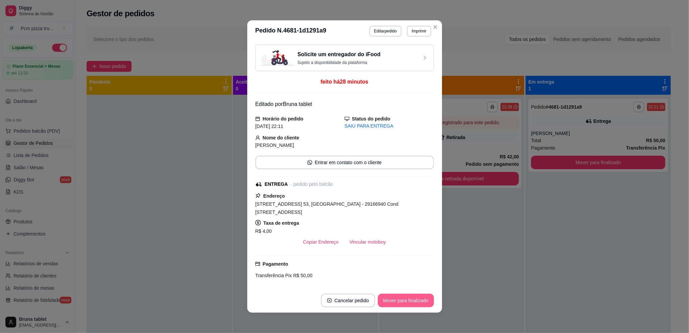
click at [407, 301] on button "Mover para finalizado" at bounding box center [406, 301] width 56 height 14
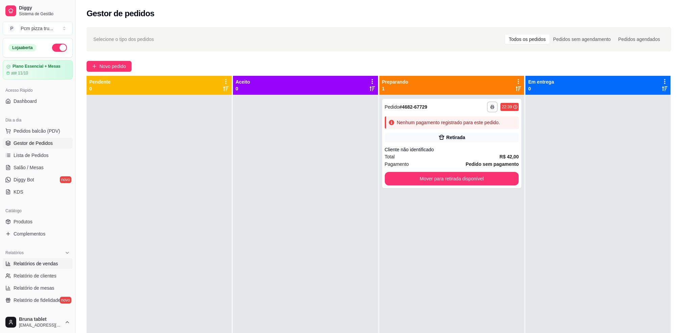
click at [13, 261] on link "Relatórios de vendas" at bounding box center [38, 263] width 70 height 11
select select "ALL"
select select "0"
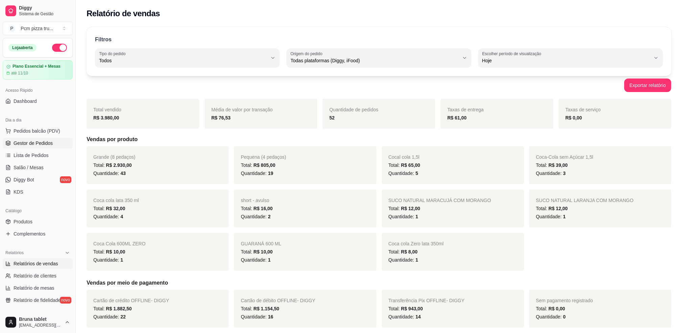
click at [58, 143] on link "Gestor de Pedidos" at bounding box center [38, 143] width 70 height 11
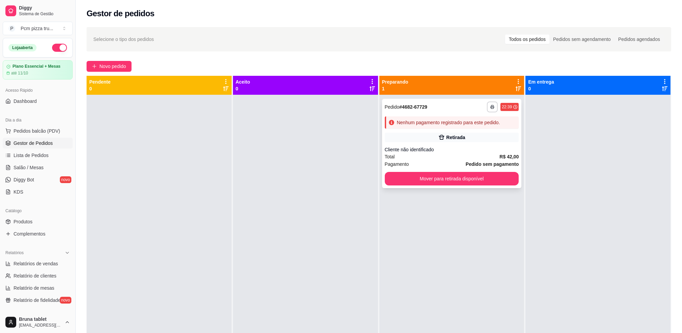
click at [439, 130] on div "**********" at bounding box center [452, 143] width 140 height 89
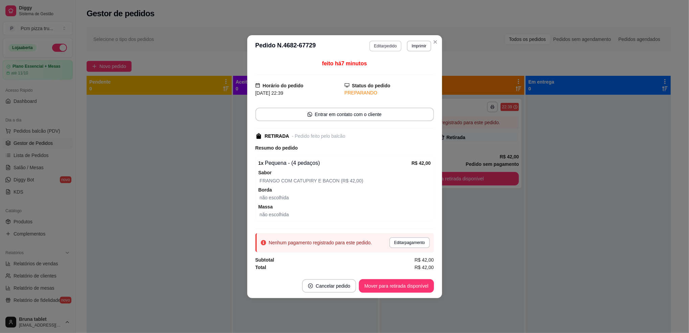
click at [383, 44] on button "Editar pedido" at bounding box center [385, 46] width 32 height 11
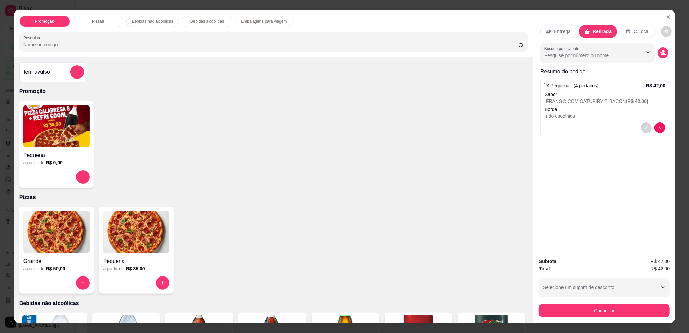
click at [70, 79] on div "Item avulso" at bounding box center [53, 72] width 68 height 20
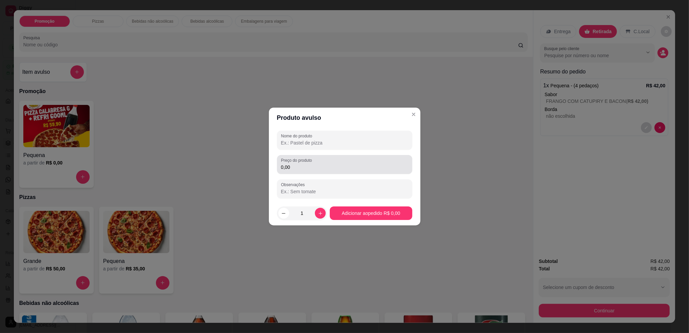
click at [289, 162] on label "Preço do produto" at bounding box center [297, 160] width 33 height 6
click at [289, 164] on input "0,00" at bounding box center [344, 167] width 127 height 7
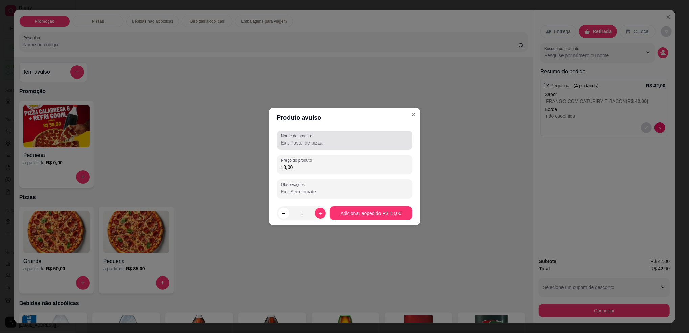
type input "13,00"
click at [301, 144] on input "Nome do produto" at bounding box center [344, 142] width 127 height 7
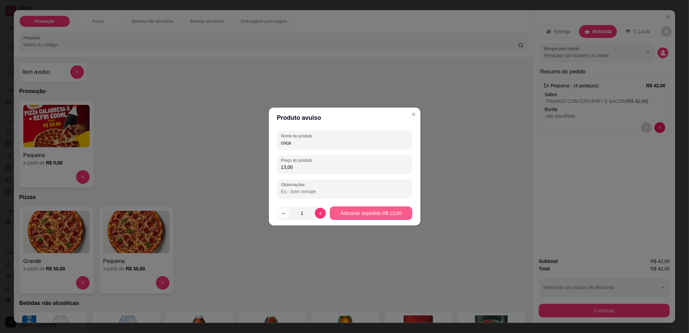
type input "coca"
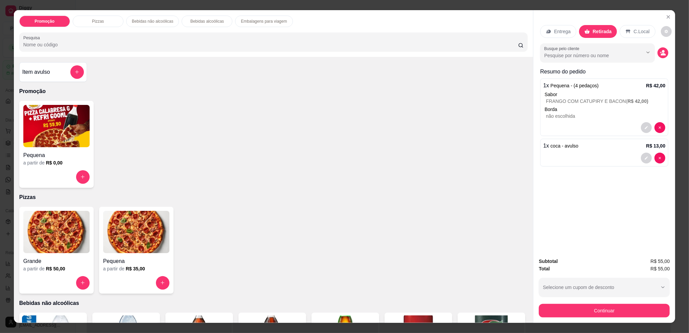
click at [625, 317] on button "Continuar" at bounding box center [604, 311] width 131 height 14
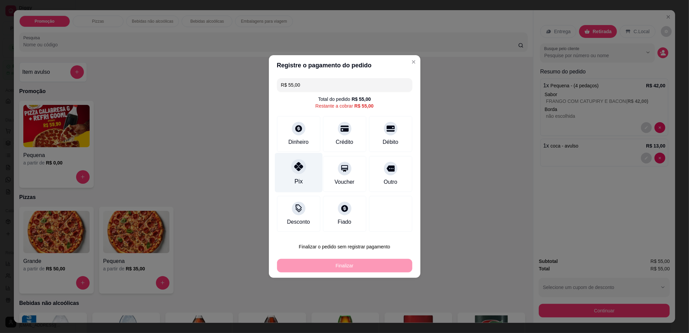
click at [296, 171] on icon at bounding box center [298, 166] width 9 height 9
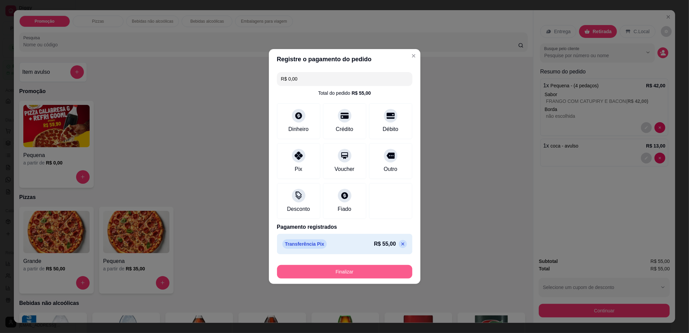
click at [337, 270] on button "Finalizar" at bounding box center [344, 272] width 135 height 14
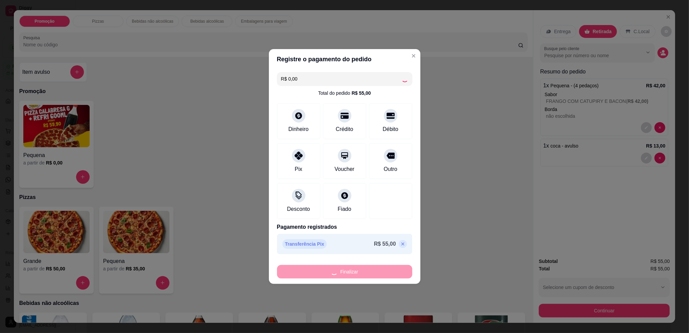
type input "-R$ 55,00"
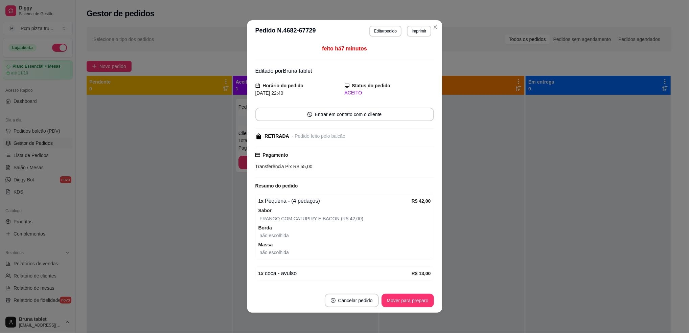
click at [394, 295] on button "Mover para preparo" at bounding box center [407, 301] width 52 height 14
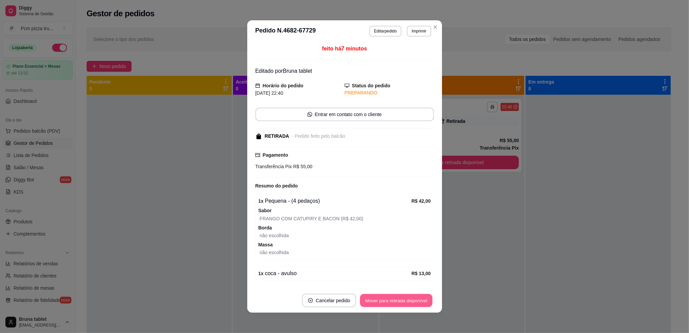
click at [408, 301] on button "Mover para retirada disponível" at bounding box center [396, 300] width 72 height 13
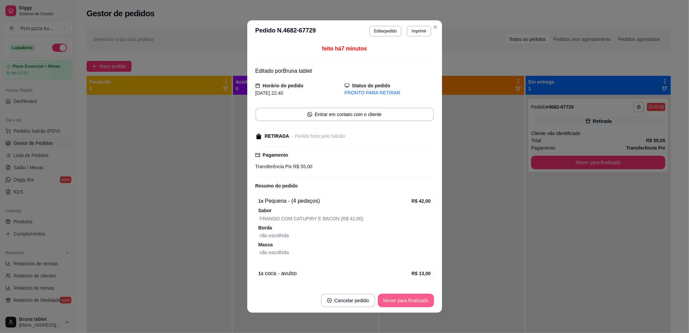
click at [410, 299] on button "Mover para finalizado" at bounding box center [406, 301] width 56 height 14
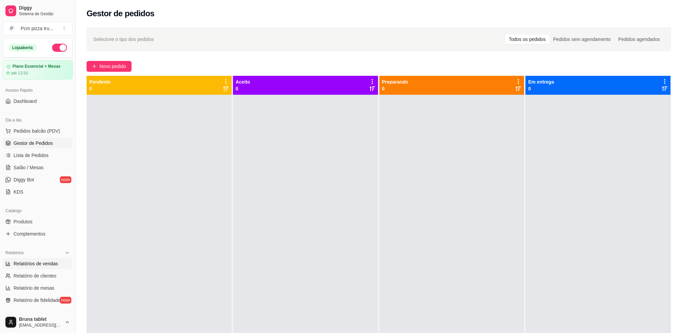
click at [41, 259] on link "Relatórios de vendas" at bounding box center [38, 263] width 70 height 11
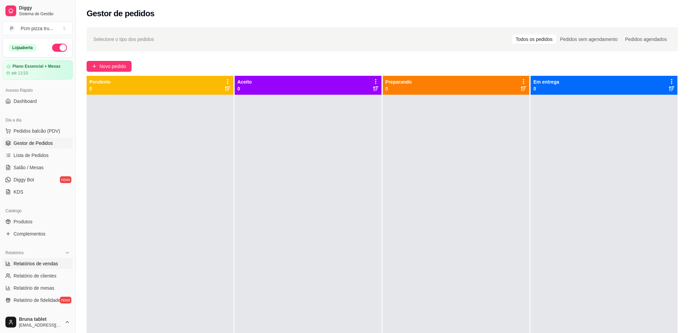
select select "ALL"
select select "0"
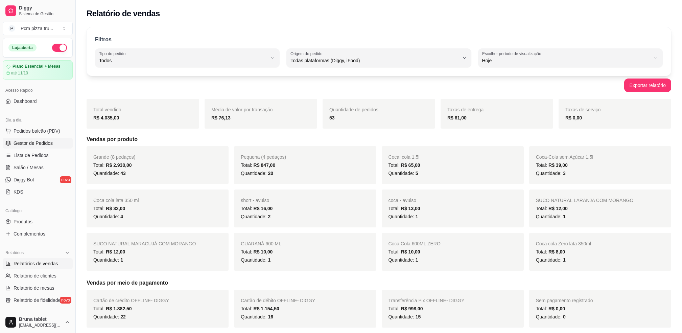
click at [43, 142] on span "Gestor de Pedidos" at bounding box center [33, 143] width 39 height 7
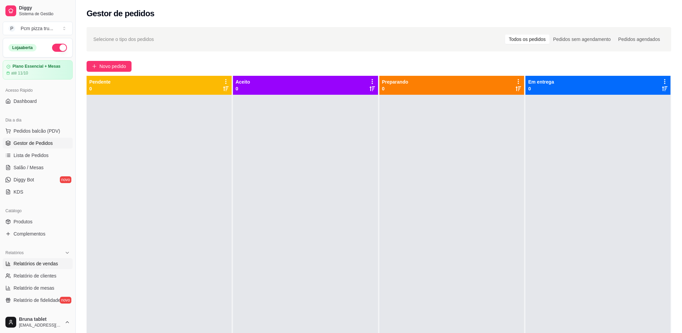
click at [47, 265] on span "Relatórios de vendas" at bounding box center [36, 263] width 45 height 7
select select "ALL"
select select "0"
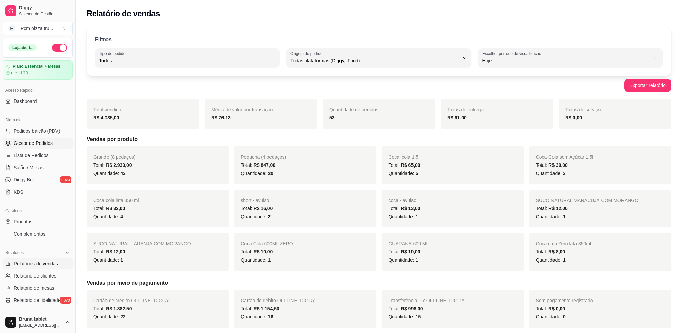
click at [37, 145] on span "Gestor de Pedidos" at bounding box center [33, 143] width 39 height 7
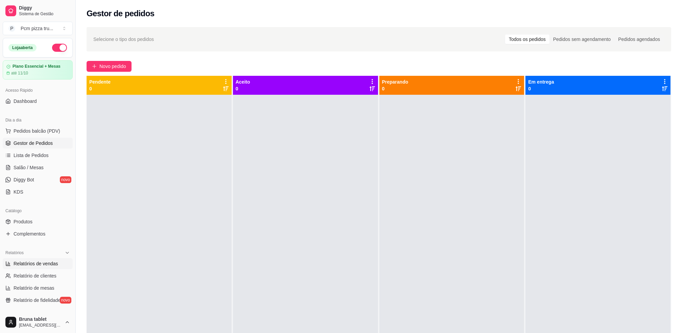
click at [50, 266] on span "Relatórios de vendas" at bounding box center [36, 263] width 45 height 7
select select "ALL"
select select "0"
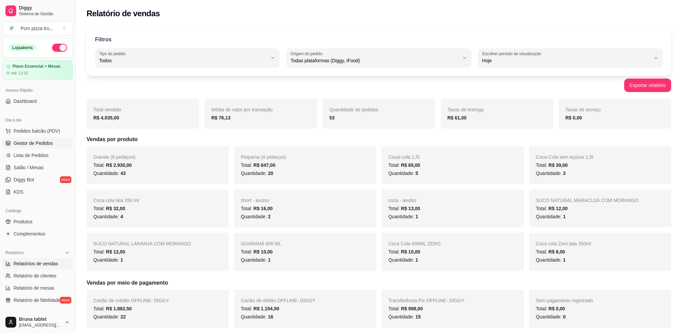
click at [49, 141] on span "Gestor de Pedidos" at bounding box center [33, 143] width 39 height 7
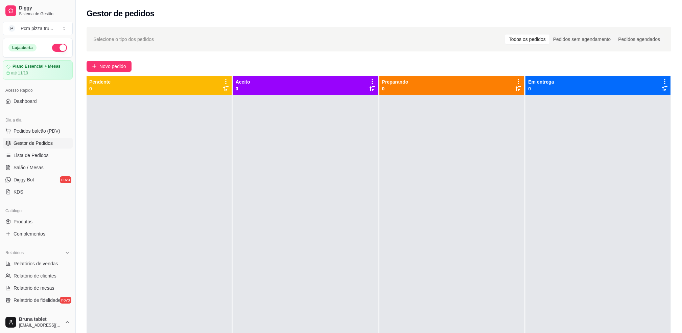
click at [56, 47] on button "button" at bounding box center [59, 48] width 15 height 8
click at [47, 264] on span "Relatórios de vendas" at bounding box center [36, 263] width 45 height 7
select select "ALL"
select select "0"
